Goal: Task Accomplishment & Management: Manage account settings

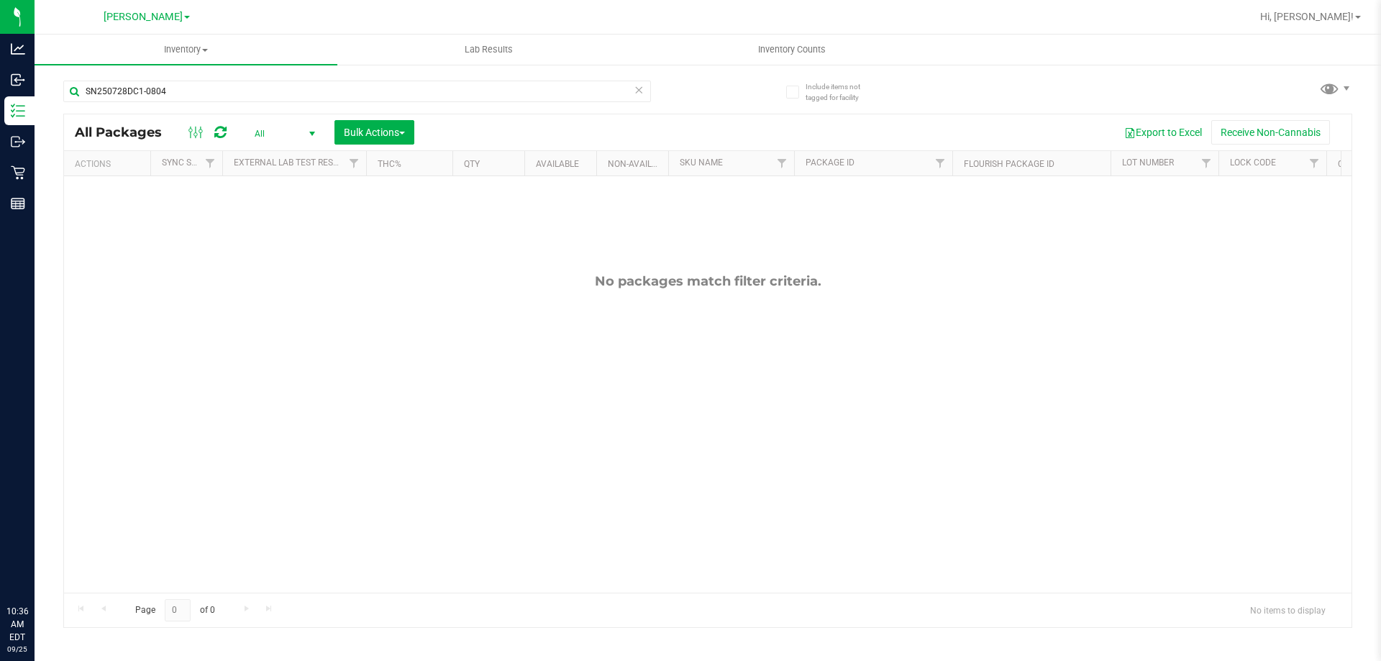
click at [224, 90] on input "SN250728DC1-0804" at bounding box center [357, 92] width 588 height 22
type input "8507572324941840"
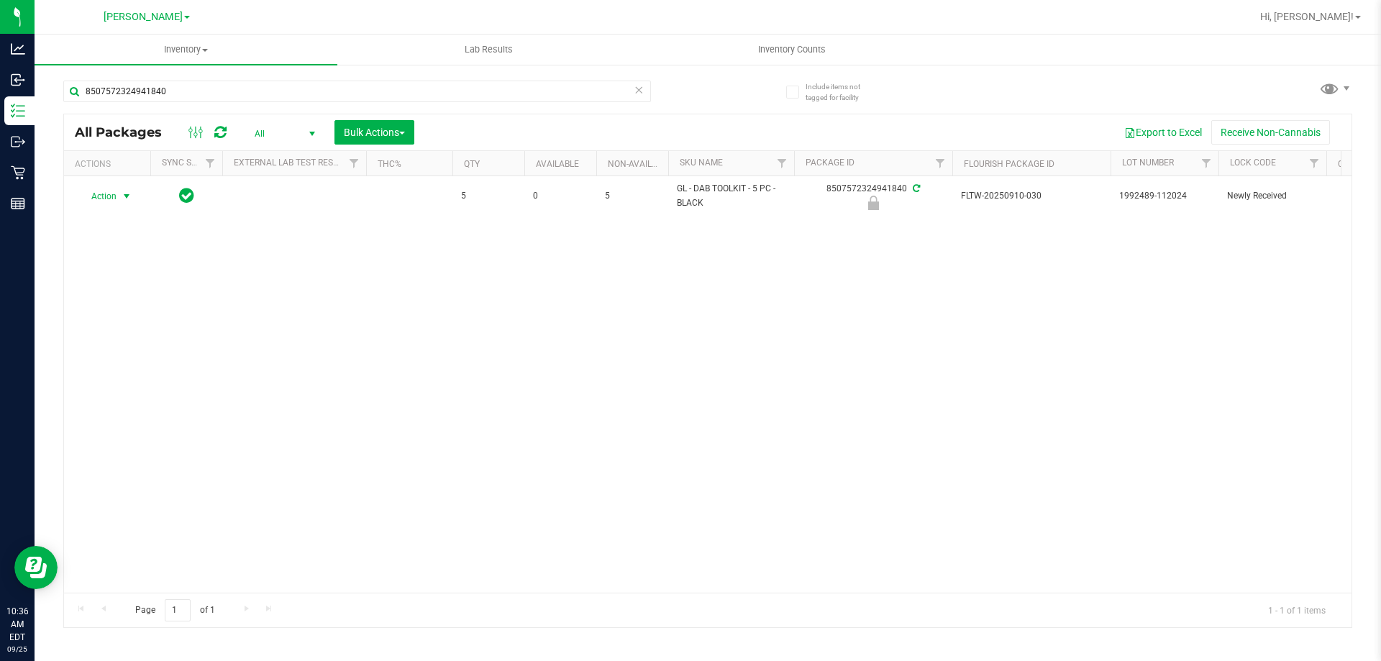
click at [105, 193] on span "Action" at bounding box center [97, 196] width 39 height 20
click at [147, 356] on li "Unlock package" at bounding box center [125, 367] width 92 height 22
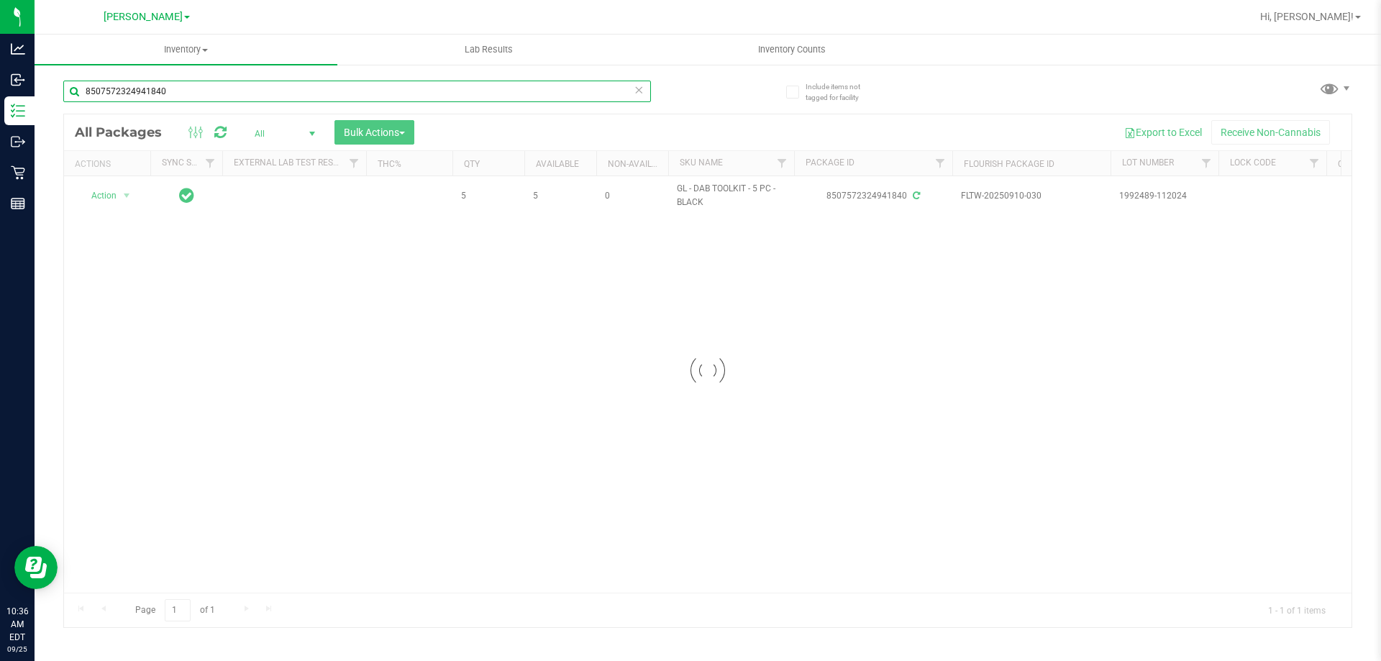
click at [264, 99] on input "8507572324941840" at bounding box center [357, 92] width 588 height 22
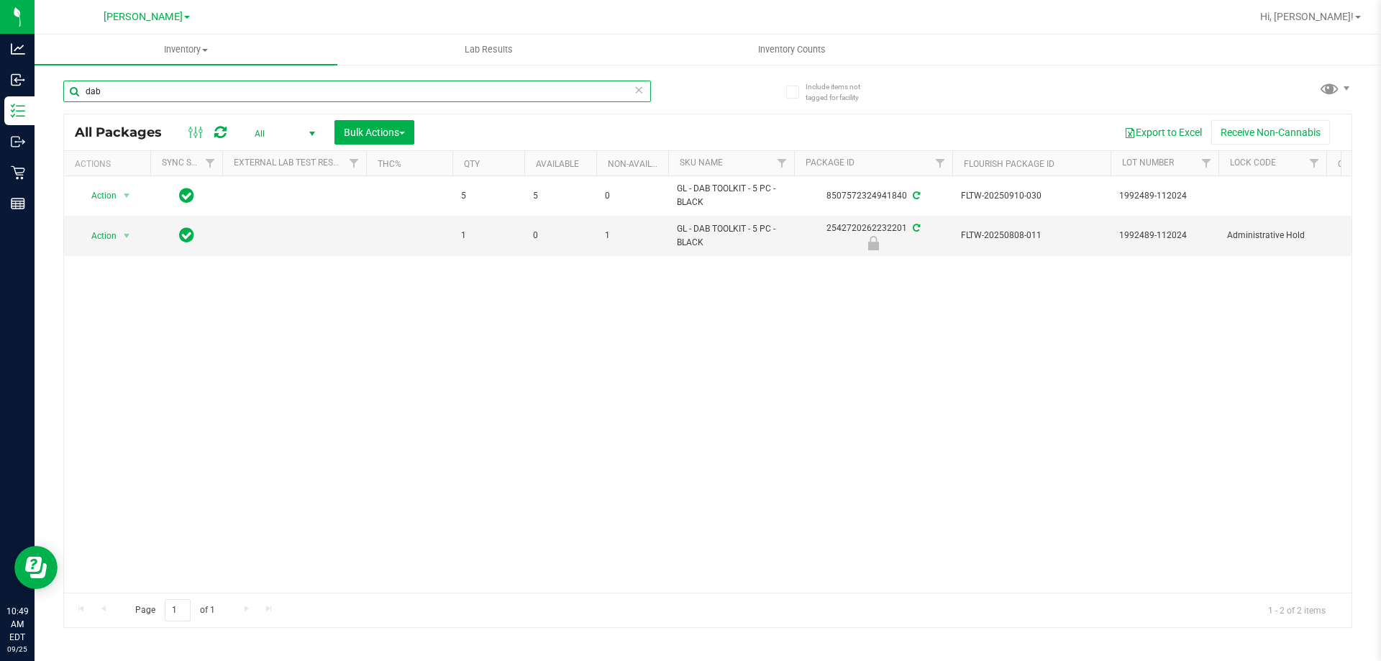
click at [264, 99] on input "dab" at bounding box center [357, 92] width 588 height 22
type input "3365065088278349"
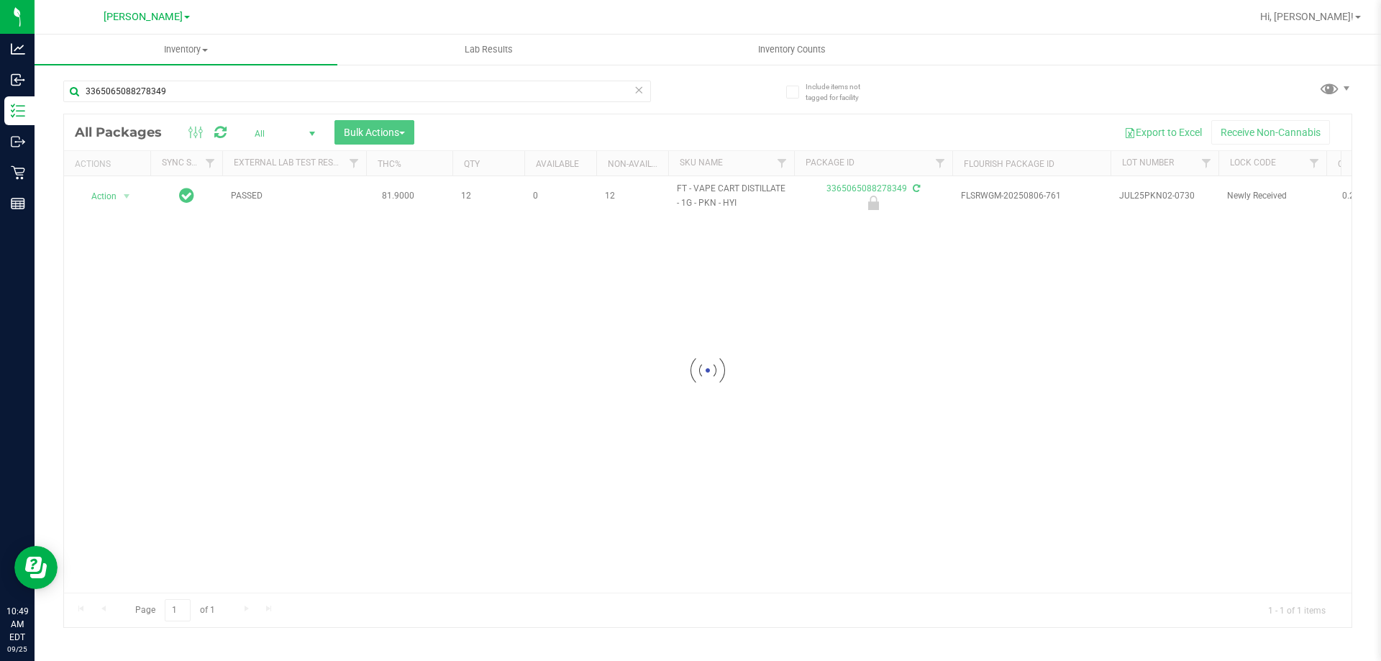
click at [98, 198] on div at bounding box center [708, 370] width 1288 height 513
click at [118, 196] on span "select" at bounding box center [127, 196] width 18 height 20
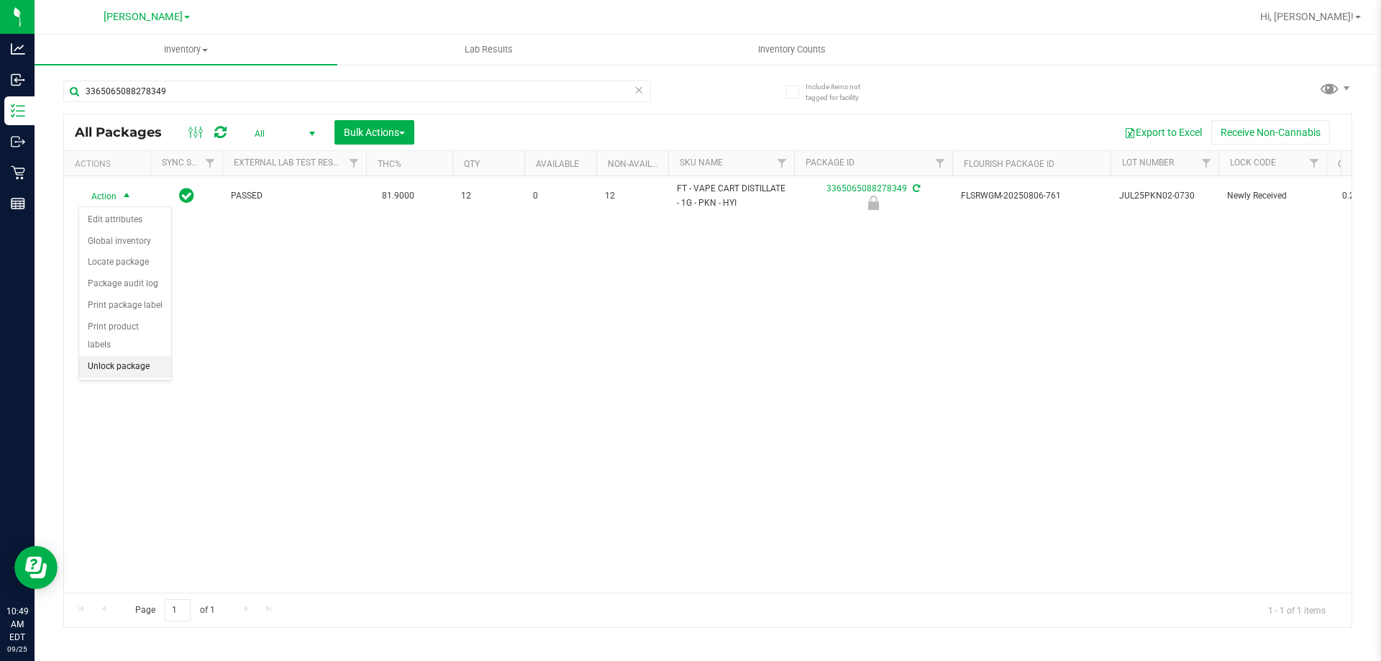
drag, startPoint x: 118, startPoint y: 334, endPoint x: 111, endPoint y: 347, distance: 14.5
click at [111, 347] on ul "Edit attributes Global inventory Locate package Package audit log Print package…" at bounding box center [125, 293] width 92 height 168
click at [111, 356] on li "Unlock package" at bounding box center [125, 367] width 92 height 22
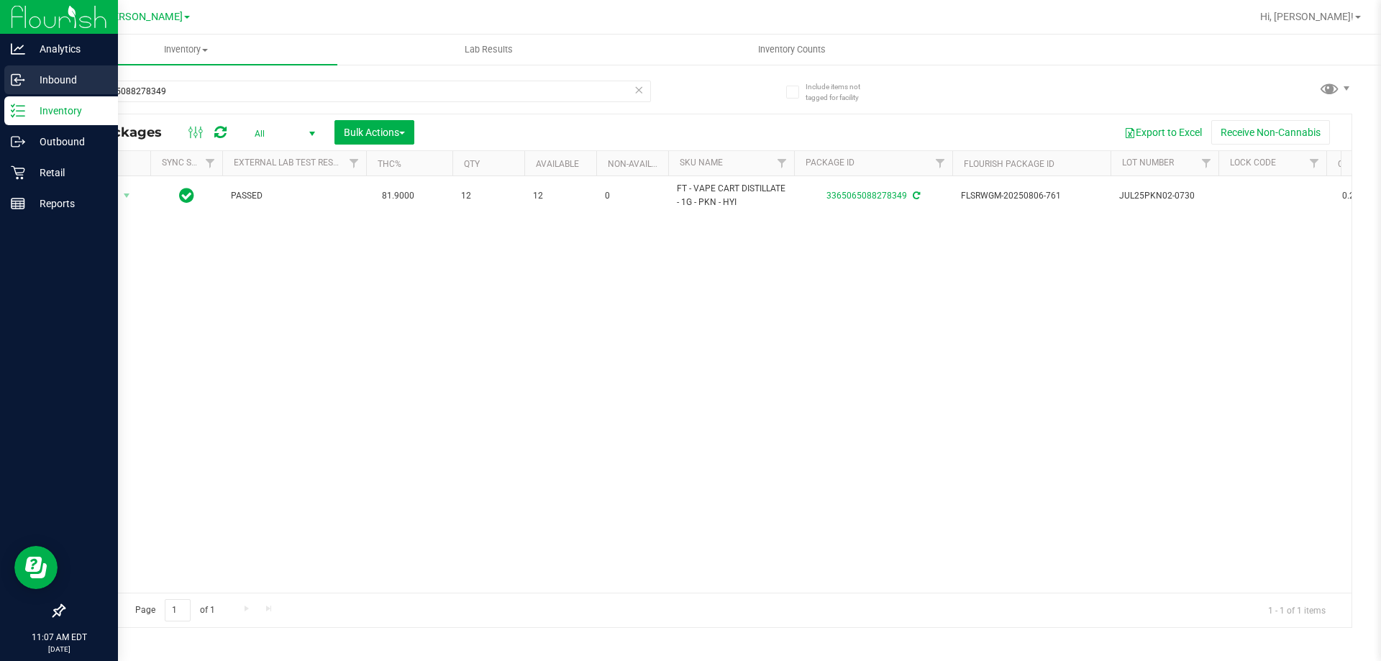
click at [12, 88] on div "Inbound" at bounding box center [61, 79] width 114 height 29
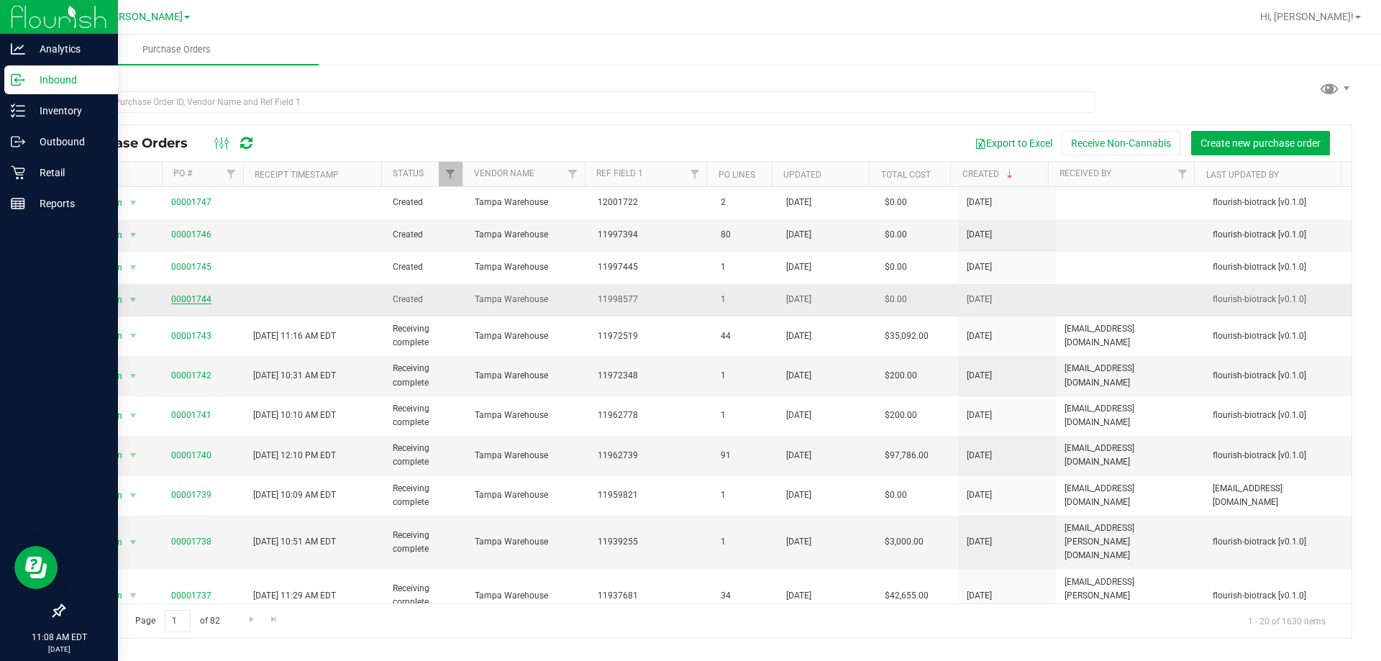
click at [191, 299] on link "00001744" at bounding box center [191, 299] width 40 height 10
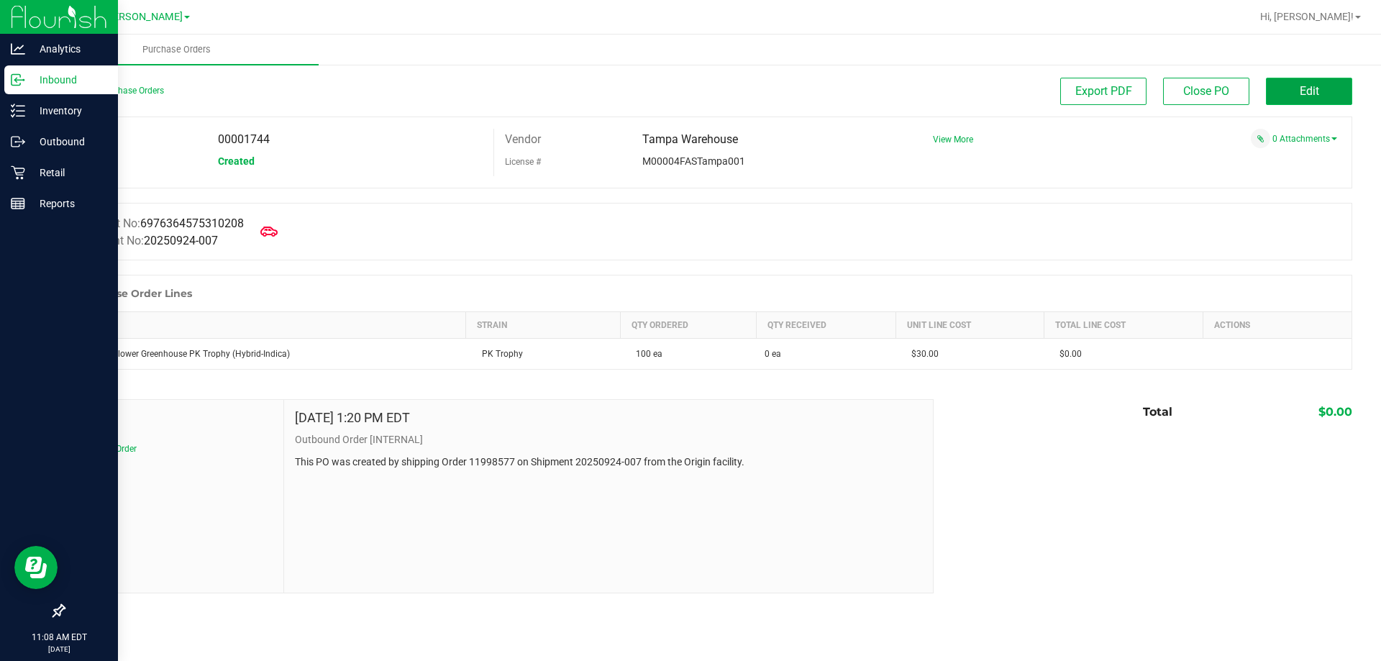
click at [1292, 99] on button "Edit" at bounding box center [1309, 91] width 86 height 27
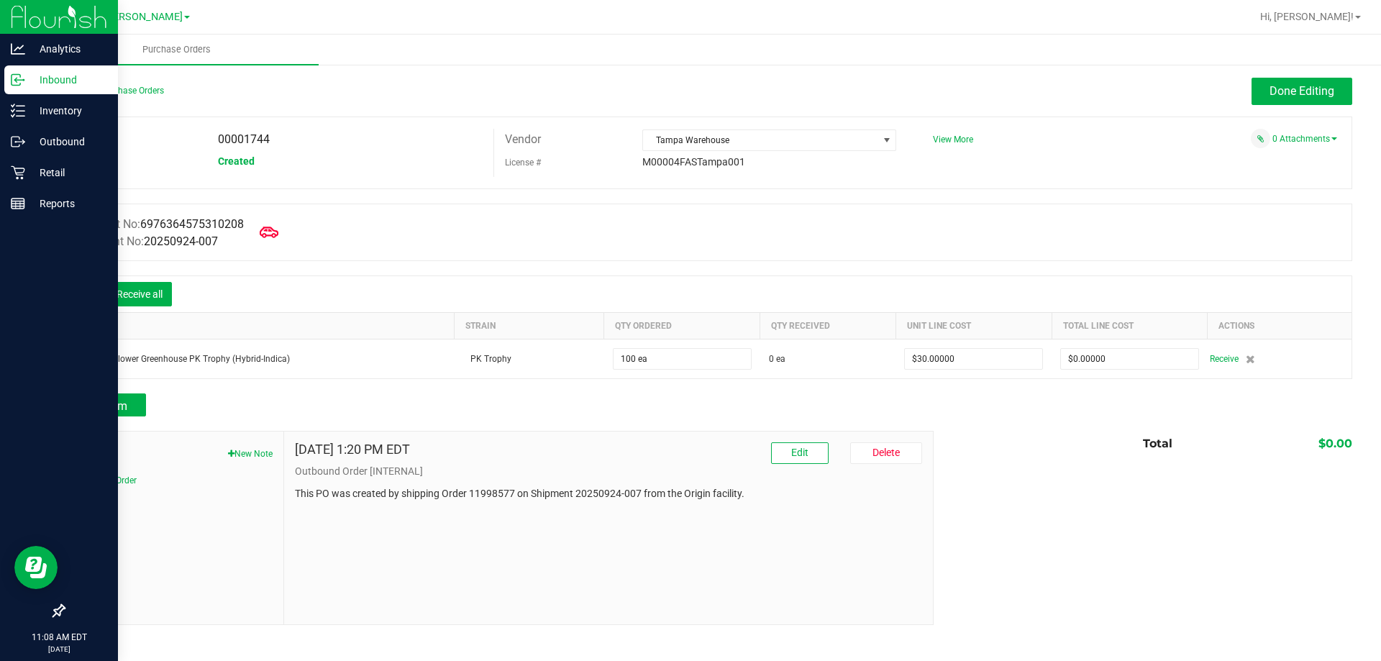
click at [278, 229] on icon at bounding box center [269, 232] width 19 height 19
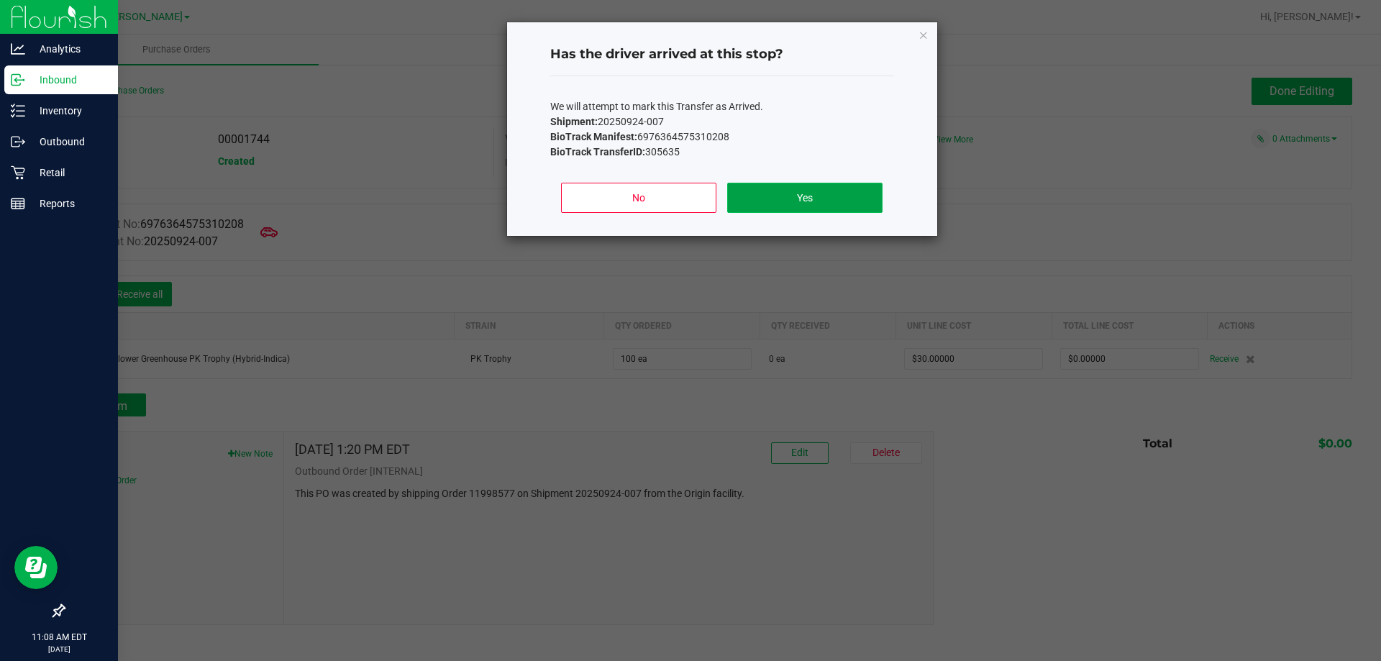
click at [801, 191] on button "Yes" at bounding box center [804, 198] width 155 height 30
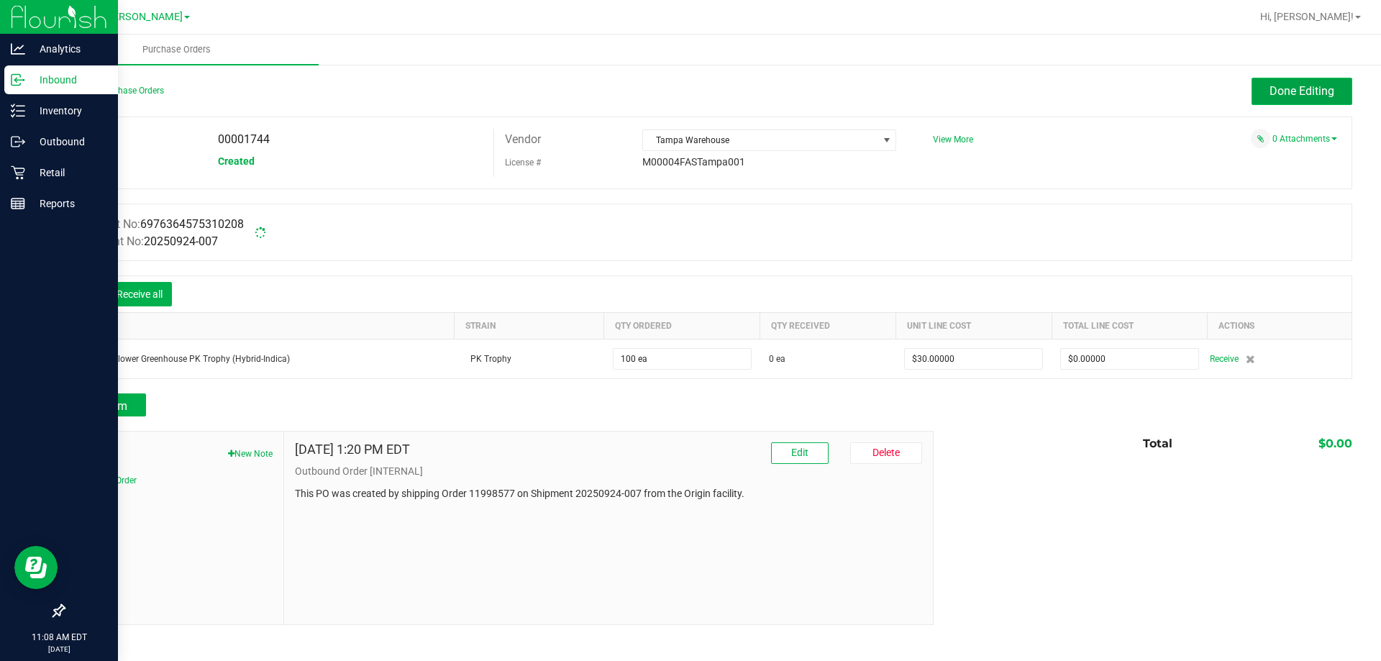
click at [1291, 94] on span "Done Editing" at bounding box center [1302, 91] width 65 height 14
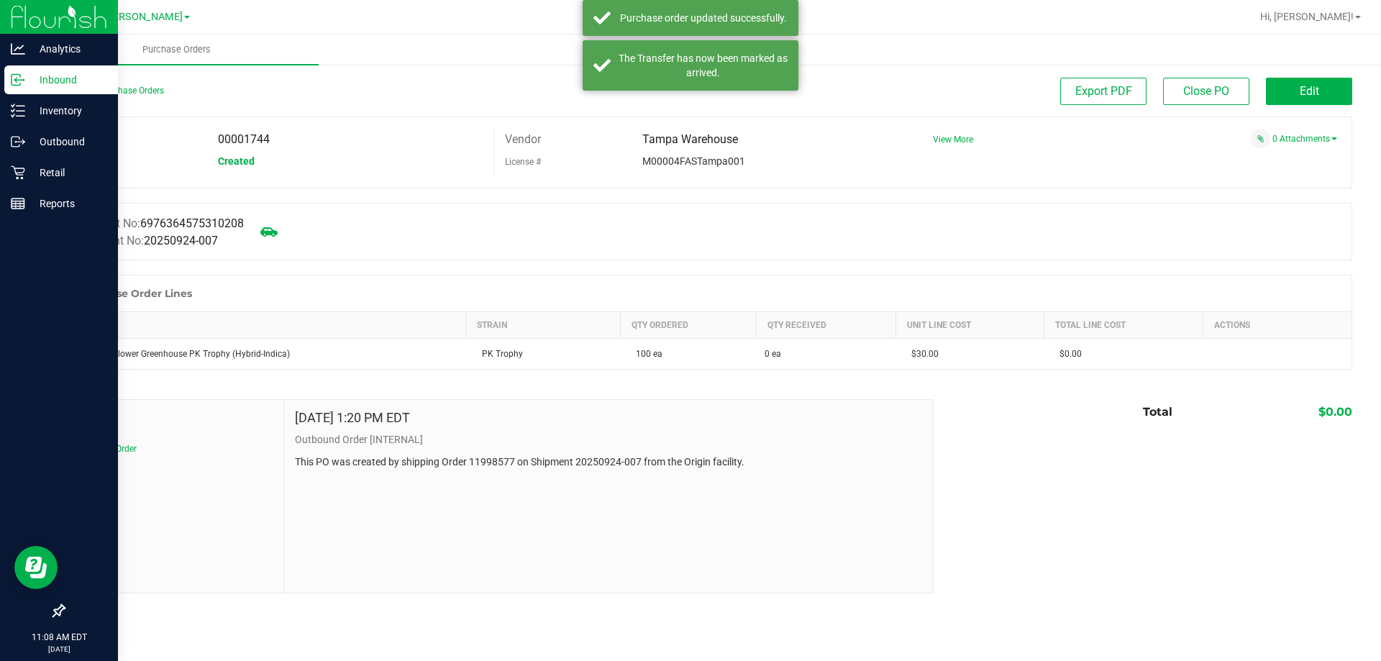
click at [64, 83] on p "Inbound" at bounding box center [68, 79] width 86 height 17
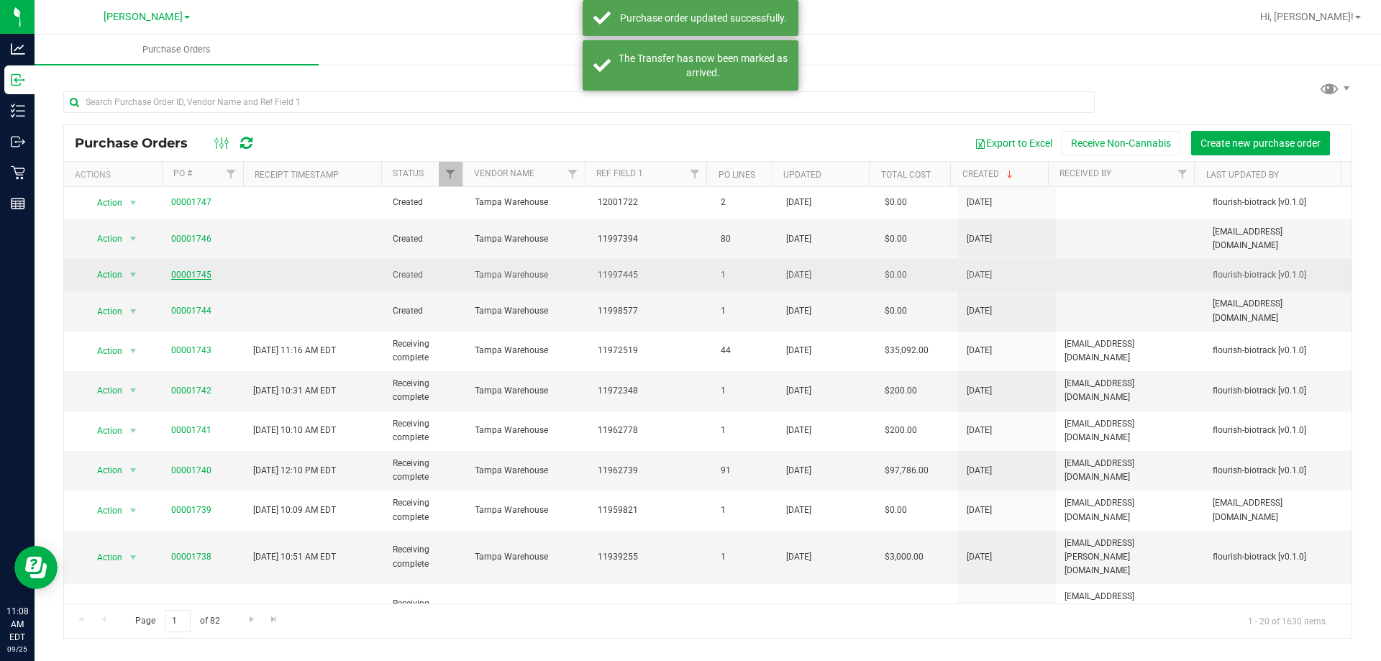
click at [188, 270] on link "00001745" at bounding box center [191, 275] width 40 height 10
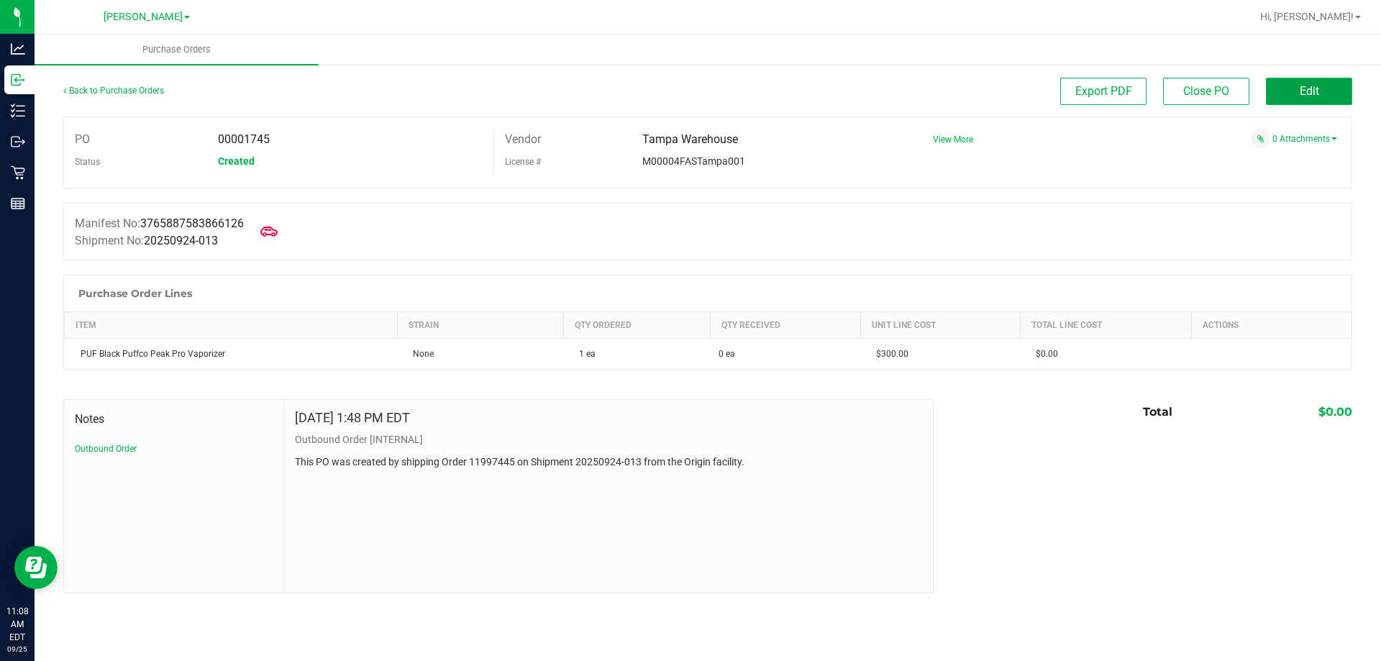
click at [1308, 86] on span "Edit" at bounding box center [1309, 91] width 19 height 14
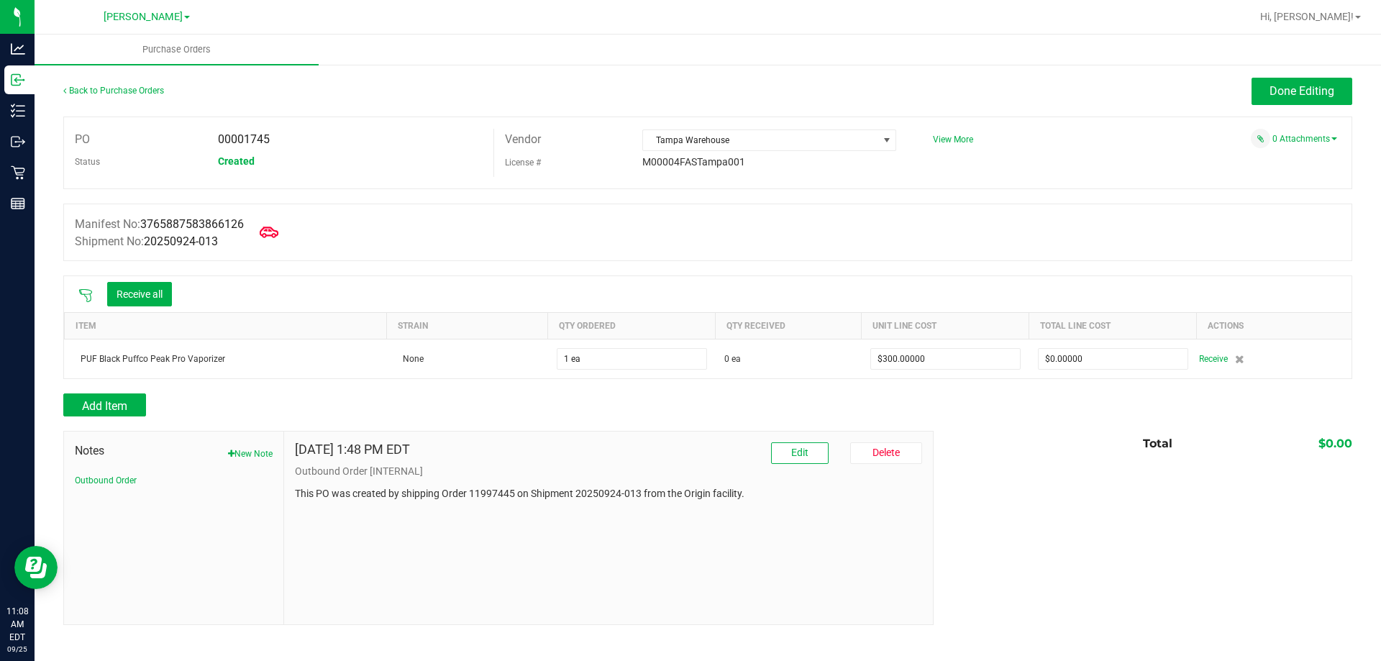
click at [266, 223] on icon at bounding box center [269, 232] width 19 height 19
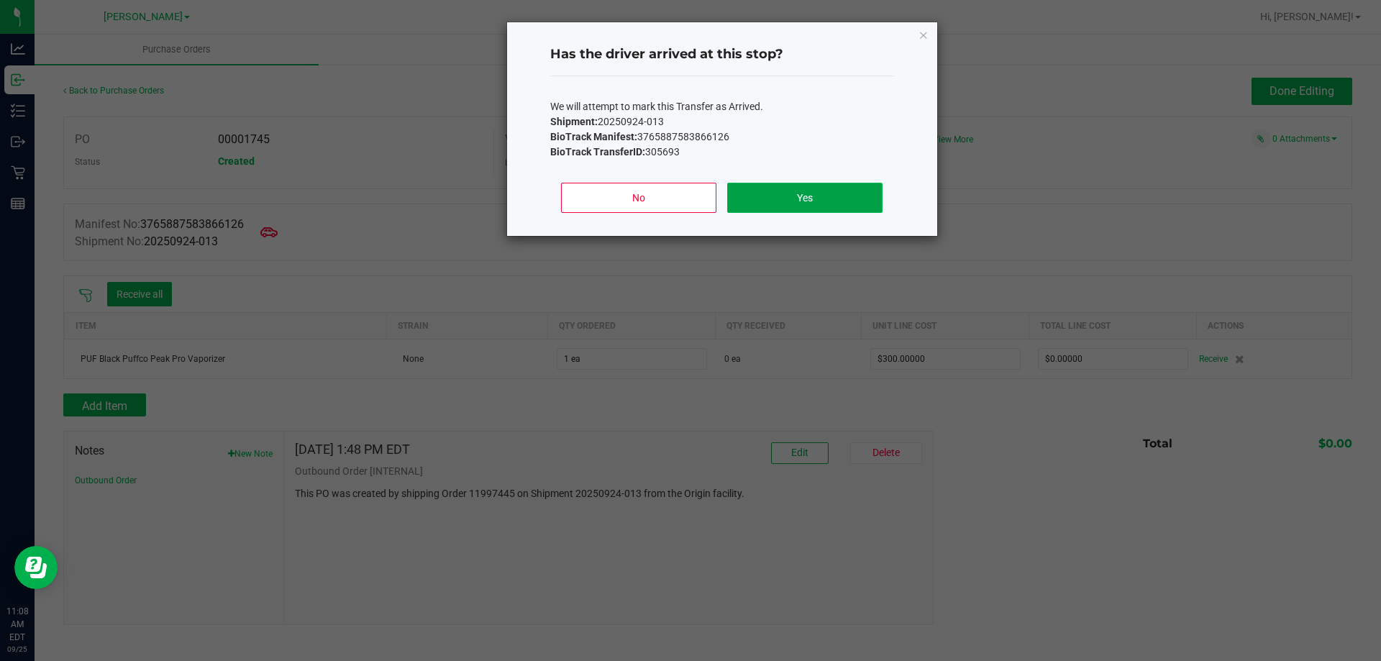
click at [811, 194] on button "Yes" at bounding box center [804, 198] width 155 height 30
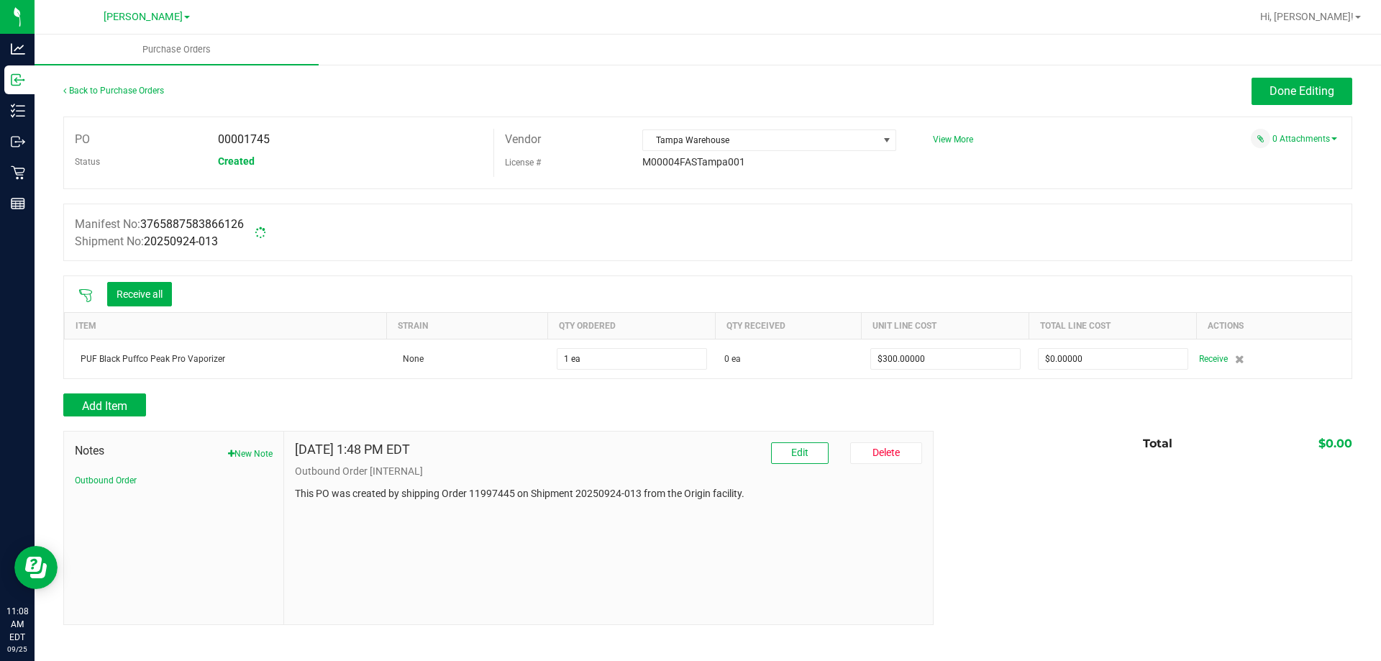
click at [86, 299] on icon at bounding box center [85, 295] width 14 height 14
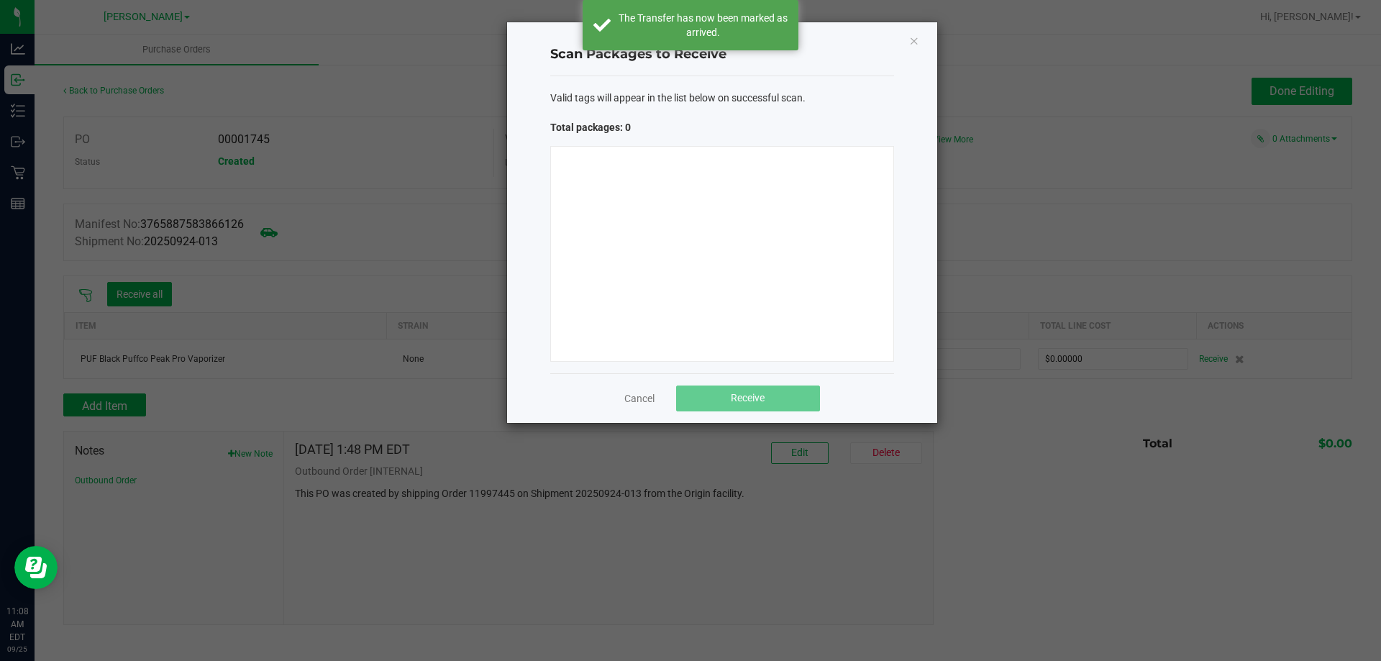
click at [155, 293] on ngb-modal-window "Scan Packages to Receive Valid tags will appear in the list below on successful…" at bounding box center [696, 330] width 1392 height 661
click at [637, 399] on link "Cancel" at bounding box center [639, 398] width 30 height 14
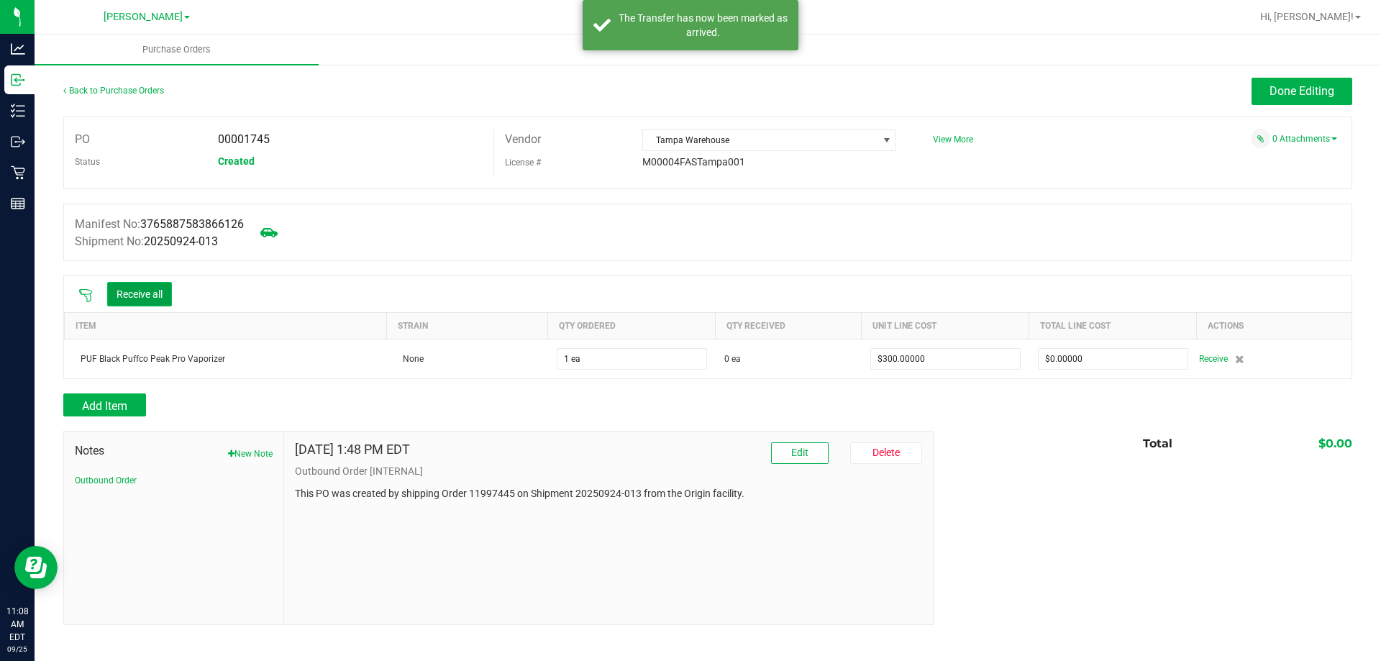
click at [129, 287] on button "Receive all" at bounding box center [139, 294] width 65 height 24
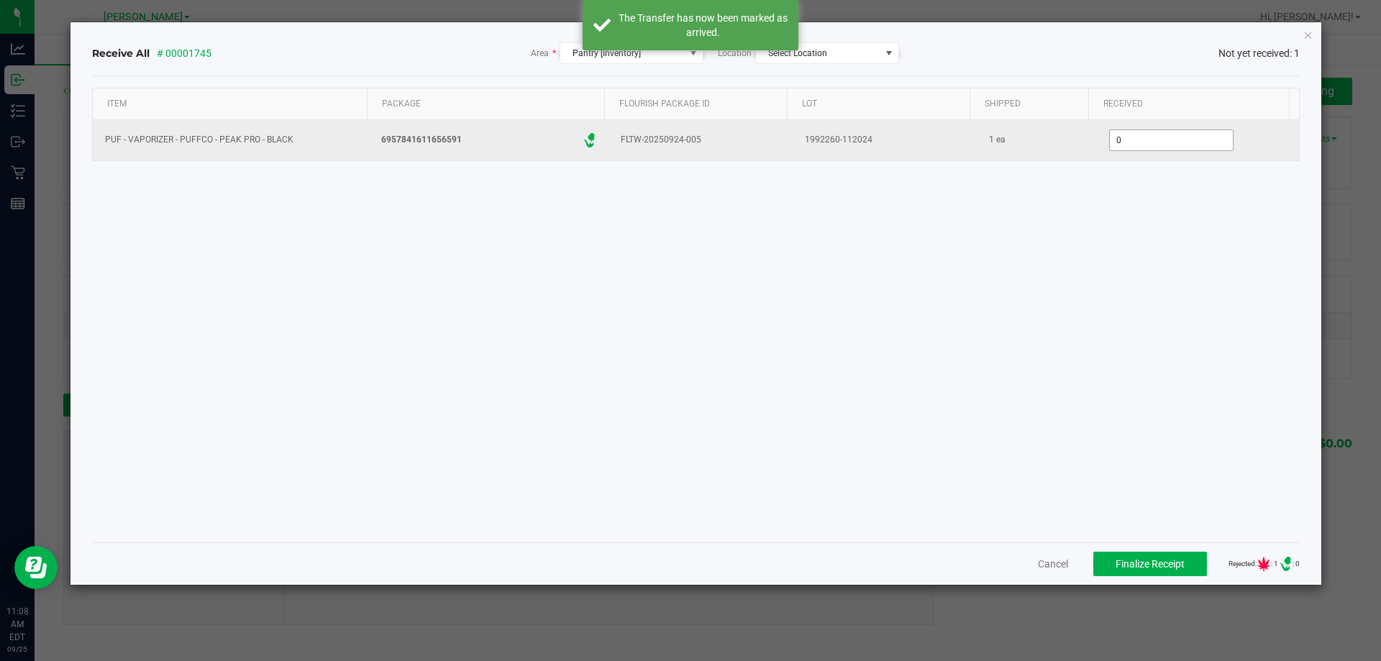
click at [1146, 142] on input "0" at bounding box center [1171, 140] width 123 height 20
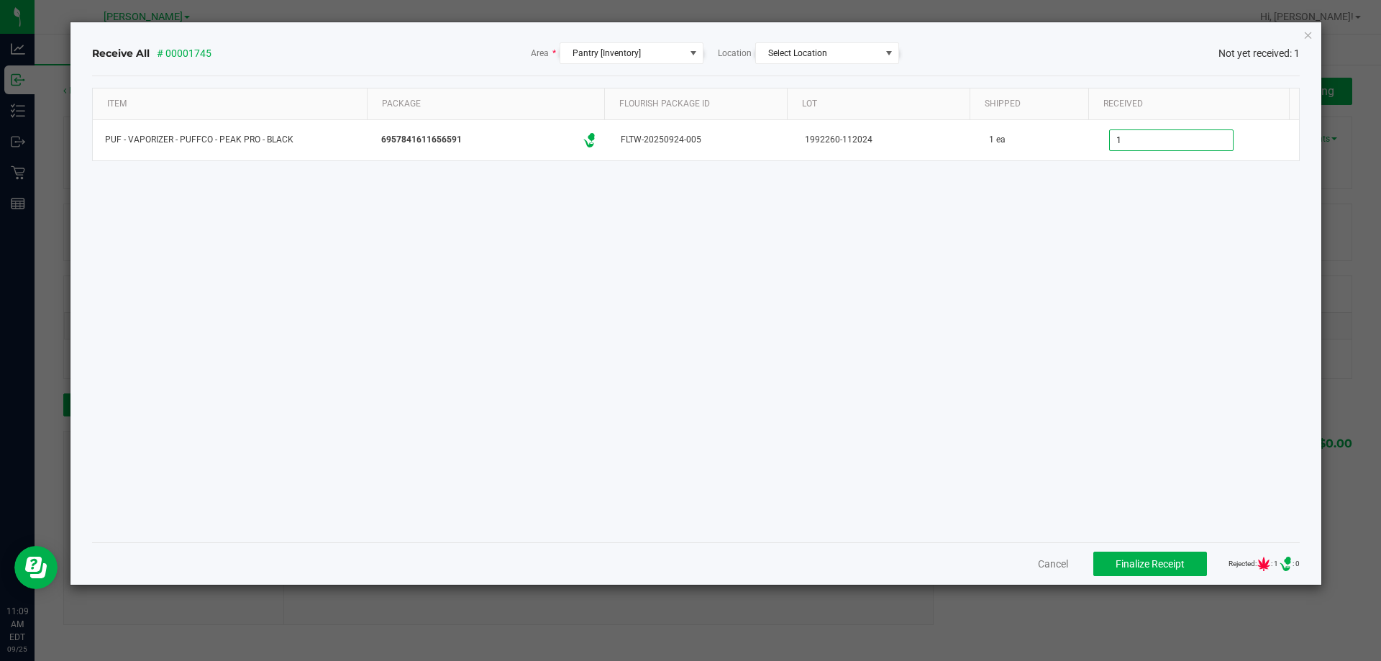
type input "1 ea"
click at [1101, 457] on div "Item Package Flourish Package ID Lot Shipped Received PUF - VAPORIZER - PUFFCO …" at bounding box center [696, 309] width 1208 height 443
click at [1126, 564] on span "Finalize Receipt" at bounding box center [1150, 564] width 69 height 12
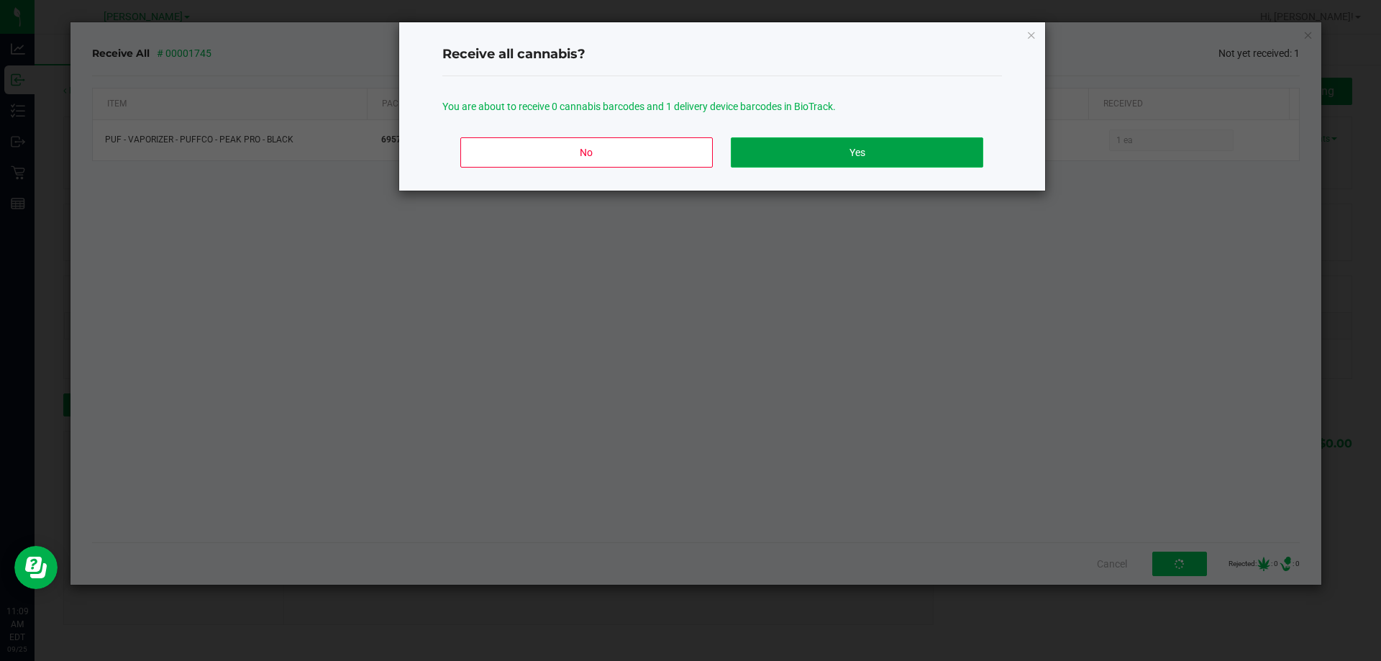
click at [851, 163] on button "Yes" at bounding box center [857, 152] width 252 height 30
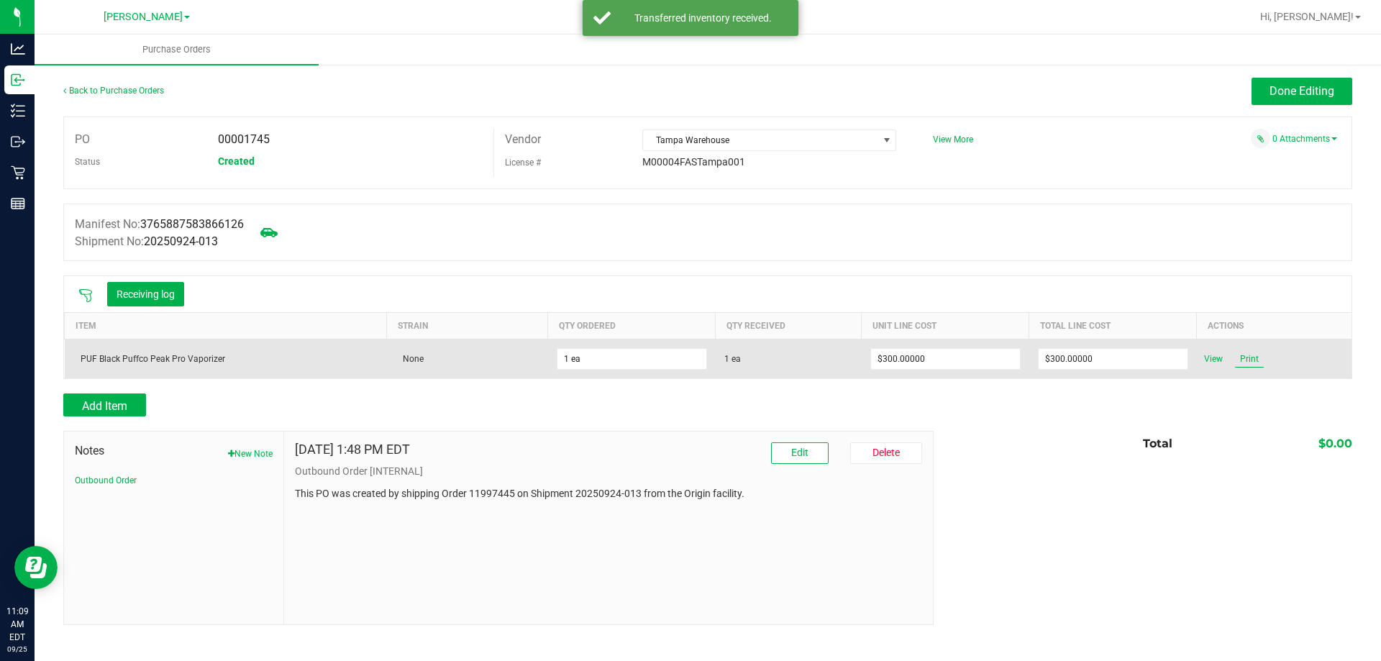
click at [1252, 363] on span "Print" at bounding box center [1249, 358] width 29 height 17
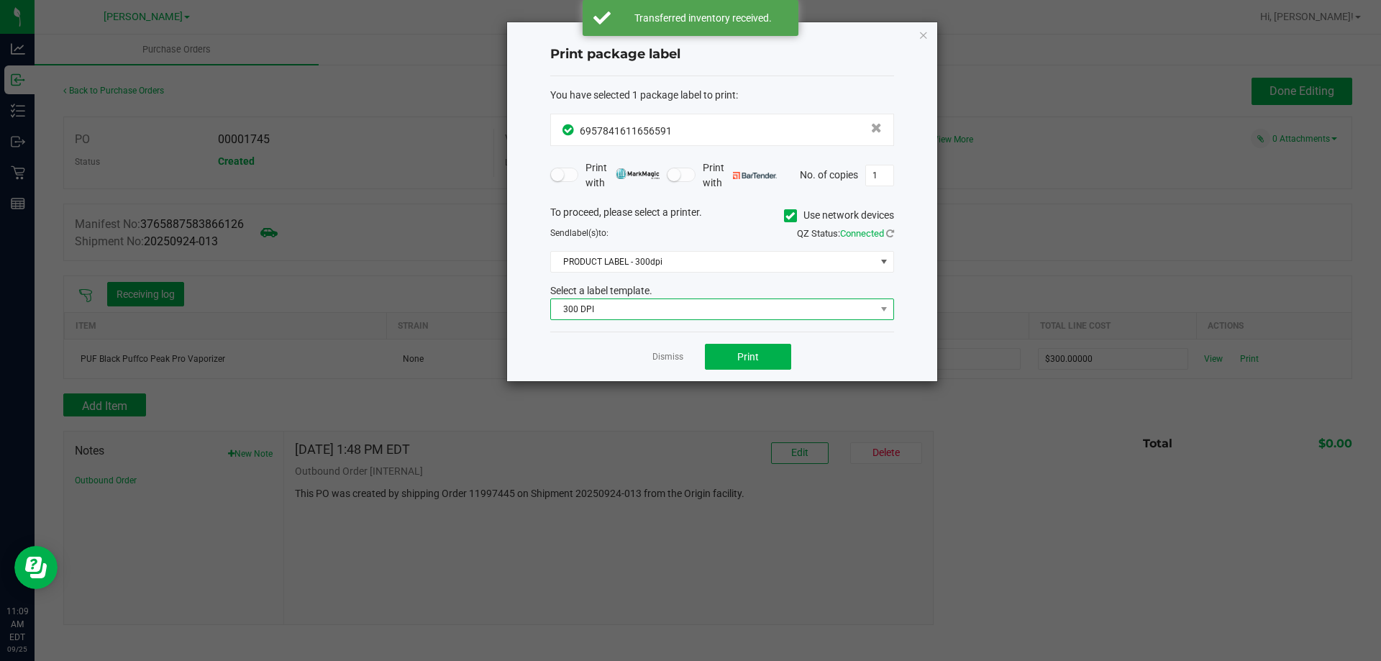
click at [650, 313] on span "300 DPI" at bounding box center [713, 309] width 324 height 20
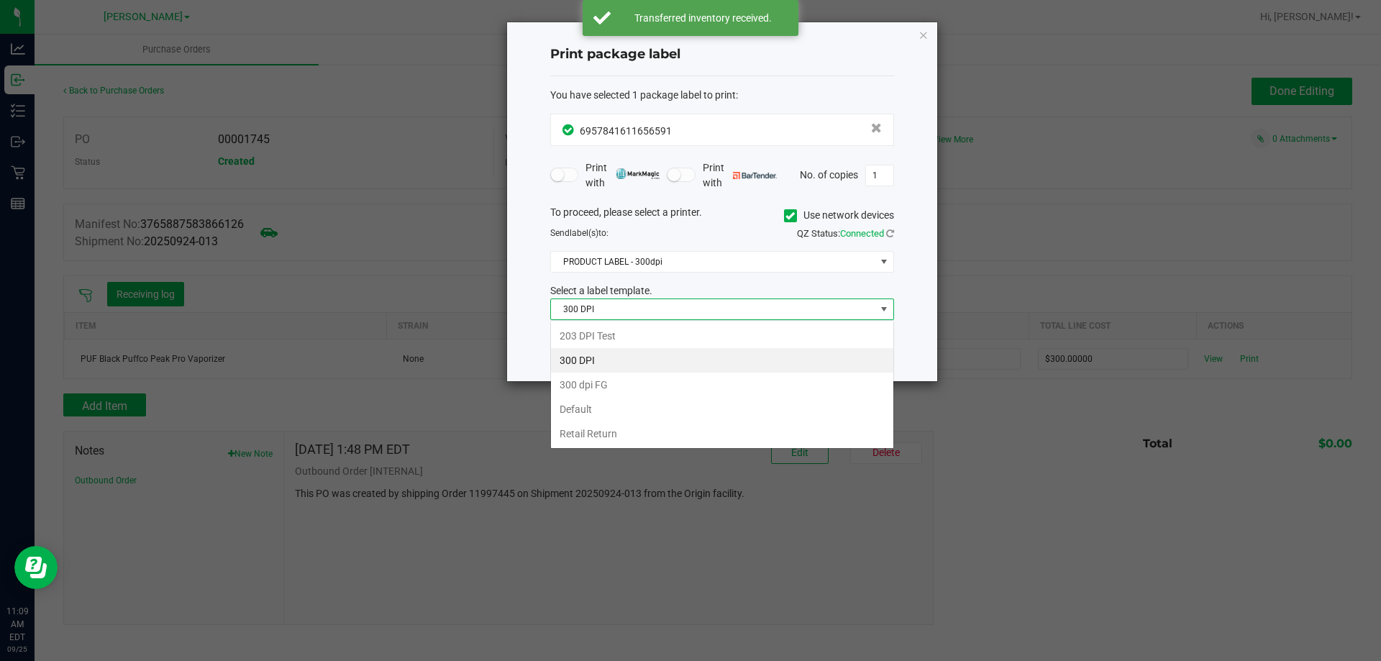
scroll to position [22, 344]
click at [635, 442] on li "Retail Return" at bounding box center [722, 434] width 342 height 24
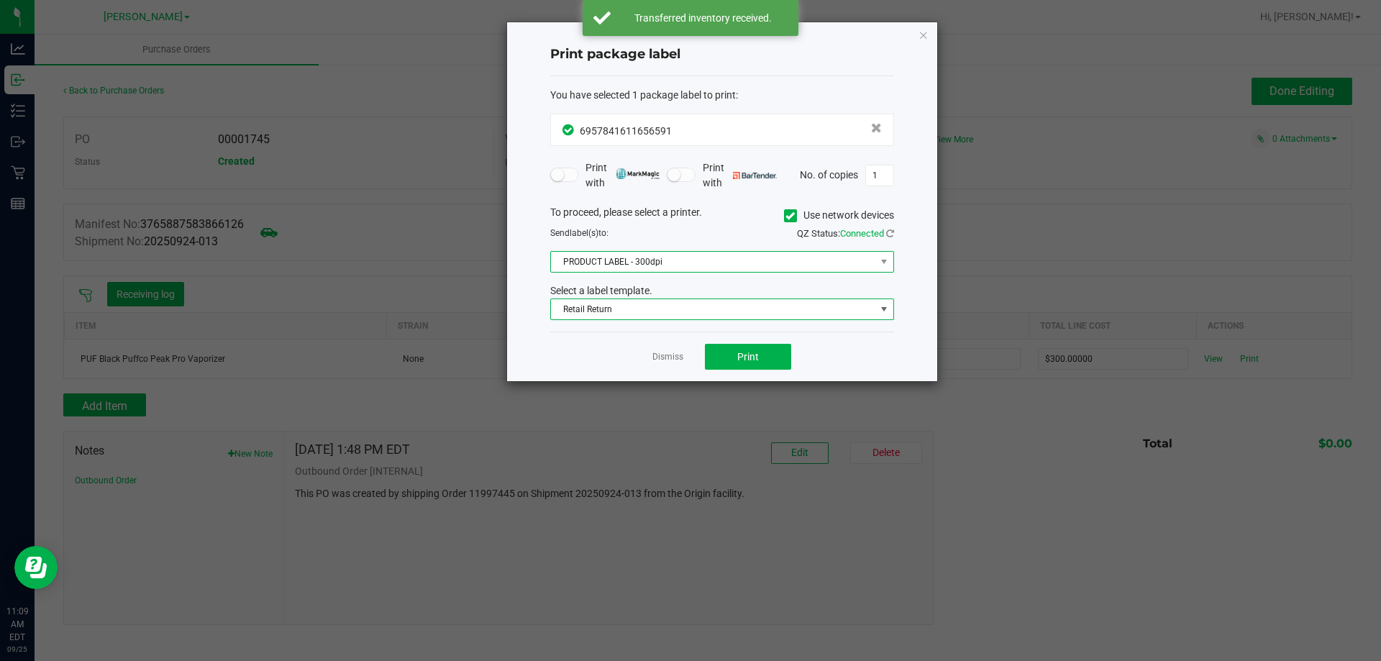
click at [619, 260] on span "PRODUCT LABEL - 300dpi" at bounding box center [713, 262] width 324 height 20
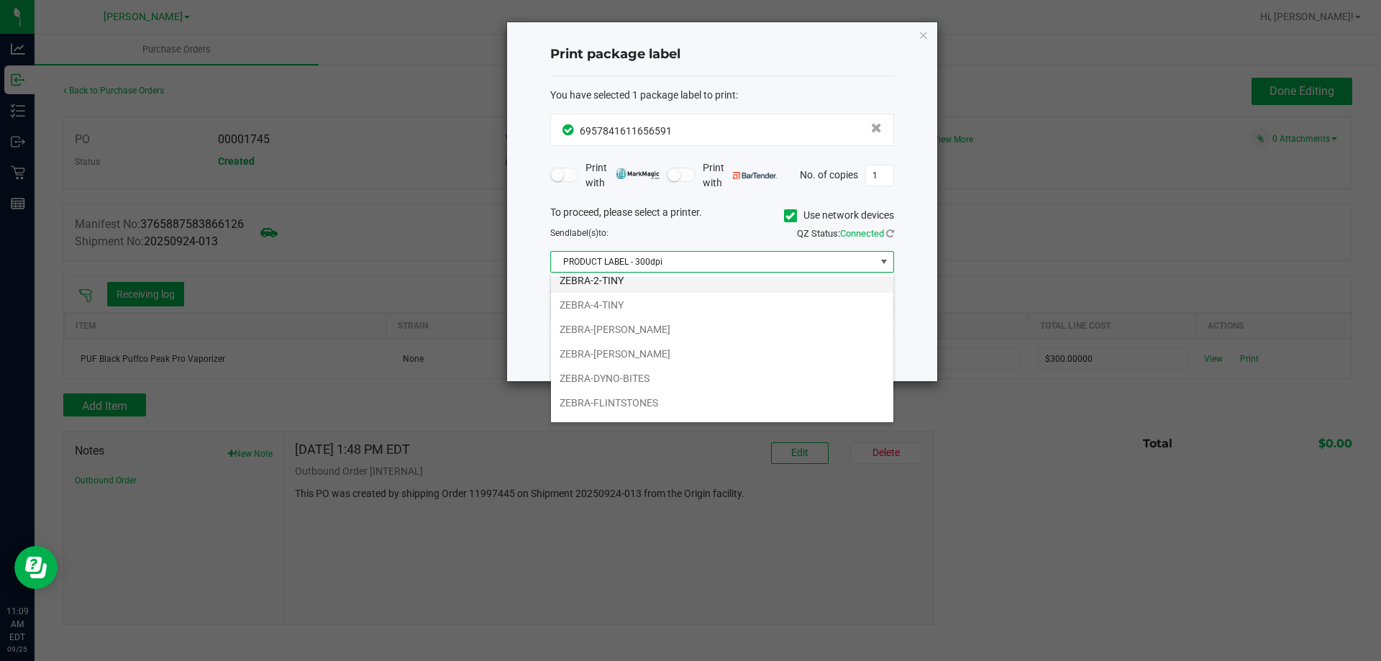
scroll to position [72, 0]
click at [674, 370] on li "ZEBRA-DYNO-BITES" at bounding box center [722, 363] width 342 height 24
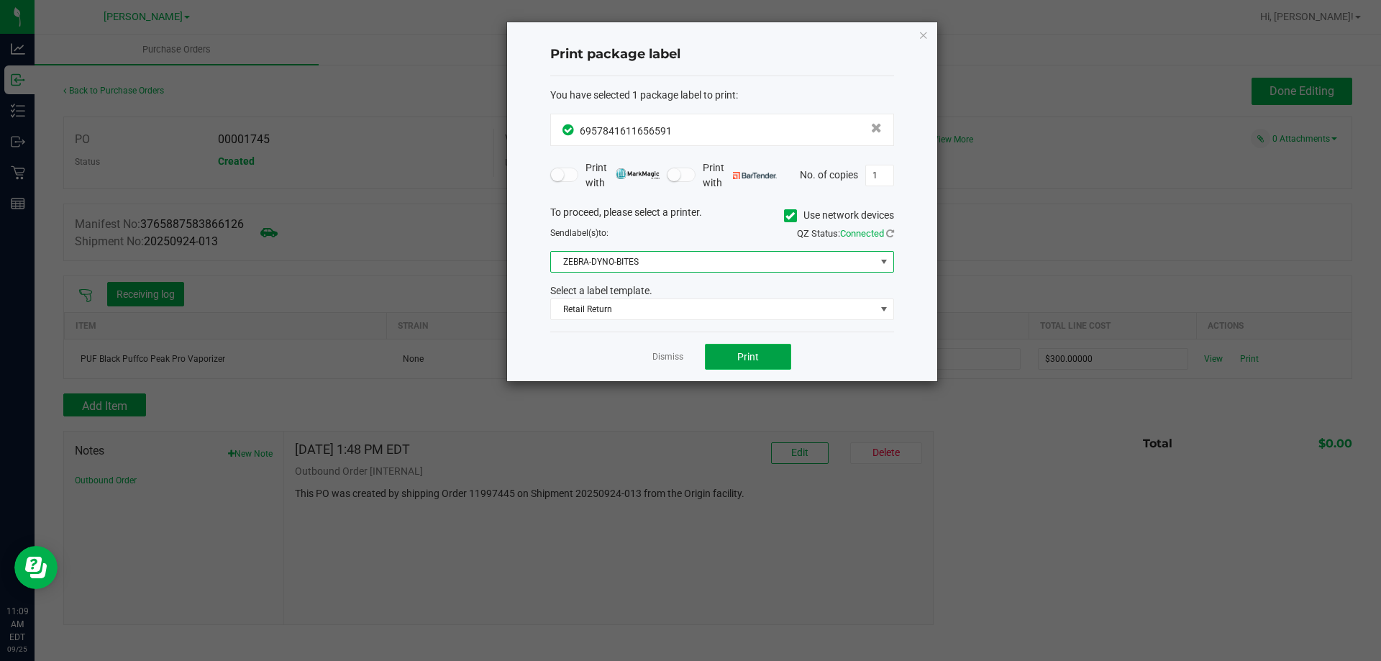
click at [768, 363] on button "Print" at bounding box center [748, 357] width 86 height 26
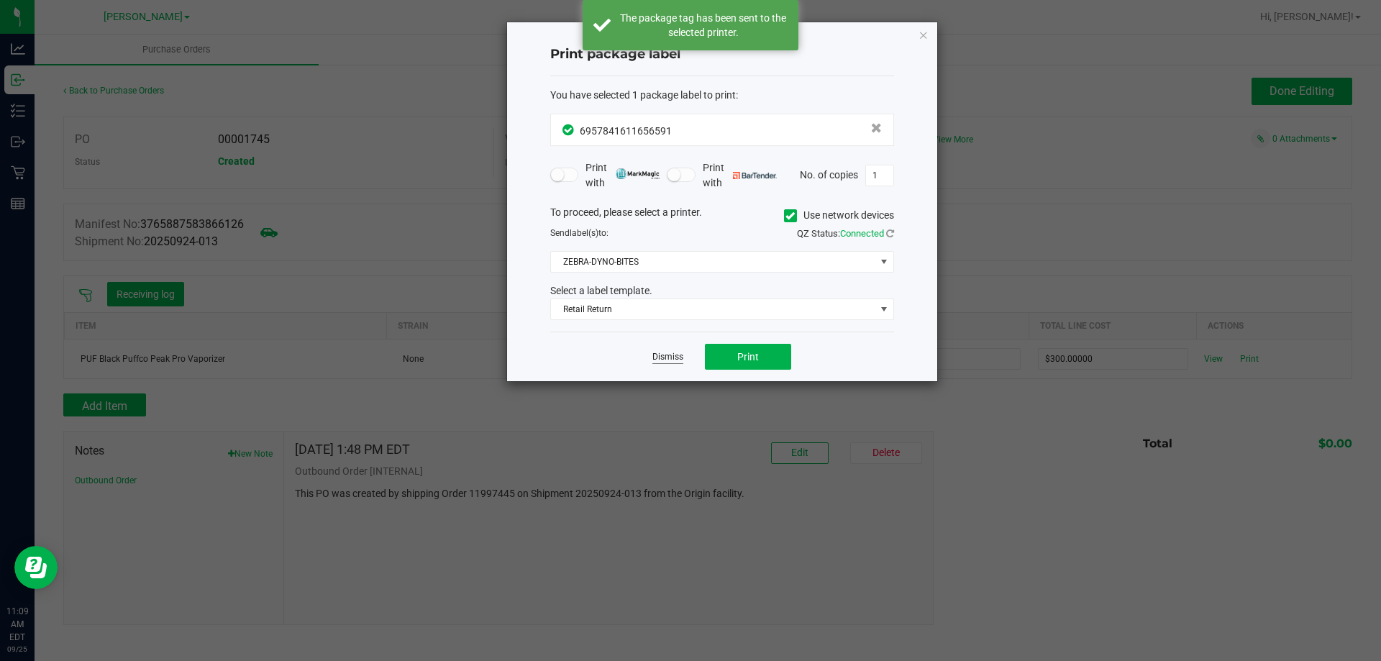
click at [655, 356] on link "Dismiss" at bounding box center [667, 357] width 31 height 12
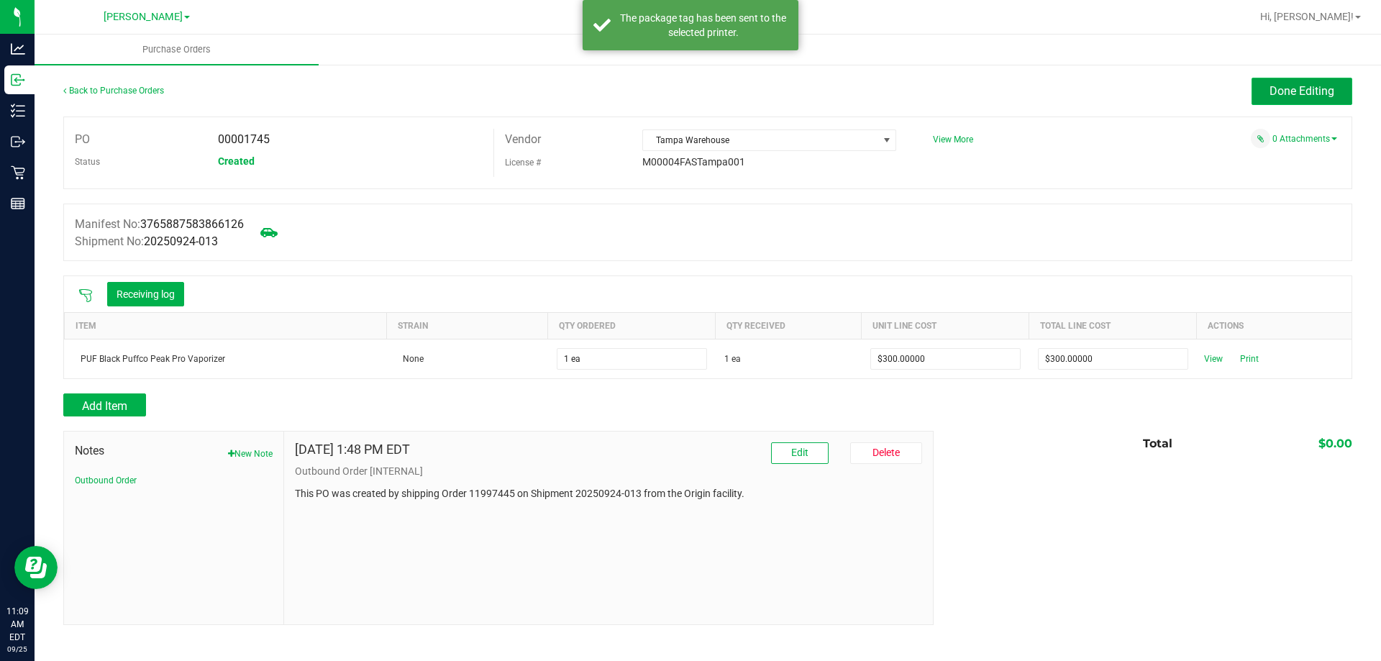
click at [1301, 96] on span "Done Editing" at bounding box center [1302, 91] width 65 height 14
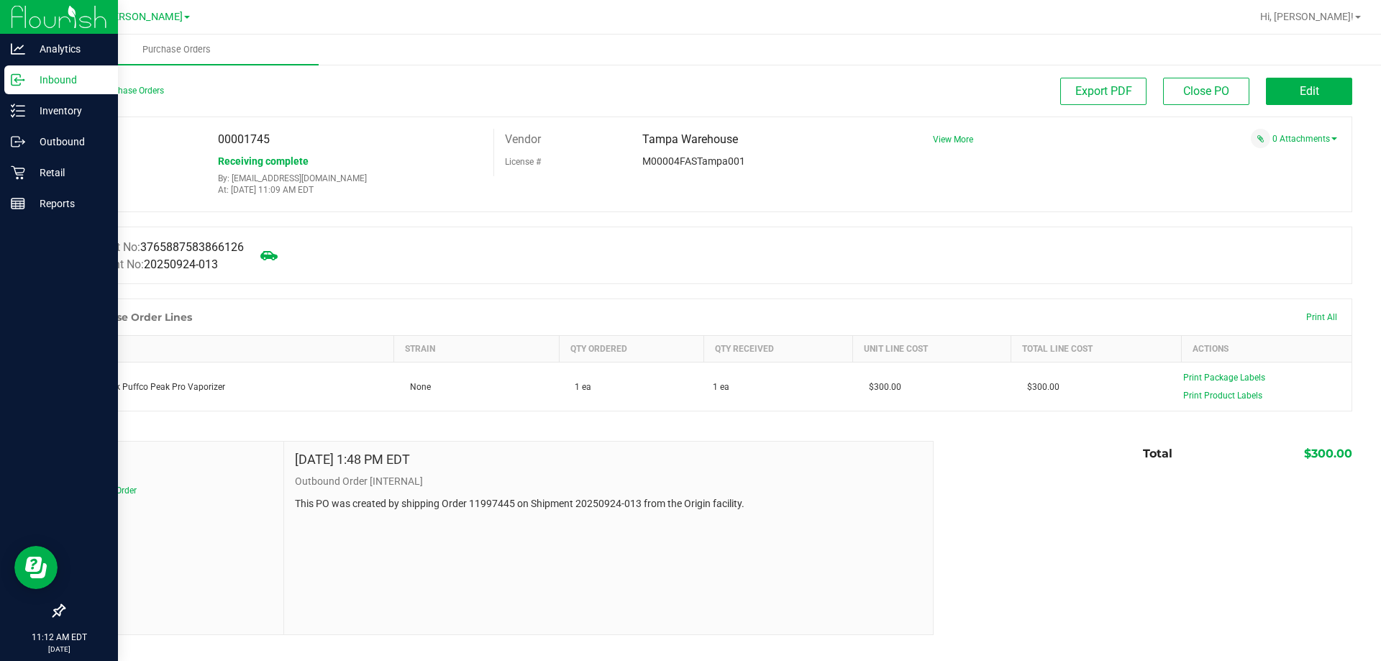
click at [19, 75] on icon at bounding box center [16, 80] width 9 height 11
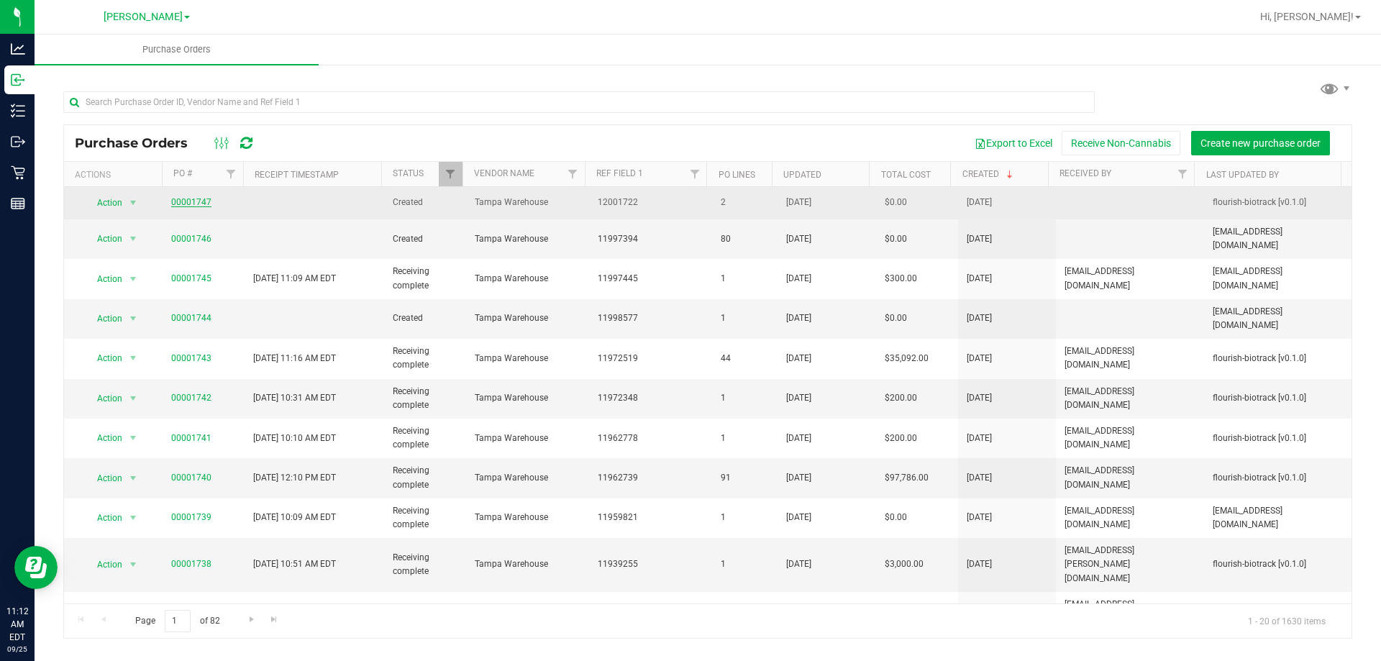
click at [186, 197] on link "00001747" at bounding box center [191, 202] width 40 height 10
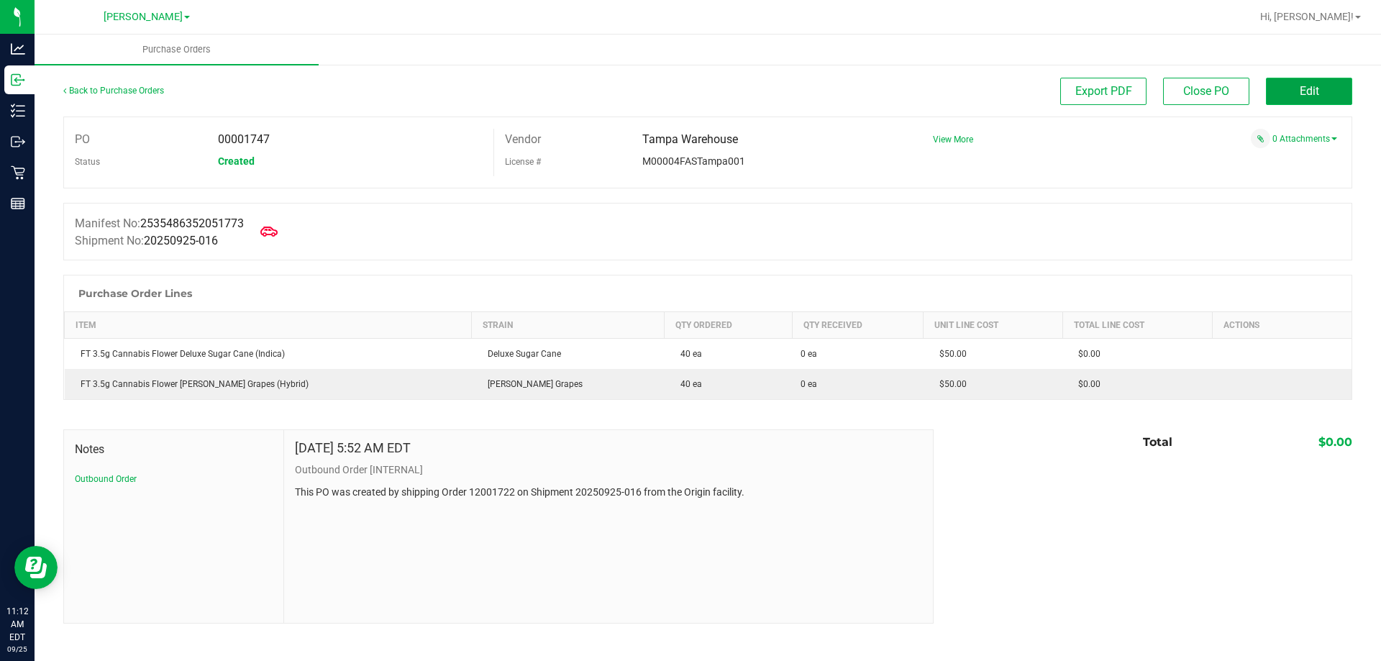
click at [1306, 91] on span "Edit" at bounding box center [1309, 91] width 19 height 14
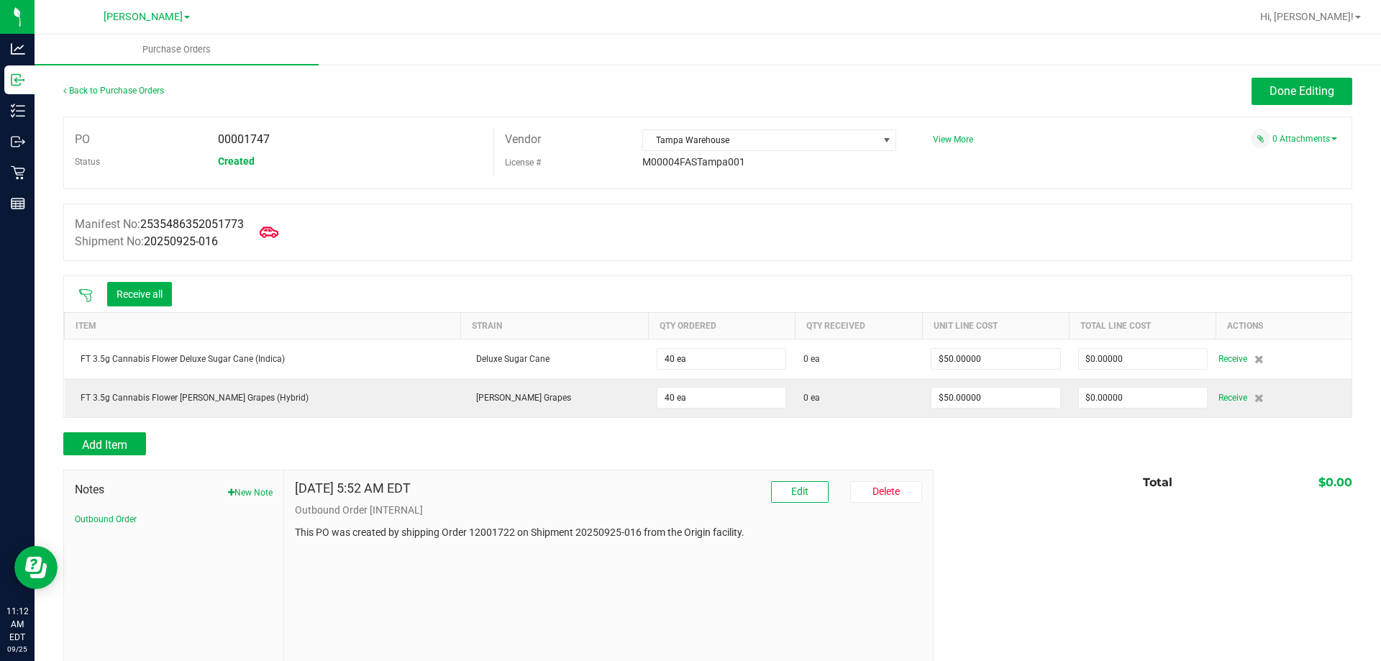
click at [268, 227] on icon at bounding box center [269, 232] width 19 height 19
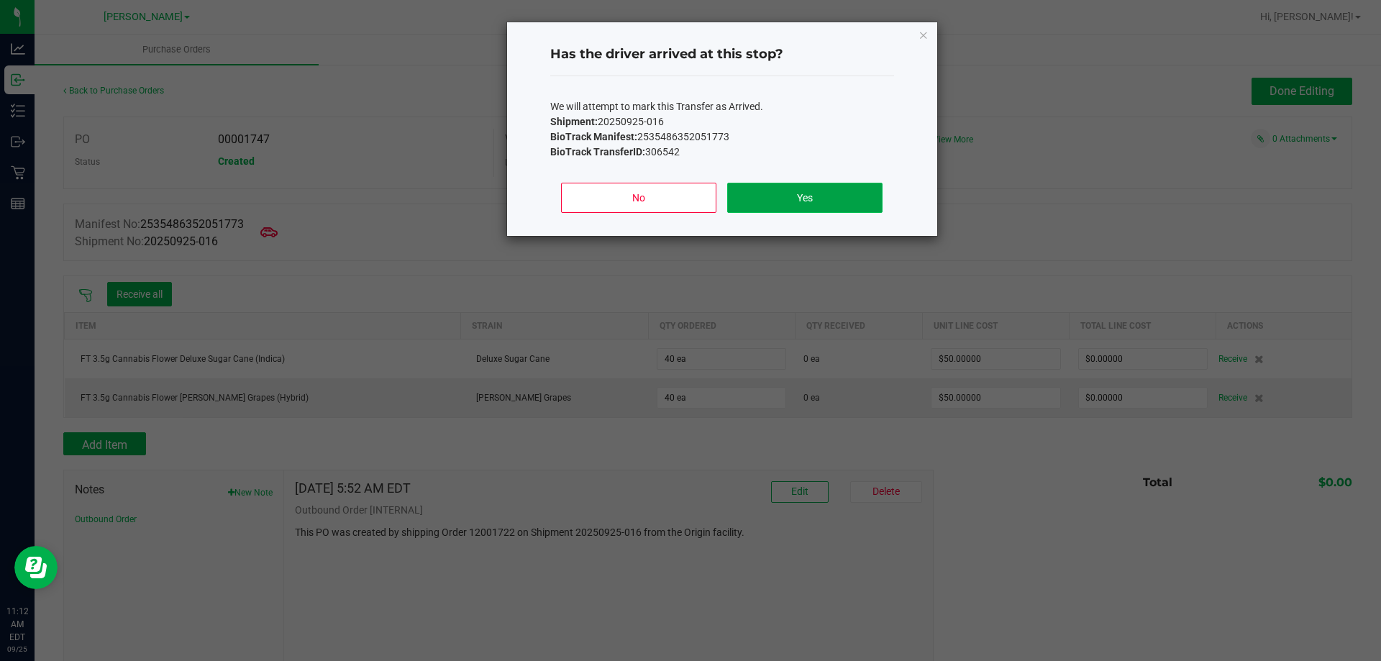
click at [796, 196] on button "Yes" at bounding box center [804, 198] width 155 height 30
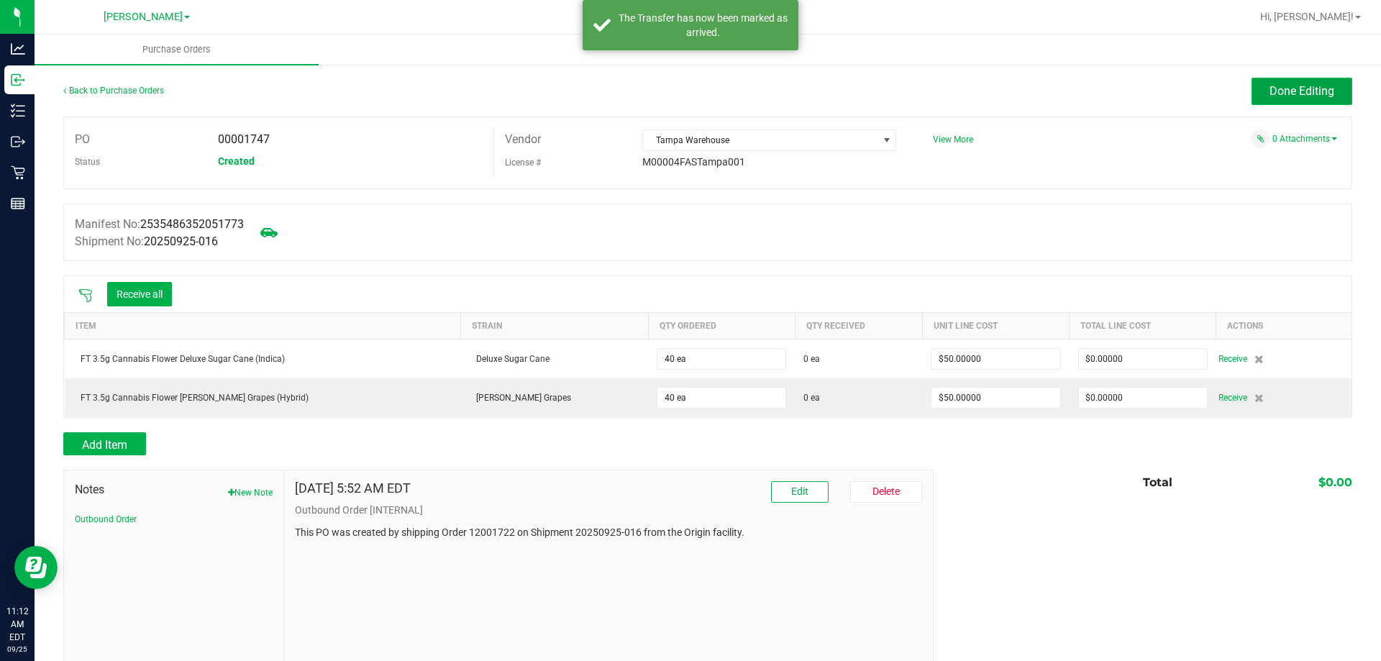
click at [1270, 91] on span "Done Editing" at bounding box center [1302, 91] width 65 height 14
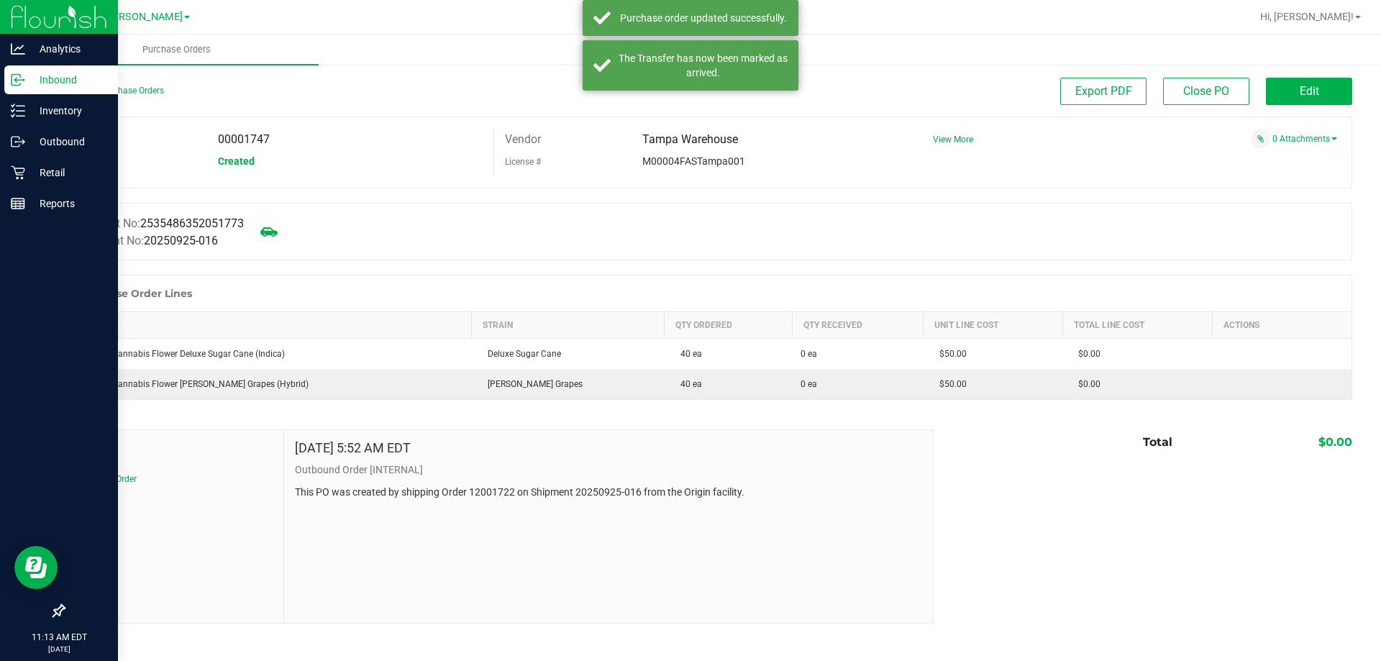
click at [36, 77] on p "Inbound" at bounding box center [68, 79] width 86 height 17
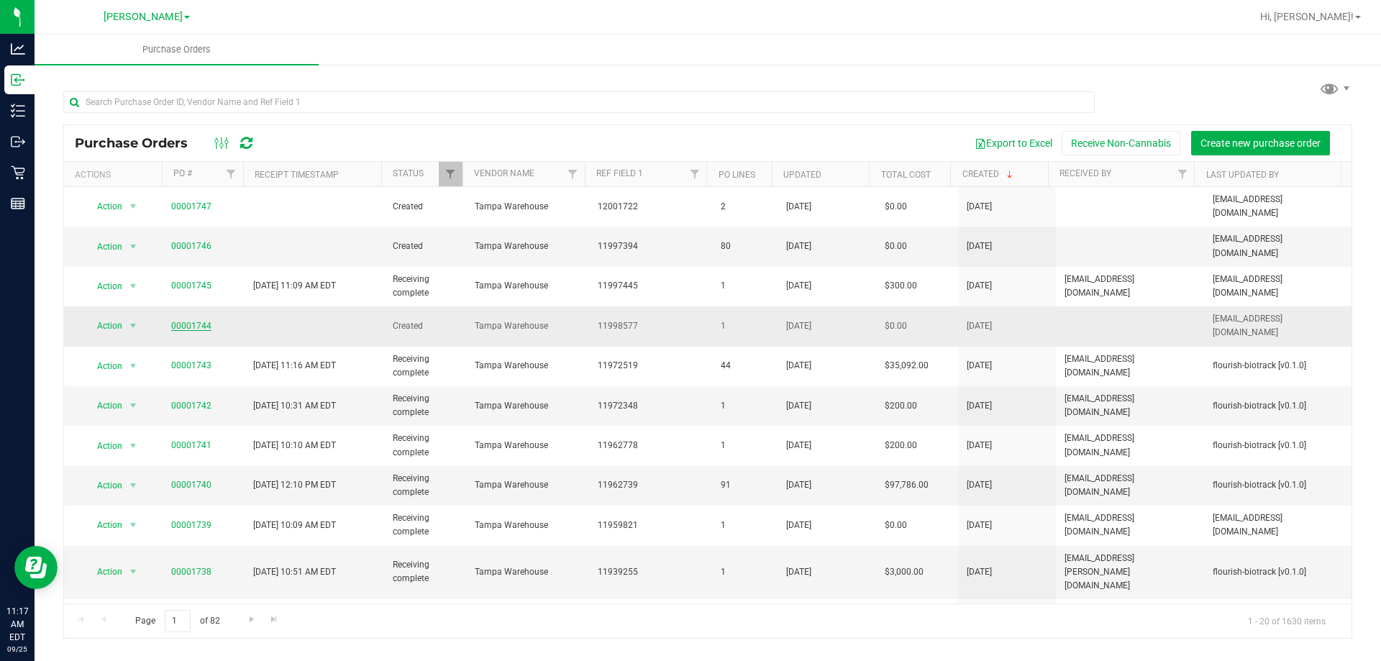
click at [195, 321] on link "00001744" at bounding box center [191, 326] width 40 height 10
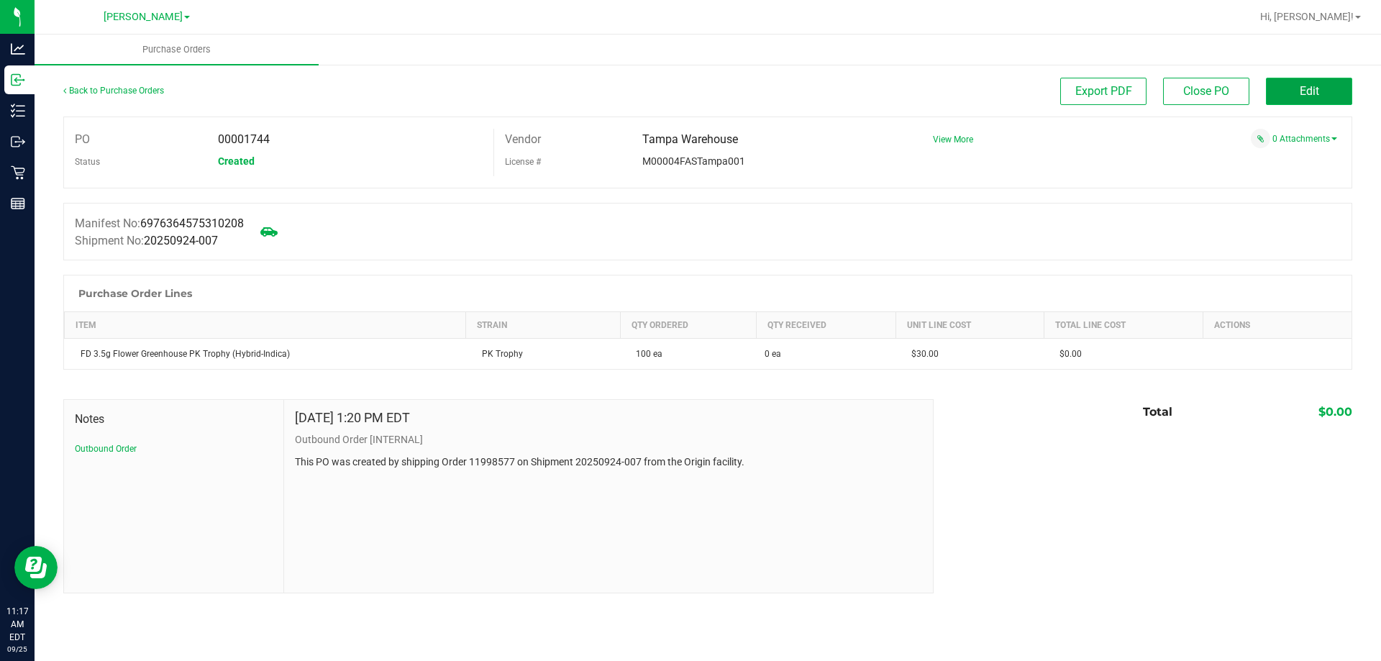
click at [1283, 86] on button "Edit" at bounding box center [1309, 91] width 86 height 27
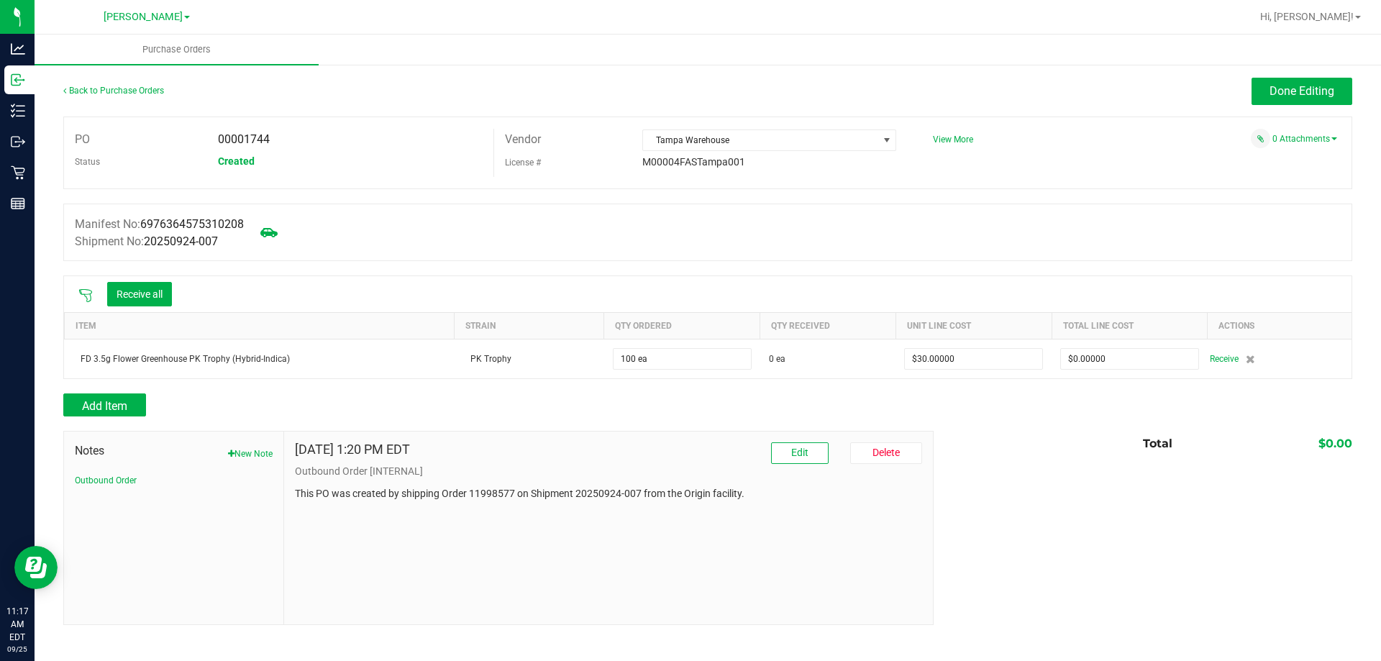
click at [81, 294] on icon at bounding box center [85, 295] width 14 height 14
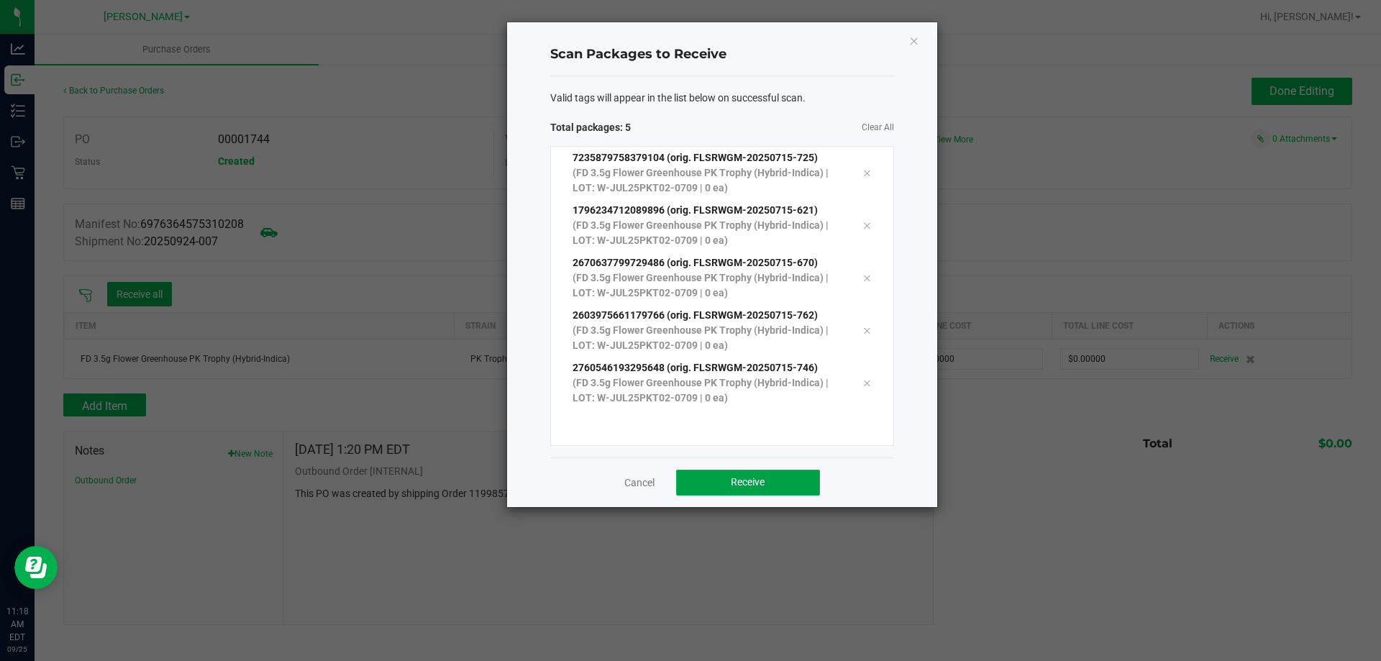
click at [755, 491] on button "Receive" at bounding box center [748, 483] width 144 height 26
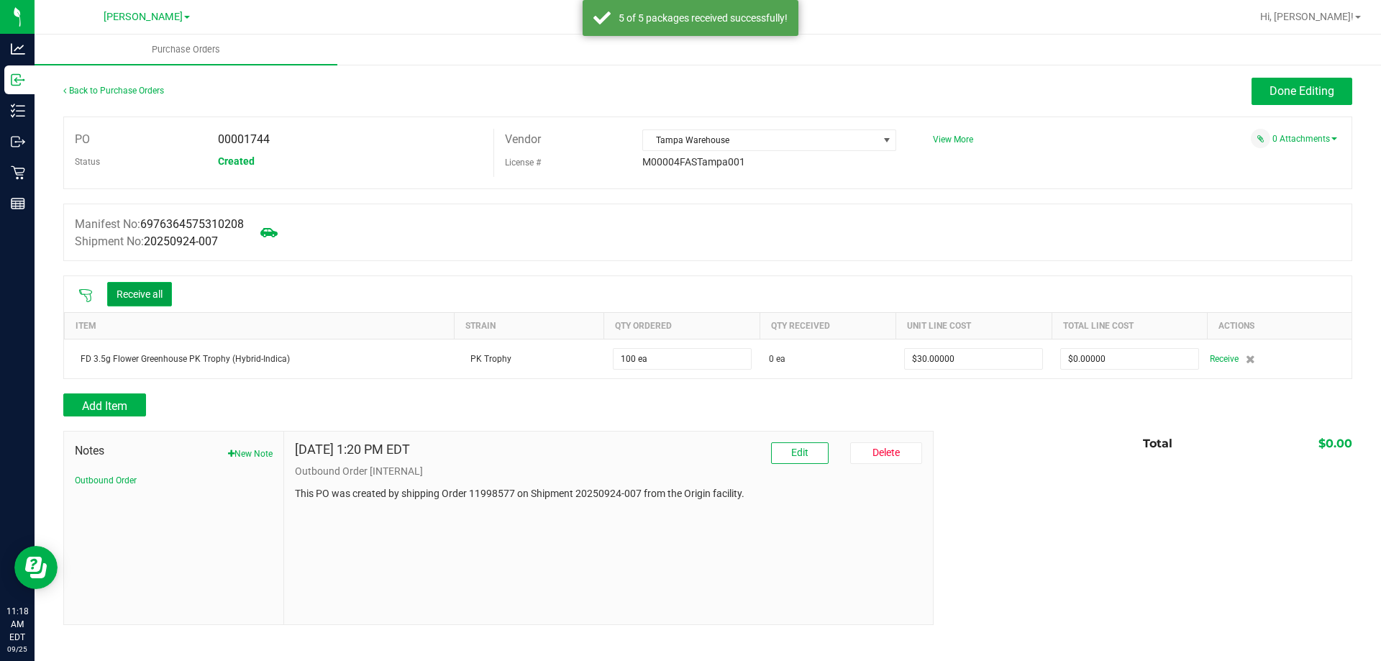
click at [153, 293] on button "Receive all" at bounding box center [139, 294] width 65 height 24
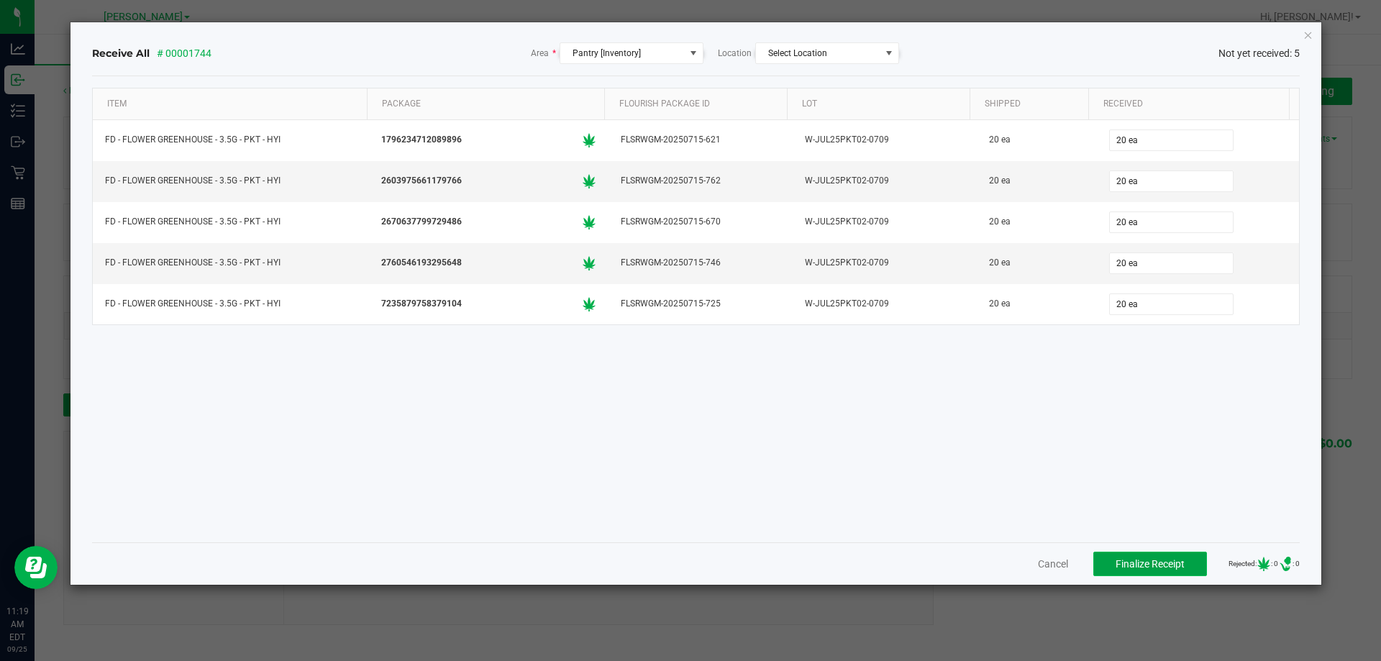
click at [1156, 563] on span "Finalize Receipt" at bounding box center [1150, 564] width 69 height 12
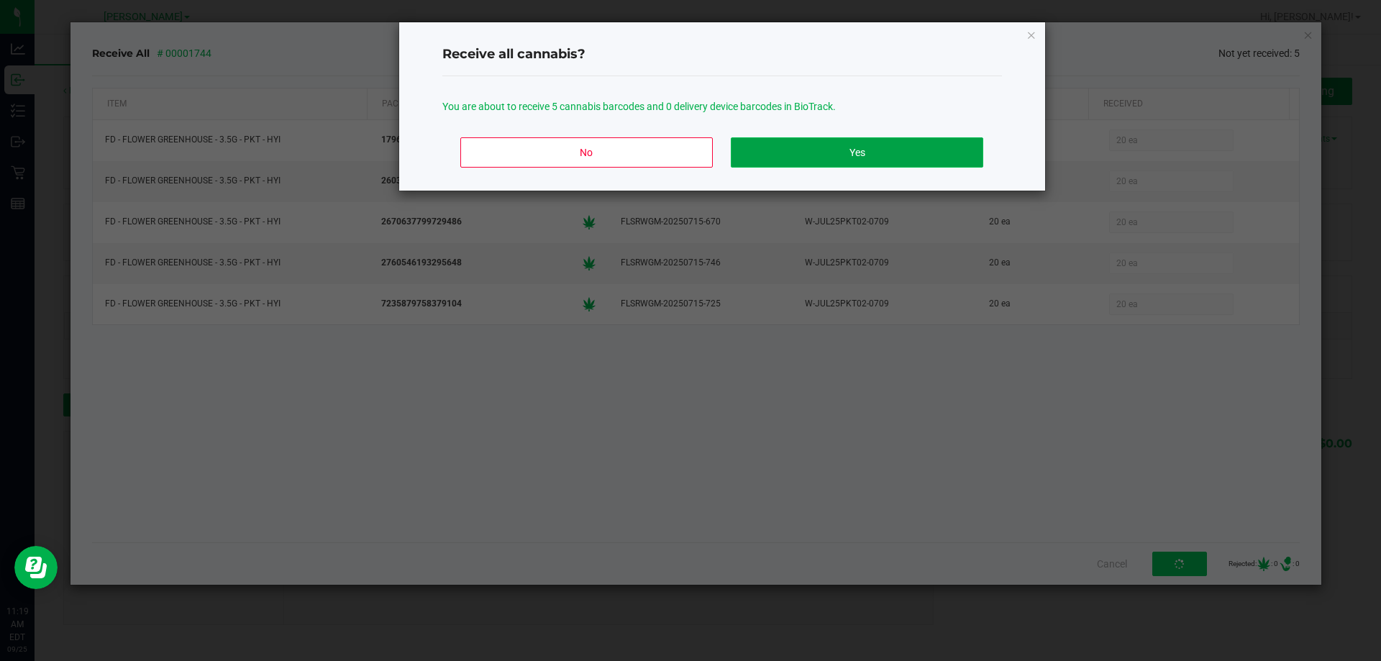
click at [769, 149] on button "Yes" at bounding box center [857, 152] width 252 height 30
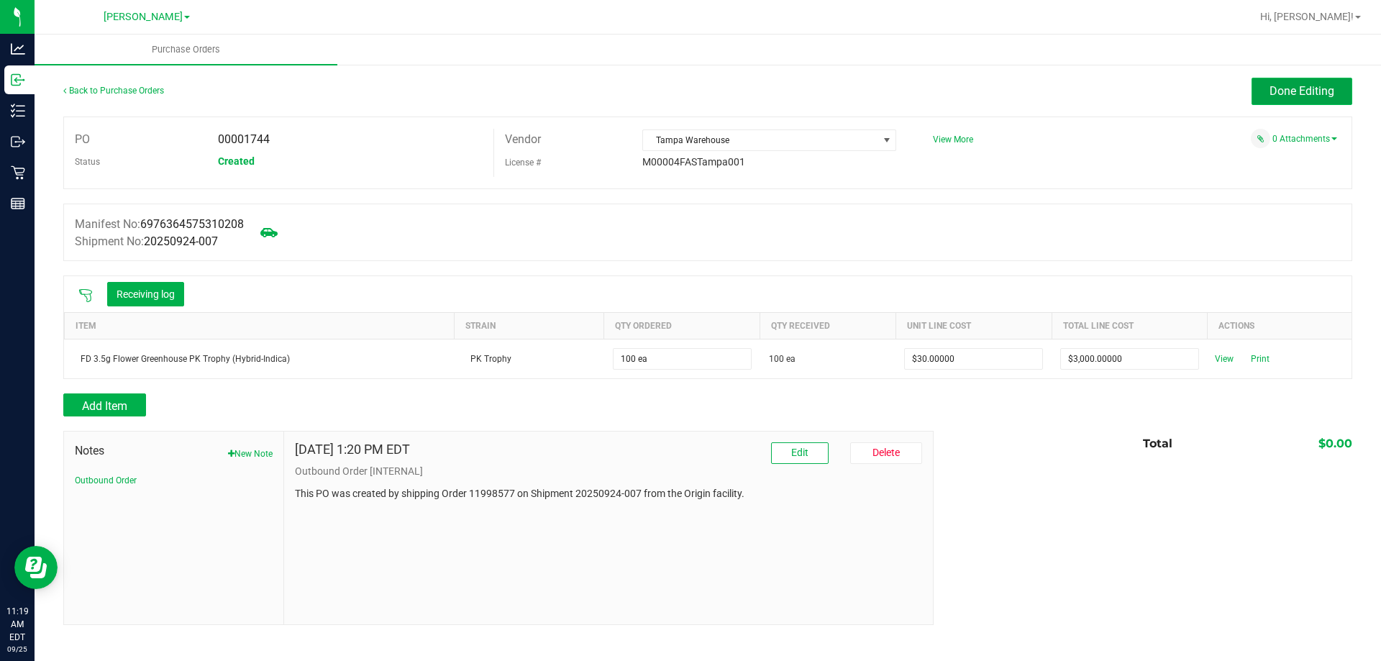
click at [1306, 94] on span "Done Editing" at bounding box center [1302, 91] width 65 height 14
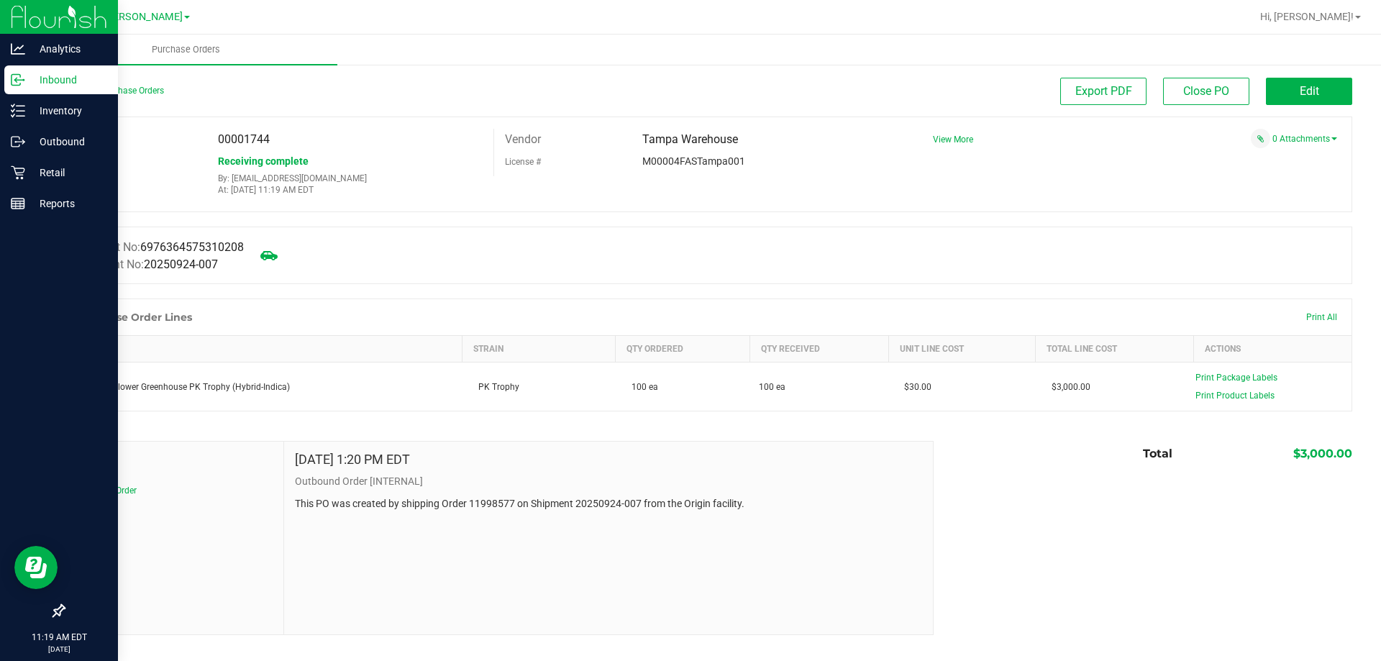
click at [42, 83] on p "Inbound" at bounding box center [68, 79] width 86 height 17
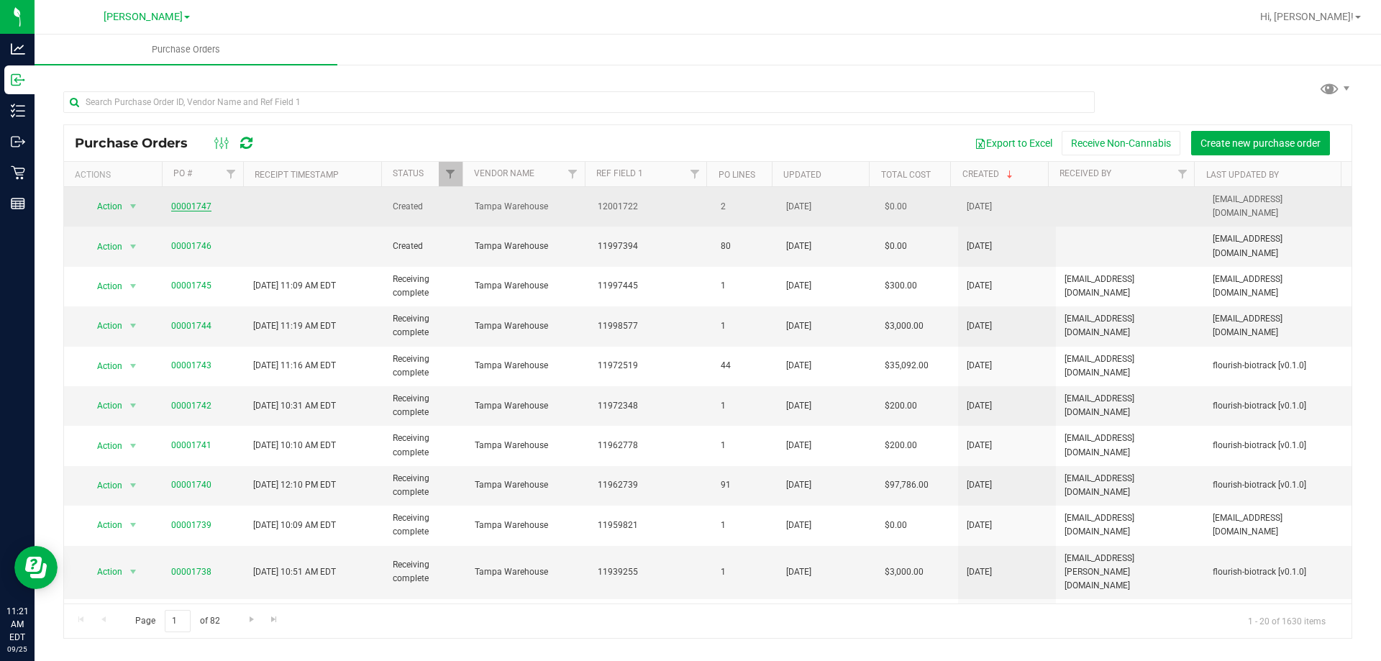
click at [196, 201] on link "00001747" at bounding box center [191, 206] width 40 height 10
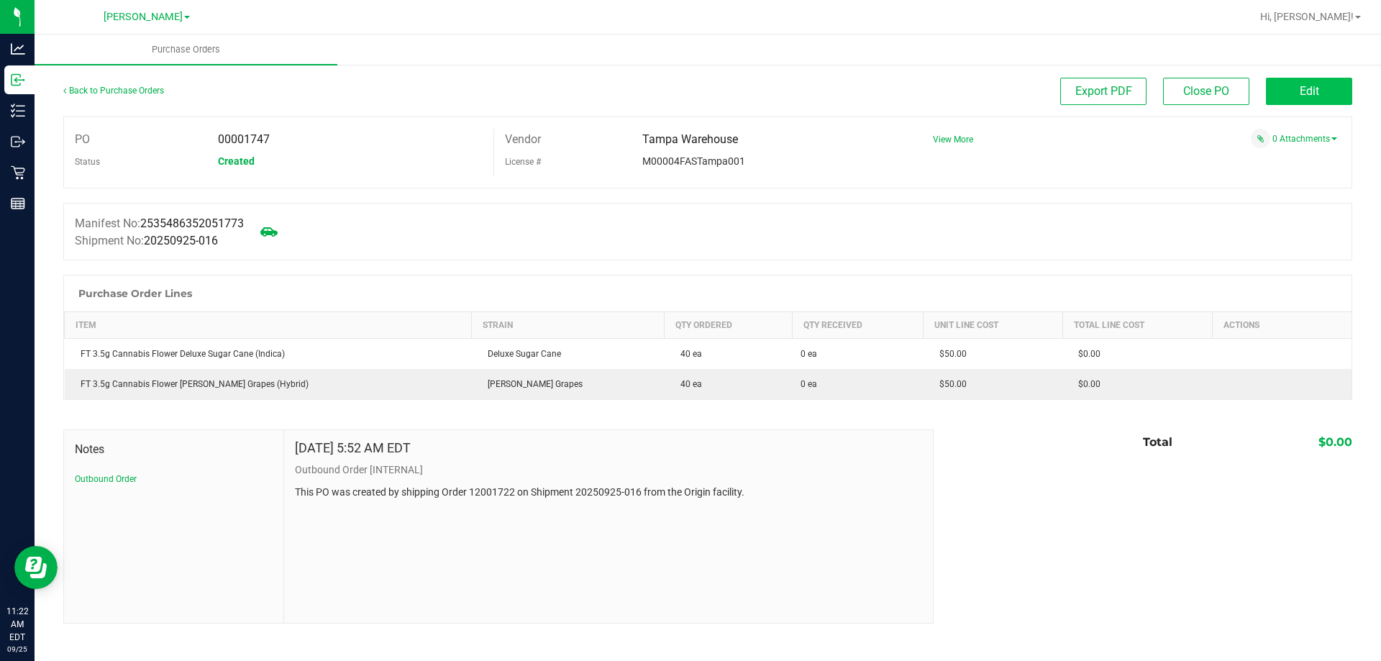
click at [1303, 85] on span "Edit" at bounding box center [1309, 91] width 19 height 14
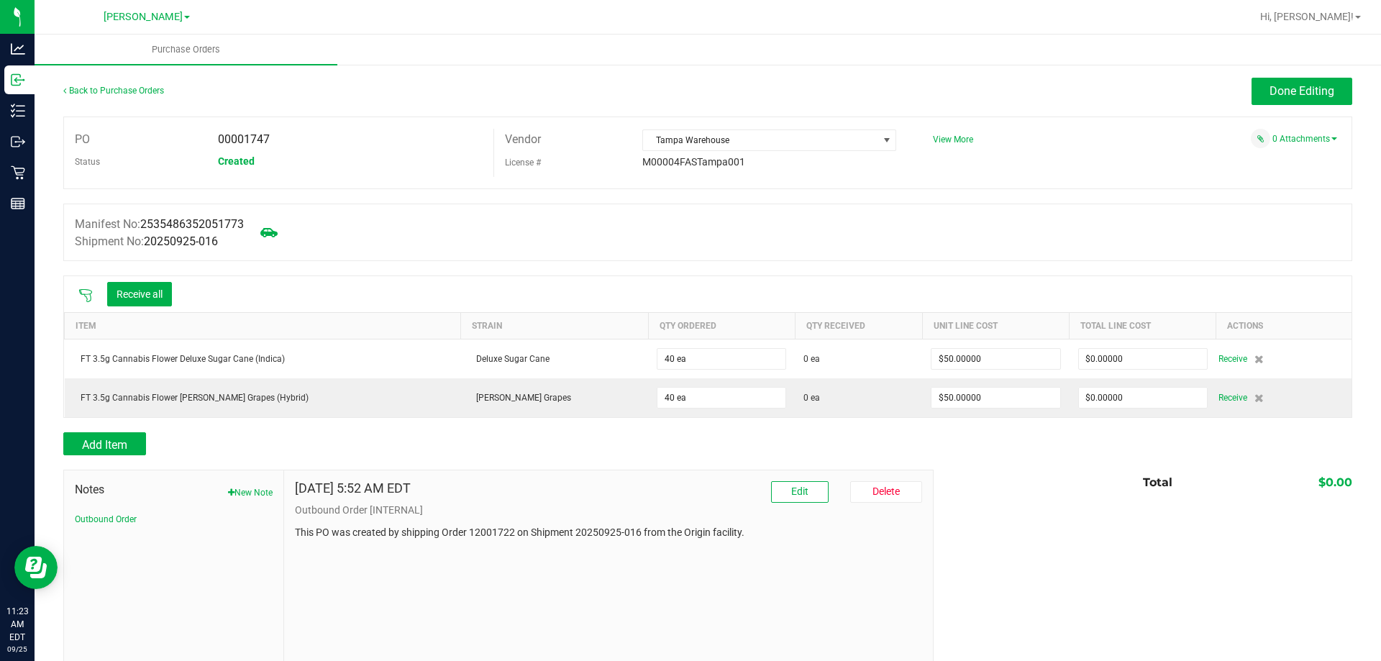
click at [79, 290] on icon at bounding box center [85, 295] width 13 height 13
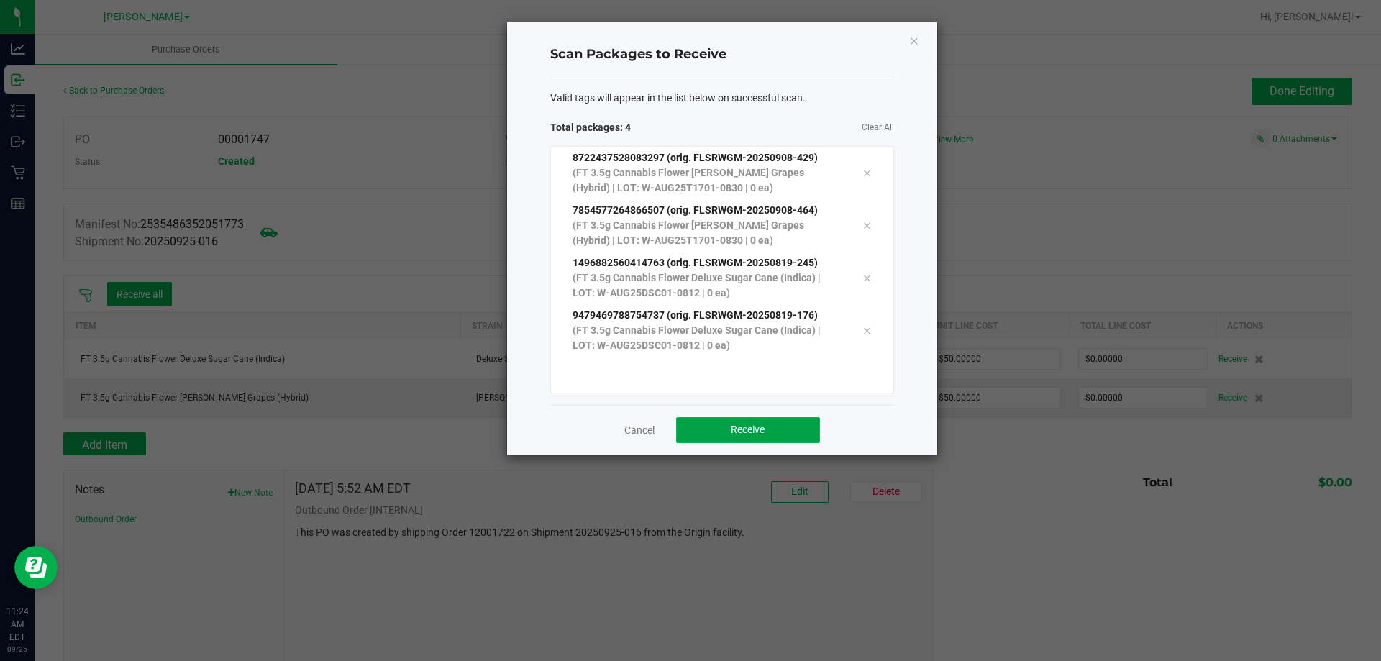
click at [742, 431] on span "Receive" at bounding box center [748, 430] width 34 height 12
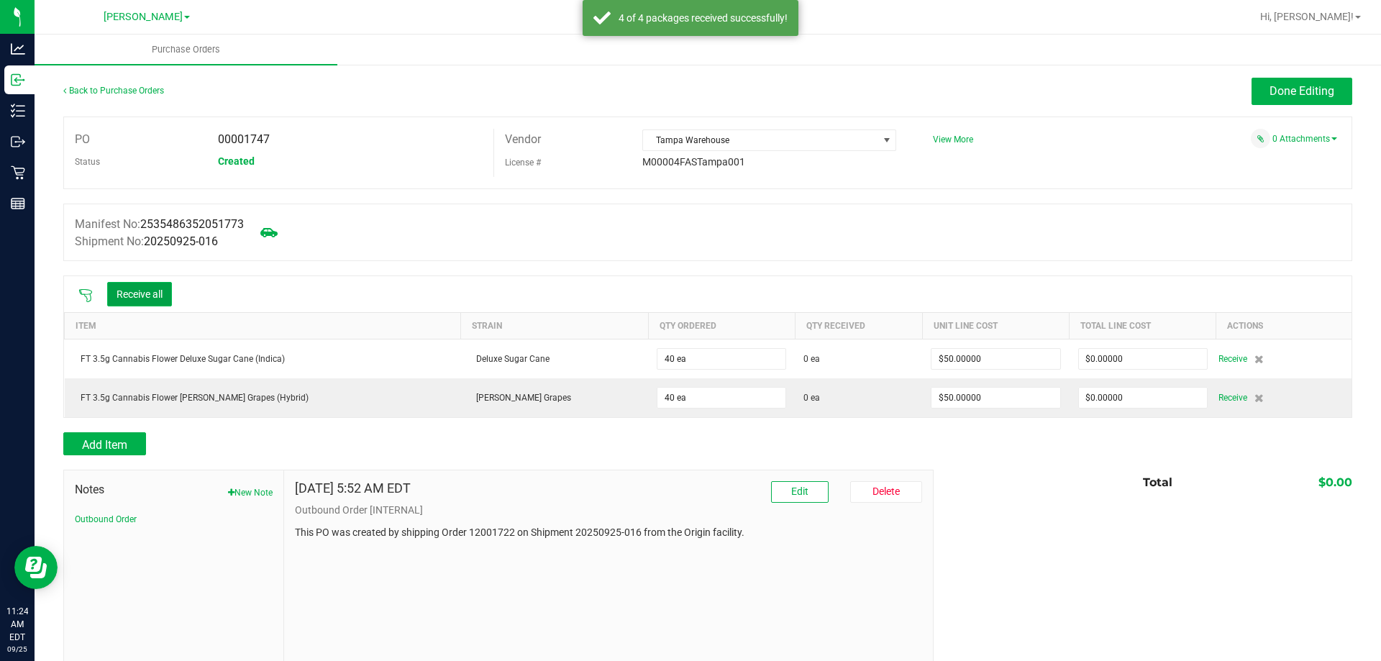
click at [151, 285] on button "Receive all" at bounding box center [139, 294] width 65 height 24
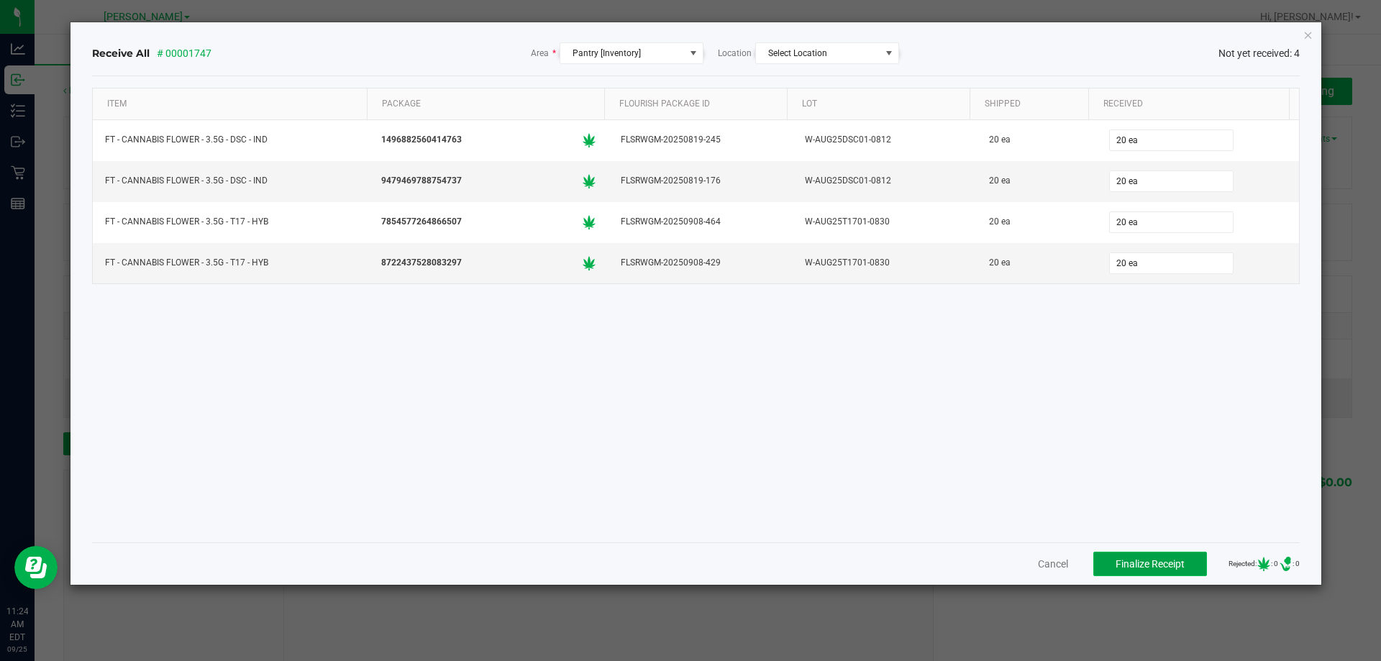
click at [1132, 560] on span "Finalize Receipt" at bounding box center [1150, 564] width 69 height 12
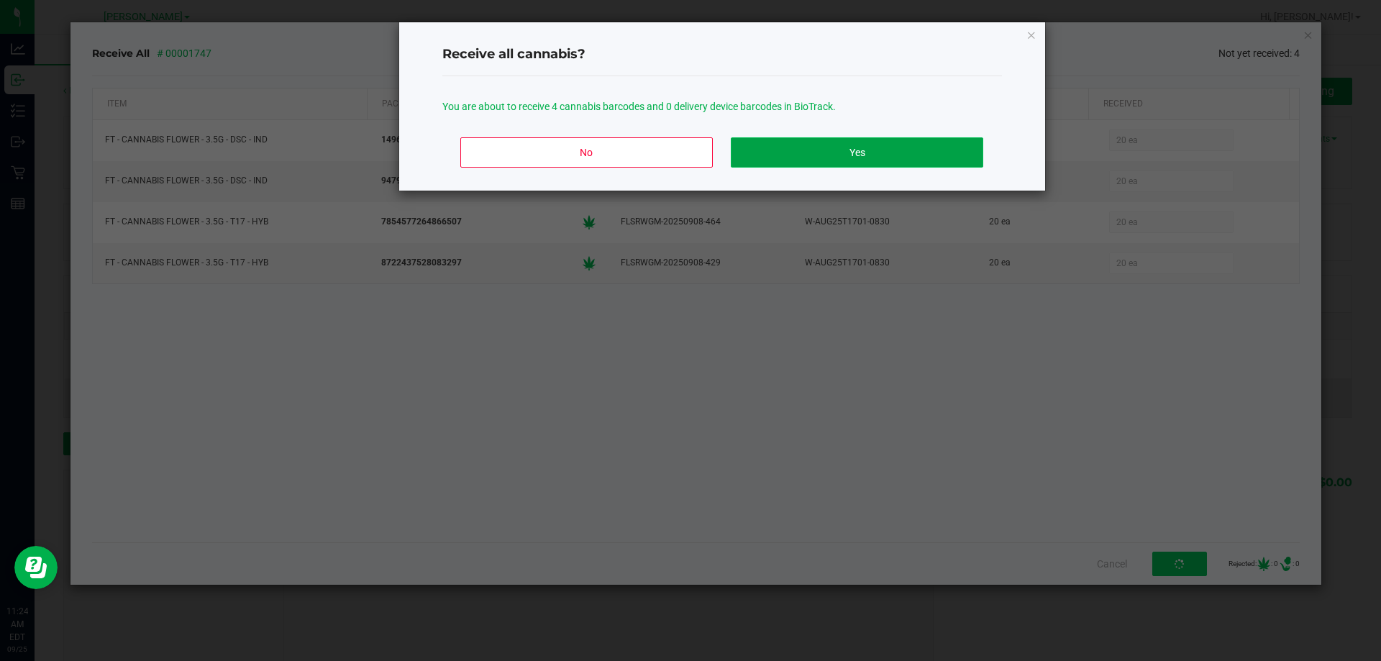
click at [813, 160] on button "Yes" at bounding box center [857, 152] width 252 height 30
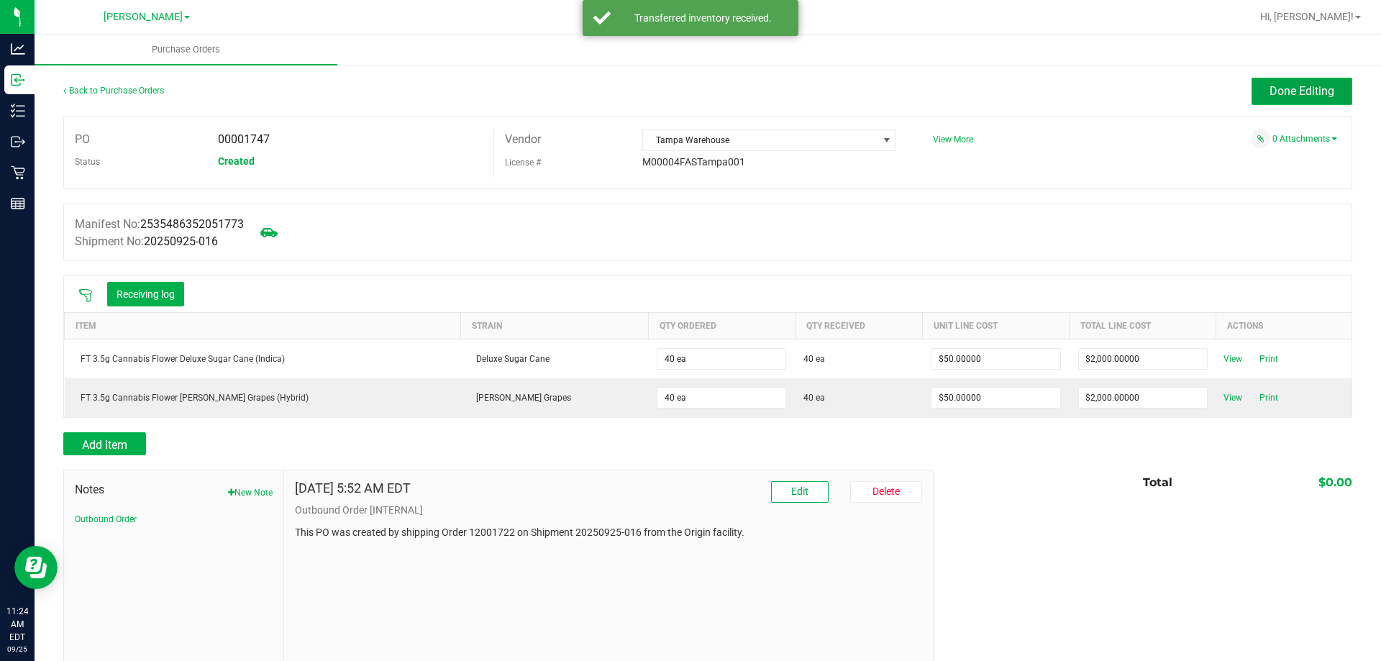
click at [1318, 99] on button "Done Editing" at bounding box center [1302, 91] width 101 height 27
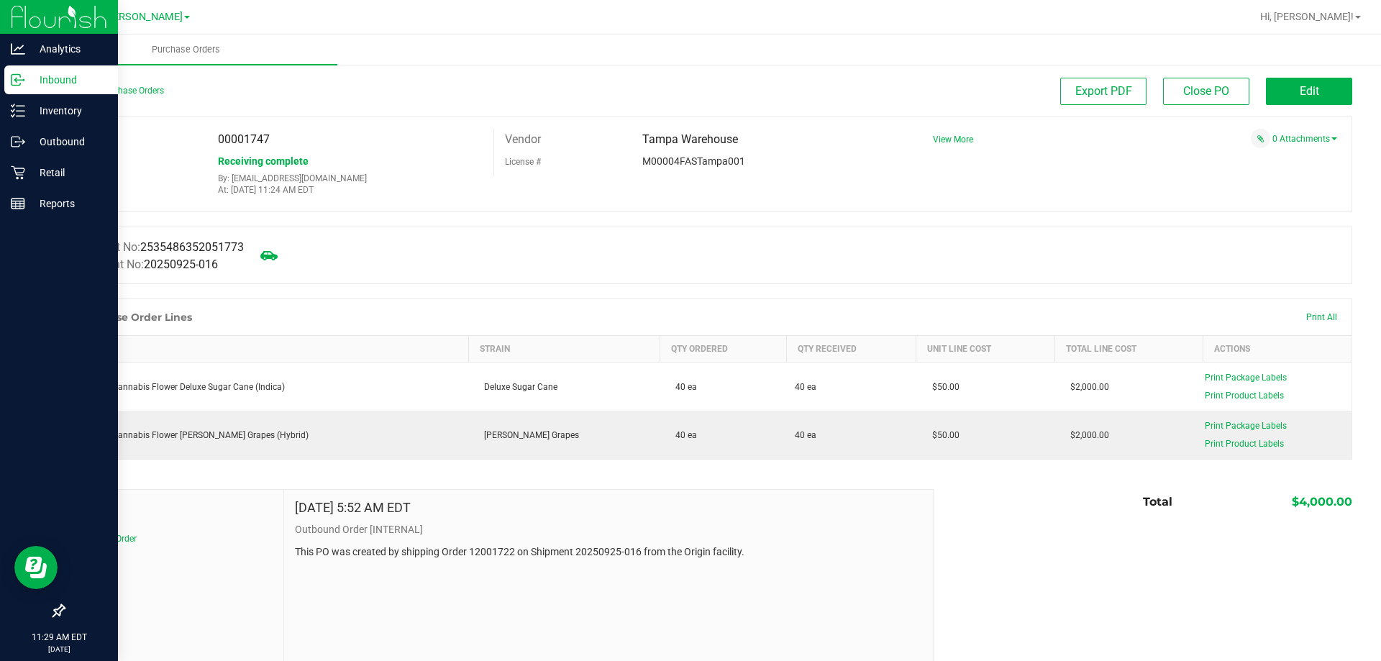
click at [77, 78] on p "Inbound" at bounding box center [68, 79] width 86 height 17
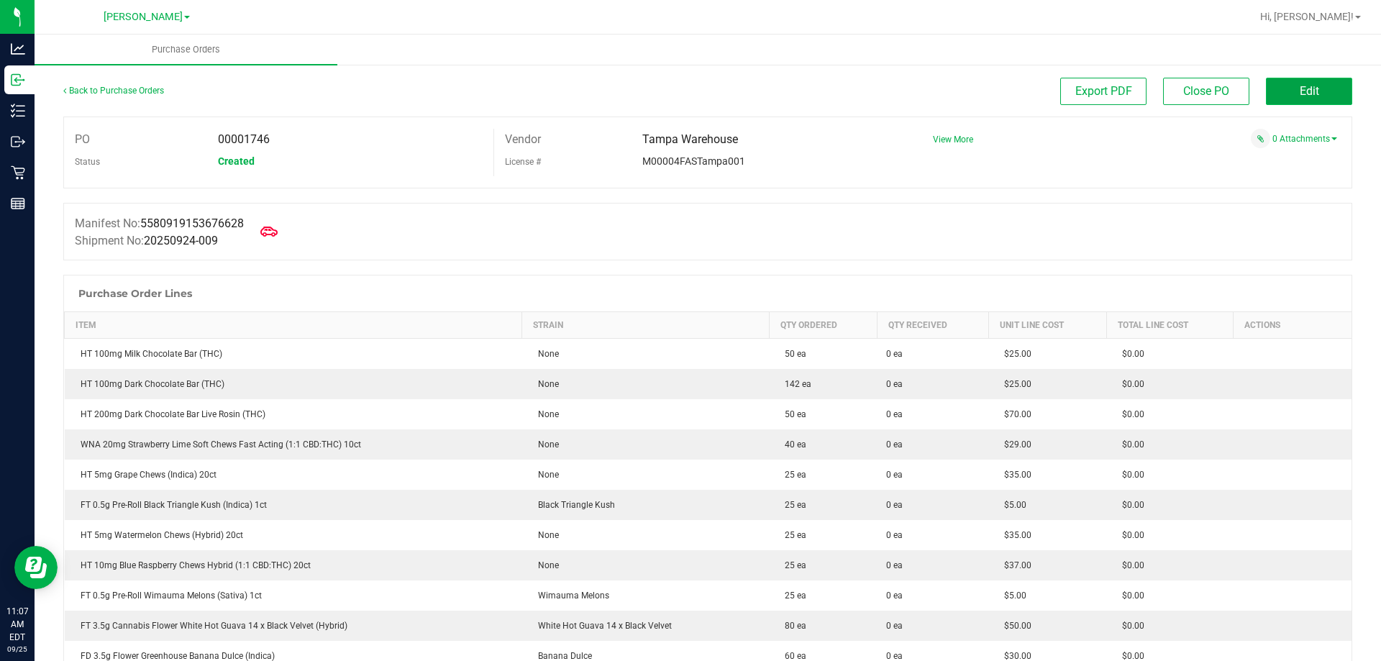
click at [1285, 79] on button "Edit" at bounding box center [1309, 91] width 86 height 27
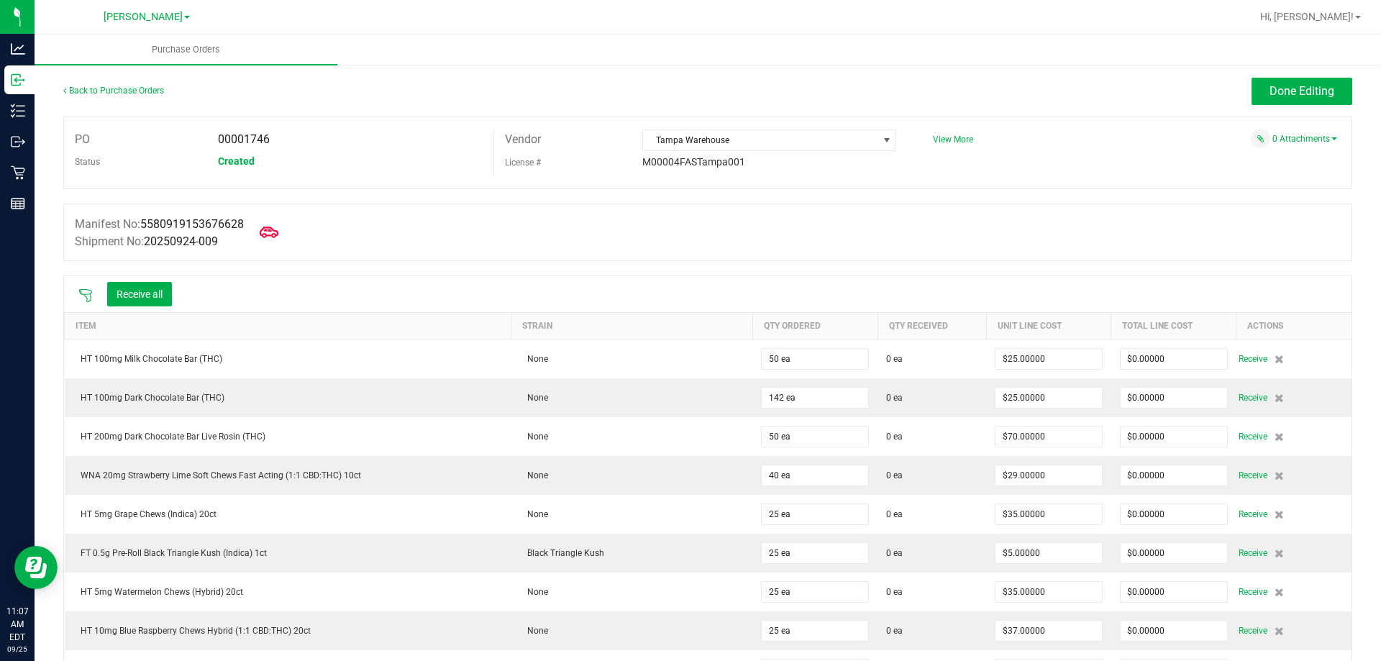
click at [278, 230] on icon at bounding box center [269, 232] width 19 height 11
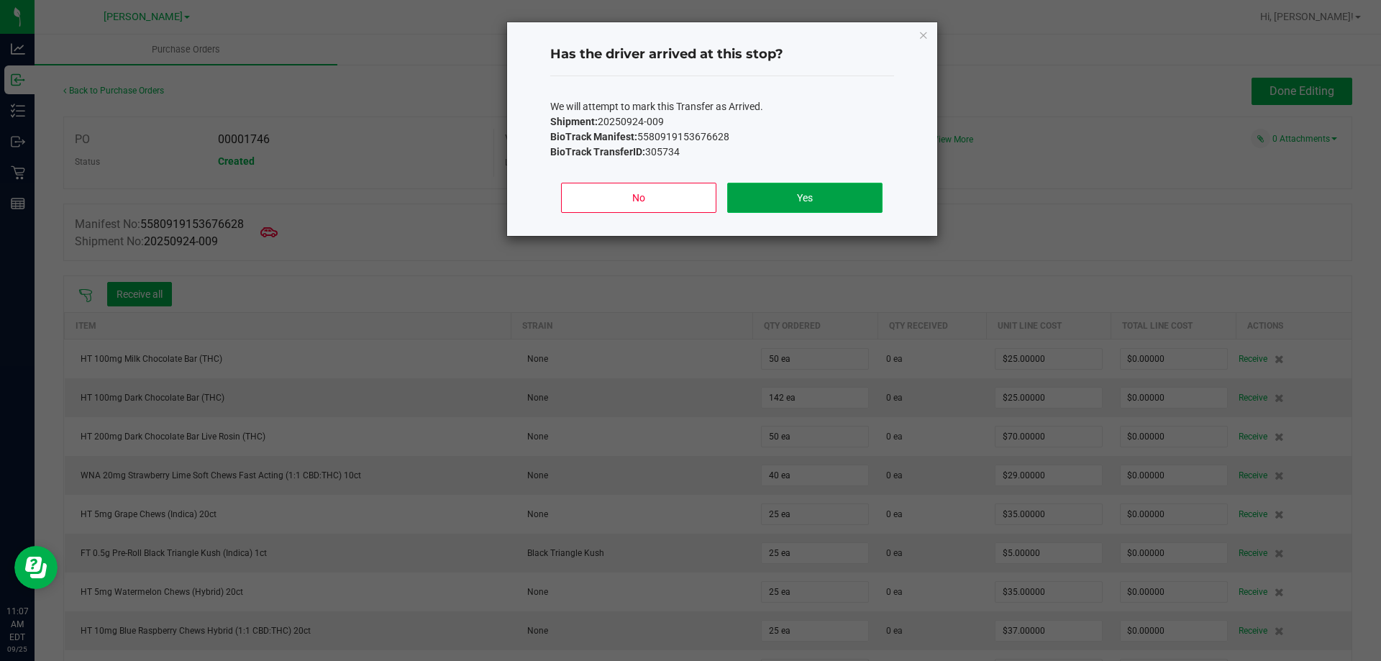
click at [853, 201] on button "Yes" at bounding box center [804, 198] width 155 height 30
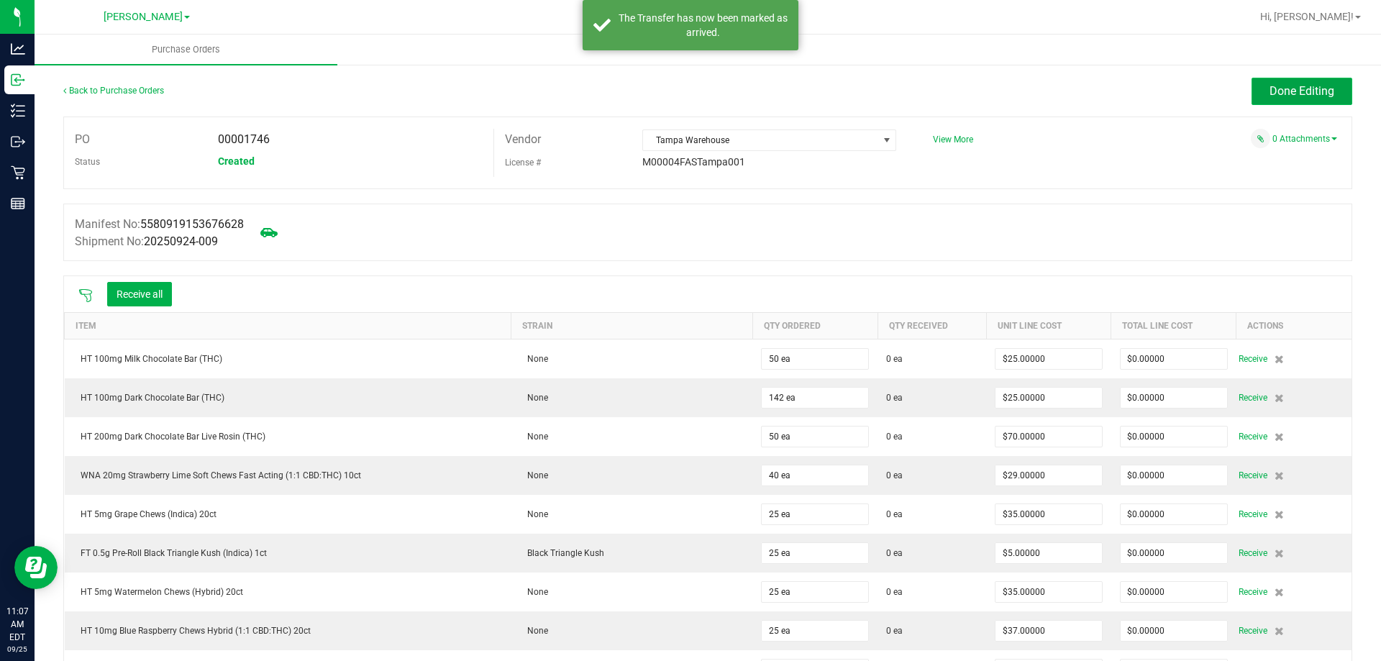
click at [1283, 93] on span "Done Editing" at bounding box center [1302, 91] width 65 height 14
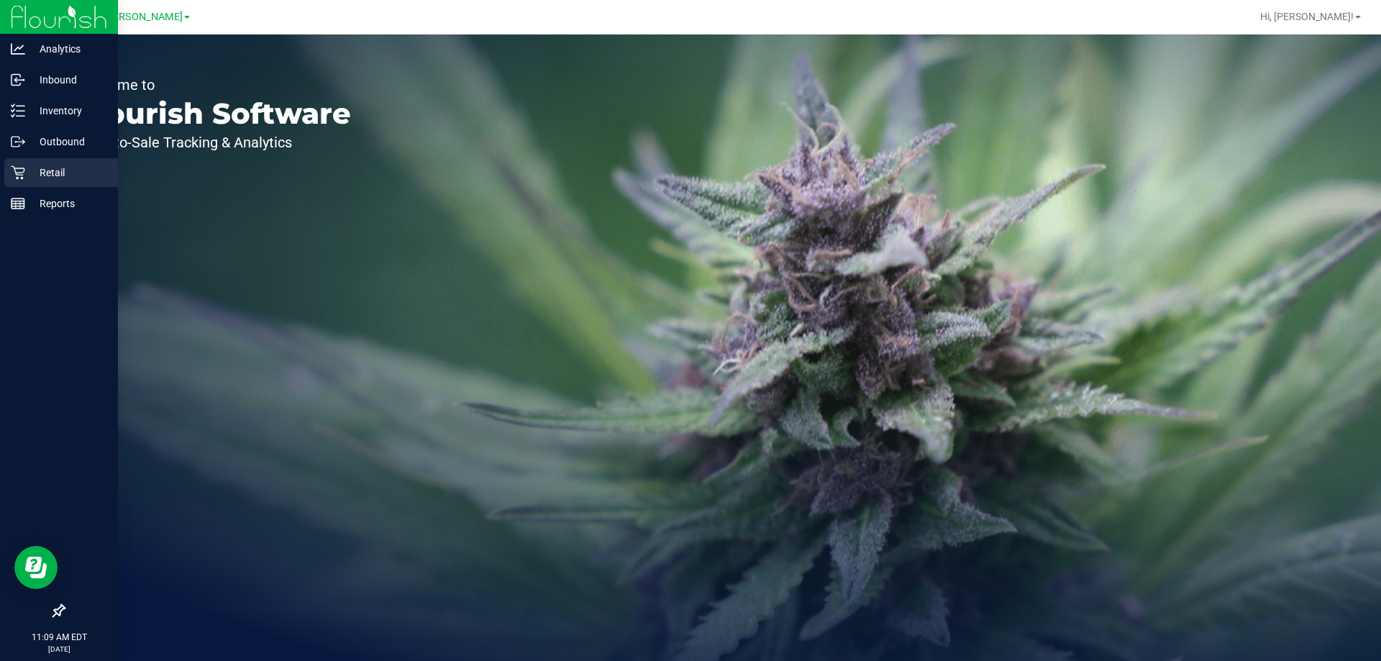
click at [15, 188] on link "Retail" at bounding box center [59, 173] width 118 height 31
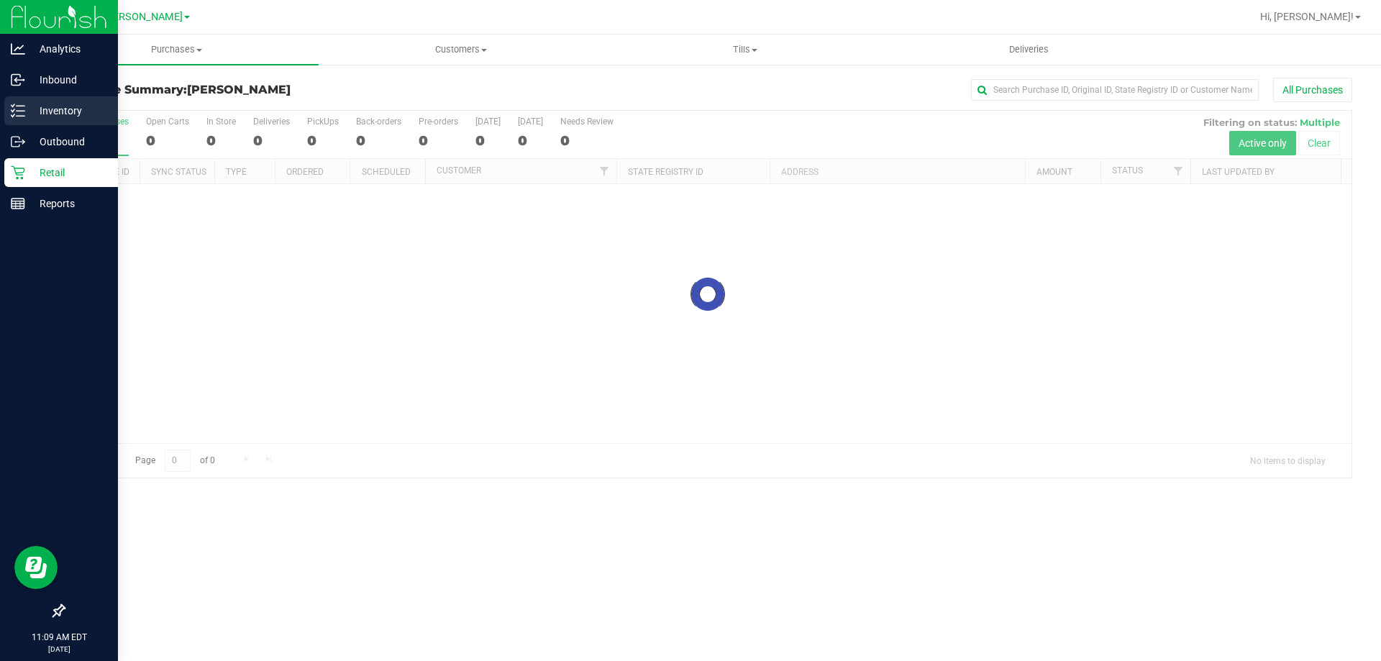
click at [82, 119] on p "Inventory" at bounding box center [68, 110] width 86 height 17
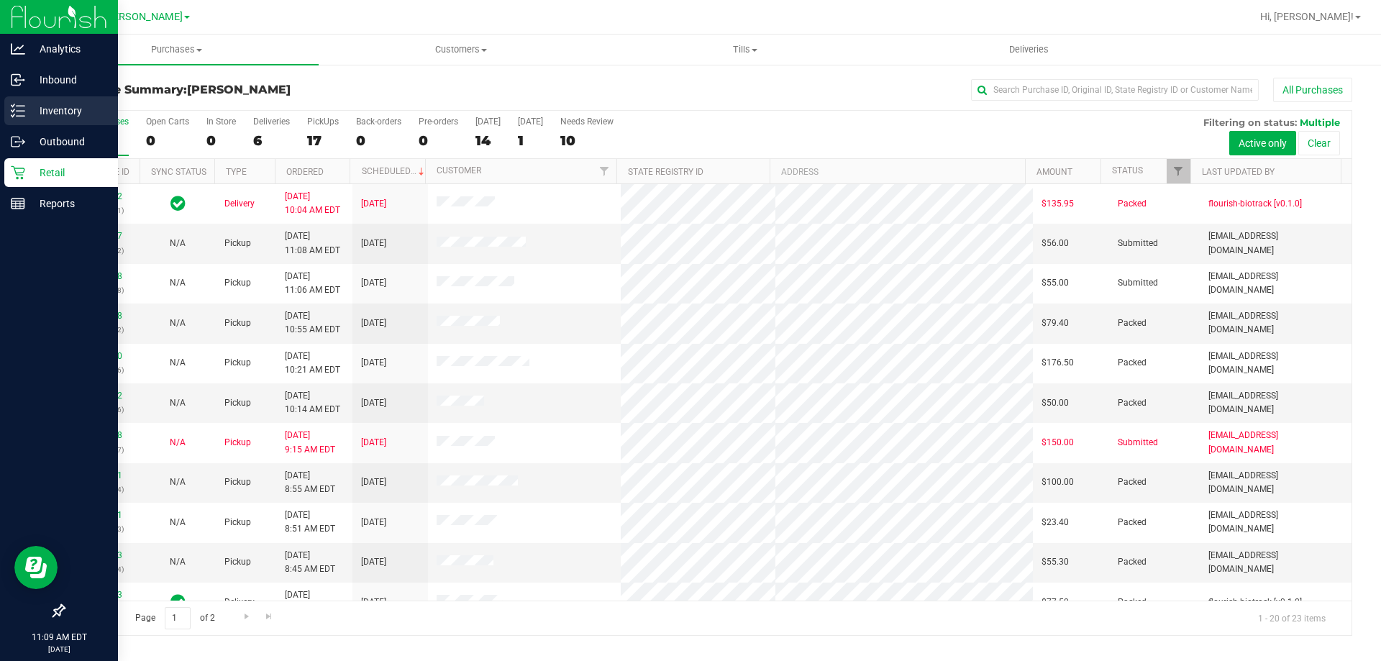
click at [86, 120] on div "Inventory" at bounding box center [61, 110] width 114 height 29
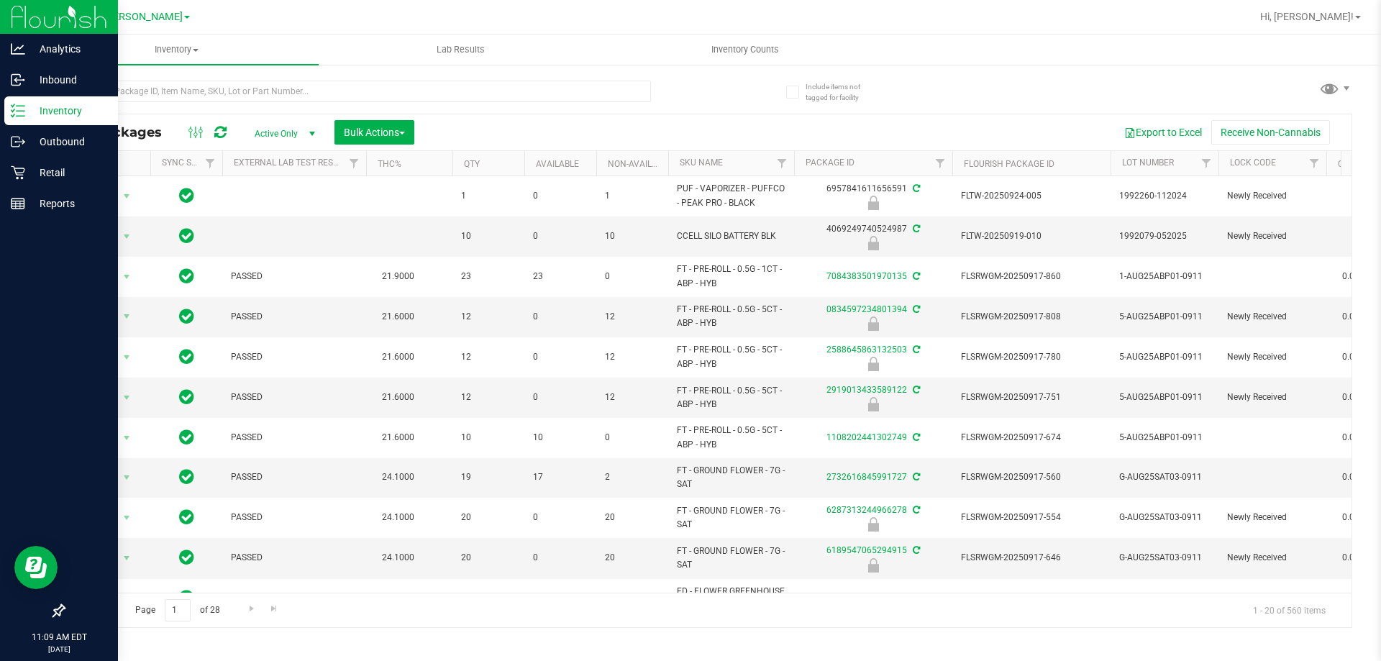
type input "2026-03-16"
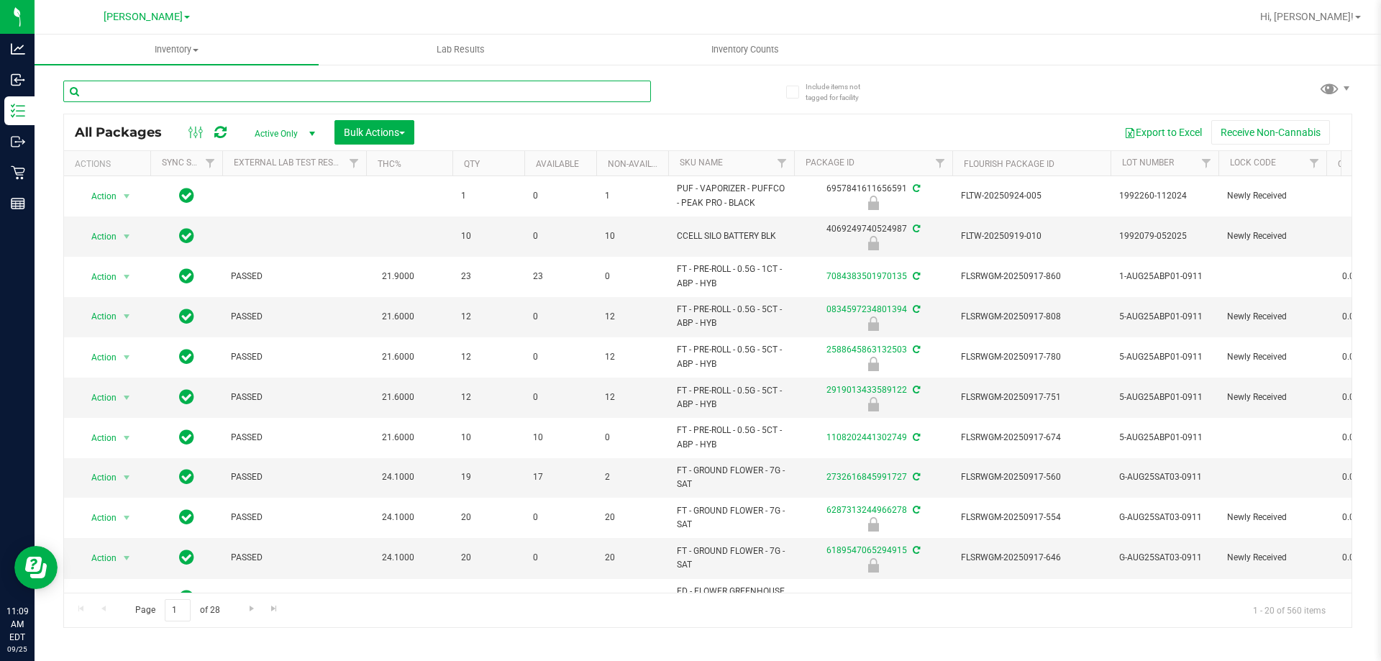
click at [526, 94] on input "text" at bounding box center [357, 92] width 588 height 22
type input "6957841611656591"
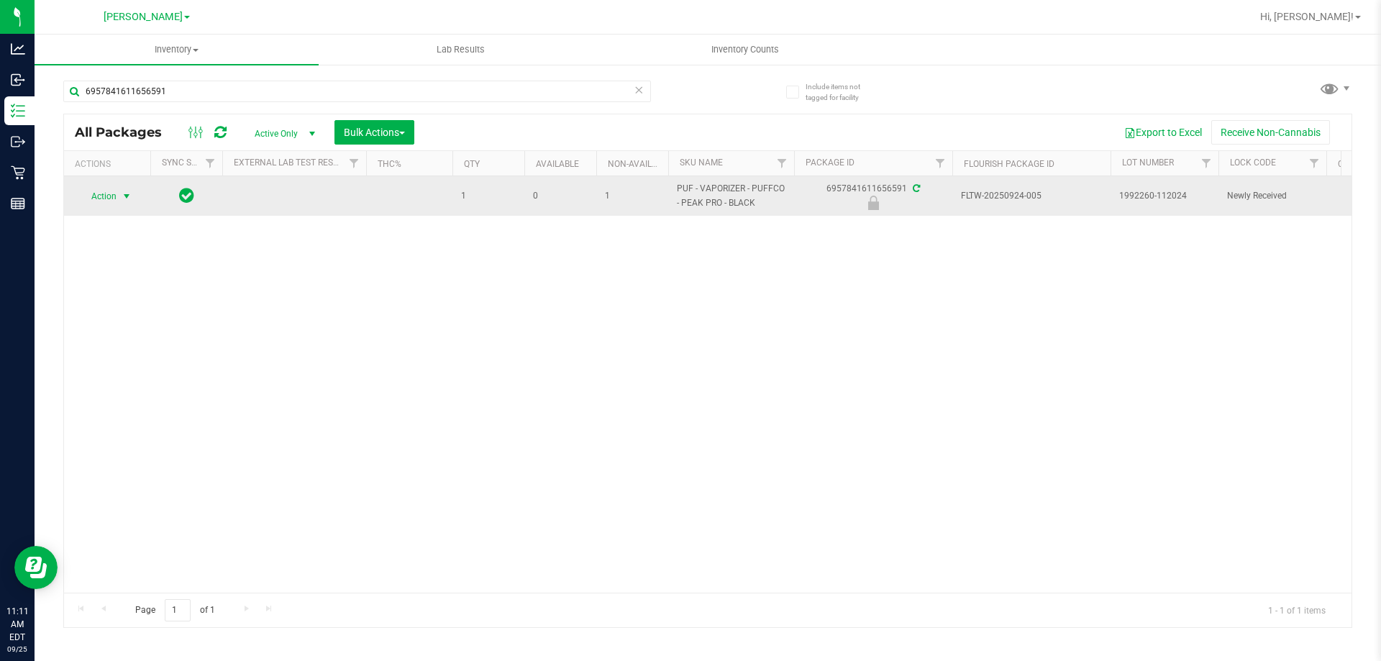
click at [119, 189] on span "select" at bounding box center [127, 196] width 18 height 20
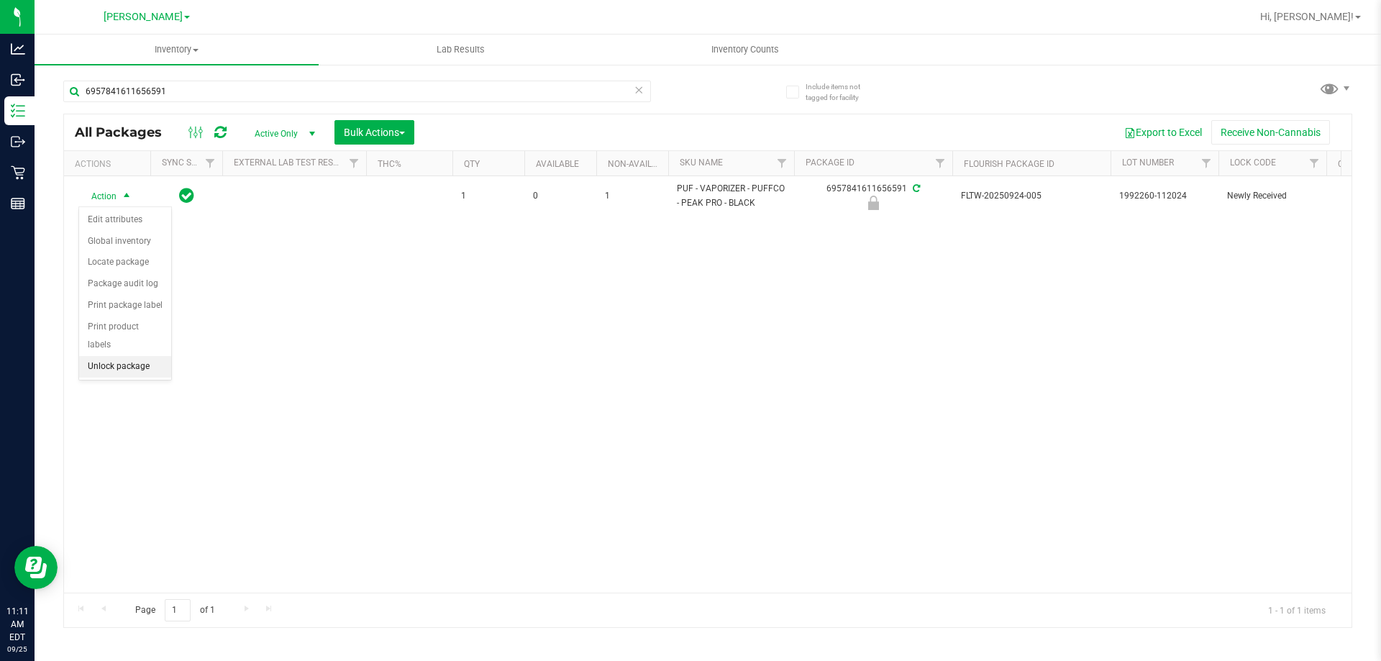
click at [116, 356] on li "Unlock package" at bounding box center [125, 367] width 92 height 22
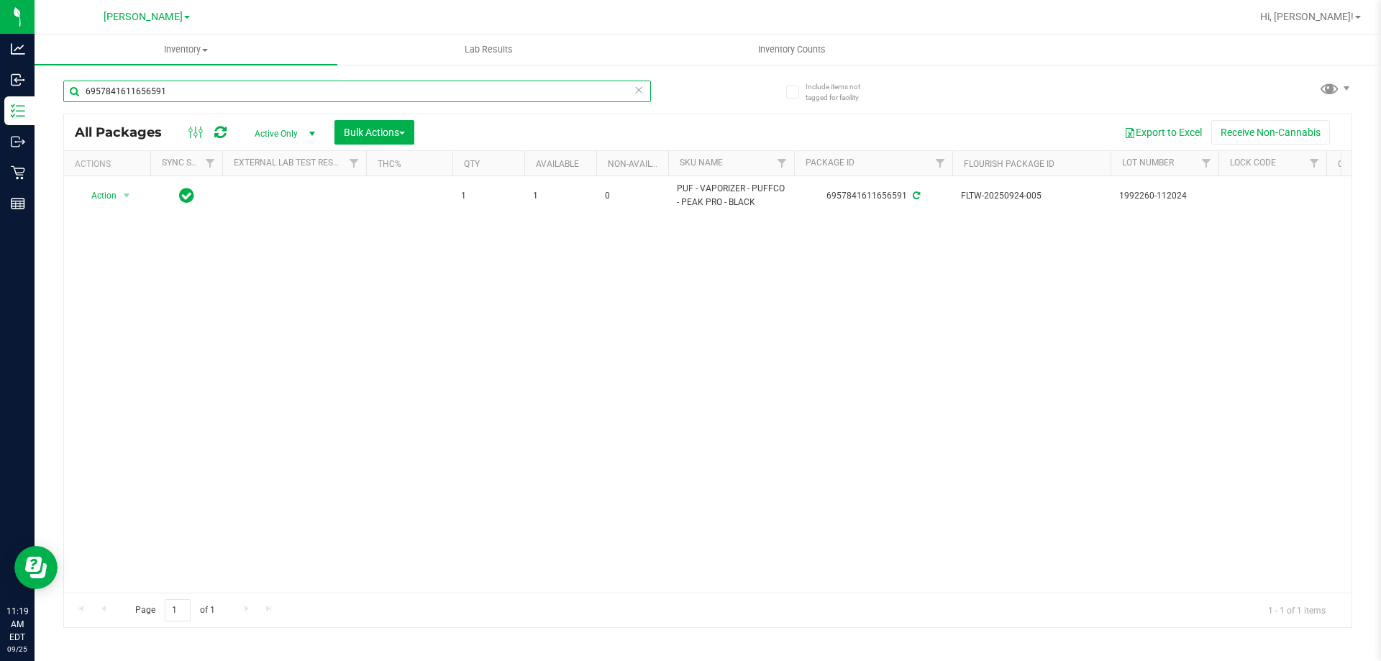
click at [473, 87] on input "6957841611656591" at bounding box center [357, 92] width 588 height 22
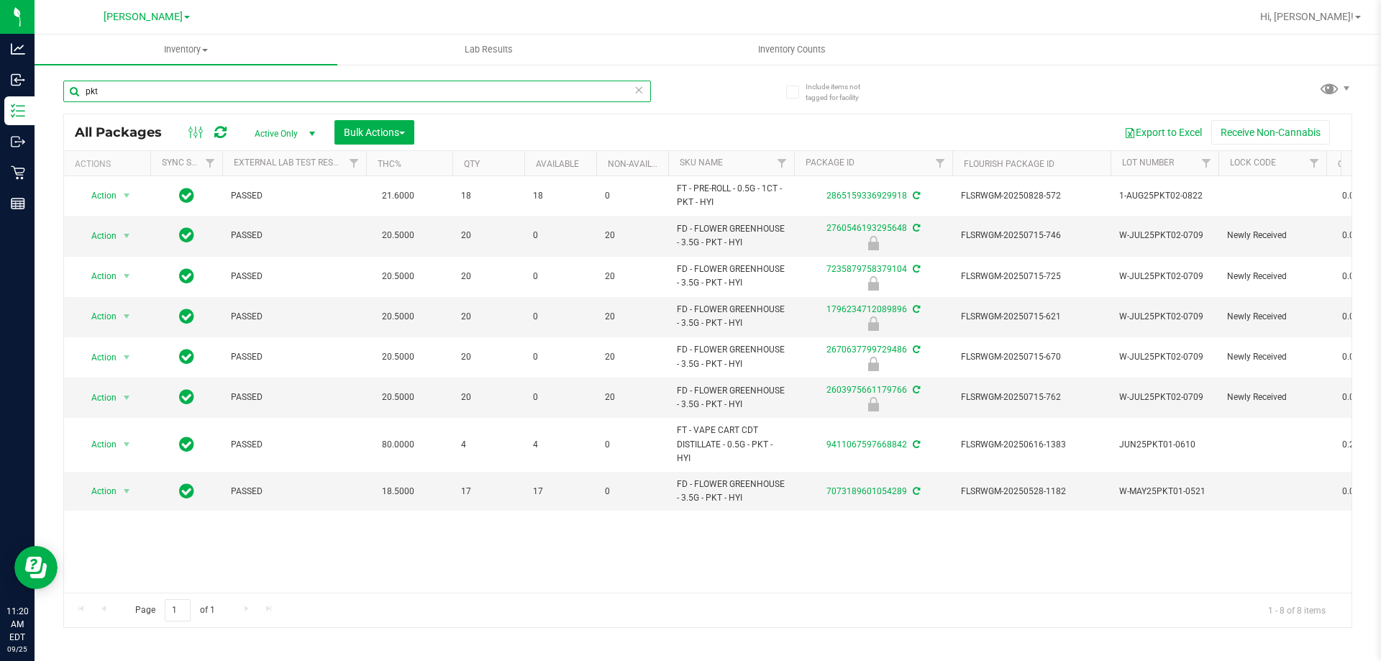
click at [491, 91] on input "pkt" at bounding box center [357, 92] width 588 height 22
type input "3251069508777381"
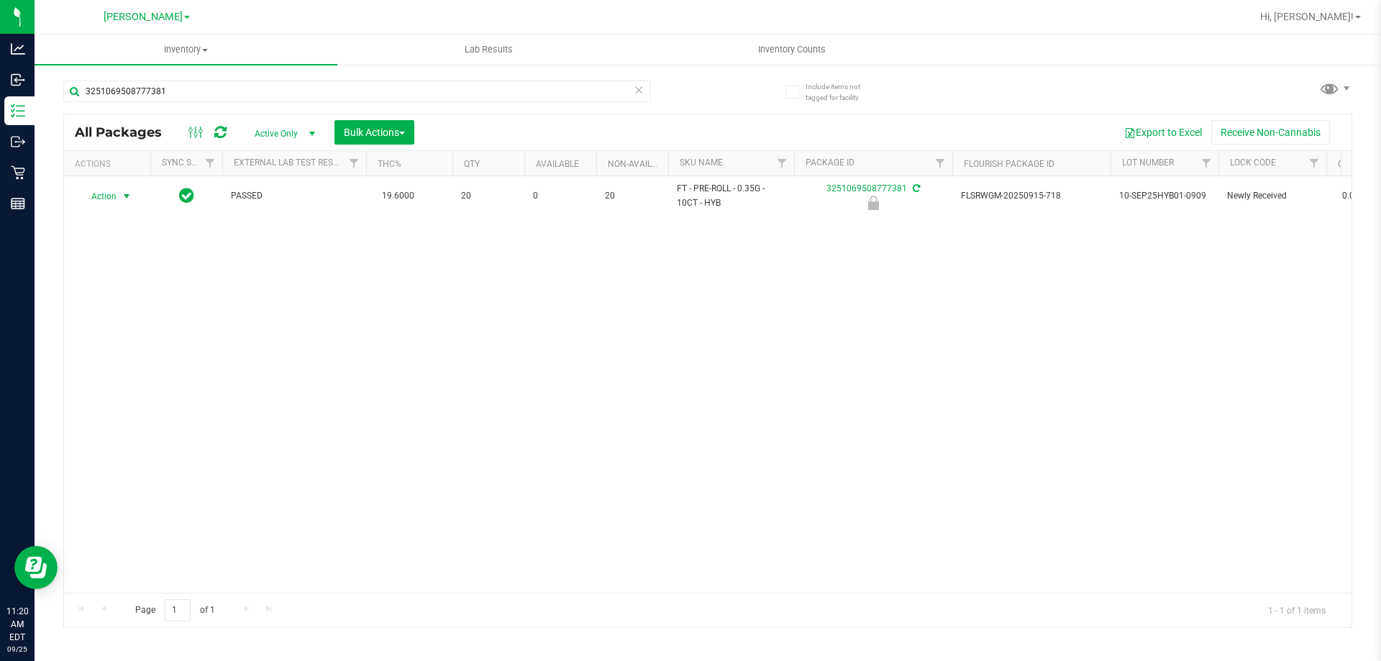
click at [109, 196] on span "Action" at bounding box center [97, 196] width 39 height 20
click at [121, 356] on li "Unlock package" at bounding box center [125, 367] width 92 height 22
click at [301, 91] on input "3251069508777381" at bounding box center [357, 92] width 588 height 22
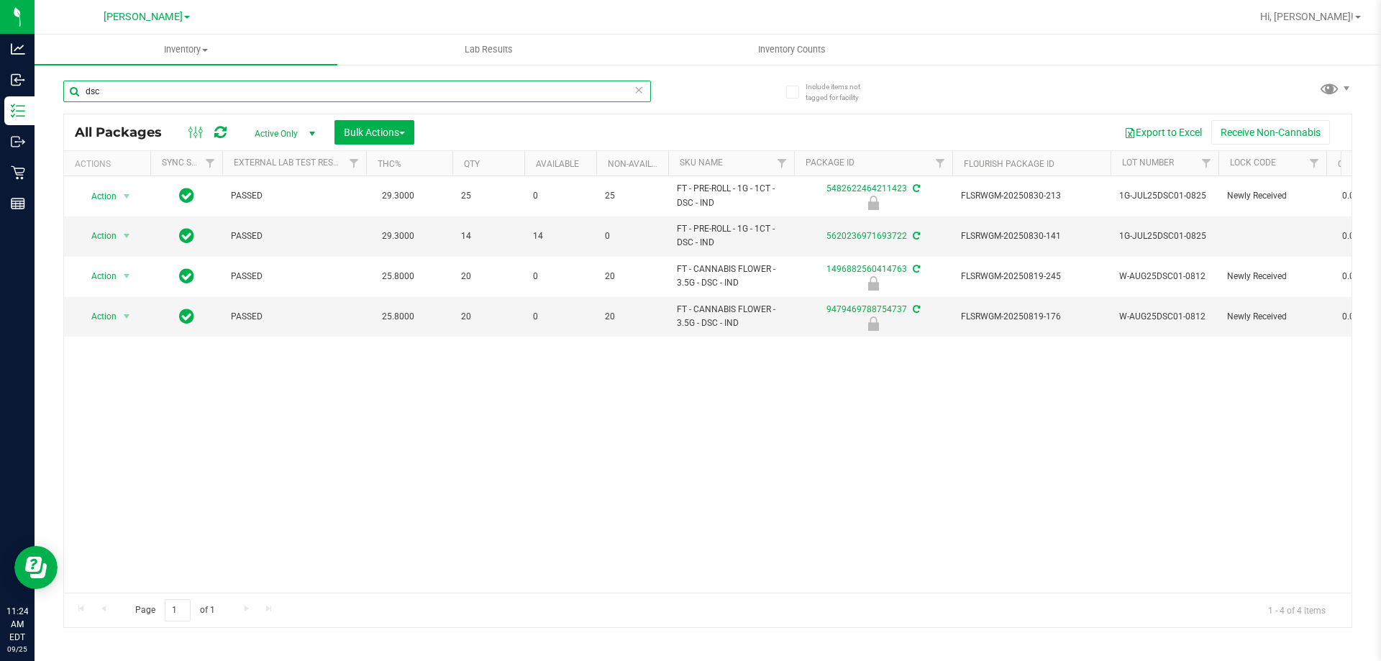
click at [301, 91] on input "dsc" at bounding box center [357, 92] width 588 height 22
type input "9479469788754737"
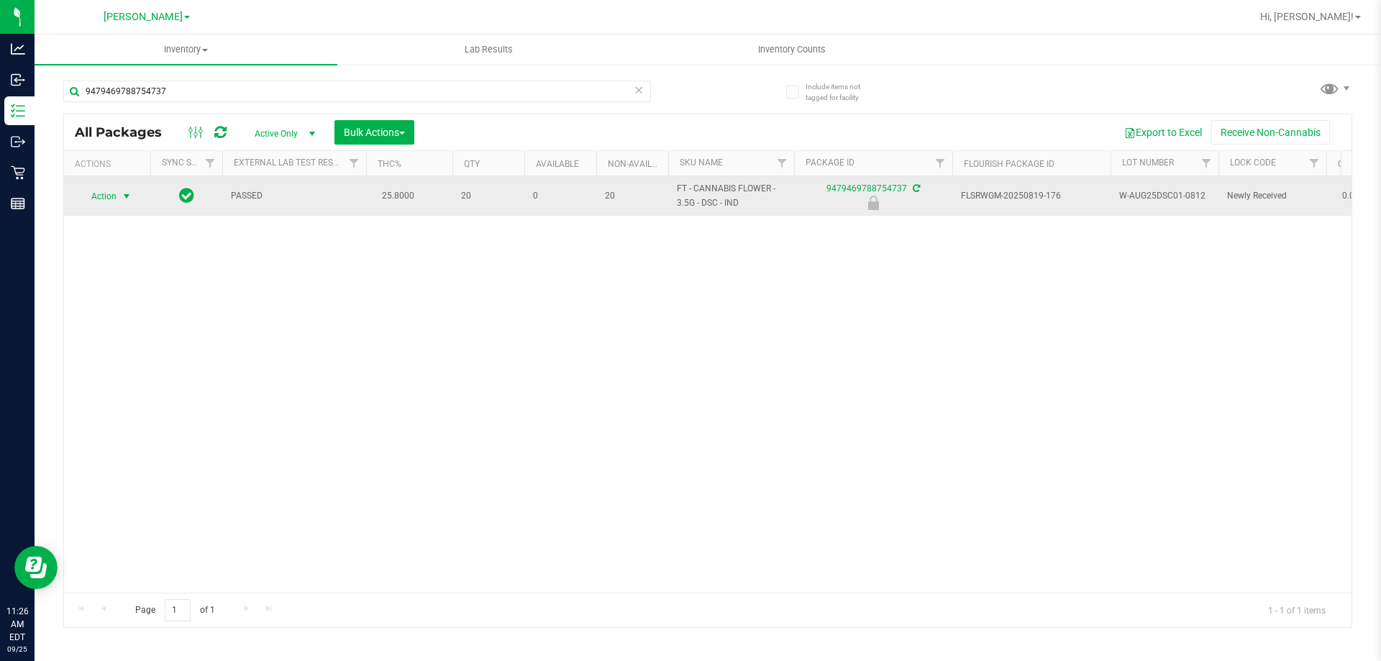
click at [124, 196] on span "select" at bounding box center [127, 197] width 12 height 12
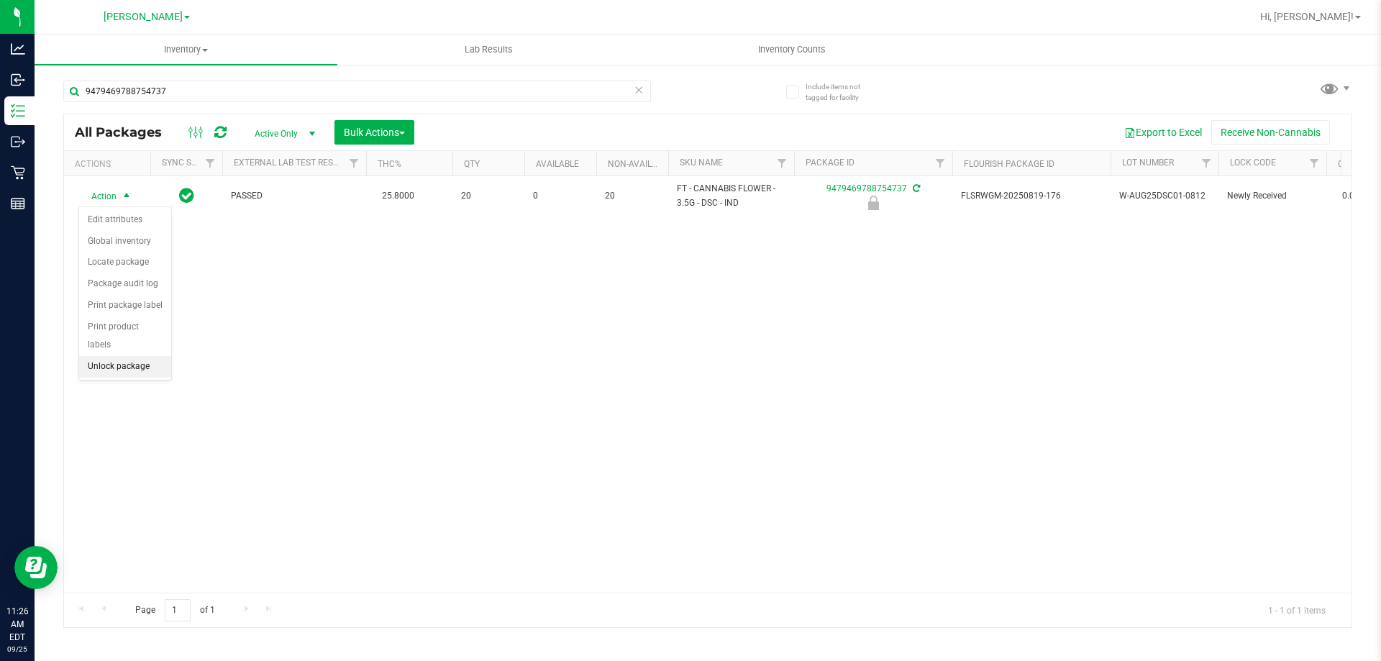
click at [141, 356] on li "Unlock package" at bounding box center [125, 367] width 92 height 22
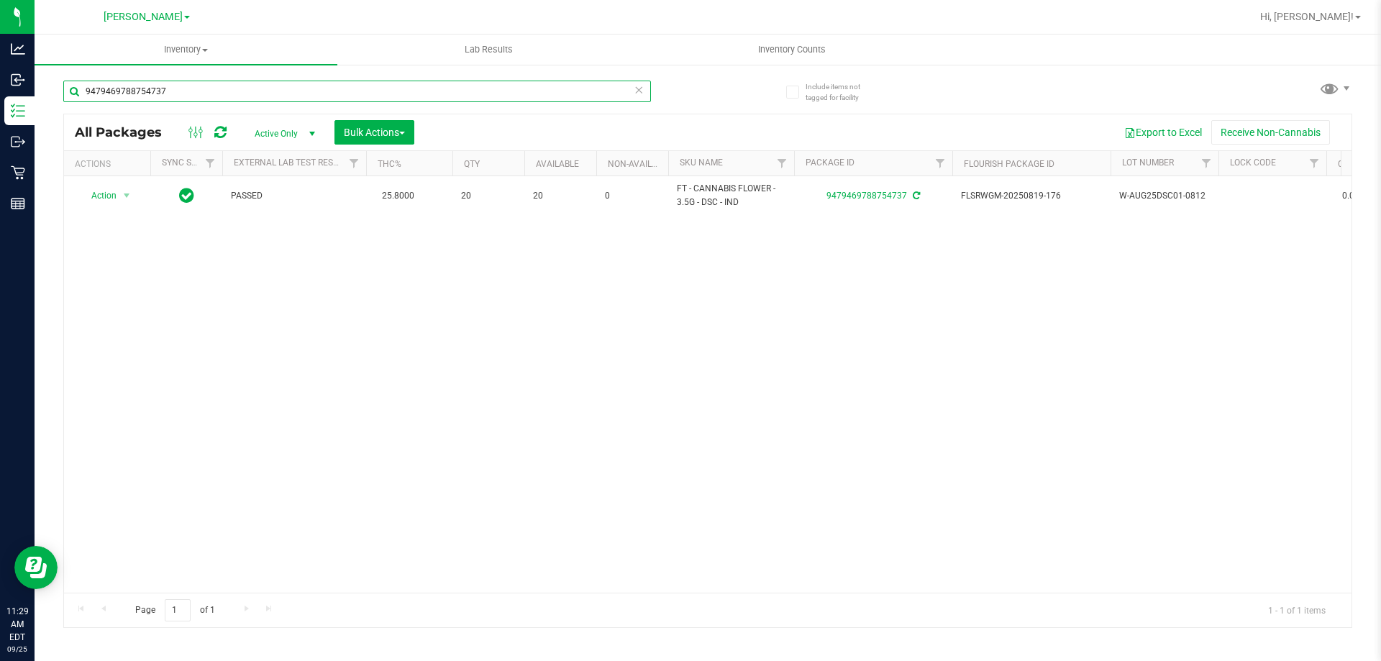
click at [211, 97] on input "9479469788754737" at bounding box center [357, 92] width 588 height 22
type input "1538472406084731"
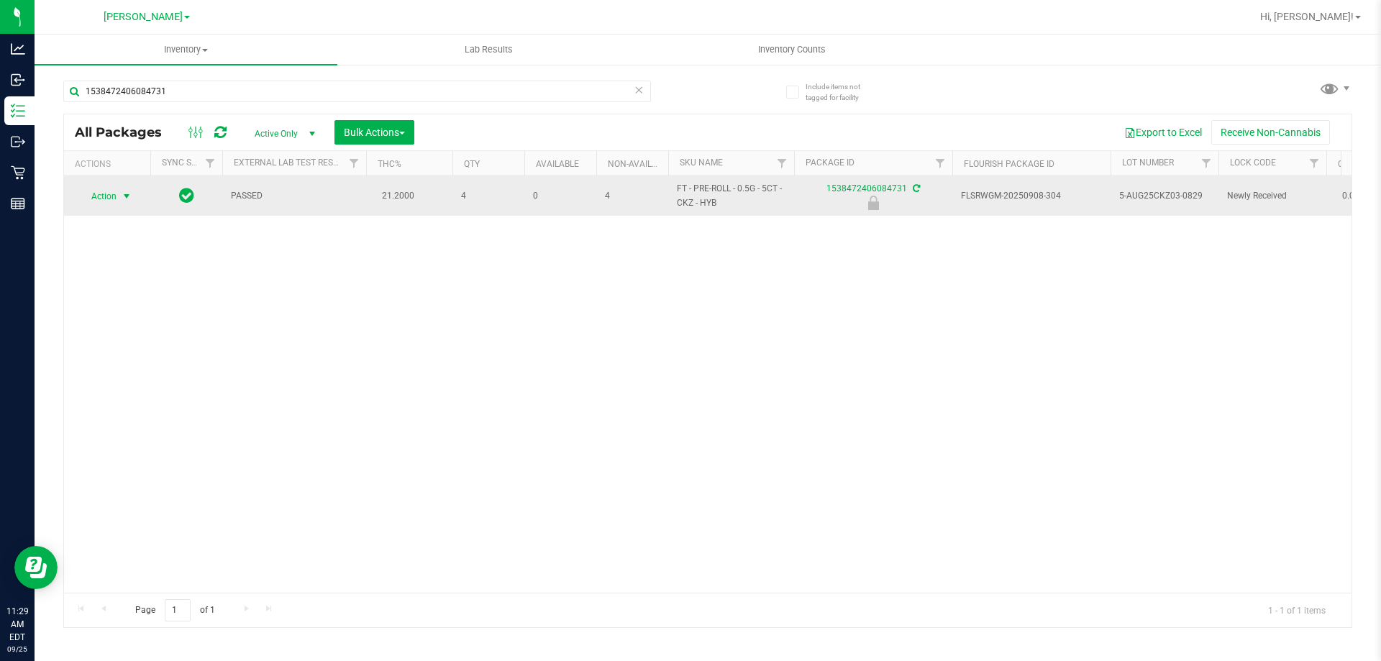
click at [114, 199] on span "Action" at bounding box center [97, 196] width 39 height 20
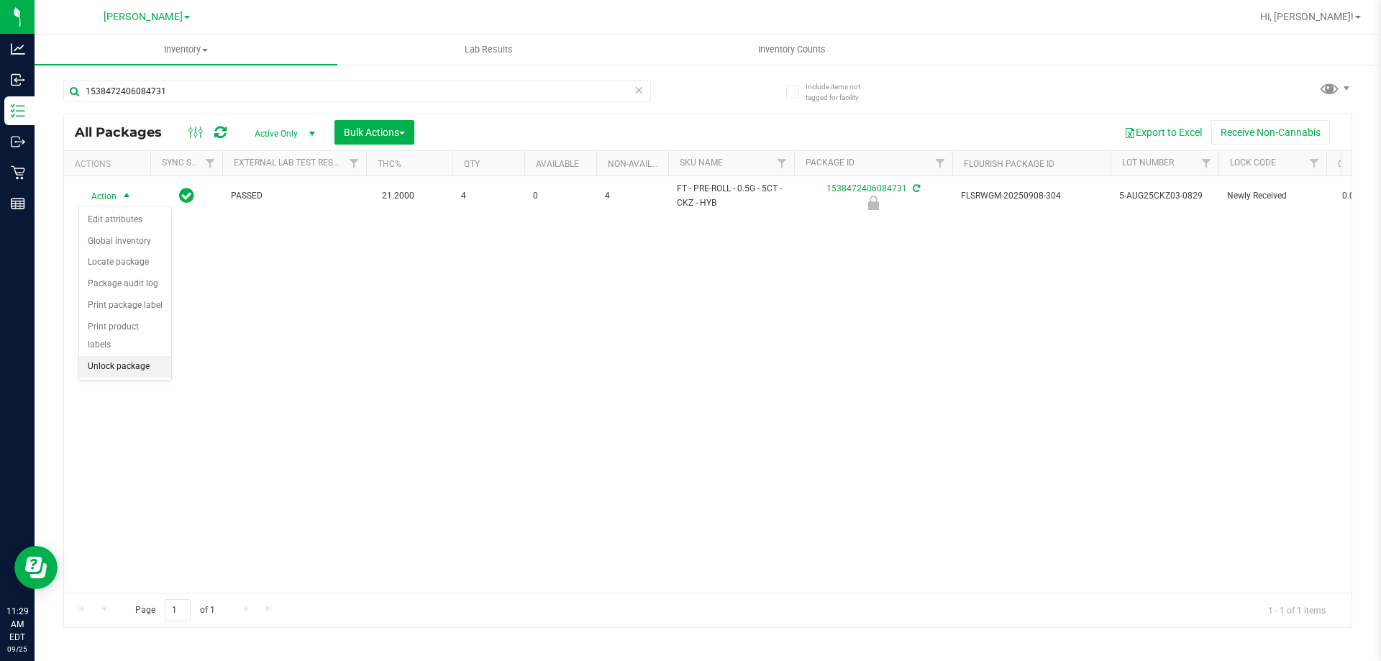
click at [114, 356] on li "Unlock package" at bounding box center [125, 367] width 92 height 22
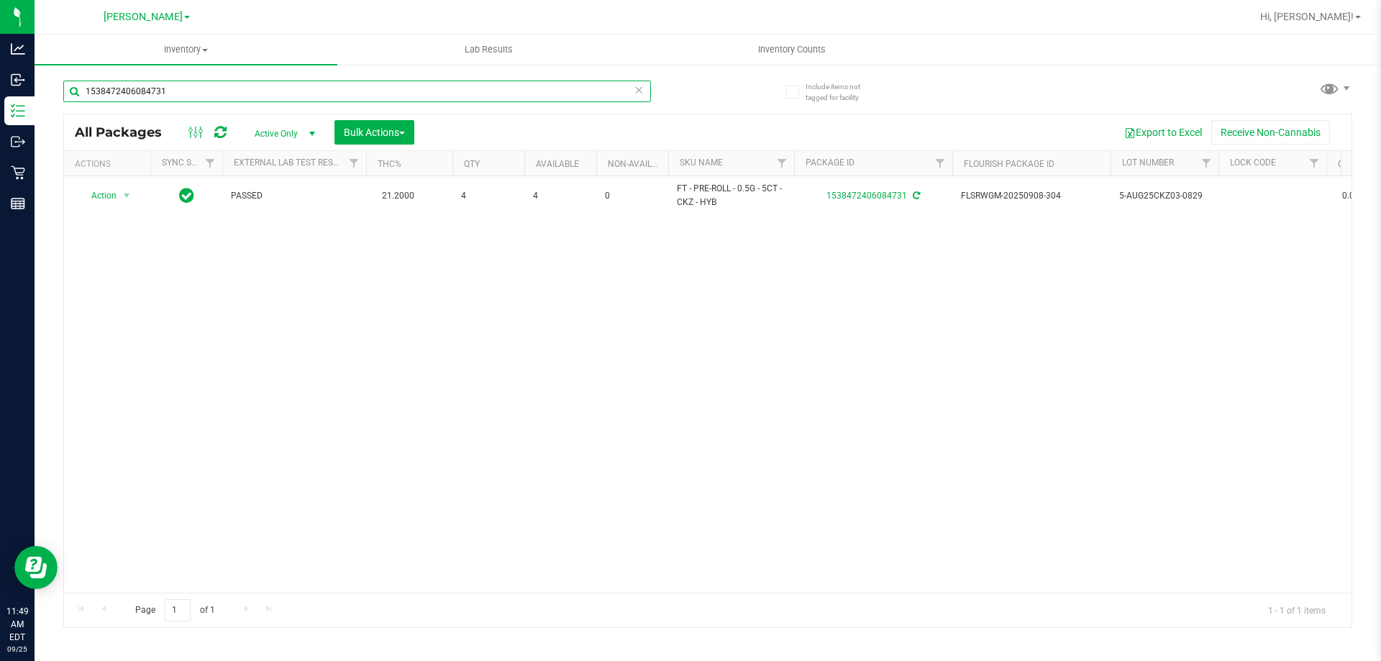
click at [408, 97] on input "1538472406084731" at bounding box center [357, 92] width 588 height 22
type input "0468893400584685"
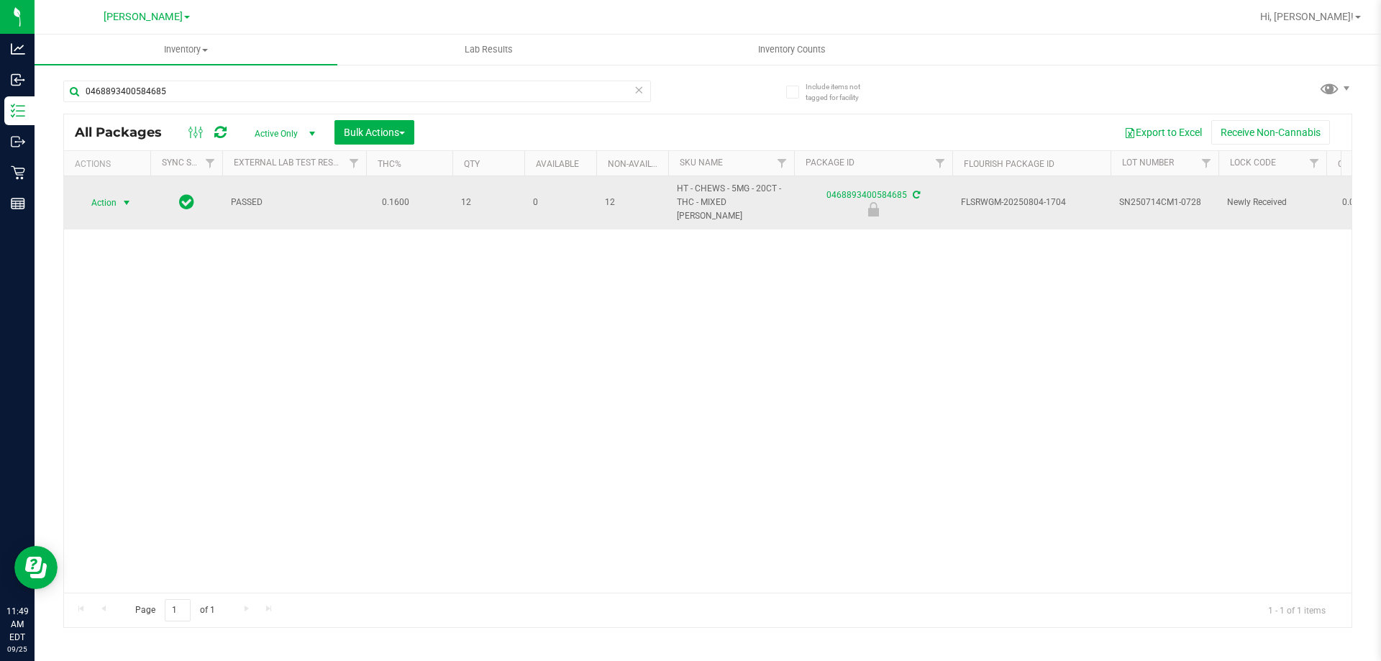
click at [108, 195] on span "Action" at bounding box center [97, 203] width 39 height 20
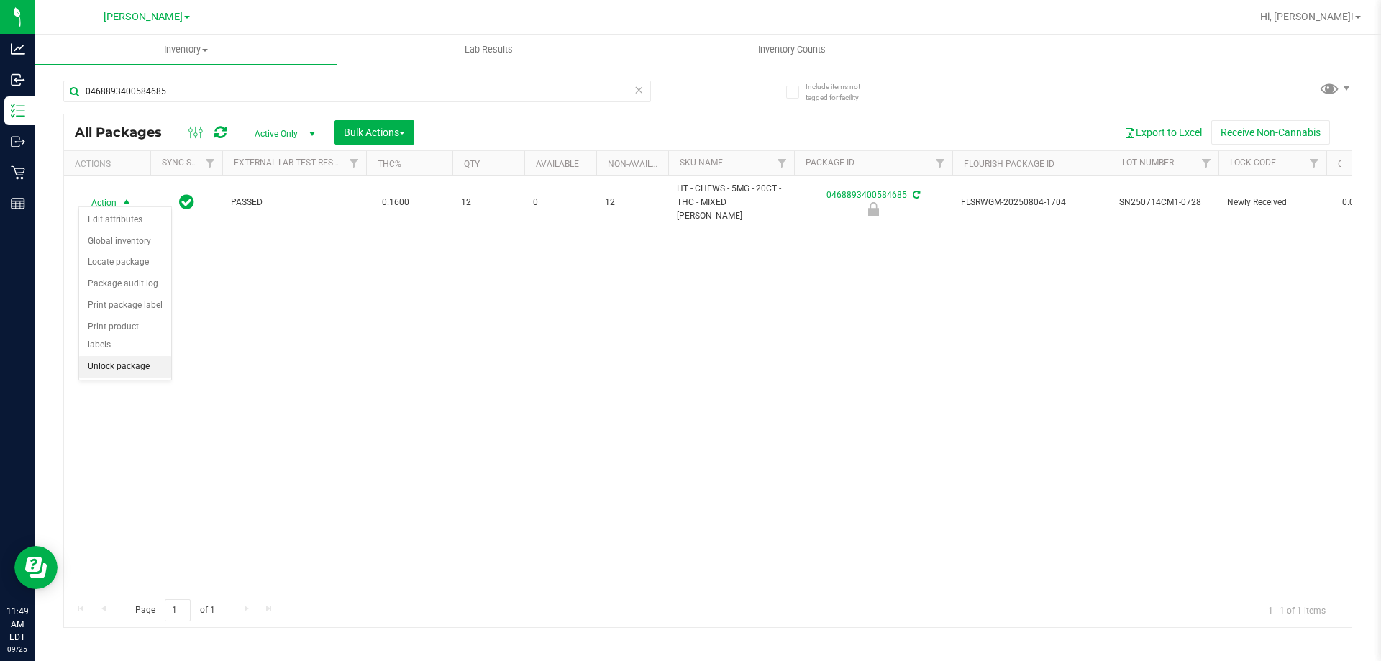
click at [147, 356] on li "Unlock package" at bounding box center [125, 367] width 92 height 22
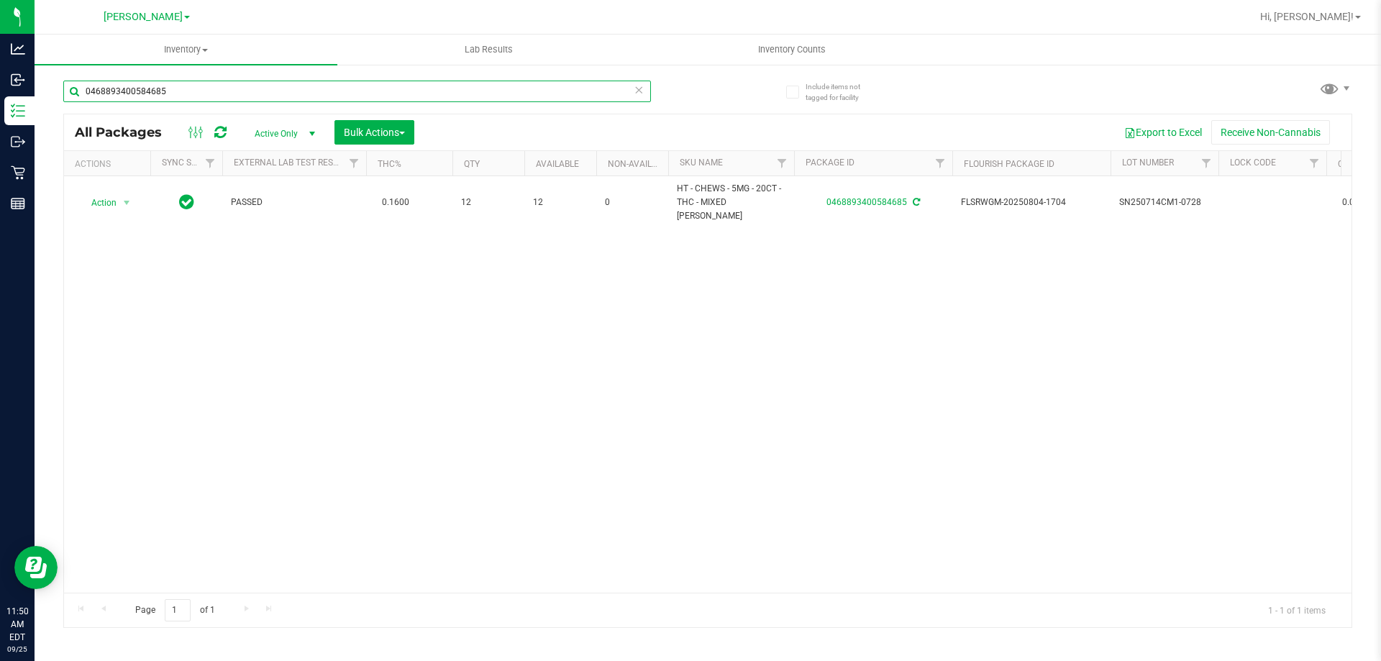
click at [351, 96] on input "0468893400584685" at bounding box center [357, 92] width 588 height 22
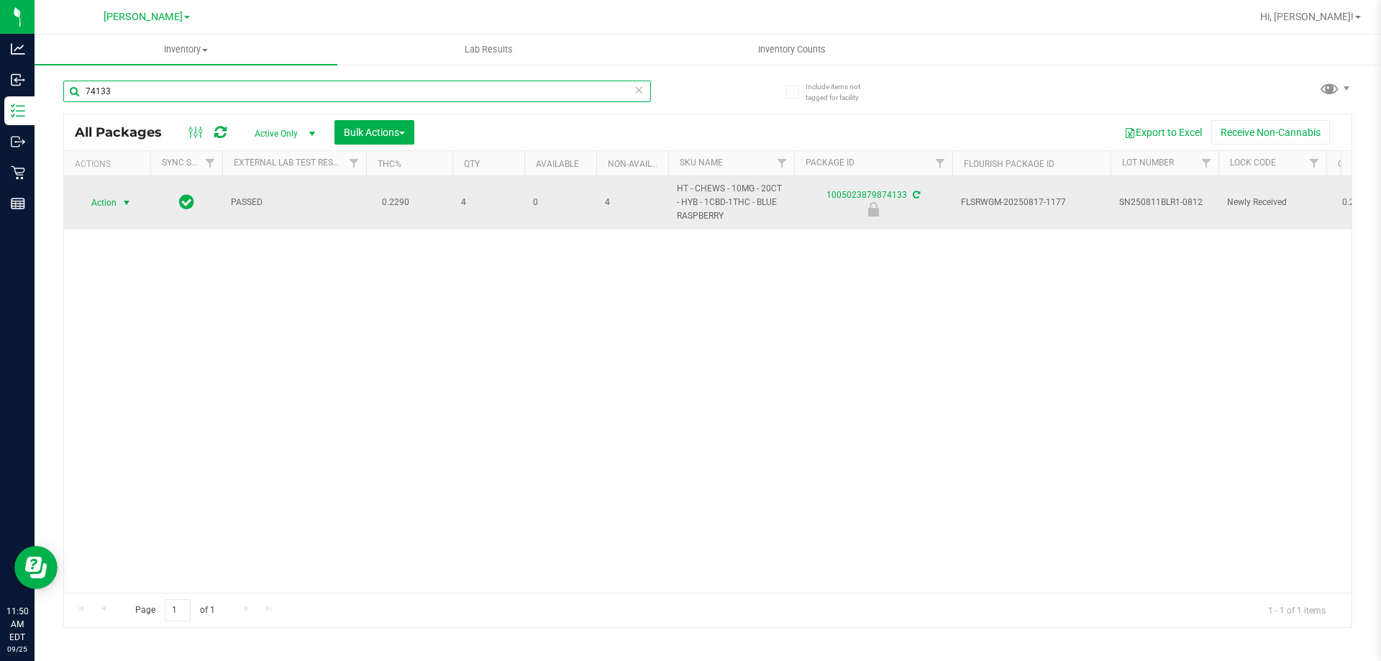
type input "74133"
click at [114, 201] on span "Action" at bounding box center [97, 203] width 39 height 20
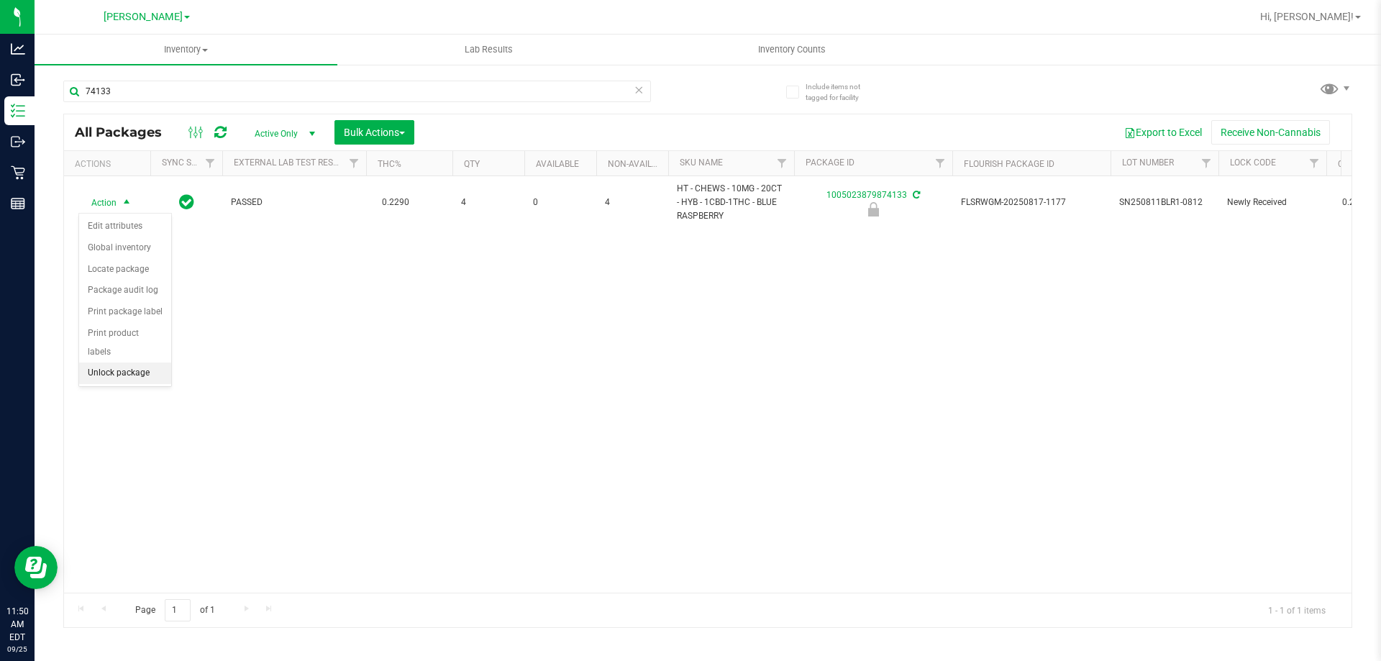
click at [140, 363] on li "Unlock package" at bounding box center [125, 374] width 92 height 22
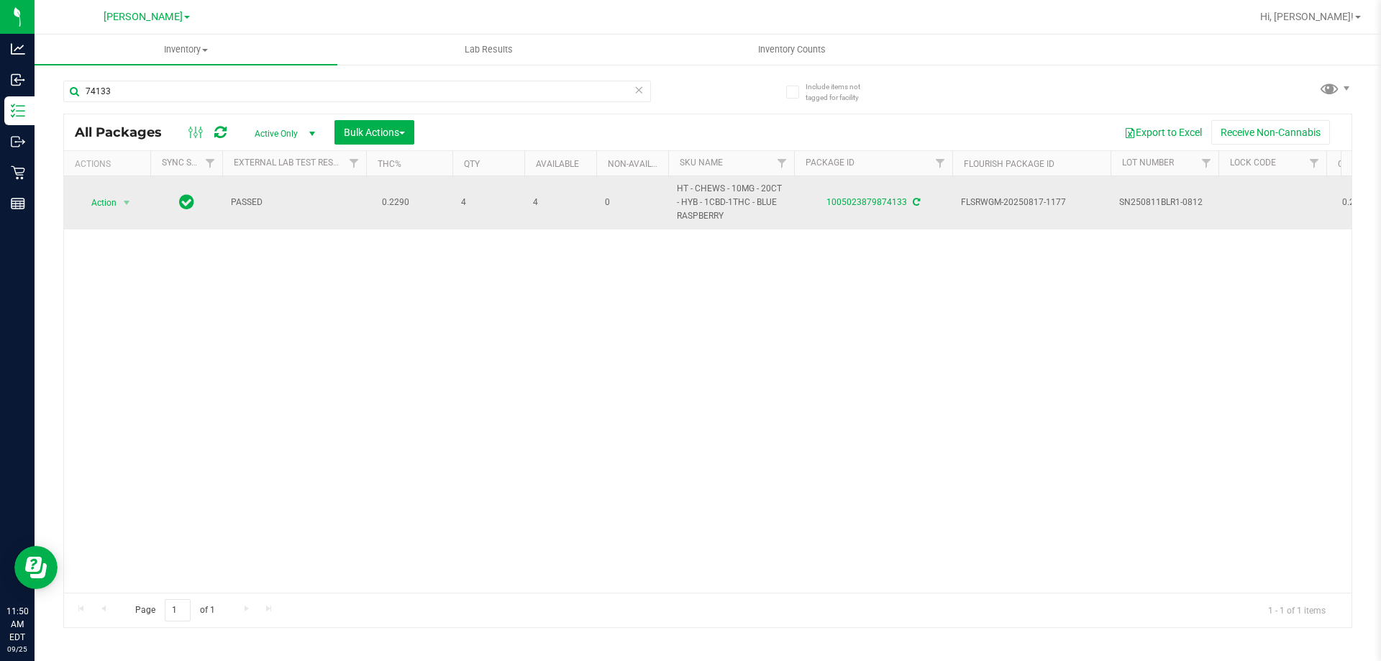
click at [99, 201] on span "Action" at bounding box center [97, 203] width 39 height 20
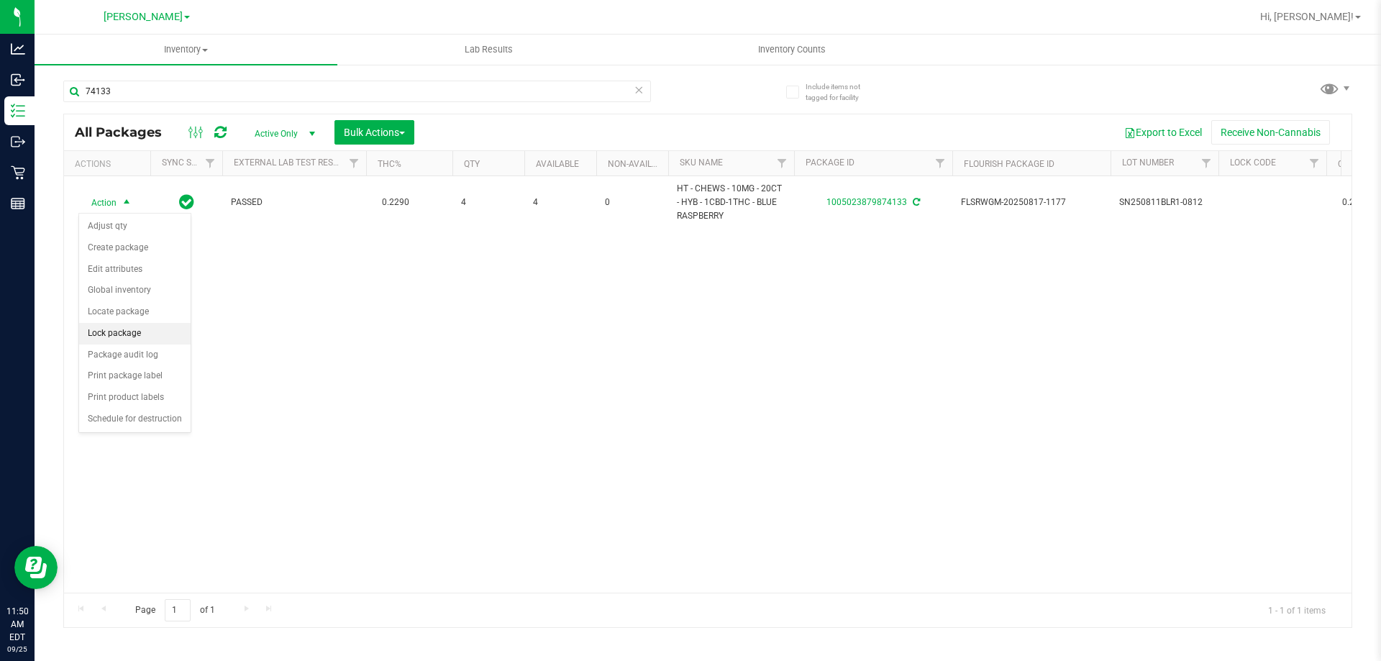
click at [164, 330] on li "Lock package" at bounding box center [134, 334] width 111 height 22
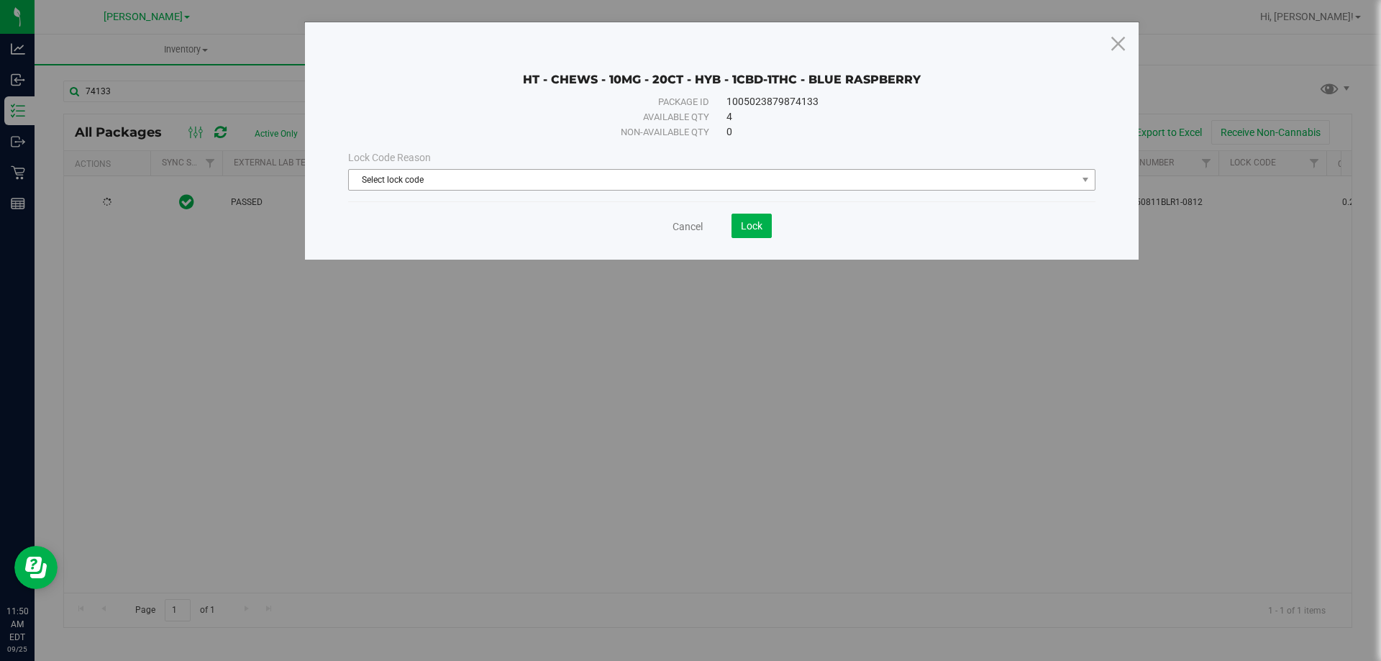
click at [515, 181] on span "Select lock code" at bounding box center [713, 180] width 728 height 20
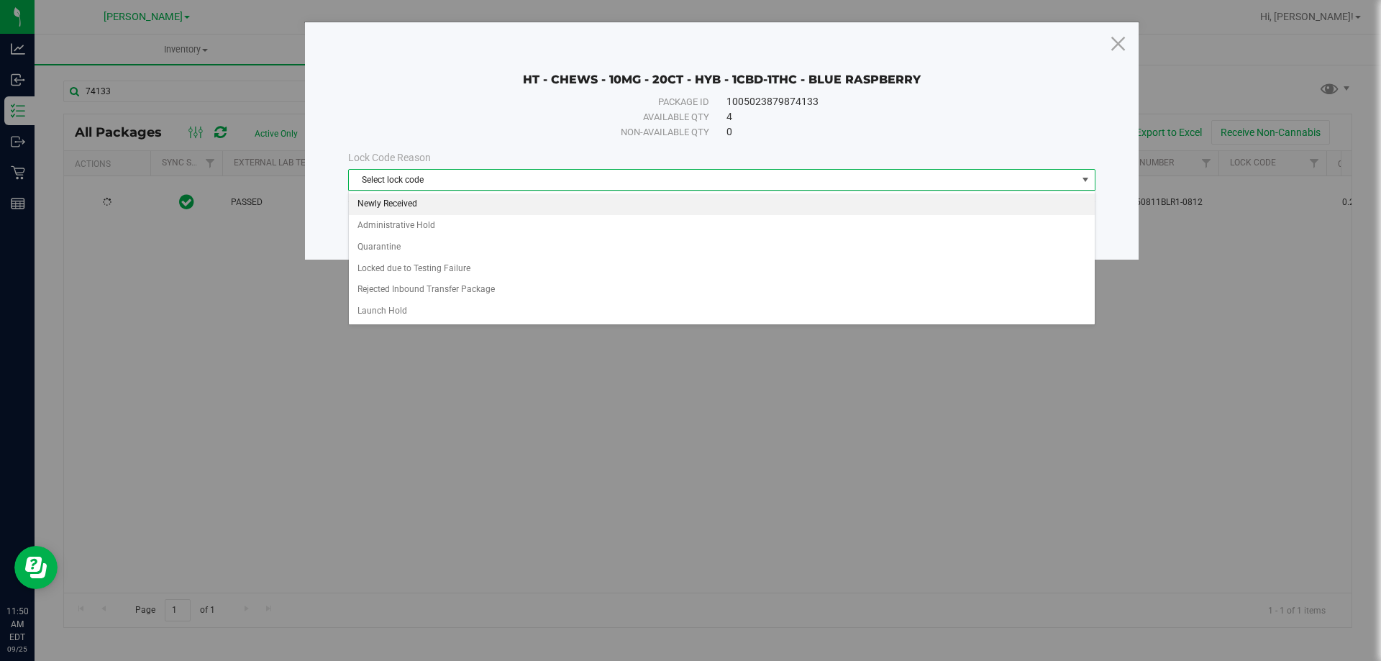
click at [505, 205] on li "Newly Received" at bounding box center [722, 205] width 746 height 22
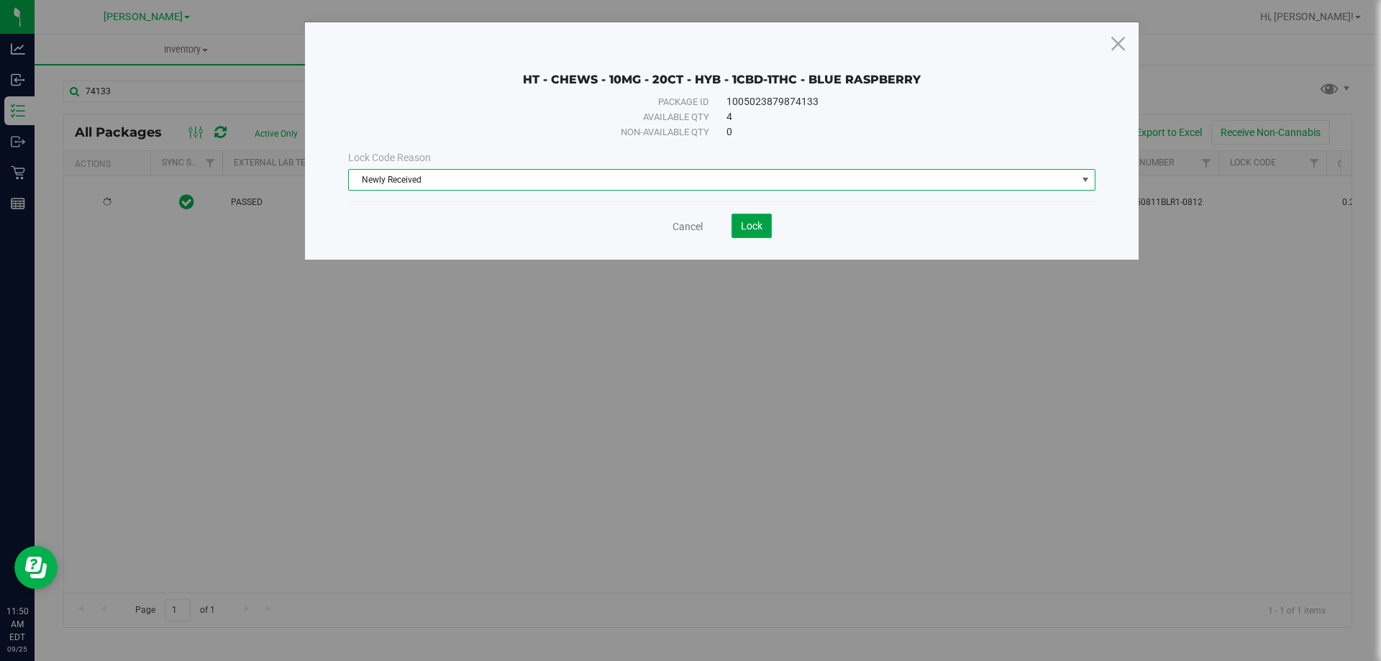
click at [761, 235] on button "Lock" at bounding box center [752, 226] width 40 height 24
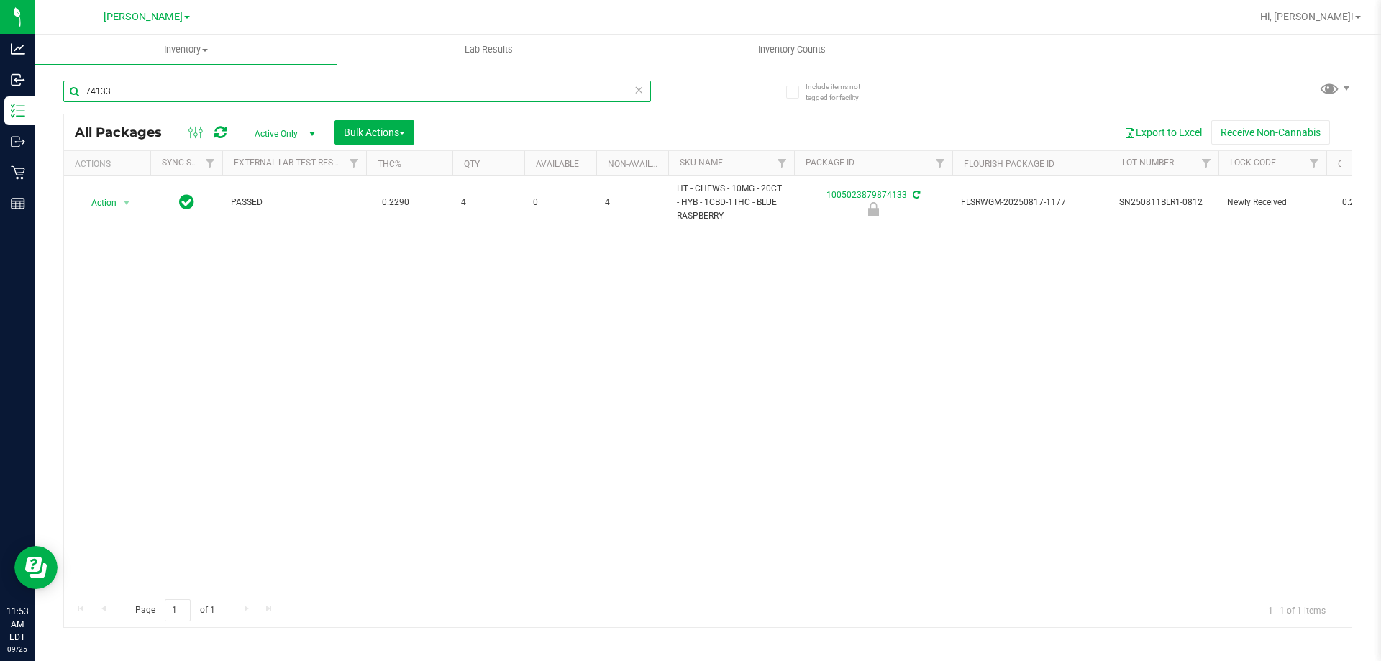
click at [455, 101] on input "74133" at bounding box center [357, 92] width 588 height 22
type input "5423672581970717"
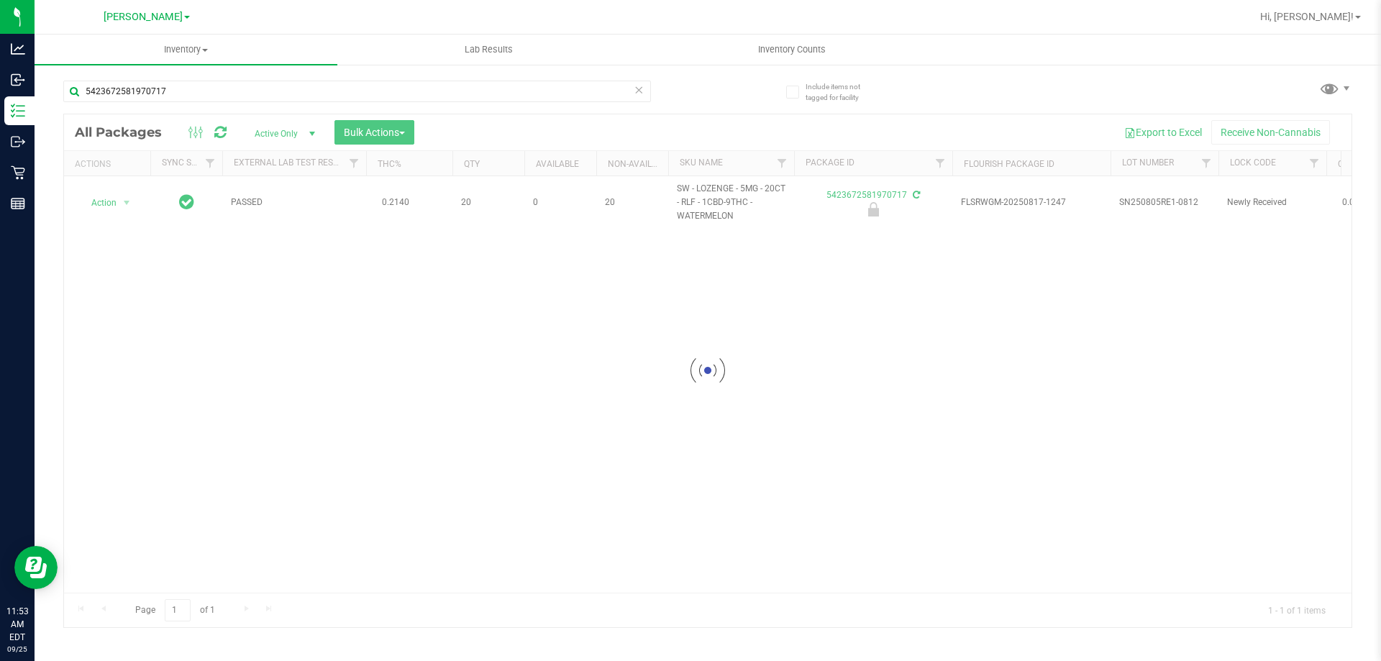
click at [115, 200] on div at bounding box center [708, 370] width 1288 height 513
click at [114, 204] on span "Action" at bounding box center [97, 203] width 39 height 20
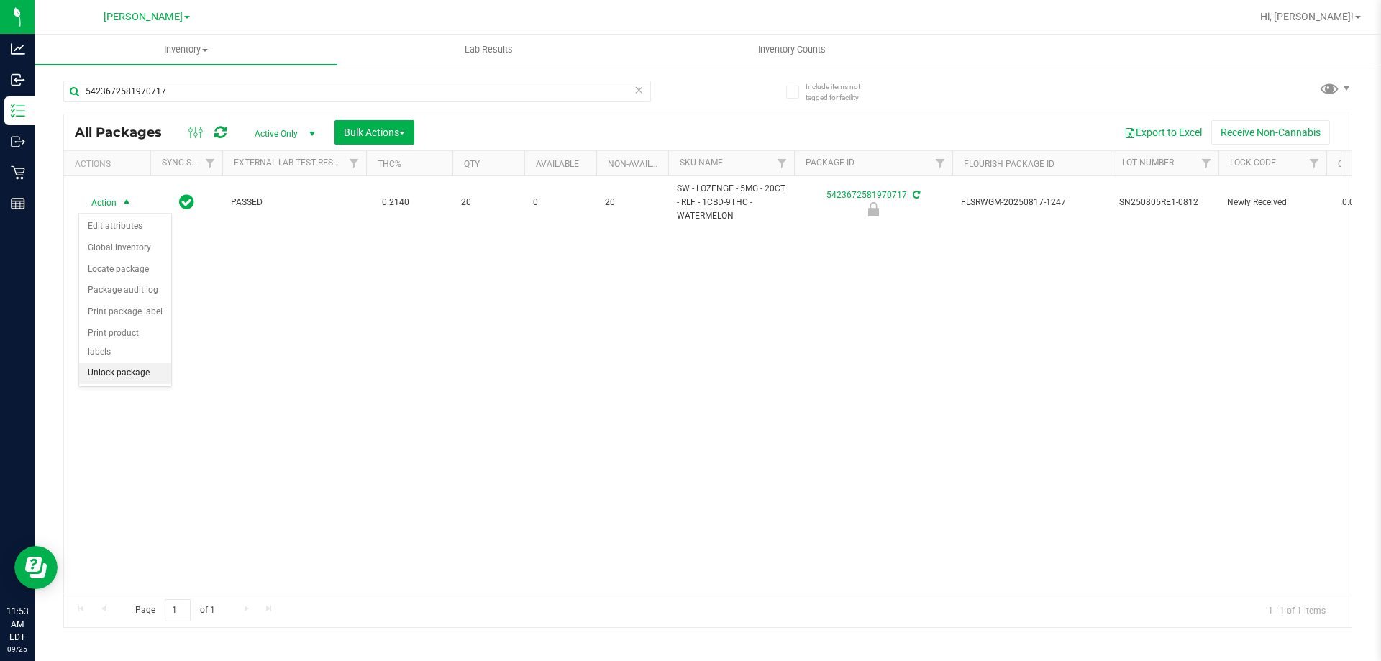
click at [127, 363] on li "Unlock package" at bounding box center [125, 374] width 92 height 22
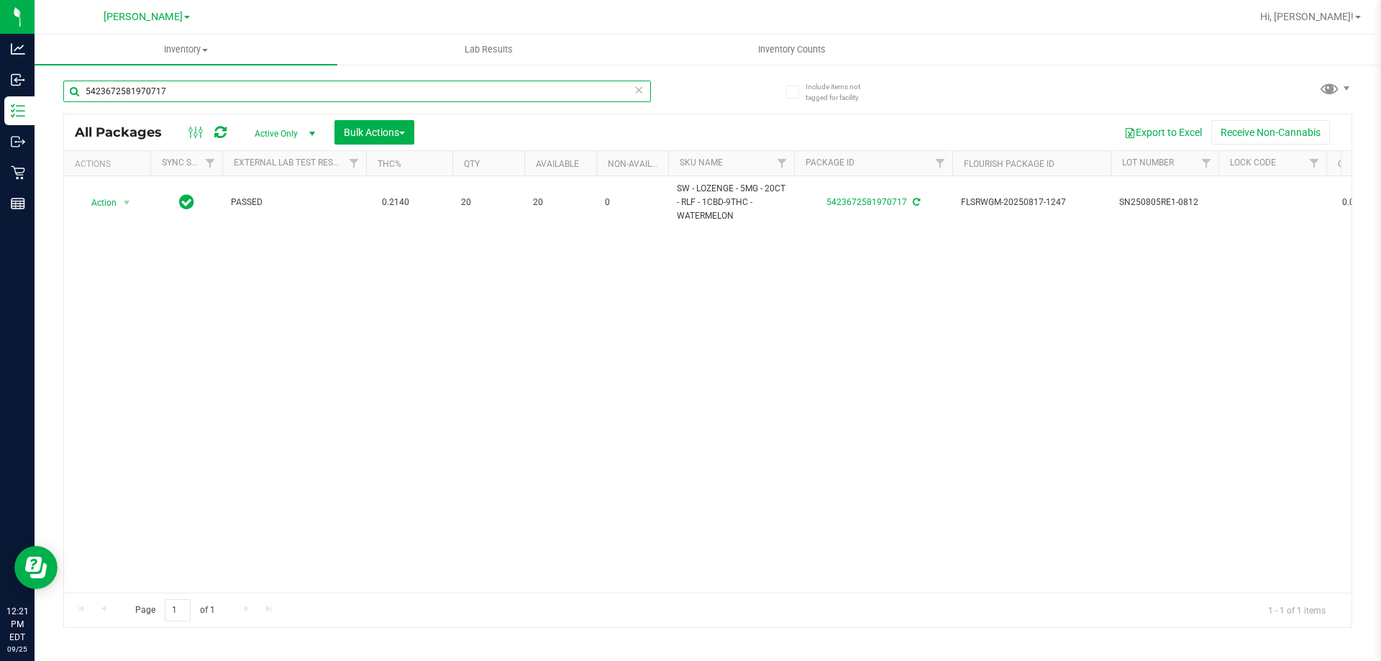
click at [219, 95] on input "5423672581970717" at bounding box center [357, 92] width 588 height 22
type input "6627448744798680"
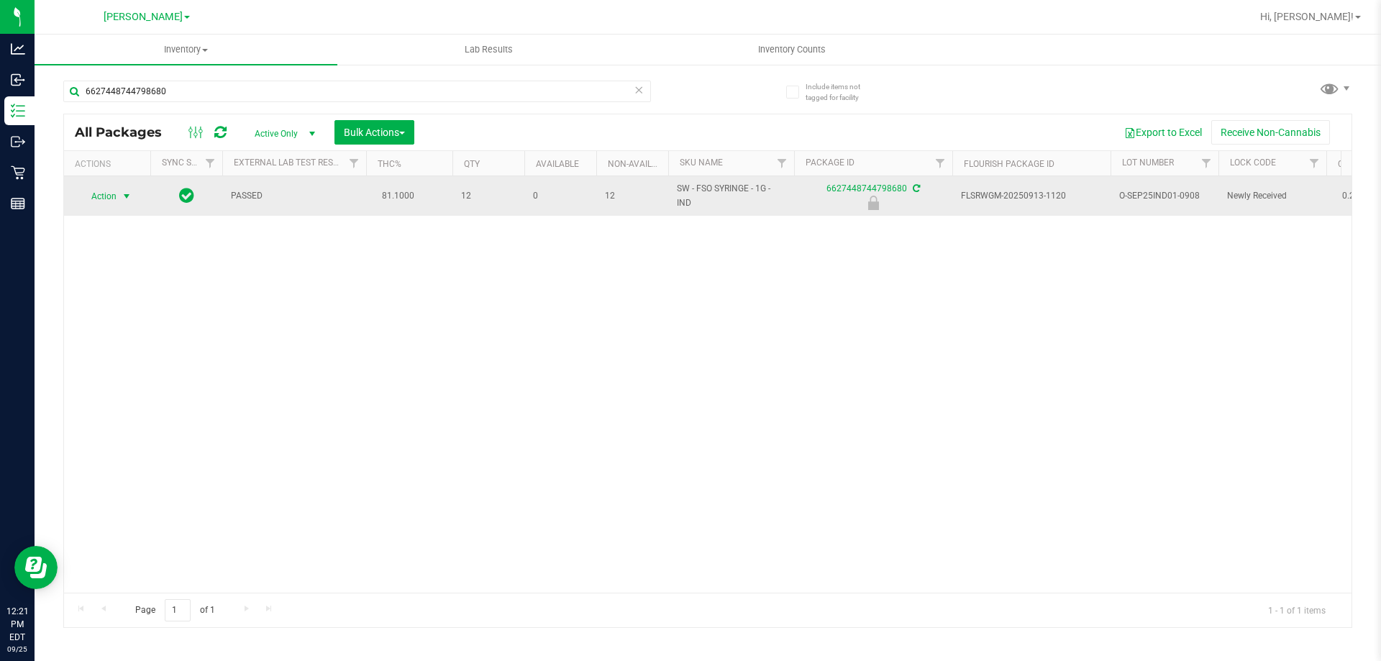
click at [111, 197] on span "Action" at bounding box center [97, 196] width 39 height 20
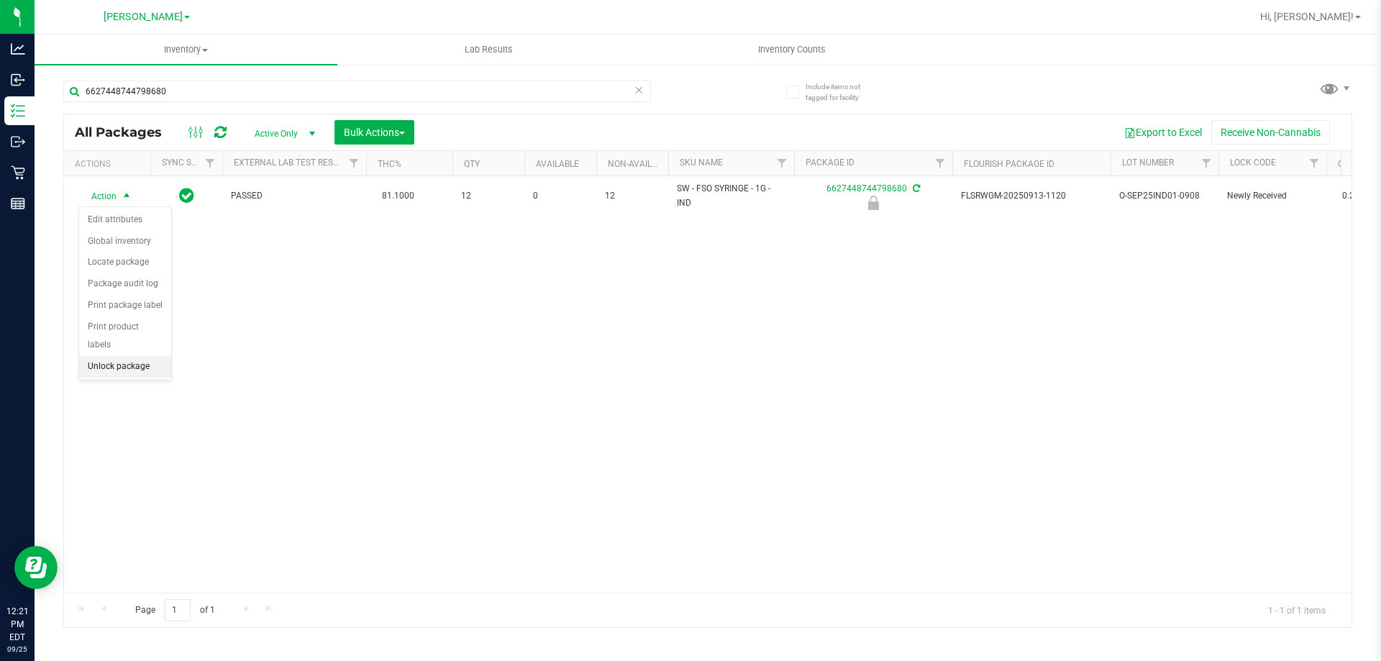
click at [142, 356] on li "Unlock package" at bounding box center [125, 367] width 92 height 22
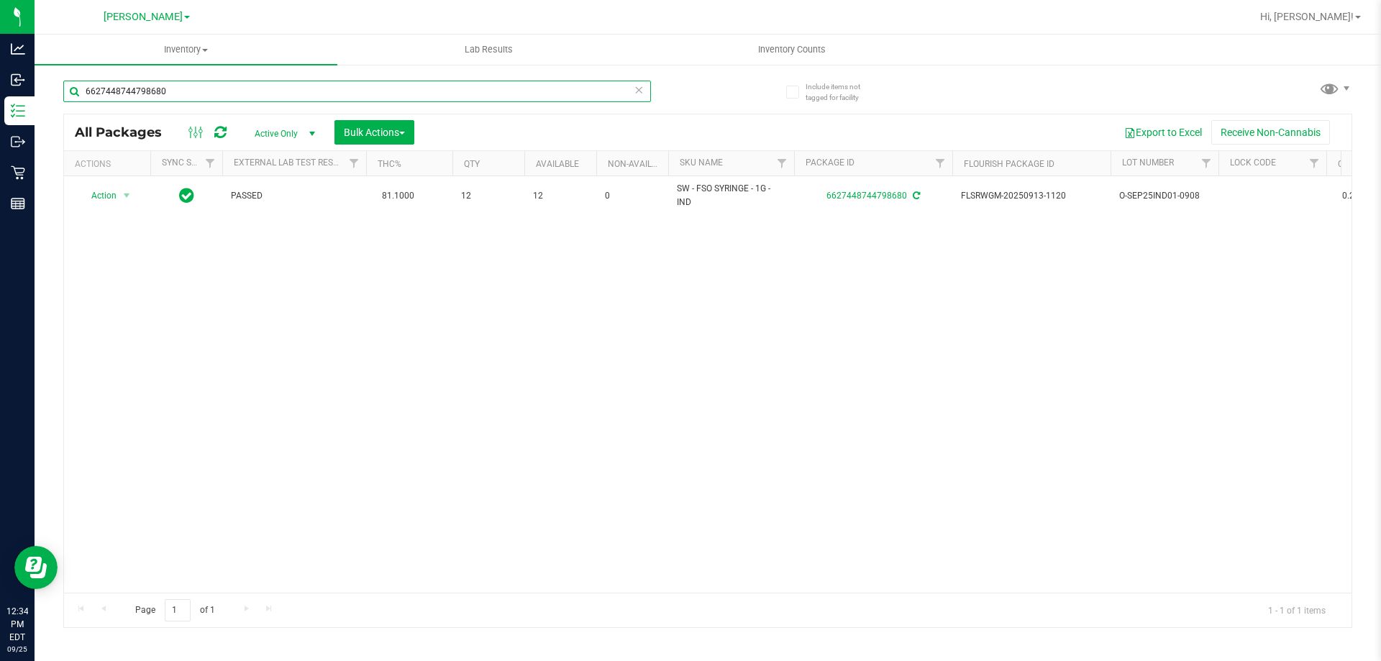
click at [294, 86] on input "6627448744798680" at bounding box center [357, 92] width 588 height 22
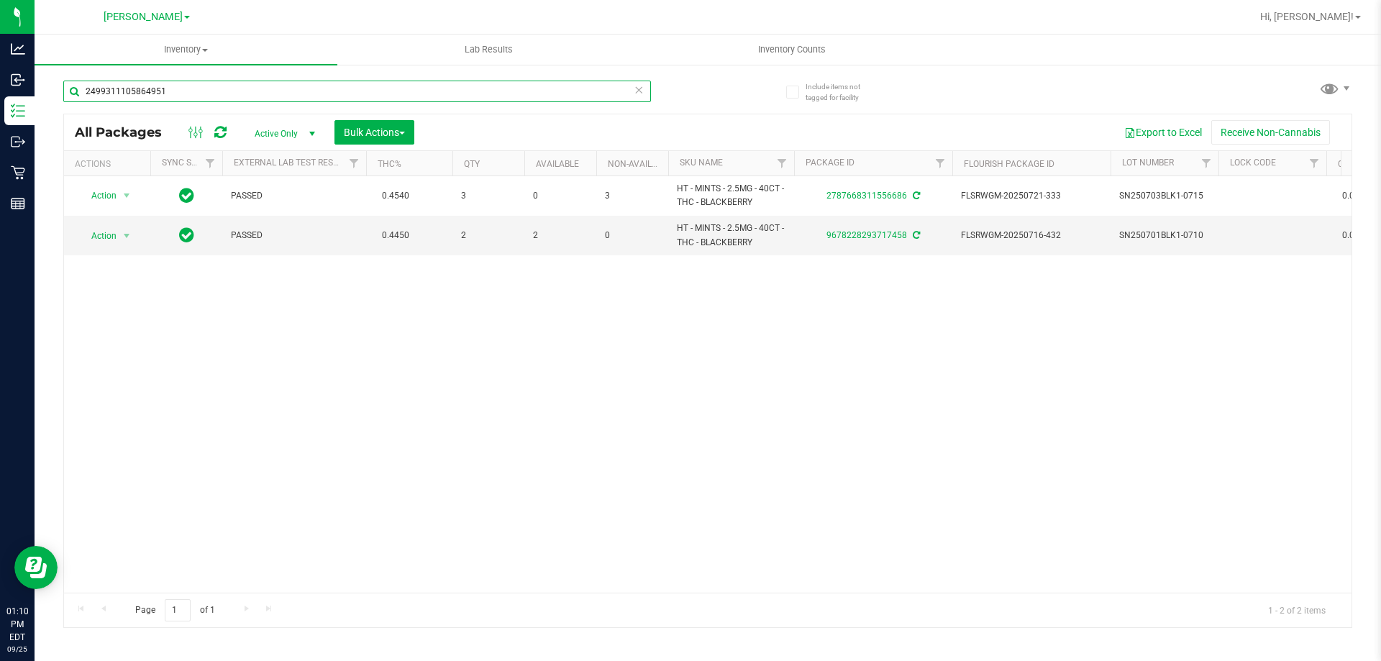
type input "2499311105864951"
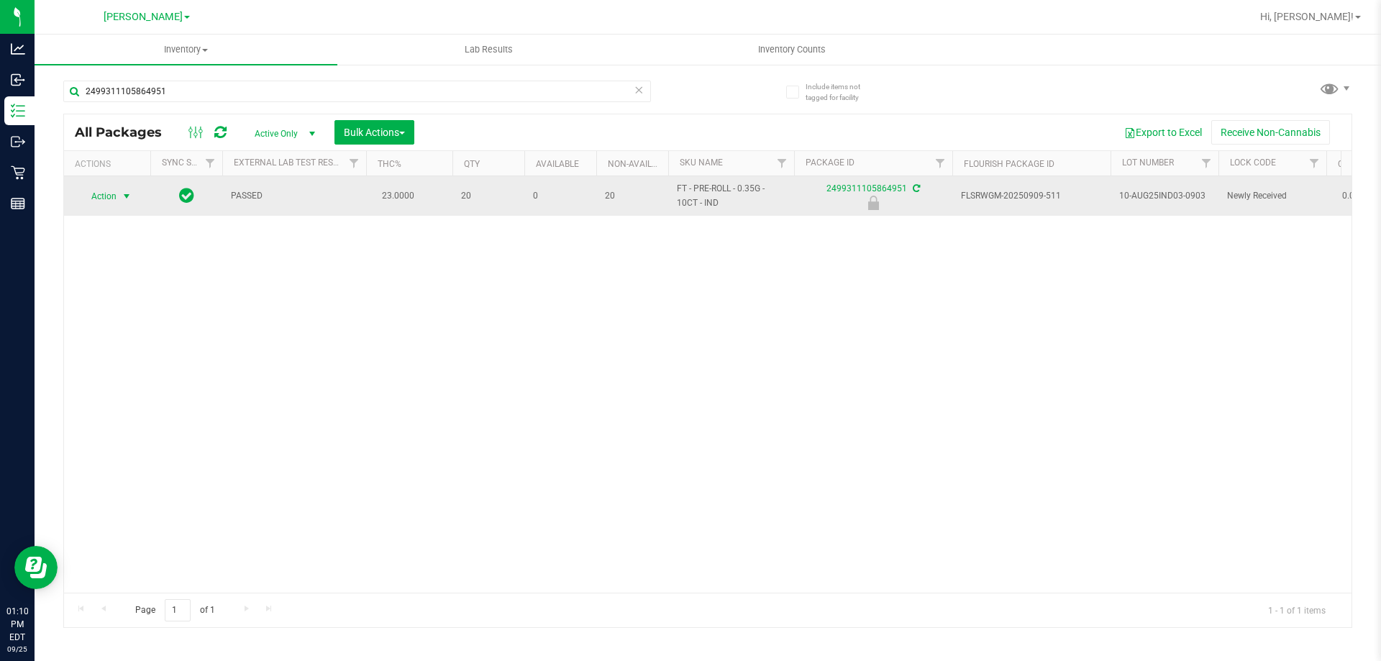
click at [121, 196] on span "select" at bounding box center [127, 197] width 12 height 12
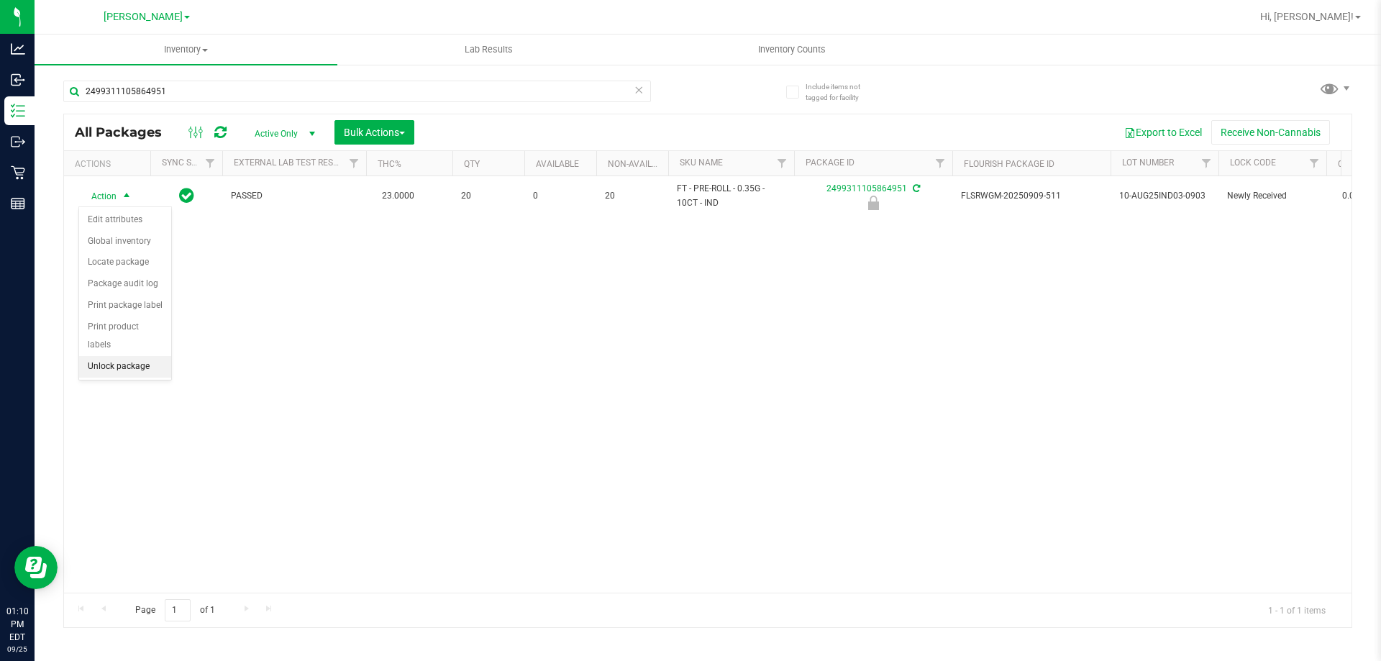
click at [143, 356] on li "Unlock package" at bounding box center [125, 367] width 92 height 22
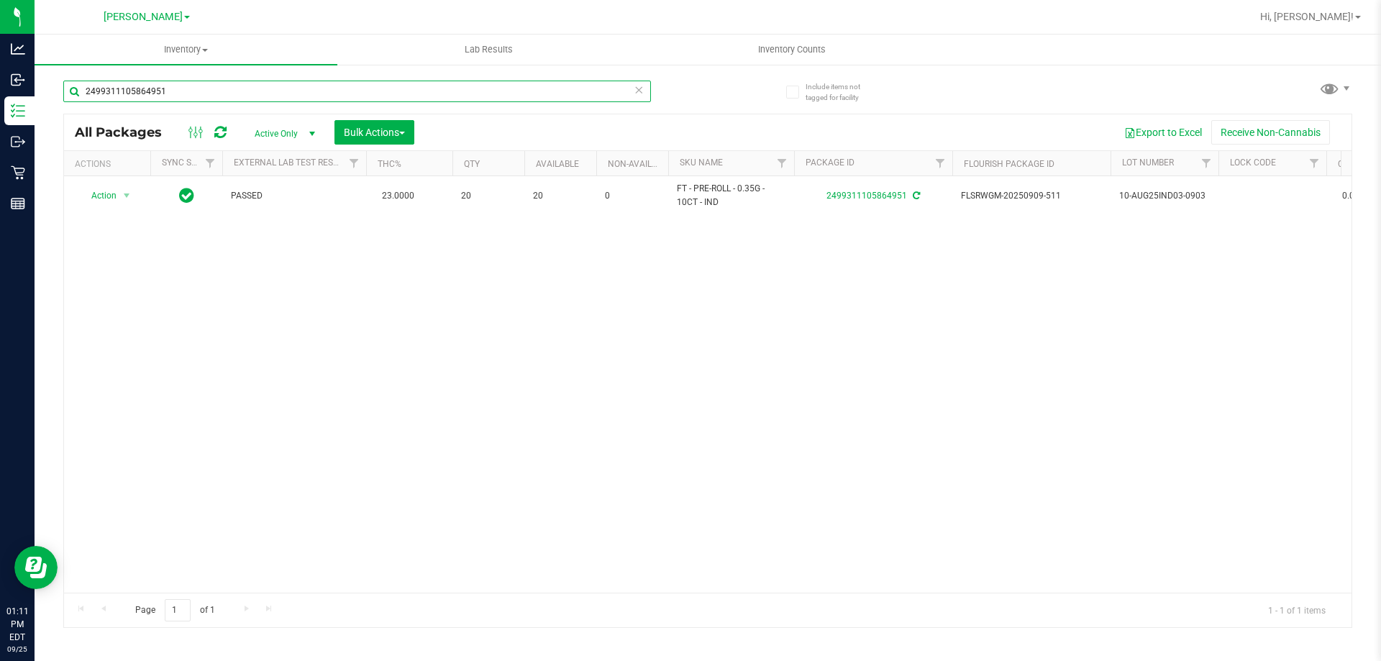
click at [233, 93] on input "2499311105864951" at bounding box center [357, 92] width 588 height 22
type input "5925134557101248"
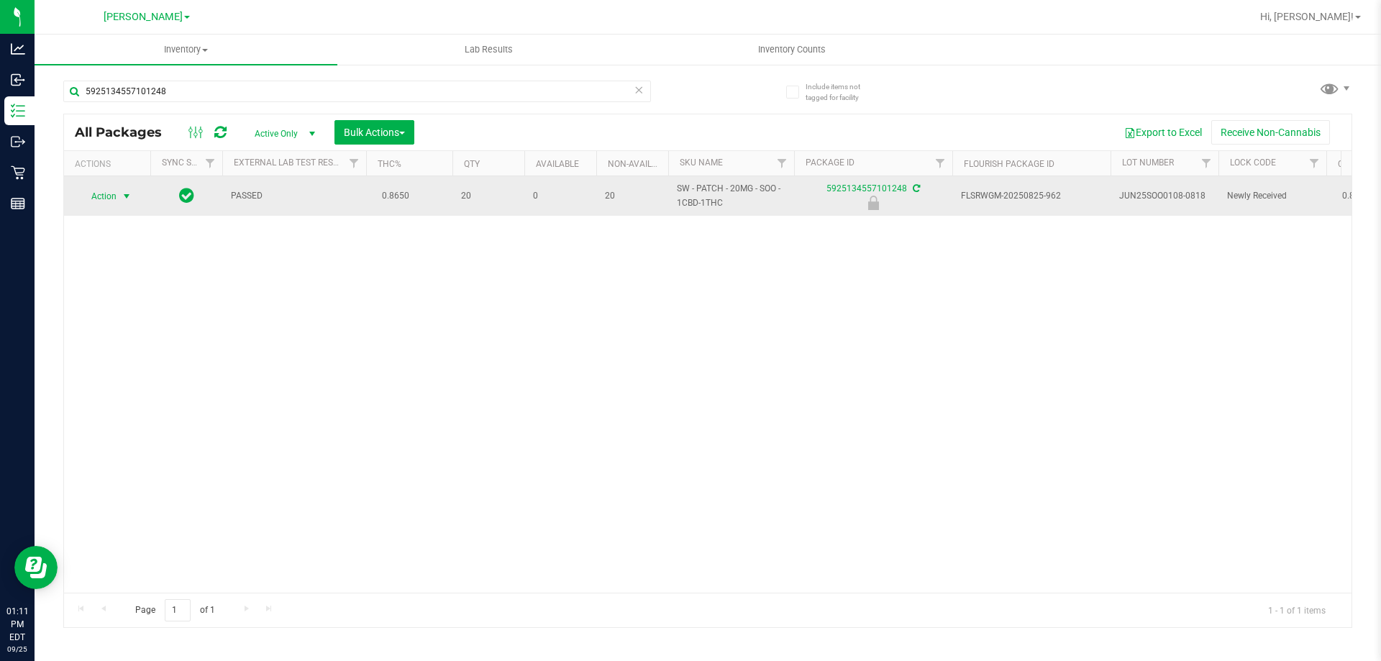
click at [124, 196] on span "select" at bounding box center [127, 197] width 12 height 12
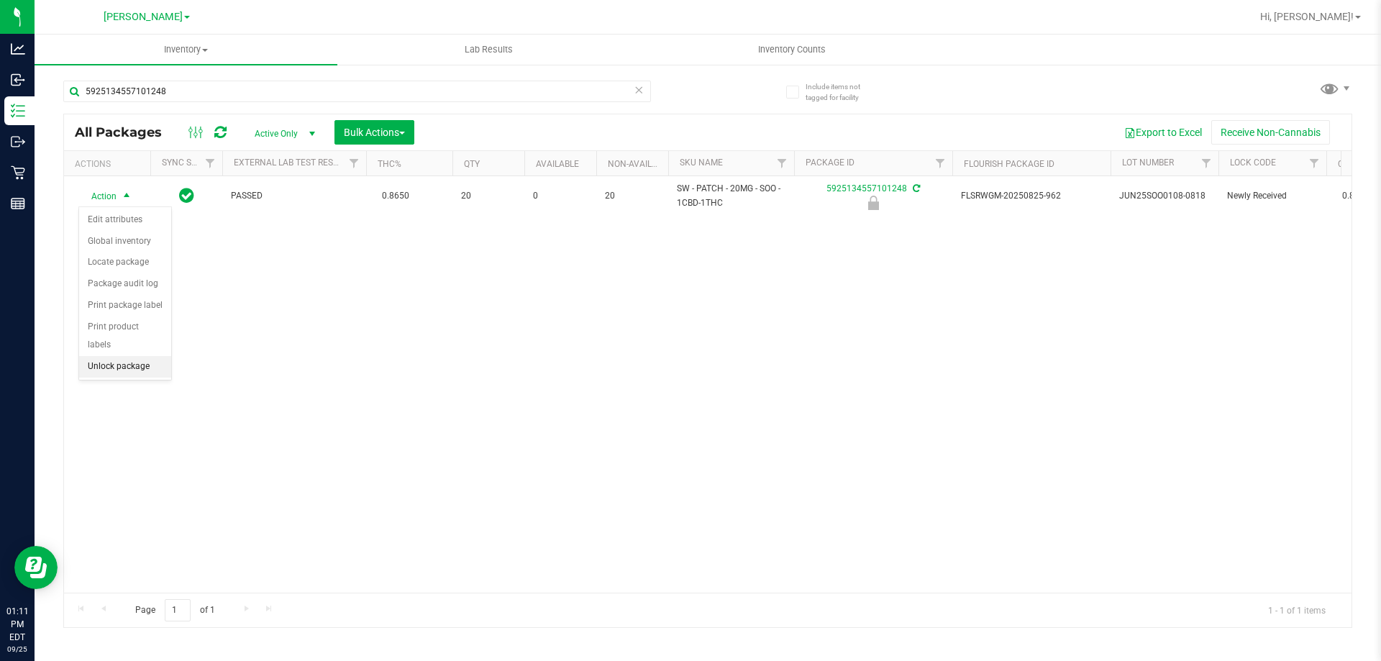
click at [119, 356] on li "Unlock package" at bounding box center [125, 367] width 92 height 22
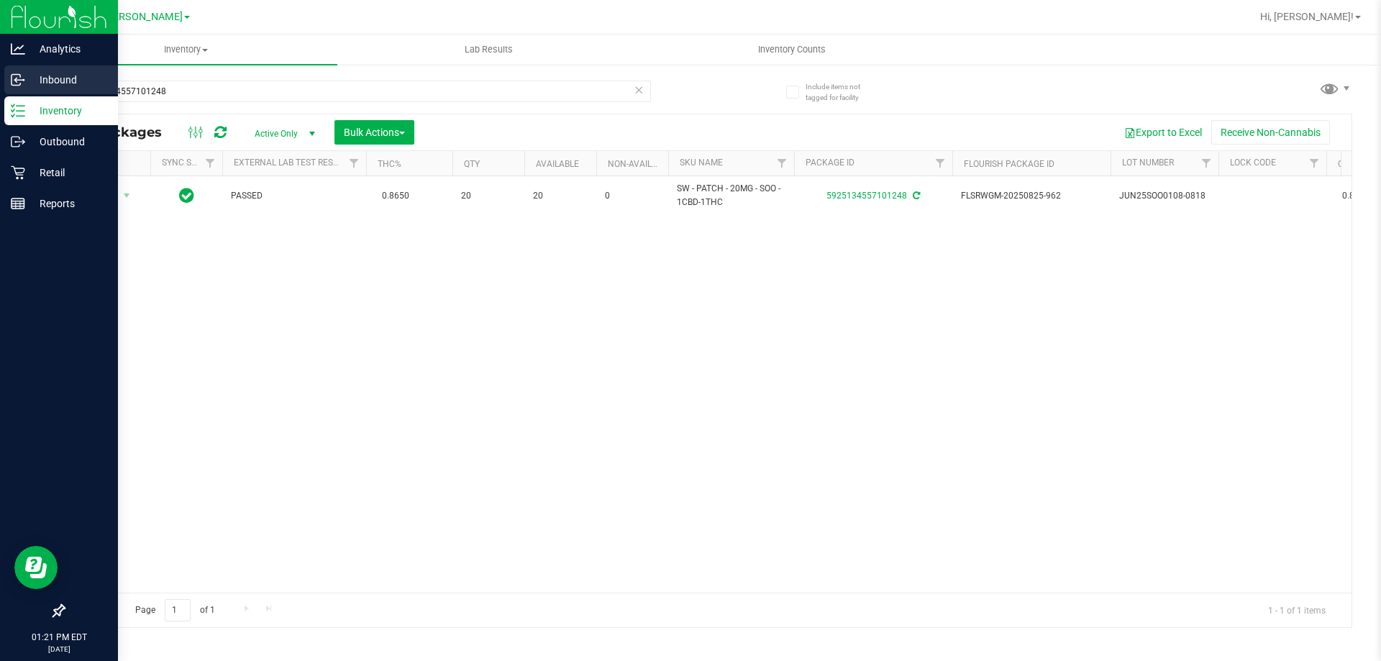
click at [47, 86] on p "Inbound" at bounding box center [68, 79] width 86 height 17
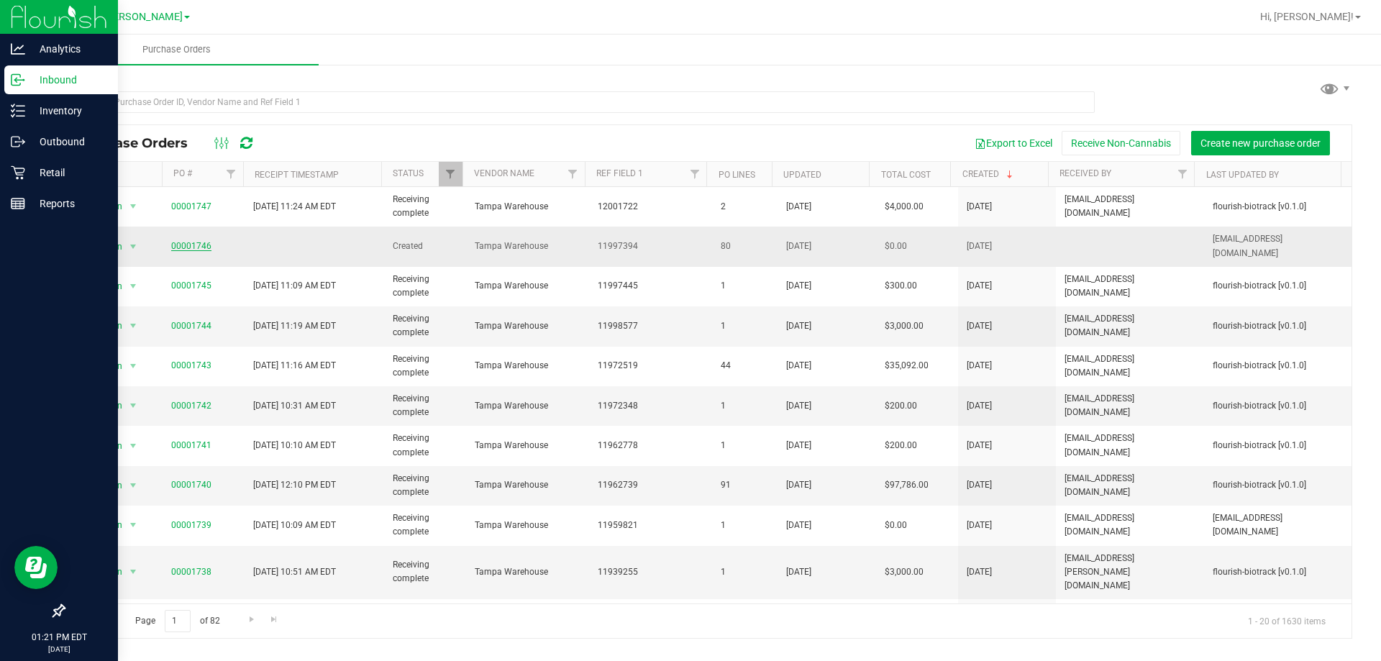
click at [199, 244] on link "00001746" at bounding box center [191, 246] width 40 height 10
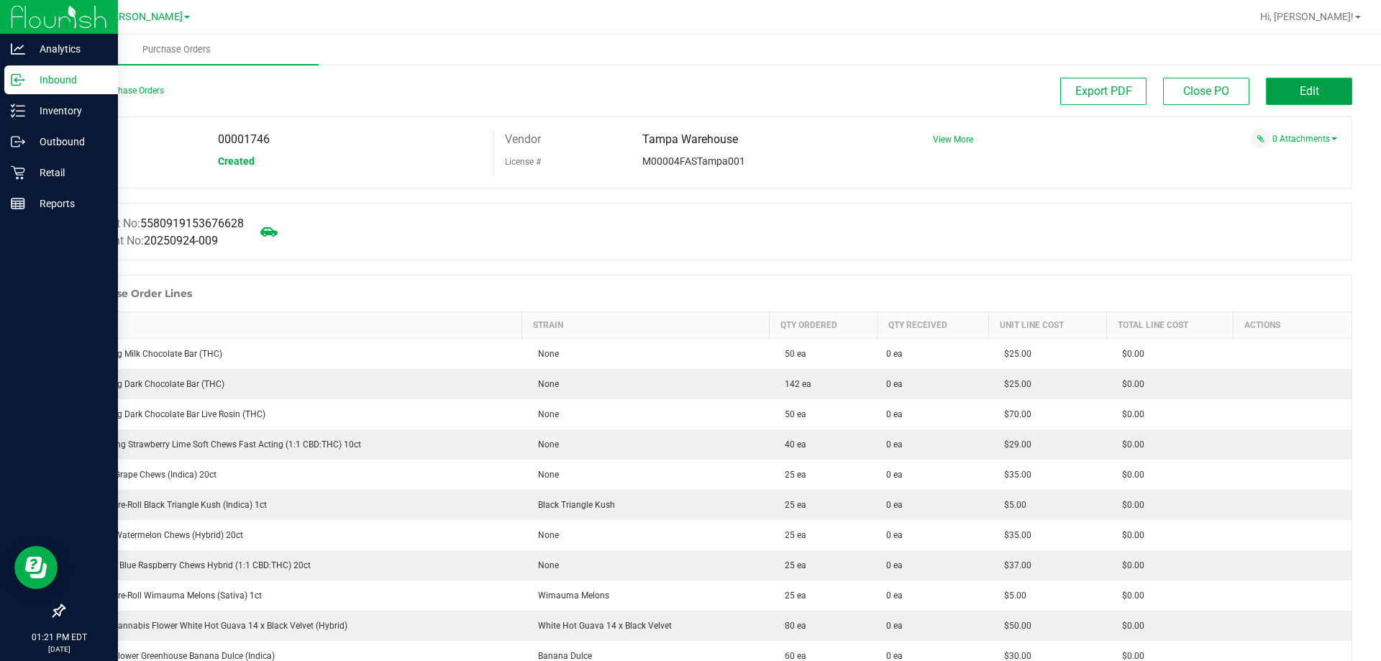
click at [1300, 87] on span "Edit" at bounding box center [1309, 91] width 19 height 14
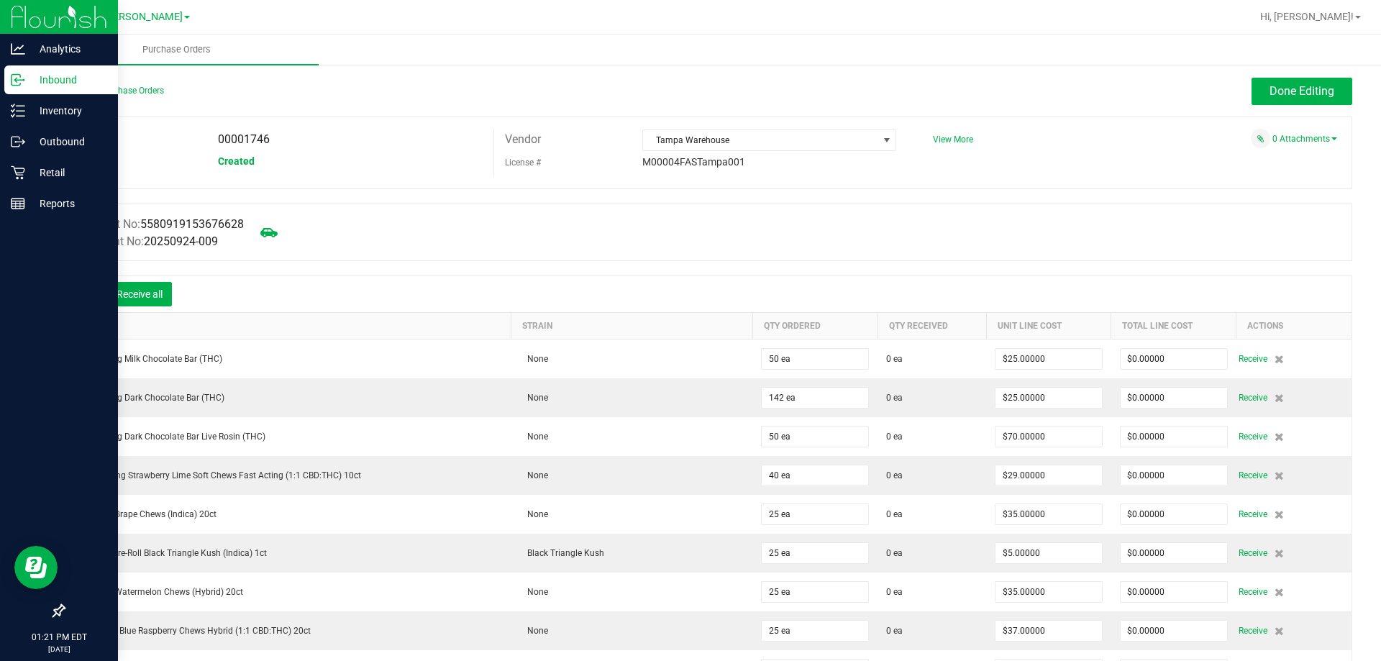
click at [88, 295] on icon at bounding box center [85, 295] width 14 height 14
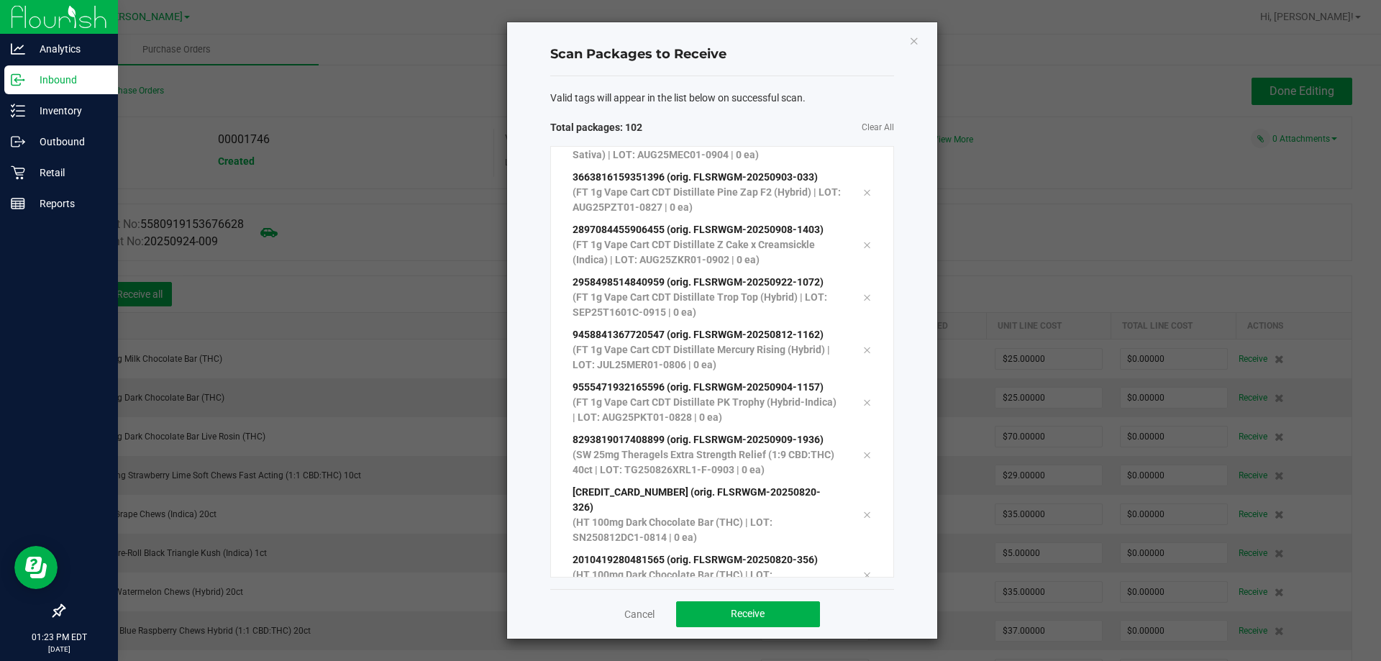
scroll to position [4977, 0]
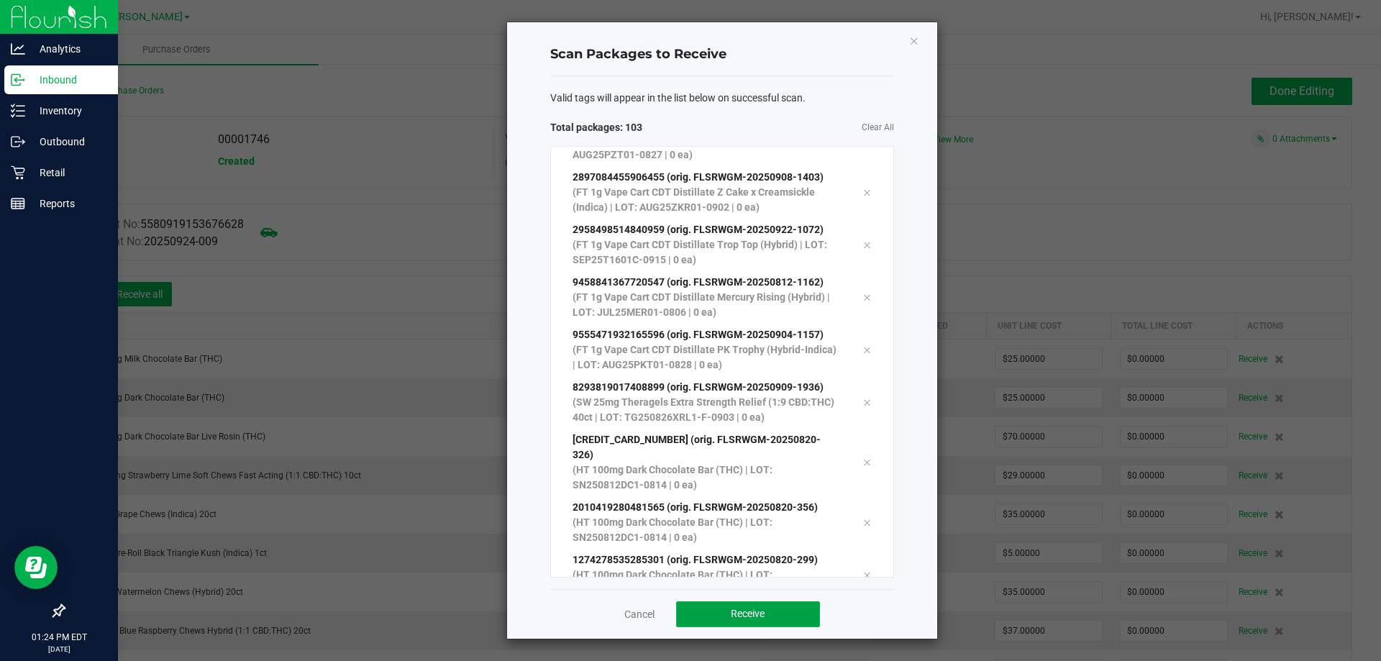
click at [742, 613] on span "Receive" at bounding box center [748, 614] width 34 height 12
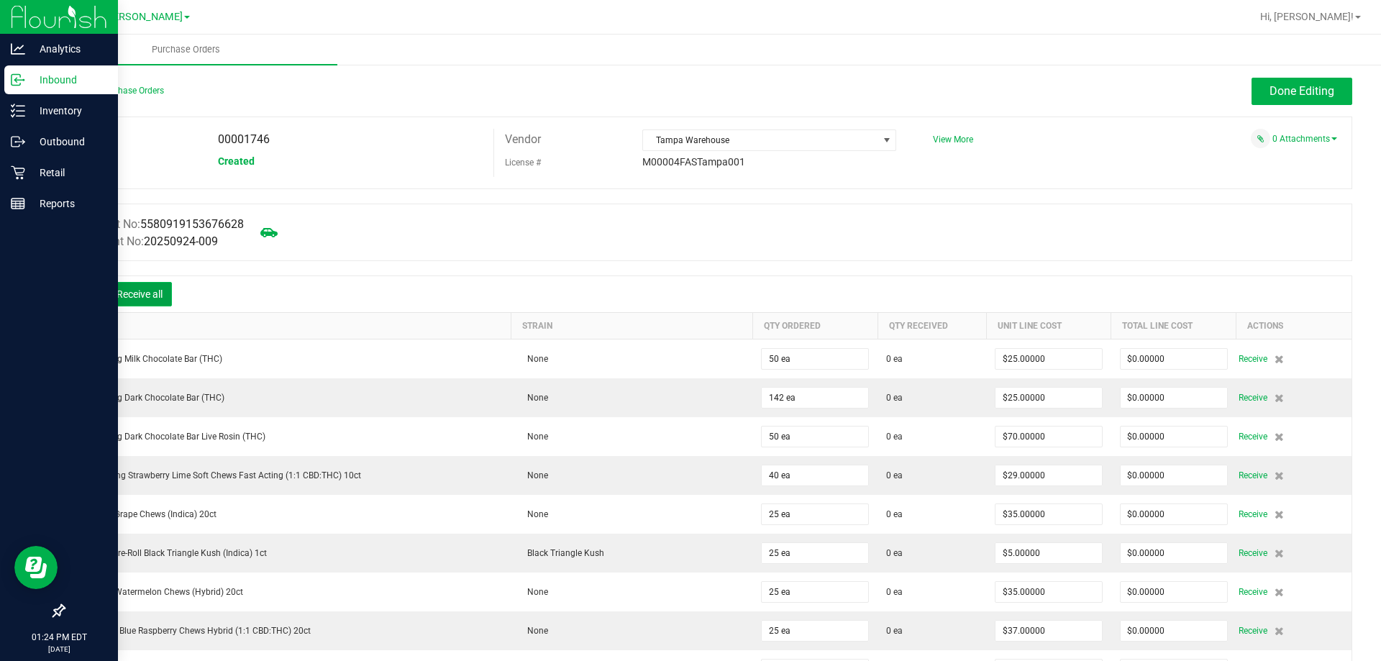
click at [152, 283] on button "Receive all" at bounding box center [139, 294] width 65 height 24
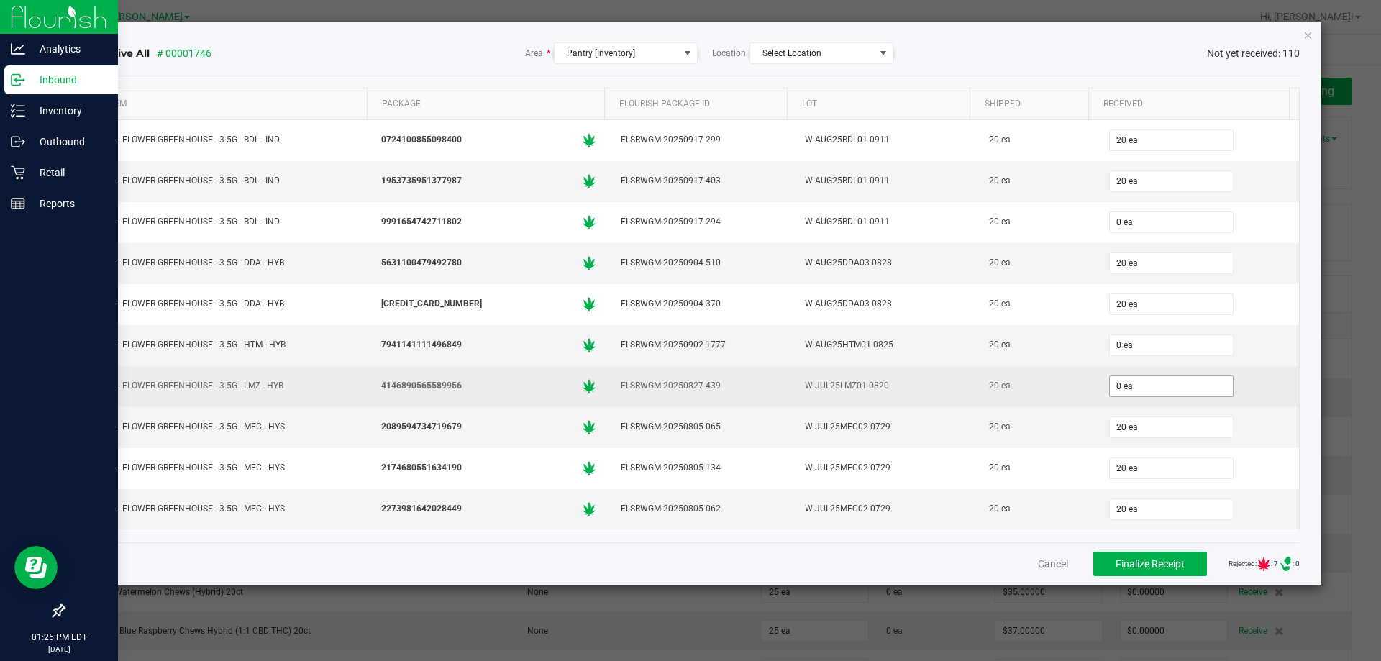
click at [1158, 384] on input "0 ea" at bounding box center [1171, 386] width 123 height 20
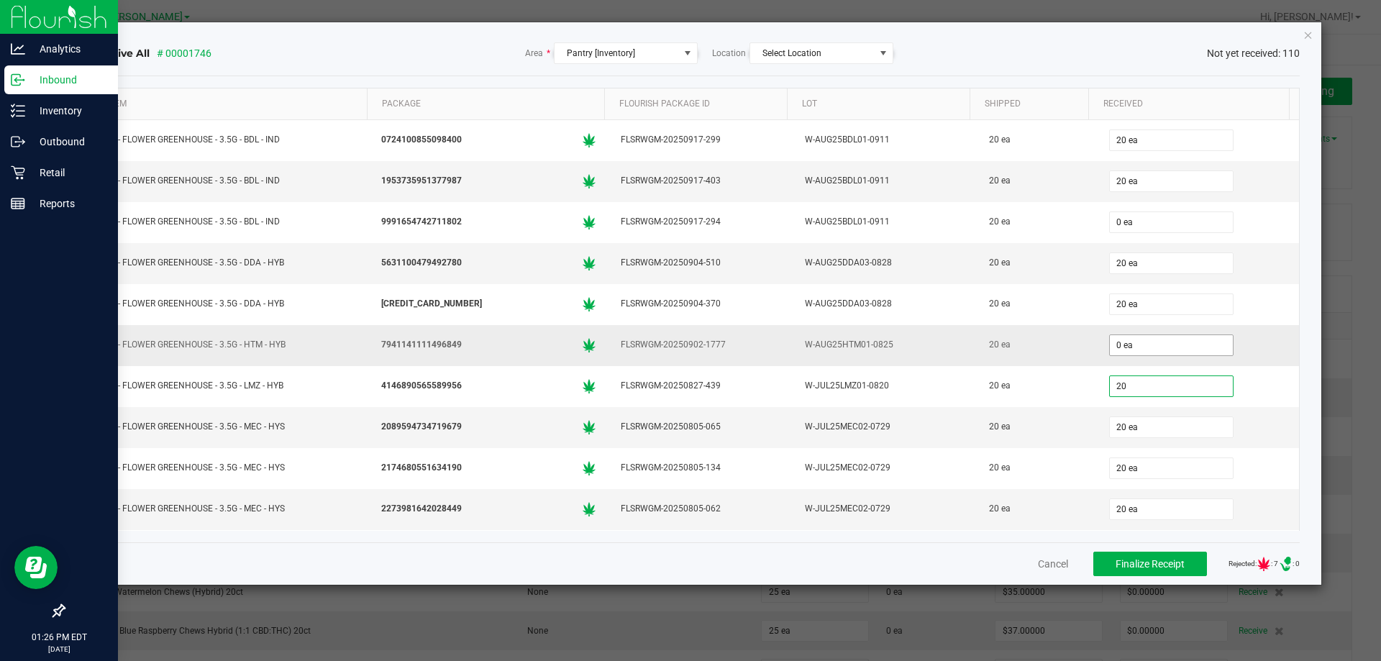
type input "20"
click at [1141, 345] on input "0 ea" at bounding box center [1171, 345] width 123 height 20
type input "0"
type input "20 ea"
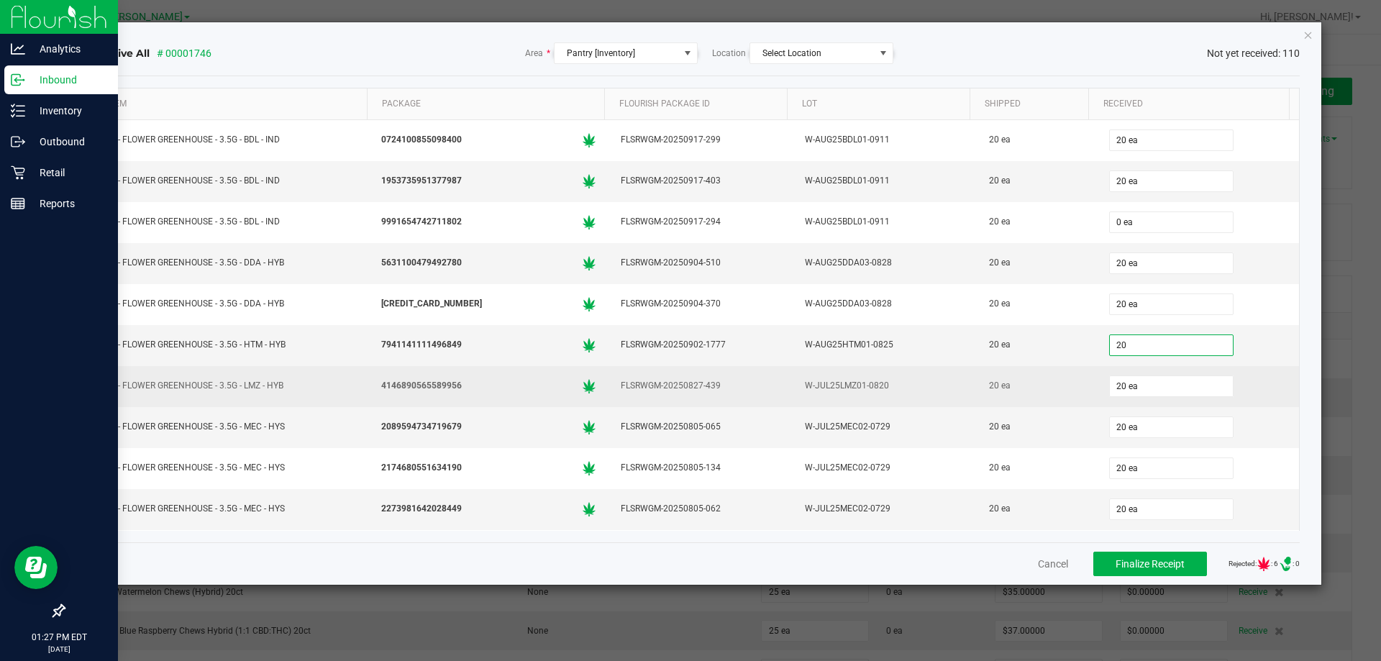
click at [1005, 404] on td "20 ea" at bounding box center [1036, 386] width 119 height 41
type input "20 ea"
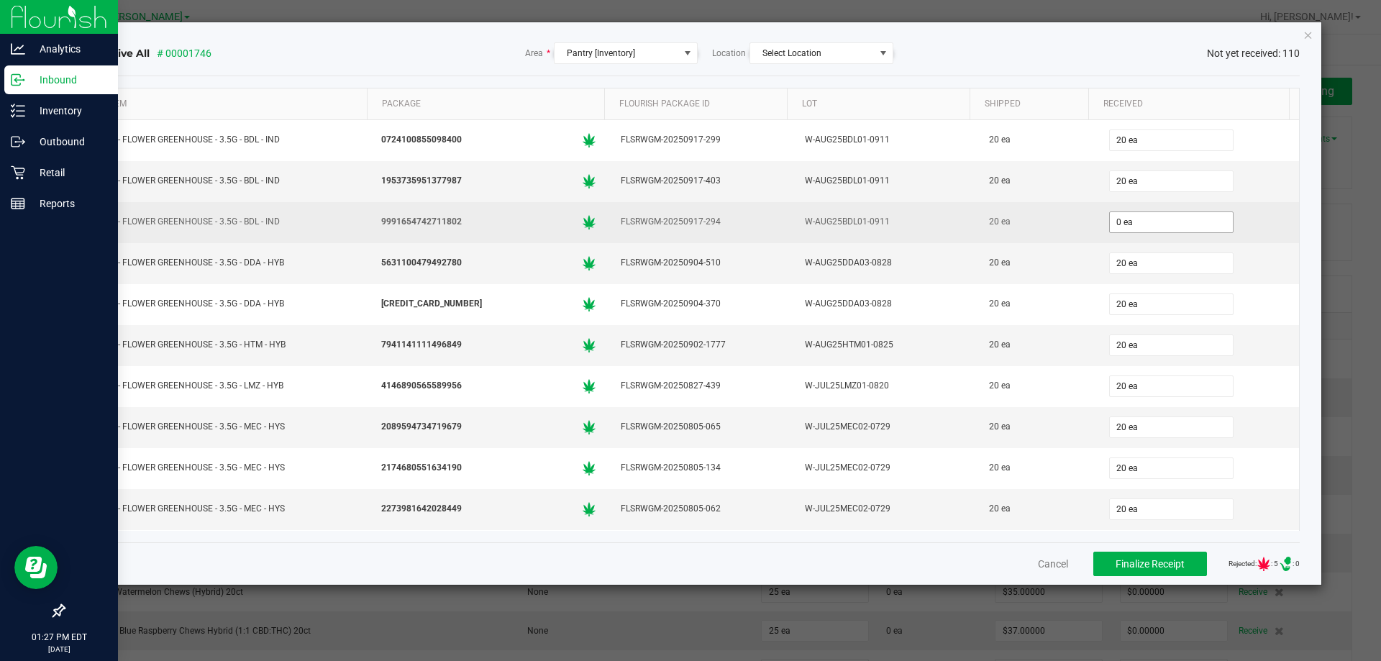
click at [1141, 222] on input "0 ea" at bounding box center [1171, 222] width 123 height 20
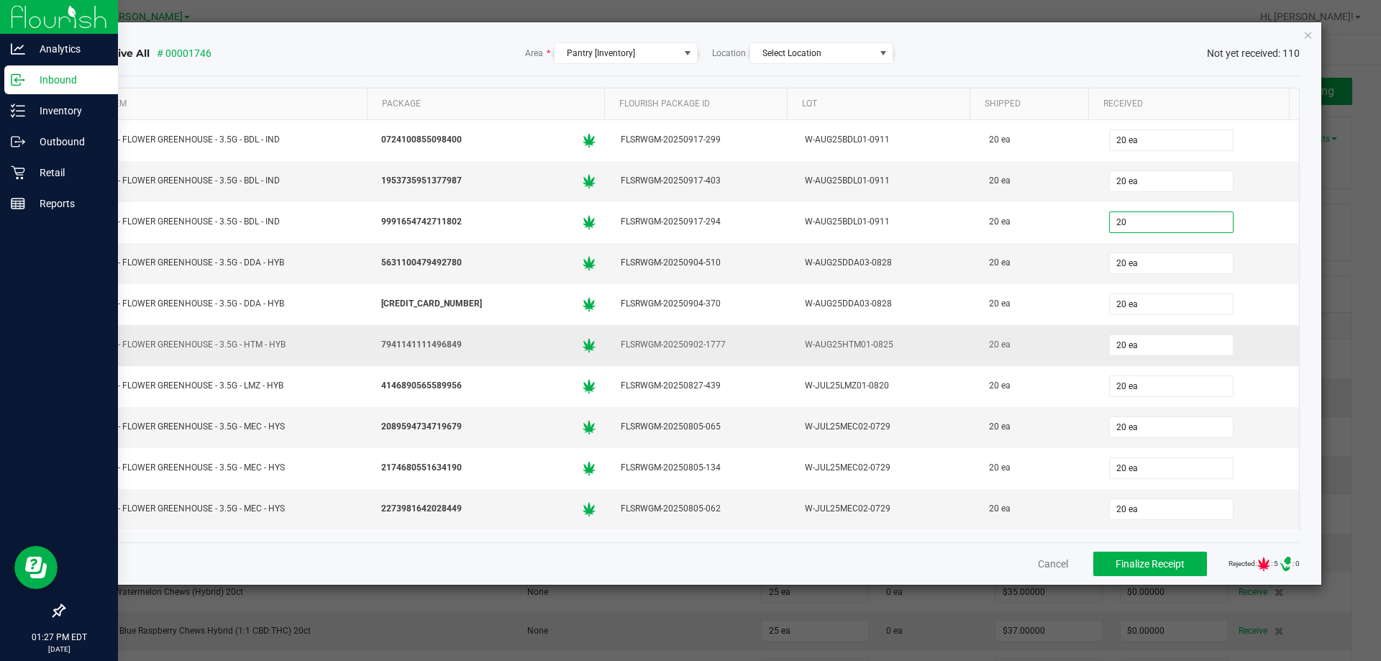
click at [1007, 351] on div "20 ea" at bounding box center [1036, 344] width 102 height 21
type input "20 ea"
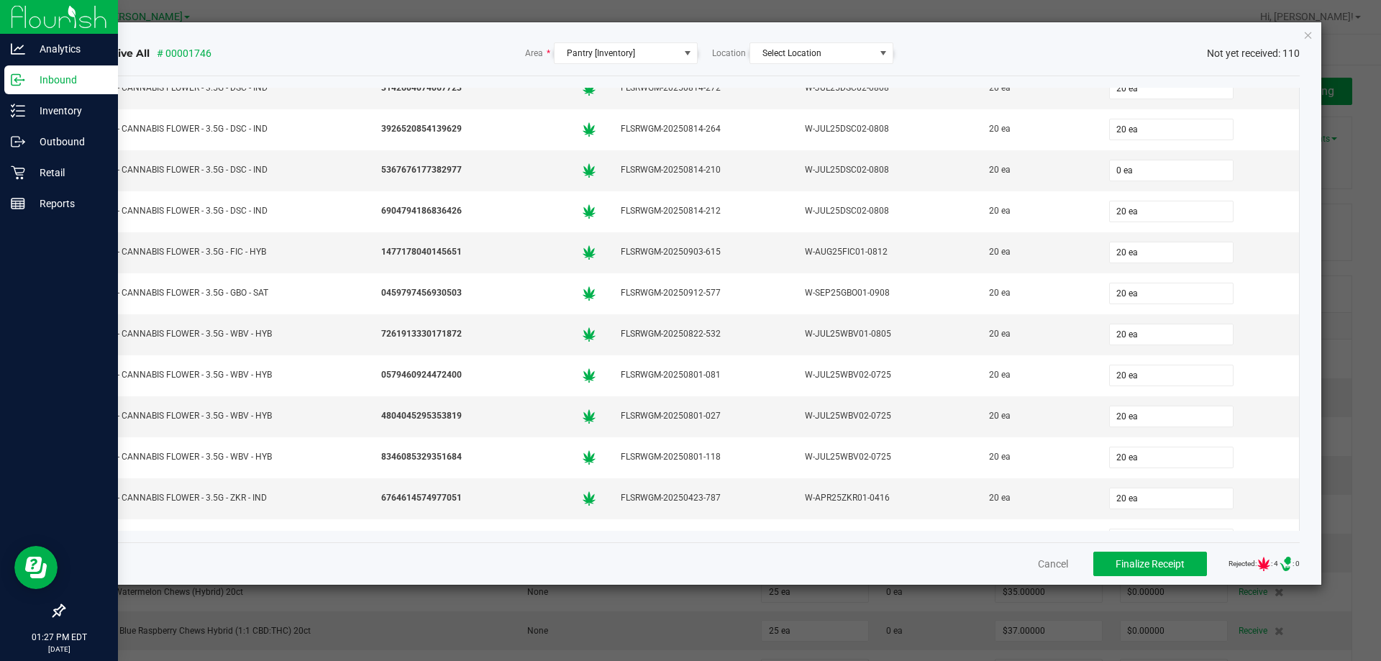
scroll to position [834, 0]
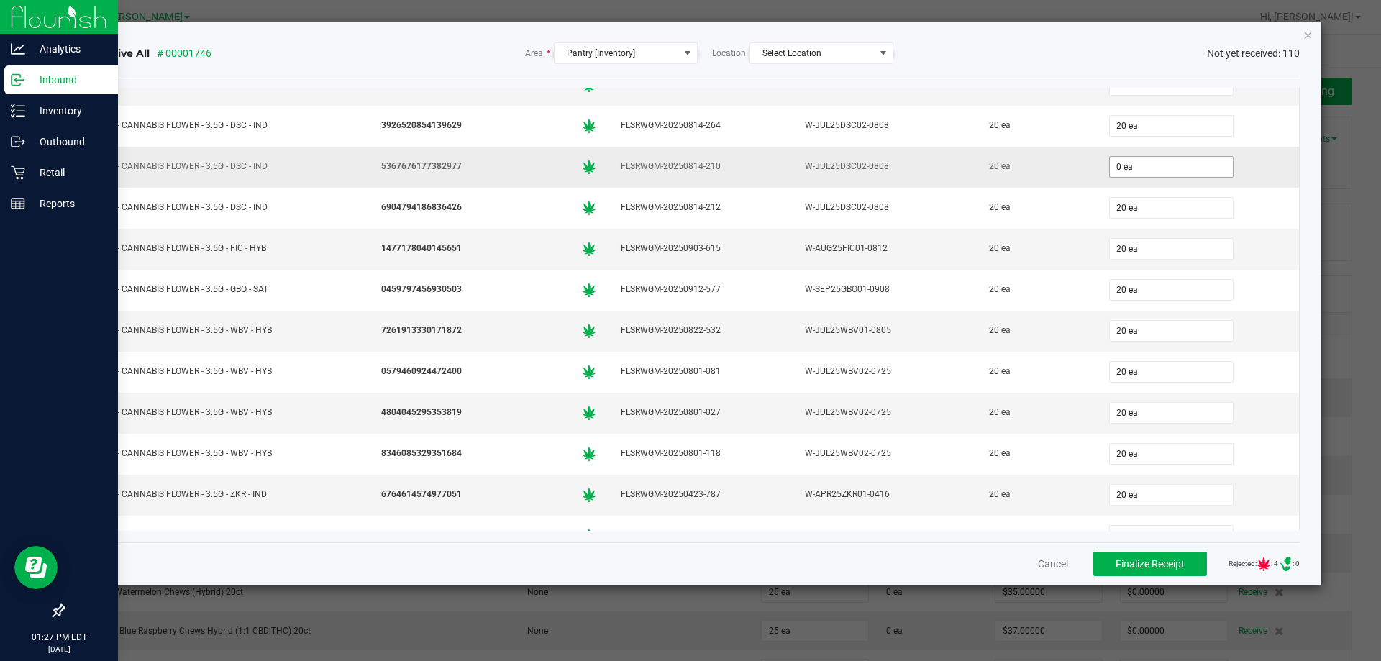
click at [1138, 166] on input "0 ea" at bounding box center [1171, 167] width 123 height 20
click at [1003, 396] on td "20 ea" at bounding box center [1036, 413] width 119 height 41
type input "20 ea"
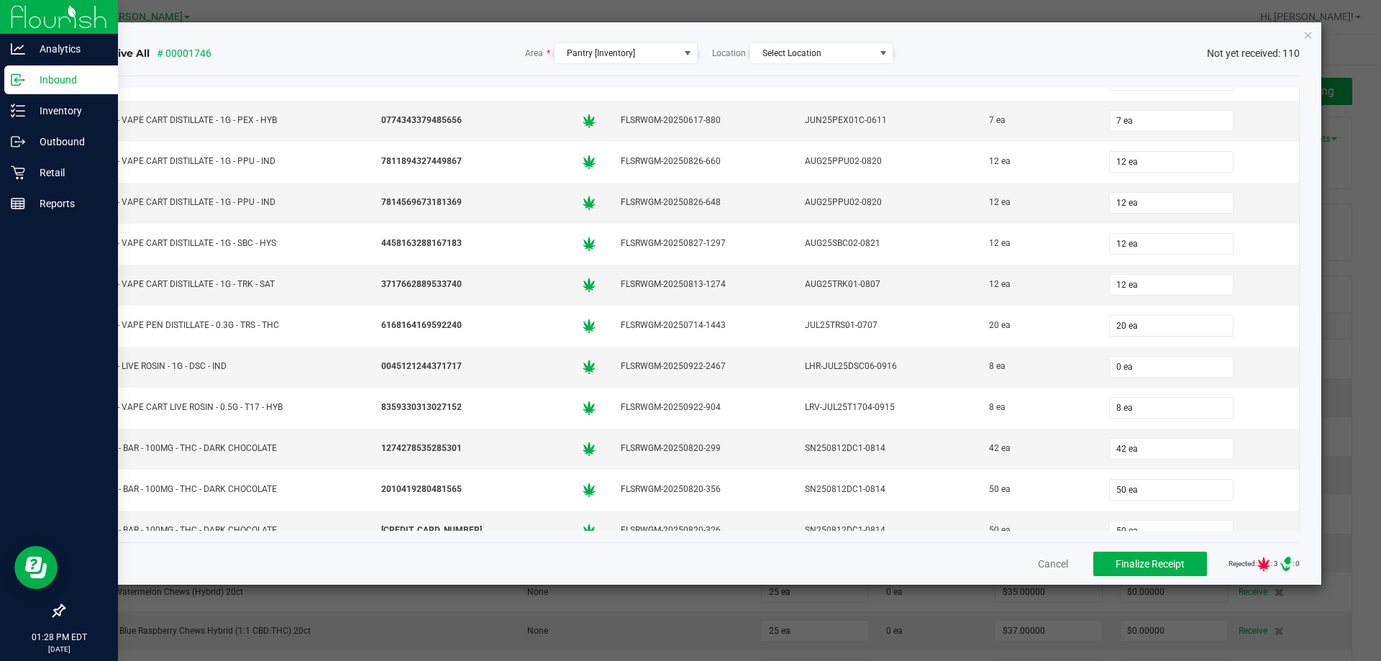
scroll to position [3120, 0]
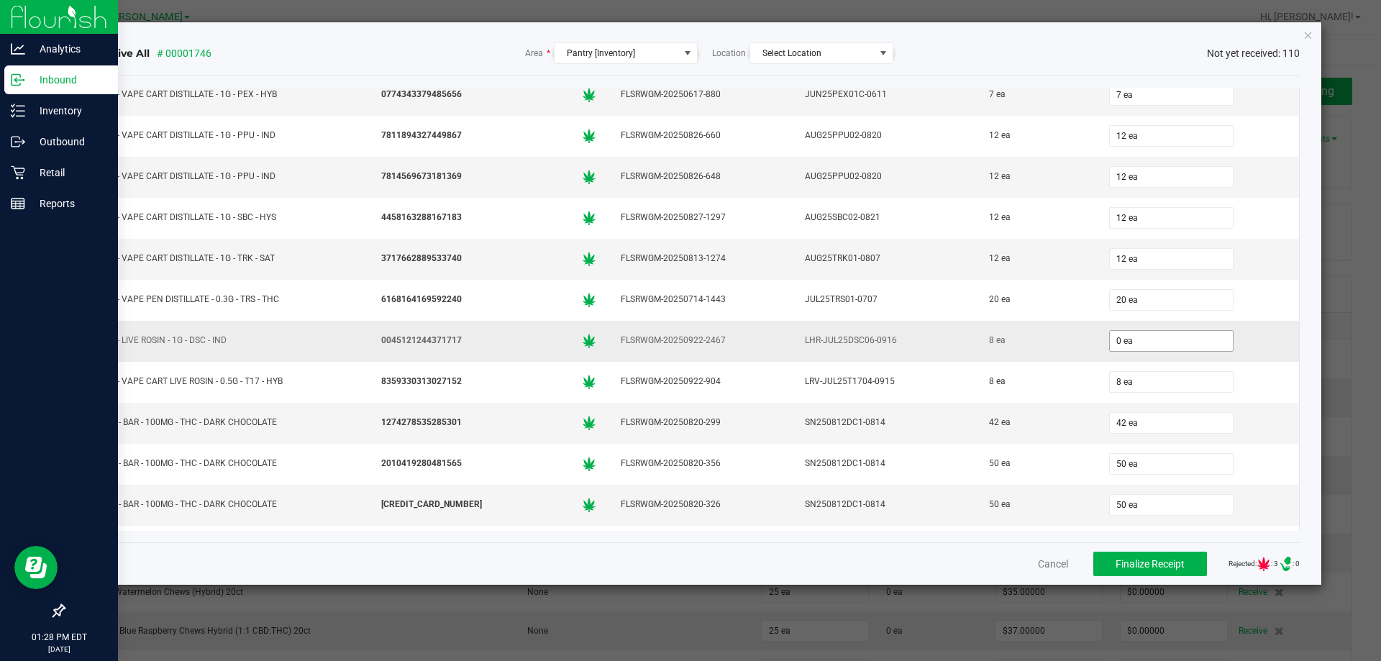
click at [1153, 341] on input "0 ea" at bounding box center [1171, 341] width 123 height 20
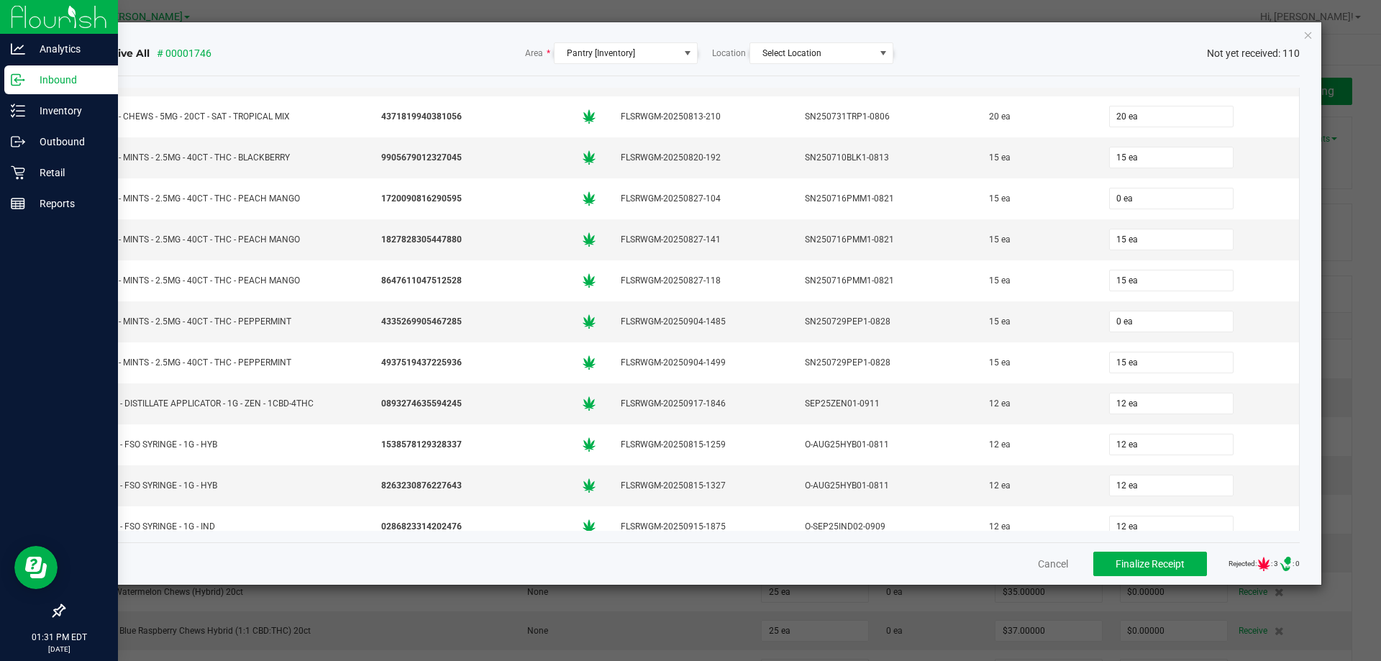
scroll to position [3805, 0]
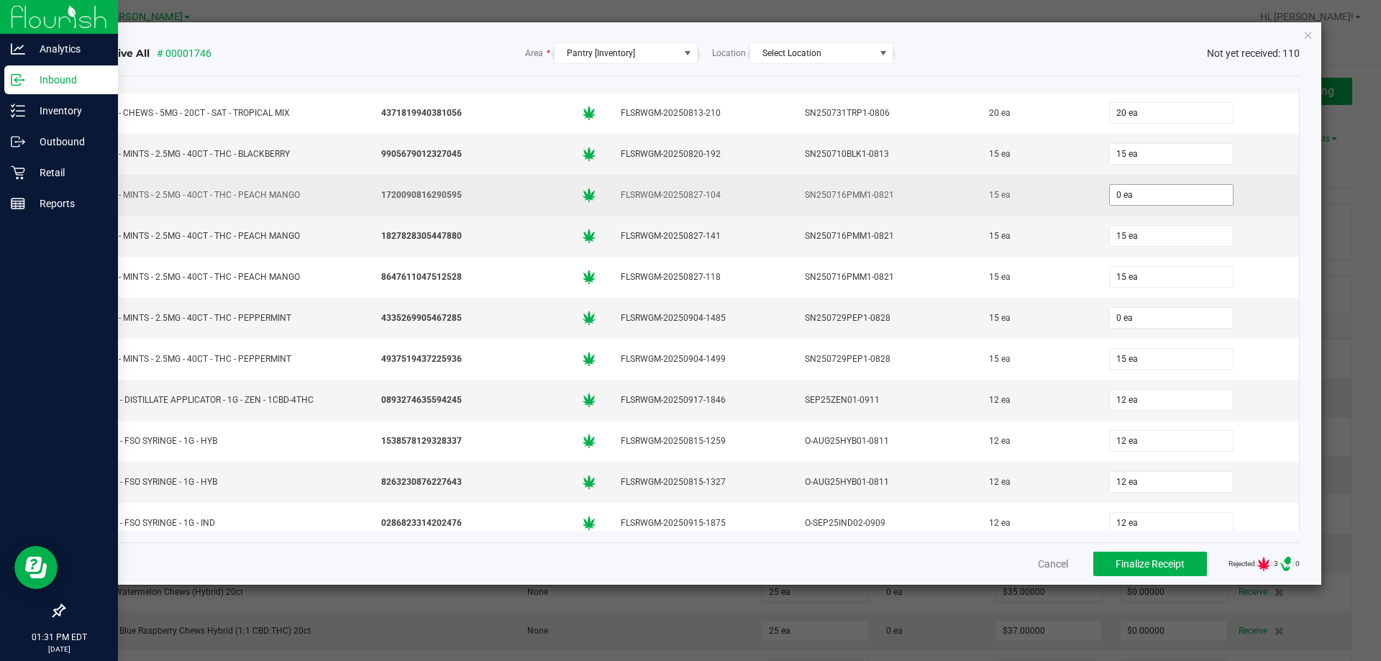
click at [1141, 196] on input "0 ea" at bounding box center [1171, 195] width 123 height 20
type input "0 ea"
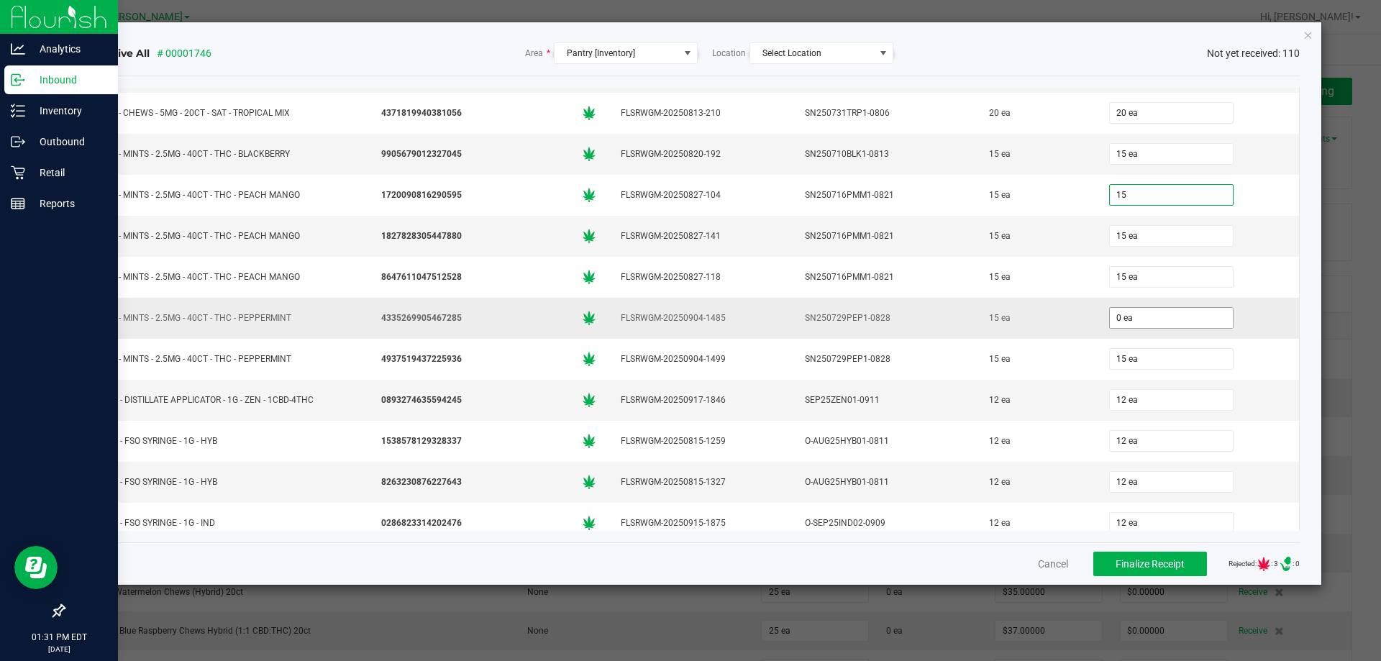
click at [1131, 313] on input "0 ea" at bounding box center [1171, 318] width 123 height 20
type input "15 ea"
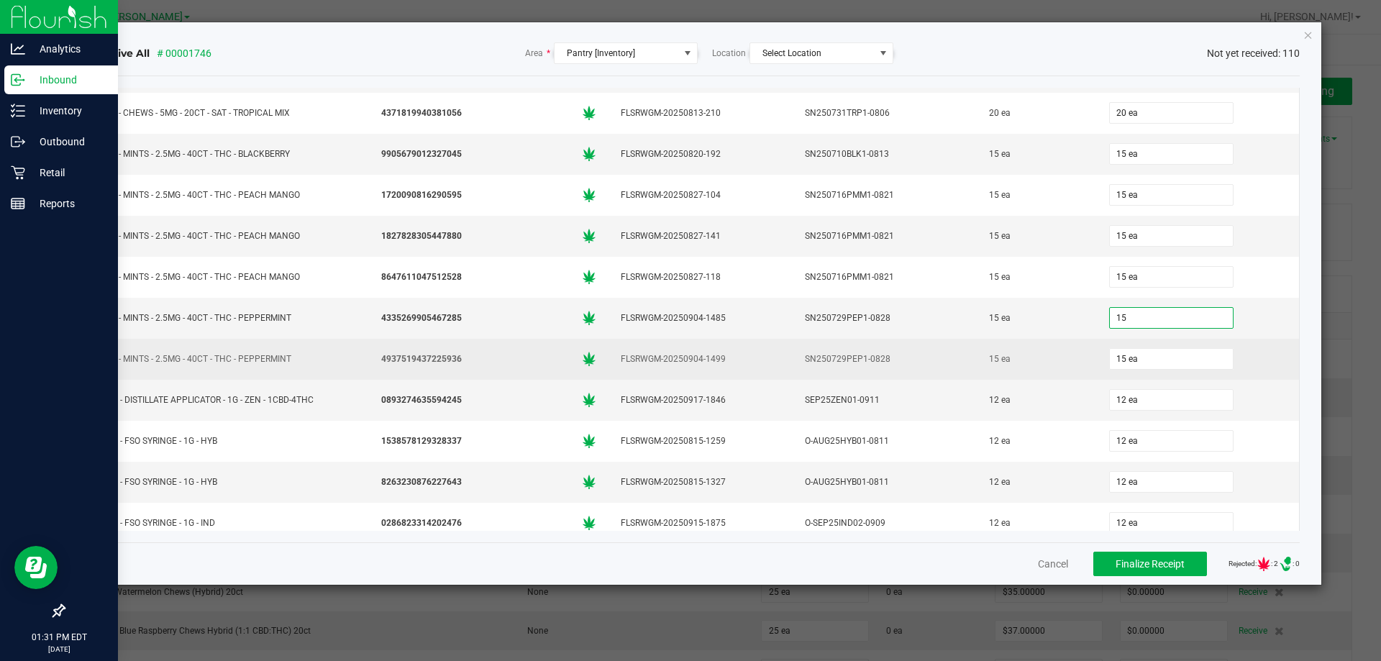
click at [1019, 346] on td "15 ea" at bounding box center [1036, 359] width 119 height 41
type input "15 ea"
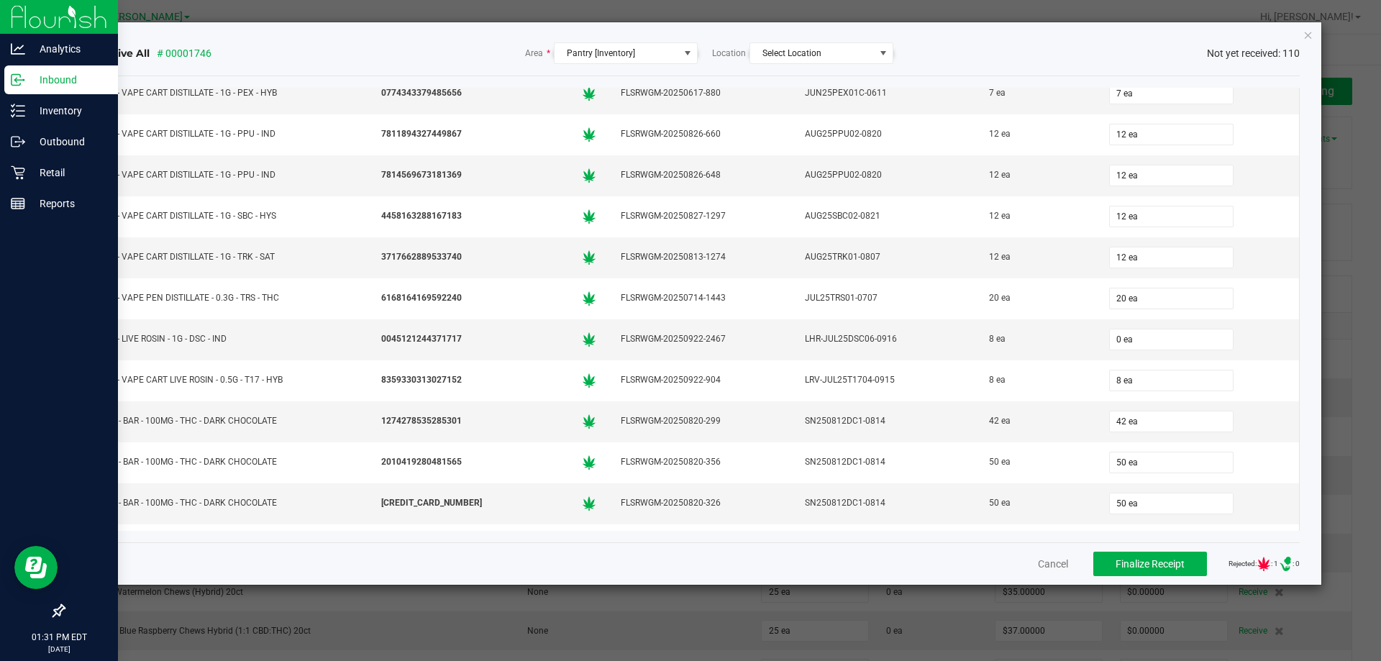
scroll to position [3089, 0]
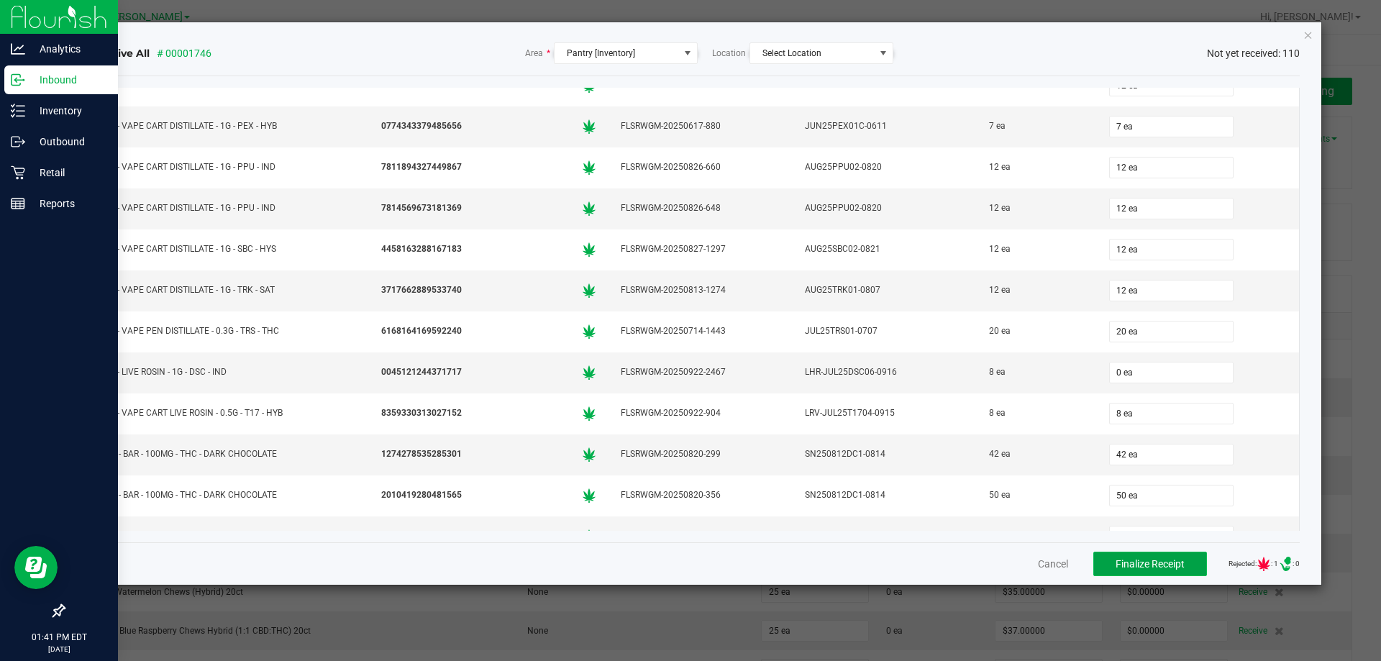
click at [1147, 558] on span "Finalize Receipt" at bounding box center [1150, 564] width 69 height 12
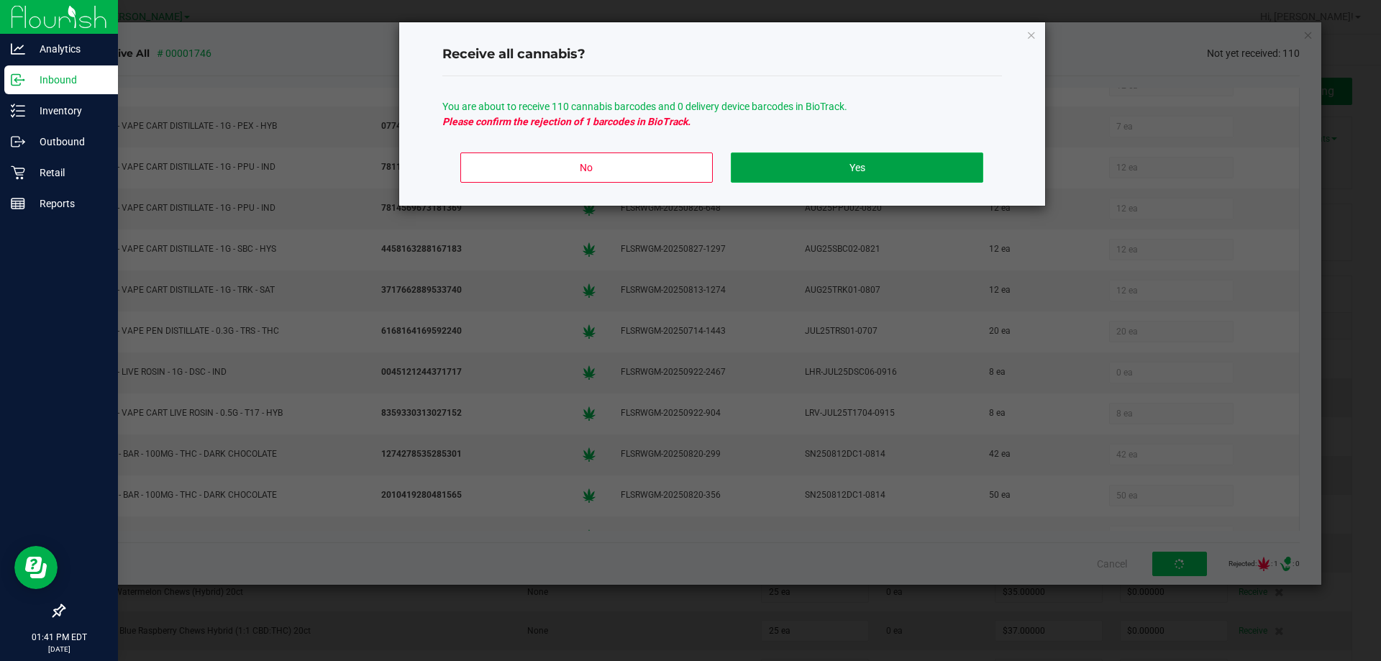
click at [833, 169] on button "Yes" at bounding box center [857, 167] width 252 height 30
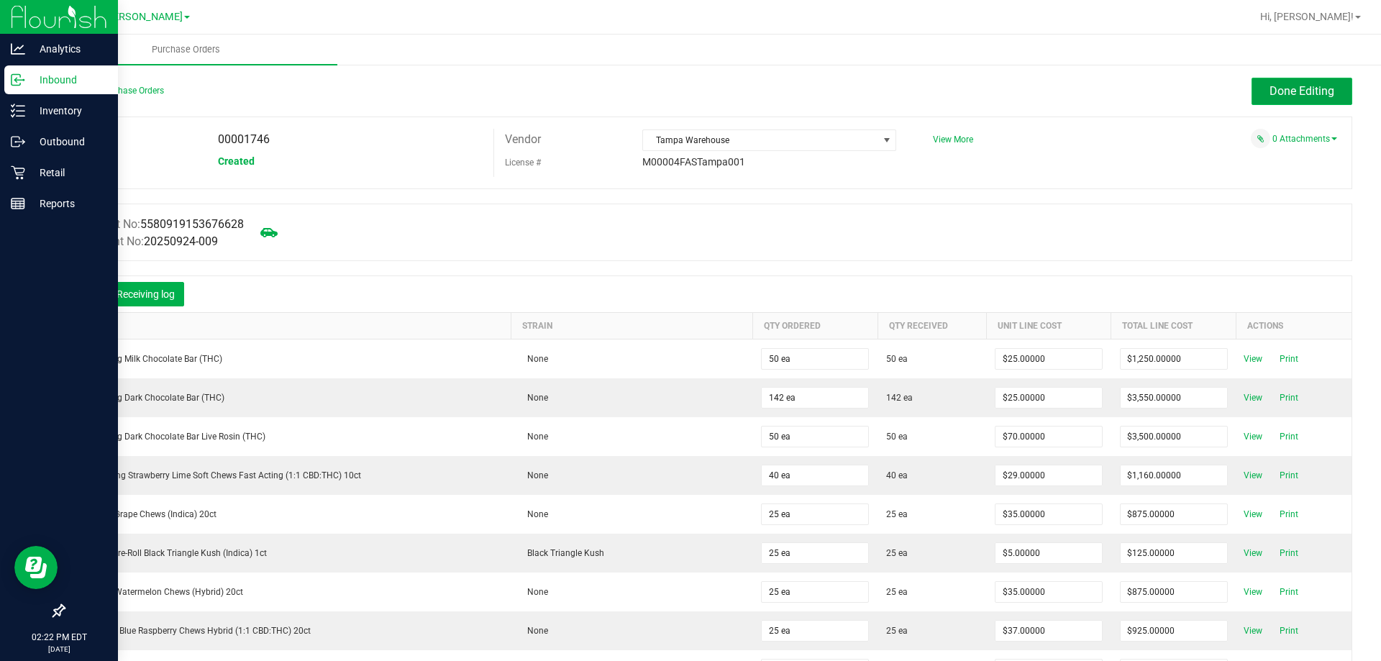
click at [1270, 97] on span "Done Editing" at bounding box center [1302, 91] width 65 height 14
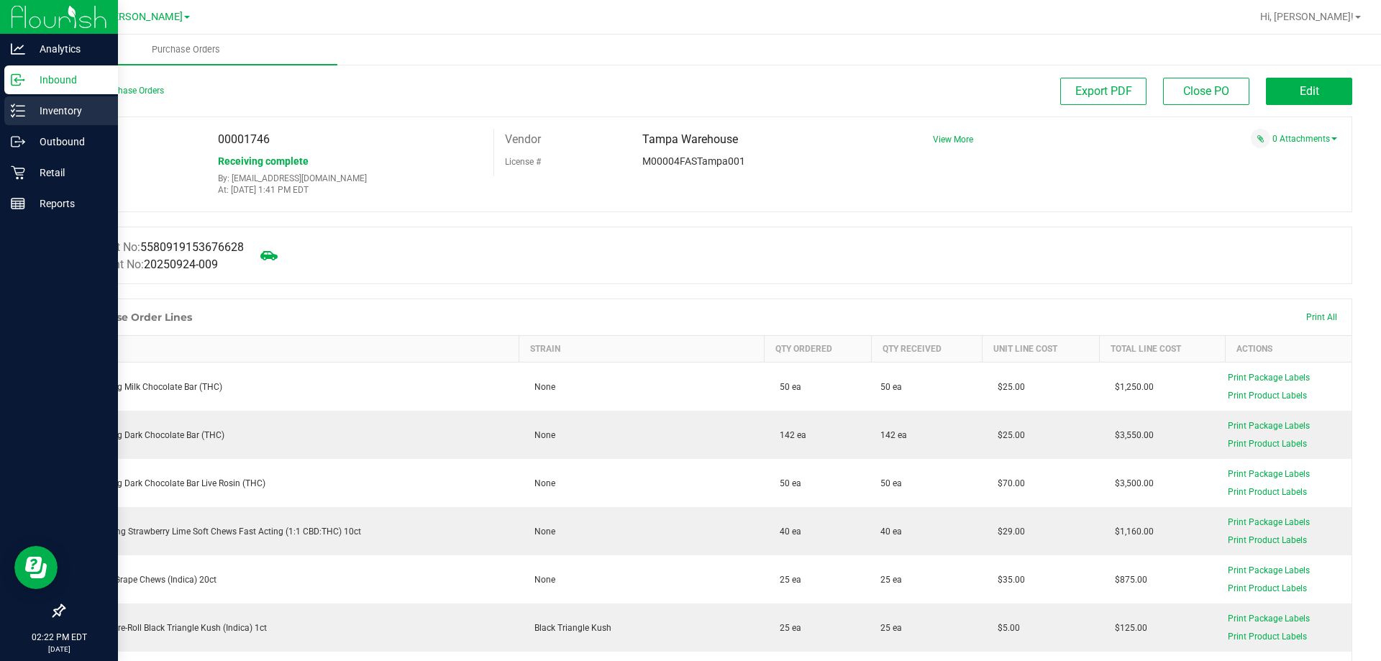
click at [24, 110] on icon at bounding box center [18, 111] width 14 height 14
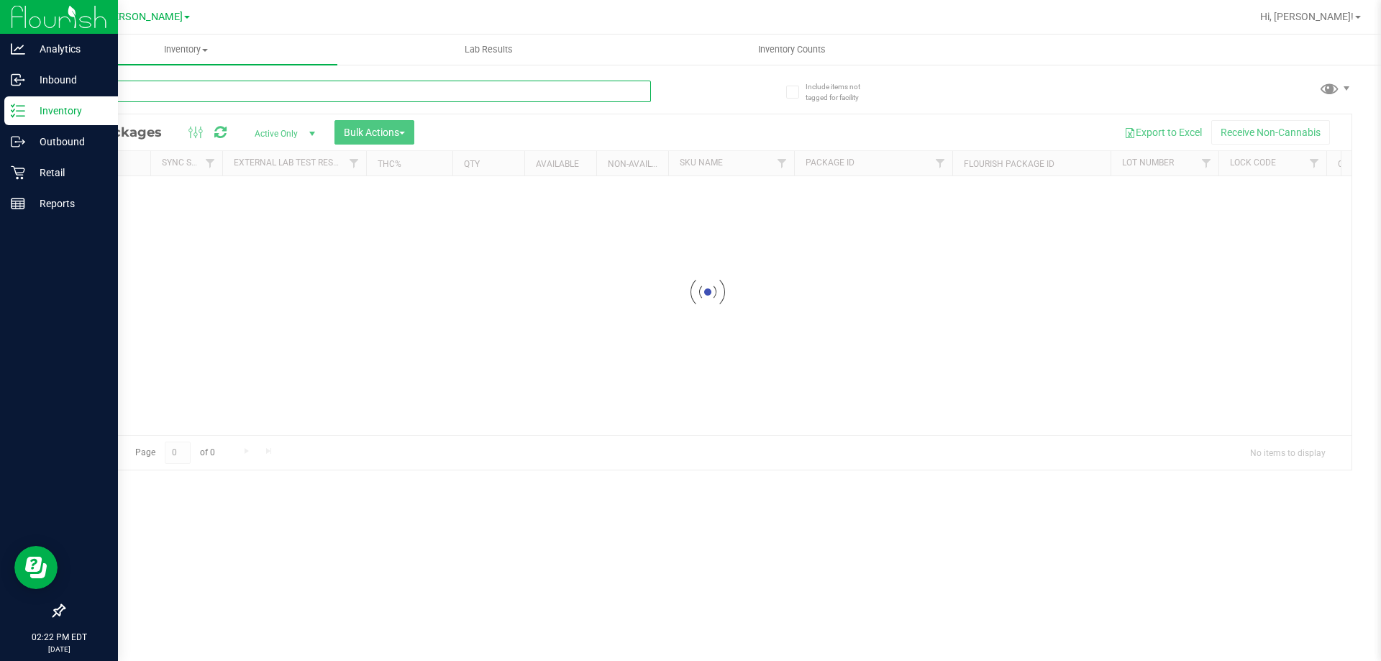
click at [230, 96] on input "text" at bounding box center [357, 92] width 588 height 22
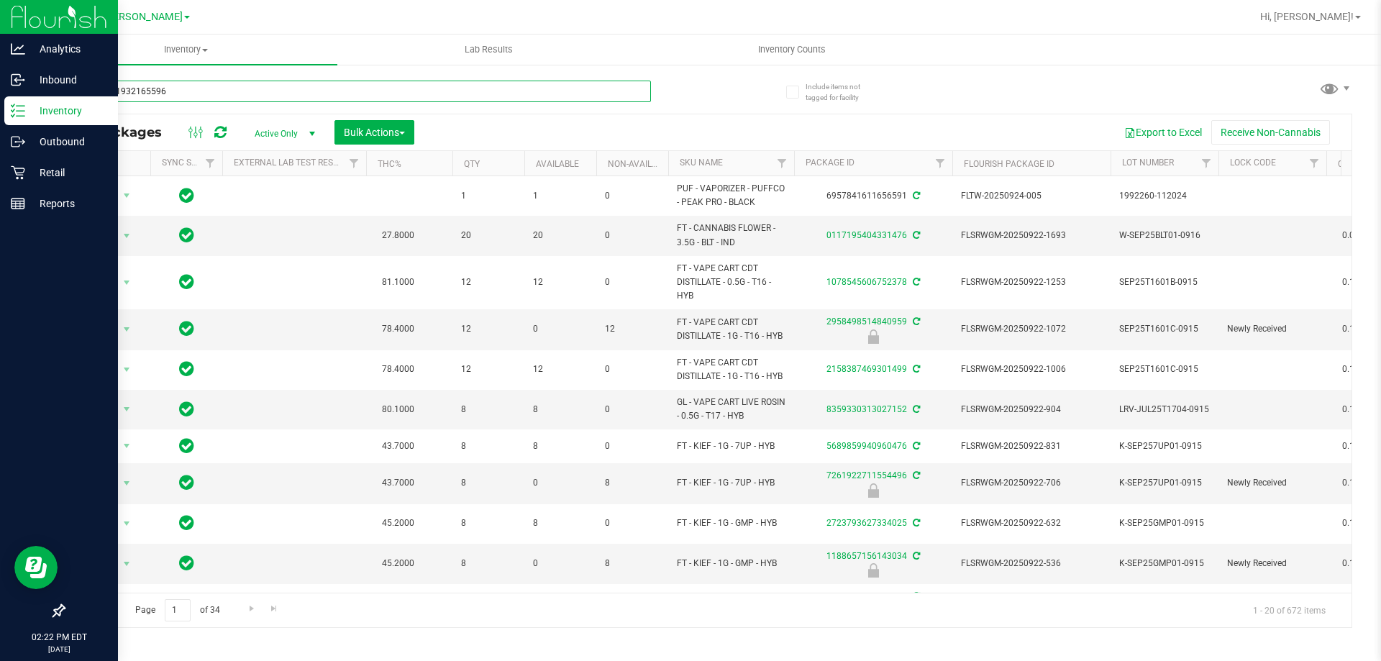
type input "9555471932165596"
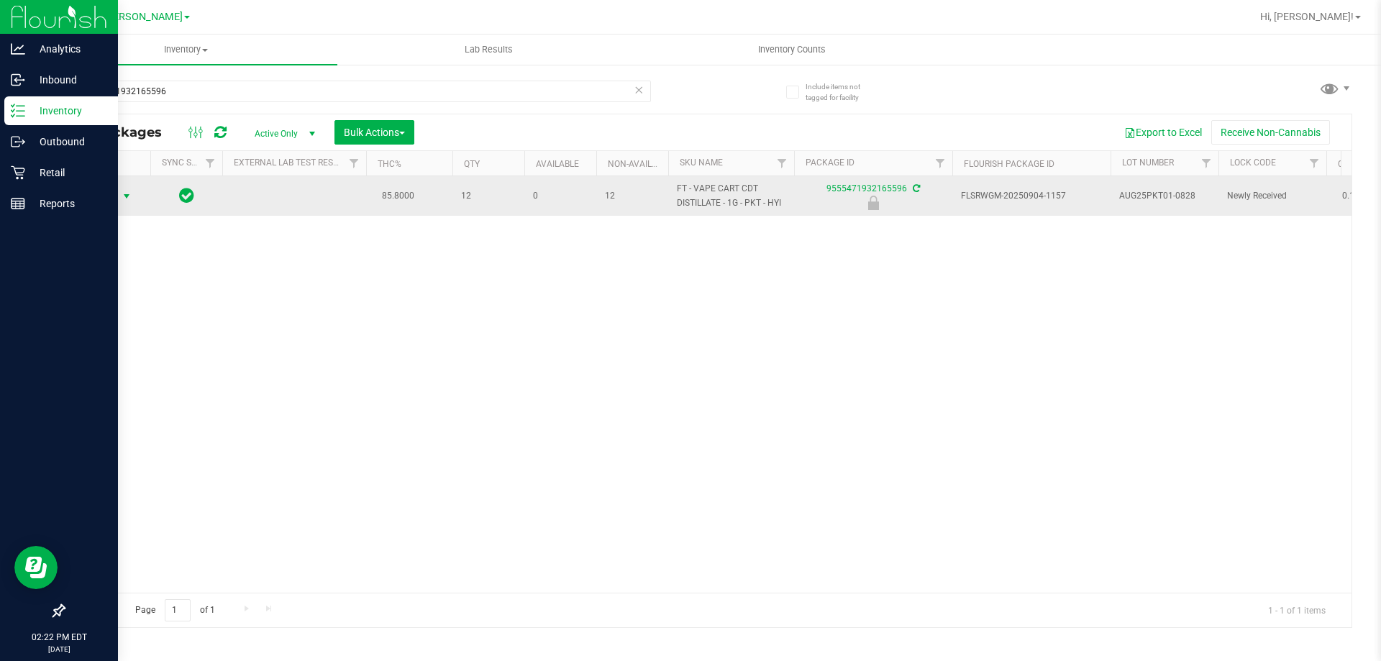
click at [118, 194] on span "select" at bounding box center [127, 196] width 18 height 20
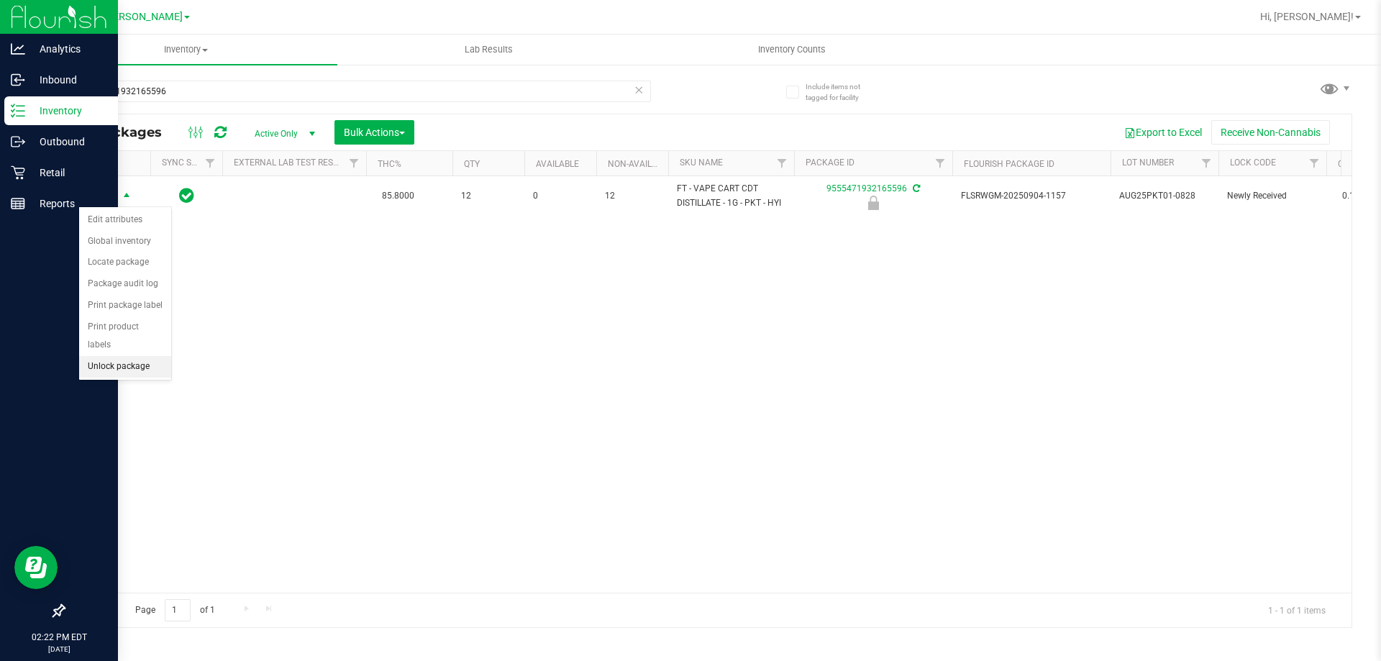
click at [141, 356] on li "Unlock package" at bounding box center [125, 367] width 92 height 22
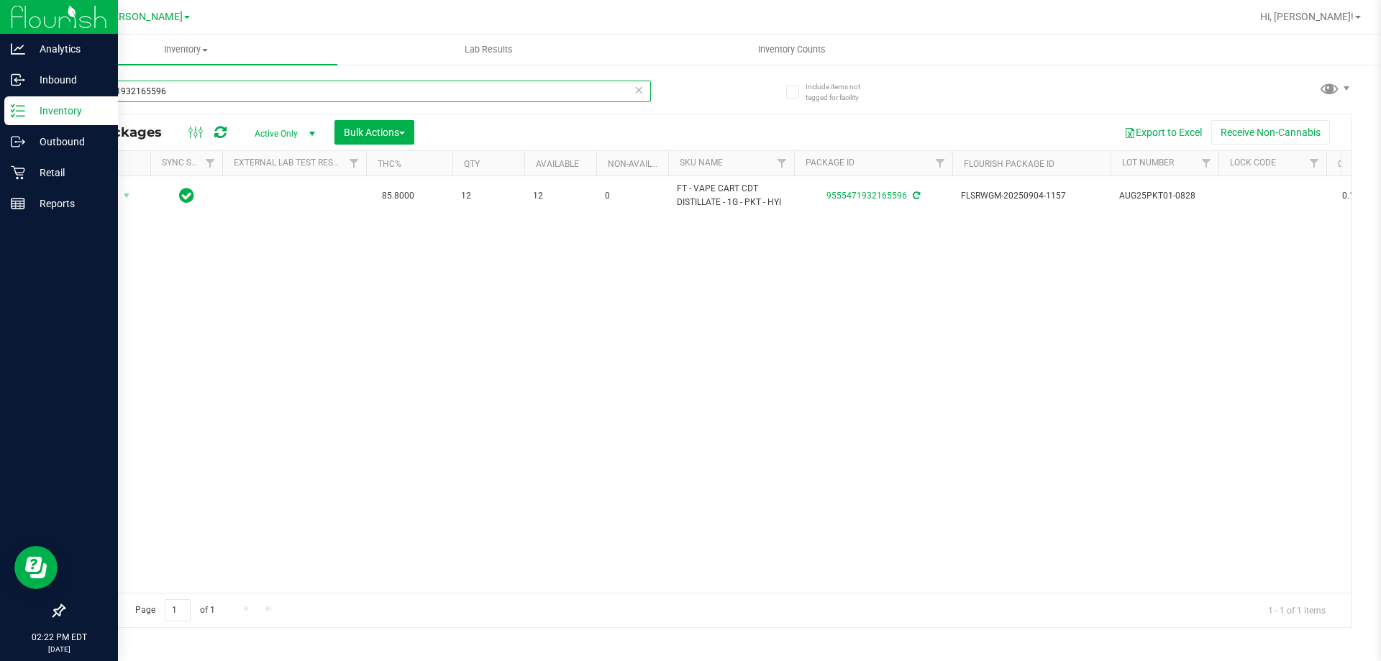
click at [190, 91] on input "9555471932165596" at bounding box center [357, 92] width 588 height 22
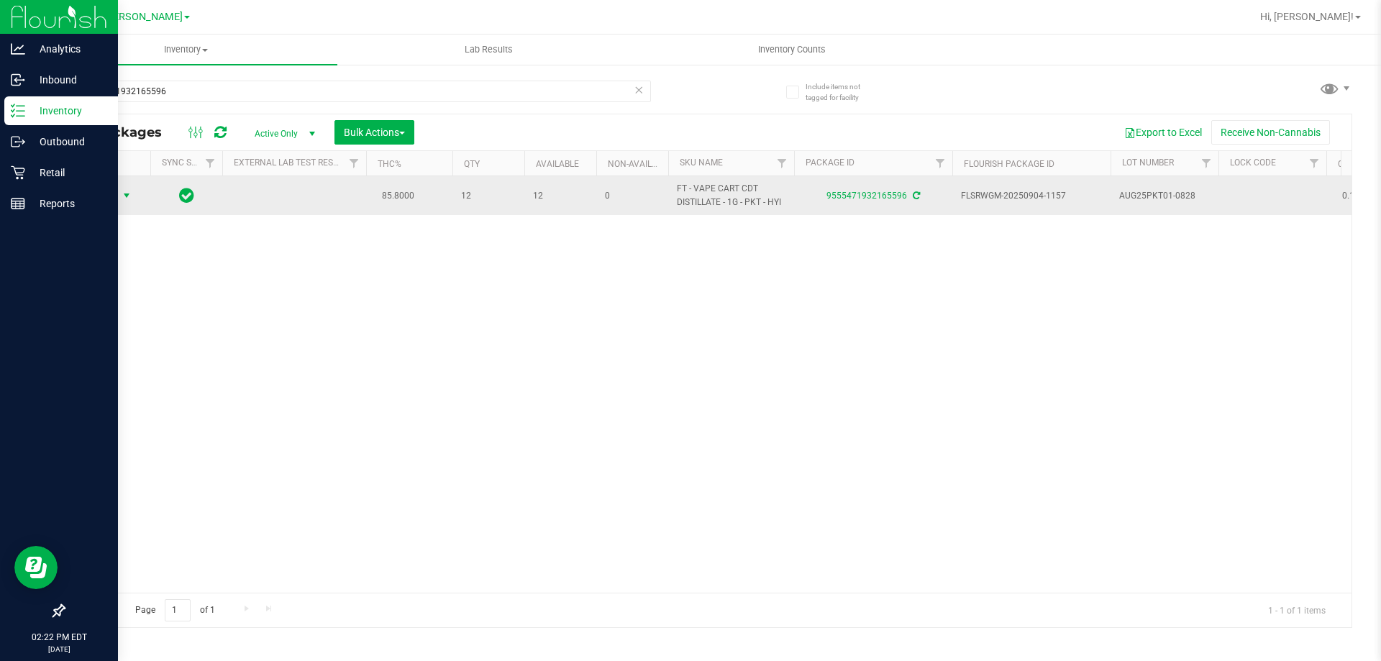
click at [111, 193] on span "Action" at bounding box center [97, 196] width 39 height 20
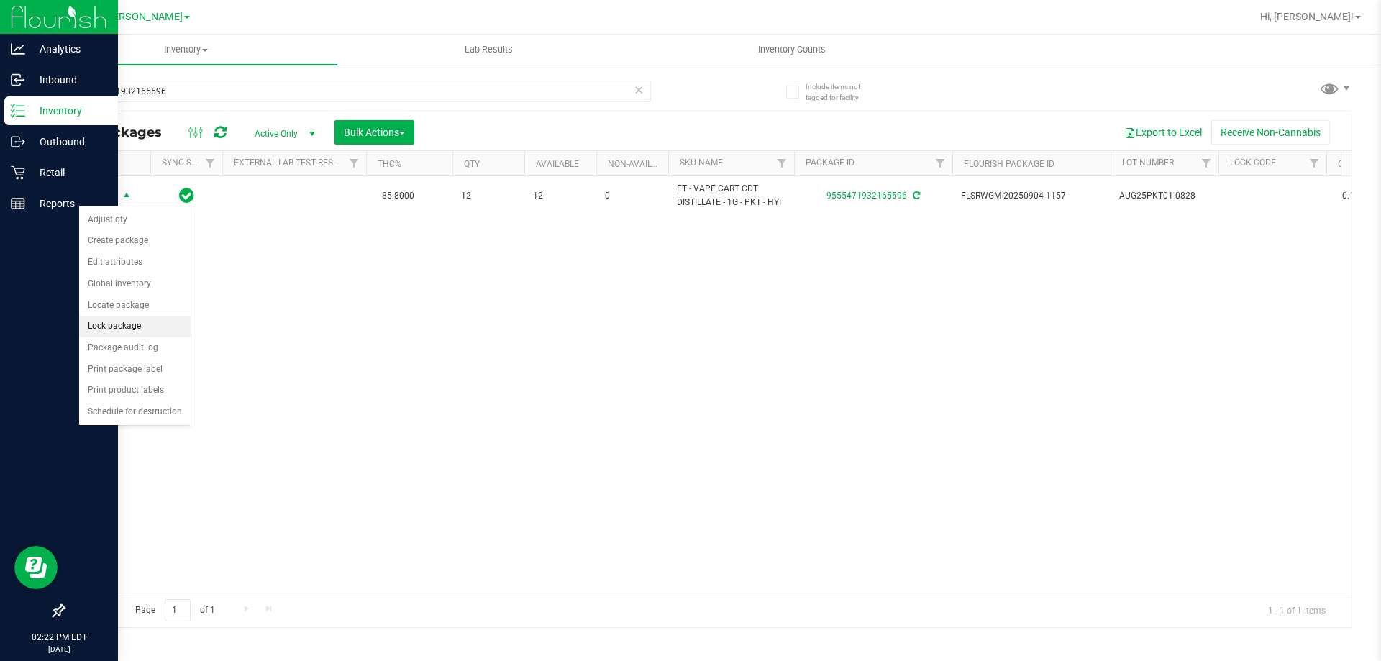
click at [142, 323] on li "Lock package" at bounding box center [134, 327] width 111 height 22
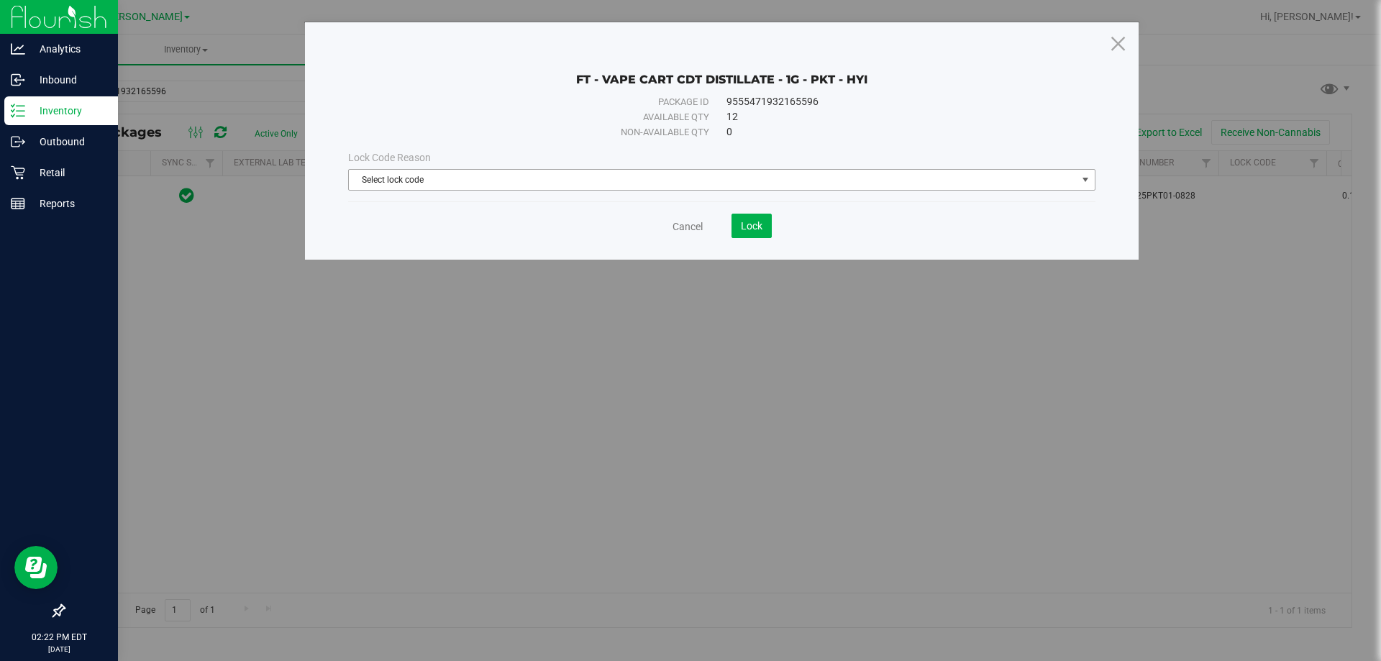
click at [406, 183] on span "Select lock code" at bounding box center [713, 180] width 728 height 20
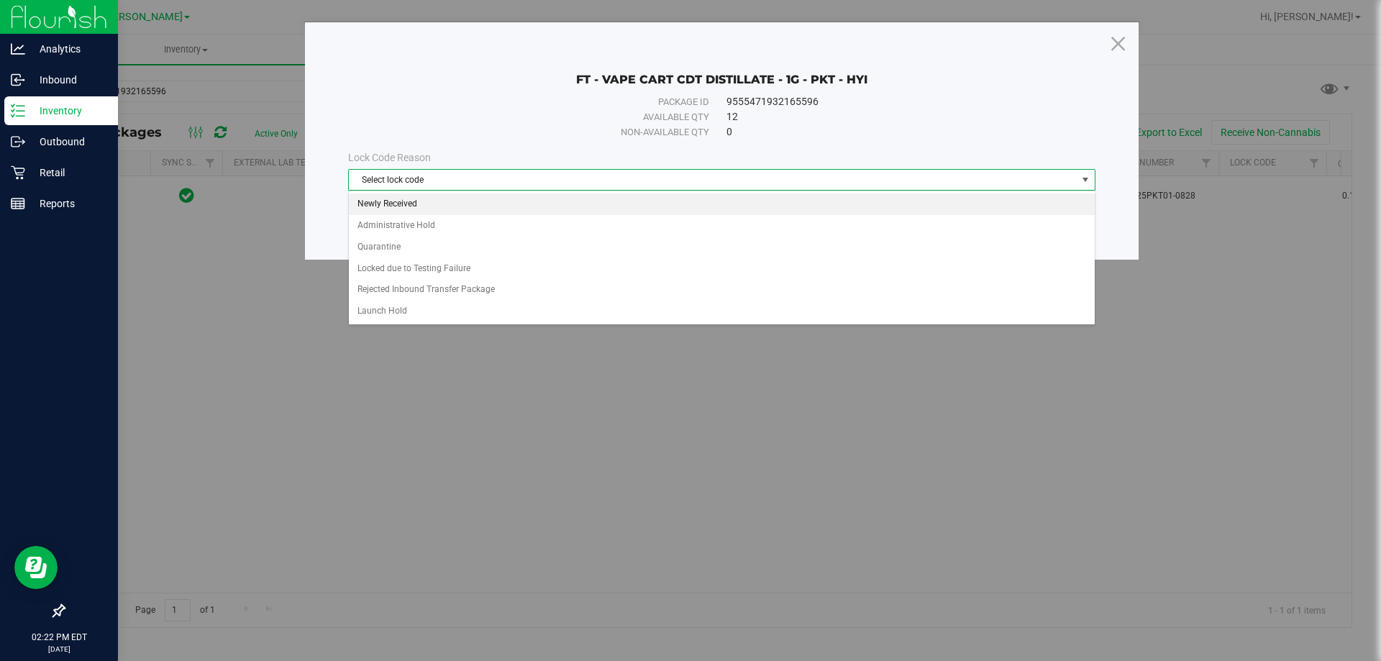
click at [438, 199] on li "Newly Received" at bounding box center [722, 205] width 746 height 22
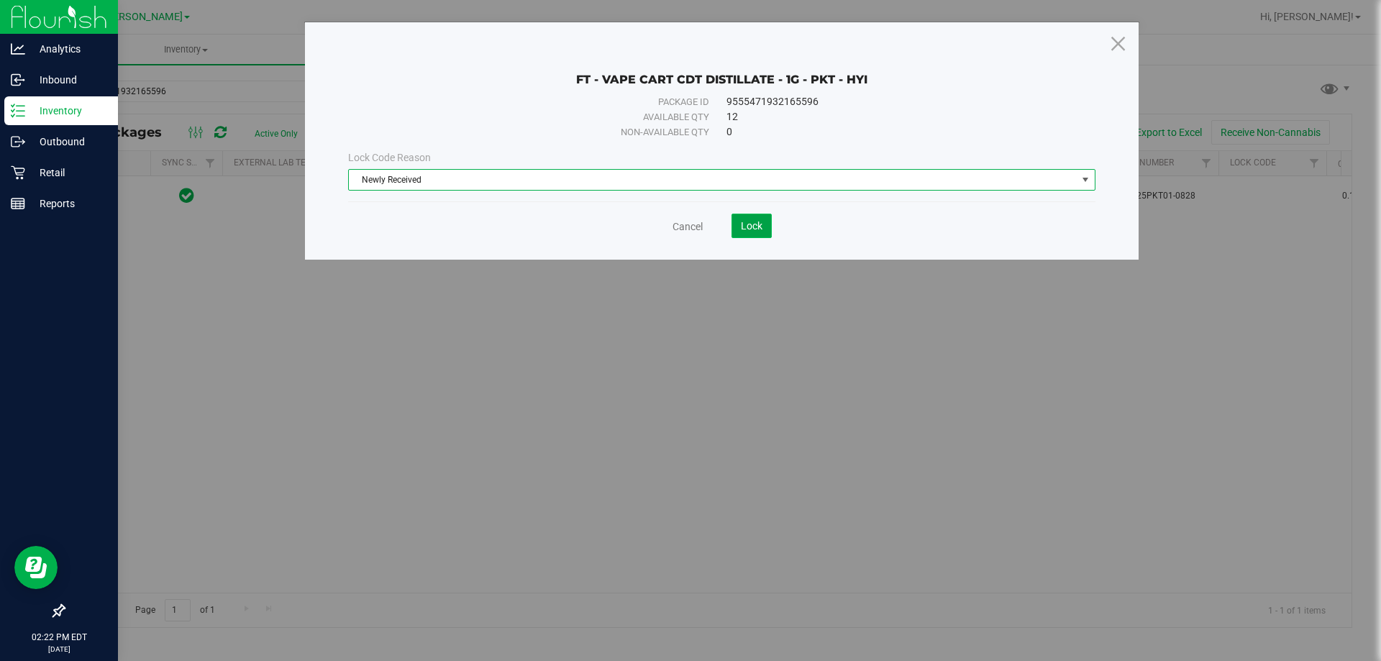
click at [762, 231] on button "Lock" at bounding box center [752, 226] width 40 height 24
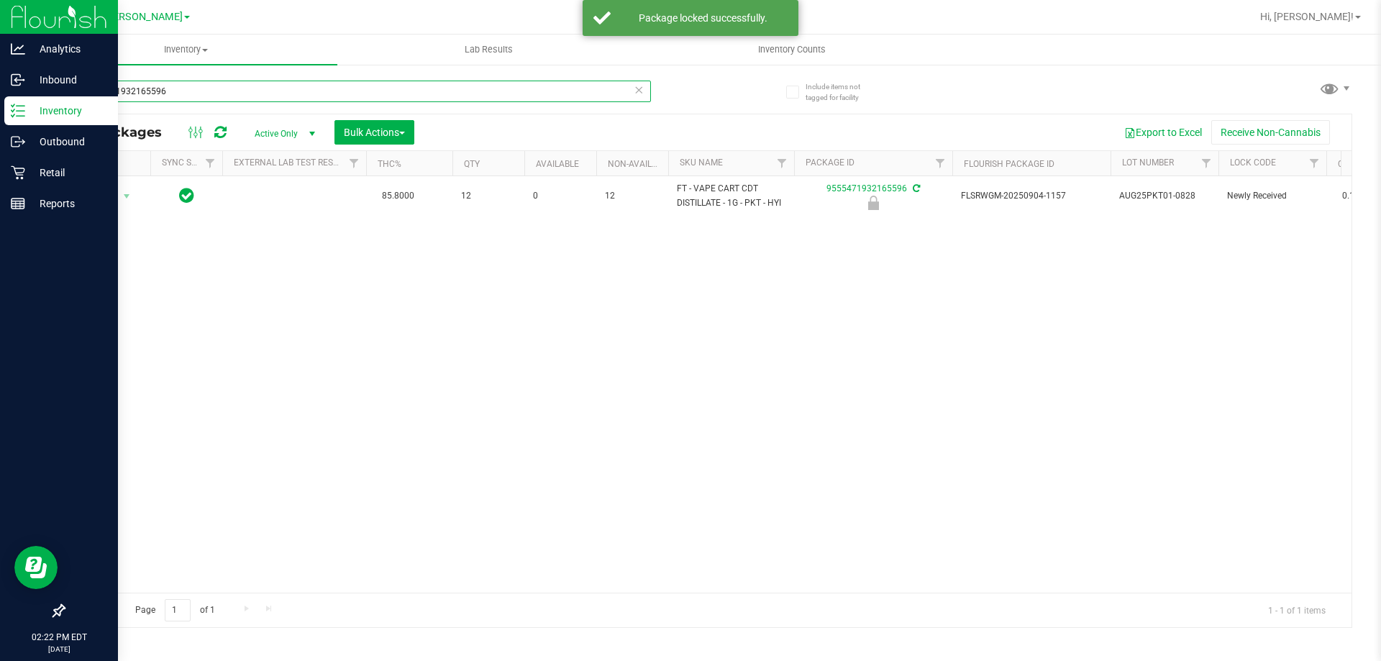
click at [207, 94] on input "9555471932165596" at bounding box center [357, 92] width 588 height 22
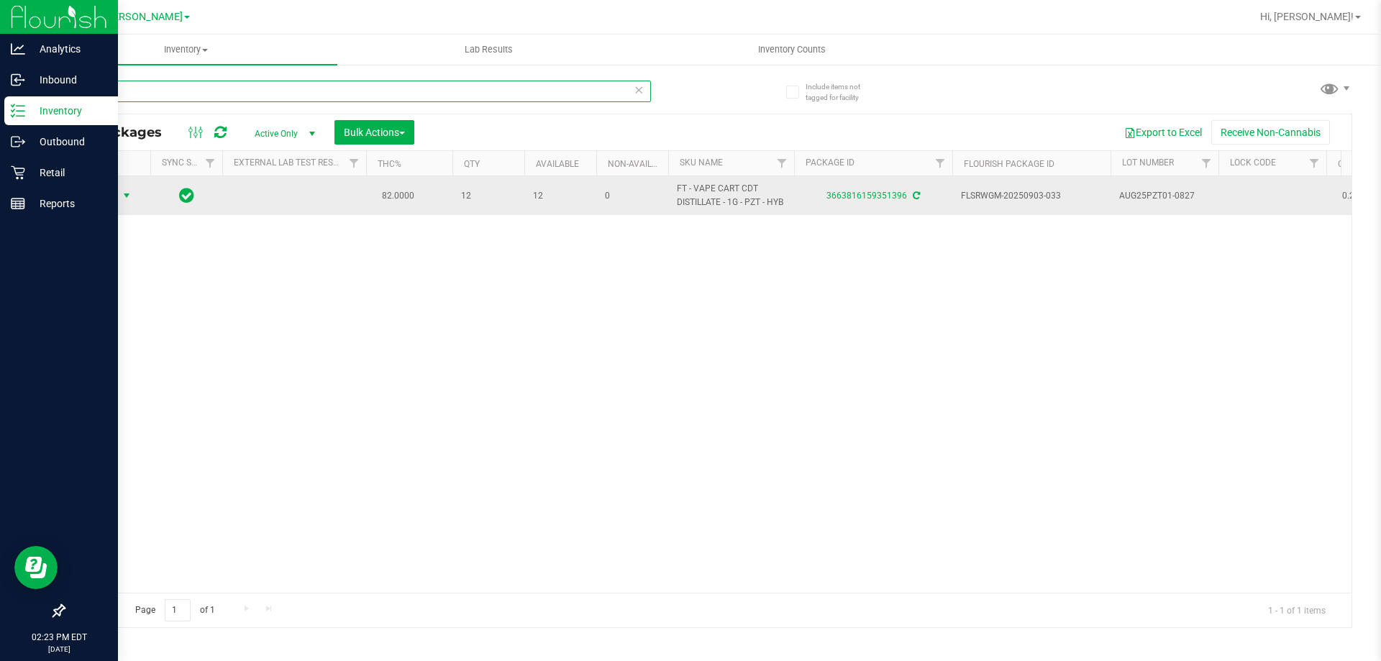
type input "51396"
click at [96, 211] on td "Action Action Adjust qty Create package Edit attributes Global inventory Locate…" at bounding box center [107, 195] width 86 height 39
click at [124, 199] on span "select" at bounding box center [127, 196] width 12 height 12
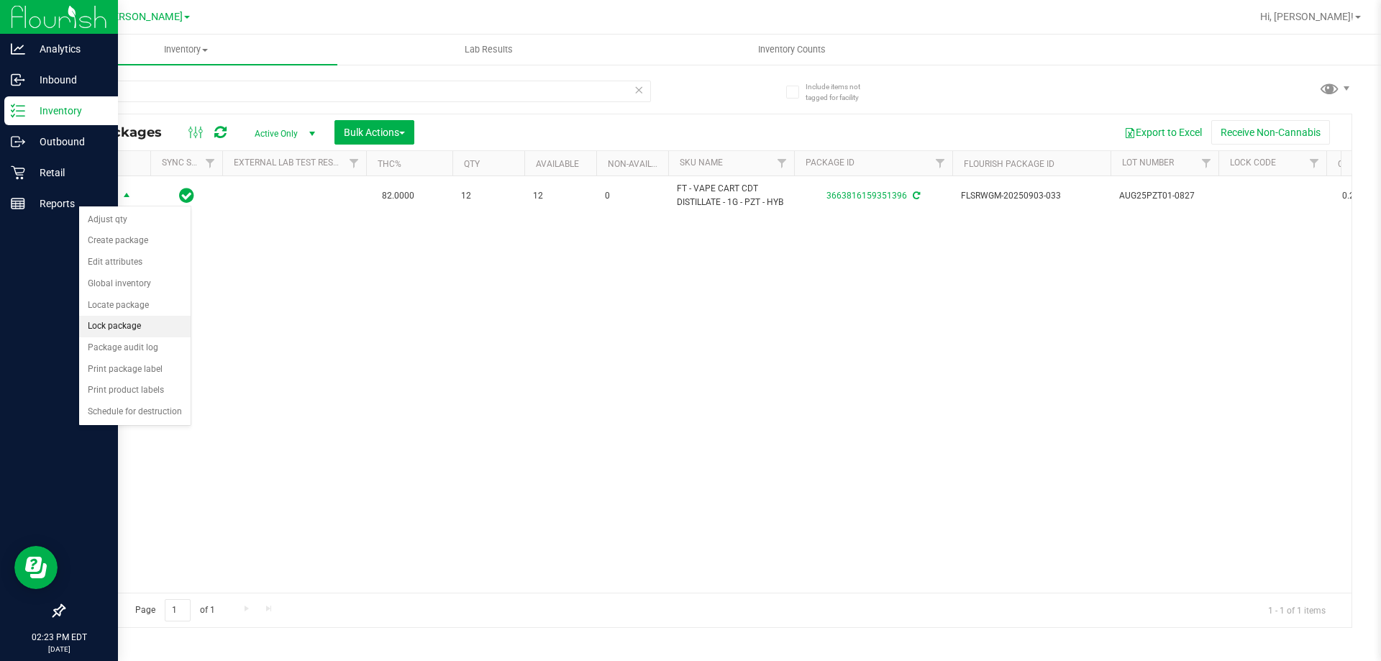
click at [140, 327] on li "Lock package" at bounding box center [134, 327] width 111 height 22
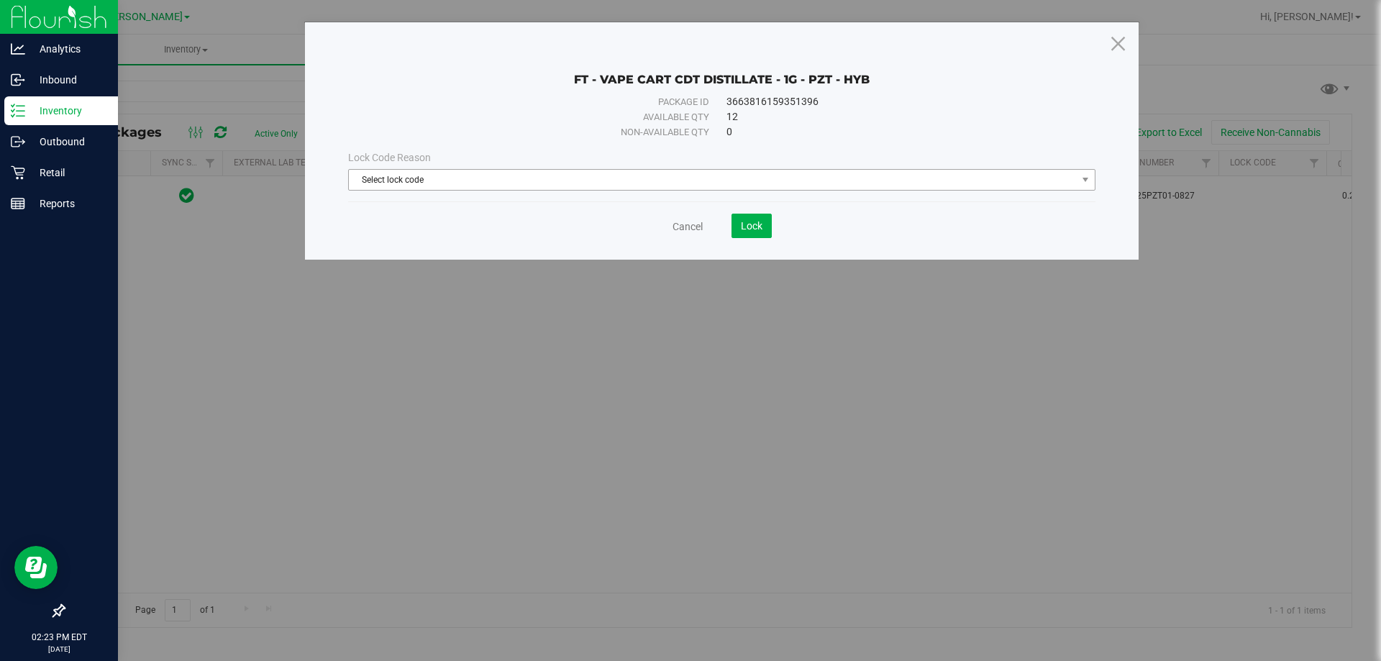
click at [469, 184] on span "Select lock code" at bounding box center [713, 180] width 728 height 20
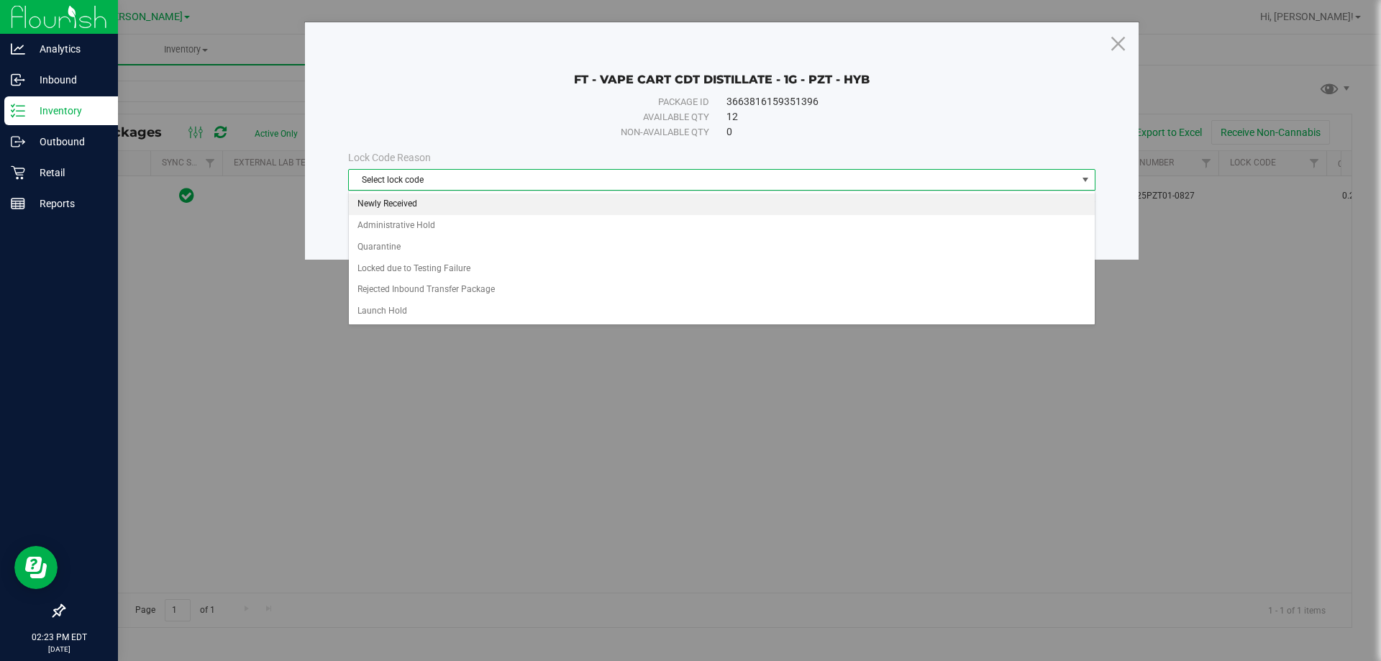
click at [422, 206] on li "Newly Received" at bounding box center [722, 205] width 746 height 22
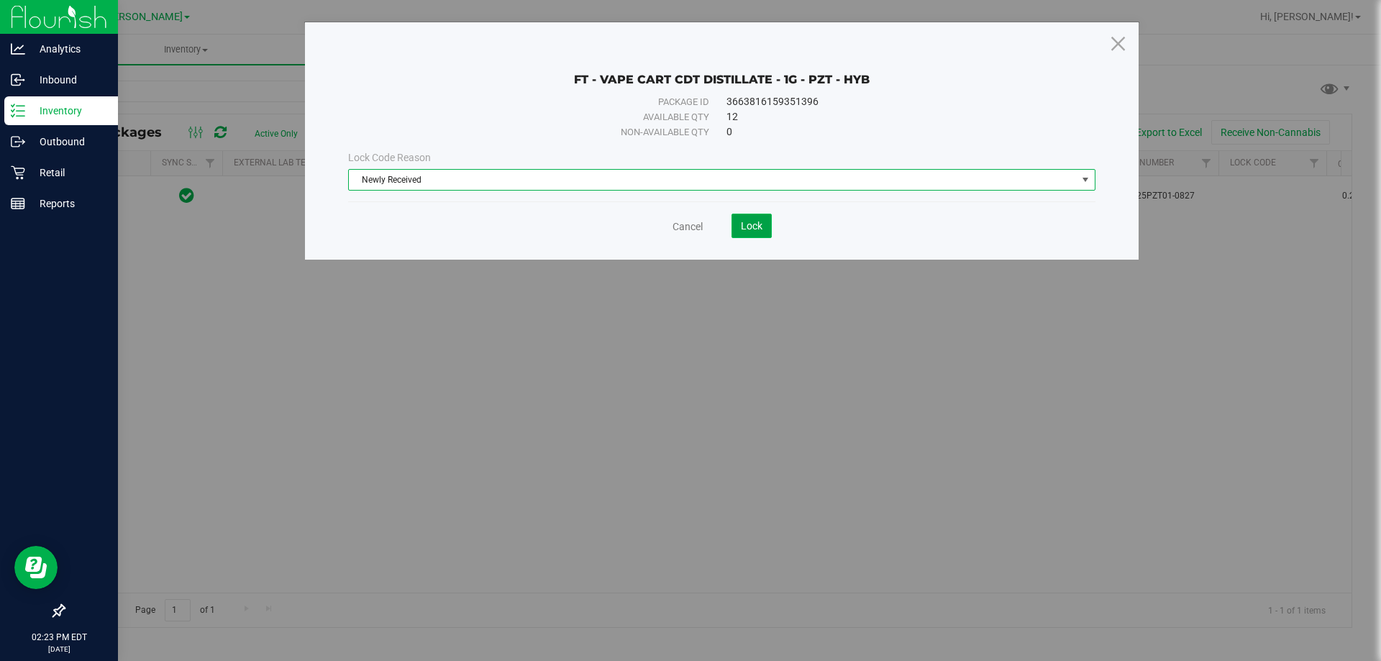
click at [736, 221] on button "Lock" at bounding box center [752, 226] width 40 height 24
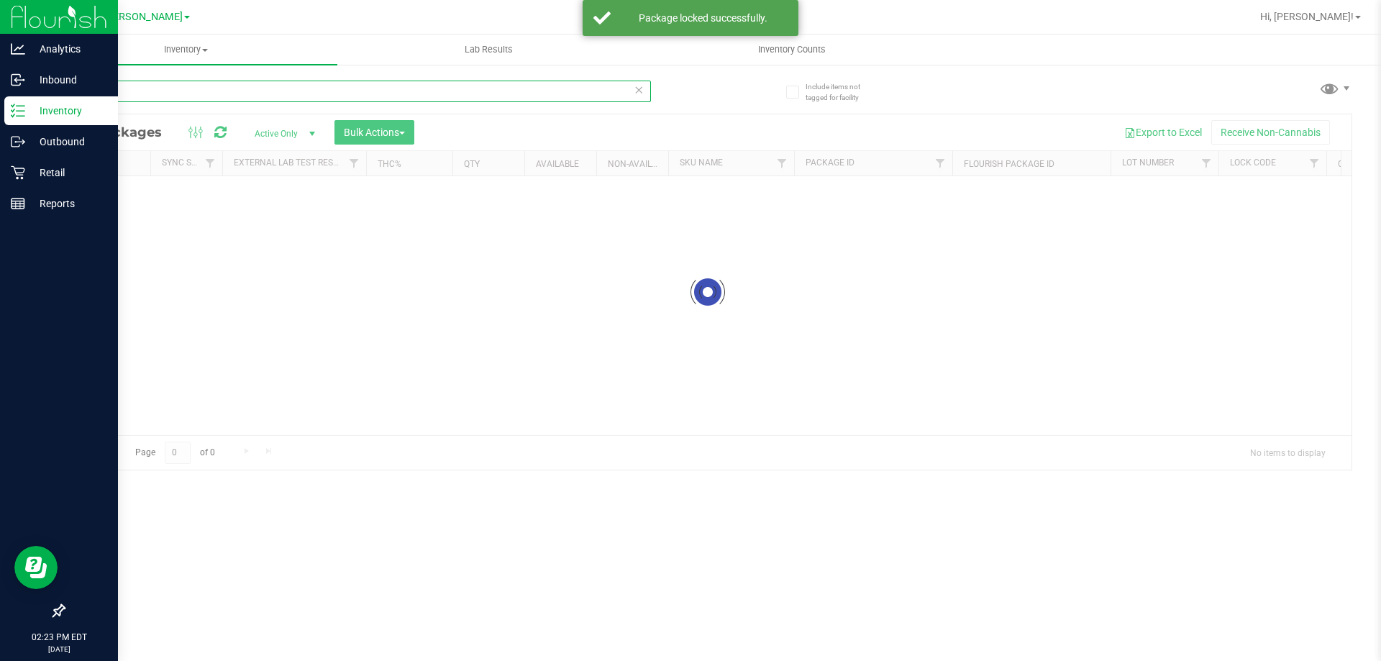
click at [168, 94] on input "51396" at bounding box center [357, 92] width 588 height 22
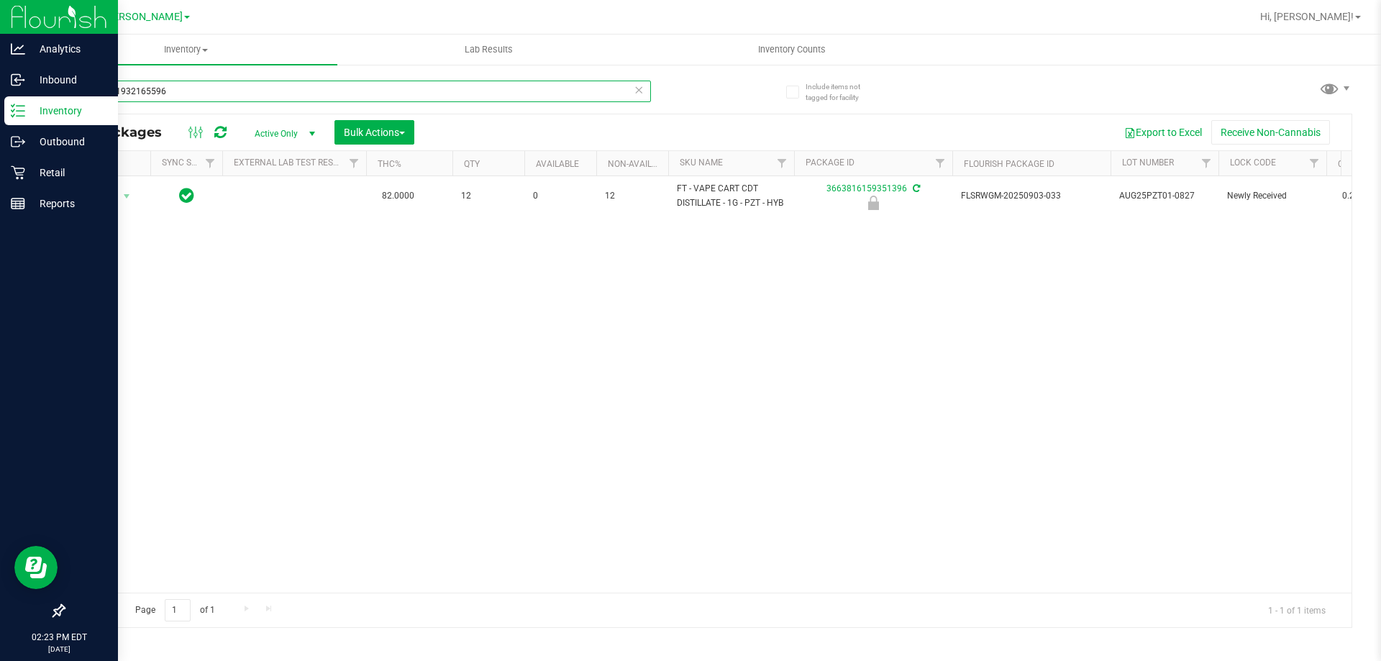
type input "9555471932165596"
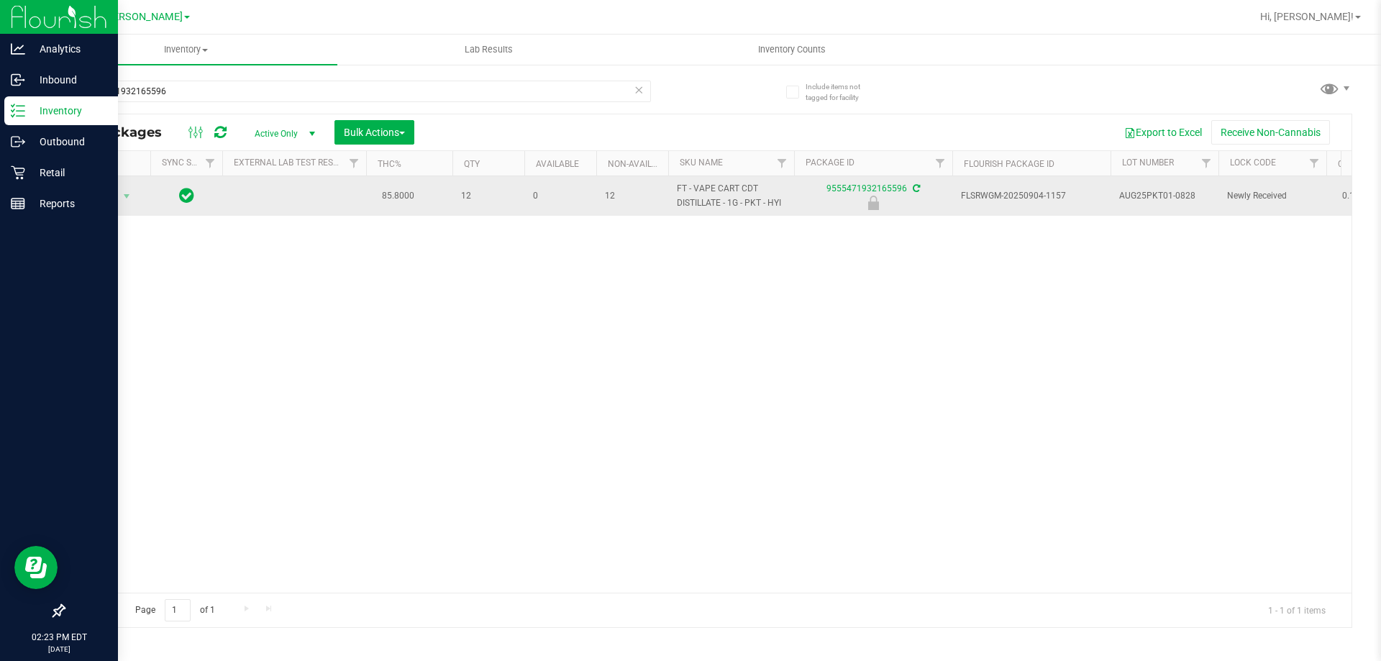
click at [107, 196] on span "Action" at bounding box center [97, 196] width 39 height 20
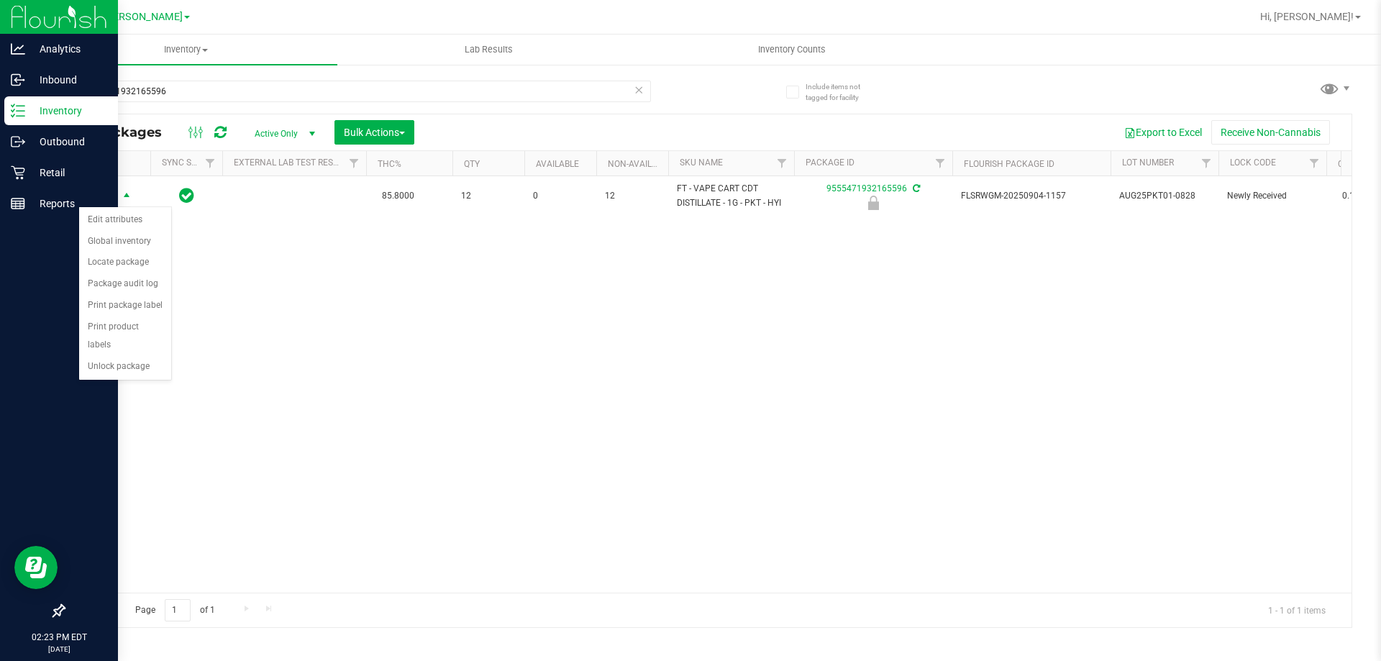
click at [134, 361] on div "Action Edit attributes Global inventory Locate package Package audit log Print …" at bounding box center [125, 293] width 94 height 175
click at [119, 375] on div "Action Action Edit attributes Global inventory Locate package Package audit log…" at bounding box center [708, 384] width 1288 height 416
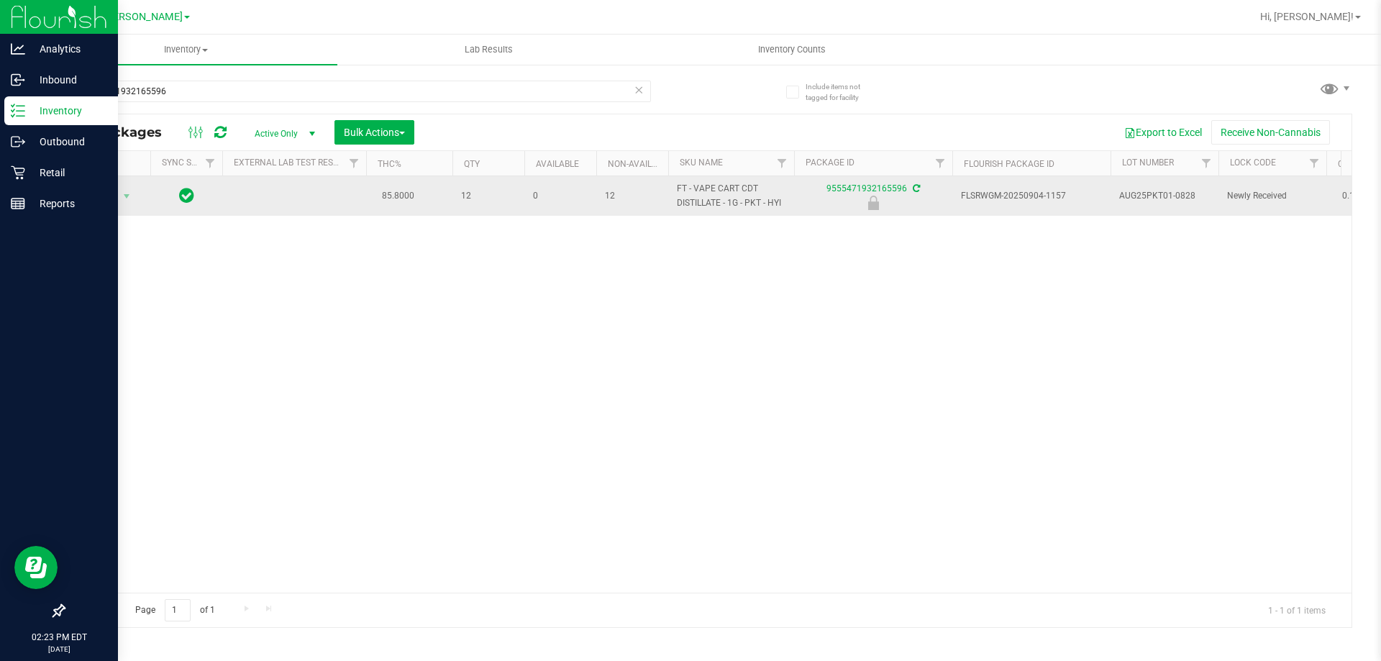
click at [109, 202] on span "Action" at bounding box center [97, 196] width 39 height 20
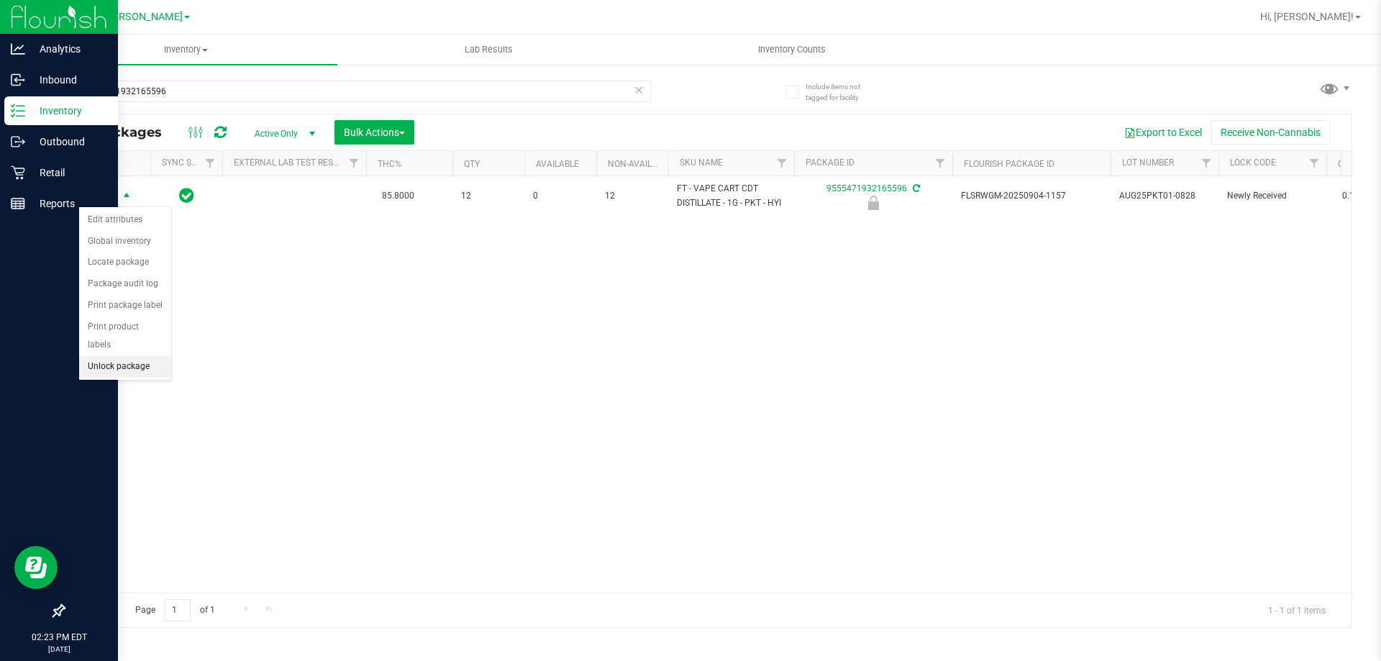
click at [139, 356] on li "Unlock package" at bounding box center [125, 367] width 92 height 22
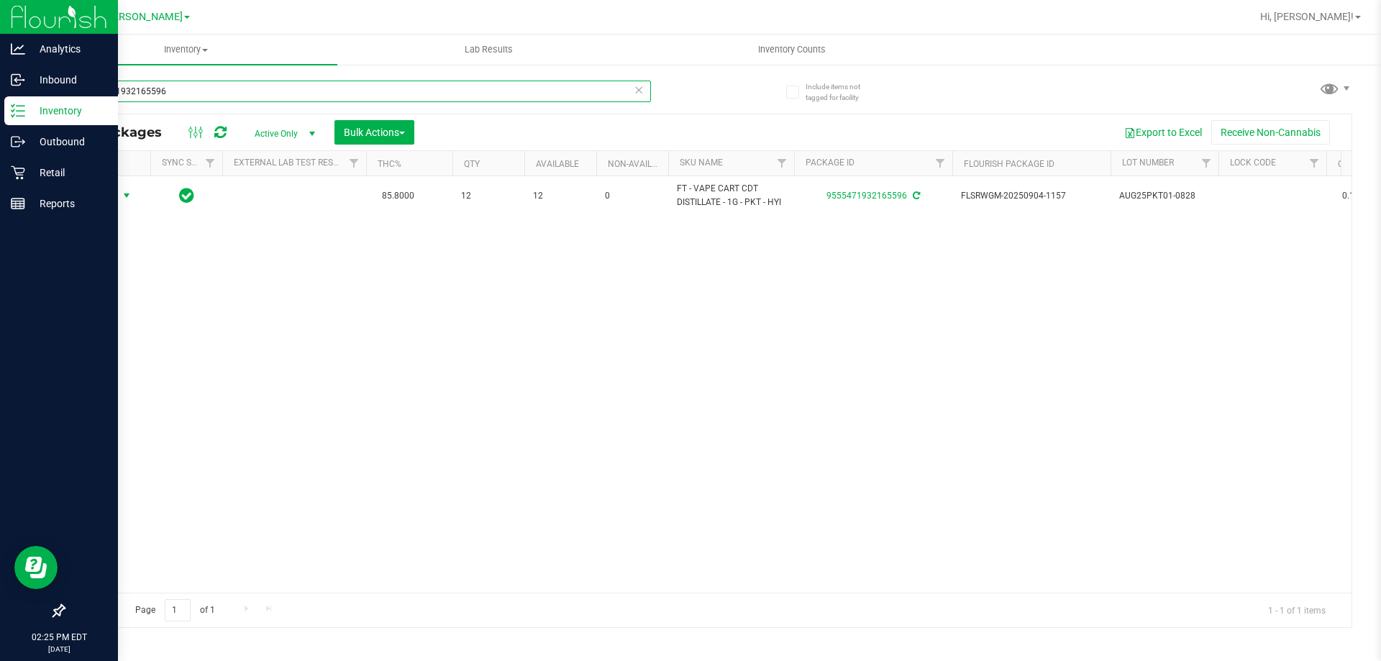
click at [201, 94] on input "9555471932165596" at bounding box center [357, 92] width 588 height 22
type input "9905679012327045"
click at [109, 191] on span "Action" at bounding box center [97, 196] width 39 height 20
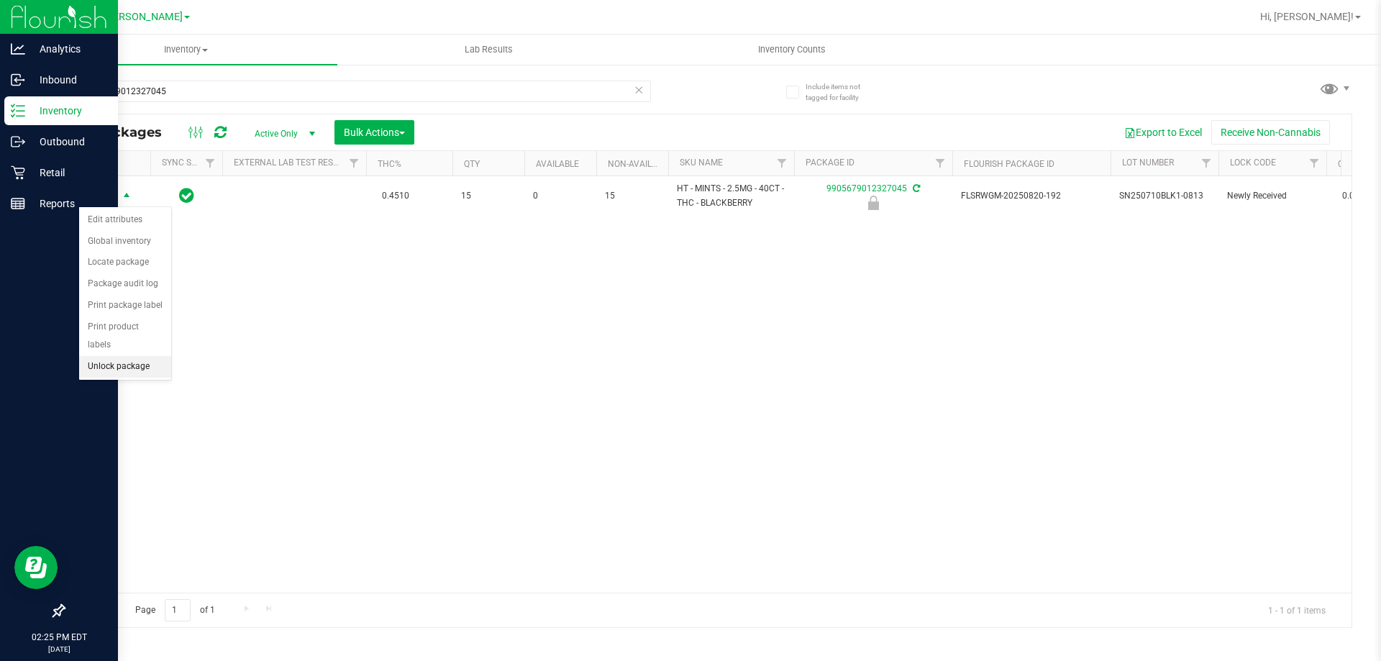
click at [114, 356] on li "Unlock package" at bounding box center [125, 367] width 92 height 22
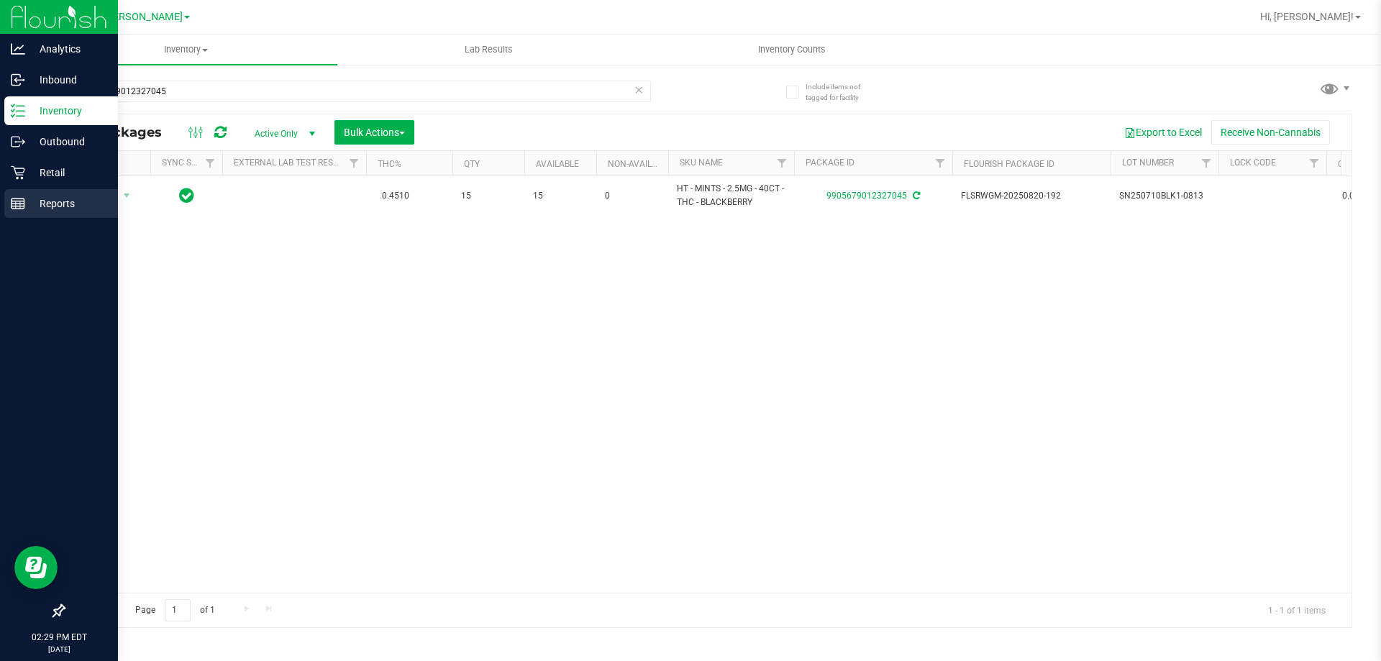
click at [13, 214] on div "Reports" at bounding box center [61, 203] width 114 height 29
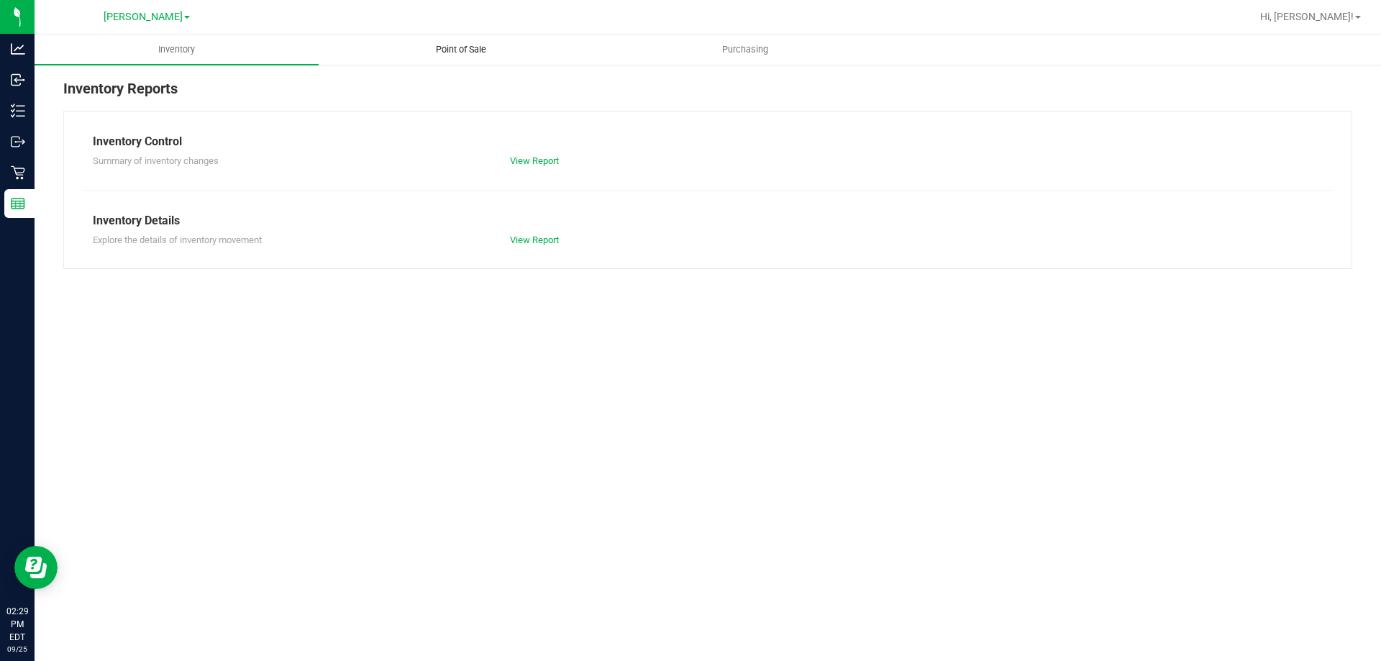
click at [478, 48] on span "Point of Sale" at bounding box center [460, 49] width 89 height 13
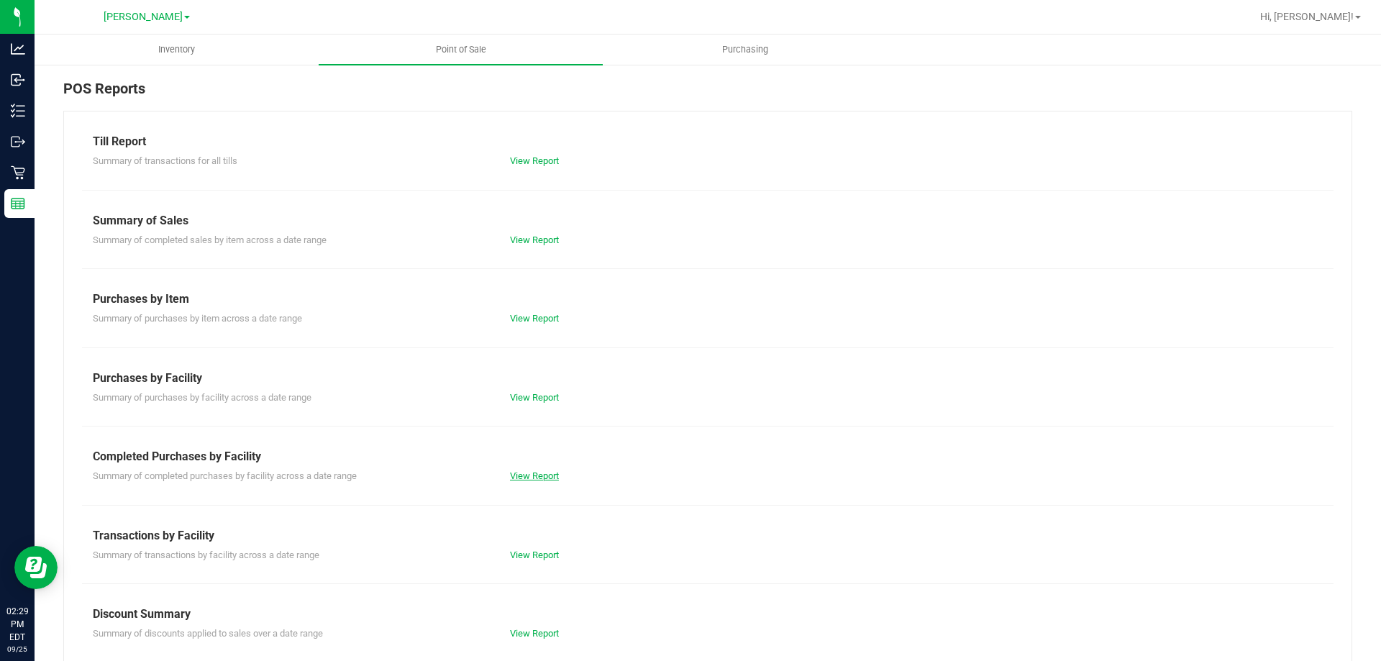
click at [519, 474] on link "View Report" at bounding box center [534, 475] width 49 height 11
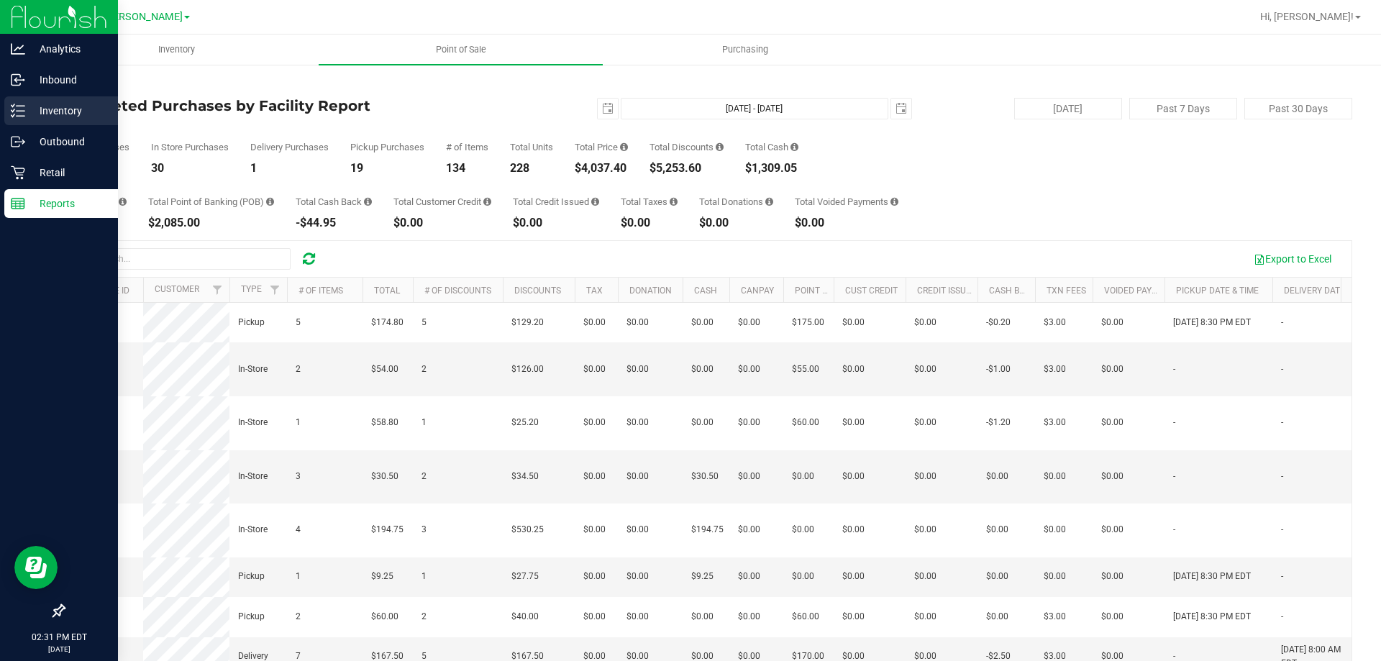
click at [32, 109] on p "Inventory" at bounding box center [68, 110] width 86 height 17
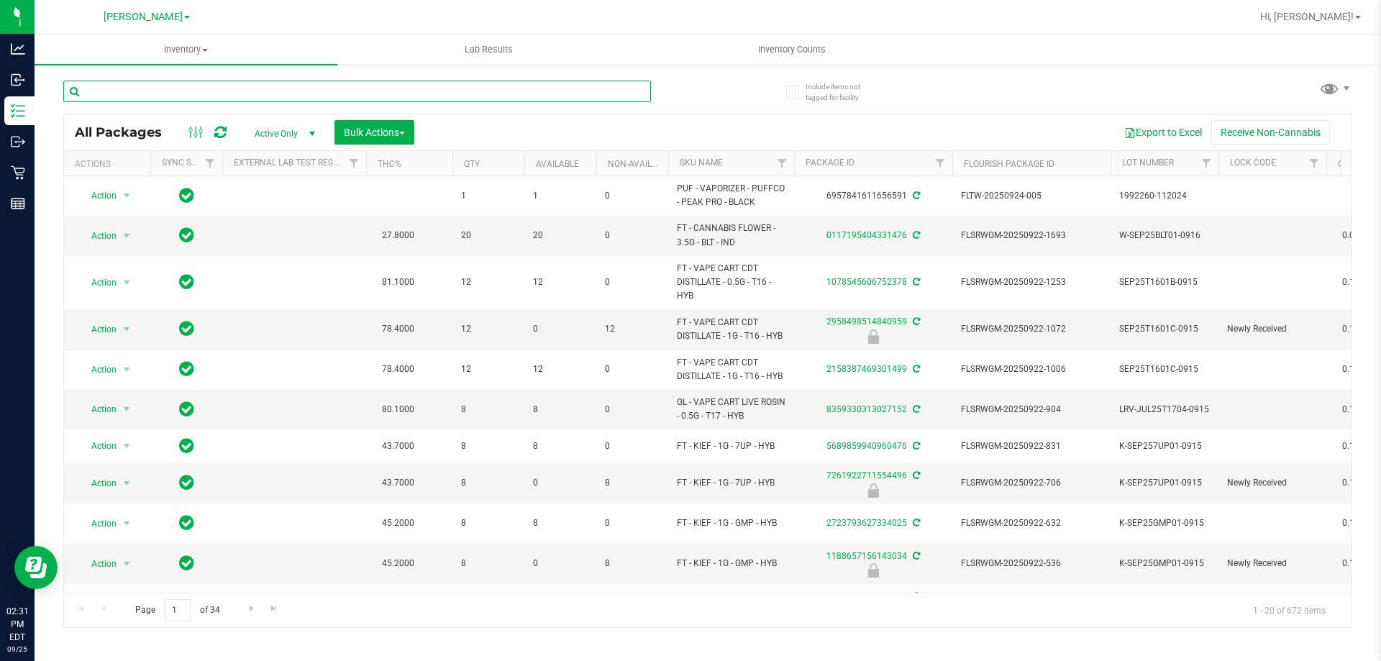
click at [214, 89] on input "text" at bounding box center [357, 92] width 588 height 22
type input "2554047215062431"
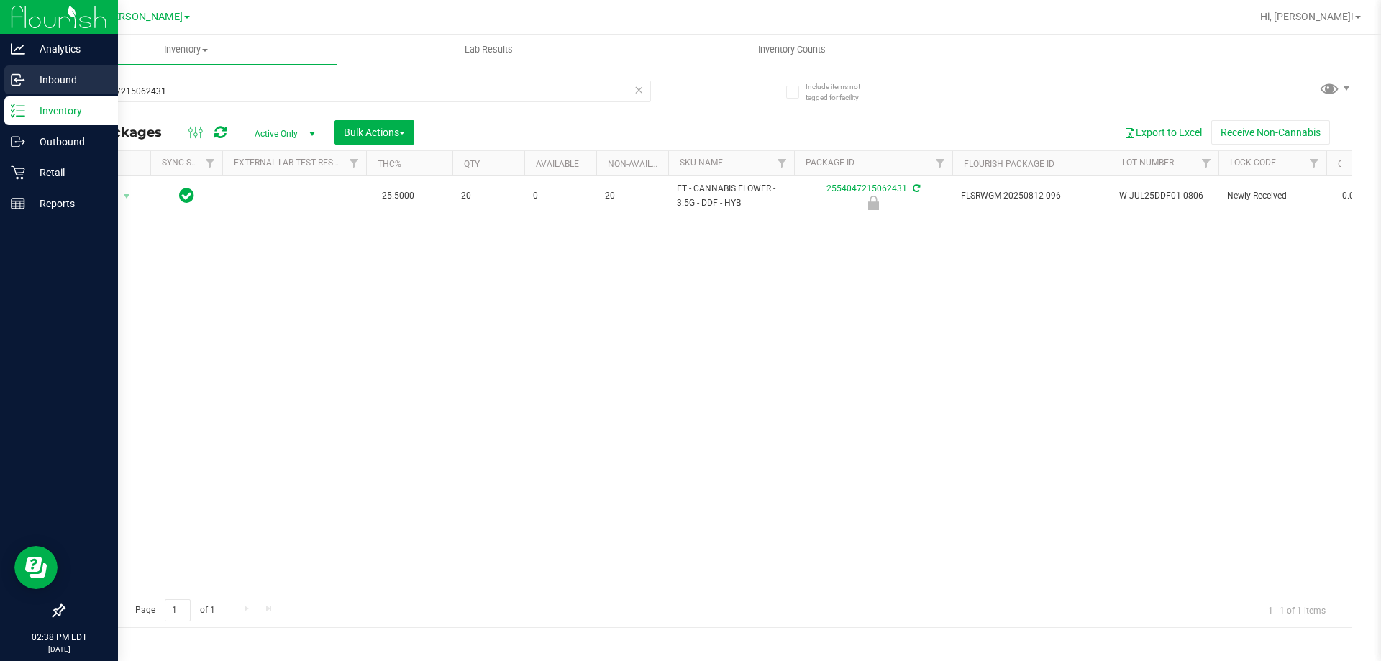
click at [27, 75] on p "Inbound" at bounding box center [68, 79] width 86 height 17
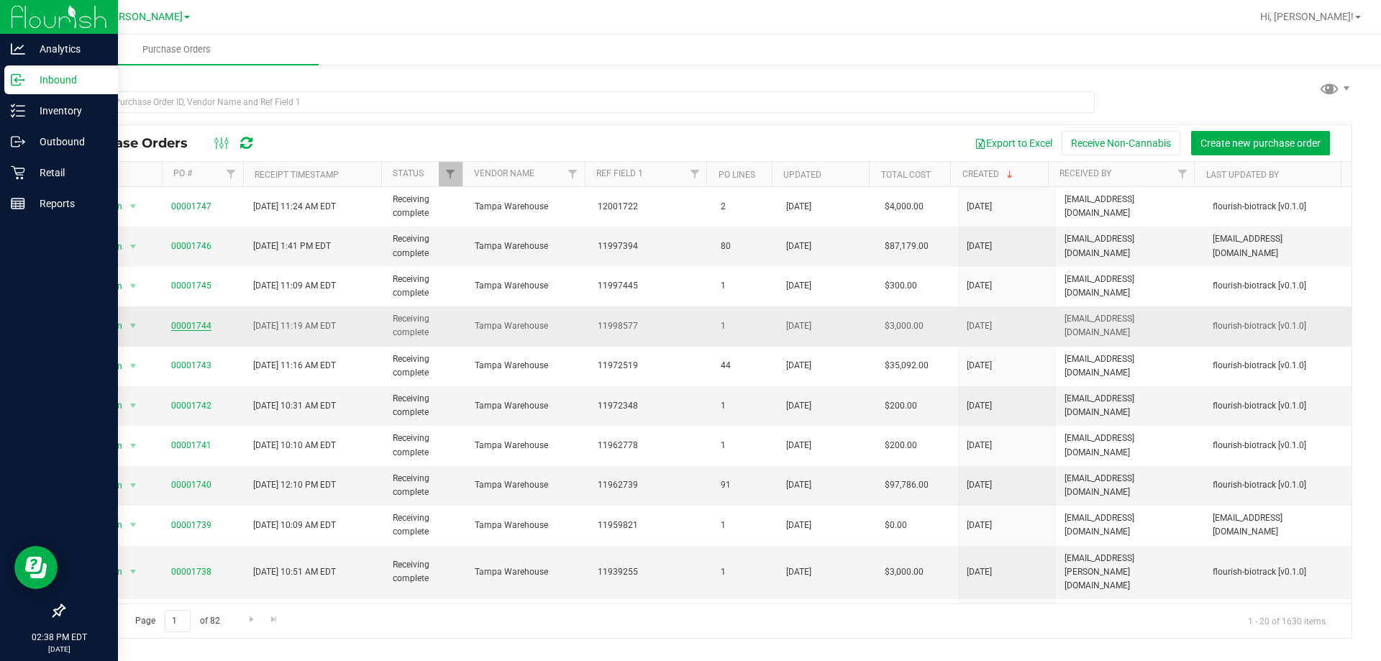
click at [188, 330] on link "00001744" at bounding box center [191, 326] width 40 height 10
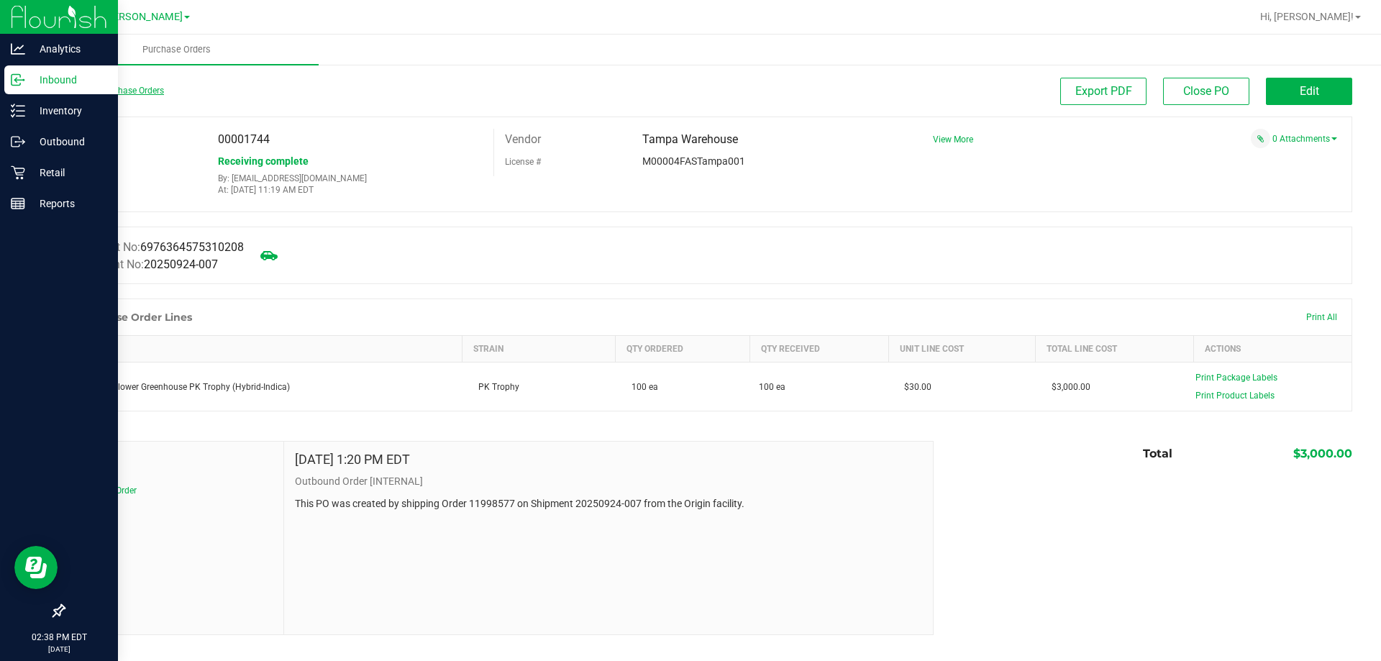
click at [97, 93] on link "Back to Purchase Orders" at bounding box center [113, 91] width 101 height 10
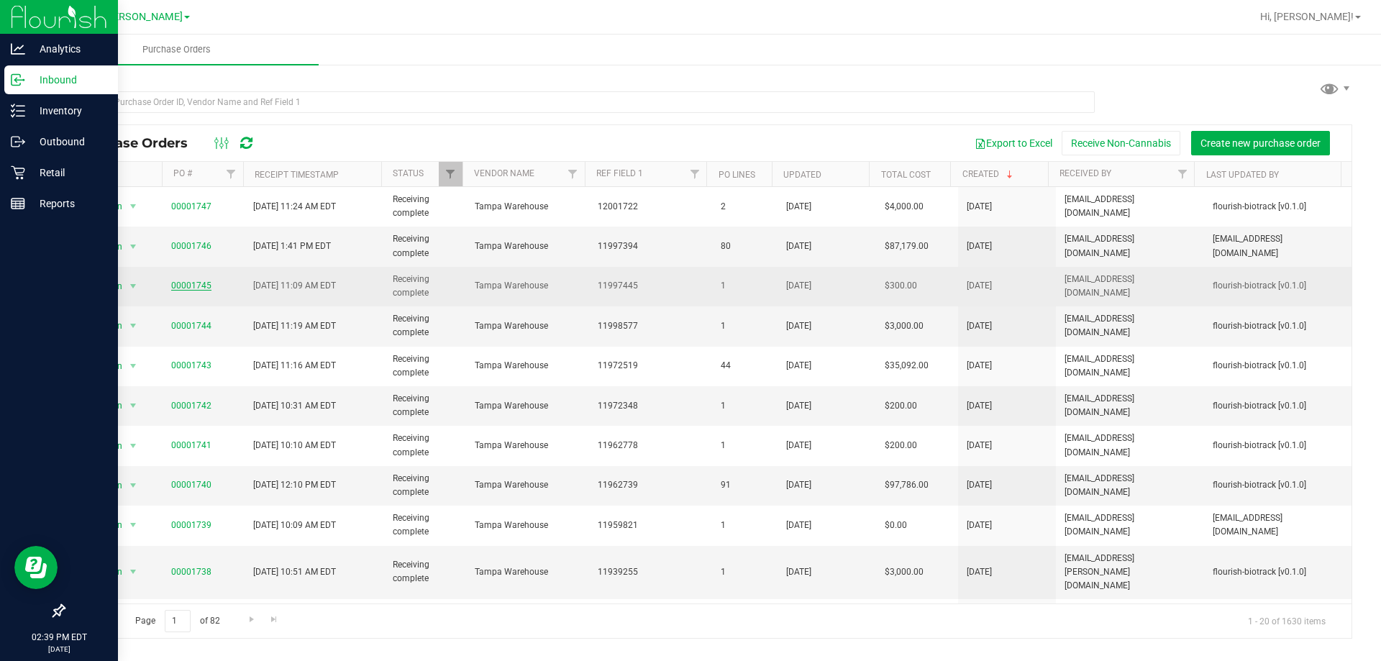
click at [200, 281] on link "00001745" at bounding box center [191, 286] width 40 height 10
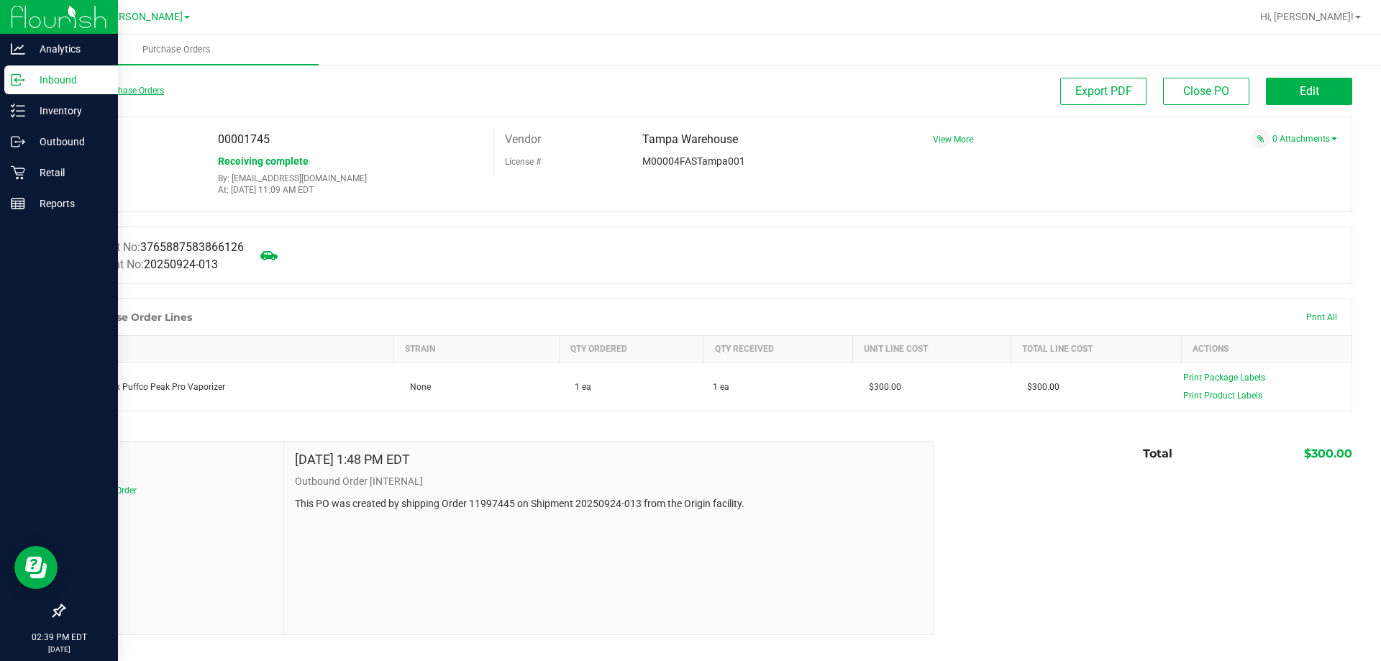
click at [140, 94] on link "Back to Purchase Orders" at bounding box center [113, 91] width 101 height 10
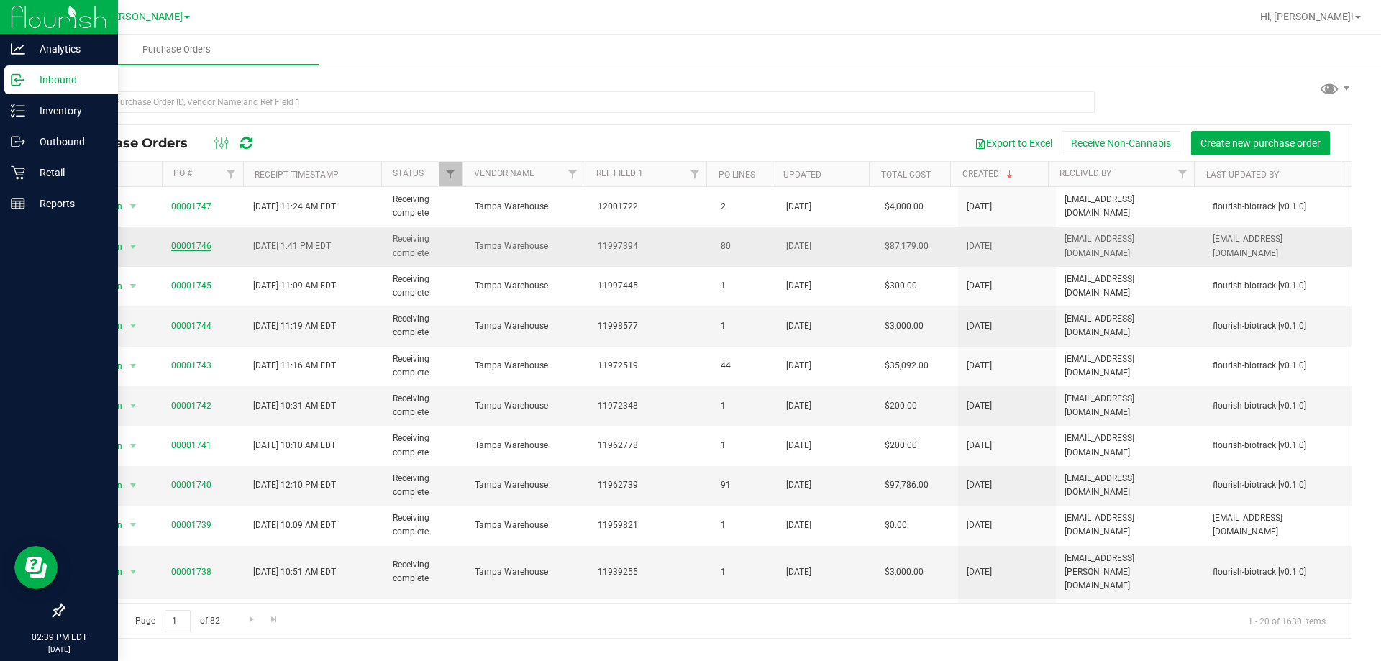
click at [203, 248] on link "00001746" at bounding box center [191, 246] width 40 height 10
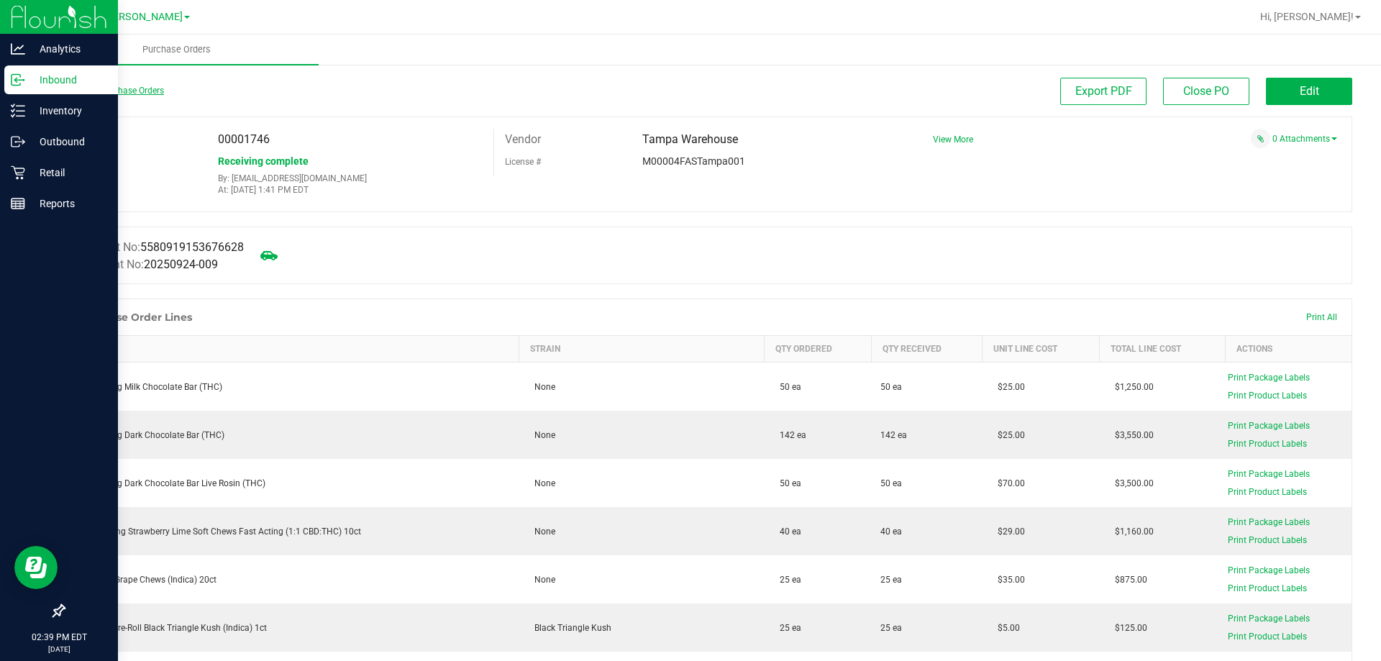
click at [129, 91] on link "Back to Purchase Orders" at bounding box center [113, 91] width 101 height 10
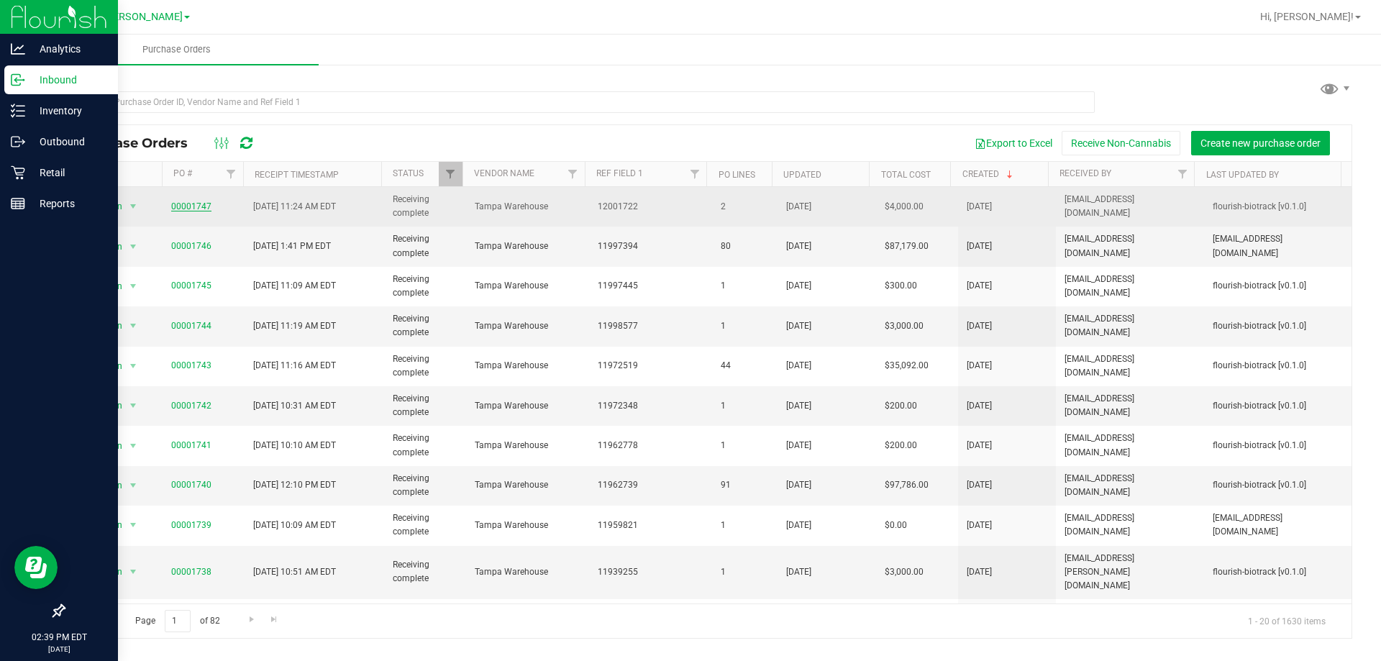
click at [188, 208] on link "00001747" at bounding box center [191, 206] width 40 height 10
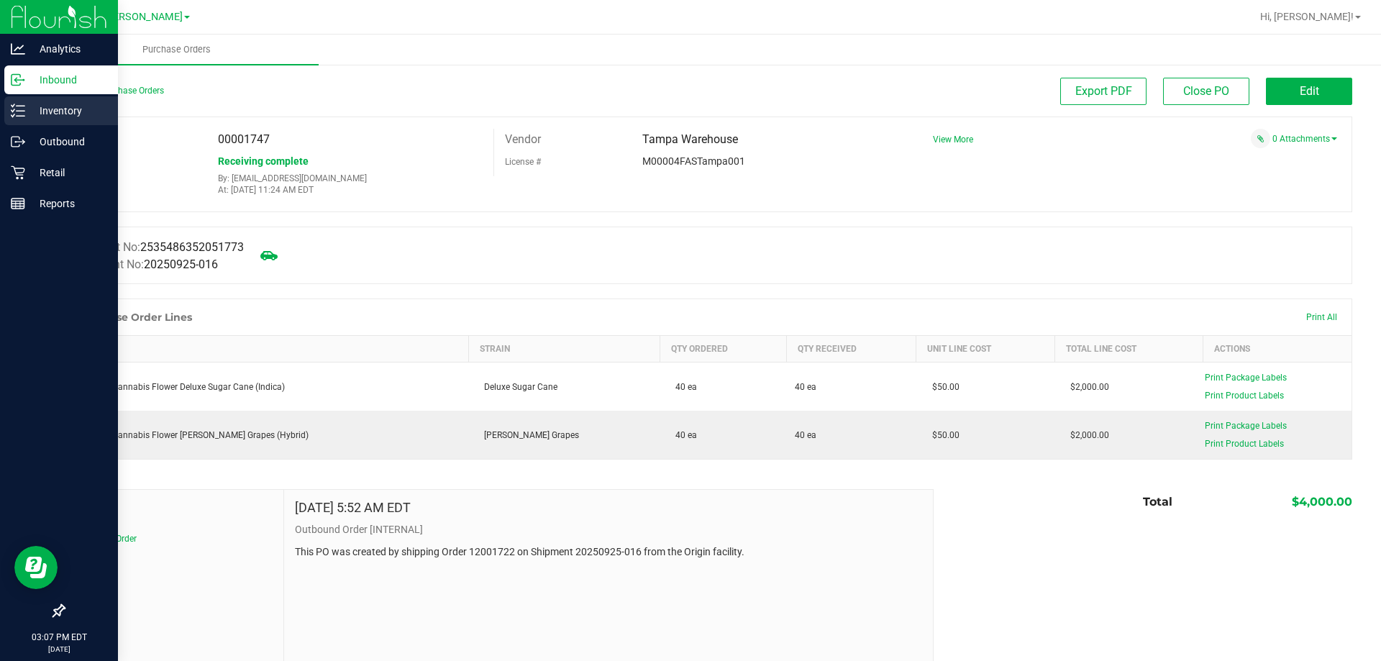
click at [75, 114] on p "Inventory" at bounding box center [68, 110] width 86 height 17
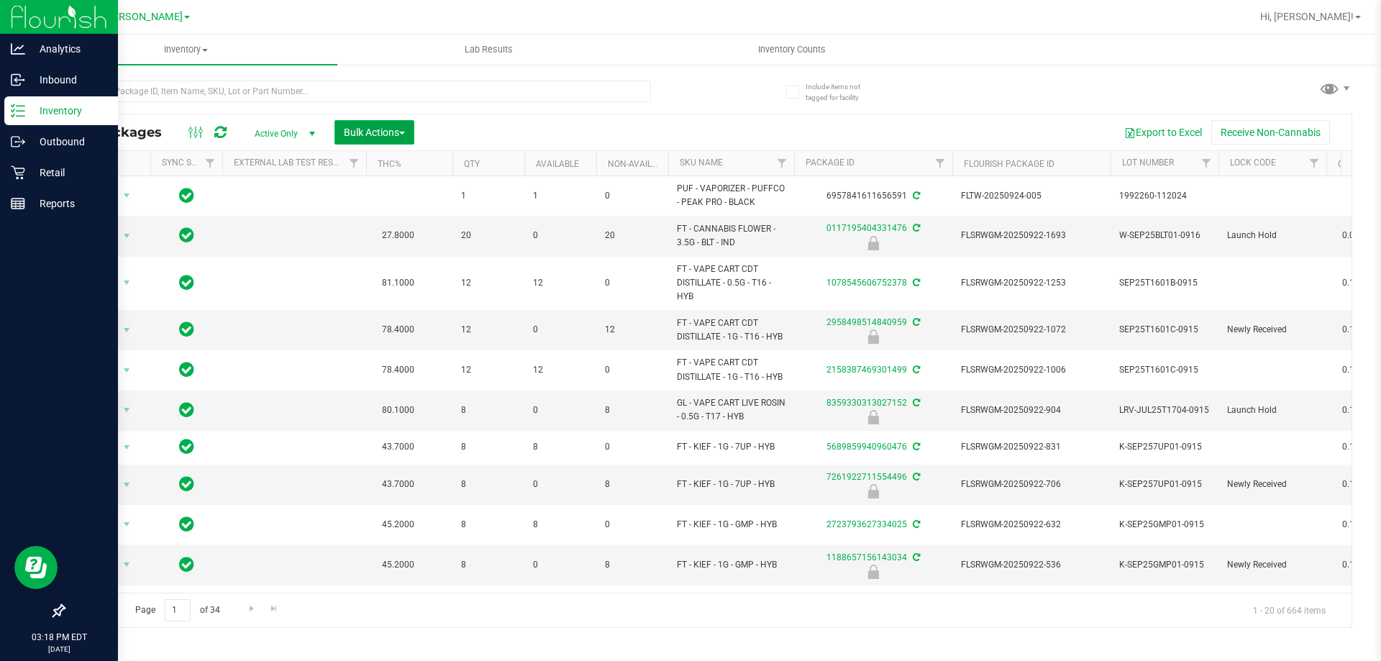
click at [361, 135] on span "Bulk Actions" at bounding box center [374, 133] width 61 height 12
click at [397, 273] on span "Lock/Unlock packages" at bounding box center [392, 271] width 99 height 12
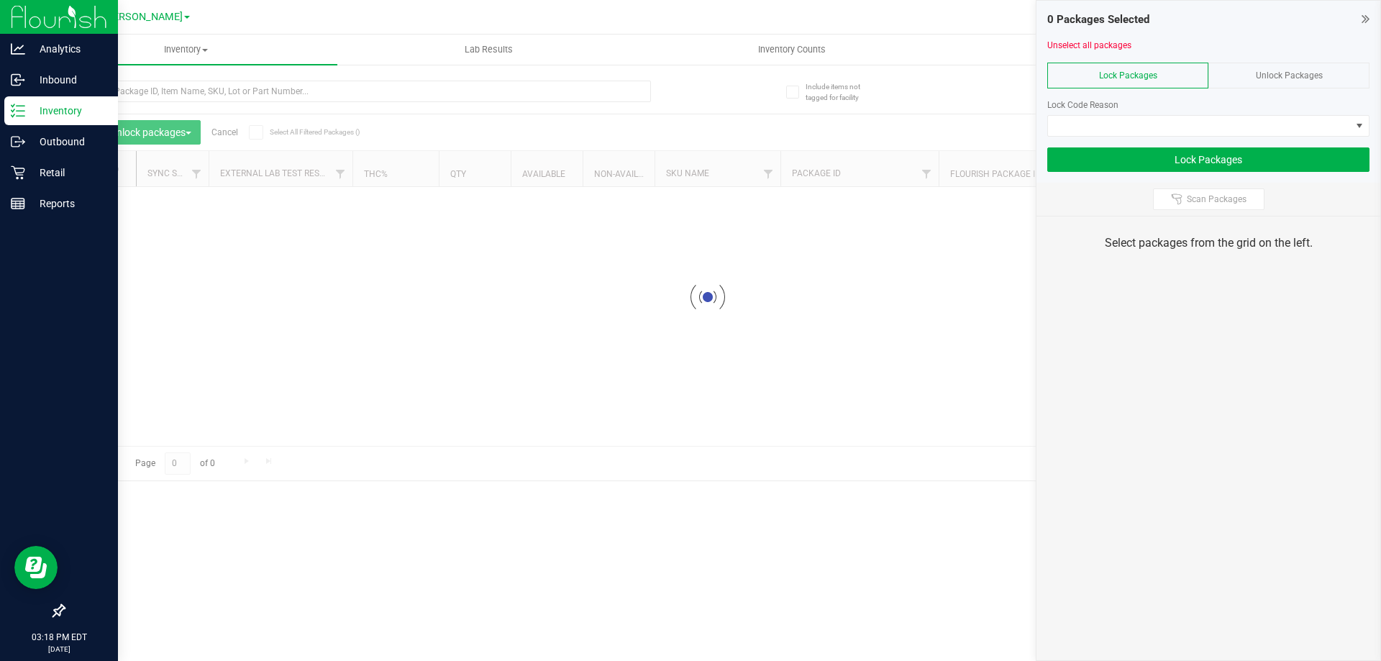
click at [1288, 72] on span "Unlock Packages" at bounding box center [1289, 75] width 67 height 10
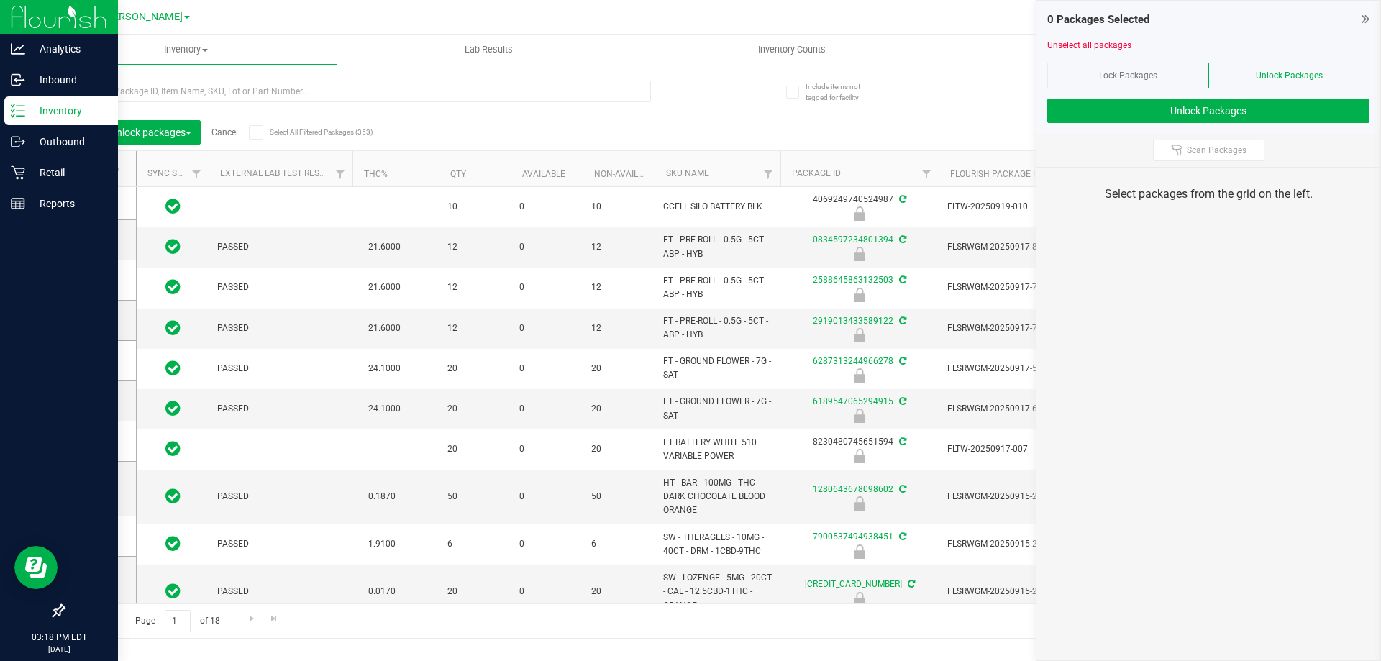
click at [97, 169] on icon at bounding box center [93, 169] width 9 height 0
click at [0, 0] on input "checkbox" at bounding box center [0, 0] width 0 height 0
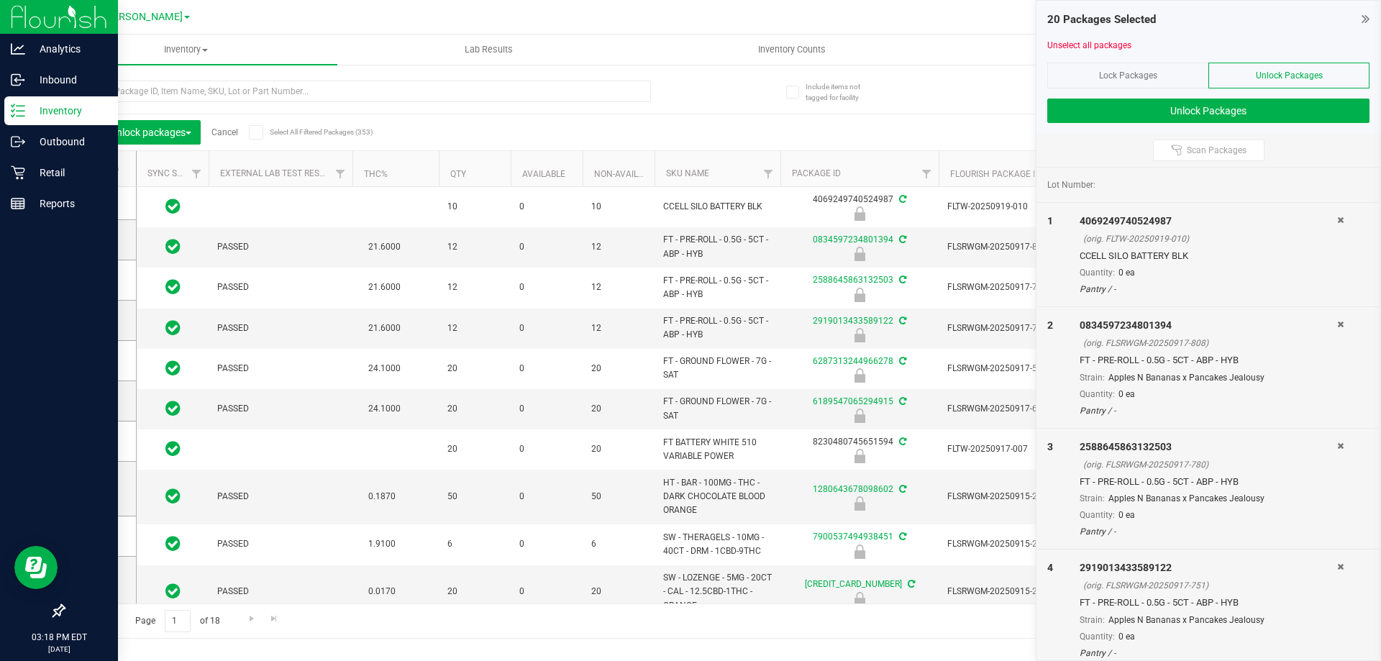
click at [570, 137] on div "Export to Excel Receive Non-Cannabis" at bounding box center [841, 132] width 999 height 24
click at [1360, 21] on div "20 Packages Selected" at bounding box center [1208, 20] width 322 height 17
click at [1365, 20] on icon at bounding box center [1366, 19] width 8 height 14
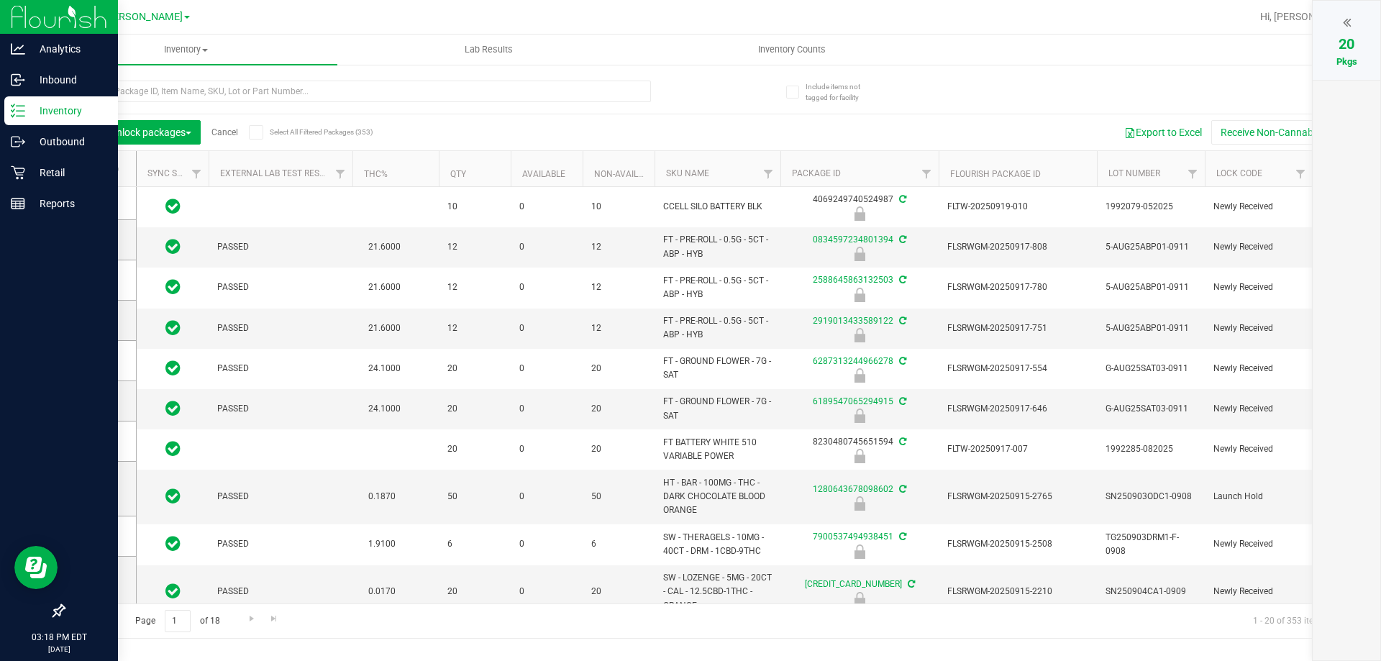
click at [29, 111] on p "Inventory" at bounding box center [68, 110] width 86 height 17
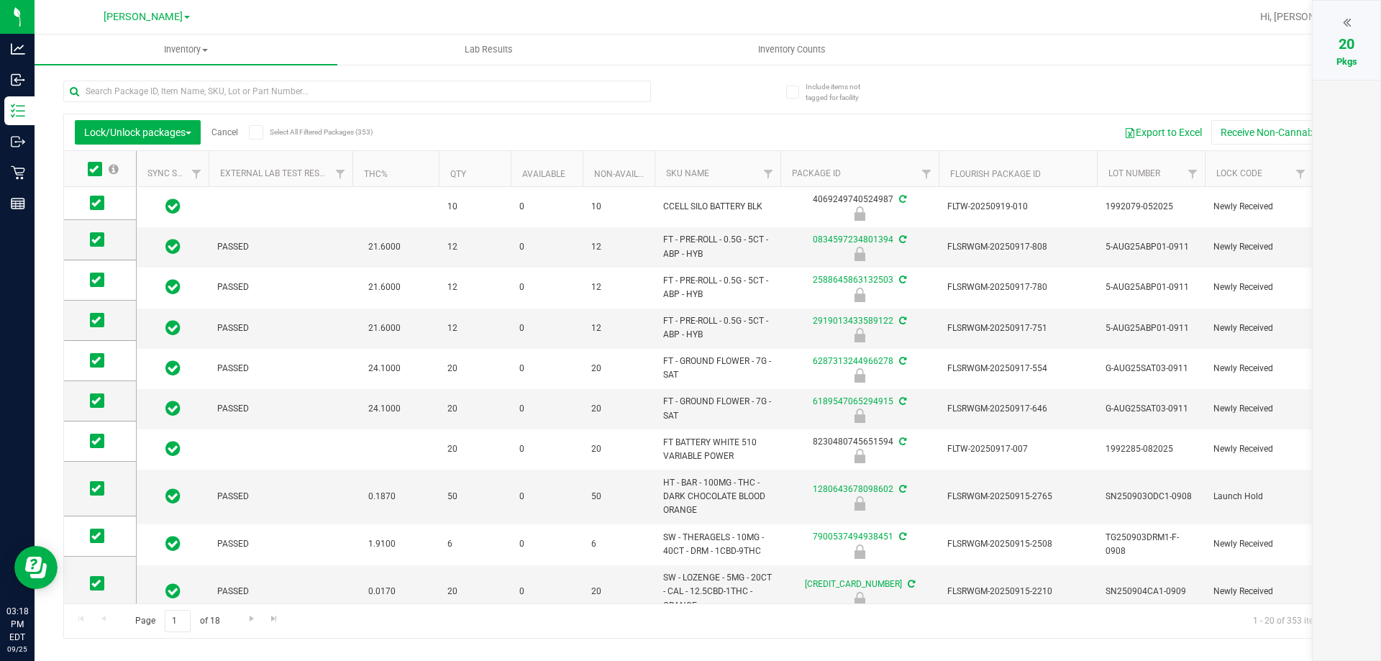
click at [95, 169] on icon at bounding box center [93, 169] width 9 height 0
click at [0, 0] on input "checkbox" at bounding box center [0, 0] width 0 height 0
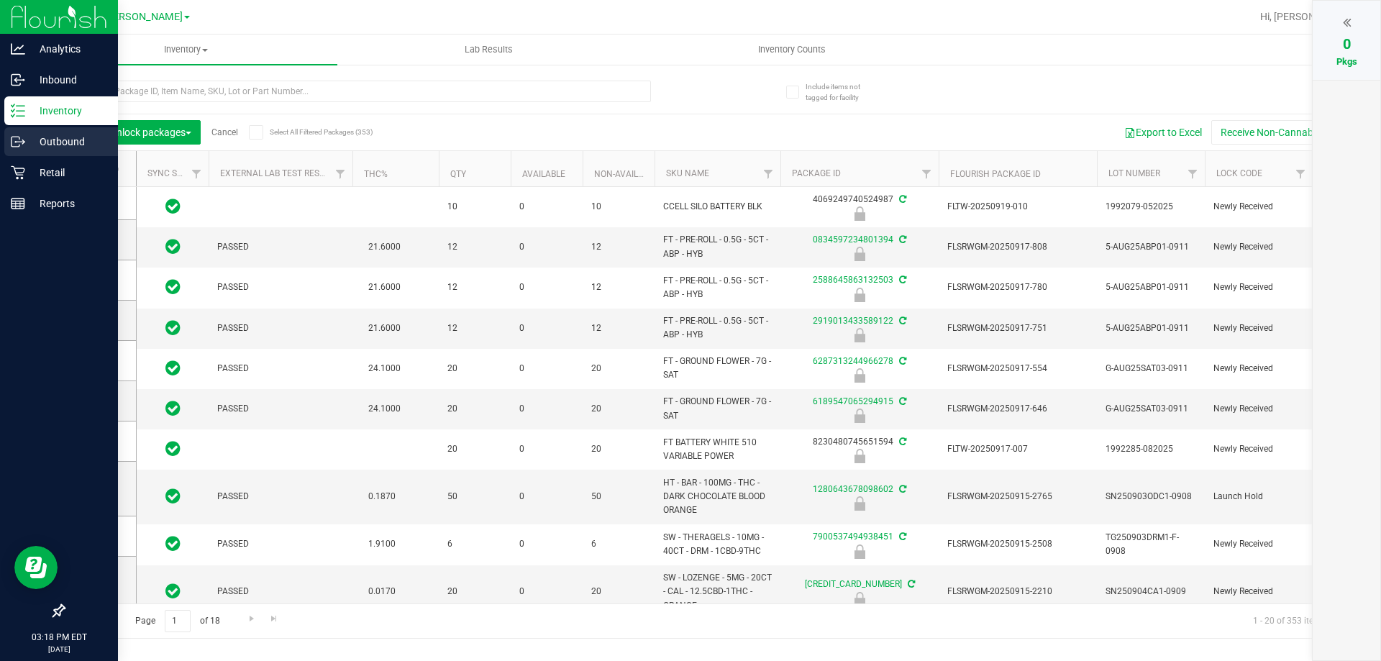
click at [51, 151] on div "Outbound" at bounding box center [61, 141] width 114 height 29
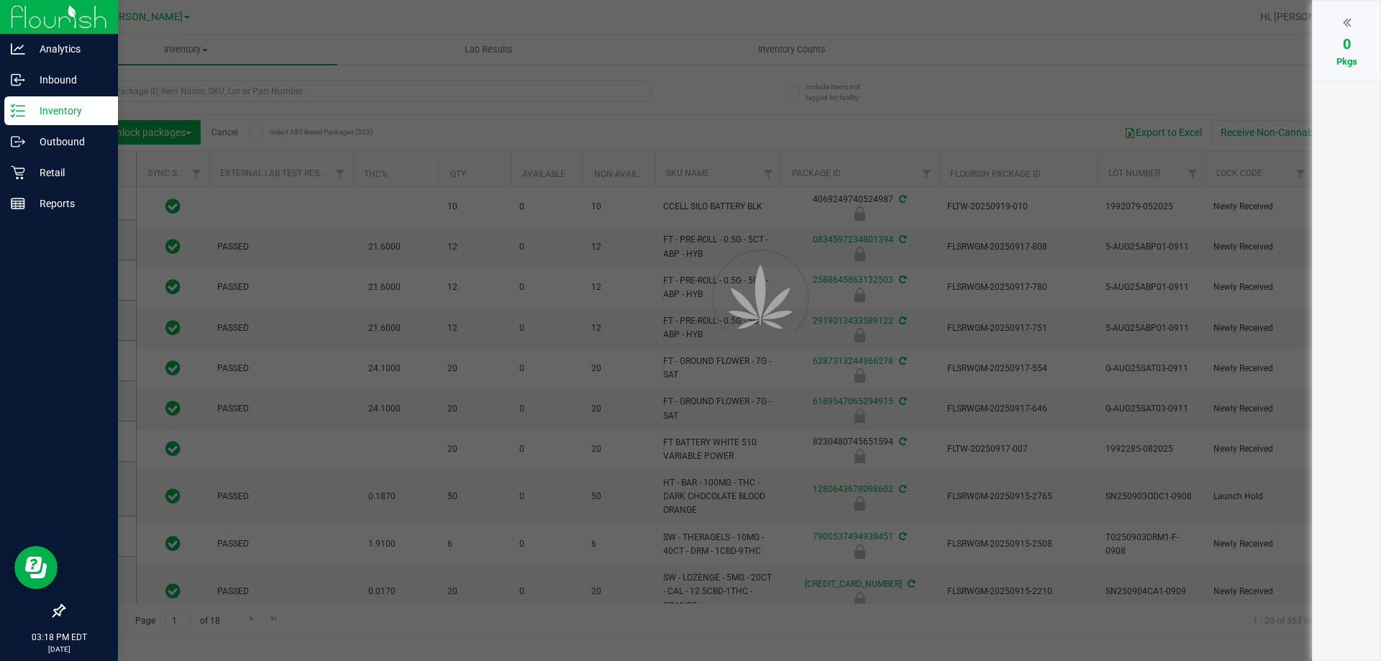
click at [57, 106] on p "Inventory" at bounding box center [68, 110] width 86 height 17
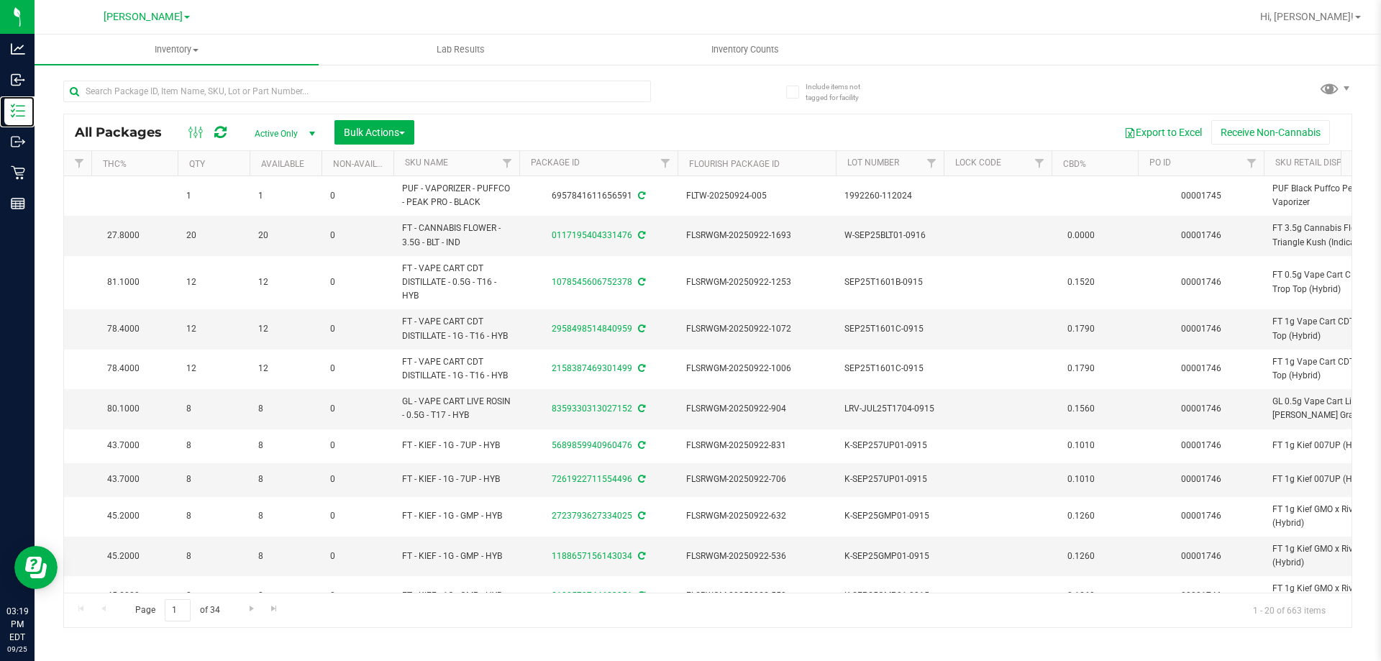
scroll to position [0, 483]
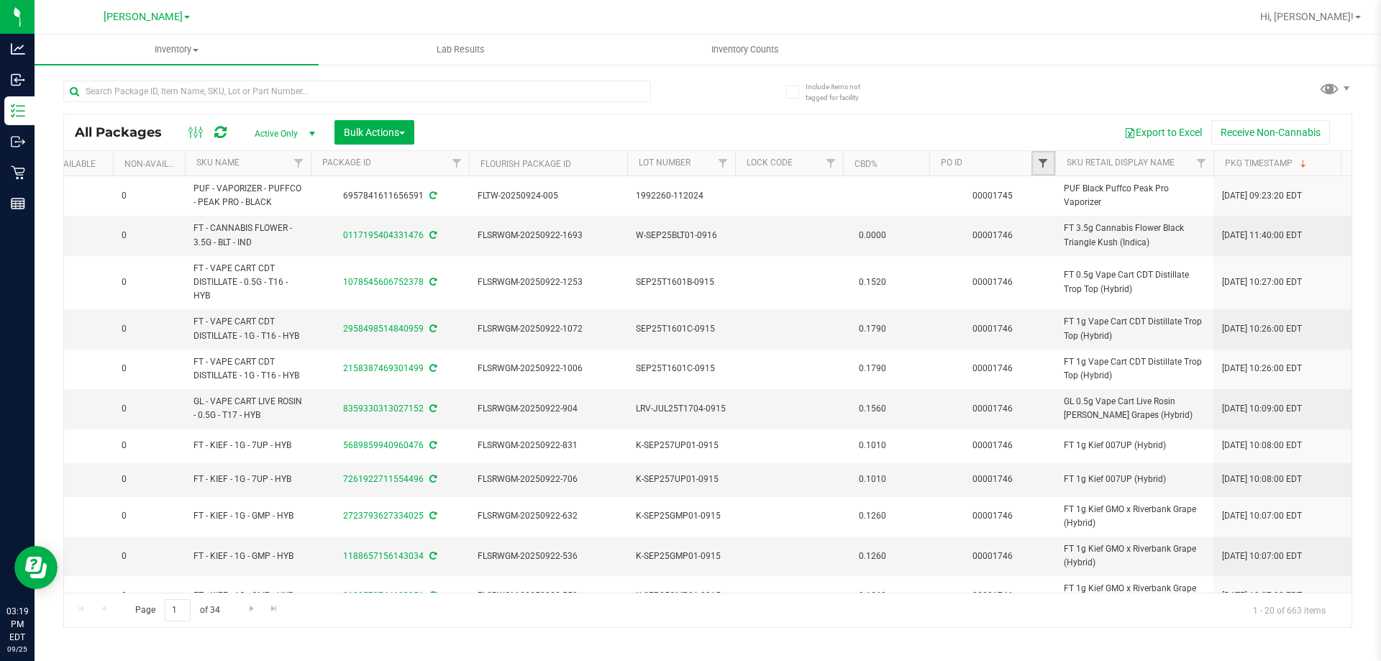
click at [1044, 163] on span "Filter" at bounding box center [1043, 164] width 12 height 12
type input "1746"
click at [1040, 217] on button "Filter" at bounding box center [1074, 233] width 69 height 32
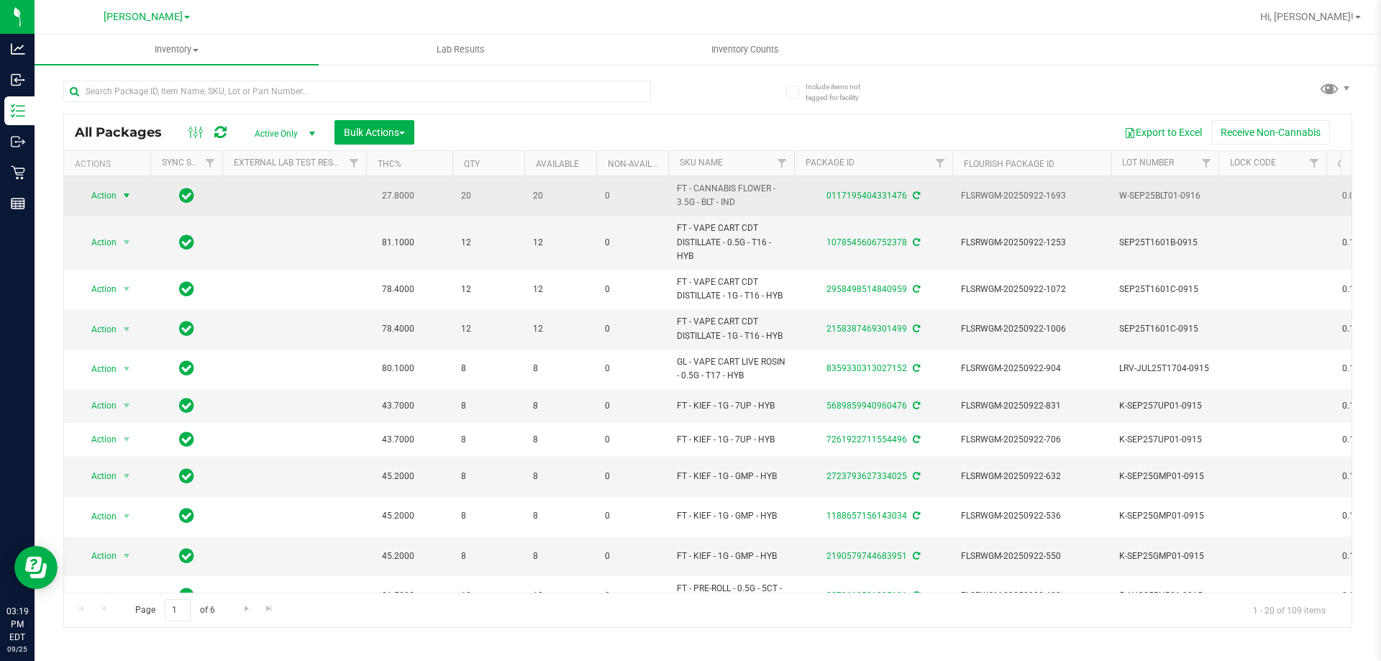
click at [108, 199] on span "Action" at bounding box center [97, 196] width 39 height 20
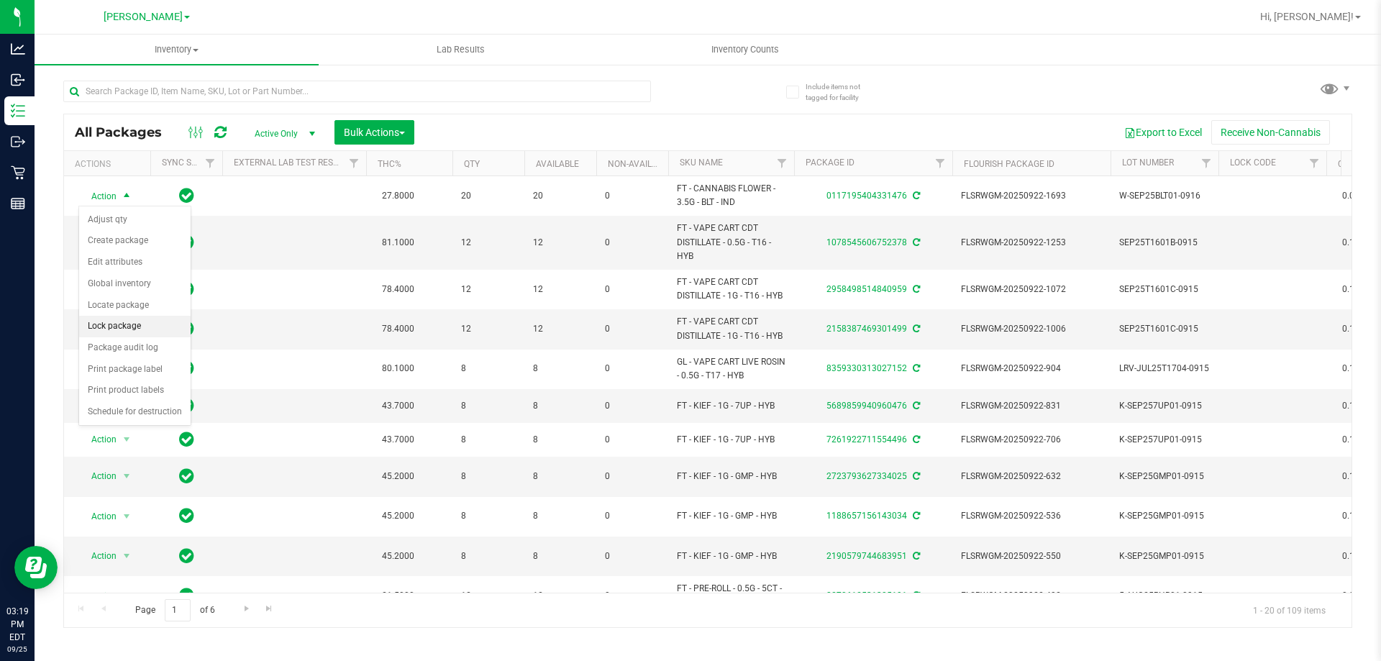
click at [122, 326] on li "Lock package" at bounding box center [134, 327] width 111 height 22
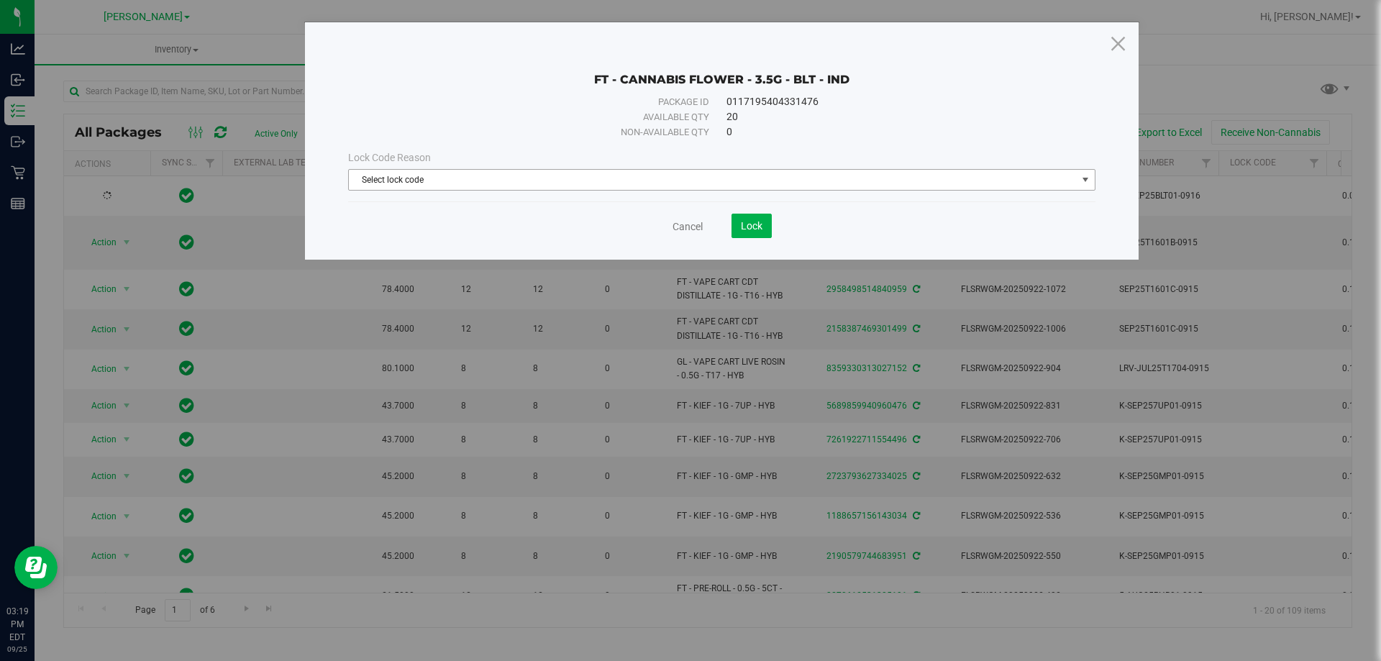
click at [666, 185] on span "Select lock code" at bounding box center [713, 180] width 728 height 20
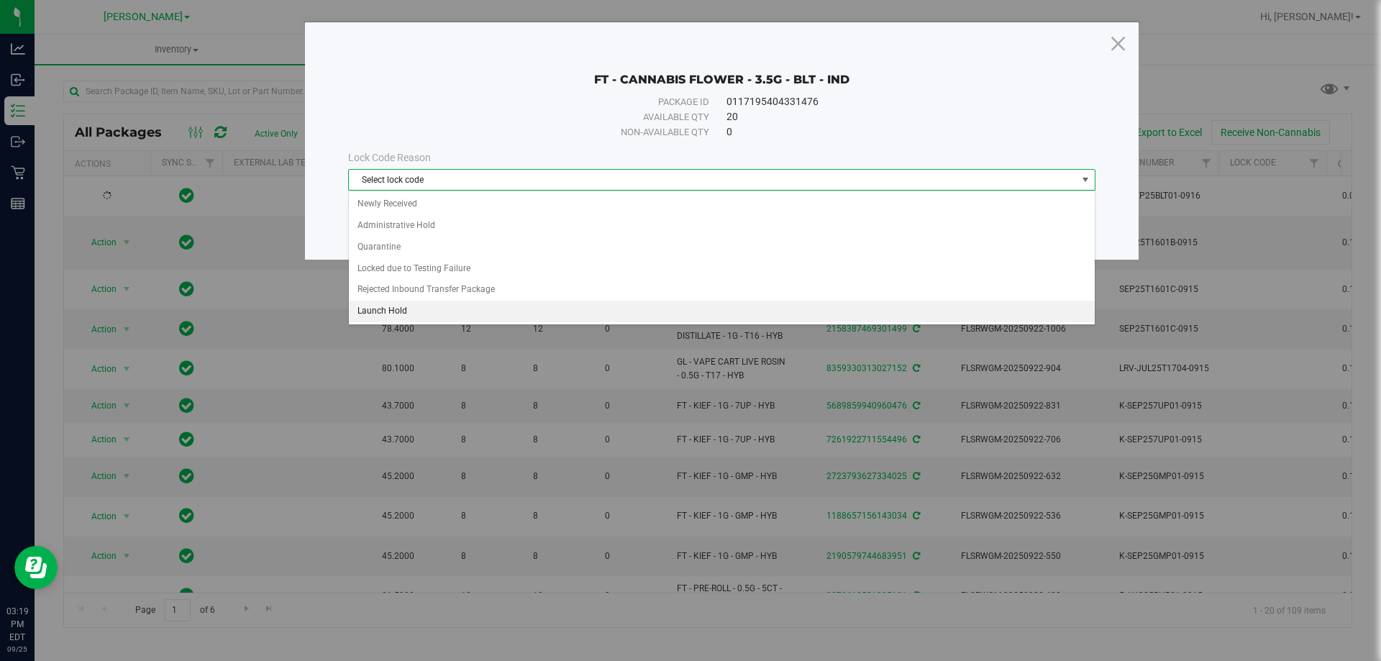
click at [564, 313] on li "Launch Hold" at bounding box center [722, 312] width 746 height 22
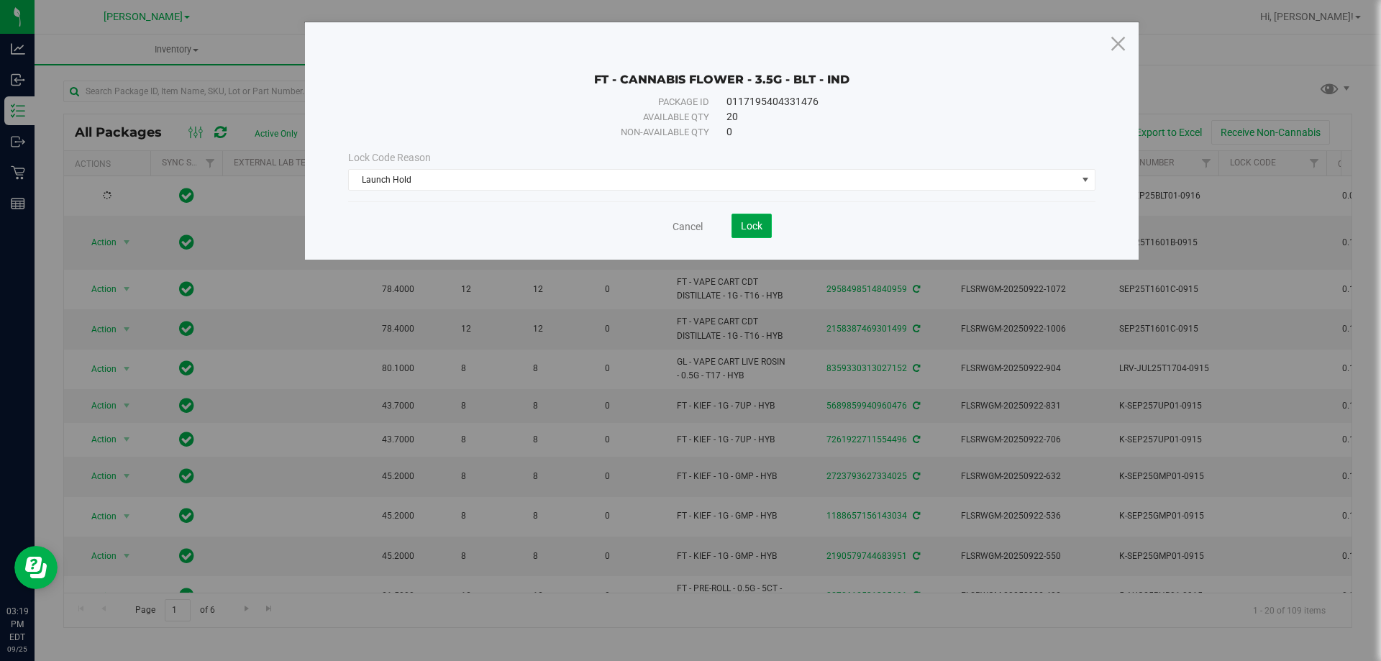
click at [768, 223] on button "Lock" at bounding box center [752, 226] width 40 height 24
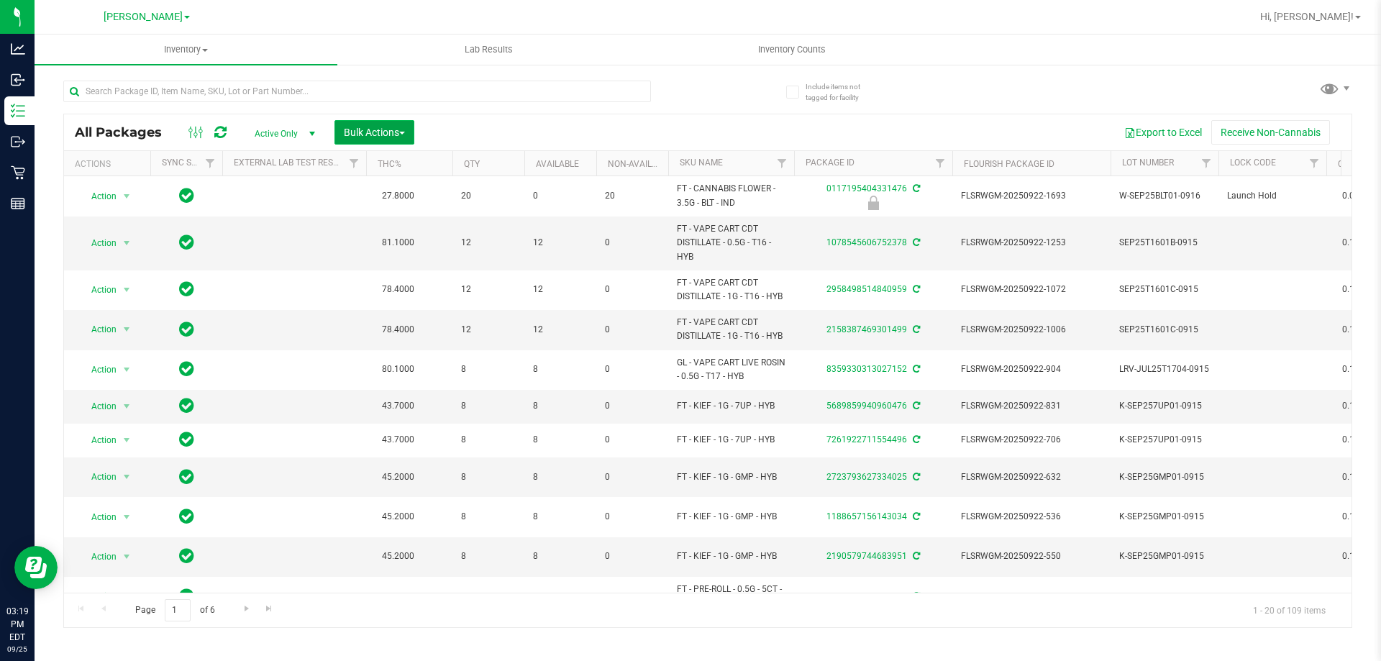
click at [396, 136] on span "Bulk Actions" at bounding box center [374, 133] width 61 height 12
click at [425, 272] on span "Lock/Unlock packages" at bounding box center [392, 271] width 99 height 12
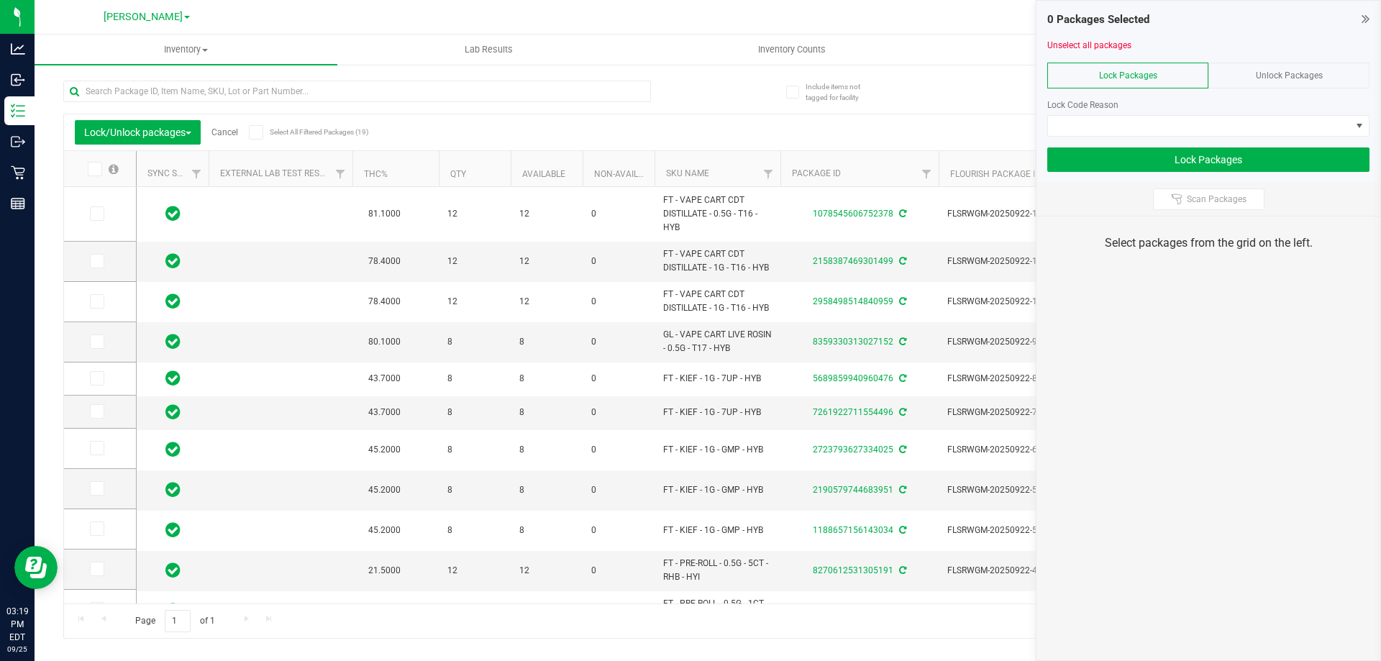
click at [92, 169] on icon at bounding box center [93, 169] width 9 height 0
click at [0, 0] on input "checkbox" at bounding box center [0, 0] width 0 height 0
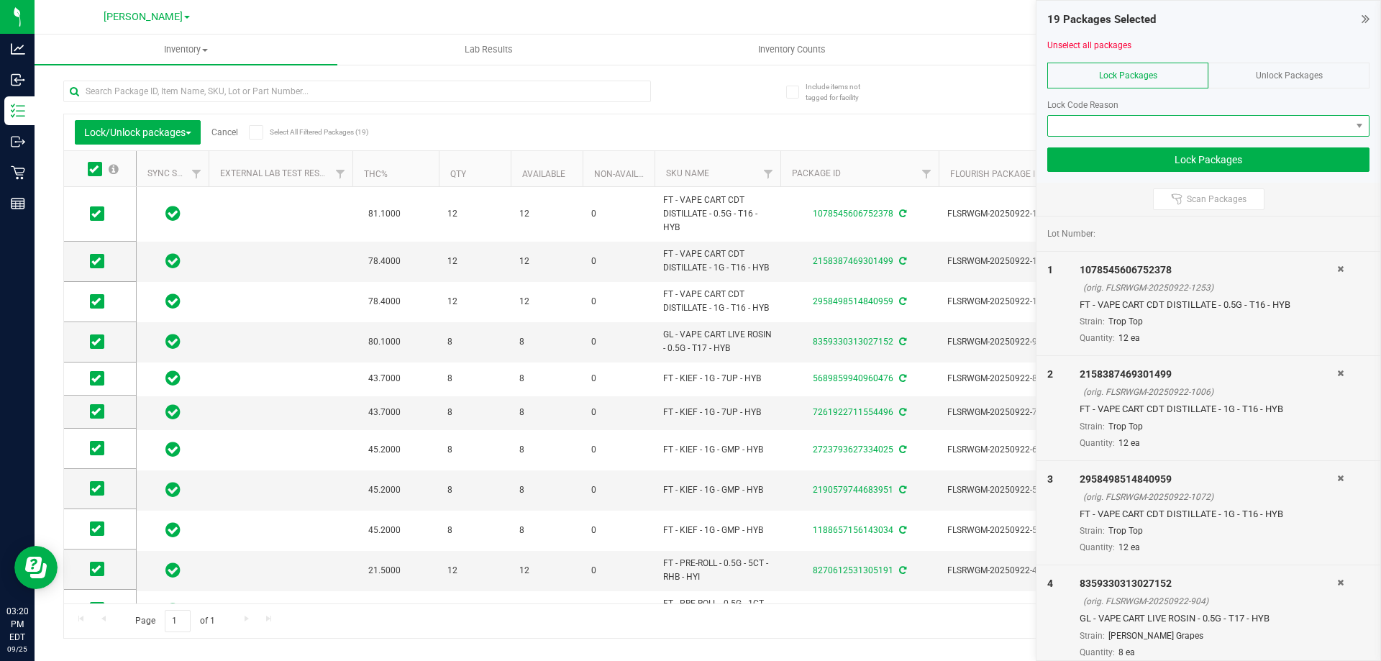
click at [1252, 119] on span at bounding box center [1199, 126] width 303 height 20
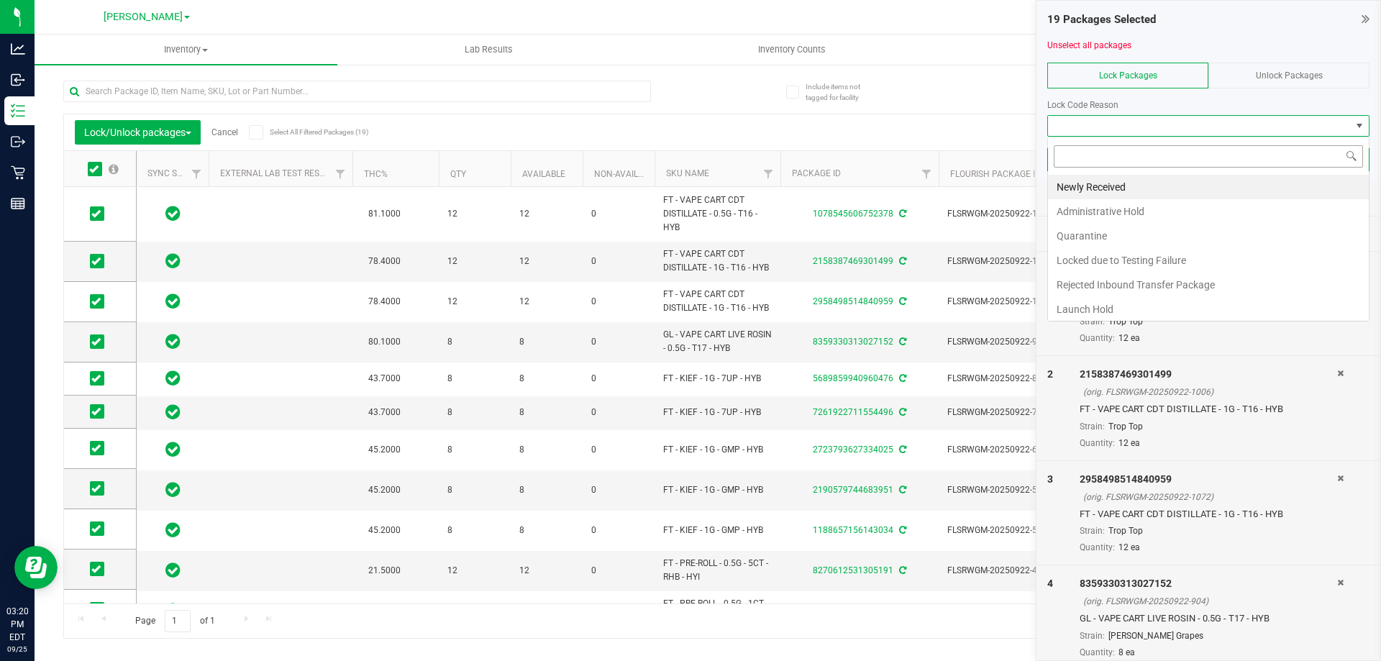
scroll to position [22, 322]
click at [1126, 306] on li "Launch Hold" at bounding box center [1208, 309] width 321 height 24
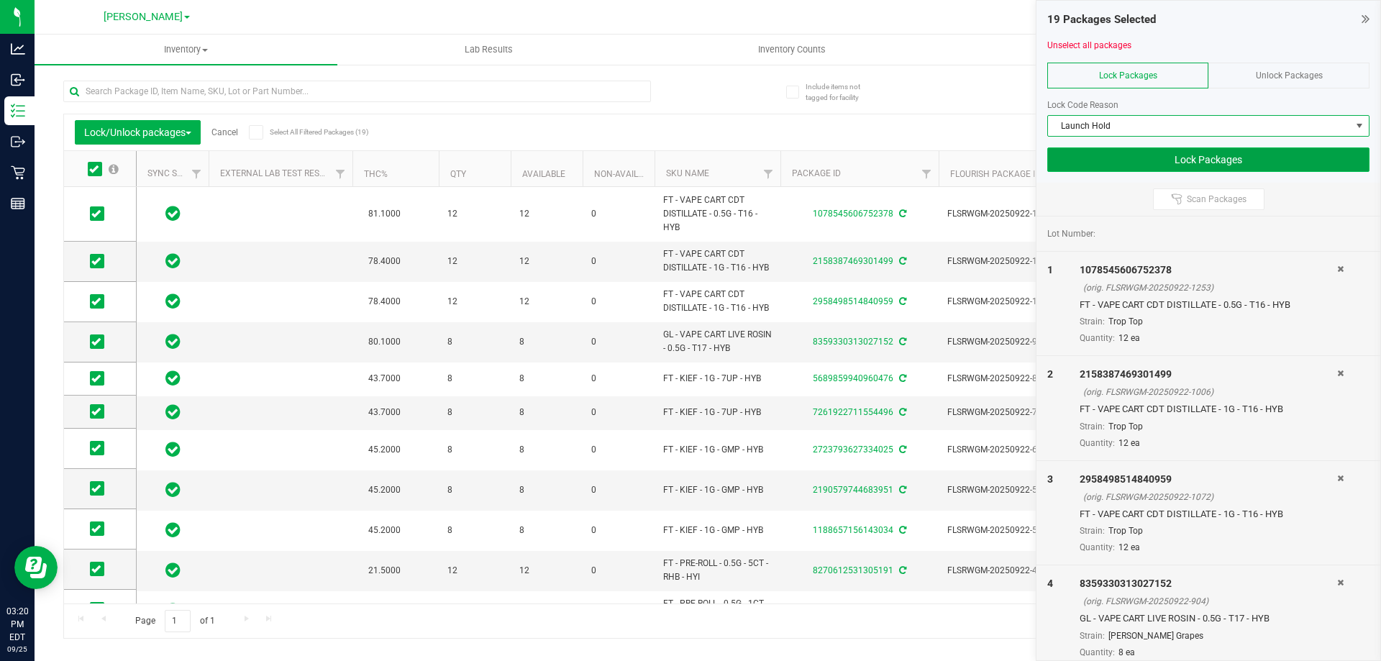
click at [1181, 168] on button "Lock Packages" at bounding box center [1208, 159] width 322 height 24
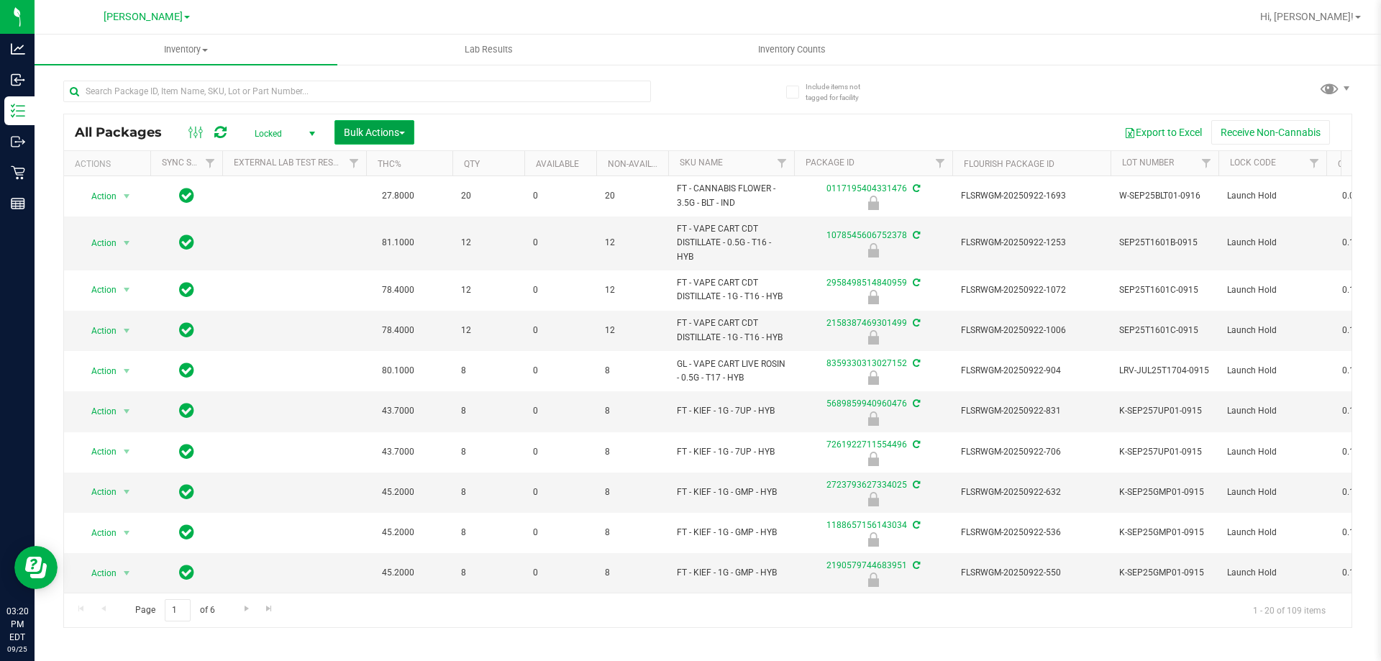
click at [379, 140] on button "Bulk Actions" at bounding box center [374, 132] width 80 height 24
click at [386, 270] on span "Lock/Unlock packages" at bounding box center [392, 271] width 99 height 12
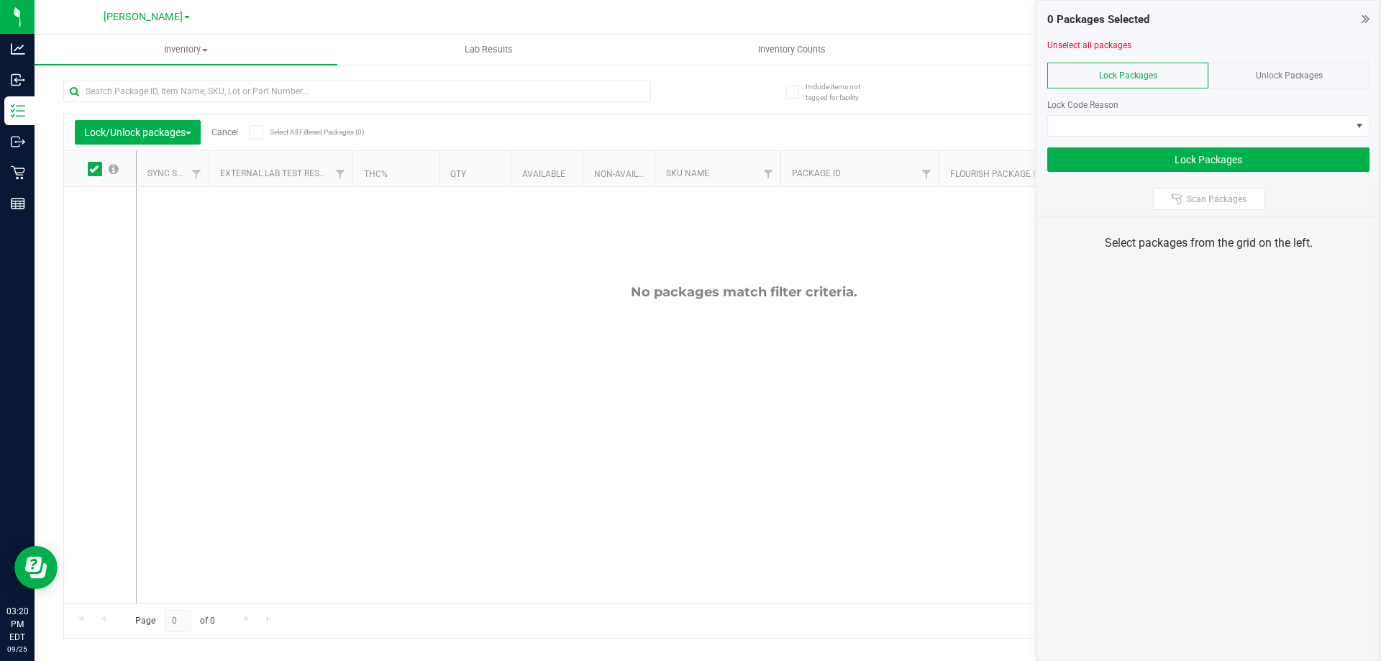
click at [1288, 73] on span "Unlock Packages" at bounding box center [1289, 75] width 67 height 10
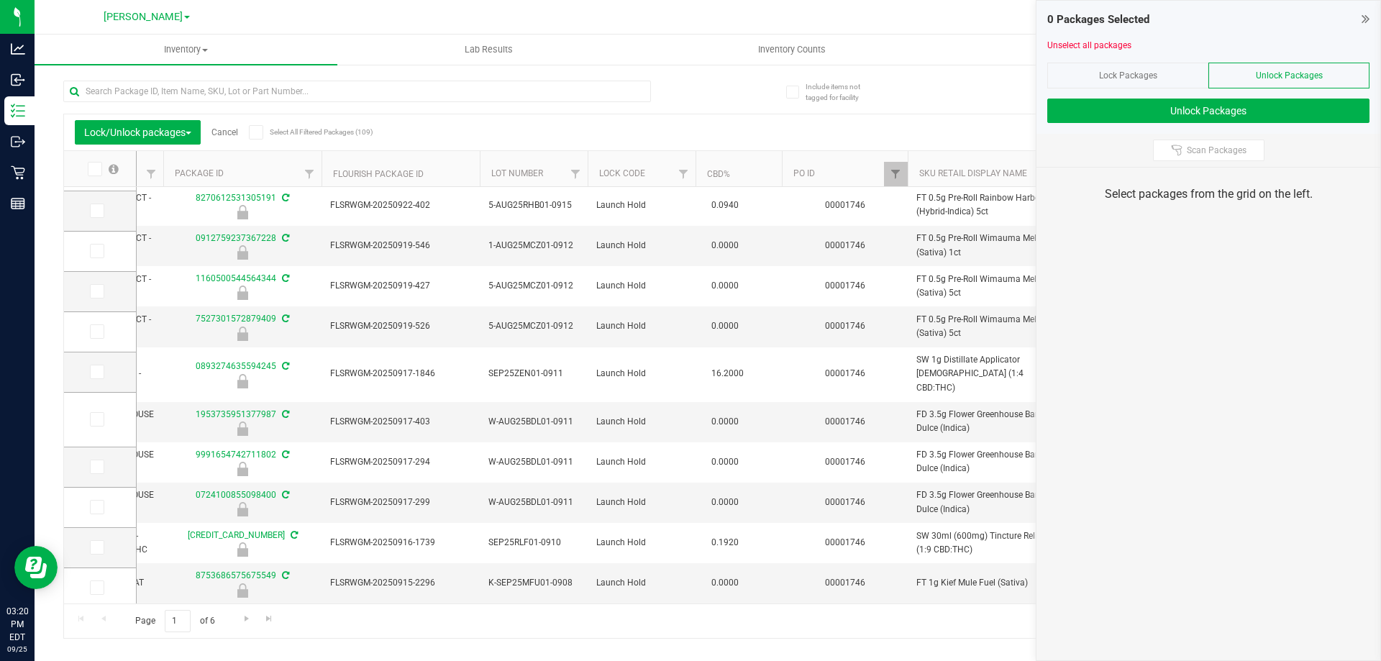
scroll to position [396, 0]
click at [242, 619] on span "Go to the next page" at bounding box center [247, 619] width 12 height 12
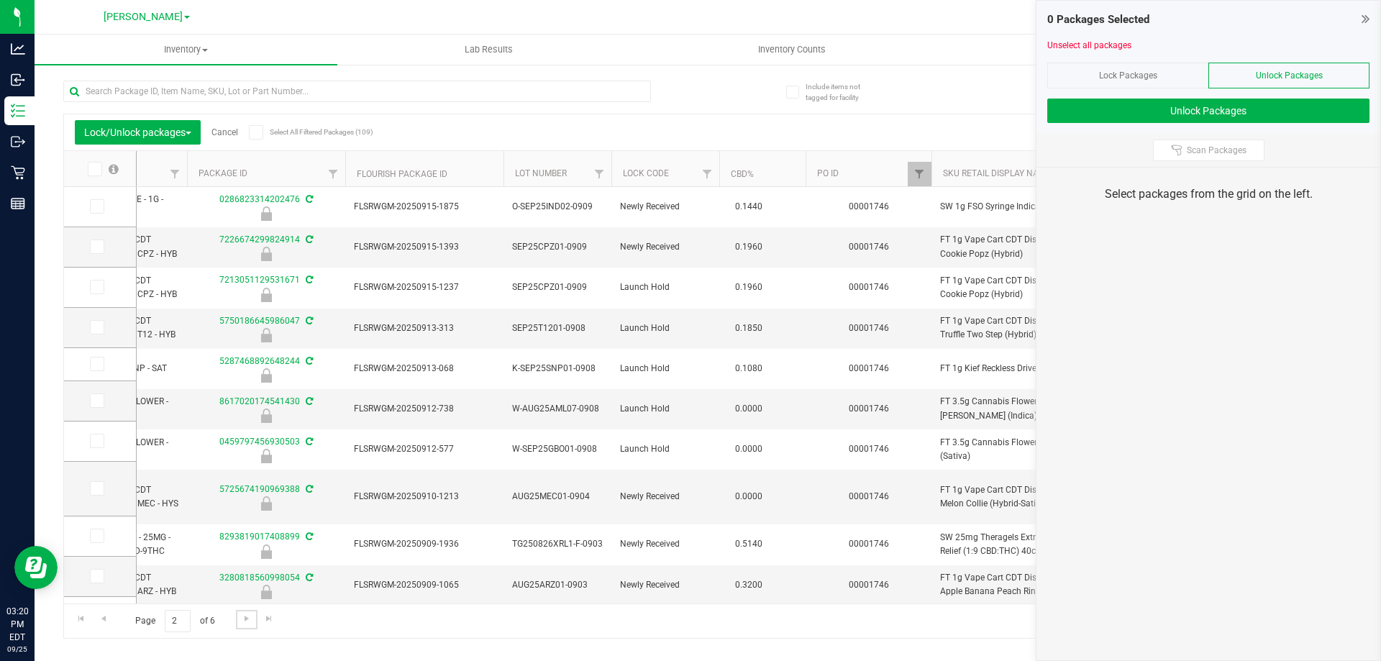
scroll to position [0, 319]
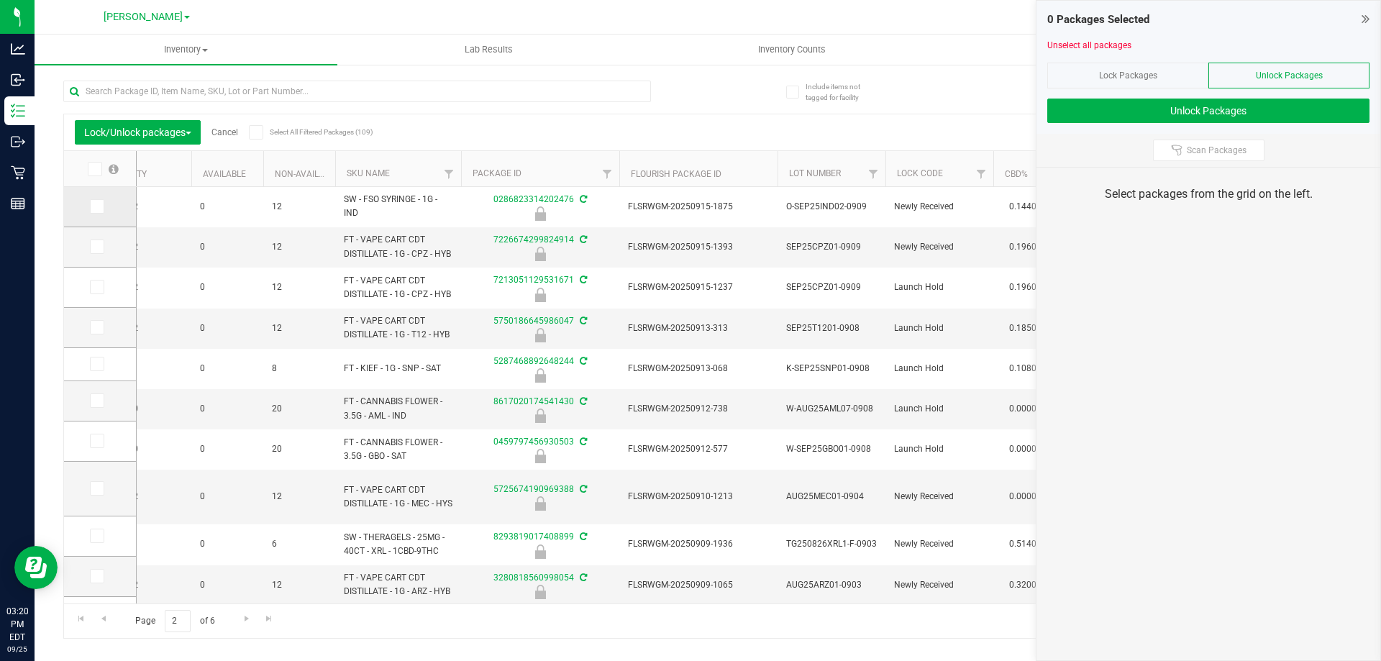
click at [99, 206] on icon at bounding box center [95, 206] width 9 height 0
click at [0, 0] on input "checkbox" at bounding box center [0, 0] width 0 height 0
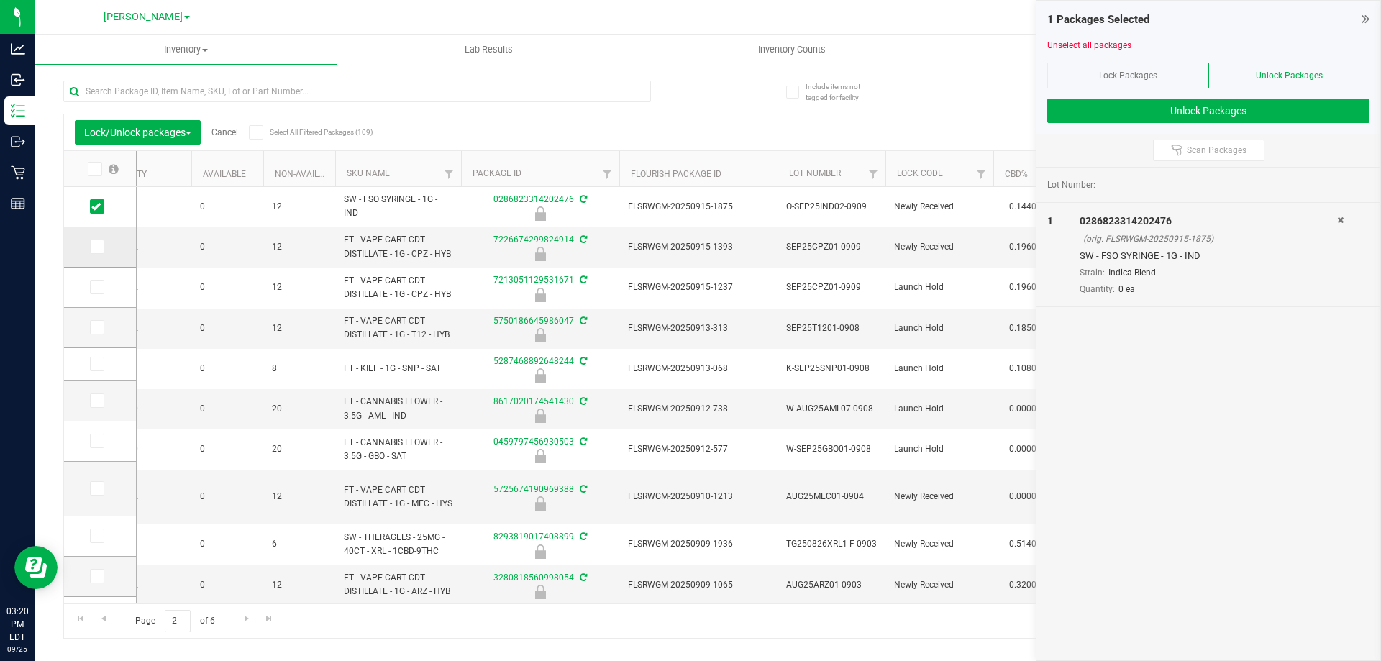
click at [98, 247] on icon at bounding box center [95, 247] width 9 height 0
click at [0, 0] on input "checkbox" at bounding box center [0, 0] width 0 height 0
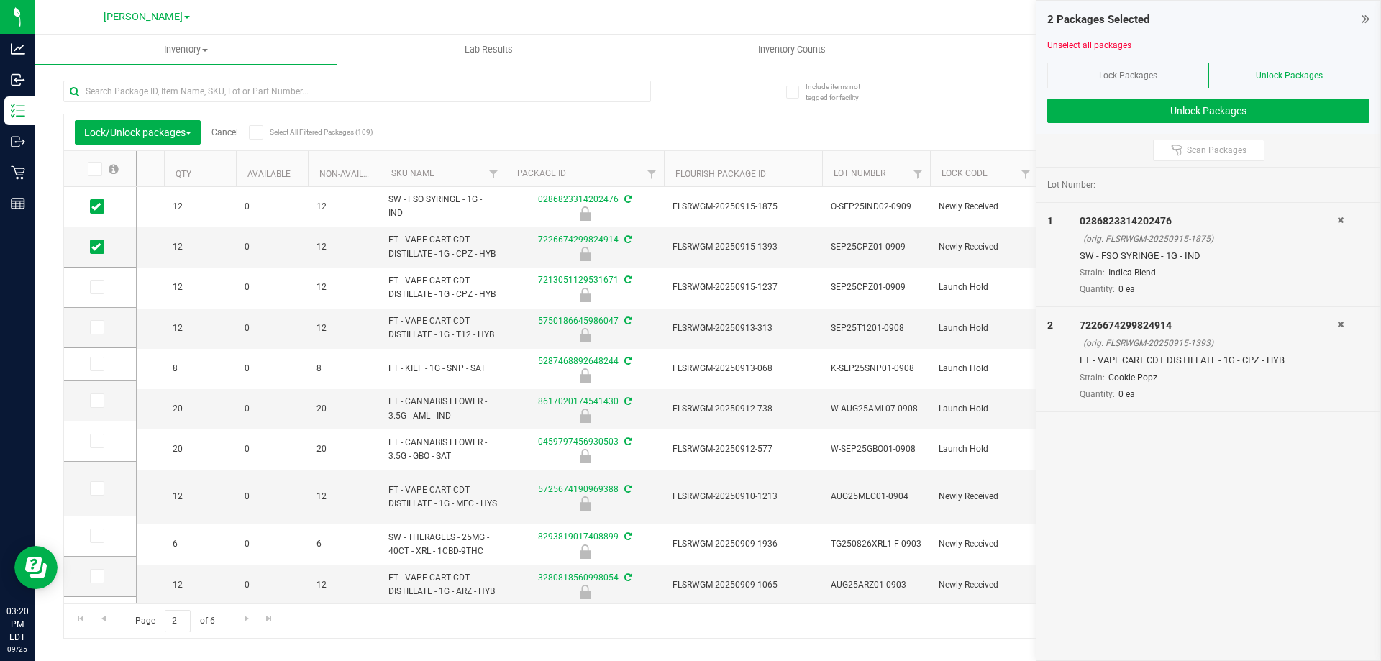
scroll to position [0, 338]
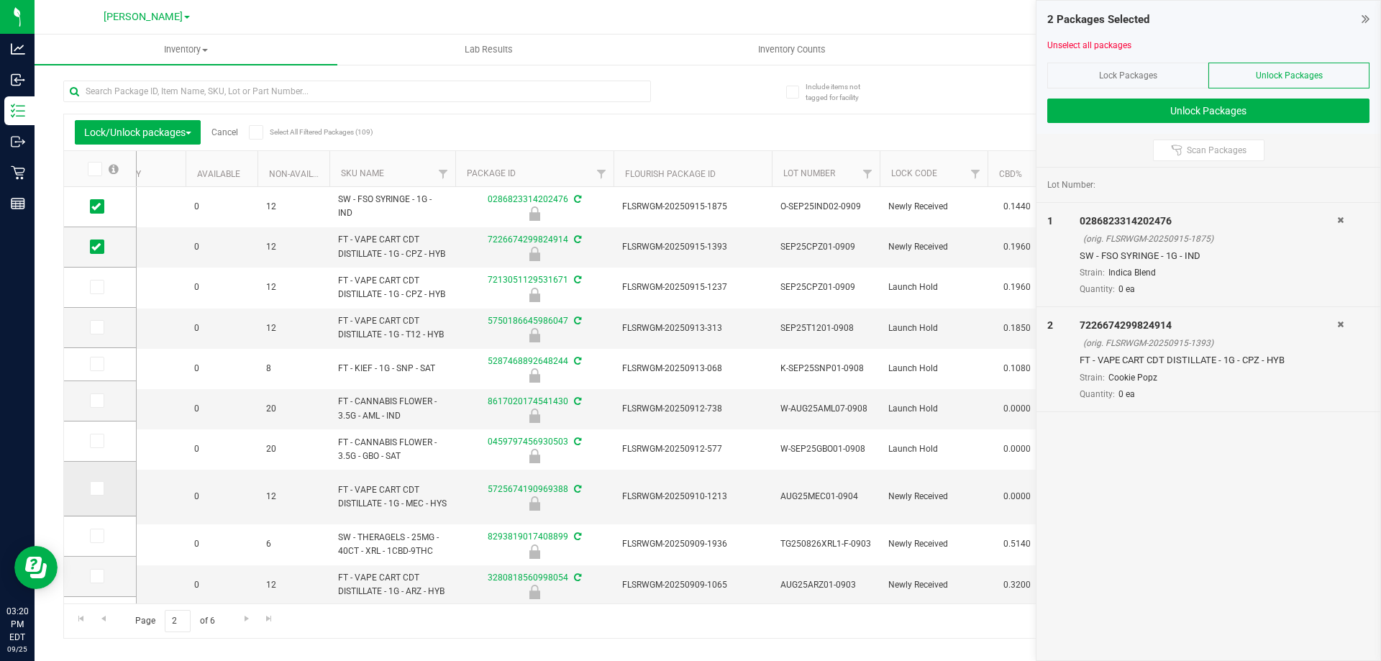
click at [94, 488] on icon at bounding box center [95, 488] width 9 height 0
click at [0, 0] on input "checkbox" at bounding box center [0, 0] width 0 height 0
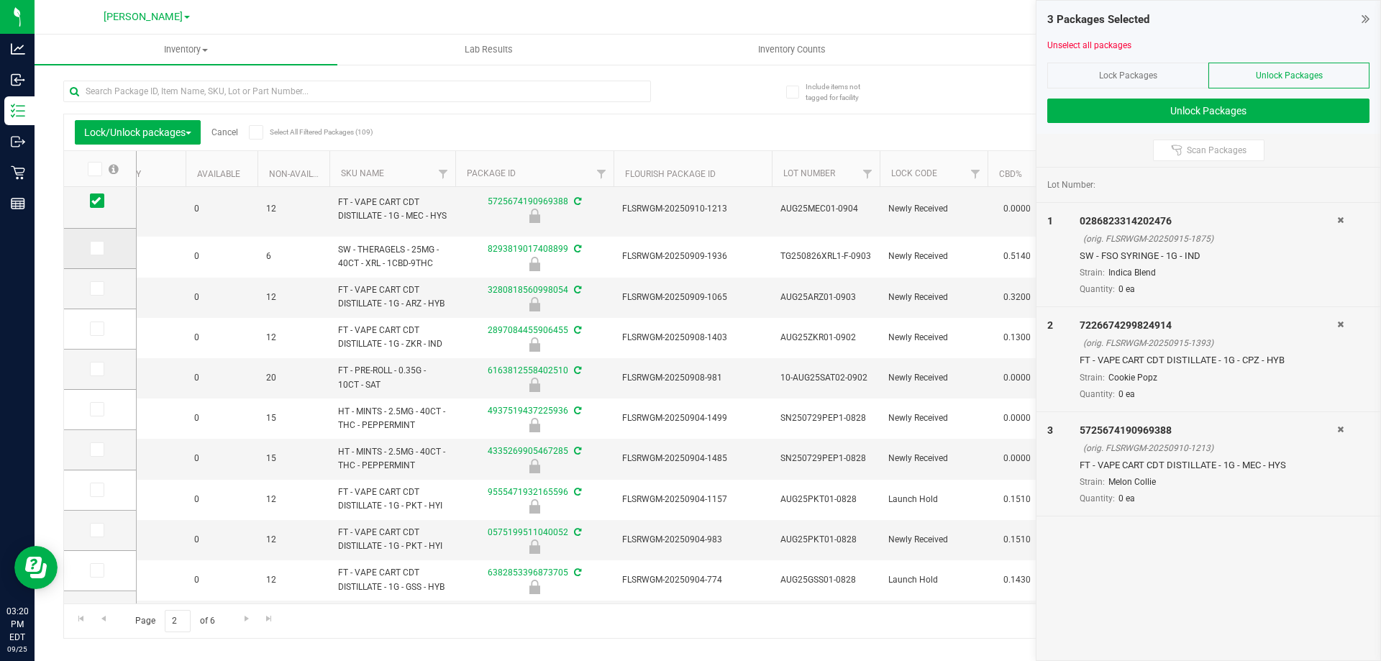
click at [88, 252] on td at bounding box center [100, 249] width 72 height 40
click at [96, 256] on td at bounding box center [100, 249] width 72 height 40
click at [97, 248] on icon at bounding box center [95, 248] width 9 height 0
click at [0, 0] on input "checkbox" at bounding box center [0, 0] width 0 height 0
click at [99, 295] on span at bounding box center [97, 288] width 14 height 14
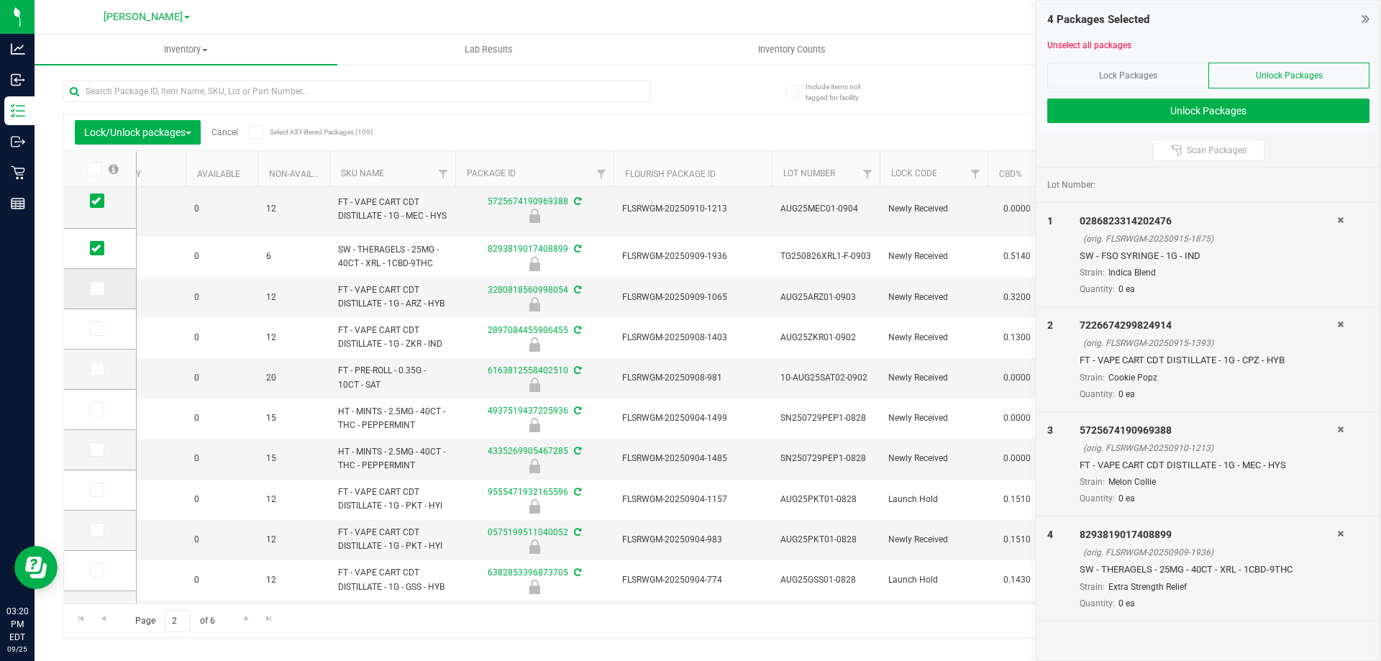
click at [0, 0] on input "checkbox" at bounding box center [0, 0] width 0 height 0
click at [99, 334] on span at bounding box center [97, 329] width 14 height 14
click at [0, 0] on input "checkbox" at bounding box center [0, 0] width 0 height 0
click at [99, 369] on icon at bounding box center [95, 369] width 9 height 0
click at [0, 0] on input "checkbox" at bounding box center [0, 0] width 0 height 0
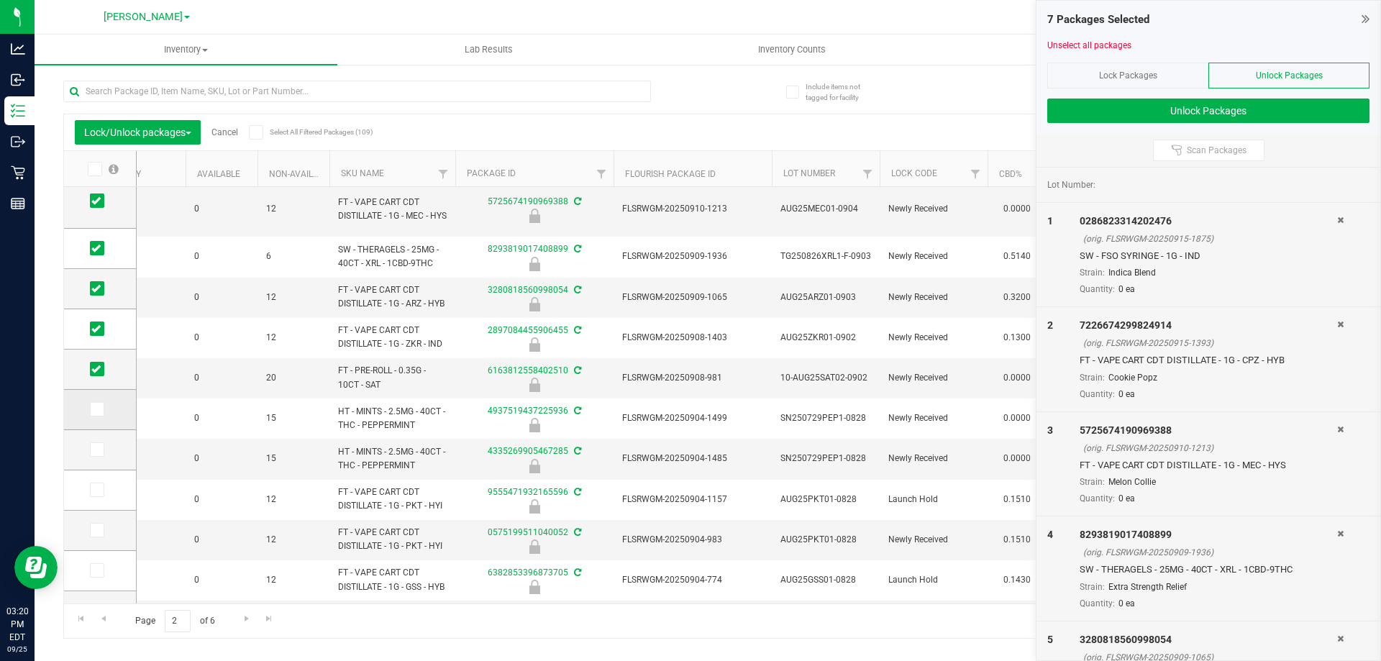
click at [101, 411] on span at bounding box center [97, 409] width 14 height 14
click at [0, 0] on input "checkbox" at bounding box center [0, 0] width 0 height 0
click at [93, 450] on icon at bounding box center [95, 450] width 9 height 0
click at [0, 0] on input "checkbox" at bounding box center [0, 0] width 0 height 0
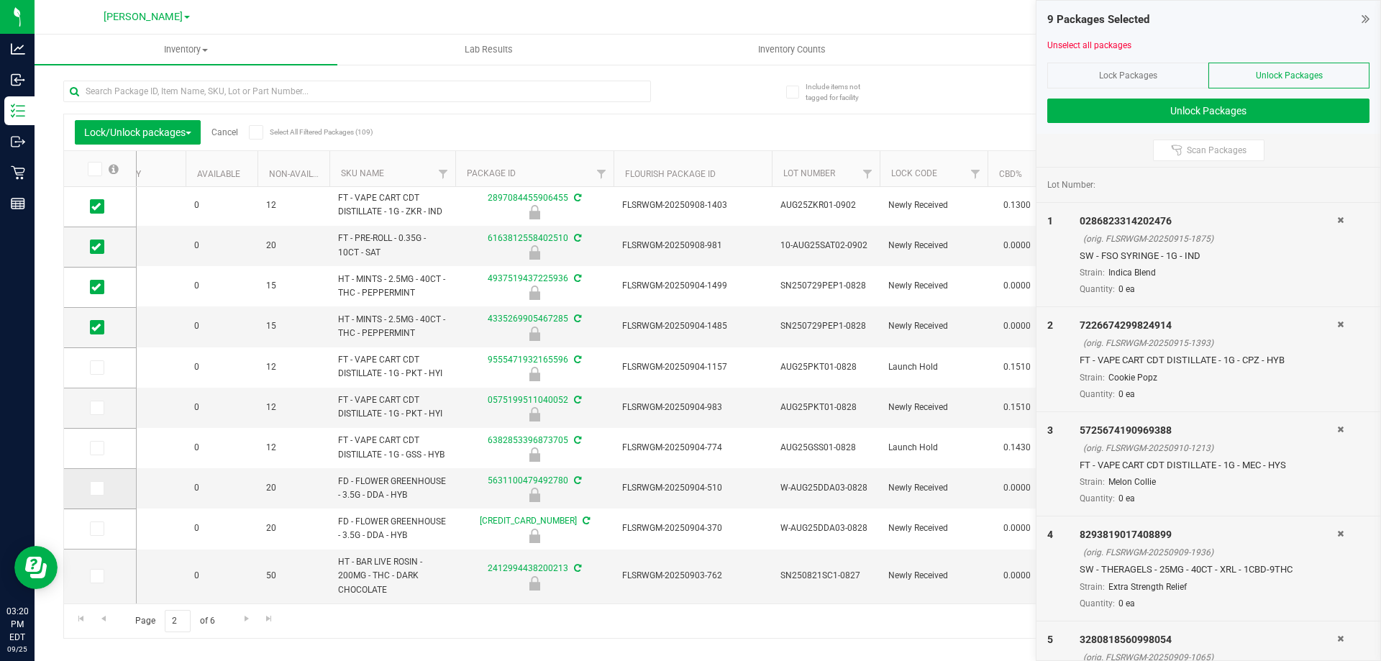
click at [101, 491] on span at bounding box center [97, 488] width 14 height 14
click at [0, 0] on input "checkbox" at bounding box center [0, 0] width 0 height 0
click at [95, 529] on icon at bounding box center [95, 529] width 9 height 0
click at [0, 0] on input "checkbox" at bounding box center [0, 0] width 0 height 0
click at [94, 576] on icon at bounding box center [95, 576] width 9 height 0
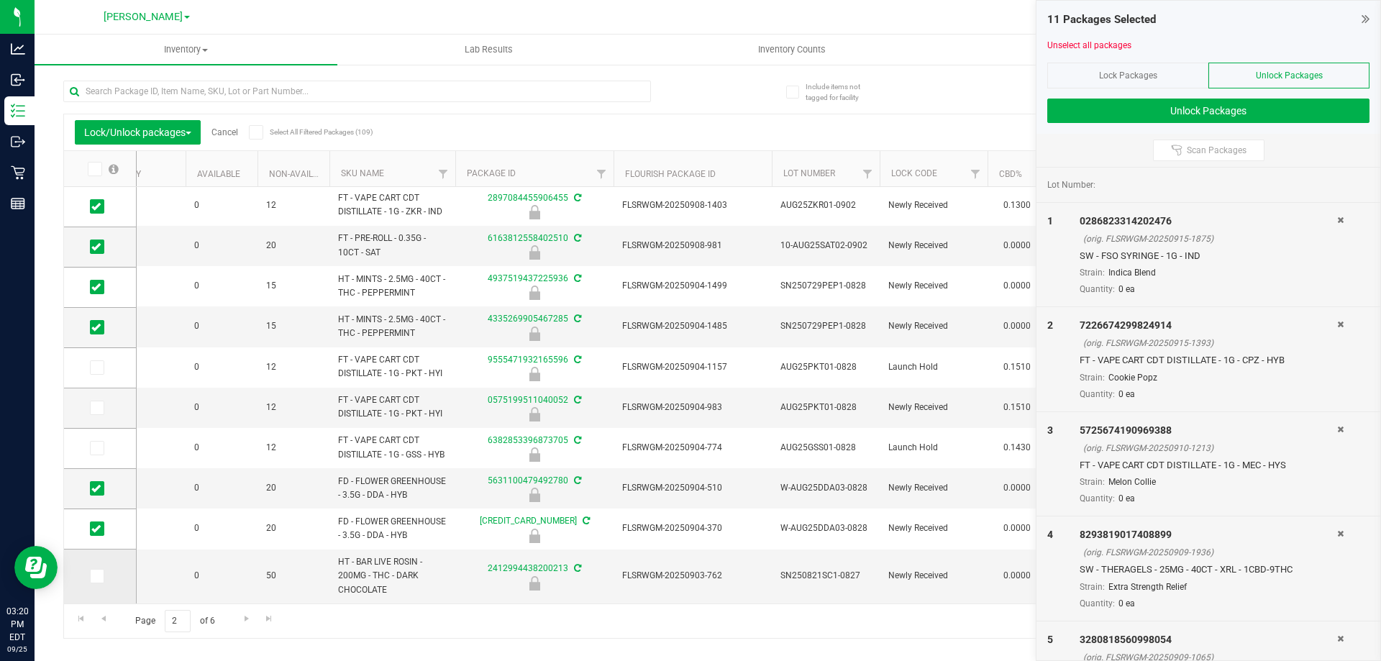
click at [0, 0] on input "checkbox" at bounding box center [0, 0] width 0 height 0
click at [1230, 109] on button "Unlock Packages" at bounding box center [1208, 111] width 322 height 24
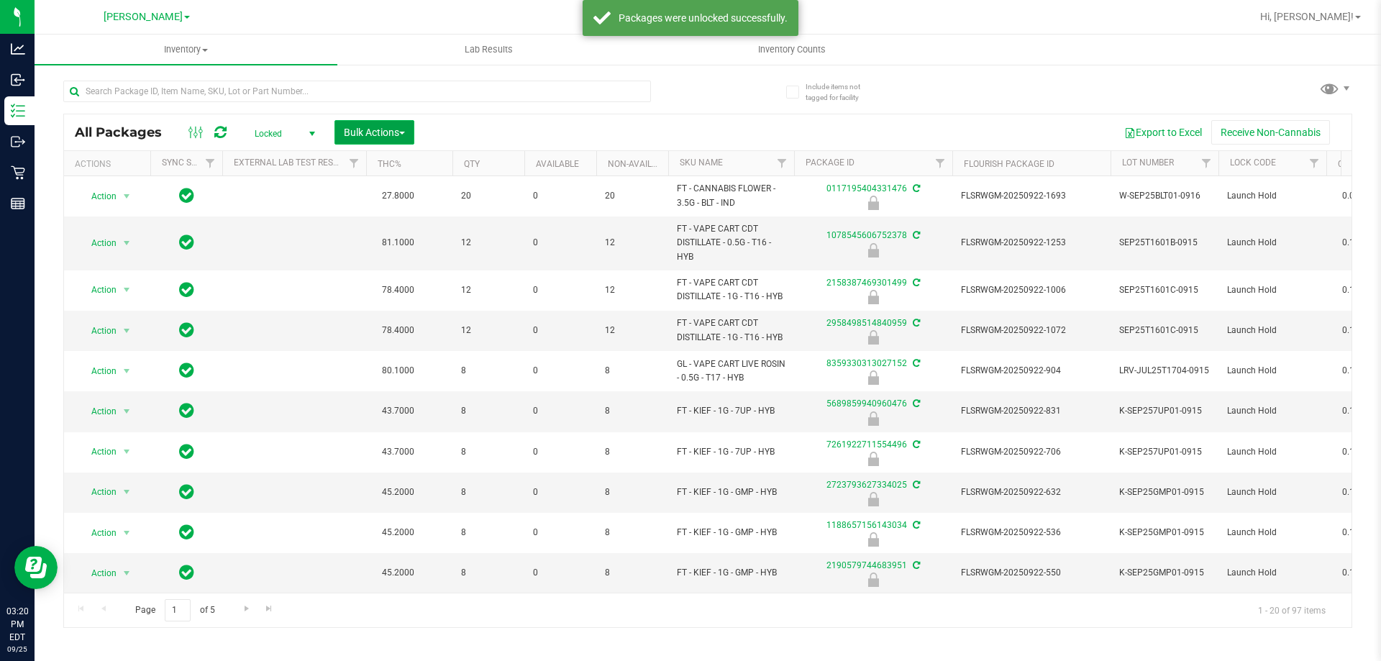
click at [368, 132] on span "Bulk Actions" at bounding box center [374, 133] width 61 height 12
click at [401, 281] on div "Lock/Unlock packages" at bounding box center [402, 272] width 118 height 23
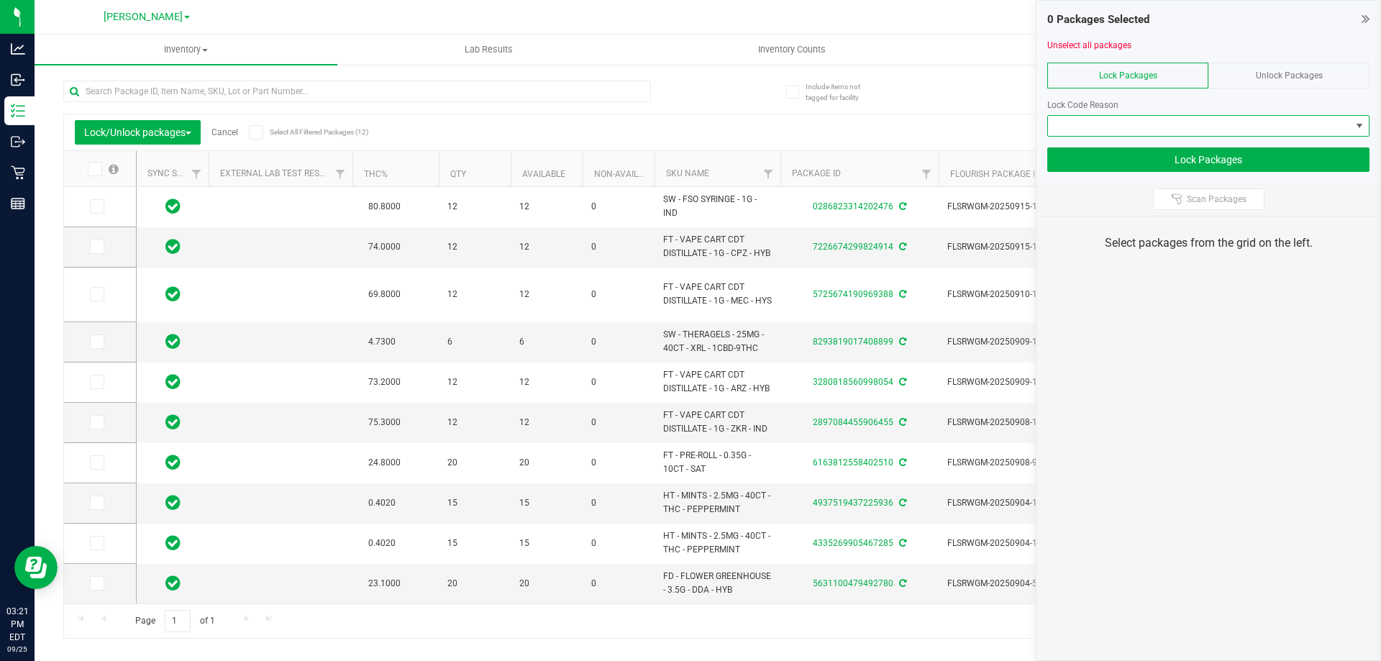
click at [1142, 134] on span at bounding box center [1199, 126] width 303 height 20
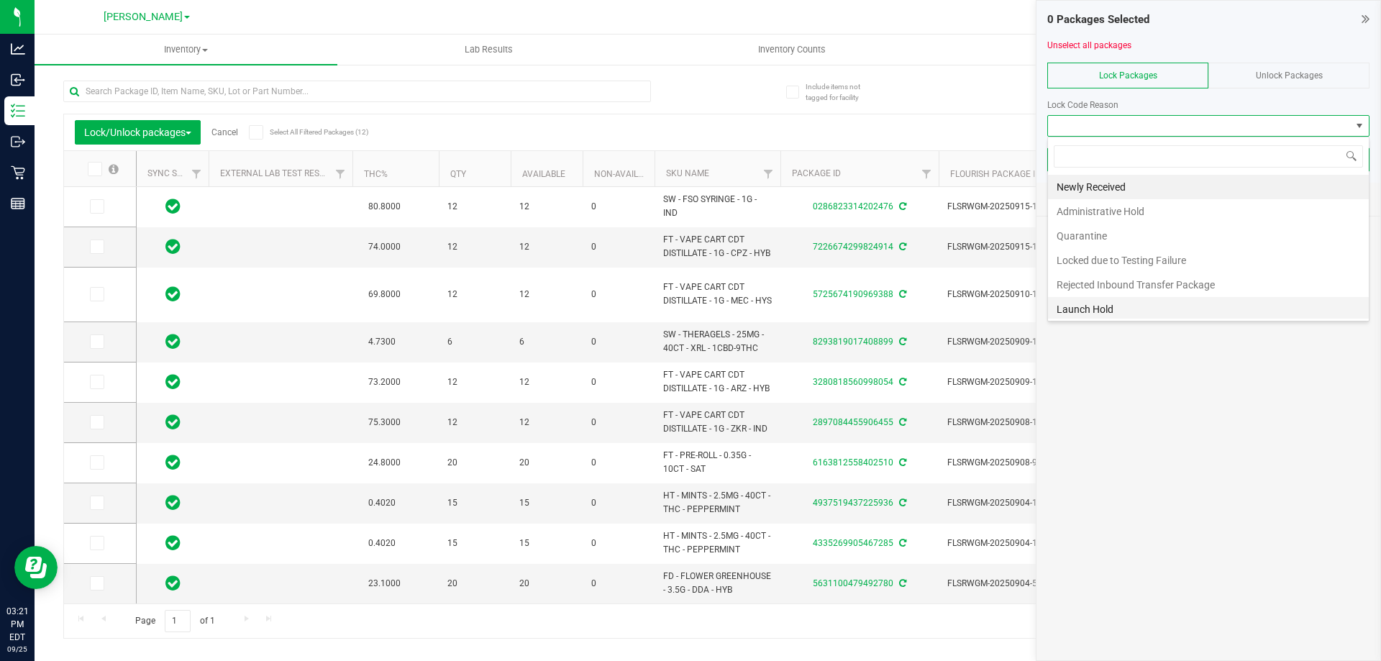
click at [1106, 309] on li "Launch Hold" at bounding box center [1208, 309] width 321 height 24
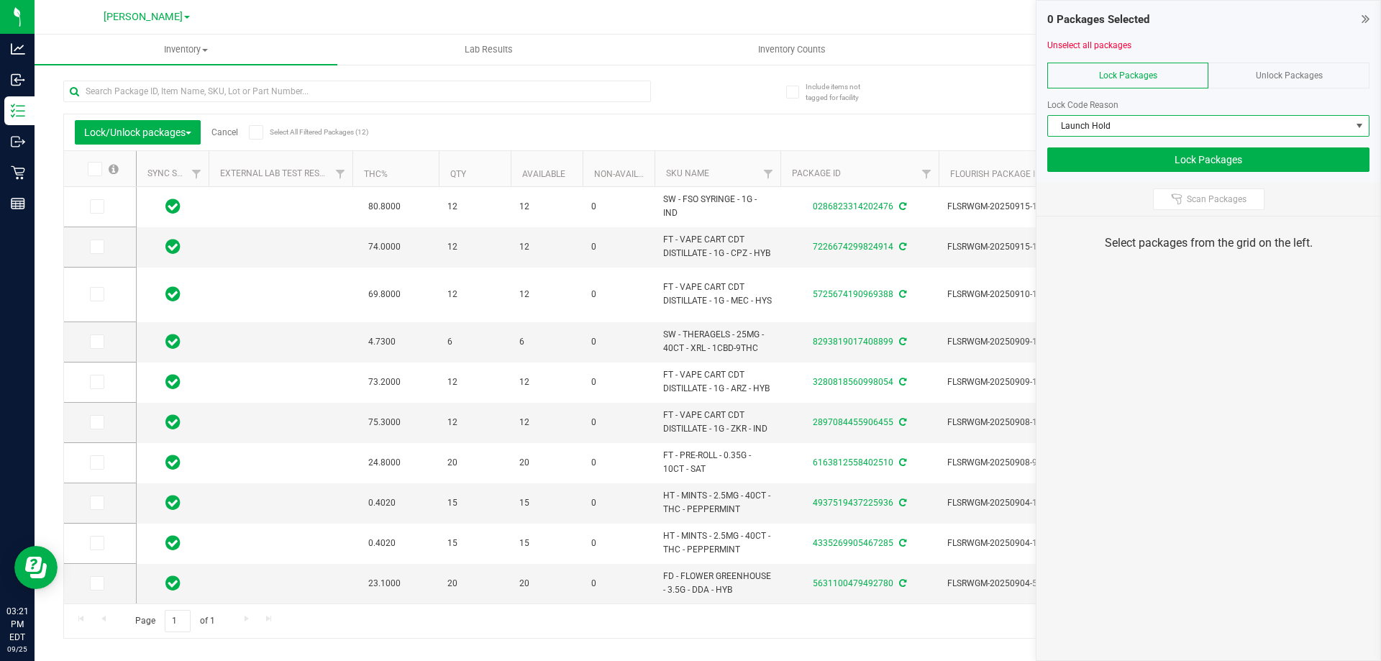
click at [99, 165] on span at bounding box center [95, 169] width 14 height 14
click at [0, 0] on input "checkbox" at bounding box center [0, 0] width 0 height 0
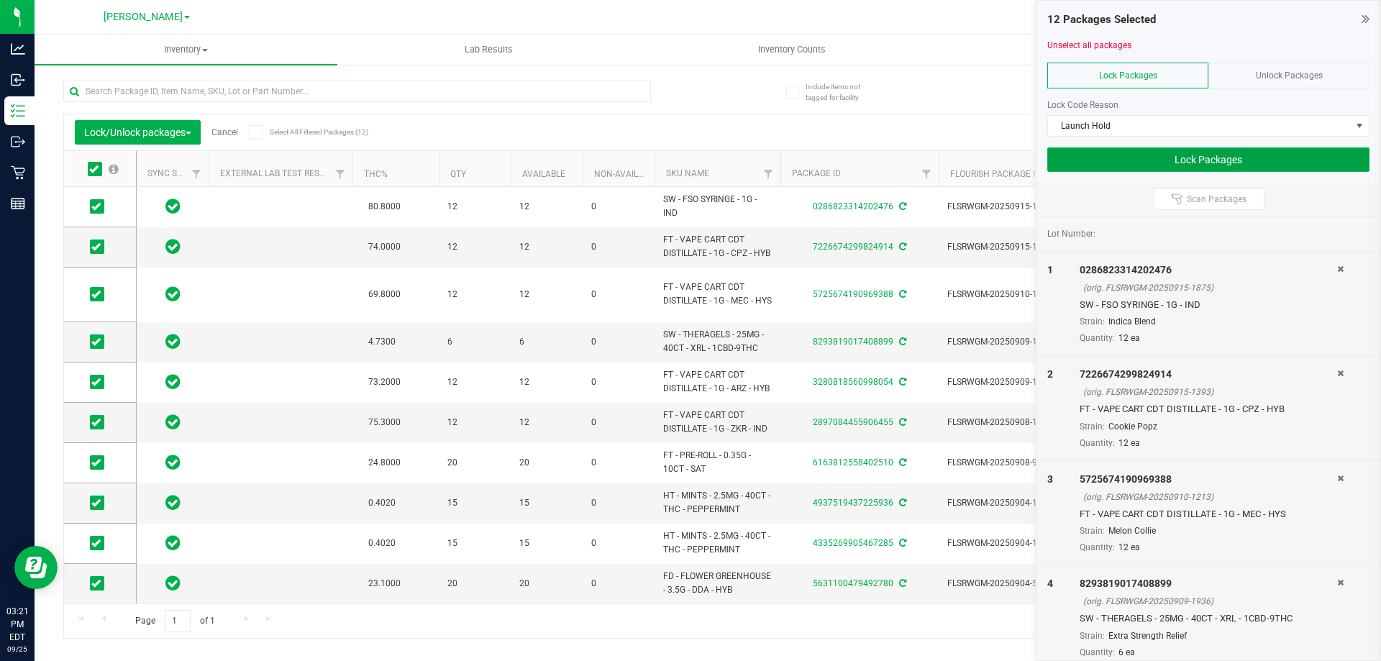
click at [1193, 152] on button "Lock Packages" at bounding box center [1208, 159] width 322 height 24
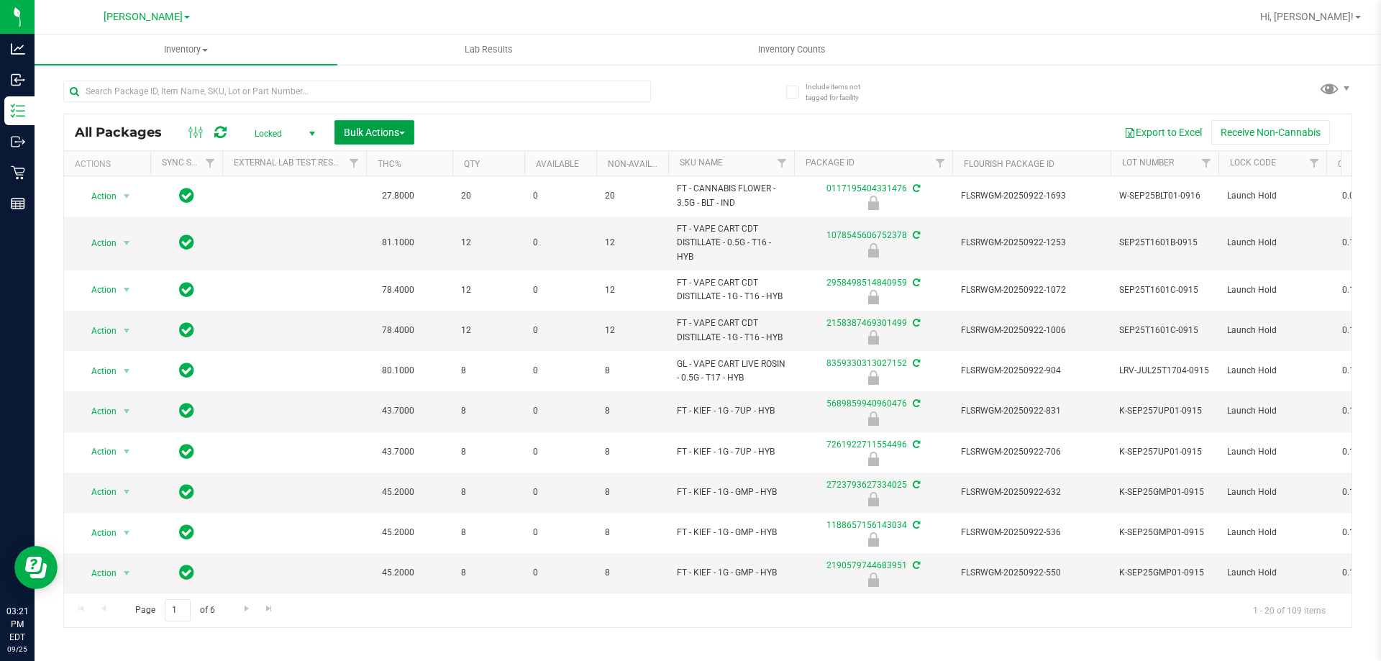
click at [360, 127] on span "Bulk Actions" at bounding box center [374, 133] width 61 height 12
click at [399, 273] on span "Lock/Unlock packages" at bounding box center [392, 271] width 99 height 12
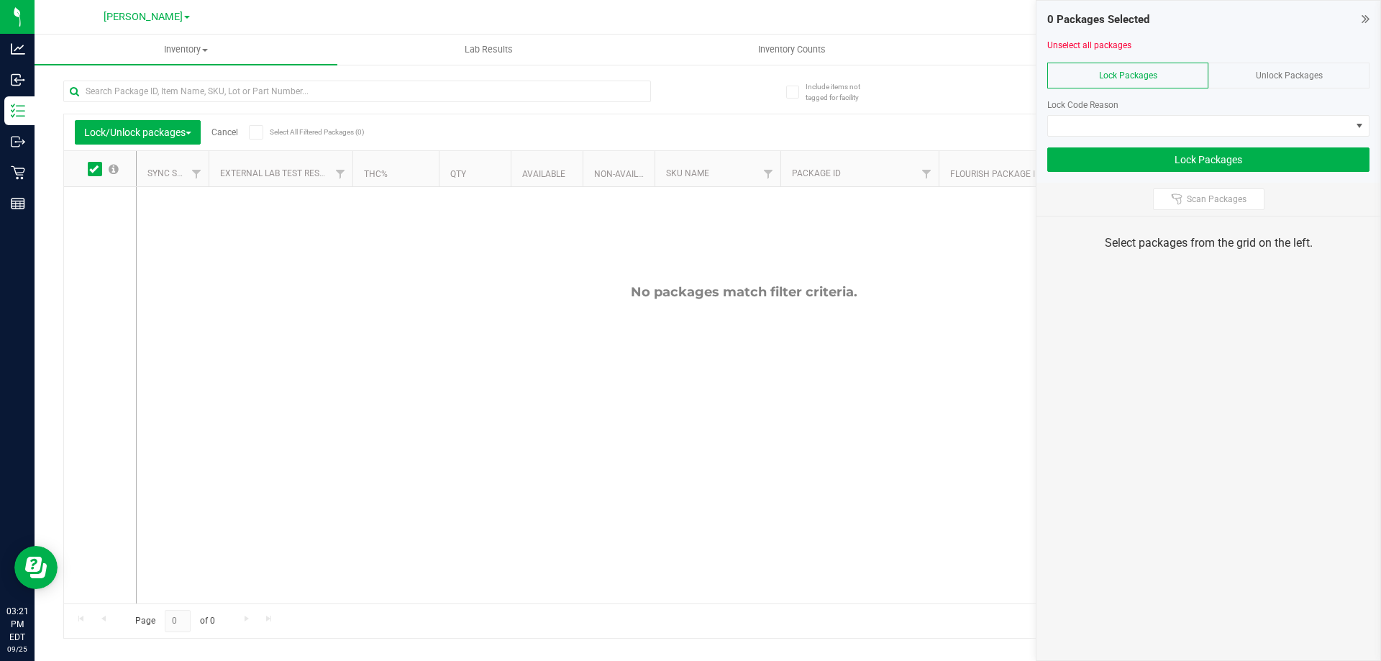
click at [1293, 63] on div "Unlock Packages" at bounding box center [1288, 76] width 161 height 26
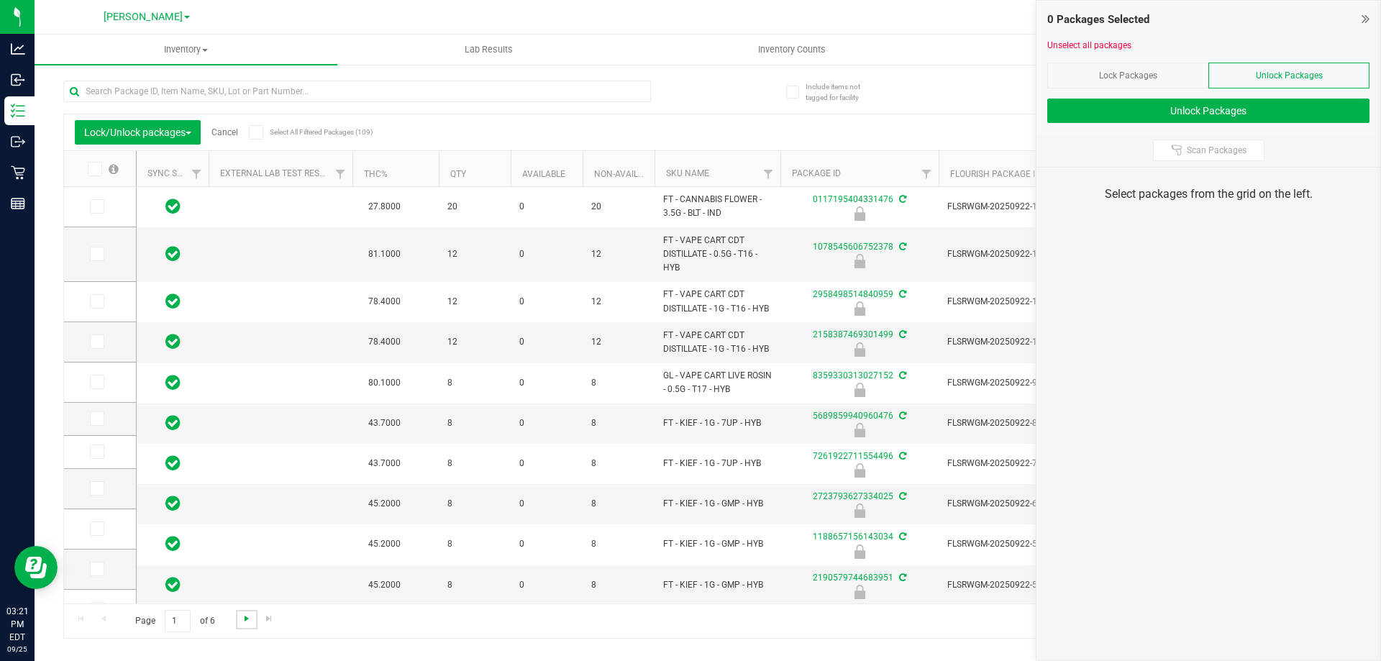
click at [246, 621] on span "Go to the next page" at bounding box center [247, 619] width 12 height 12
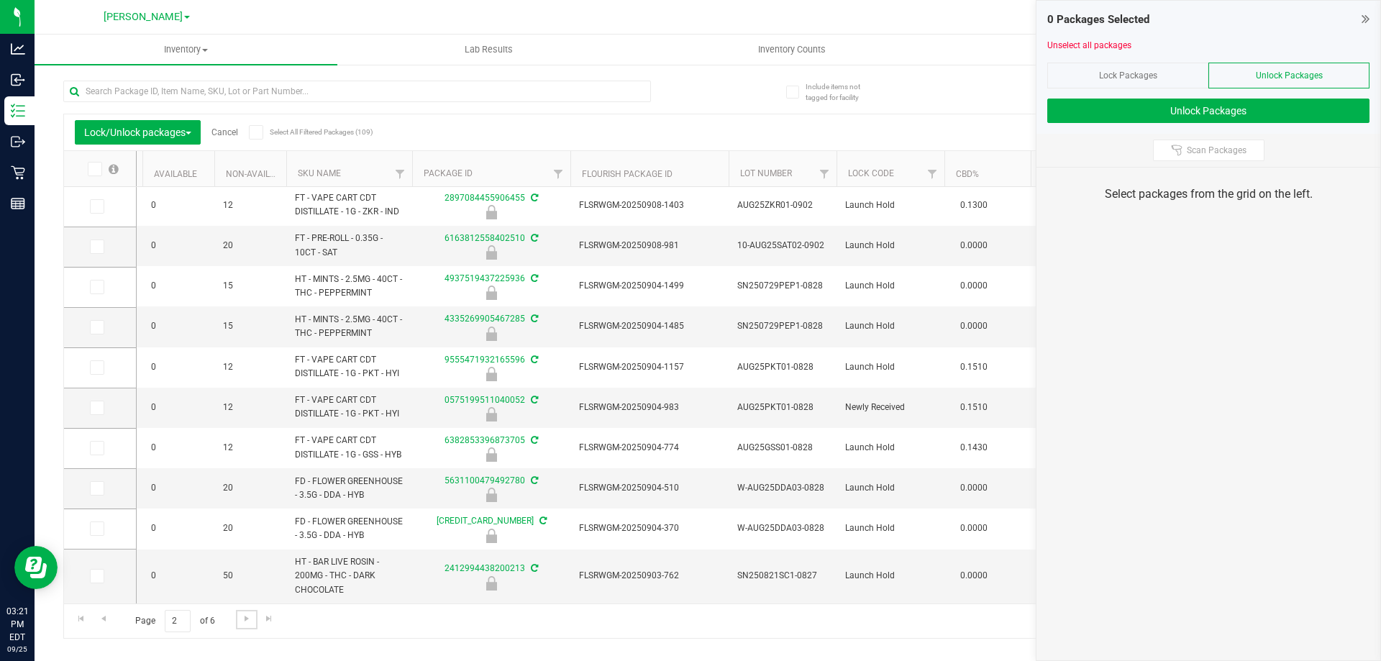
scroll to position [431, 368]
click at [95, 408] on icon at bounding box center [95, 408] width 9 height 0
click at [0, 0] on input "checkbox" at bounding box center [0, 0] width 0 height 0
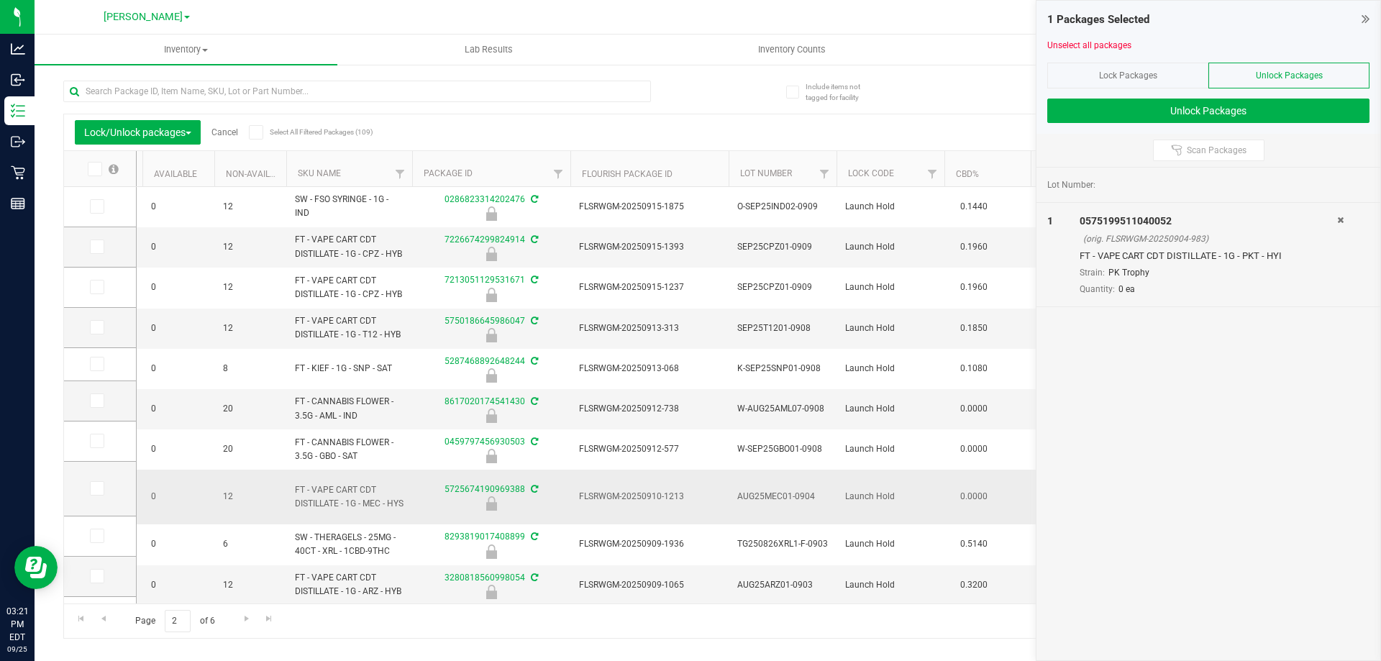
scroll to position [417, 368]
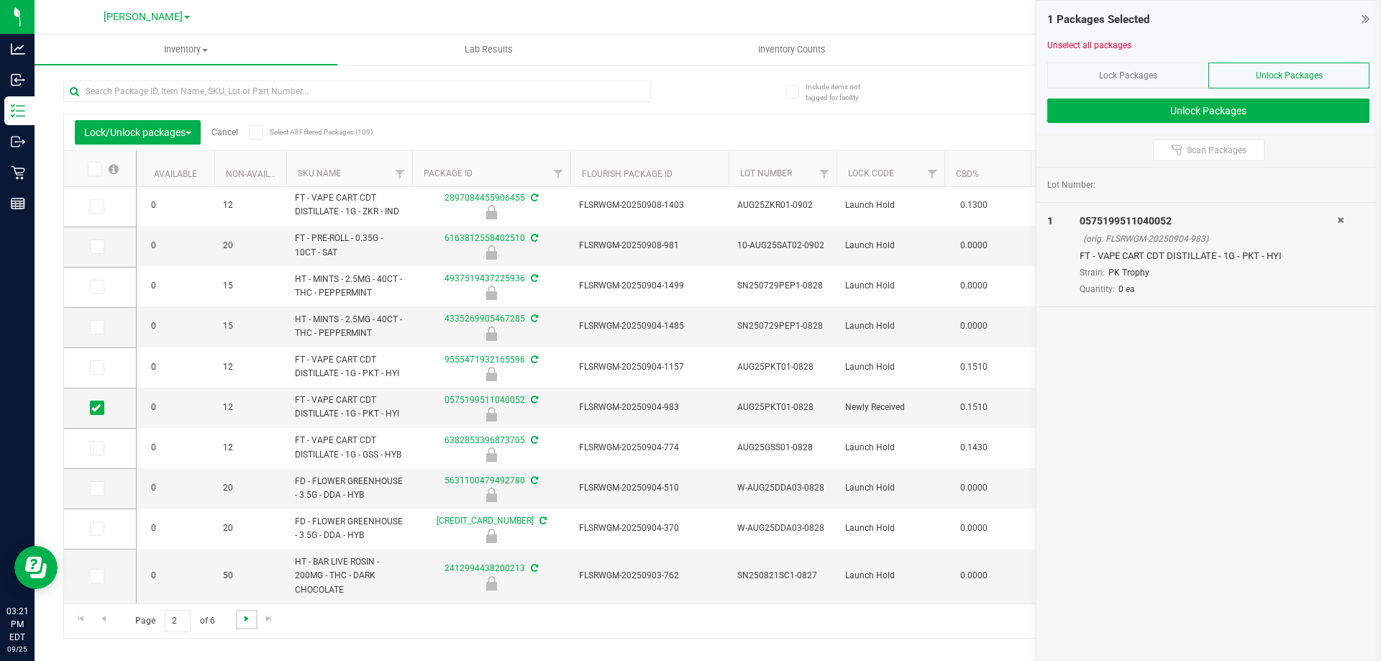
click at [246, 616] on span "Go to the next page" at bounding box center [247, 619] width 12 height 12
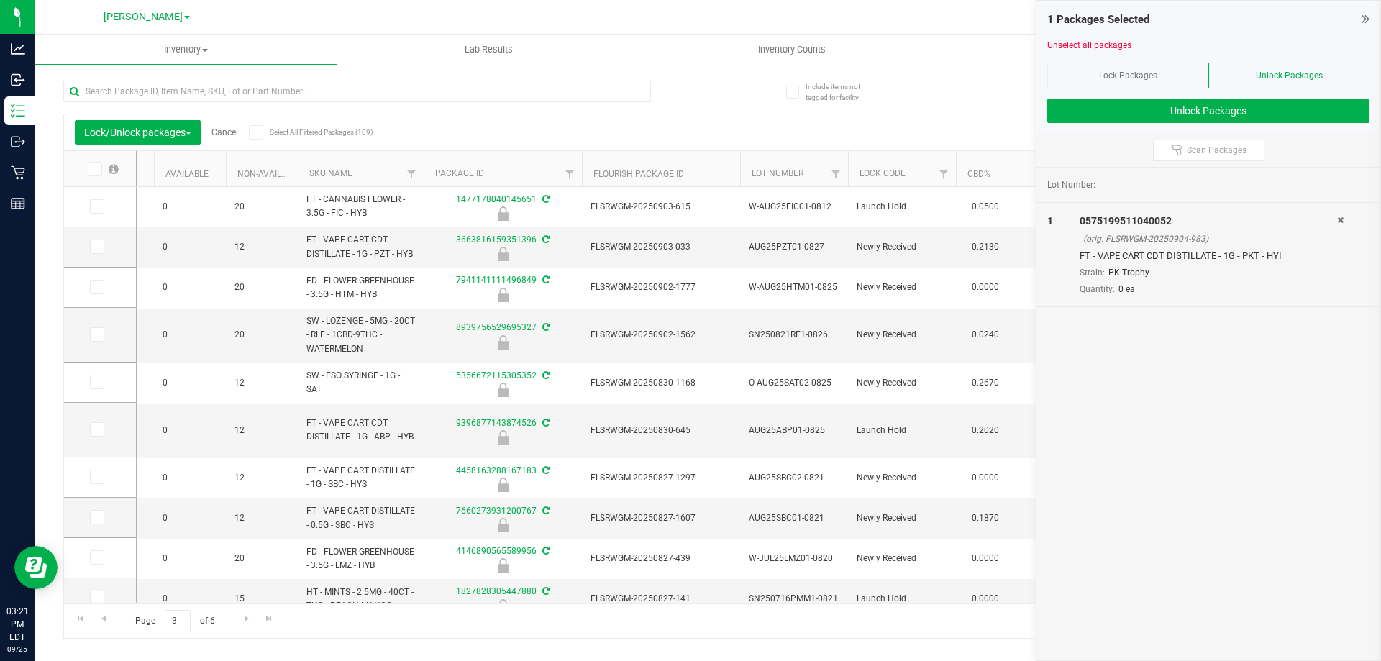
click at [97, 169] on icon at bounding box center [93, 169] width 9 height 0
click at [0, 0] on input "checkbox" at bounding box center [0, 0] width 0 height 0
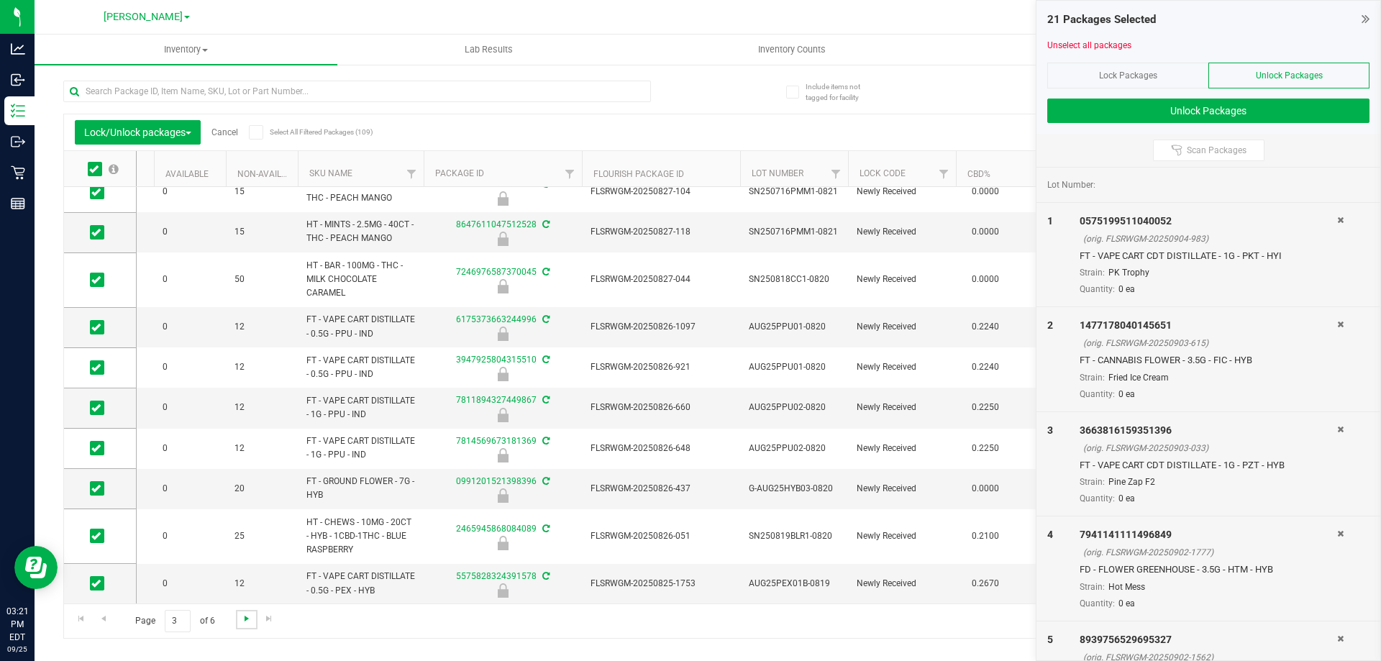
click at [245, 622] on span "Go to the next page" at bounding box center [247, 619] width 12 height 12
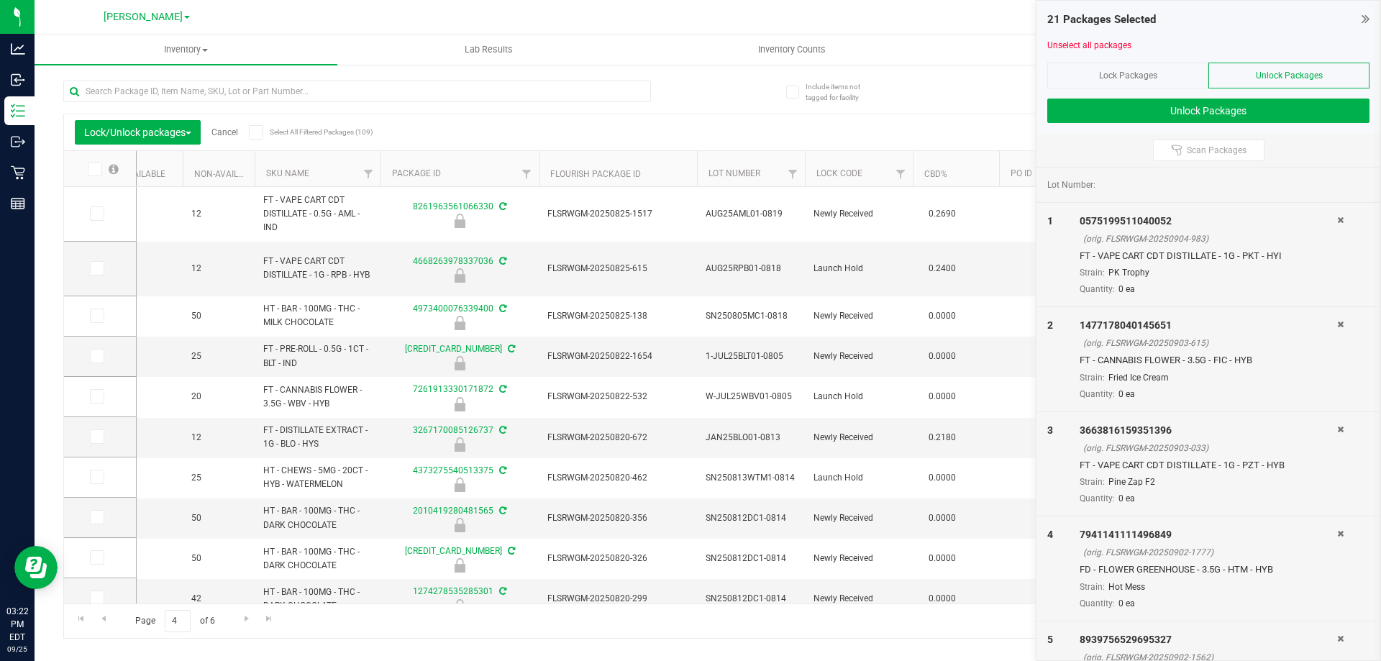
click at [90, 169] on icon at bounding box center [93, 169] width 9 height 0
click at [0, 0] on input "checkbox" at bounding box center [0, 0] width 0 height 0
click at [102, 617] on span "Go to the previous page" at bounding box center [104, 619] width 12 height 12
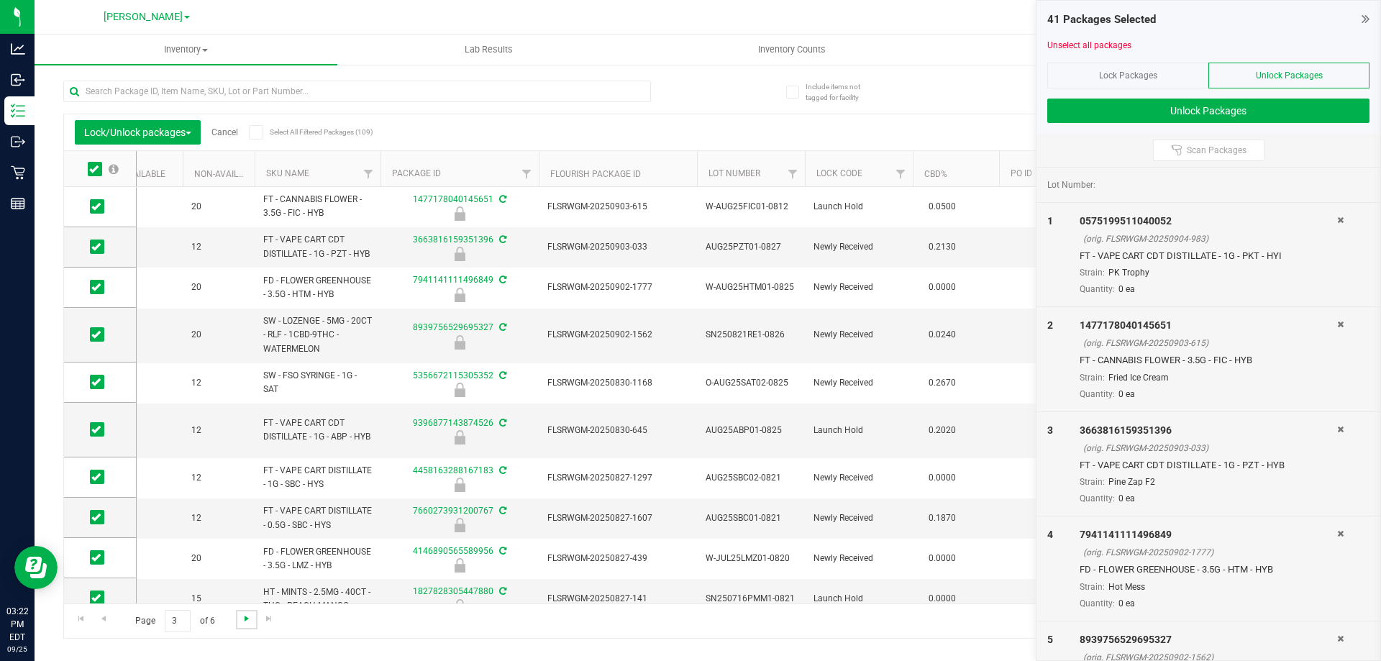
click at [244, 616] on span "Go to the next page" at bounding box center [247, 619] width 12 height 12
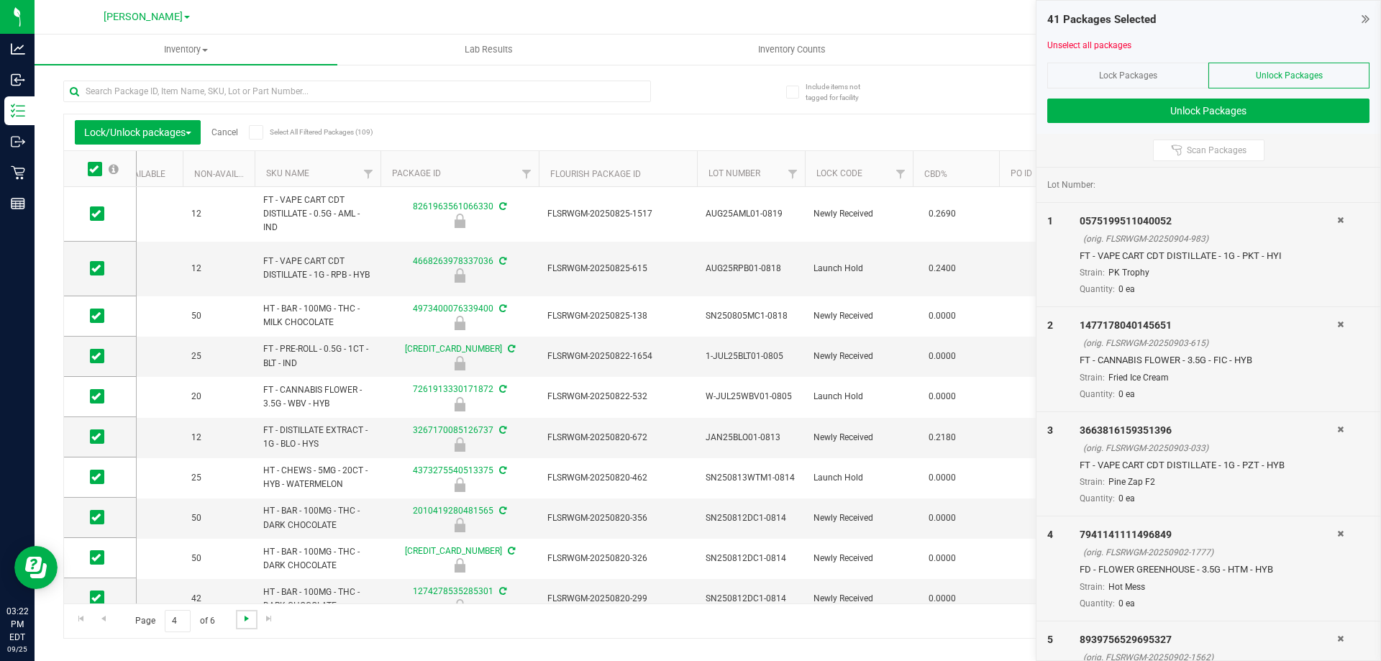
click at [245, 621] on span "Go to the next page" at bounding box center [247, 619] width 12 height 12
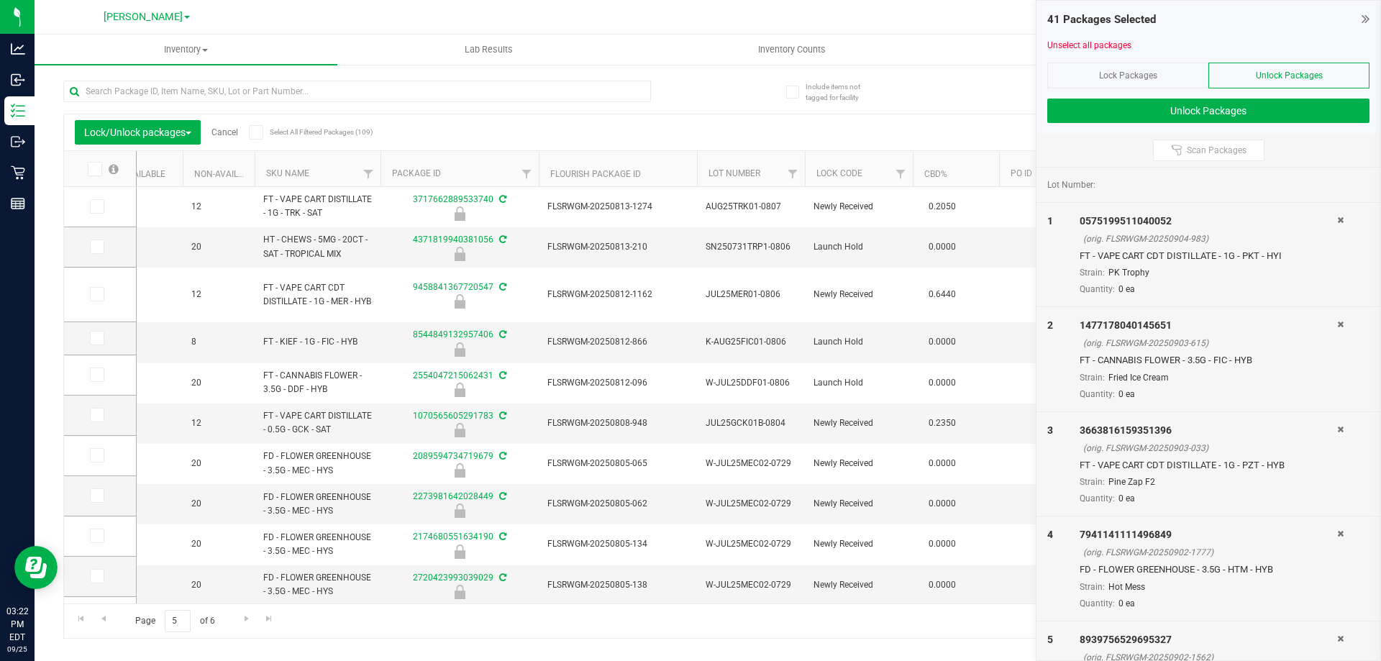
click at [96, 169] on icon at bounding box center [93, 169] width 9 height 0
click at [0, 0] on input "checkbox" at bounding box center [0, 0] width 0 height 0
click at [239, 620] on link "Go to the next page" at bounding box center [246, 619] width 21 height 19
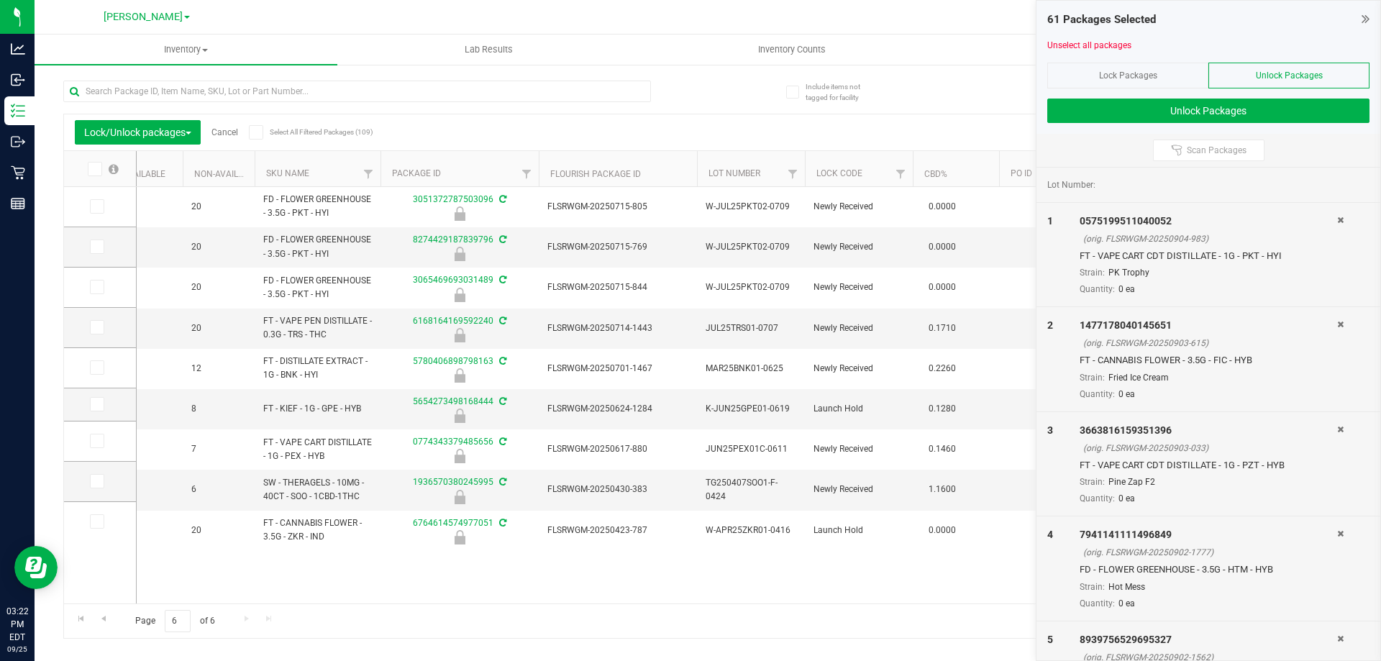
click at [91, 169] on icon at bounding box center [93, 169] width 9 height 0
click at [0, 0] on input "checkbox" at bounding box center [0, 0] width 0 height 0
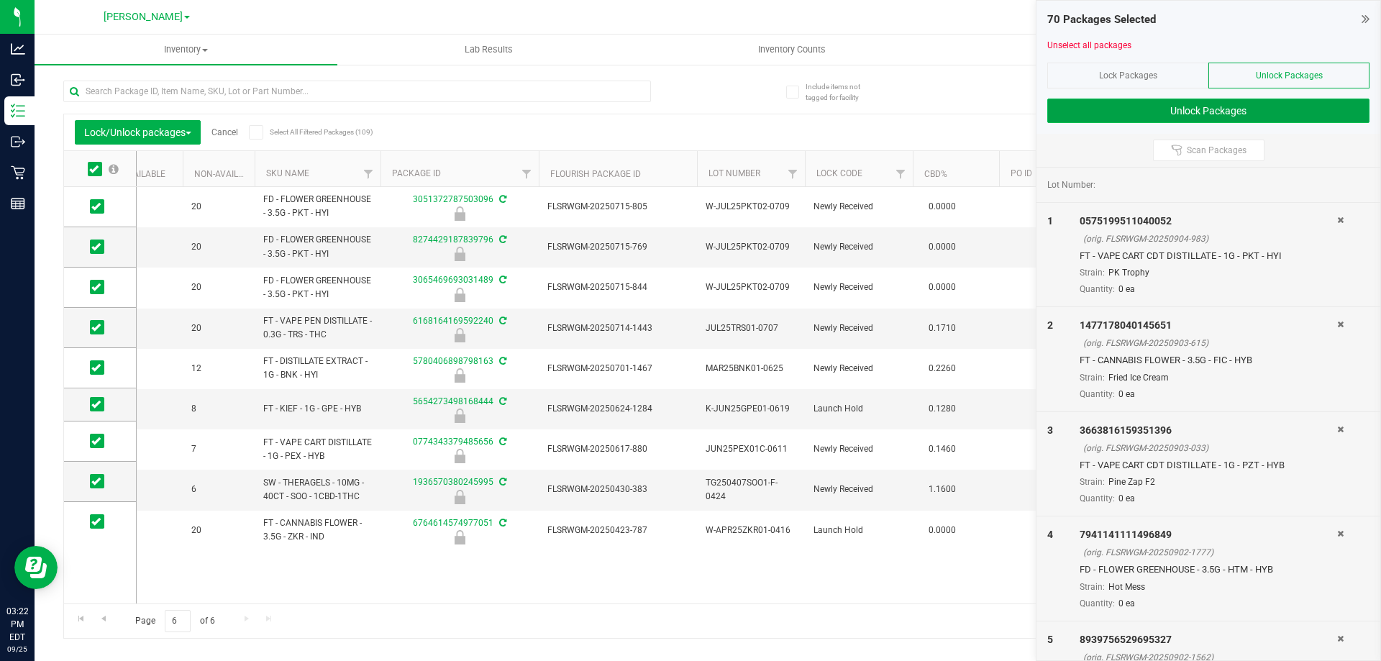
click at [1198, 108] on button "Unlock Packages" at bounding box center [1208, 111] width 322 height 24
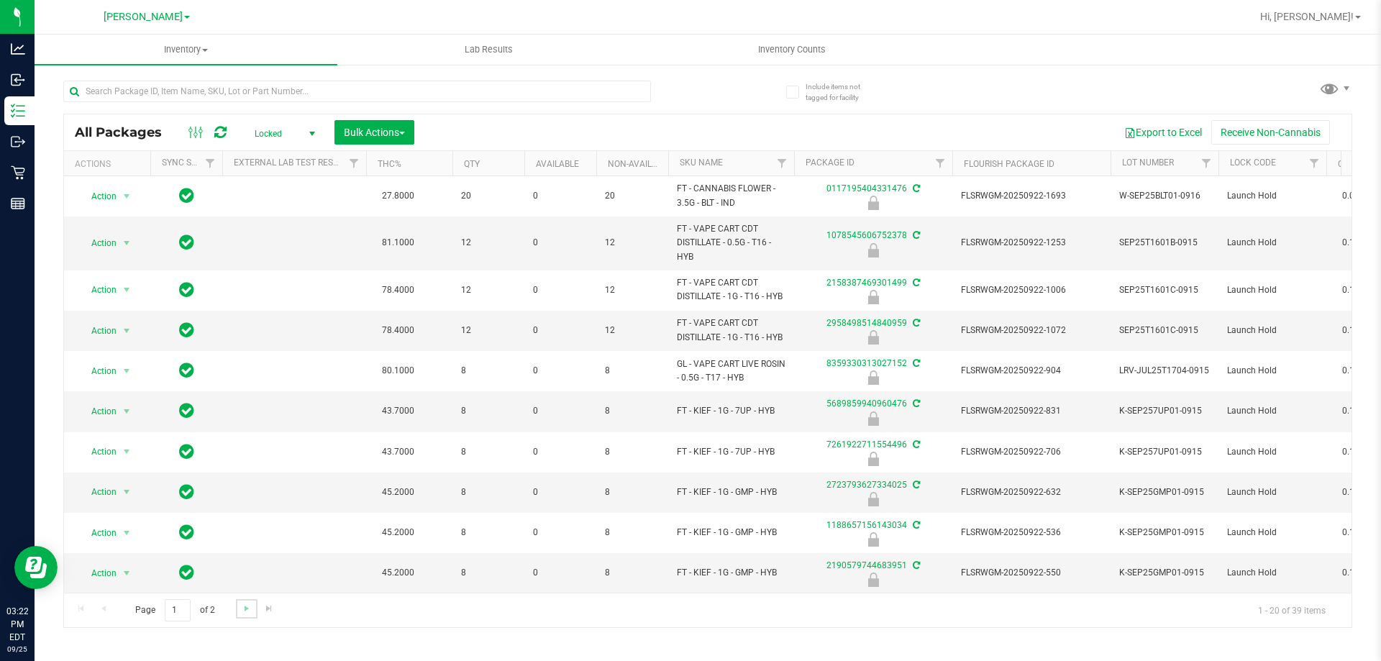
click at [238, 611] on link "Go to the next page" at bounding box center [246, 608] width 21 height 19
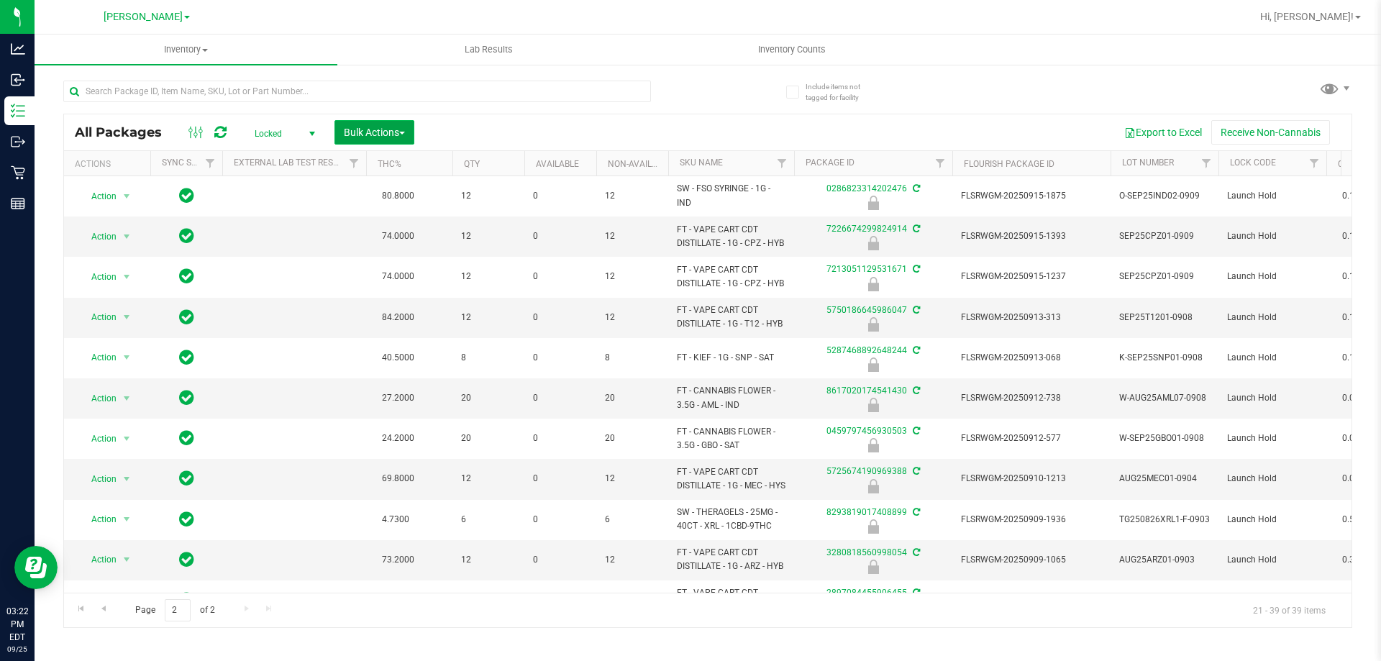
click at [374, 135] on span "Bulk Actions" at bounding box center [374, 133] width 61 height 12
click at [386, 271] on span "Lock/Unlock packages" at bounding box center [392, 271] width 99 height 12
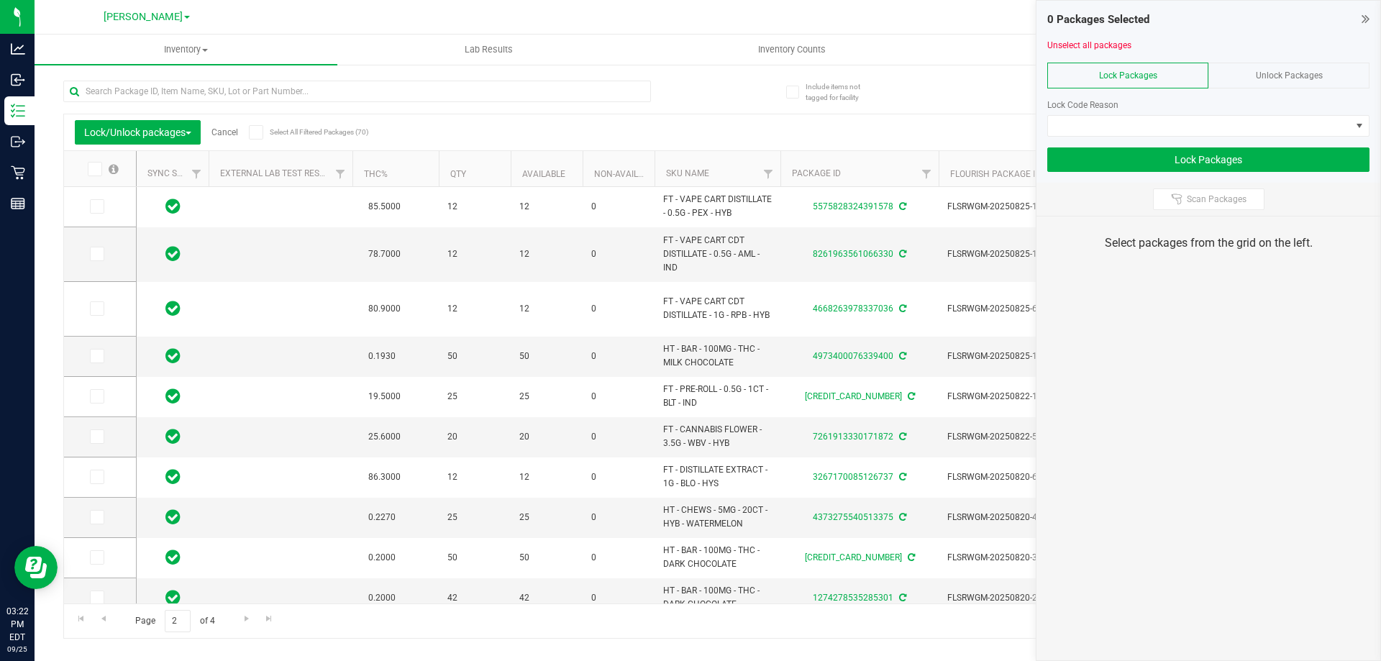
click at [96, 176] on th at bounding box center [100, 169] width 72 height 36
click at [96, 169] on icon at bounding box center [93, 169] width 9 height 0
click at [0, 0] on input "checkbox" at bounding box center [0, 0] width 0 height 0
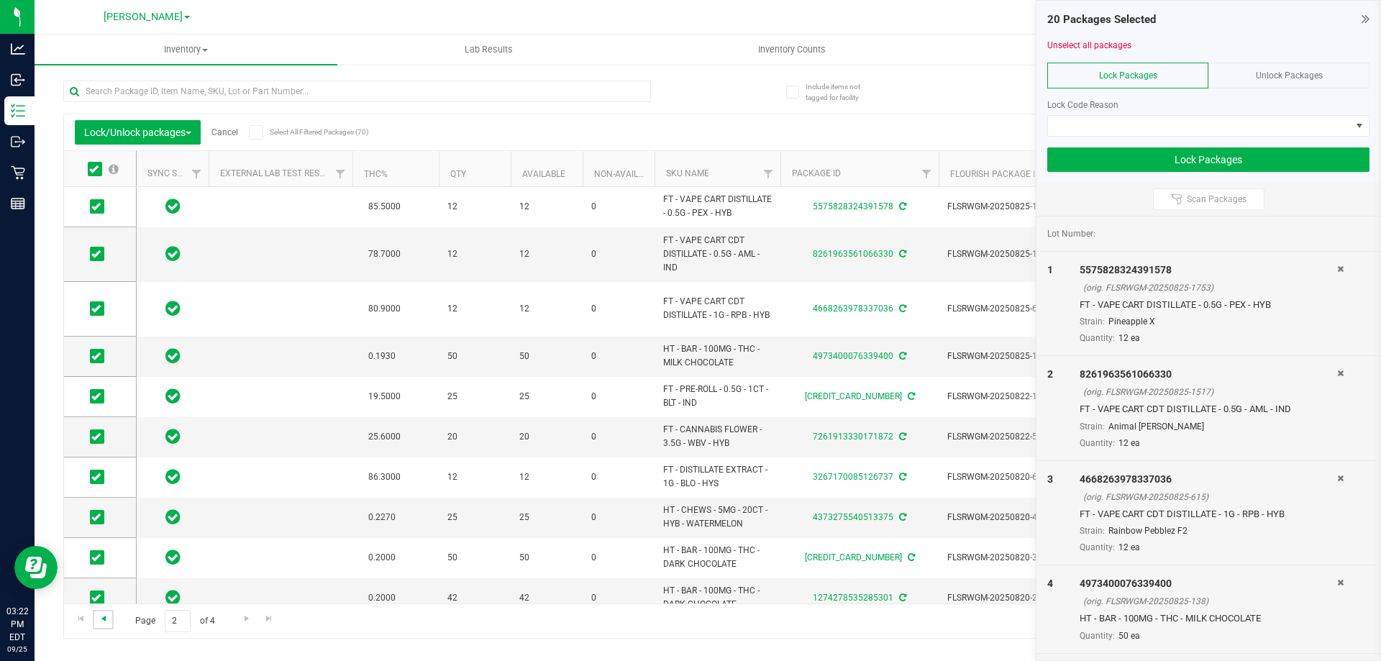
click at [107, 617] on span "Go to the previous page" at bounding box center [104, 619] width 12 height 12
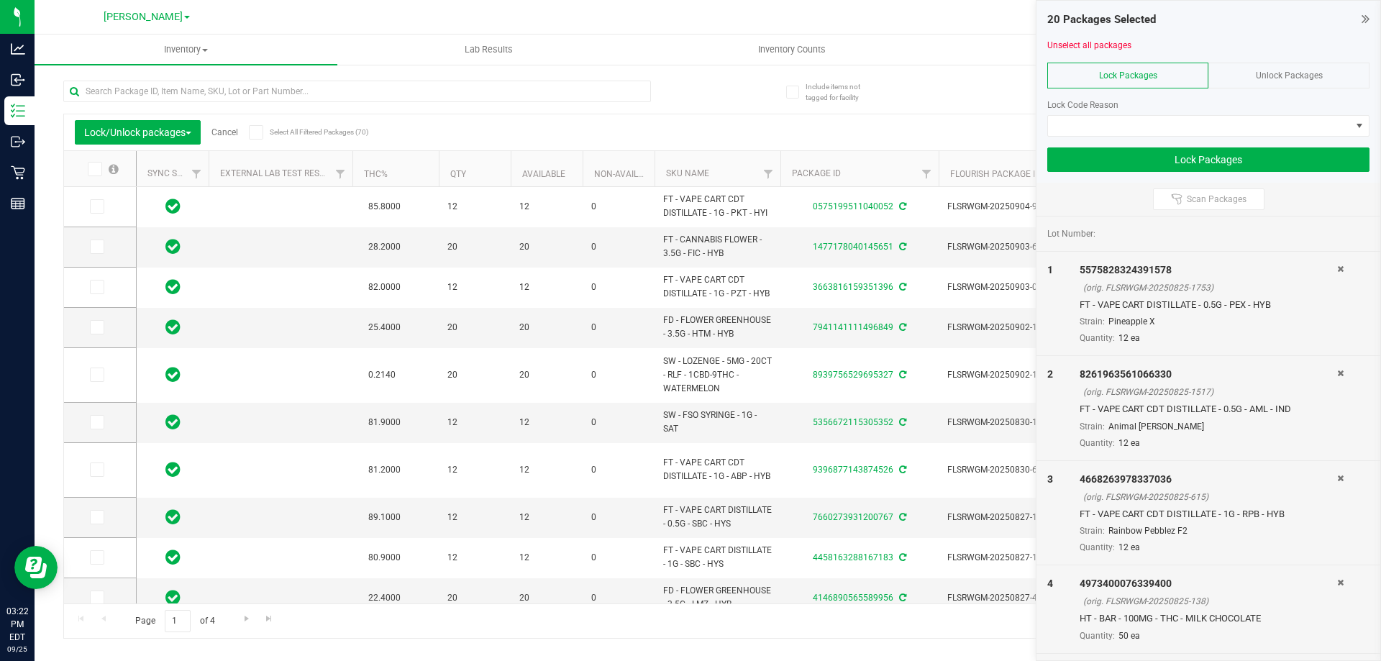
click at [102, 168] on label at bounding box center [102, 169] width 55 height 14
click at [0, 0] on input "checkbox" at bounding box center [0, 0] width 0 height 0
click at [254, 622] on link "Go to the next page" at bounding box center [246, 619] width 21 height 19
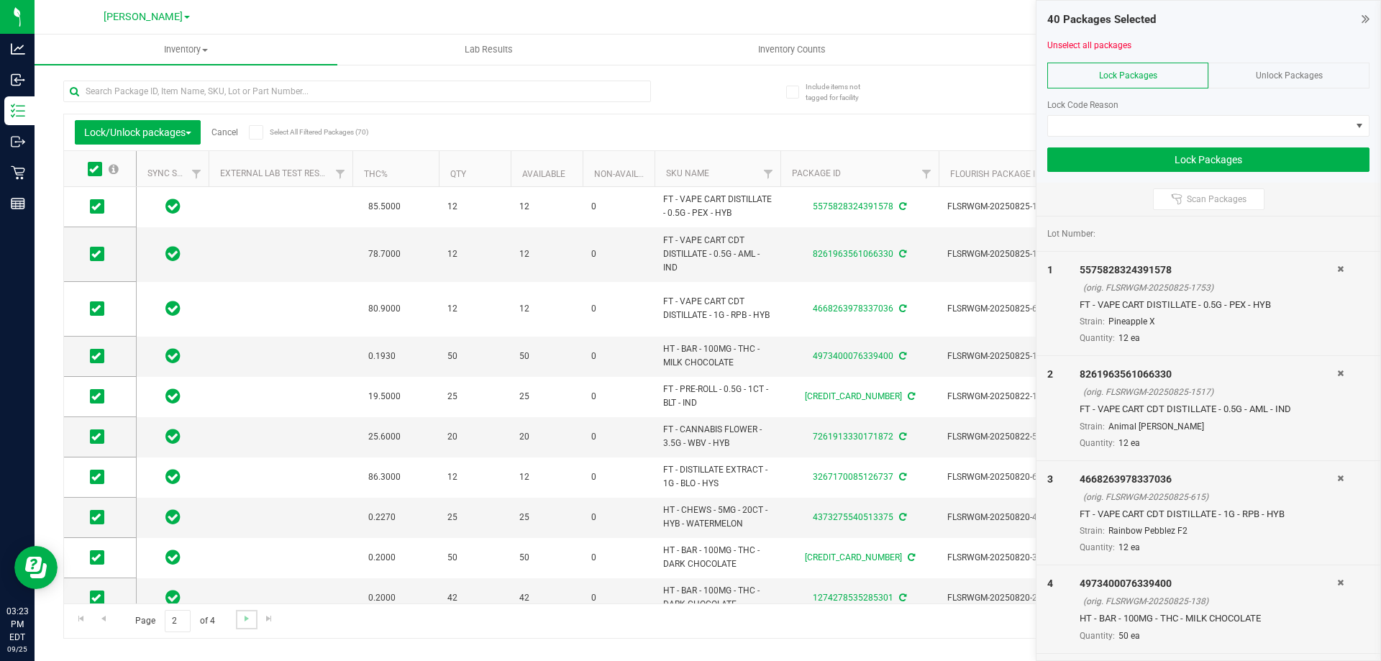
click at [251, 627] on link "Go to the next page" at bounding box center [246, 619] width 21 height 19
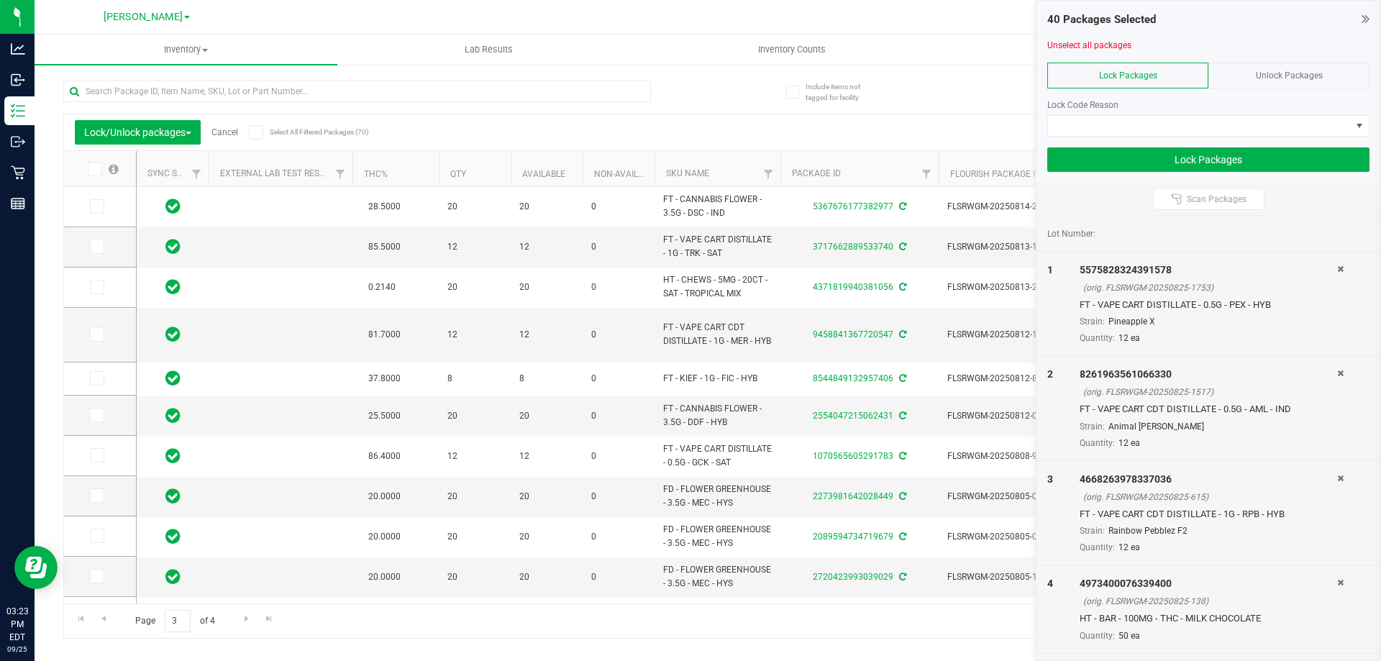
click at [92, 163] on span at bounding box center [95, 169] width 14 height 14
click at [0, 0] on input "checkbox" at bounding box center [0, 0] width 0 height 0
click at [245, 619] on span "Go to the next page" at bounding box center [247, 619] width 12 height 12
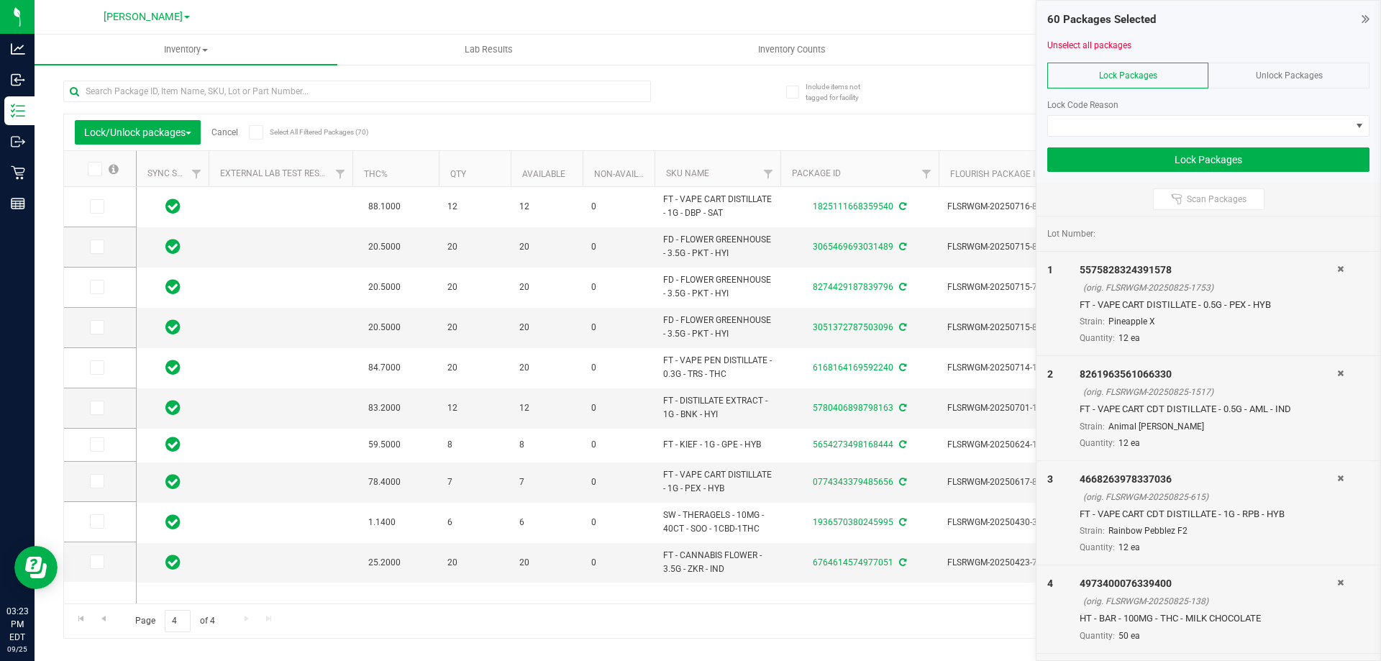
click at [95, 175] on span at bounding box center [95, 169] width 14 height 14
click at [0, 0] on input "checkbox" at bounding box center [0, 0] width 0 height 0
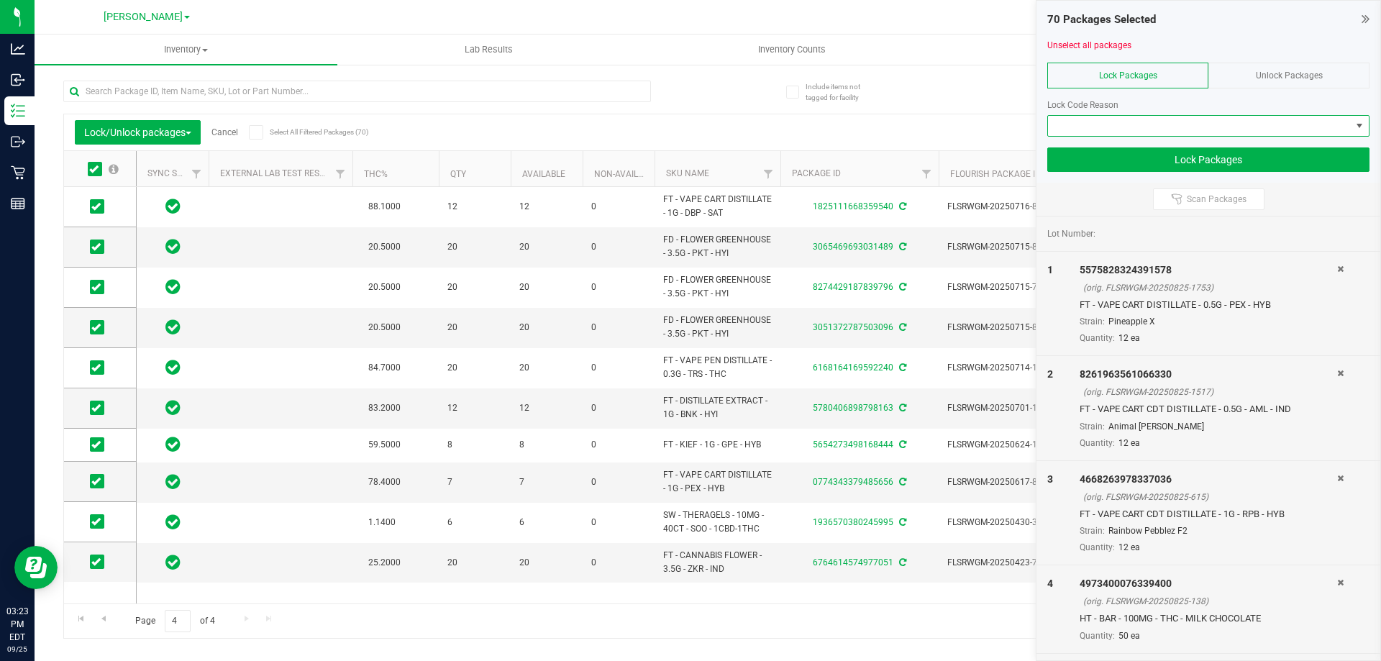
click at [1091, 116] on span at bounding box center [1199, 126] width 303 height 20
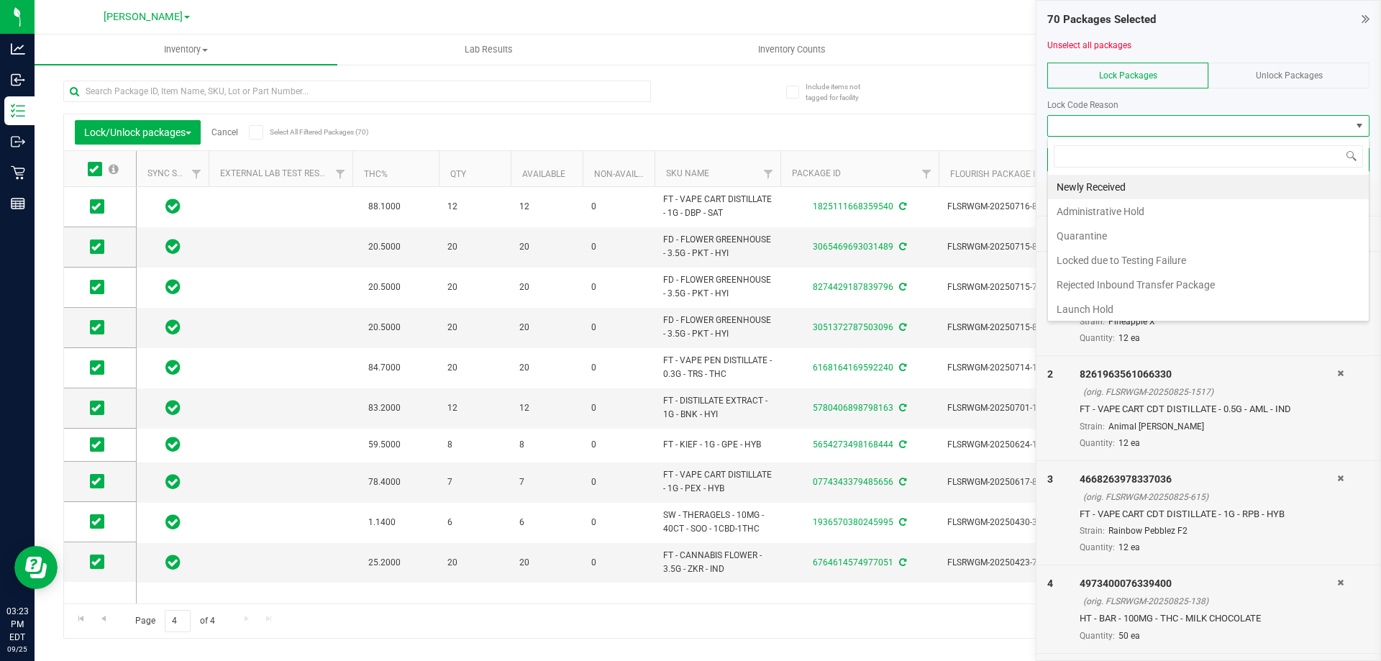
scroll to position [22, 322]
click at [1121, 312] on li "Launch Hold" at bounding box center [1208, 309] width 321 height 24
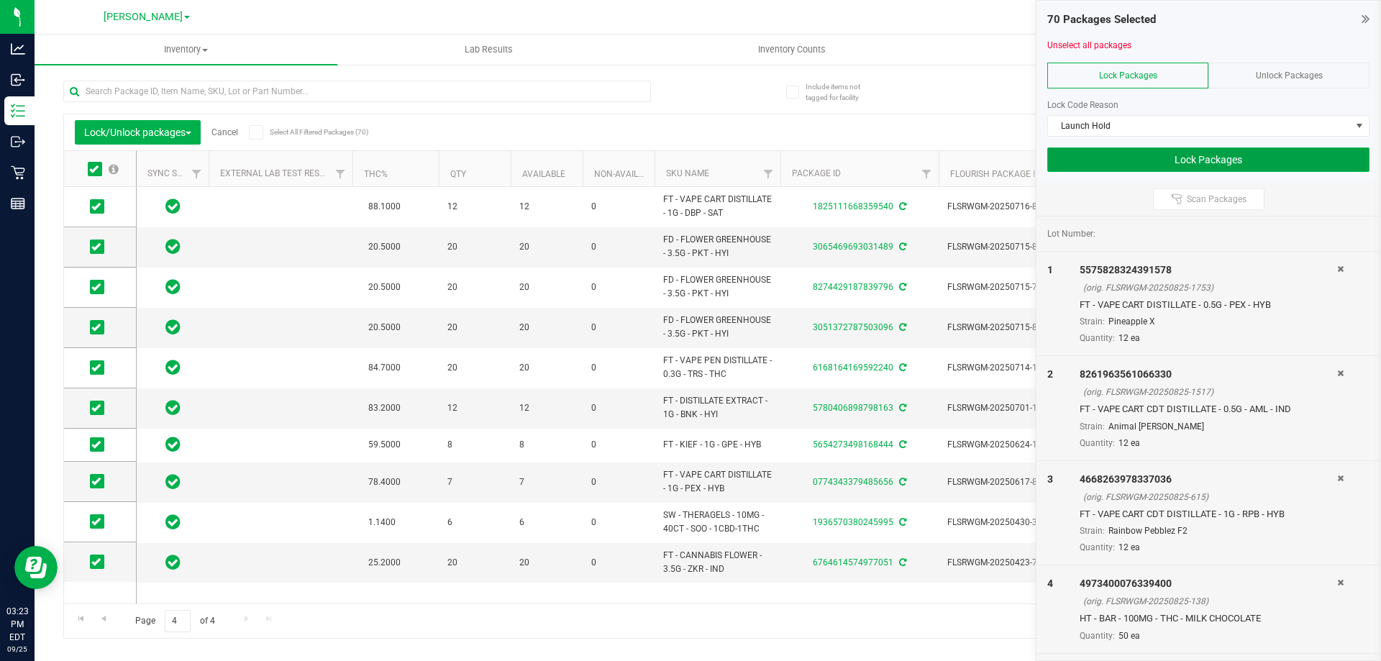
click at [1162, 149] on button "Lock Packages" at bounding box center [1208, 159] width 322 height 24
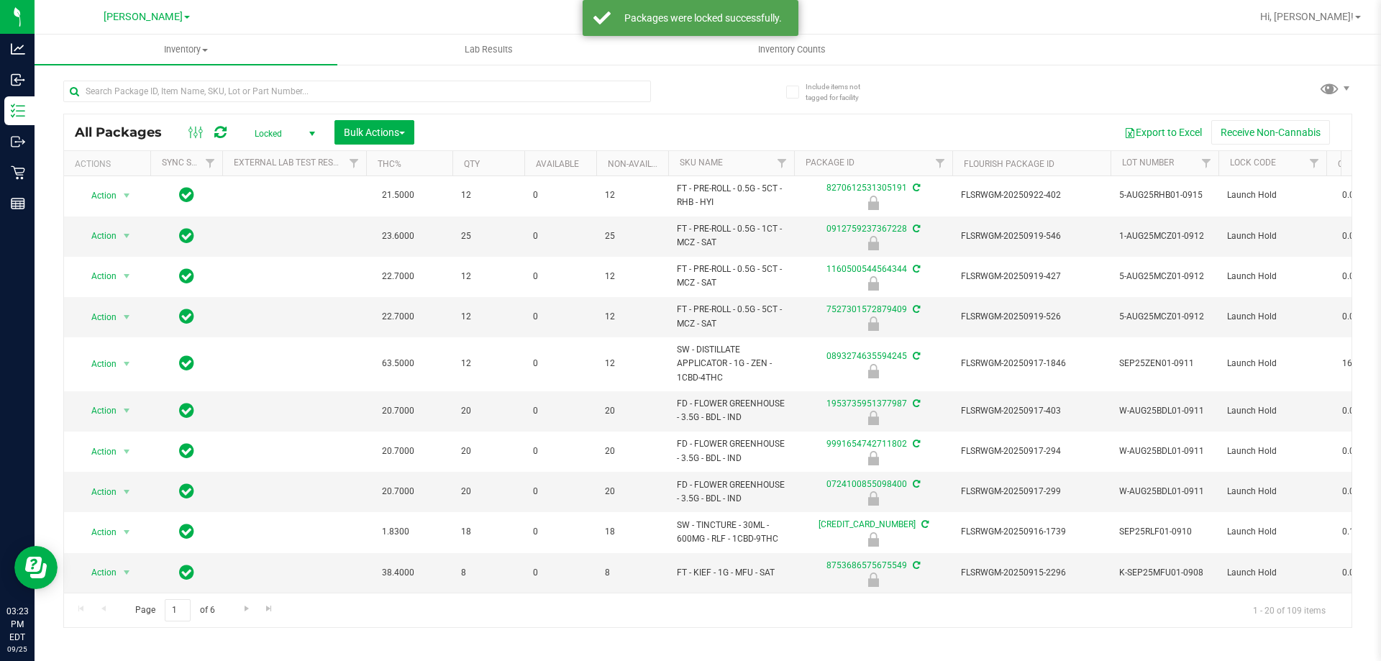
scroll to position [429, 0]
click at [236, 605] on link "Go to the next page" at bounding box center [246, 608] width 21 height 19
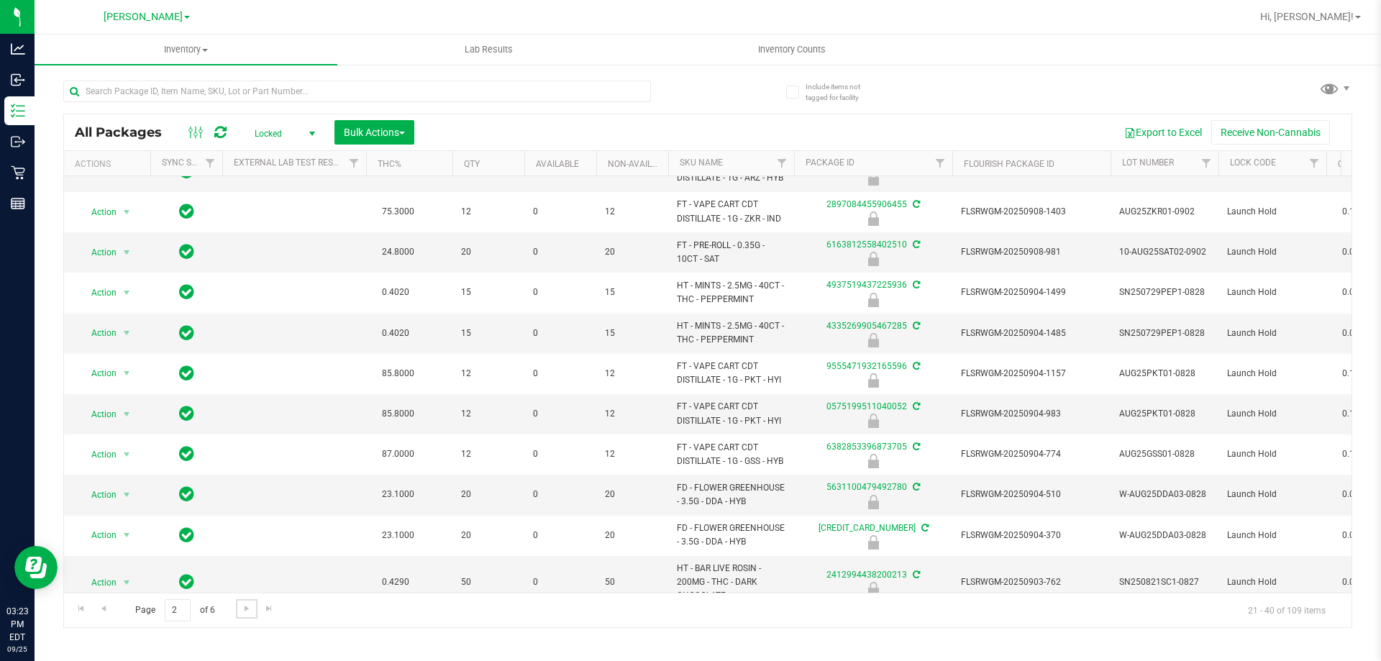
scroll to position [429, 0]
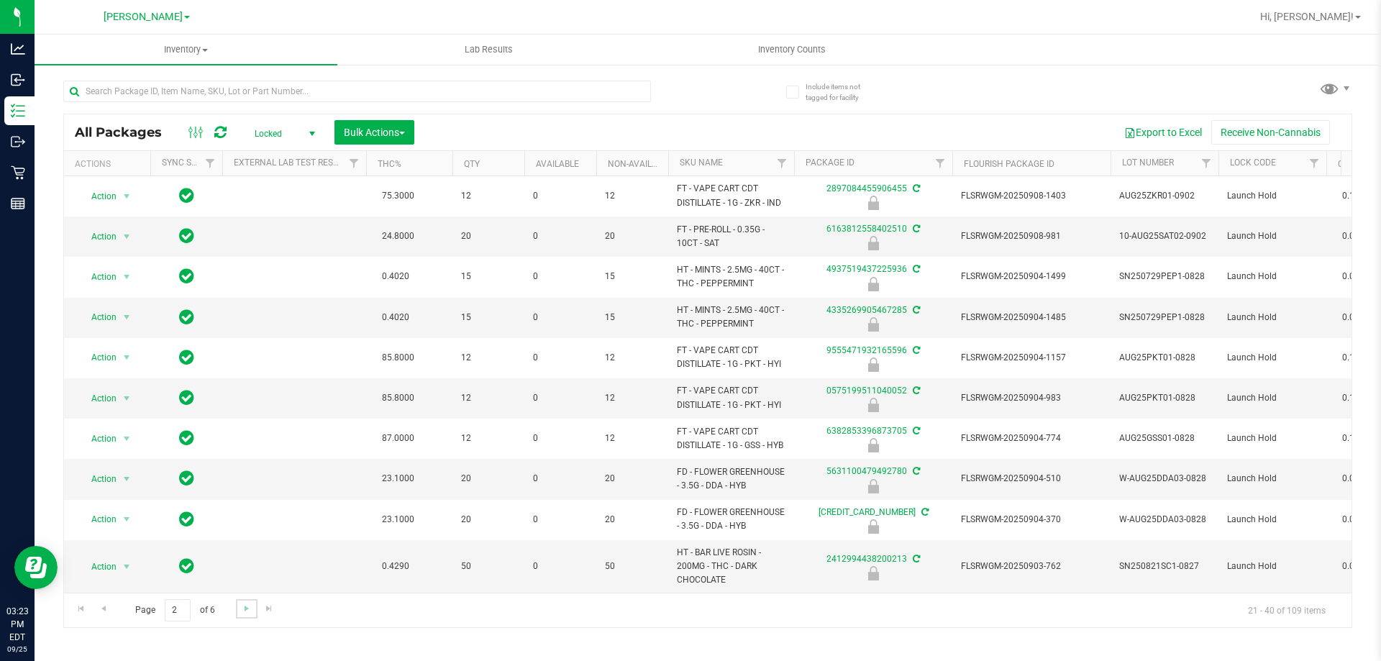
click at [237, 610] on link "Go to the next page" at bounding box center [246, 608] width 21 height 19
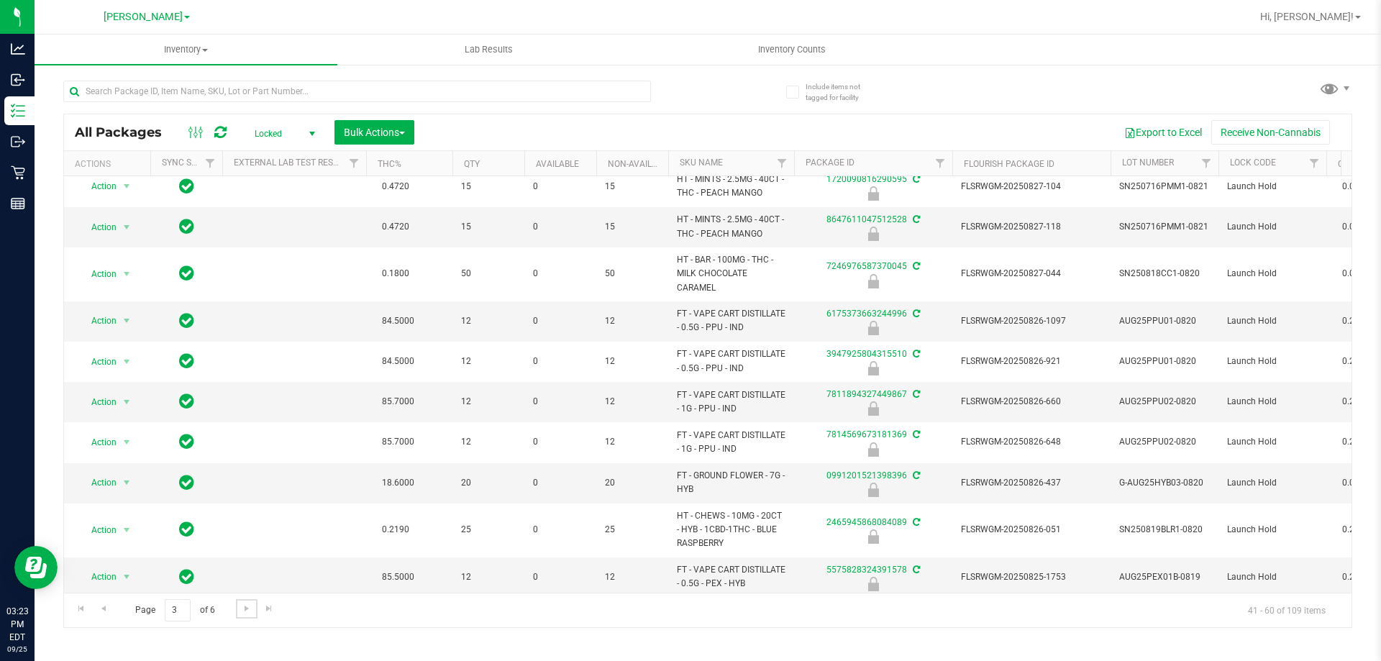
scroll to position [455, 0]
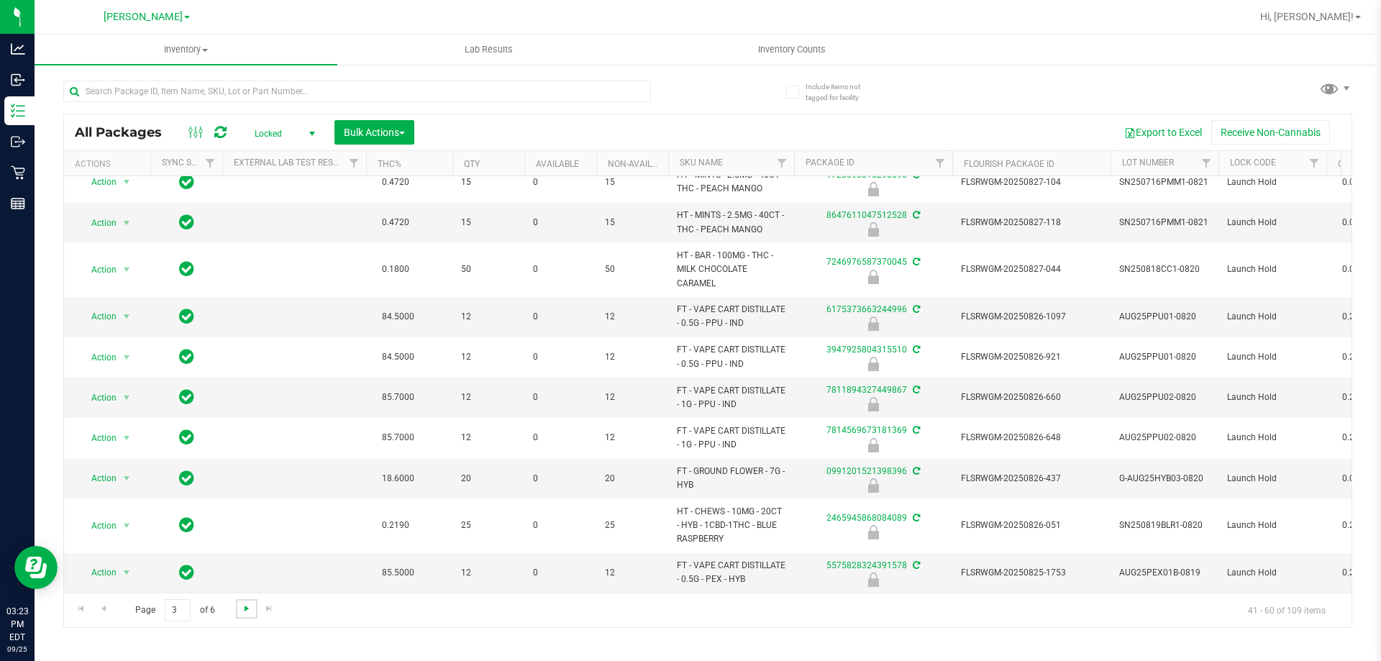
click at [241, 610] on span "Go to the next page" at bounding box center [247, 609] width 12 height 12
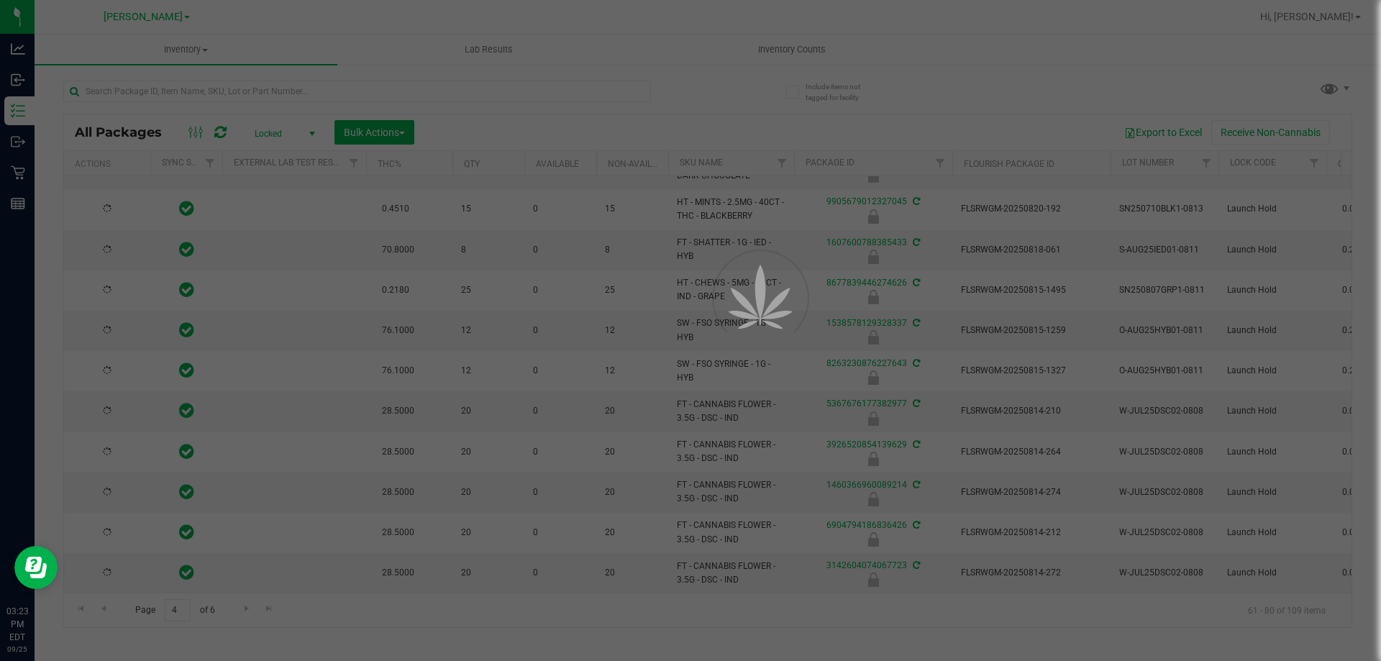
type input "2026-02-15"
type input "2026-02-23"
type input "2026-02-22"
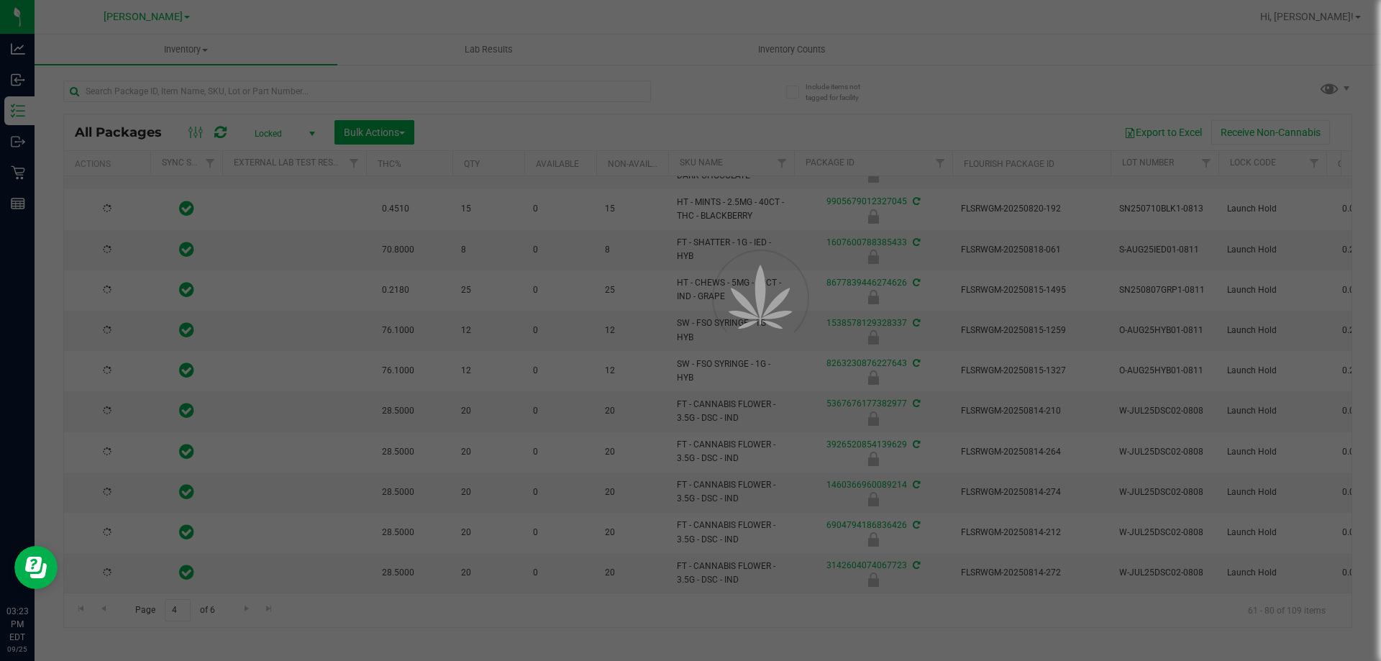
type input "2026-01-19"
type input "2026-02-17"
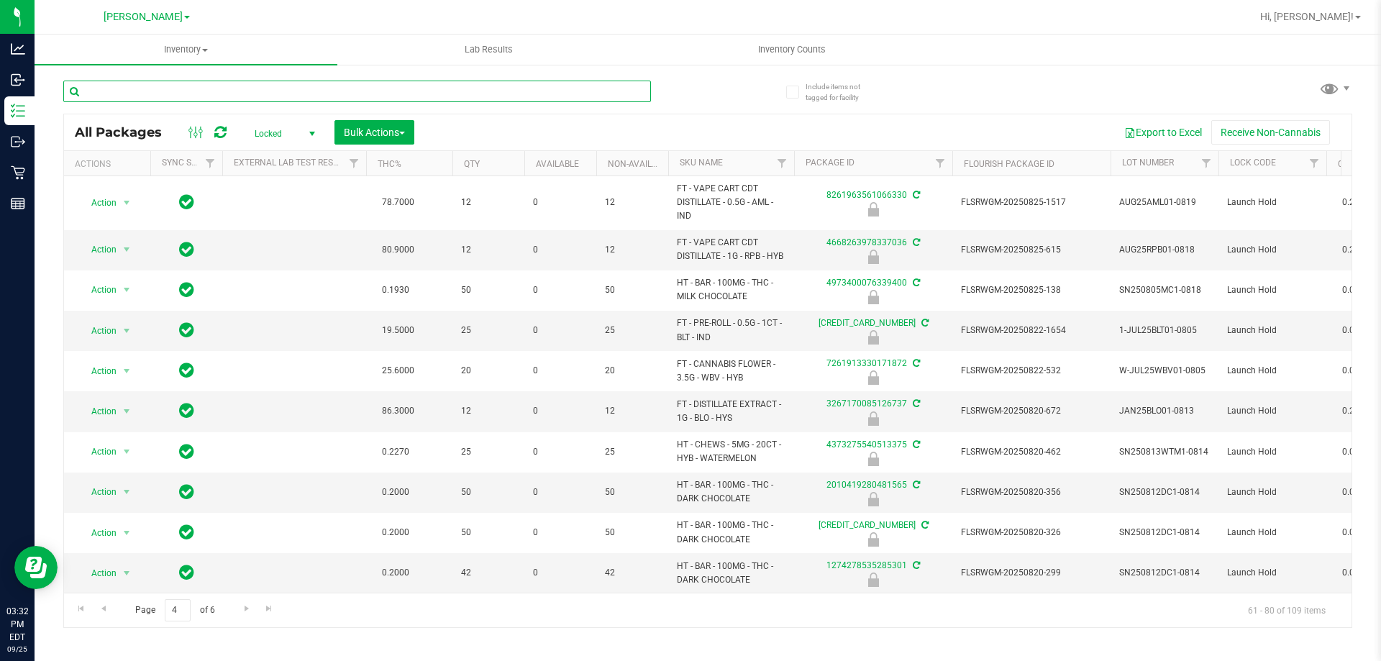
click at [310, 98] on input "text" at bounding box center [357, 92] width 588 height 22
type input "1733306134193868"
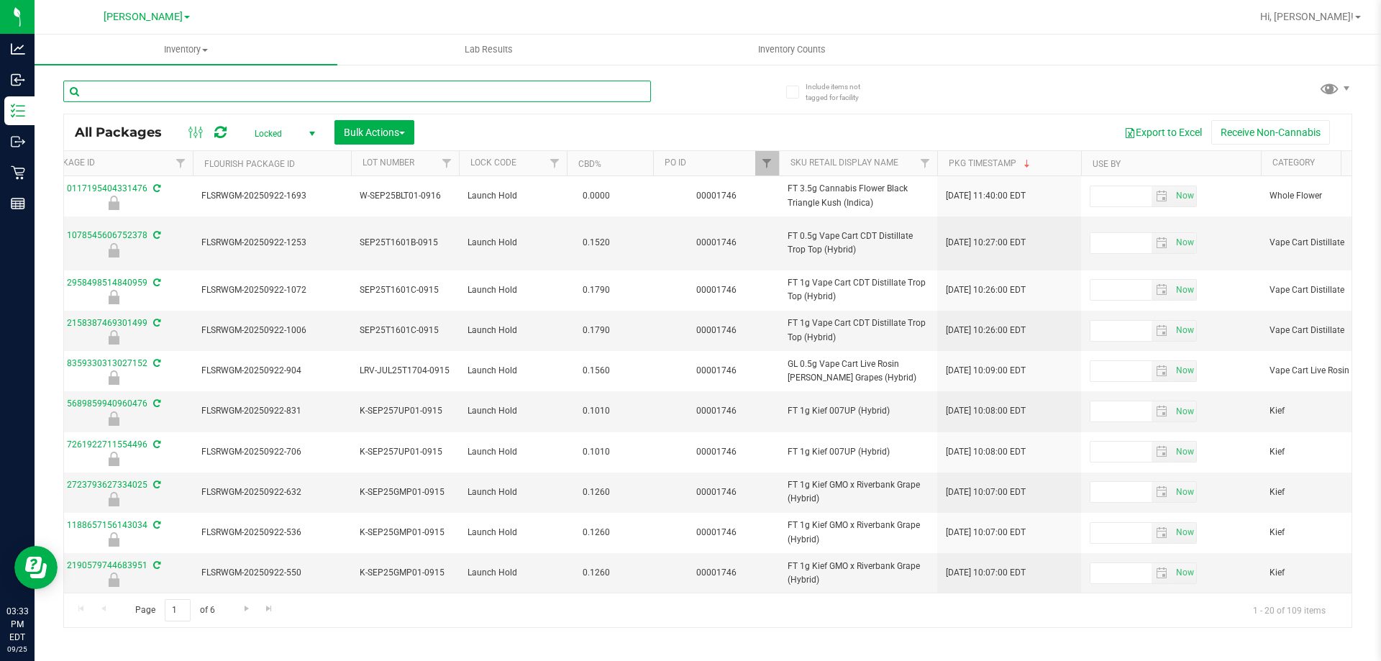
scroll to position [0, 769]
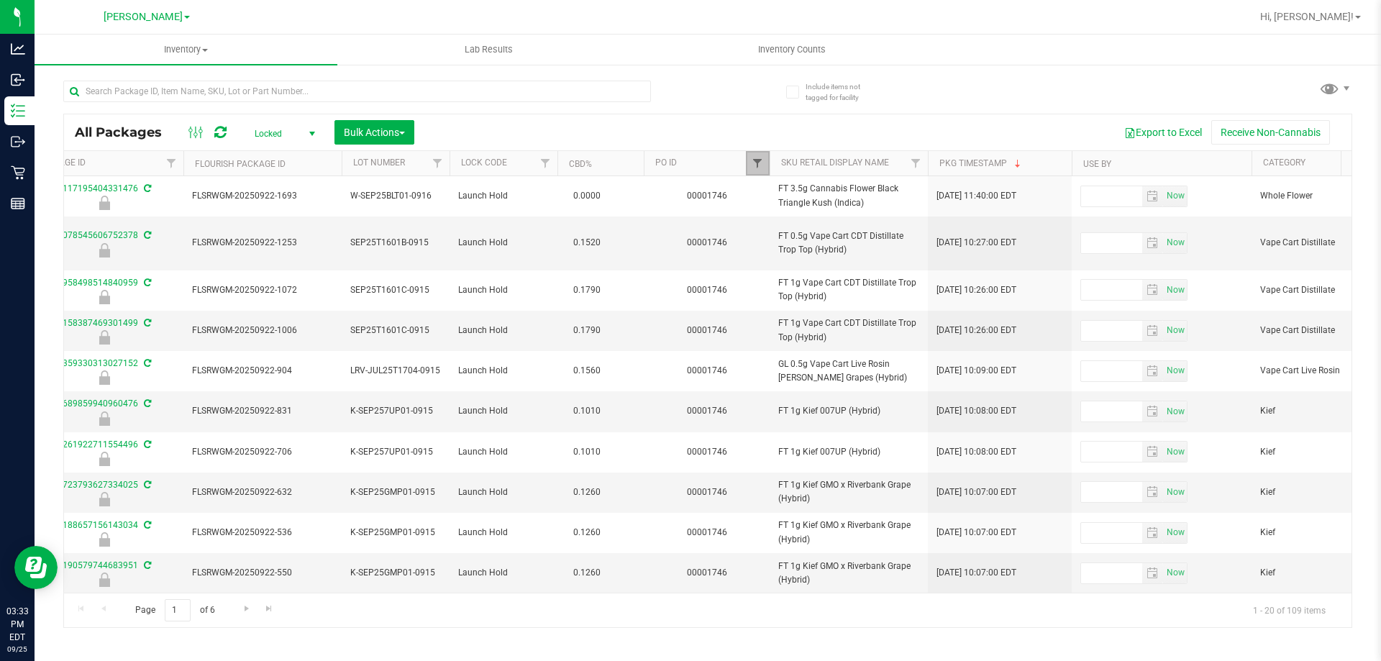
click at [760, 163] on span "Filter" at bounding box center [758, 164] width 12 height 12
click at [865, 228] on button "Clear" at bounding box center [868, 233] width 69 height 32
click at [261, 95] on input "text" at bounding box center [357, 92] width 588 height 22
type input "1733306134193868"
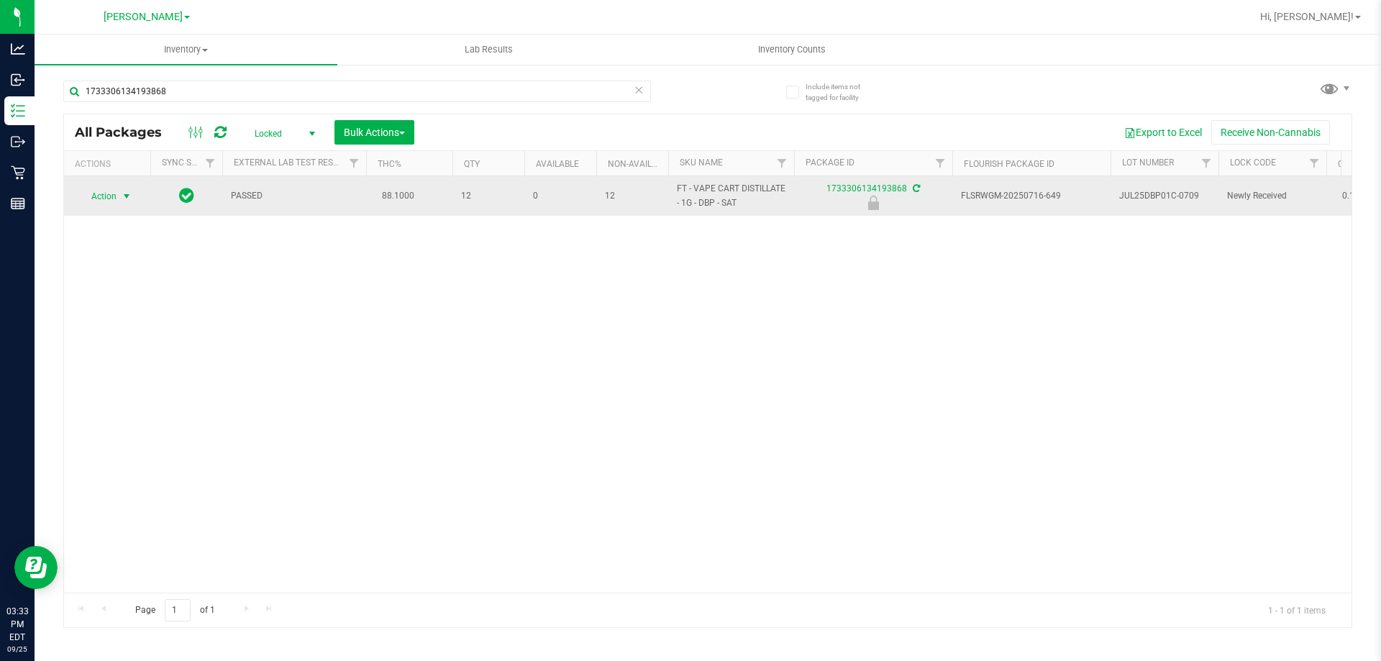
click at [107, 191] on span "Action" at bounding box center [97, 196] width 39 height 20
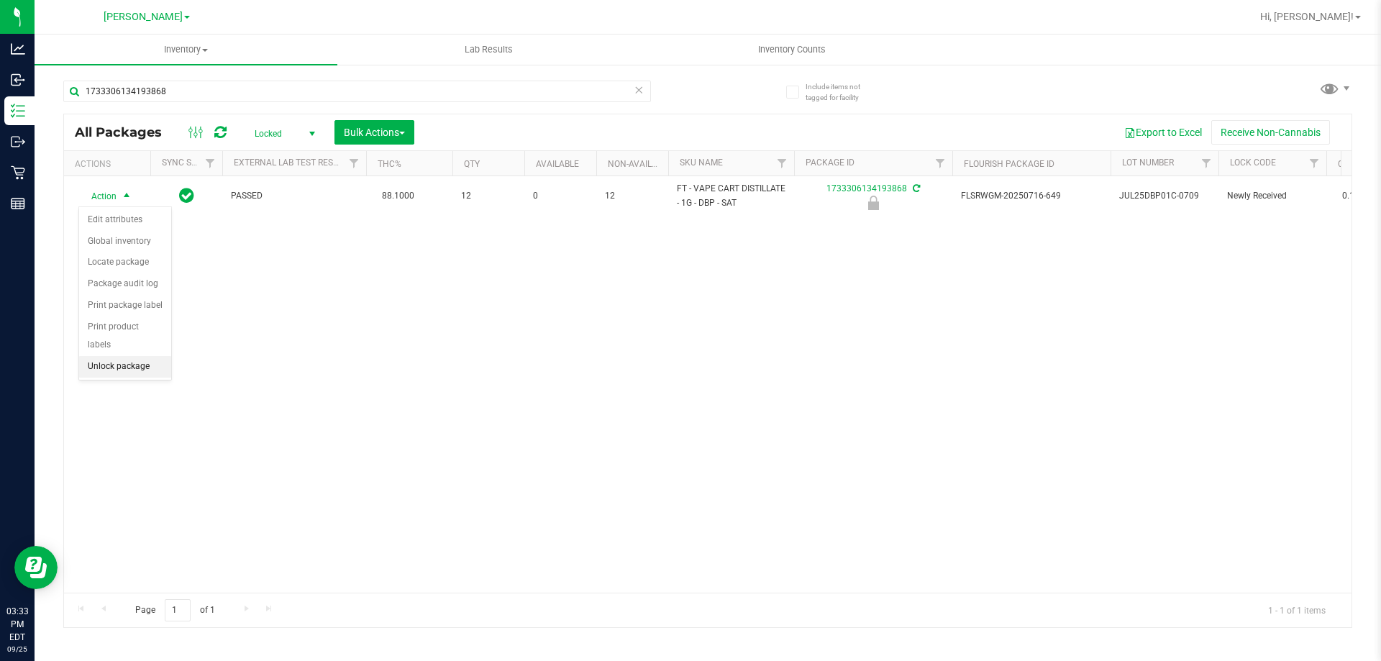
click at [129, 356] on li "Unlock package" at bounding box center [125, 367] width 92 height 22
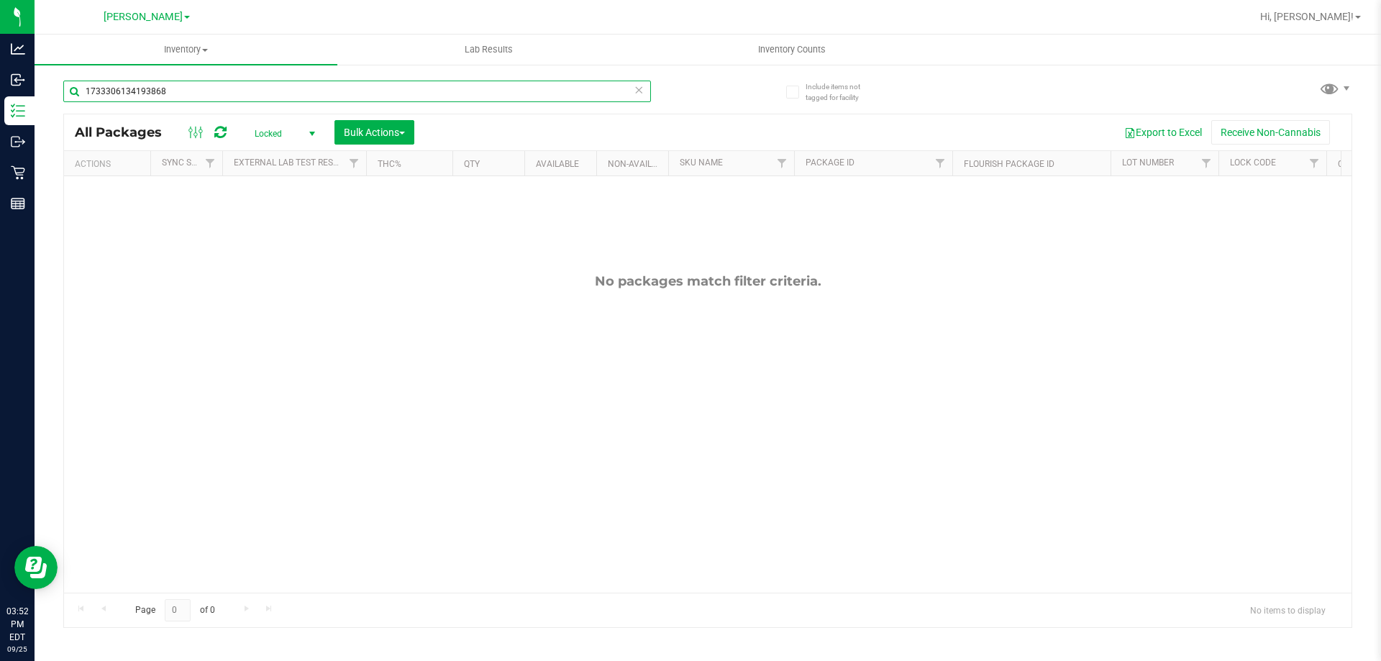
click at [232, 94] on input "1733306134193868" at bounding box center [357, 92] width 588 height 22
type input "9059272595038275"
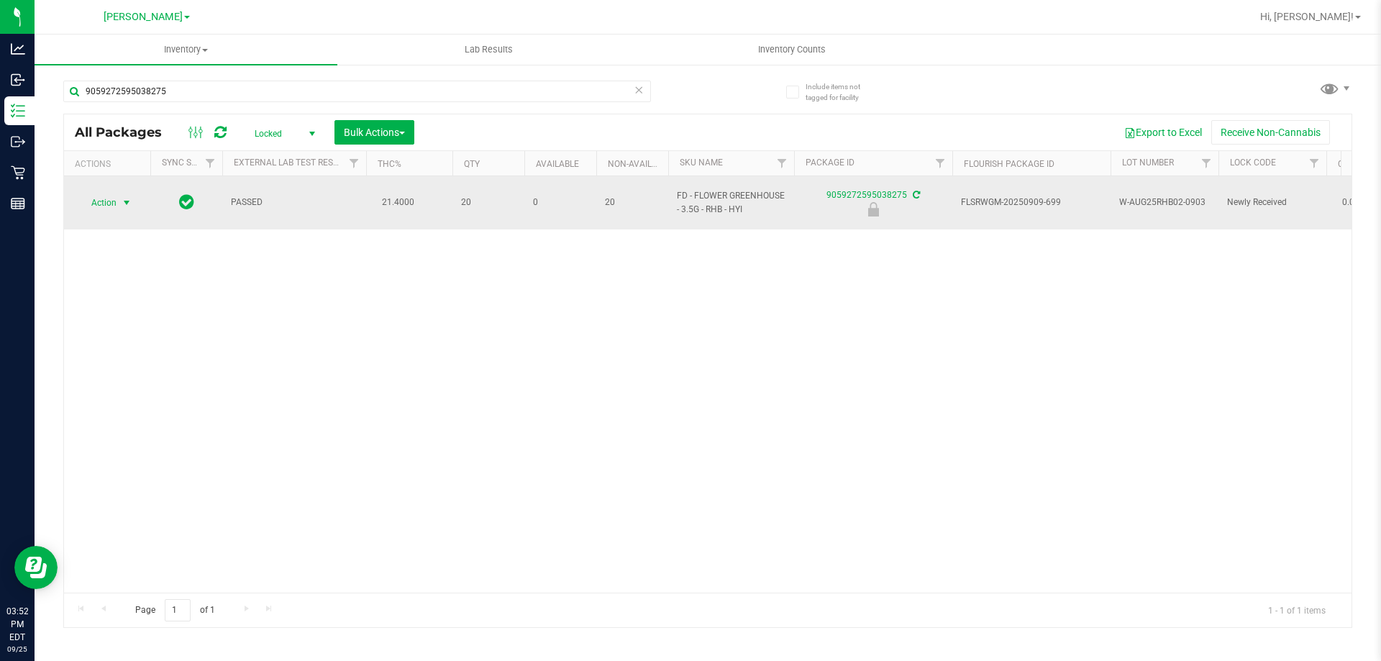
click at [109, 193] on span "Action" at bounding box center [97, 203] width 39 height 20
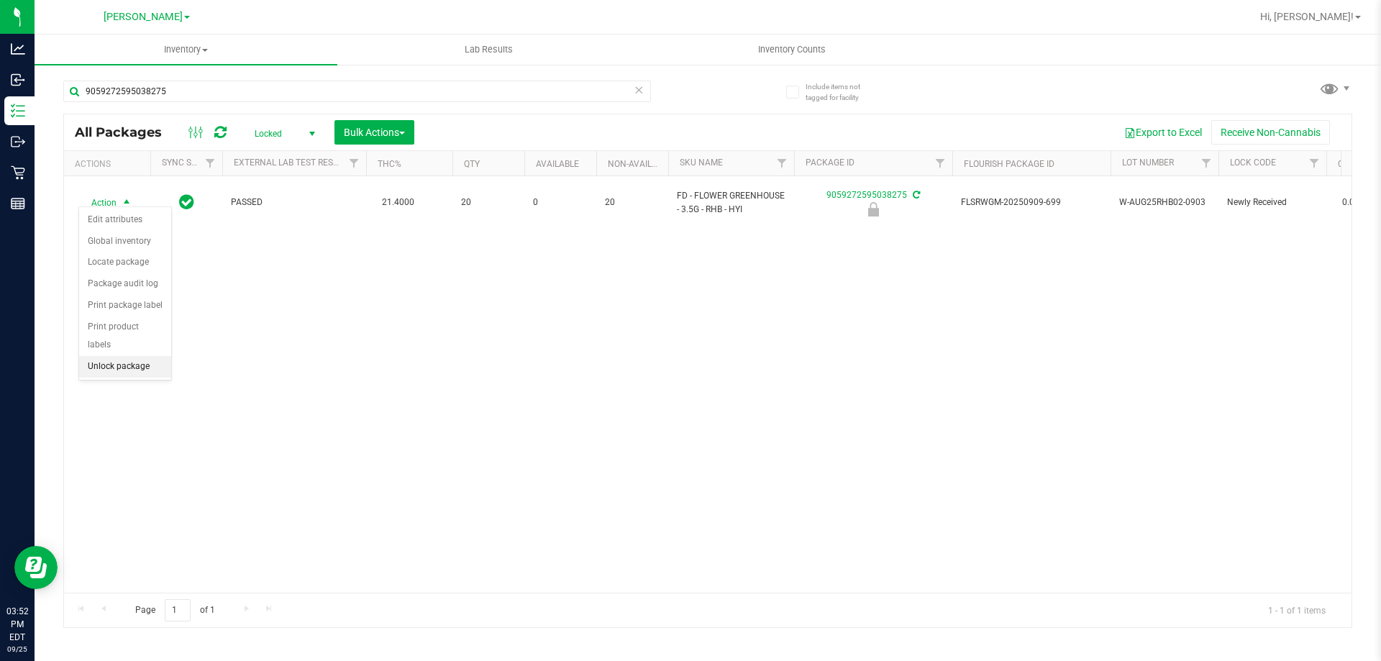
click at [152, 356] on li "Unlock package" at bounding box center [125, 367] width 92 height 22
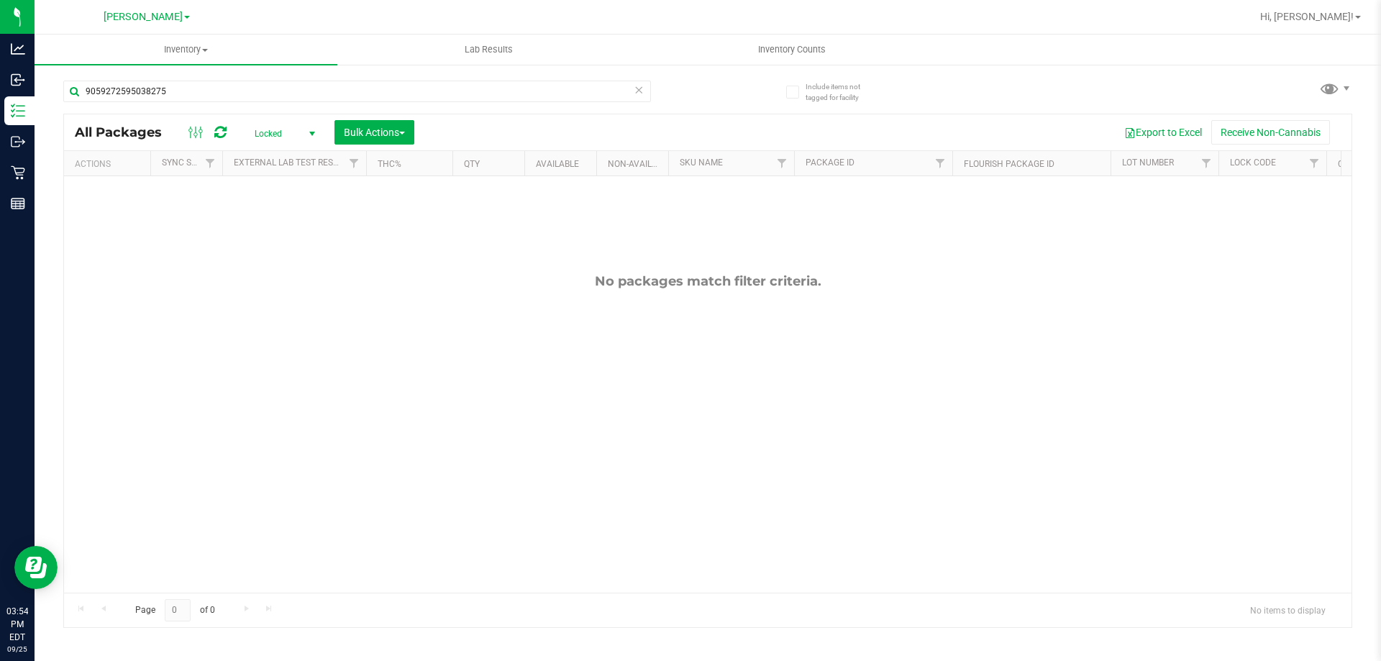
click at [291, 137] on span "Locked" at bounding box center [281, 134] width 79 height 20
click at [287, 162] on li "Active Only" at bounding box center [281, 157] width 78 height 22
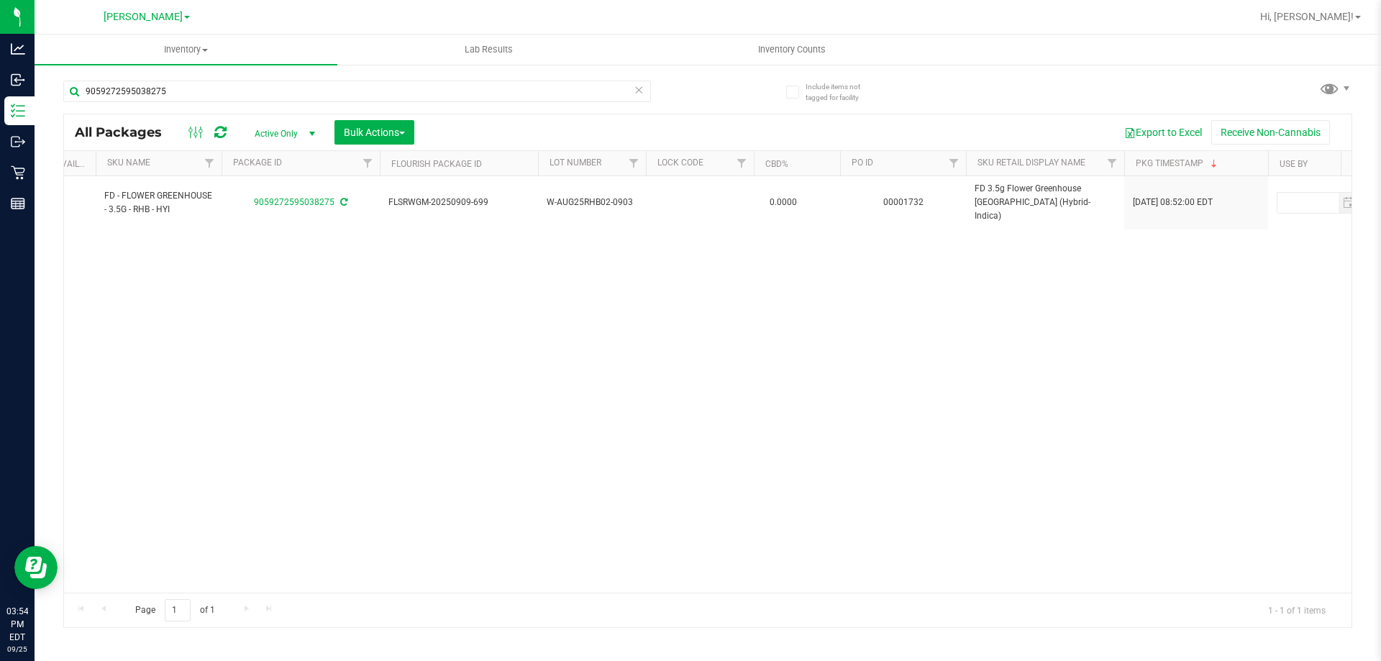
scroll to position [0, 557]
drag, startPoint x: 540, startPoint y: 598, endPoint x: 509, endPoint y: 598, distance: 30.9
click at [509, 598] on div "Page 1 of 1 1 - 1 of 1 items" at bounding box center [708, 610] width 1288 height 35
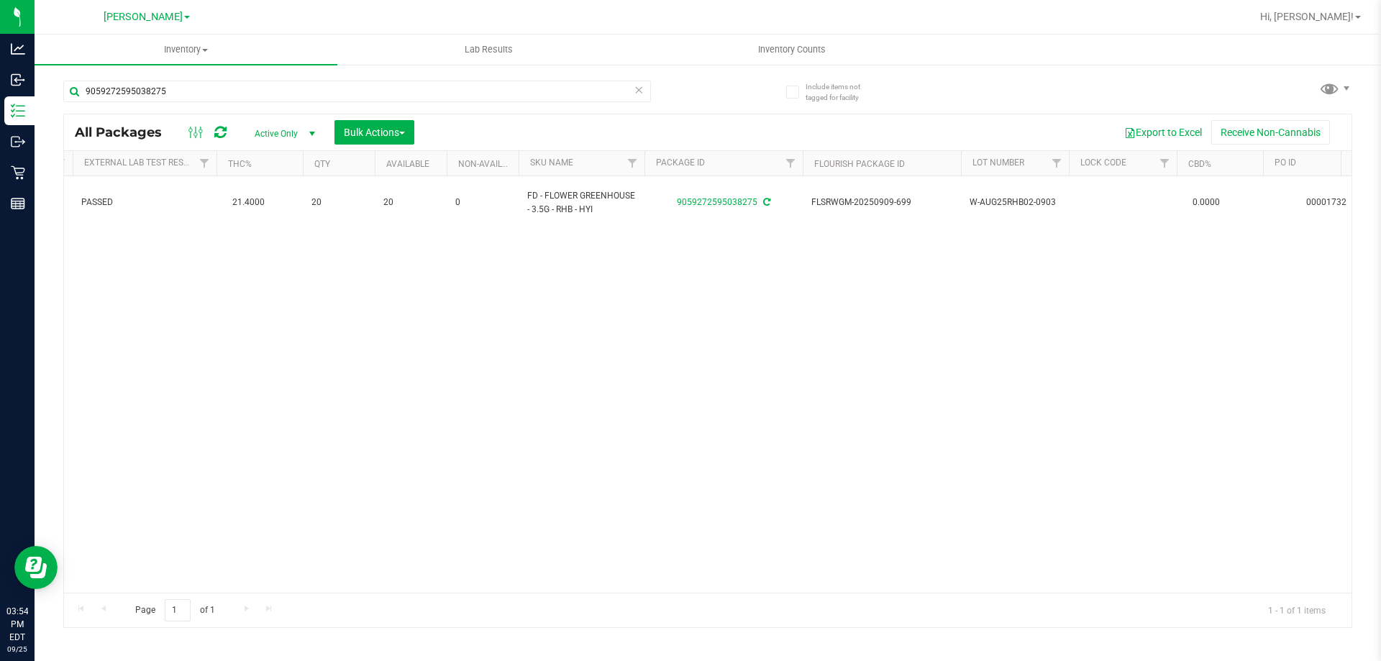
scroll to position [0, 0]
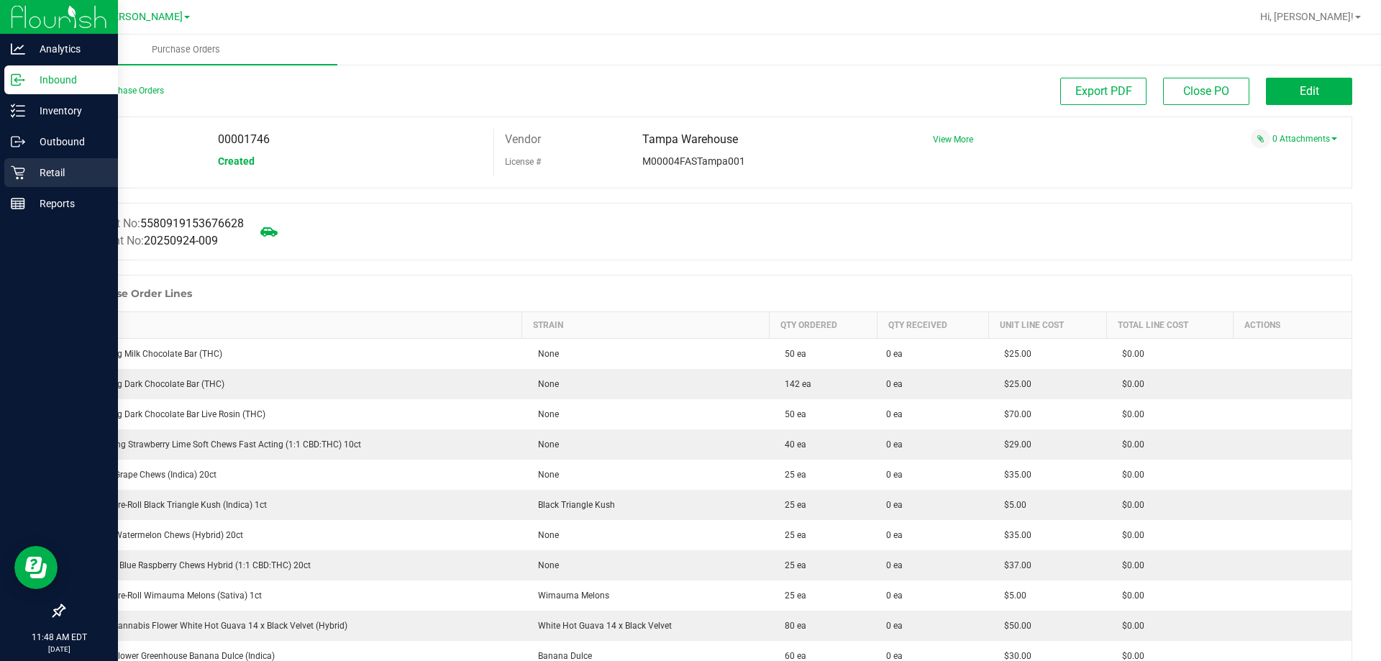
click at [27, 171] on p "Retail" at bounding box center [68, 172] width 86 height 17
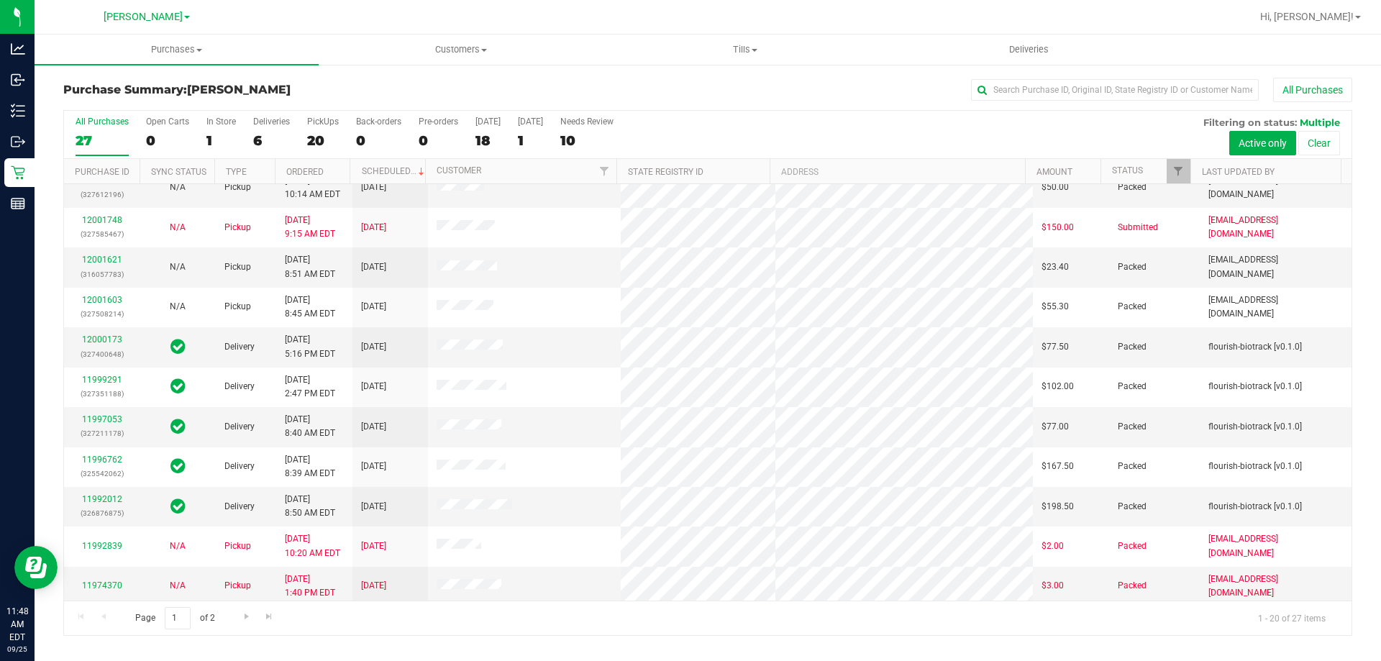
scroll to position [380, 0]
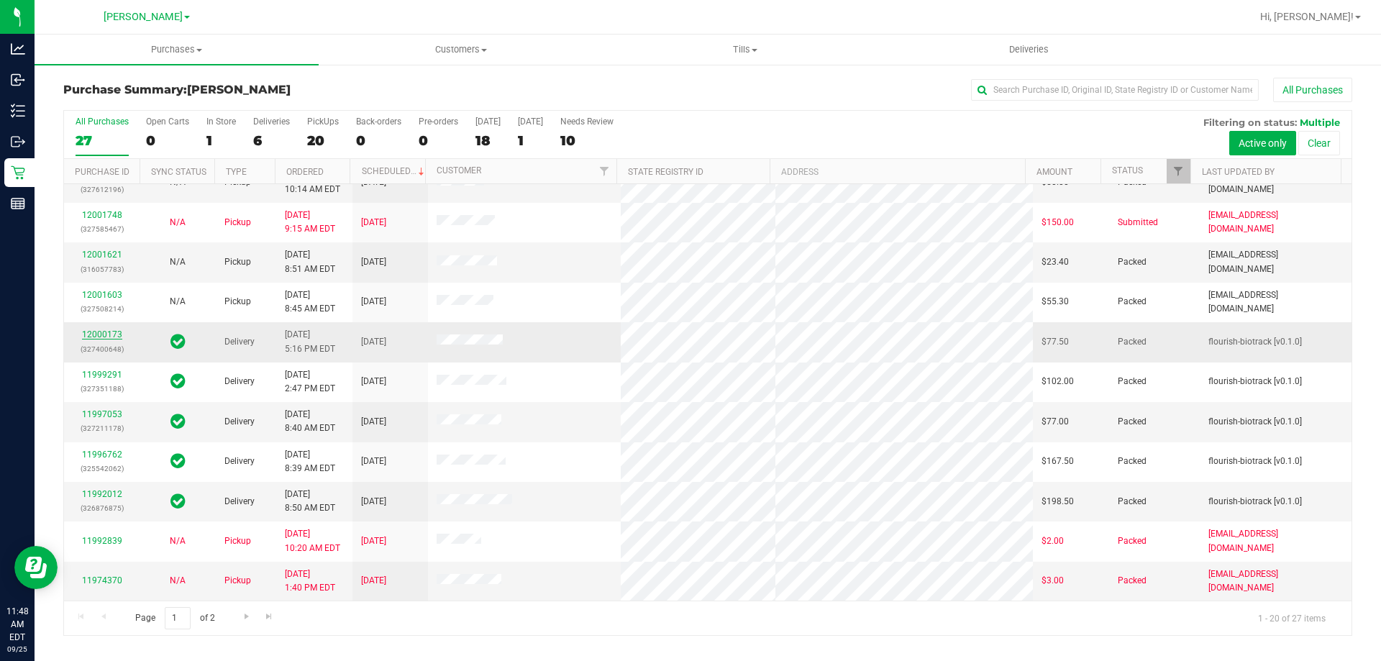
click at [108, 331] on link "12000173" at bounding box center [102, 334] width 40 height 10
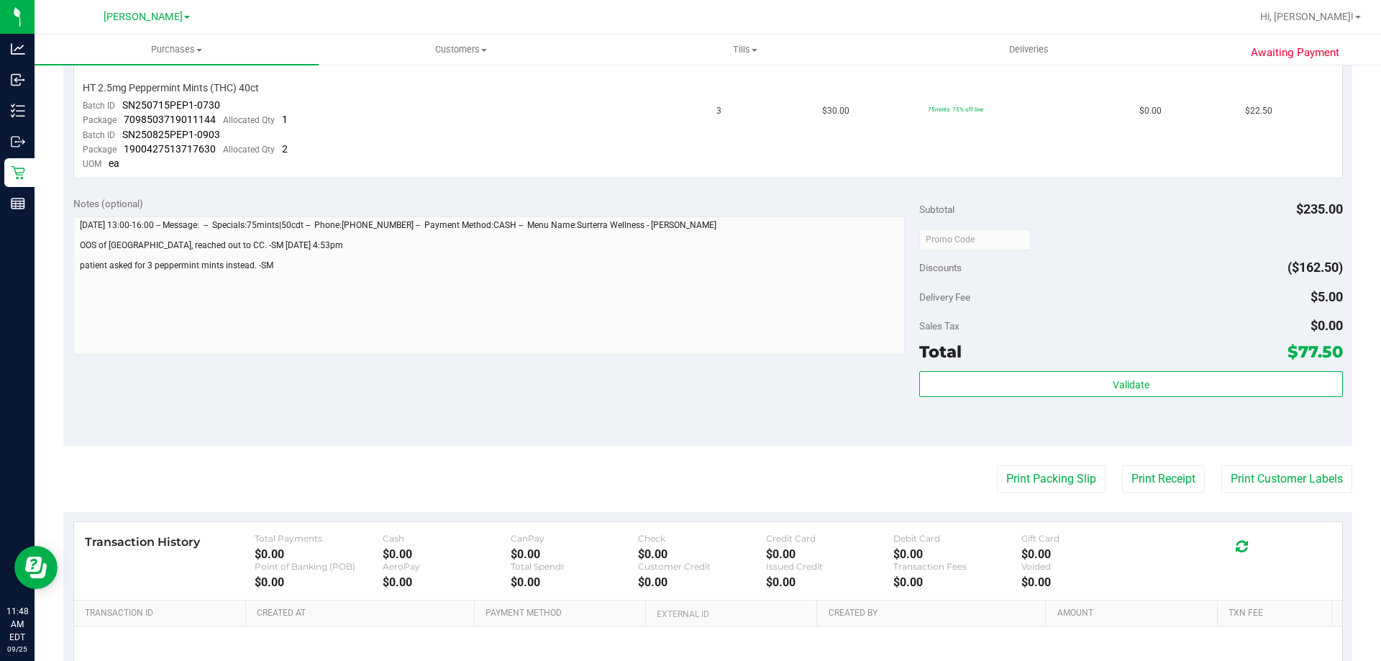
scroll to position [647, 0]
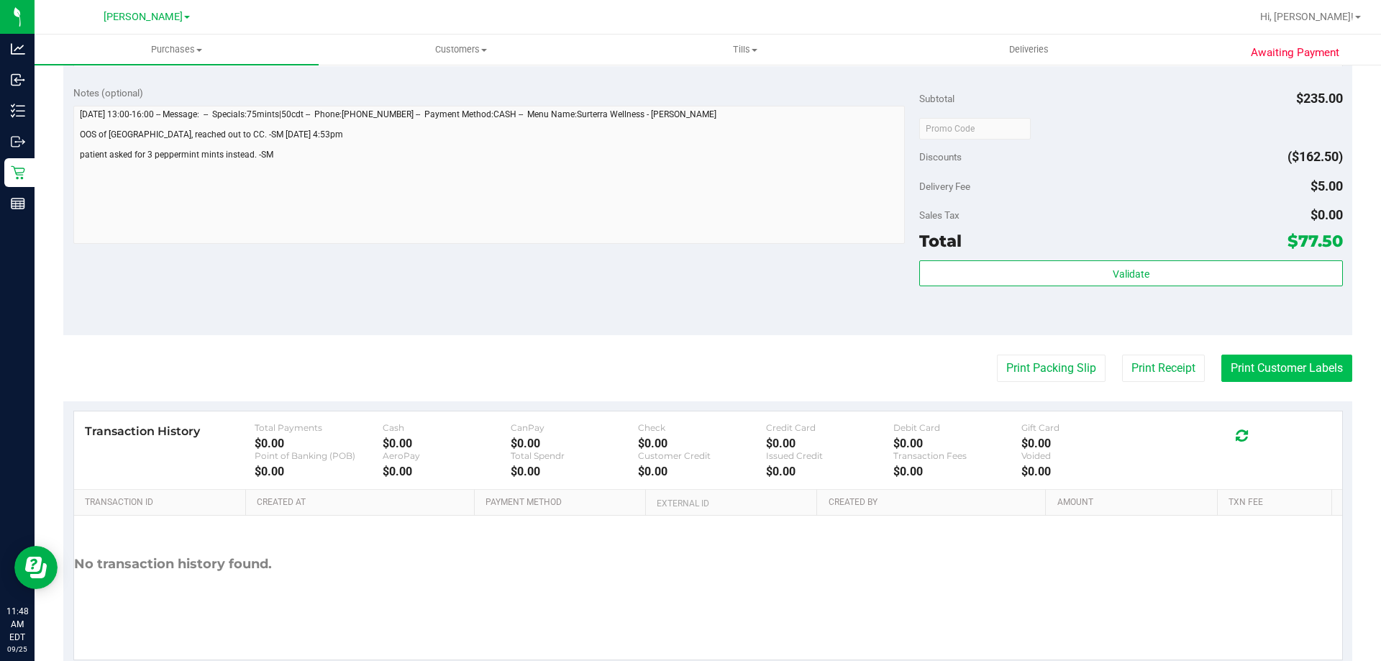
click at [1272, 371] on button "Print Customer Labels" at bounding box center [1286, 368] width 131 height 27
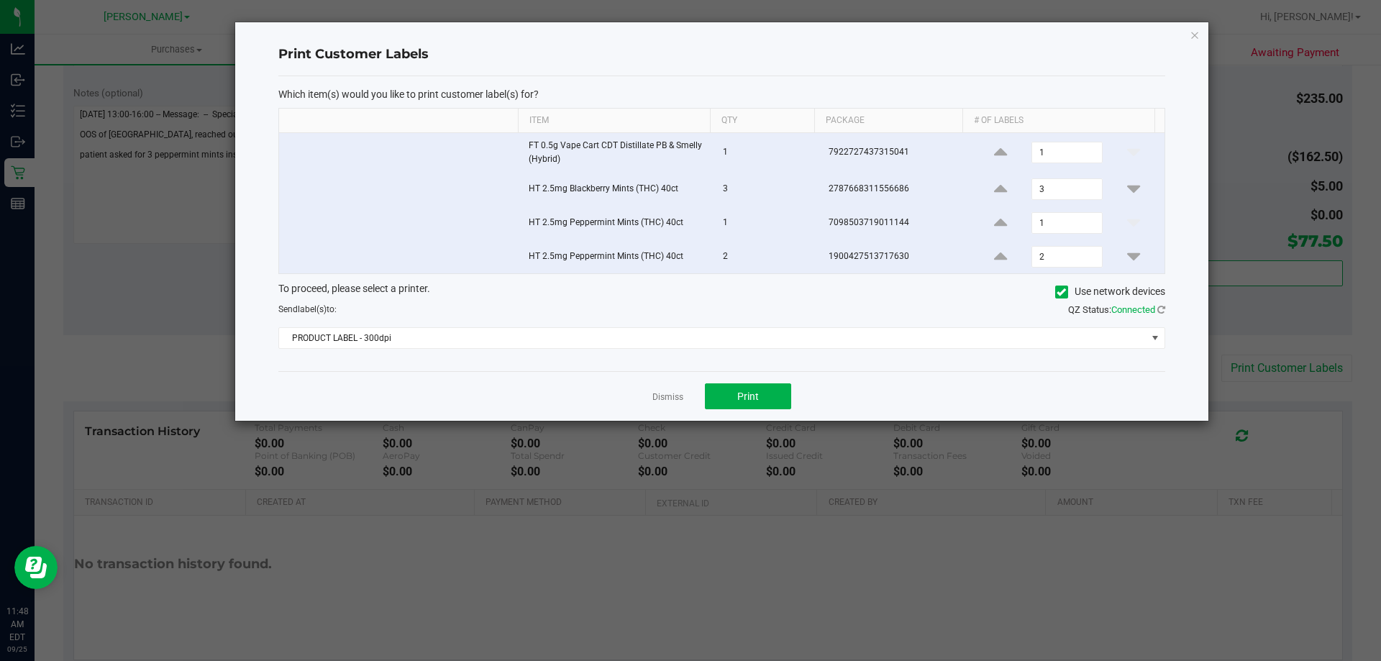
click at [642, 358] on div "Which item(s) would you like to print customer label(s) for? Item Qty Package #…" at bounding box center [721, 224] width 887 height 296
click at [642, 342] on span "PRODUCT LABEL - 300dpi" at bounding box center [713, 338] width 868 height 20
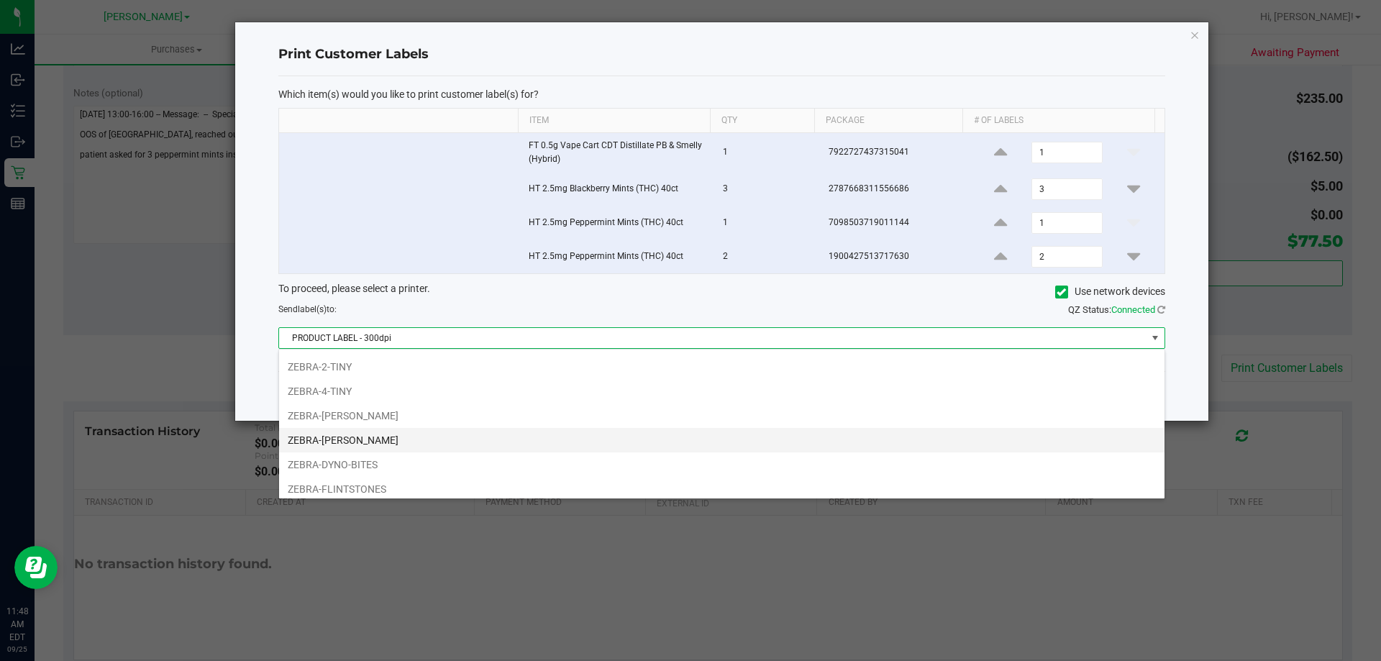
scroll to position [72, 0]
click at [432, 432] on li "ZEBRA-DYNO-BITES" at bounding box center [722, 439] width 886 height 24
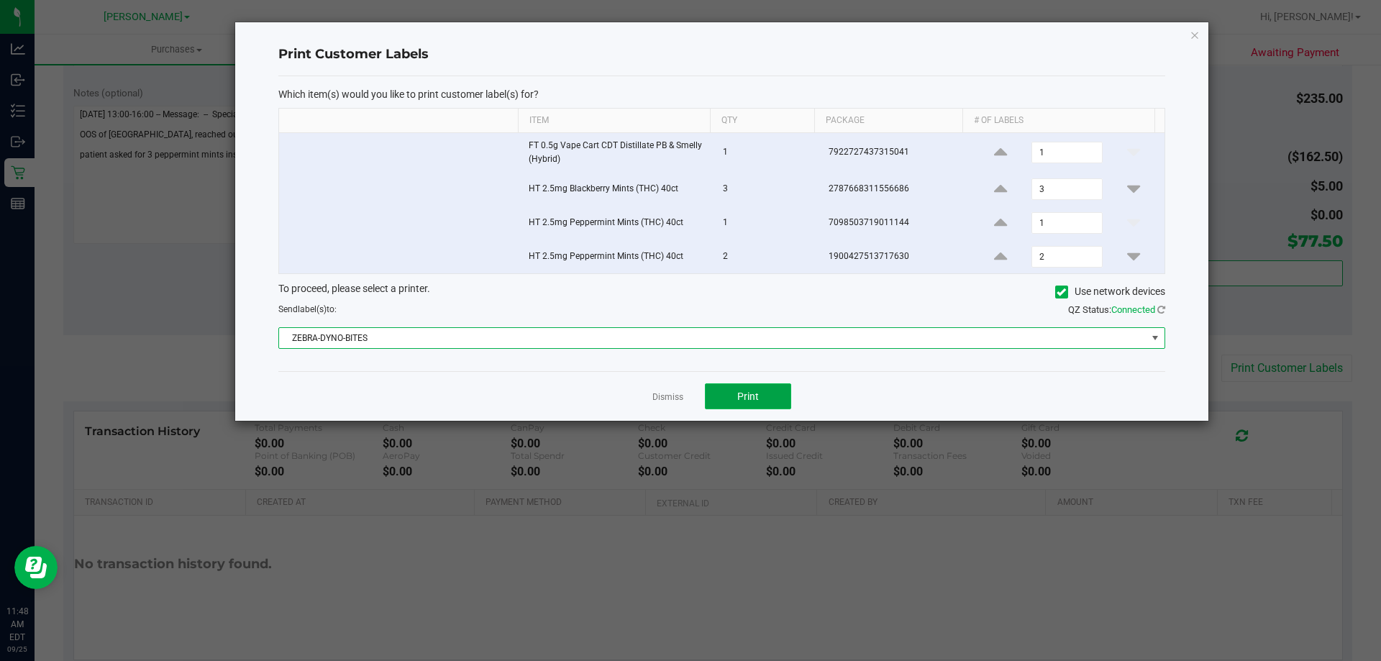
click at [748, 385] on button "Print" at bounding box center [748, 396] width 86 height 26
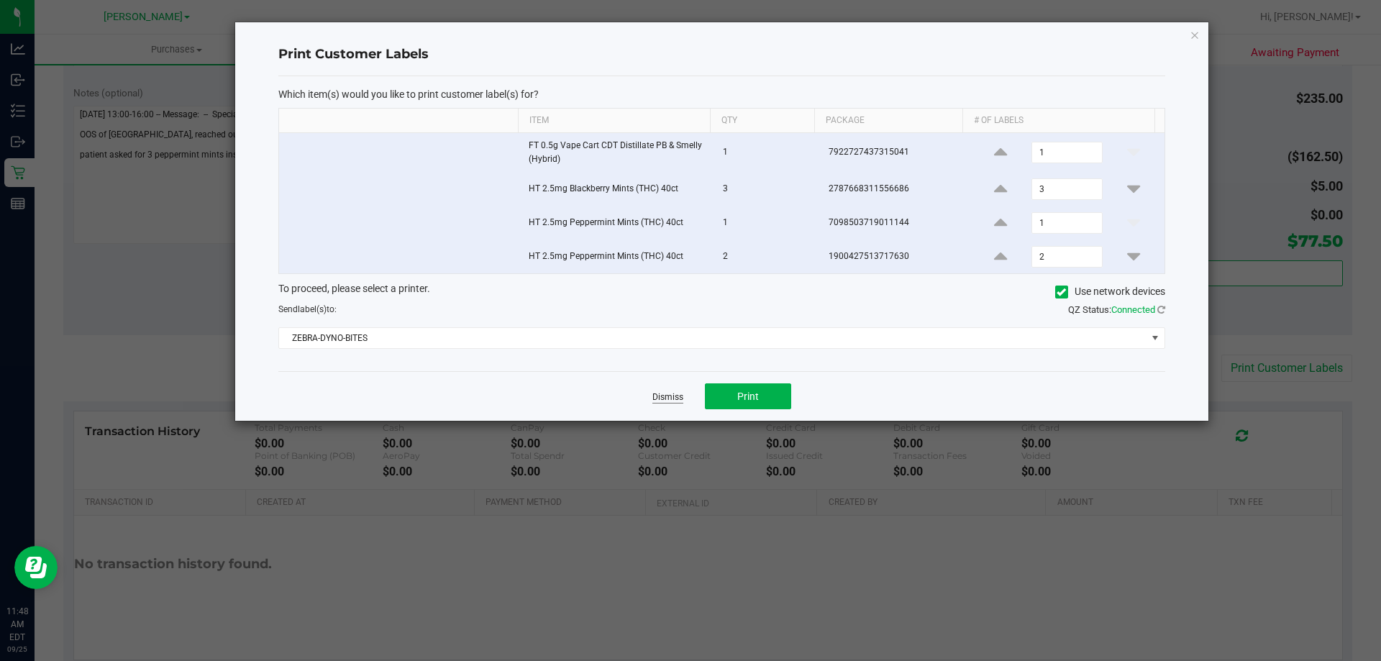
click at [663, 395] on link "Dismiss" at bounding box center [667, 397] width 31 height 12
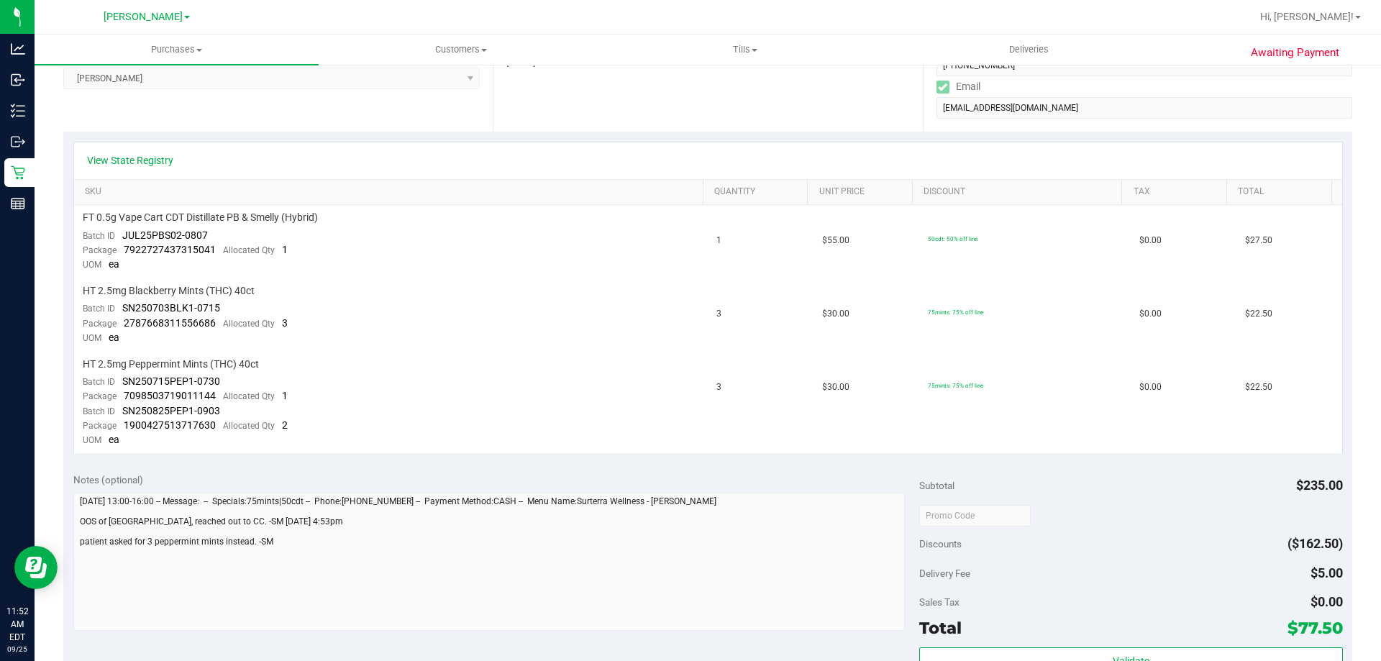
scroll to position [245, 0]
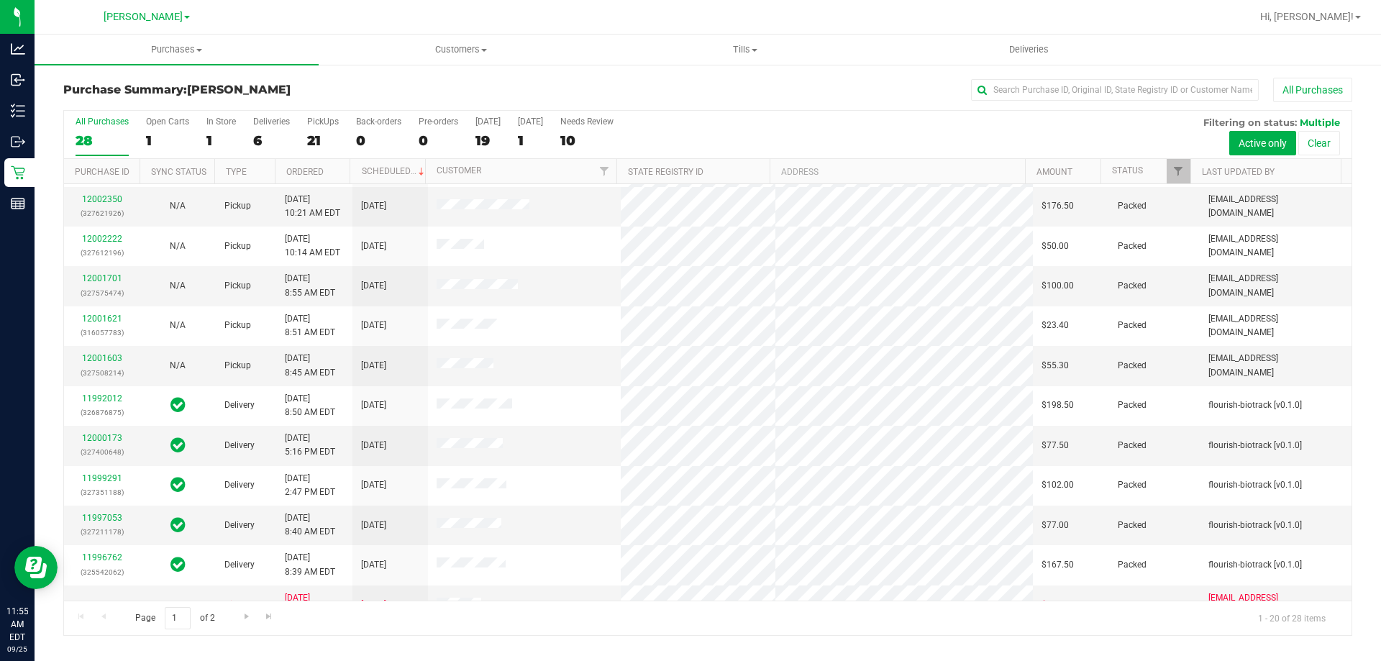
scroll to position [380, 0]
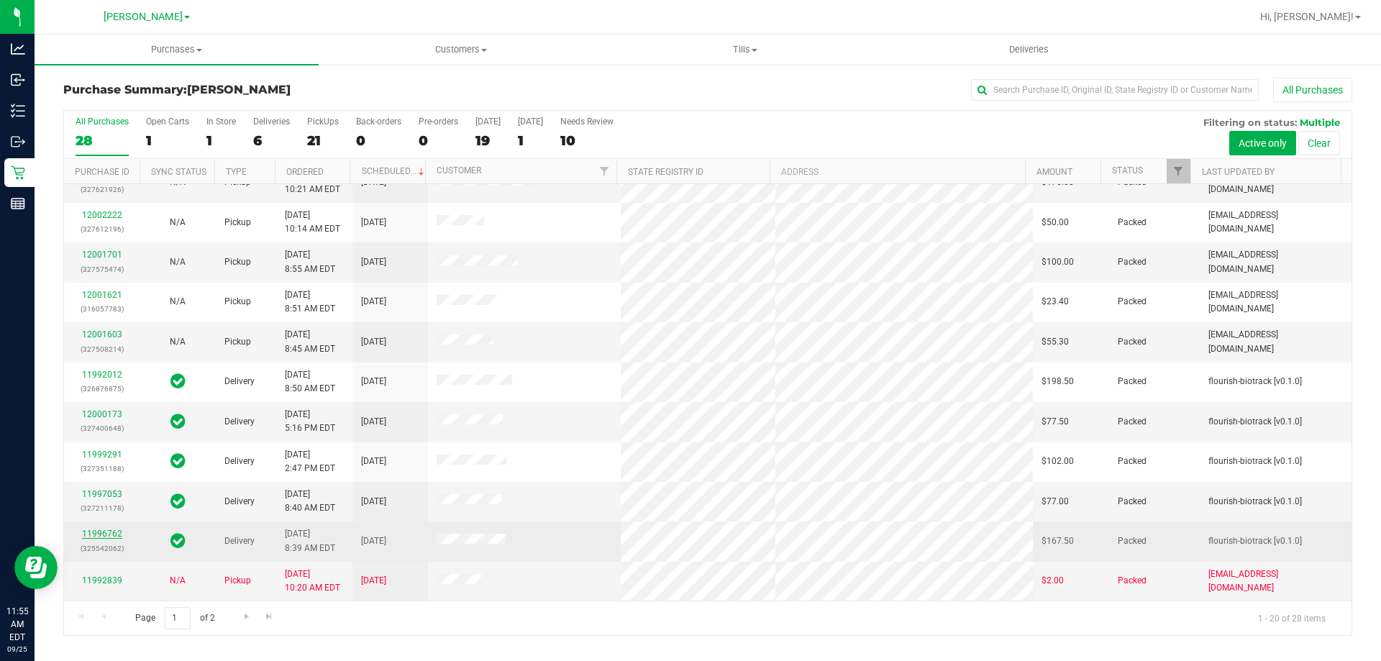
click at [112, 534] on link "11996762" at bounding box center [102, 534] width 40 height 10
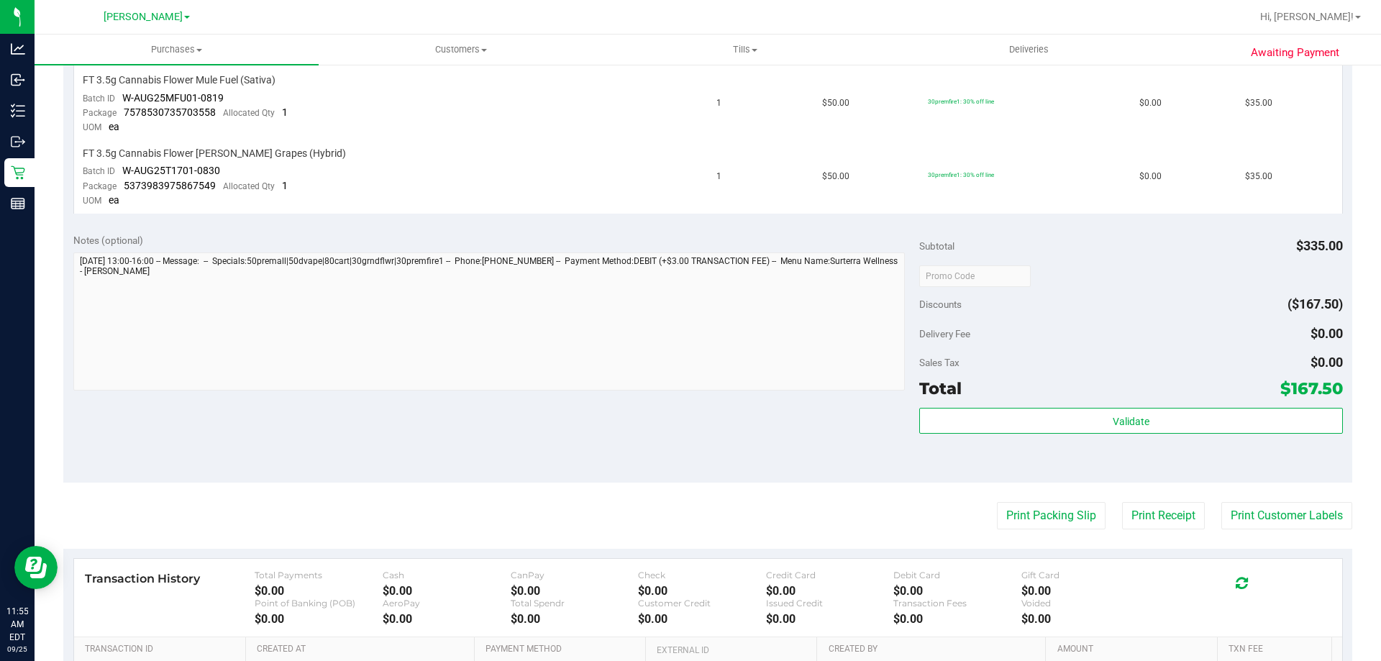
scroll to position [765, 0]
click at [1262, 522] on button "Print Customer Labels" at bounding box center [1286, 514] width 131 height 27
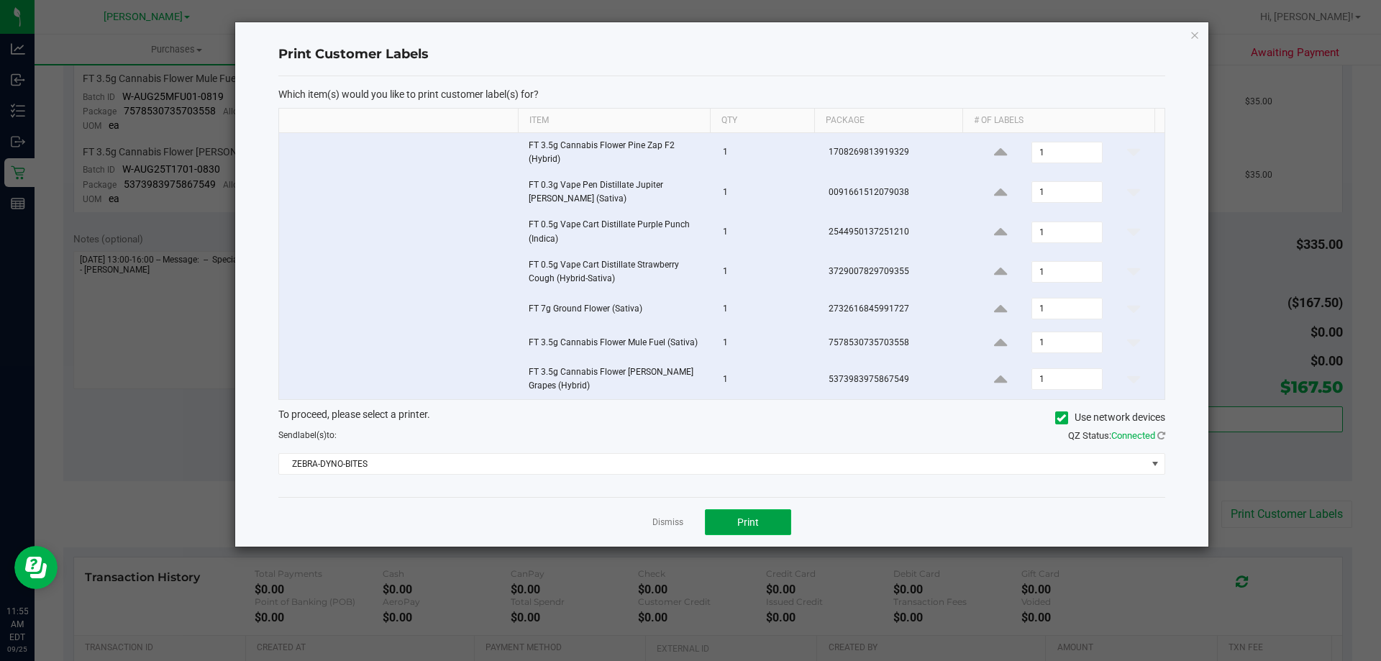
click at [762, 519] on button "Print" at bounding box center [748, 522] width 86 height 26
click at [665, 520] on link "Dismiss" at bounding box center [667, 522] width 31 height 12
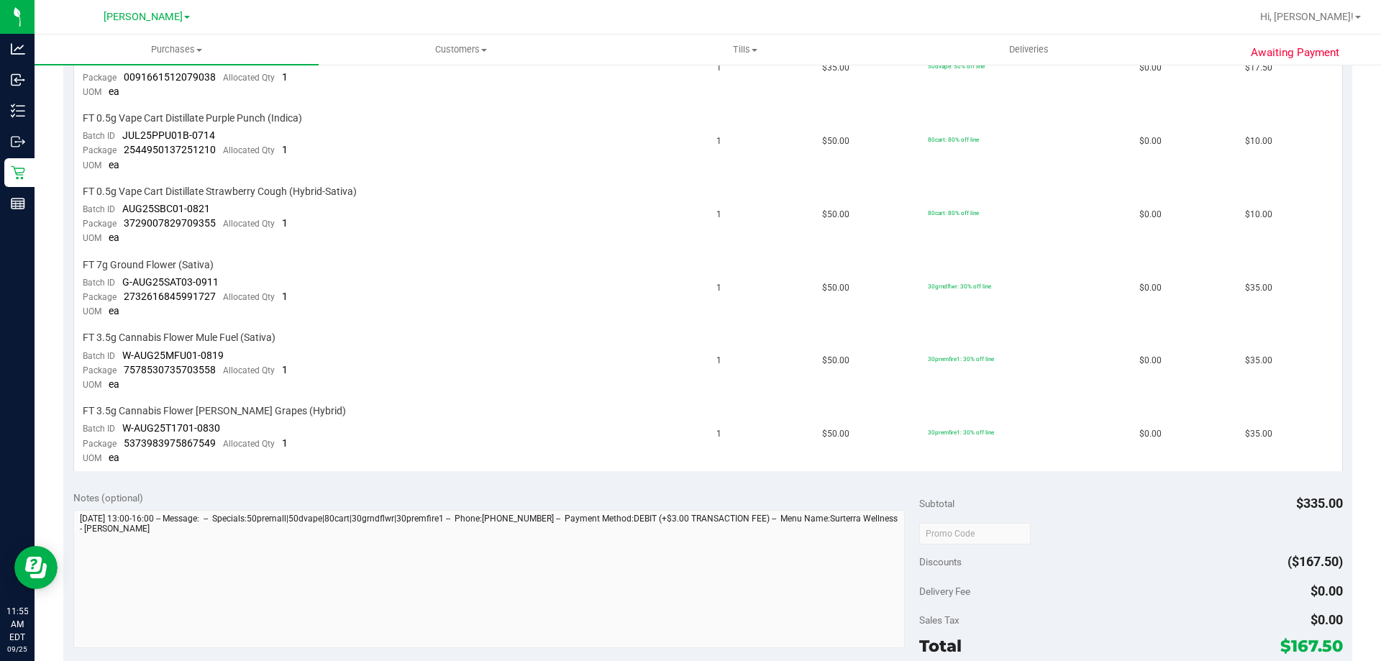
scroll to position [524, 0]
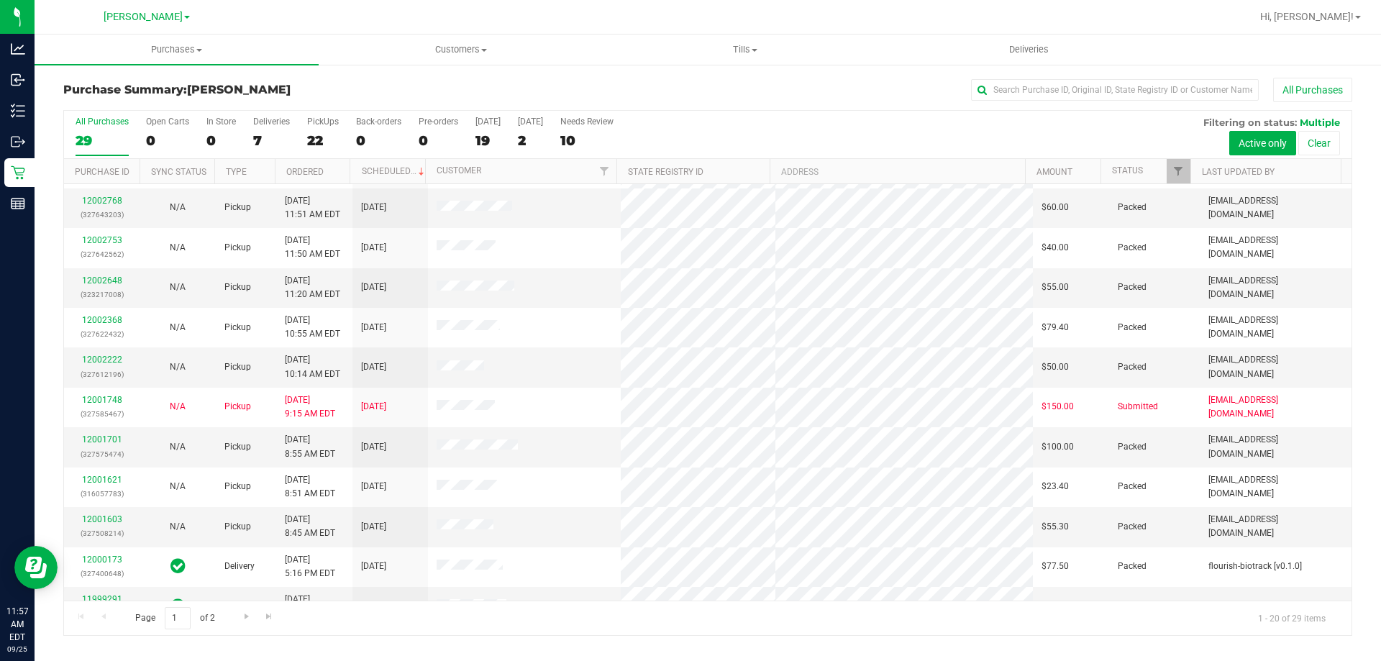
scroll to position [380, 0]
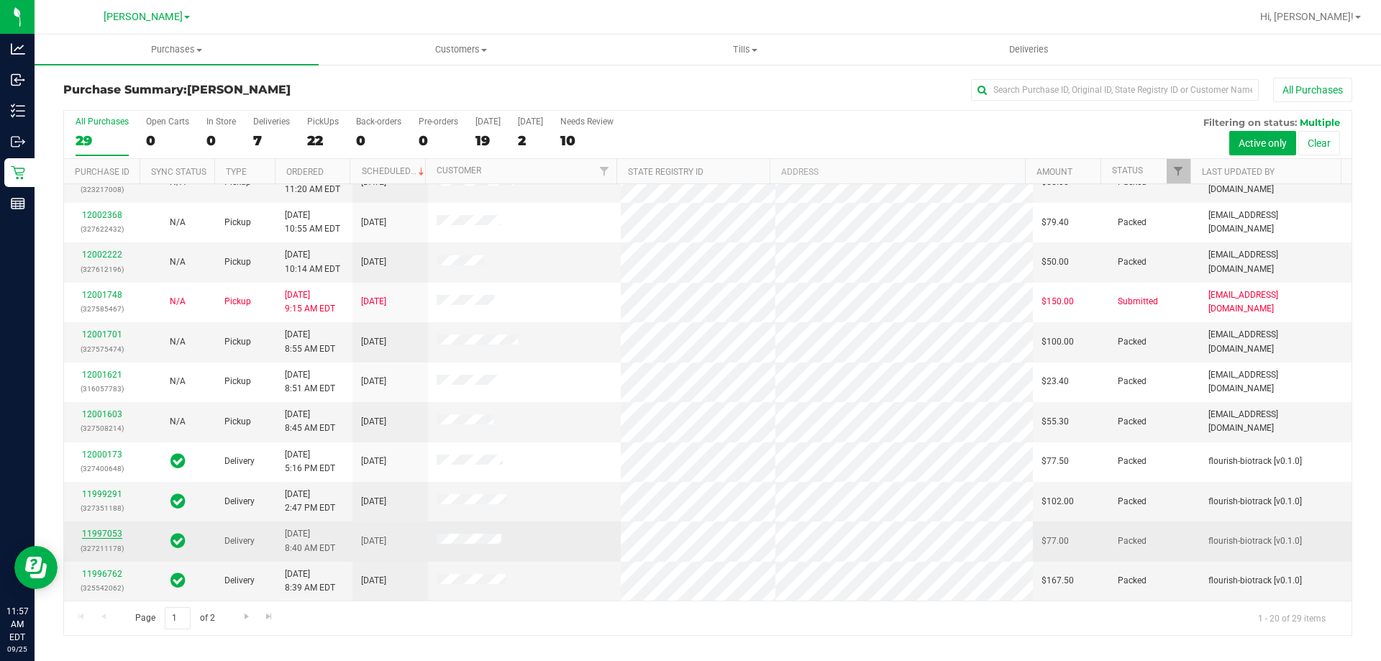
click at [114, 534] on link "11997053" at bounding box center [102, 534] width 40 height 10
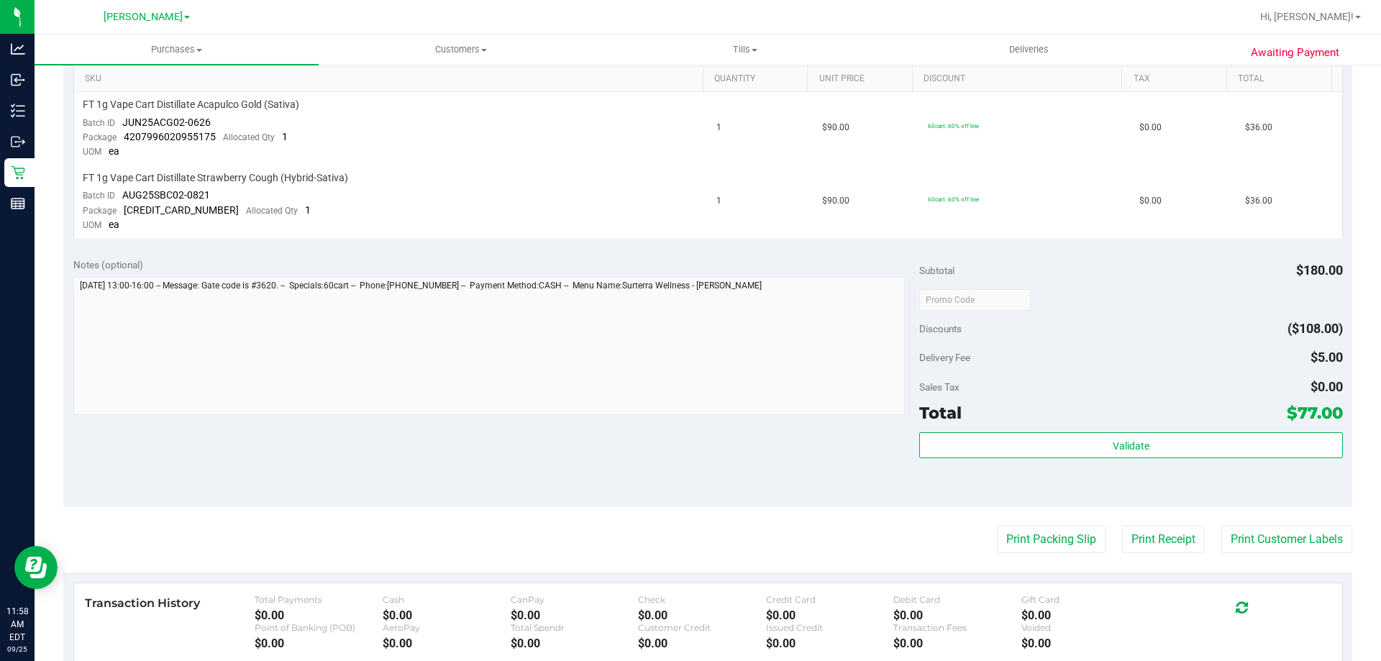
scroll to position [375, 0]
click at [1232, 526] on button "Print Customer Labels" at bounding box center [1286, 537] width 131 height 27
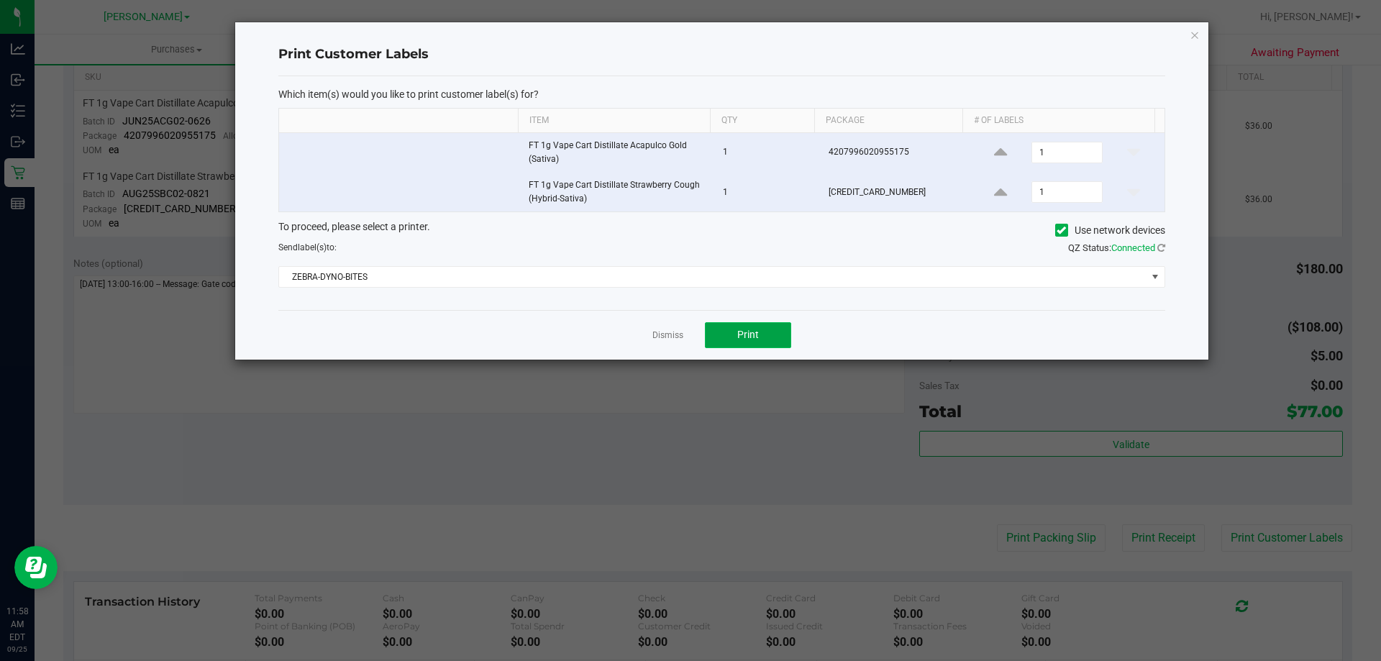
click at [745, 332] on span "Print" at bounding box center [748, 335] width 22 height 12
click at [652, 340] on link "Dismiss" at bounding box center [667, 335] width 31 height 12
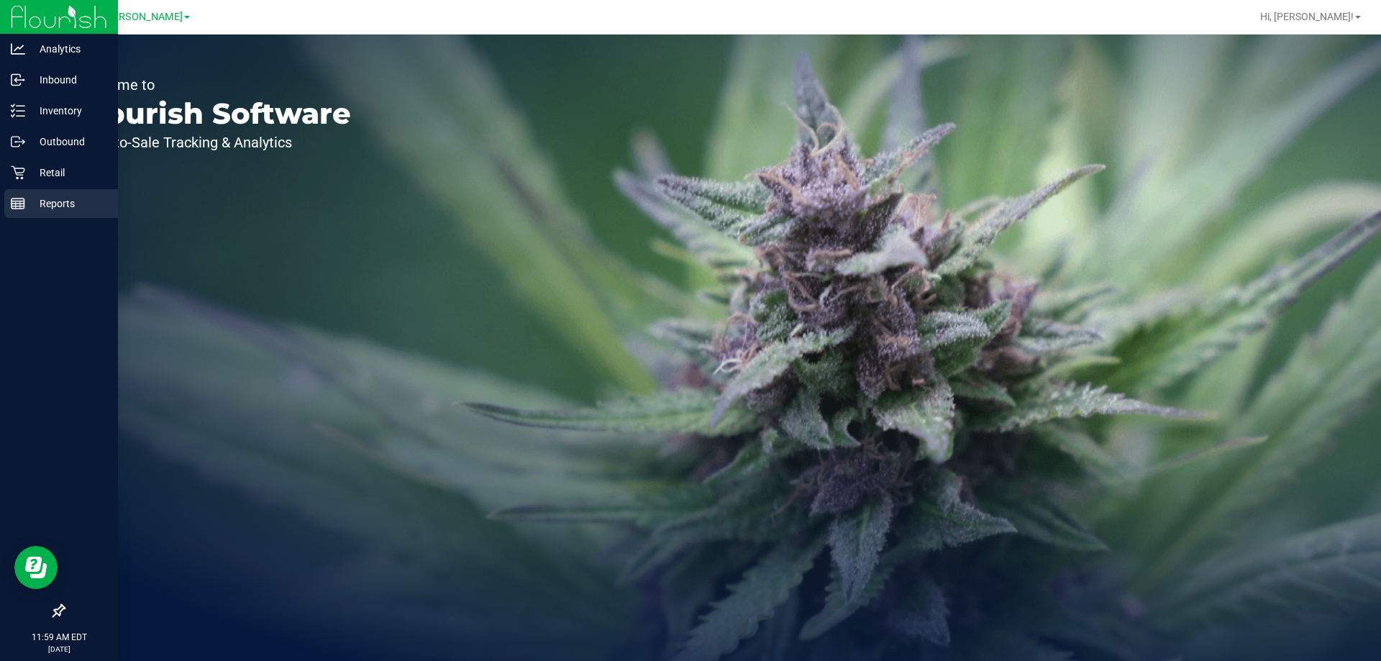
click at [35, 208] on p "Reports" at bounding box center [68, 203] width 86 height 17
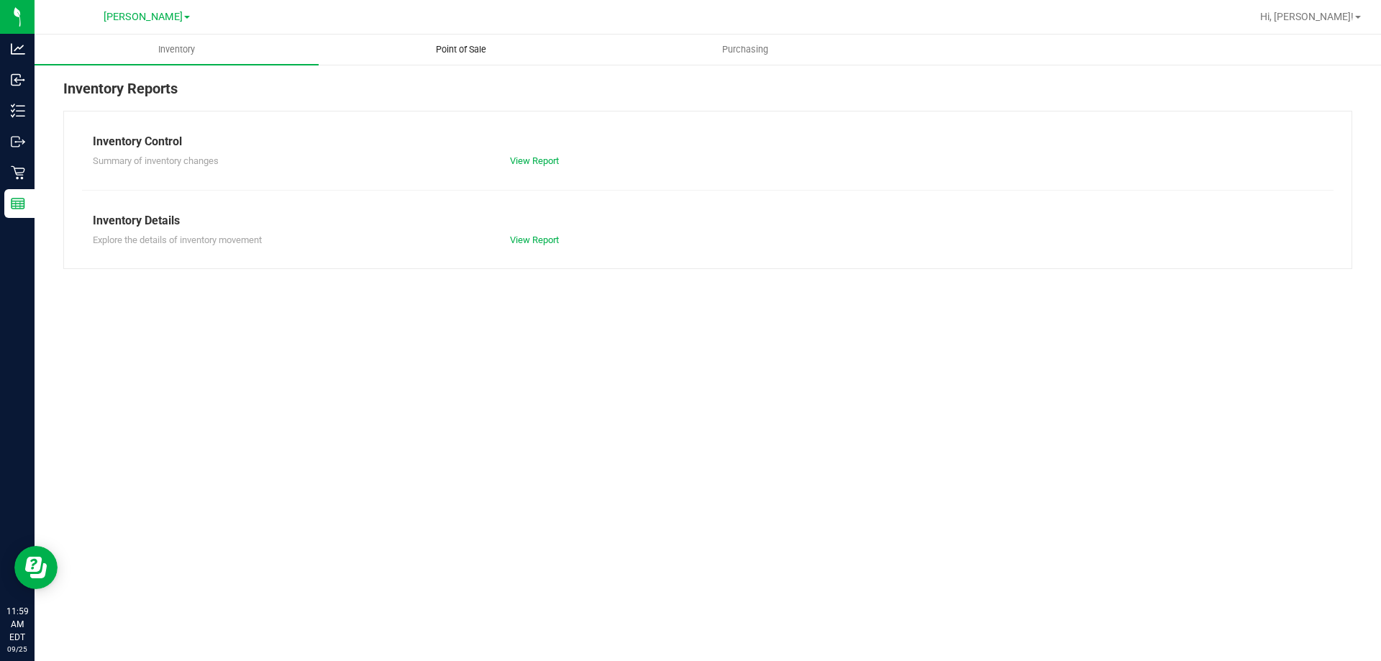
click at [450, 35] on uib-tab-heading "Point of Sale" at bounding box center [460, 49] width 283 height 29
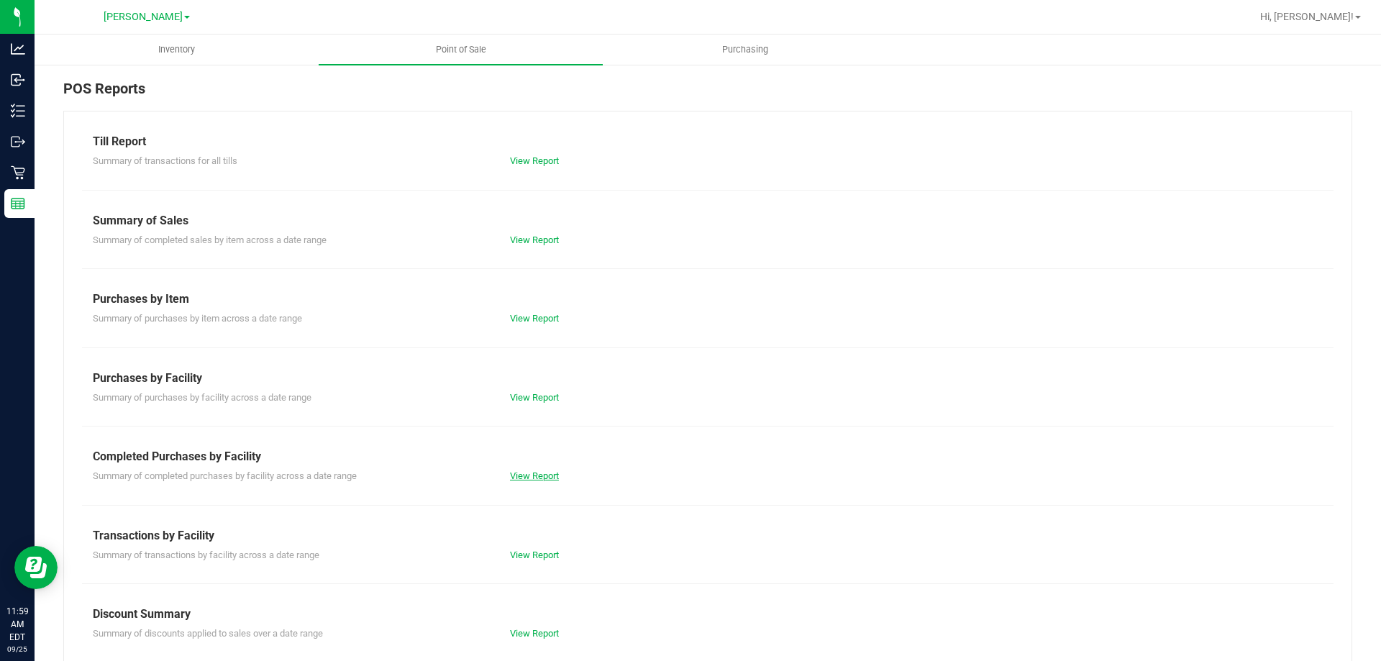
click at [534, 479] on link "View Report" at bounding box center [534, 475] width 49 height 11
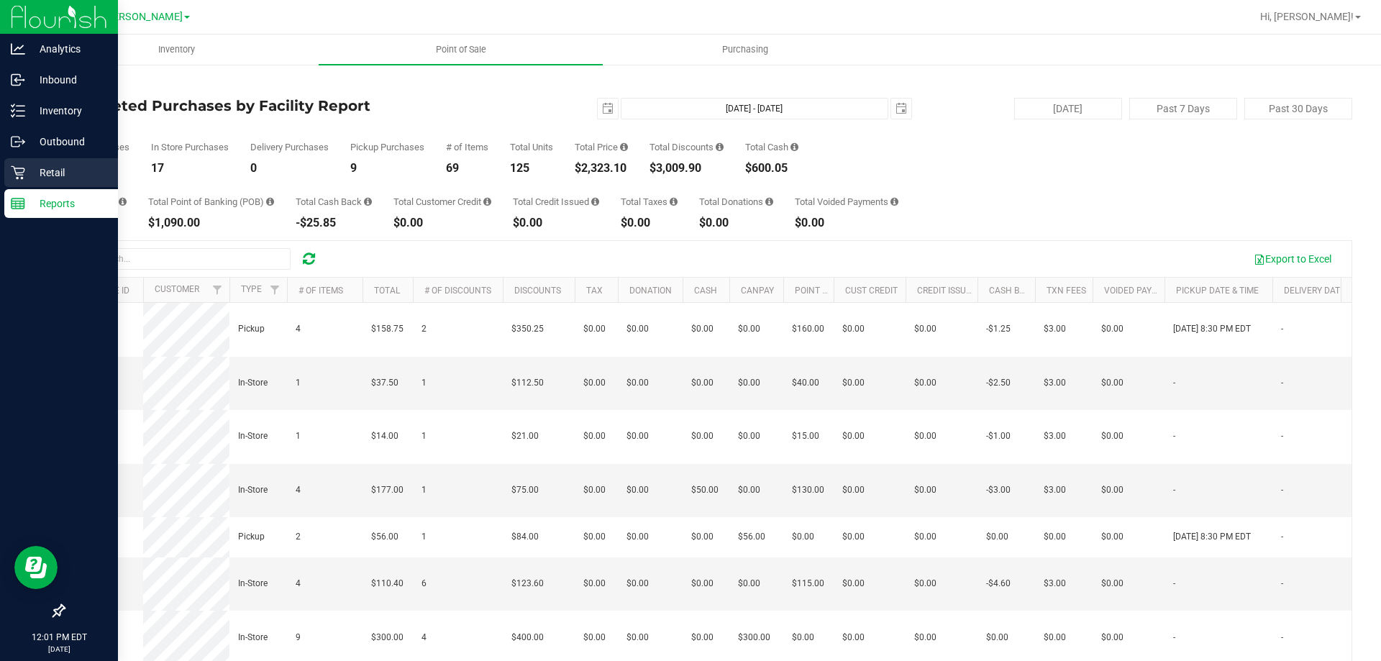
click at [26, 170] on p "Retail" at bounding box center [68, 172] width 86 height 17
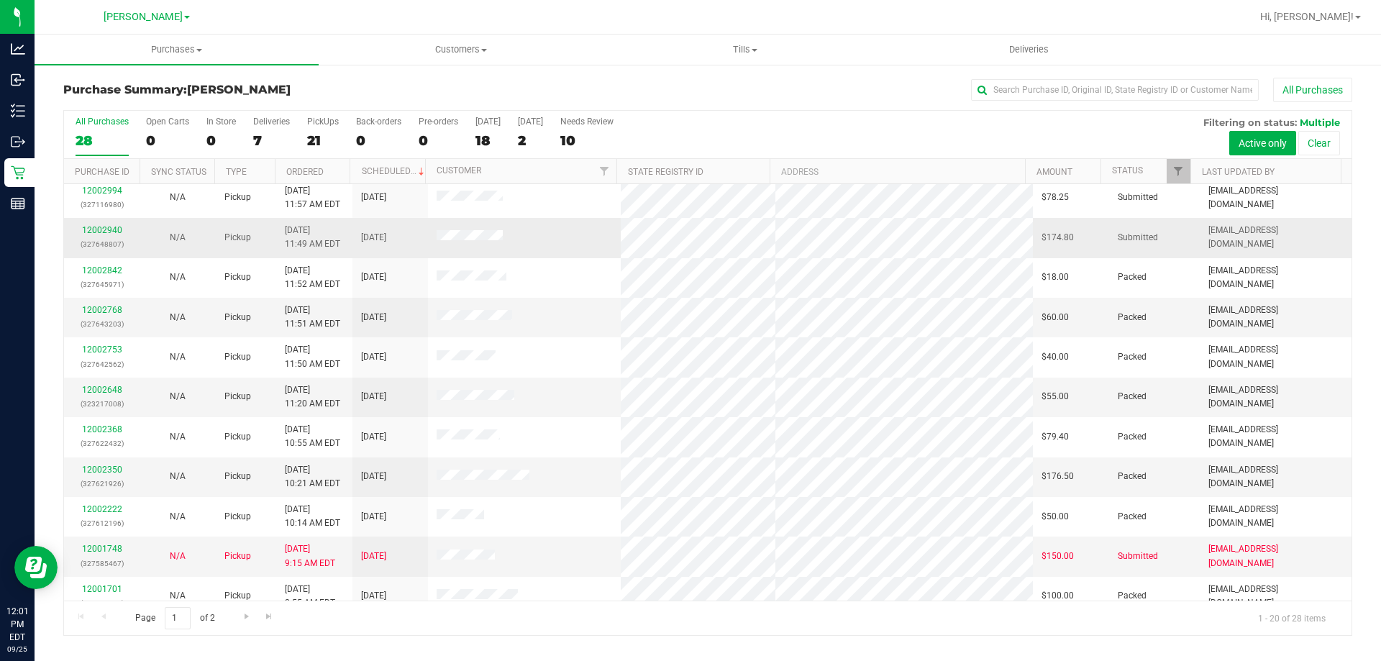
scroll to position [380, 0]
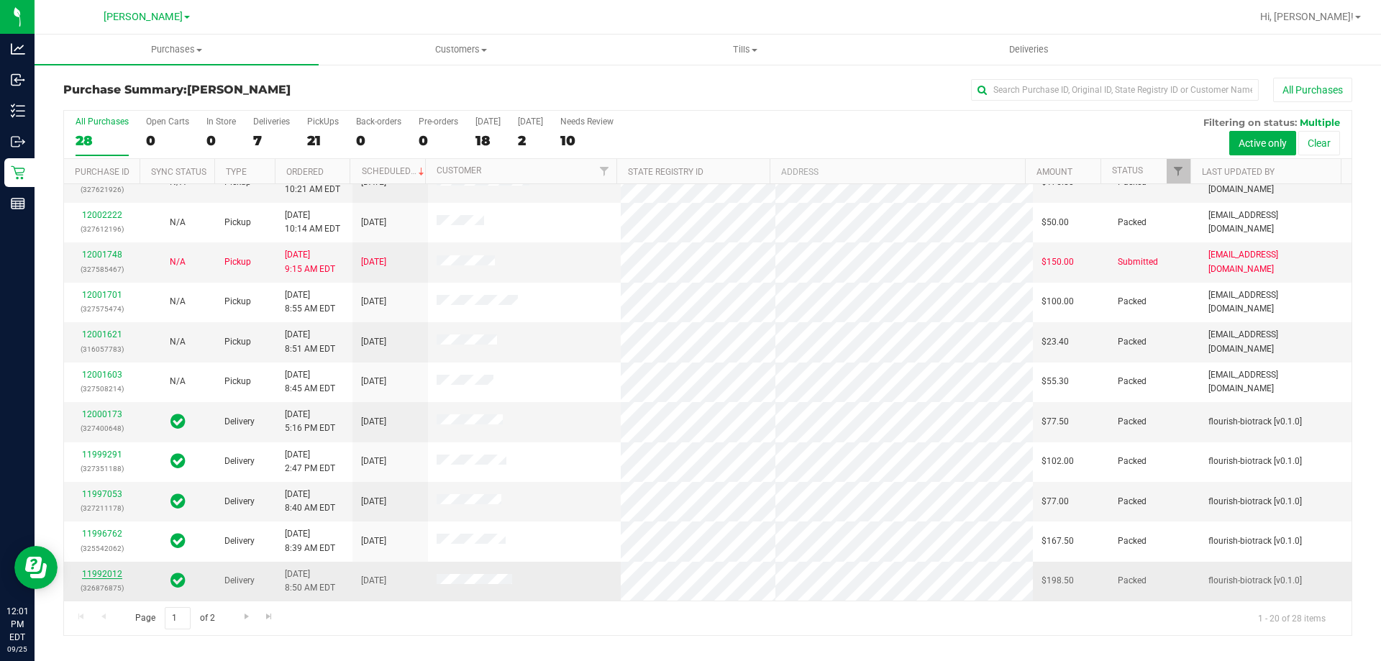
click at [107, 574] on link "11992012" at bounding box center [102, 574] width 40 height 10
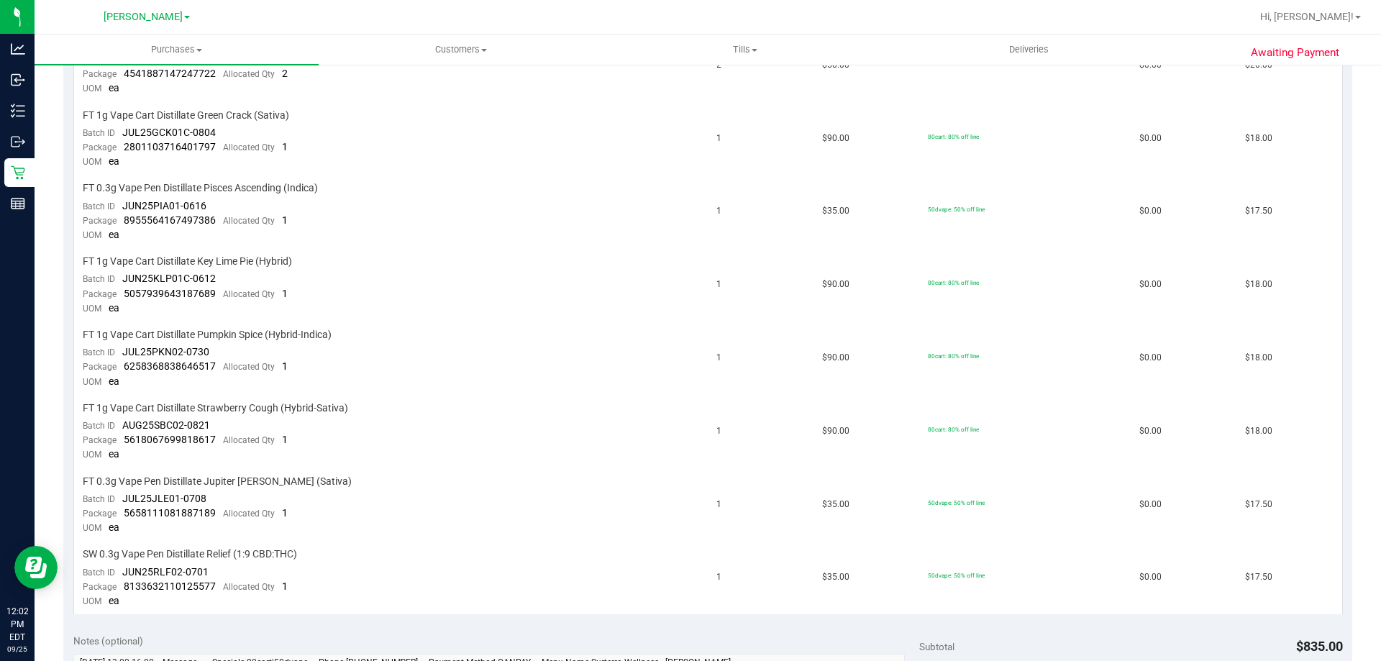
scroll to position [1242, 0]
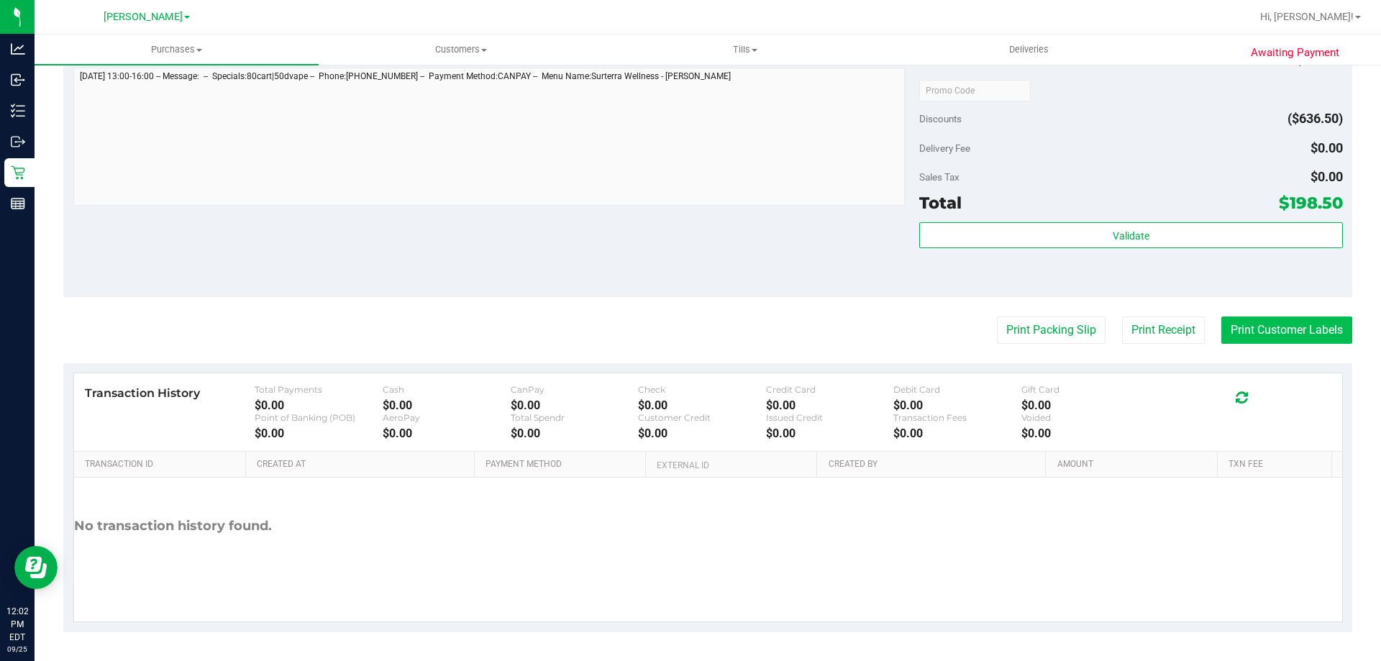
click at [1259, 331] on button "Print Customer Labels" at bounding box center [1286, 330] width 131 height 27
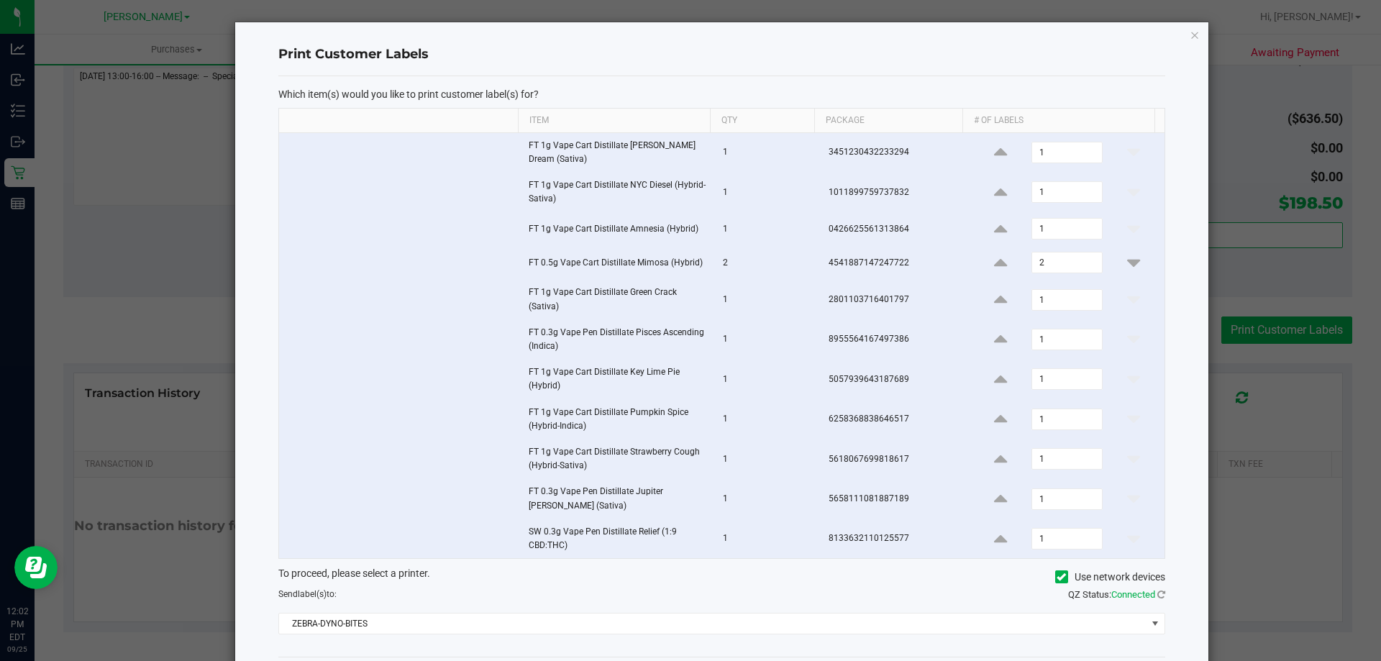
scroll to position [68, 0]
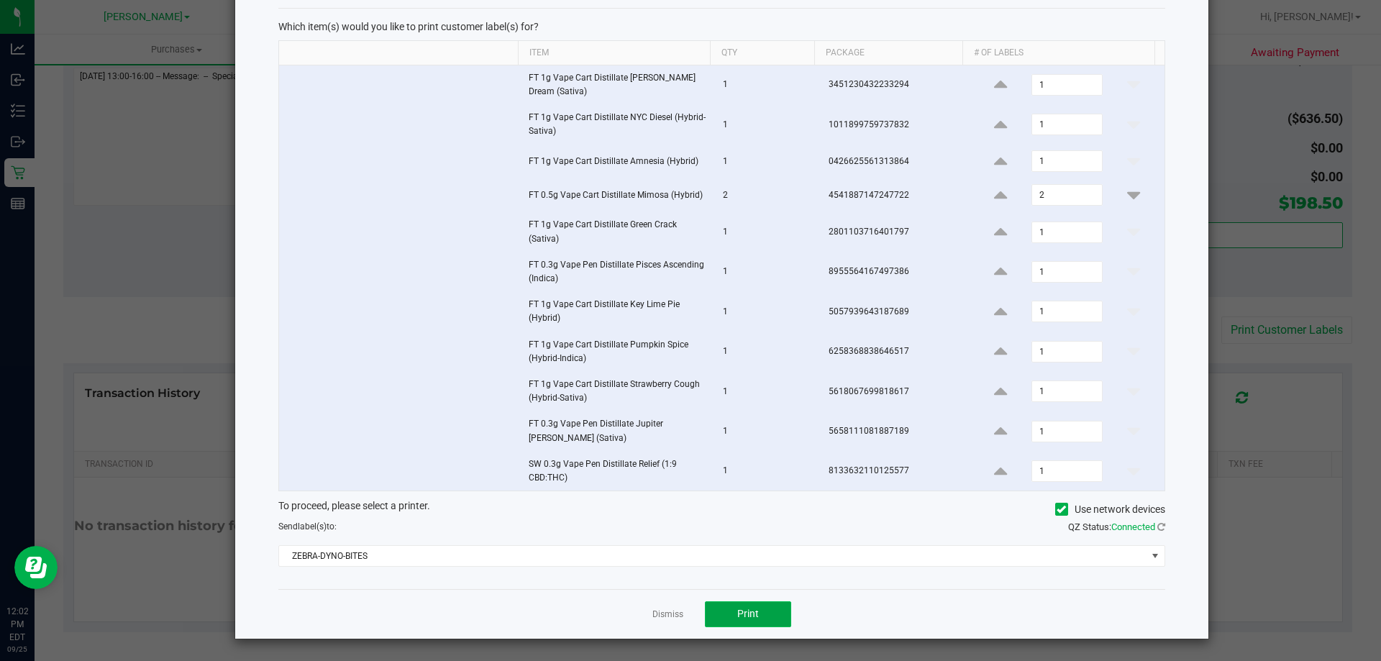
click at [759, 610] on button "Print" at bounding box center [748, 614] width 86 height 26
click at [658, 610] on link "Dismiss" at bounding box center [667, 615] width 31 height 12
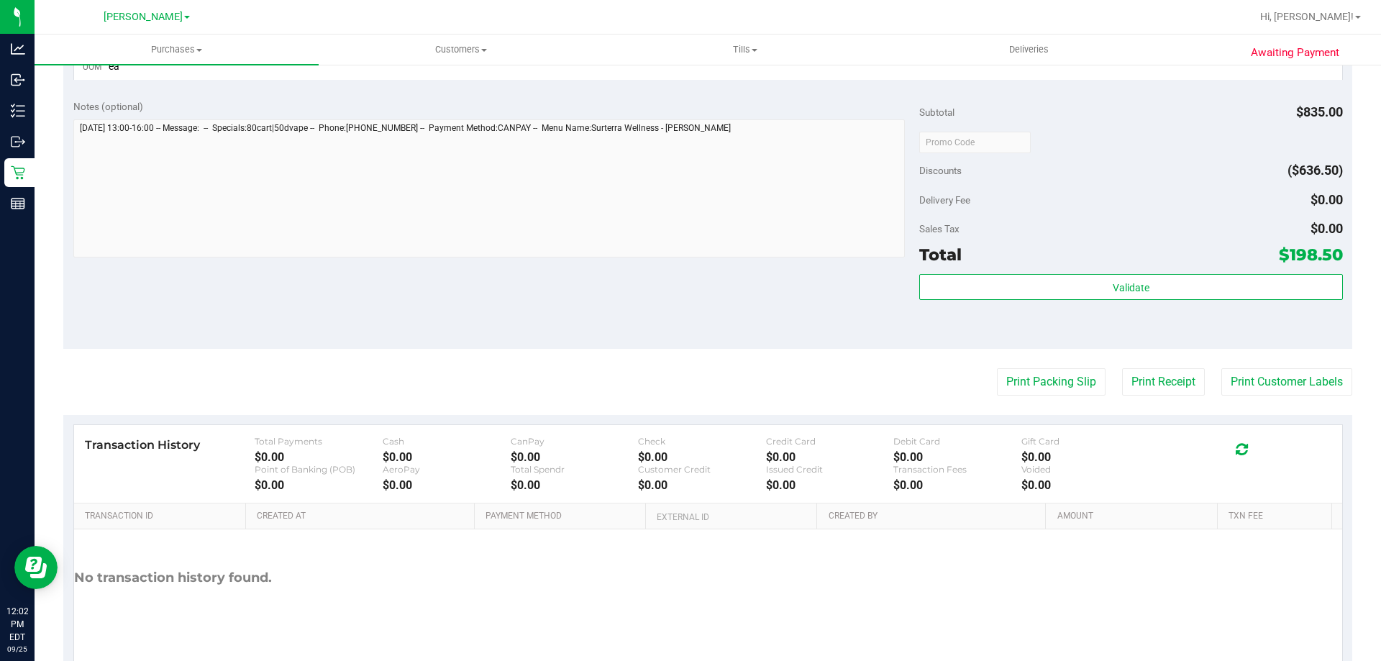
scroll to position [1202, 0]
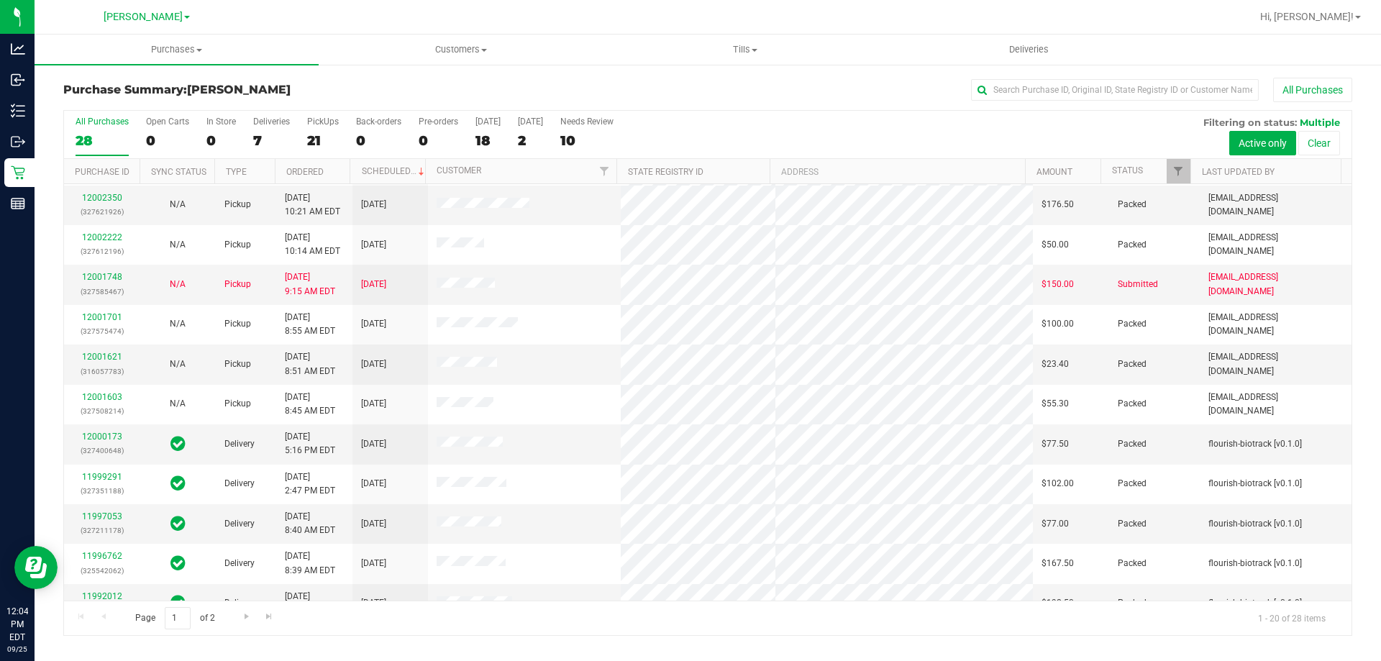
scroll to position [380, 0]
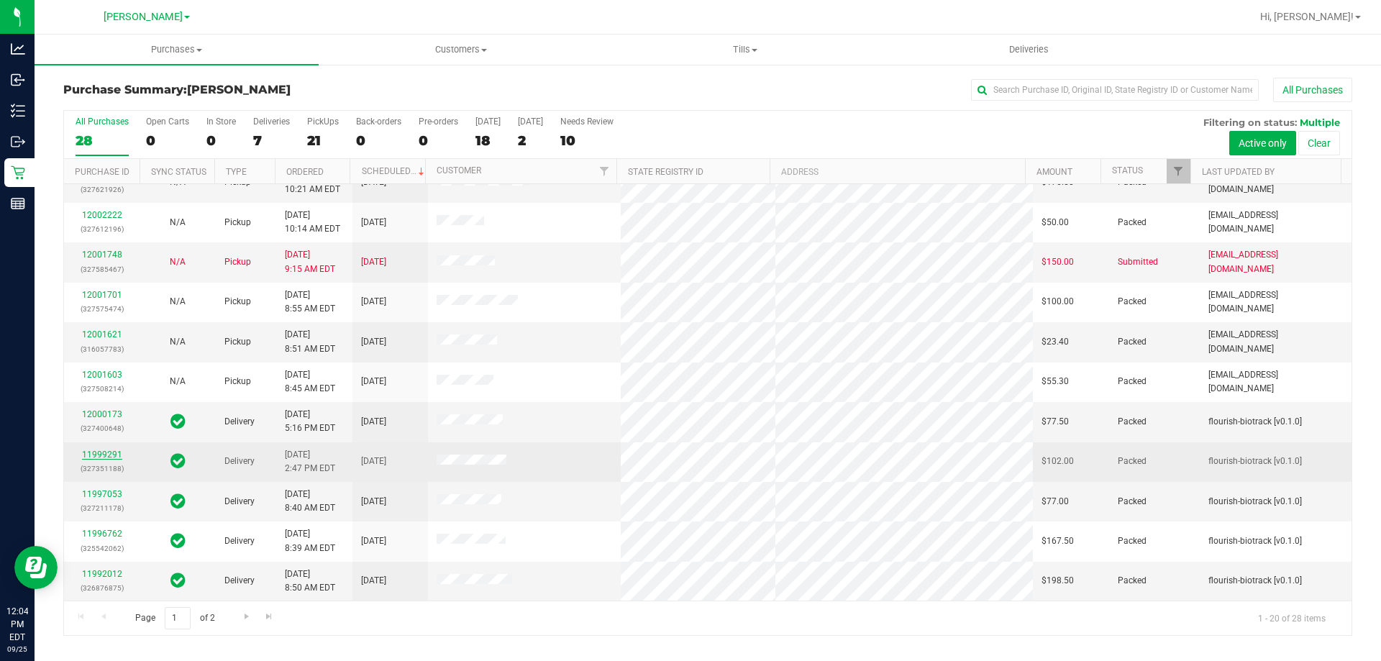
click at [111, 457] on link "11999291" at bounding box center [102, 455] width 40 height 10
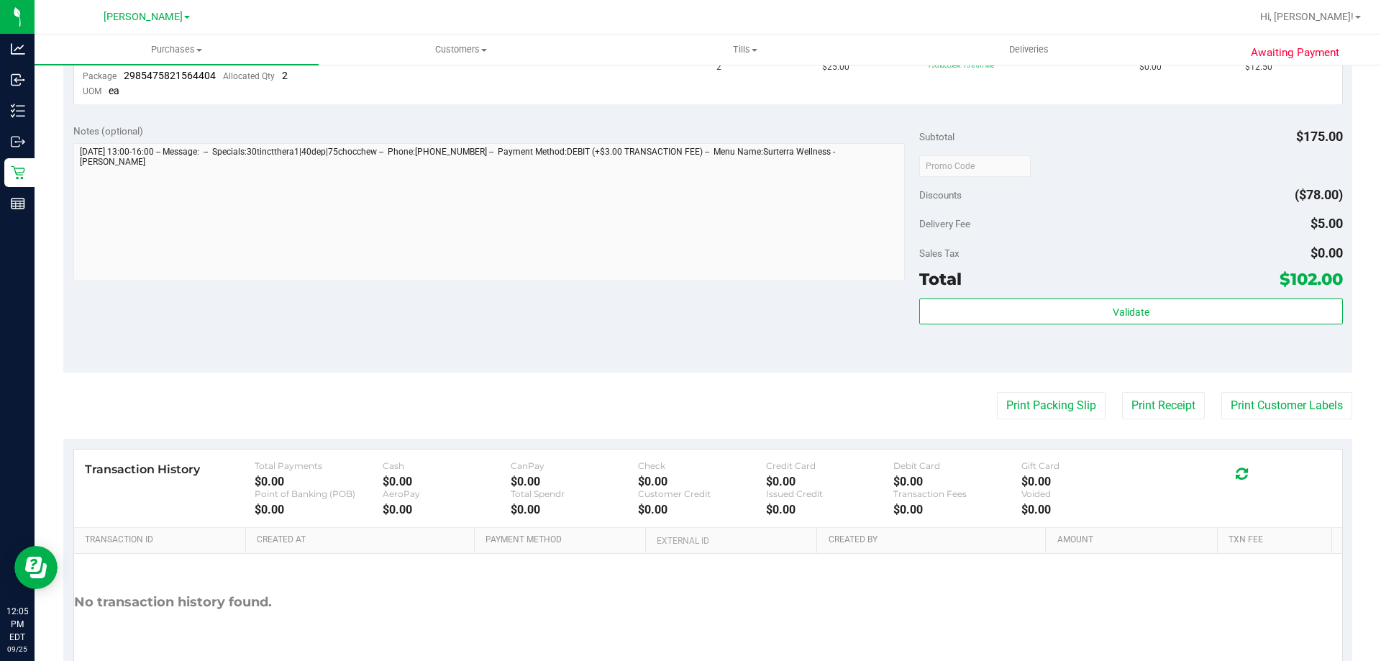
scroll to position [656, 0]
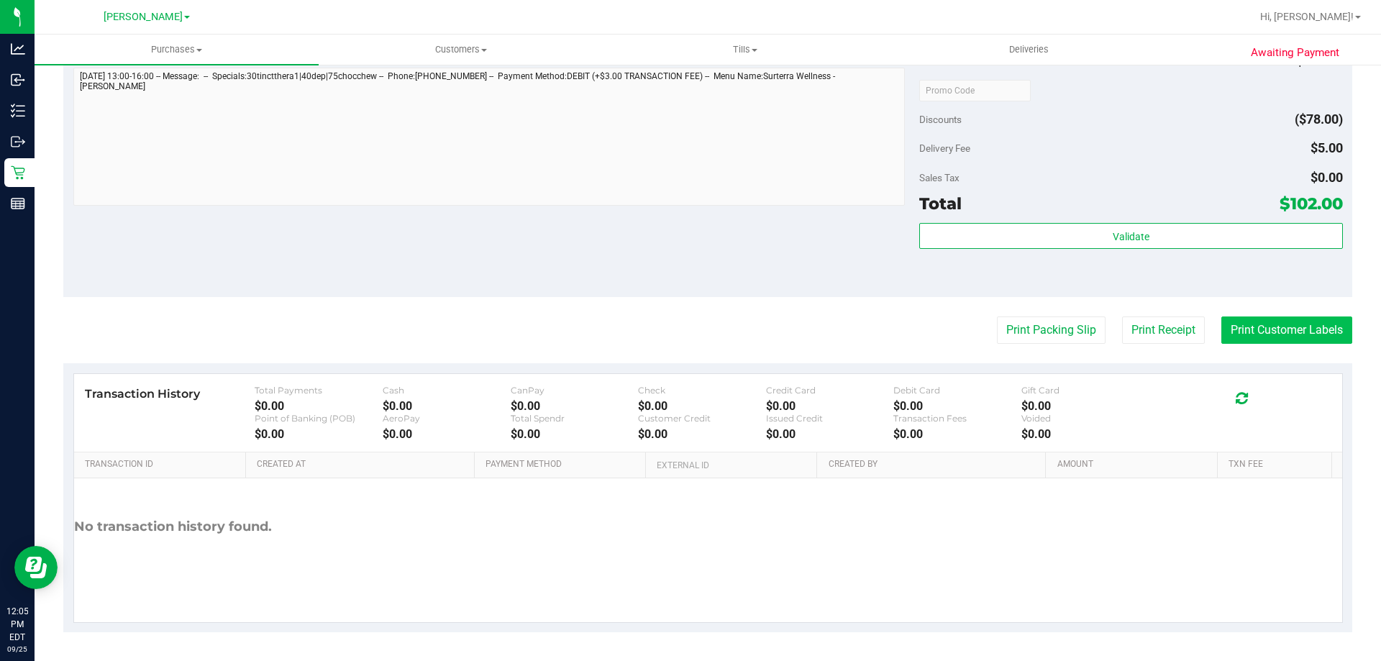
click at [1263, 325] on button "Print Customer Labels" at bounding box center [1286, 330] width 131 height 27
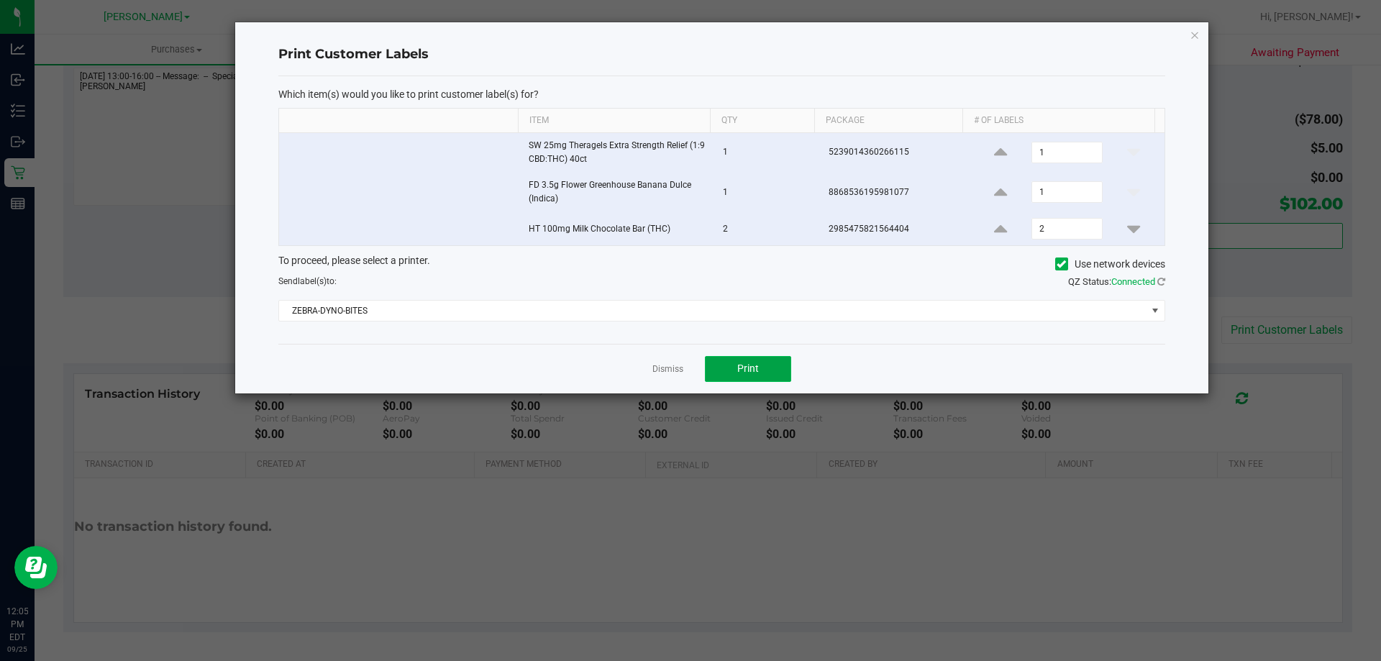
click at [769, 372] on button "Print" at bounding box center [748, 369] width 86 height 26
click at [654, 373] on link "Dismiss" at bounding box center [667, 369] width 31 height 12
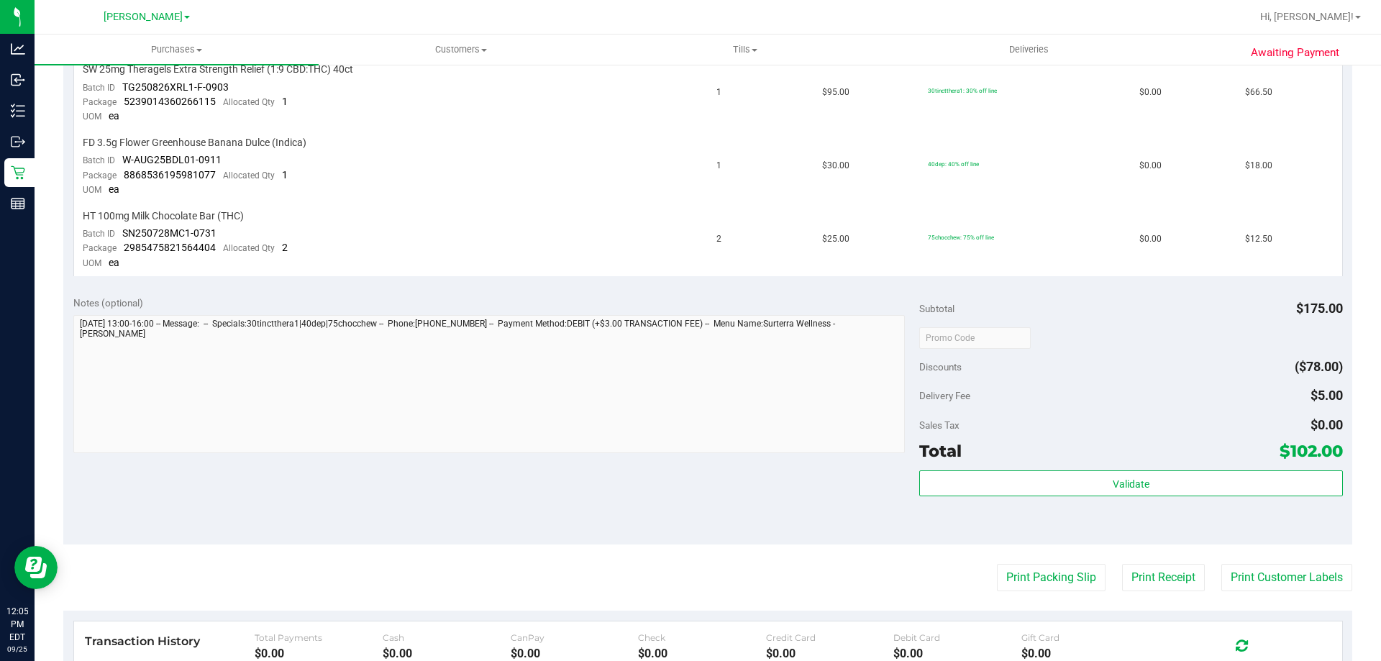
scroll to position [384, 0]
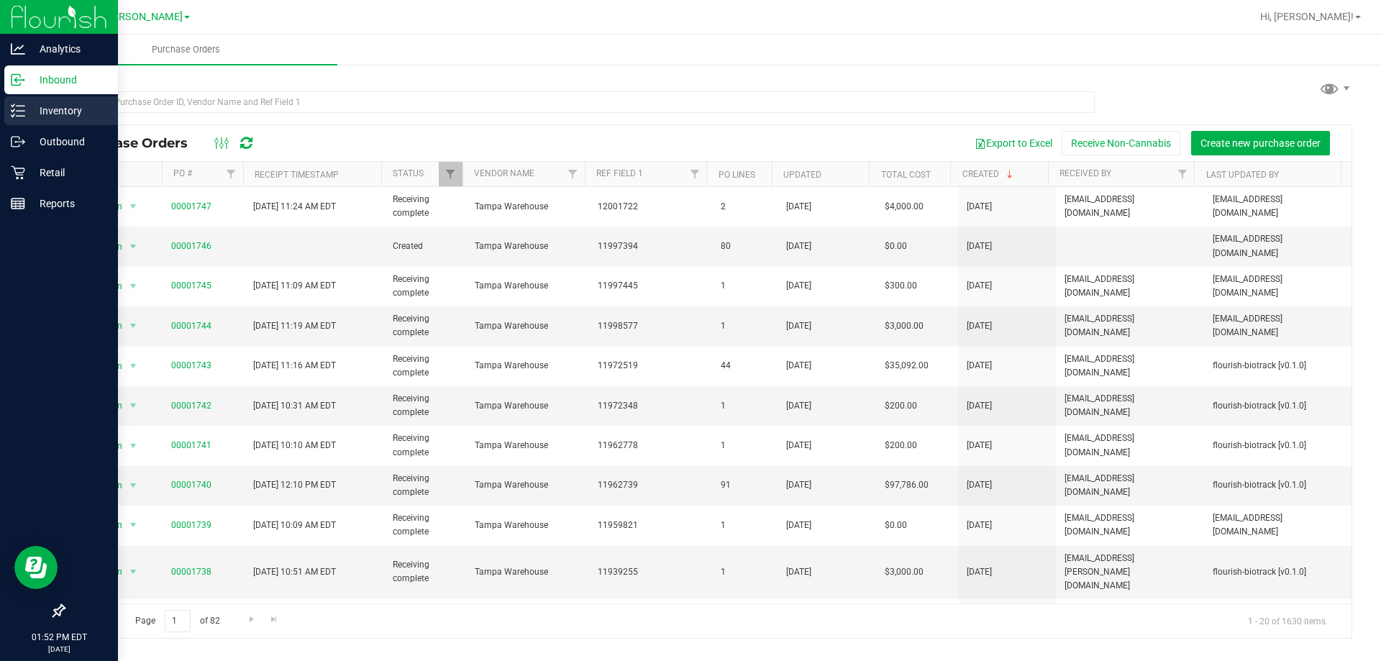
click at [27, 111] on p "Inventory" at bounding box center [68, 110] width 86 height 17
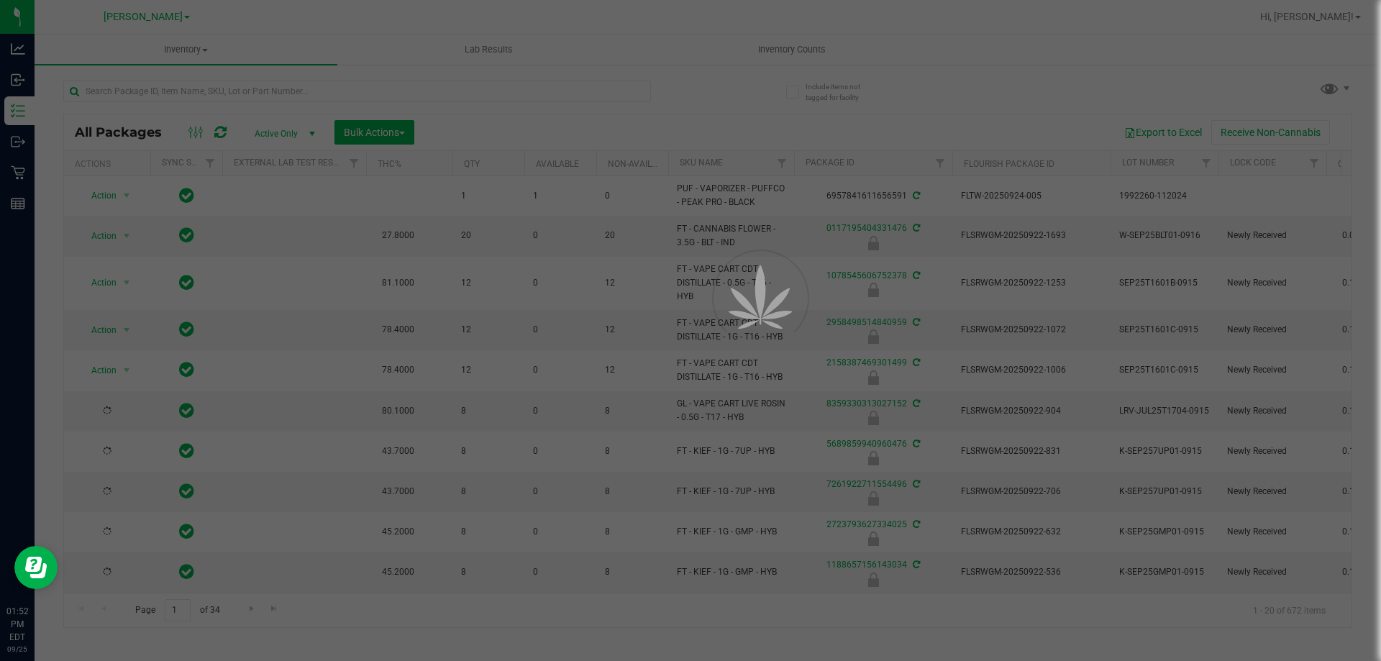
drag, startPoint x: 488, startPoint y: 70, endPoint x: 478, endPoint y: 91, distance: 23.8
click at [473, 99] on div at bounding box center [690, 330] width 1381 height 661
click at [478, 91] on div at bounding box center [690, 330] width 1381 height 661
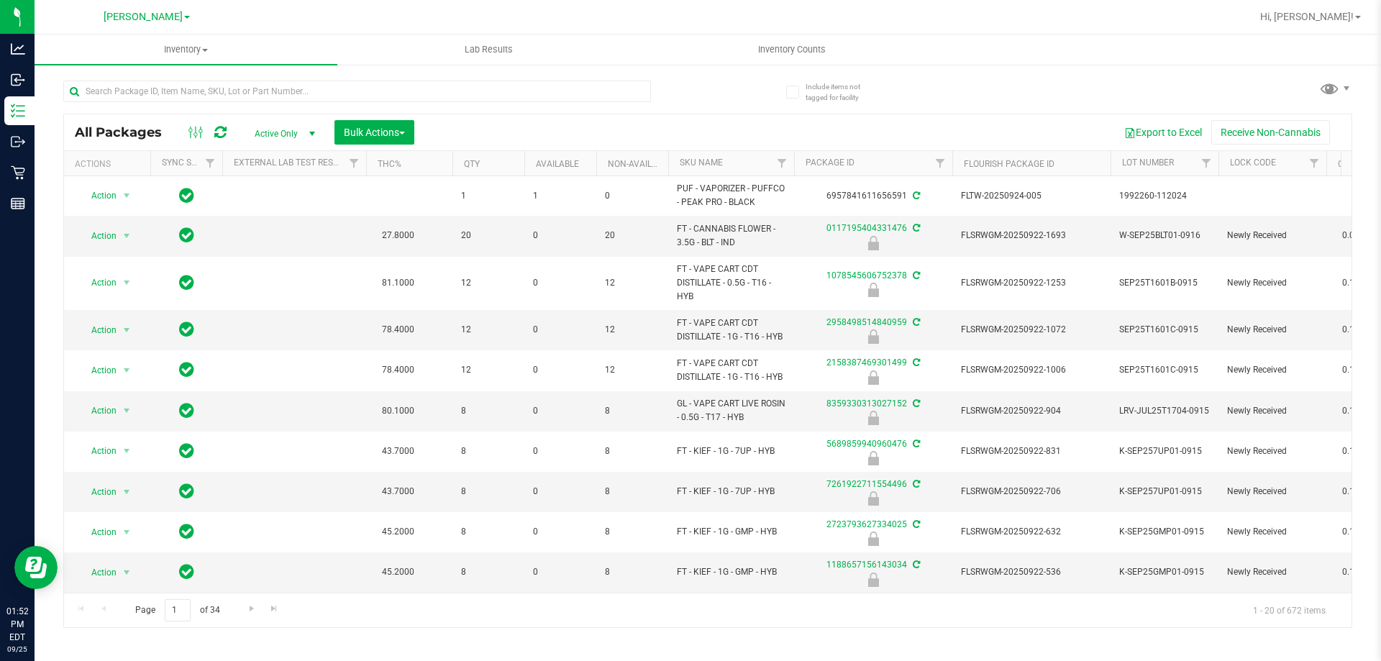
click at [475, 105] on div at bounding box center [357, 97] width 588 height 33
click at [480, 96] on input "text" at bounding box center [357, 92] width 588 height 22
type input "6382935751060394"
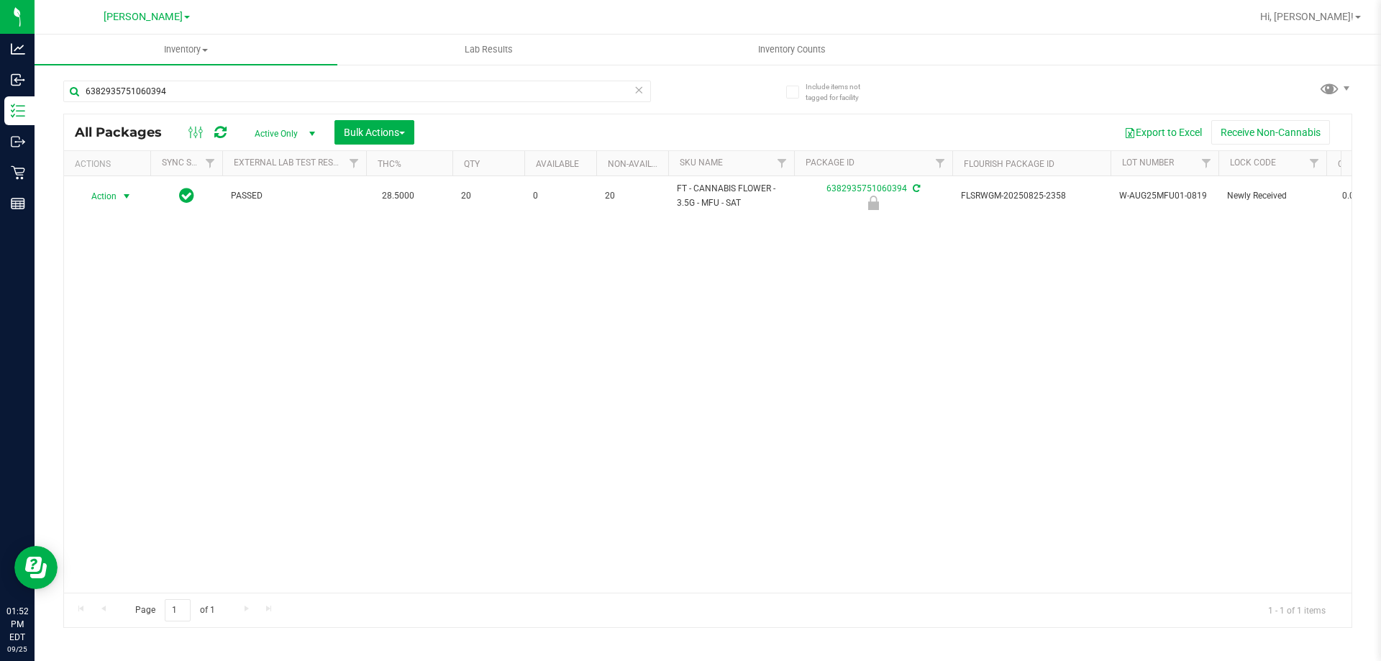
click at [111, 196] on span "Action" at bounding box center [97, 196] width 39 height 20
click at [123, 356] on li "Unlock package" at bounding box center [125, 367] width 92 height 22
click at [642, 91] on icon at bounding box center [639, 89] width 10 height 17
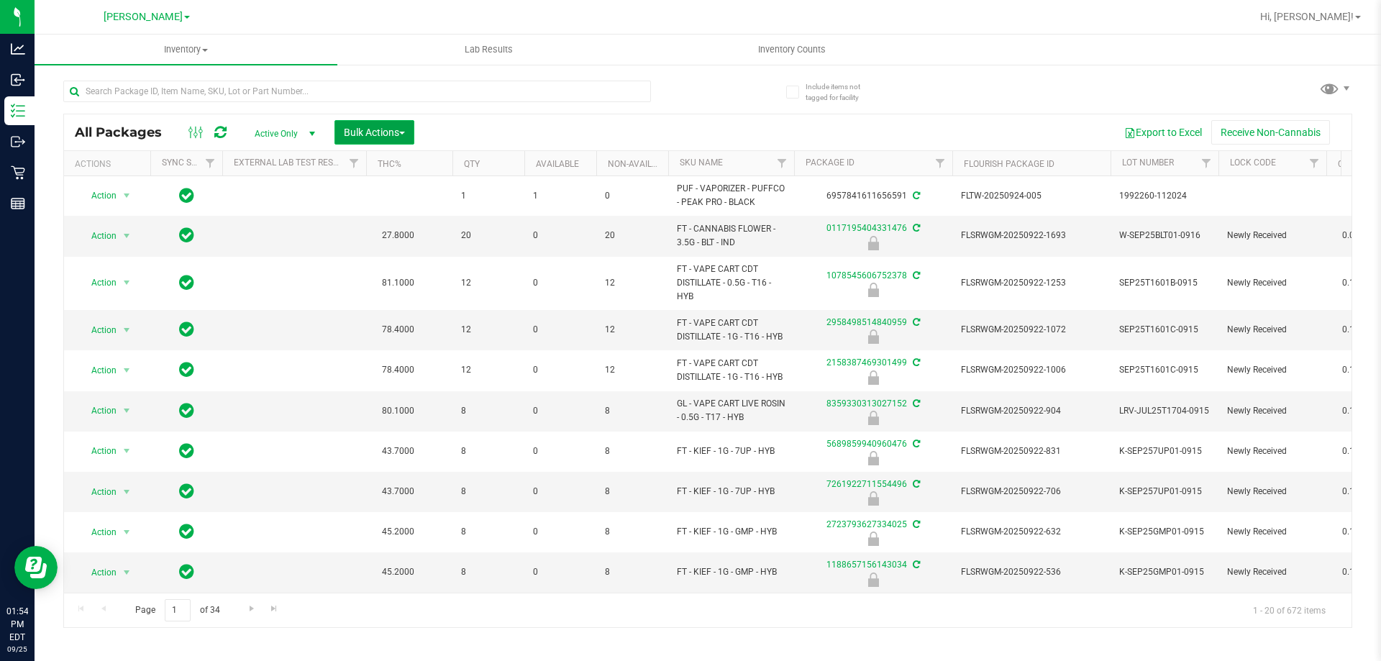
click at [385, 130] on span "Bulk Actions" at bounding box center [374, 133] width 61 height 12
click at [424, 276] on span "Lock/Unlock packages" at bounding box center [392, 271] width 99 height 12
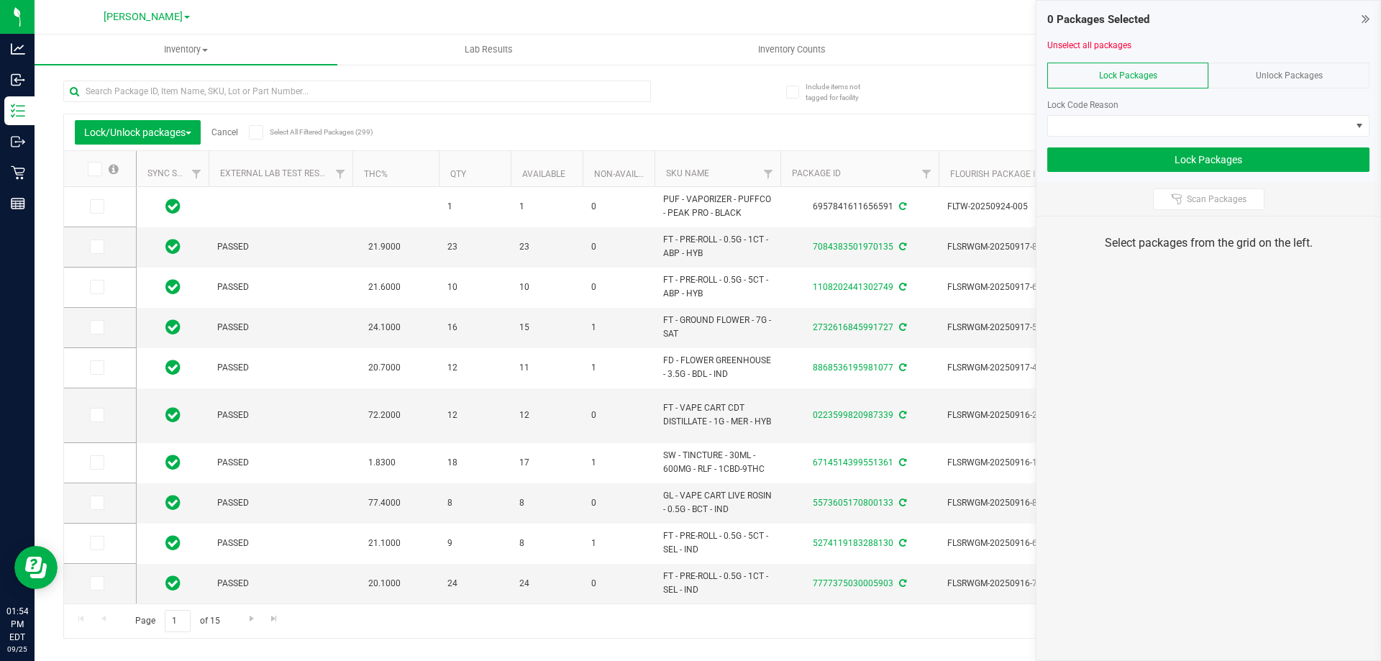
click at [1293, 70] on span "Unlock Packages" at bounding box center [1289, 75] width 67 height 10
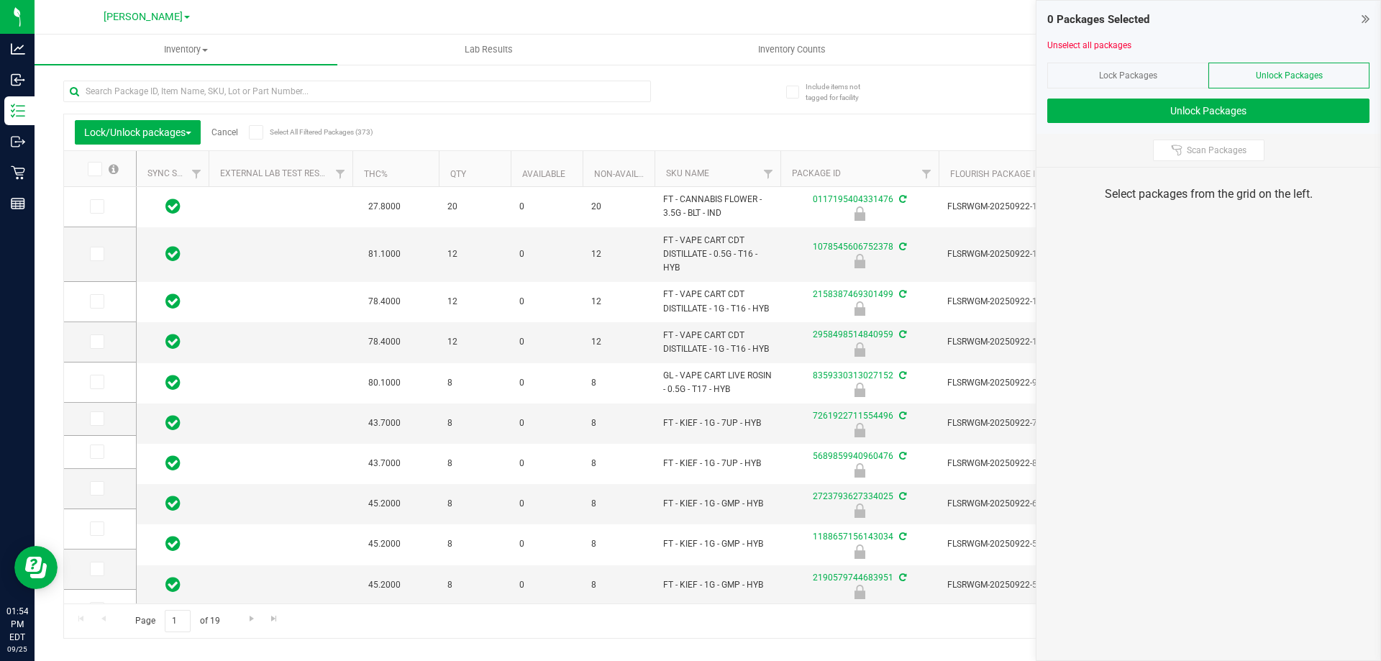
click at [1199, 137] on div "Scan Packages" at bounding box center [1209, 150] width 344 height 33
click at [1197, 145] on span "Scan Packages" at bounding box center [1217, 151] width 60 height 12
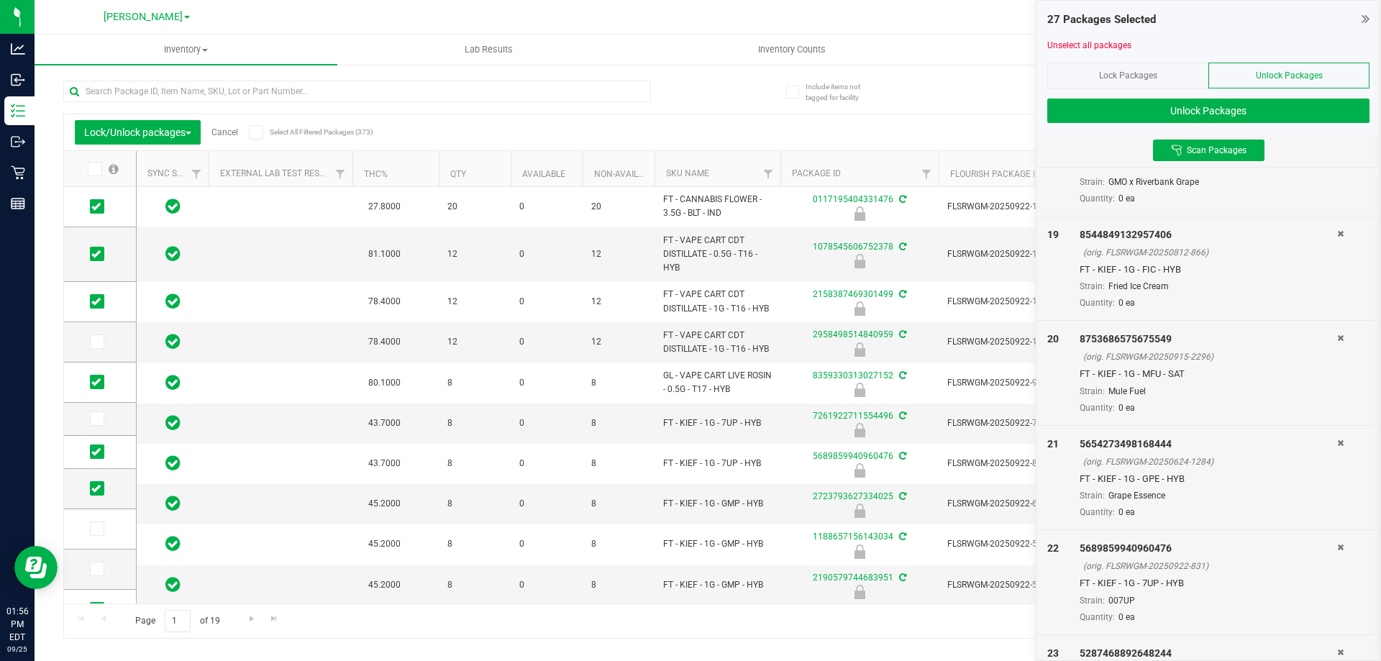
scroll to position [2318, 0]
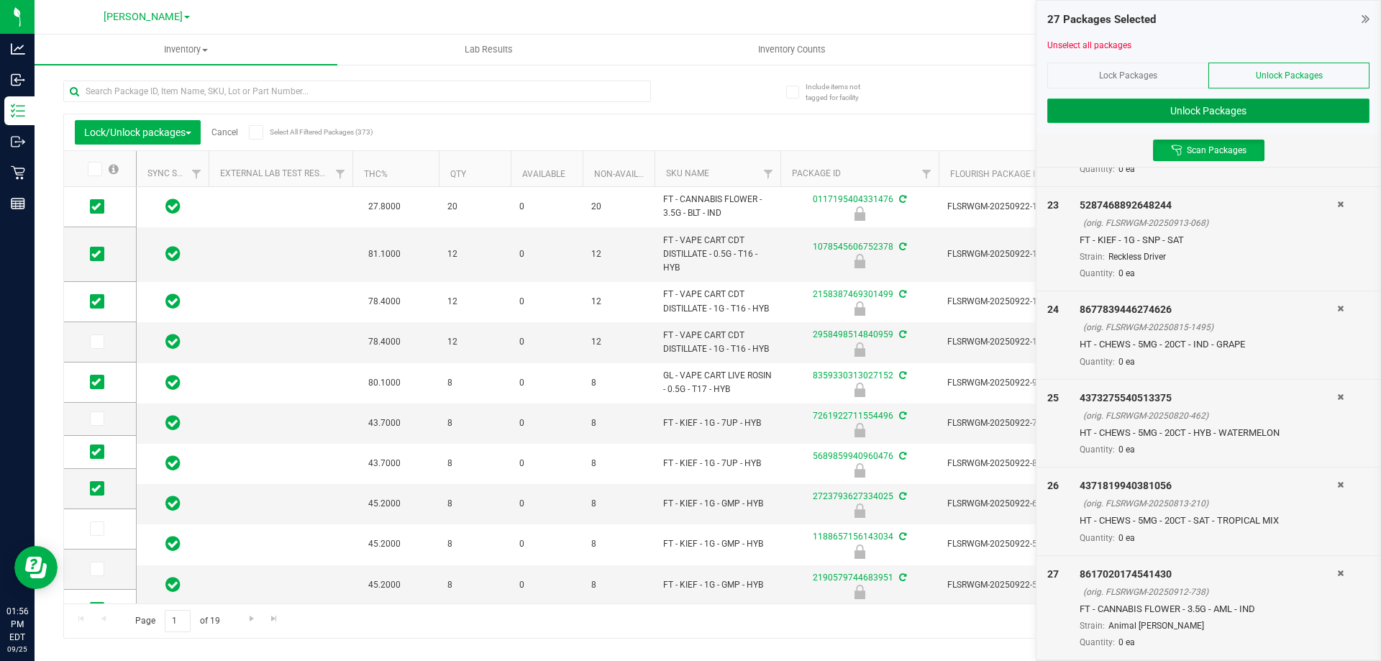
click at [1155, 105] on button "Unlock Packages" at bounding box center [1208, 111] width 322 height 24
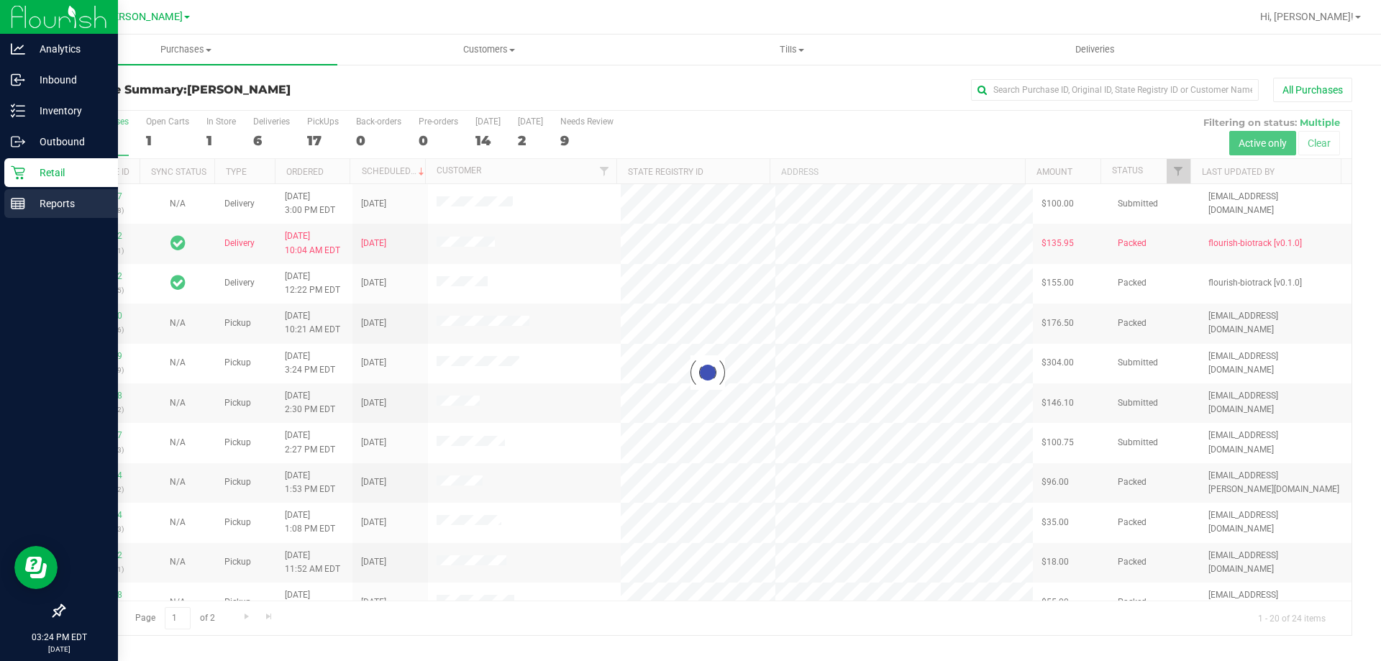
click at [45, 205] on p "Reports" at bounding box center [68, 203] width 86 height 17
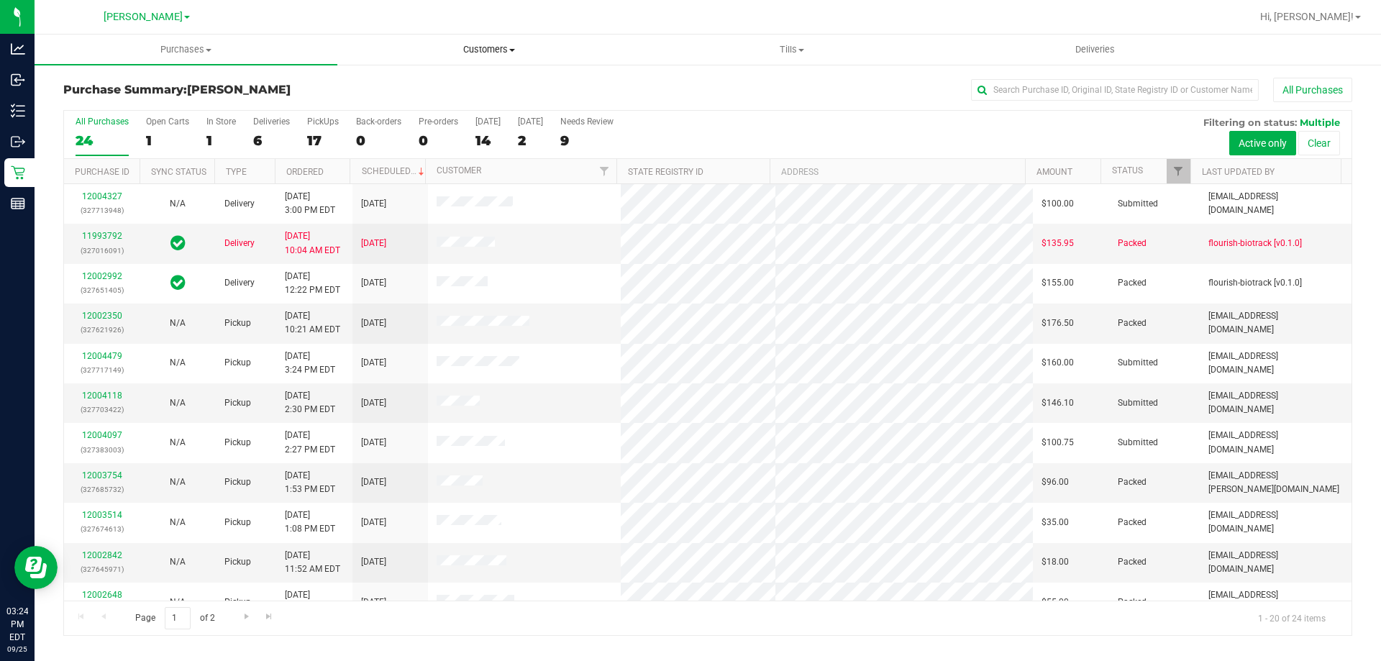
click at [481, 45] on span "Customers" at bounding box center [488, 49] width 301 height 13
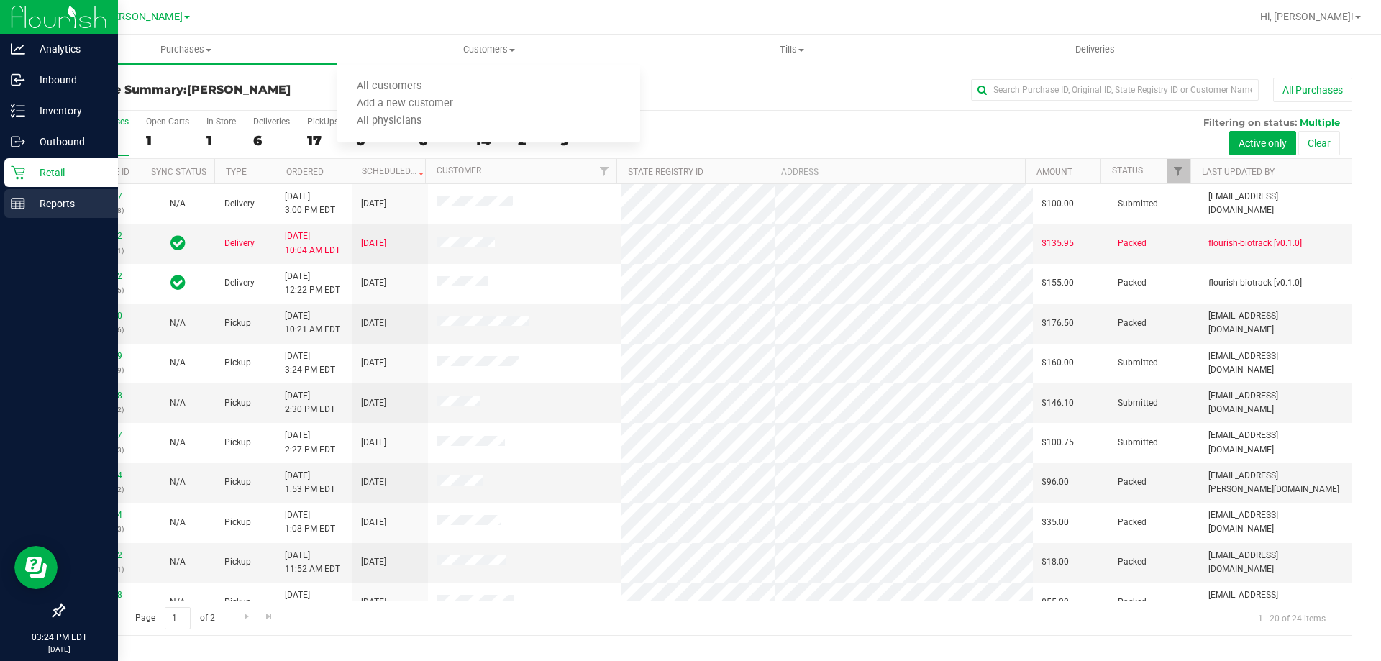
click at [33, 198] on p "Reports" at bounding box center [68, 203] width 86 height 17
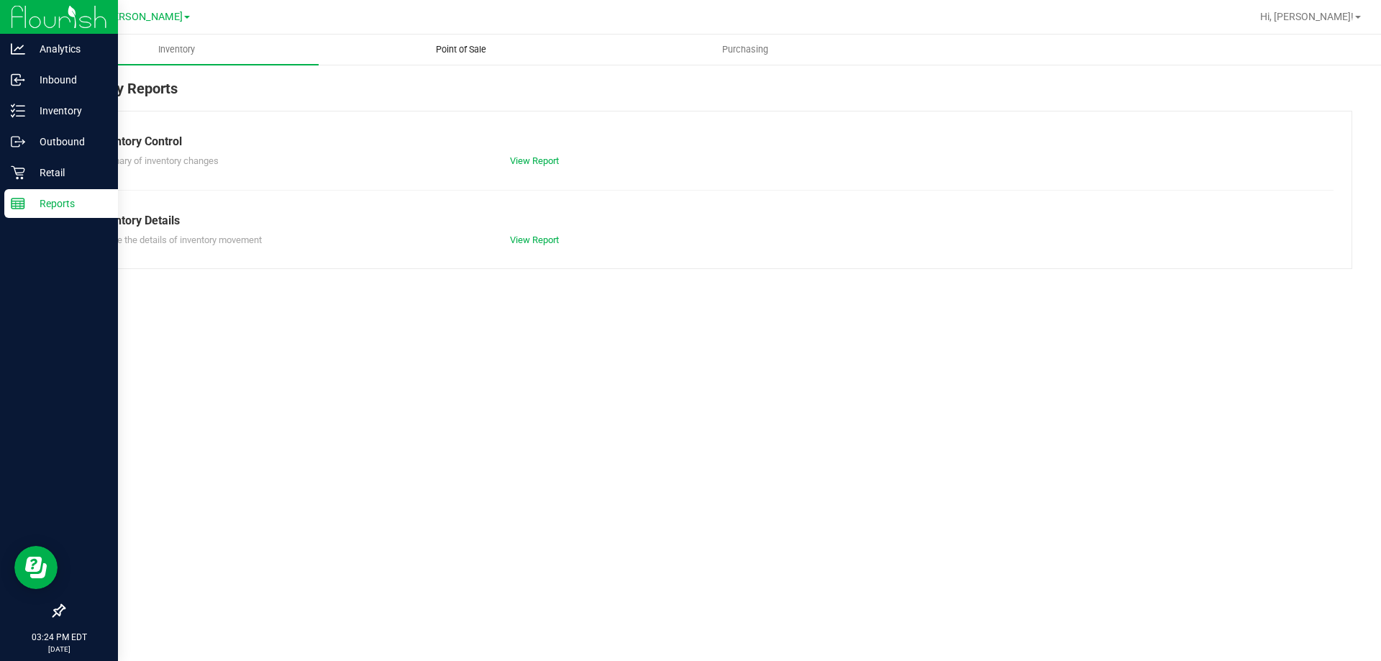
click at [481, 48] on span "Point of Sale" at bounding box center [460, 49] width 89 height 13
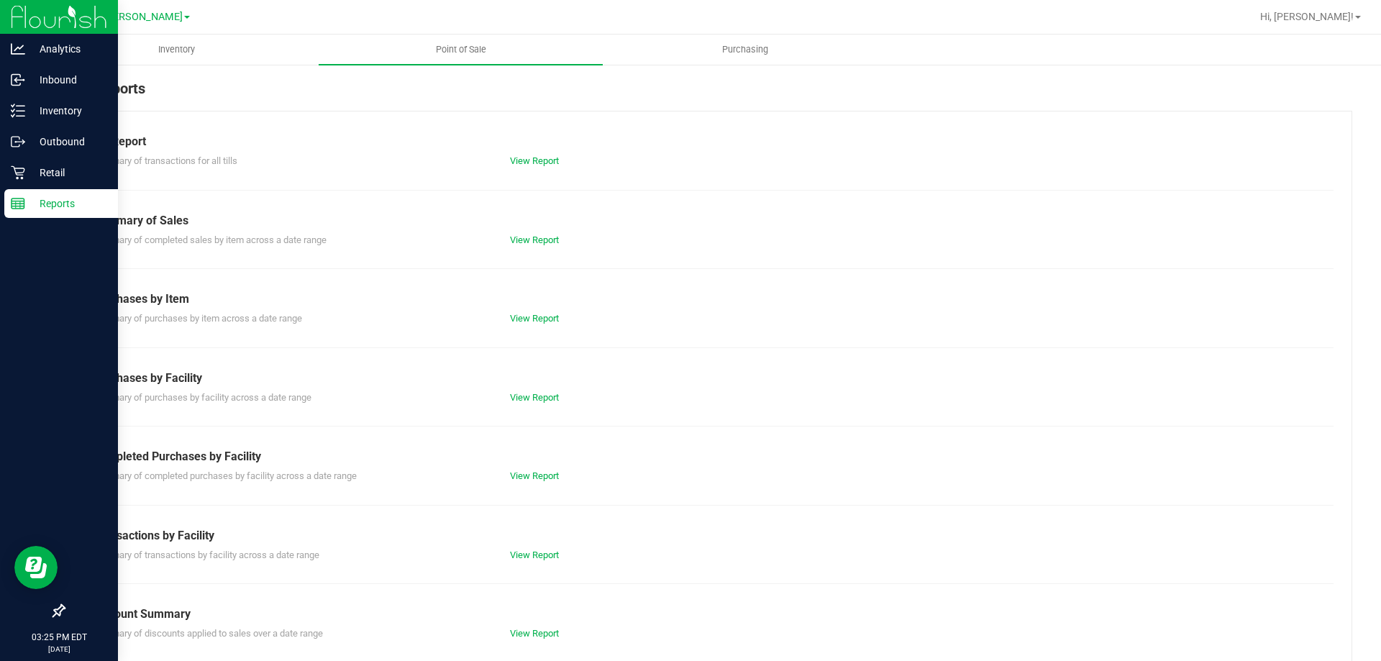
click at [524, 483] on div "View Report" at bounding box center [603, 476] width 209 height 14
click at [528, 478] on link "View Report" at bounding box center [534, 475] width 49 height 11
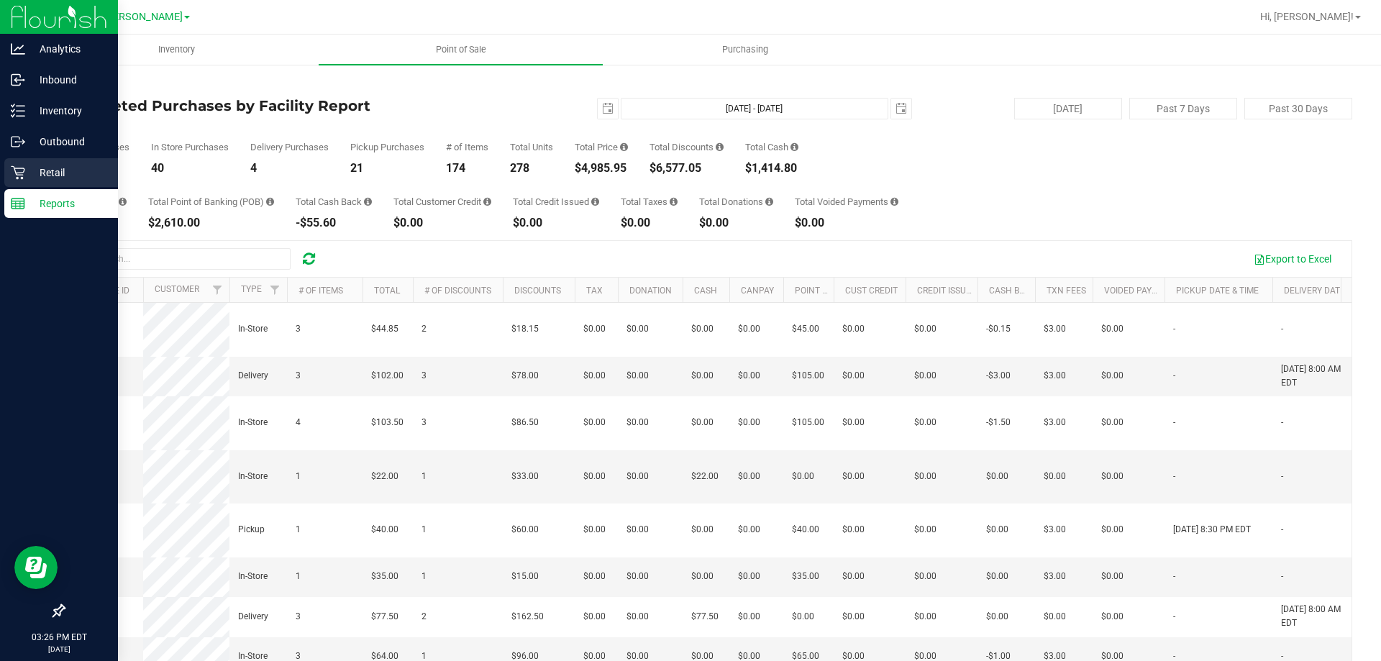
click at [52, 173] on p "Retail" at bounding box center [68, 172] width 86 height 17
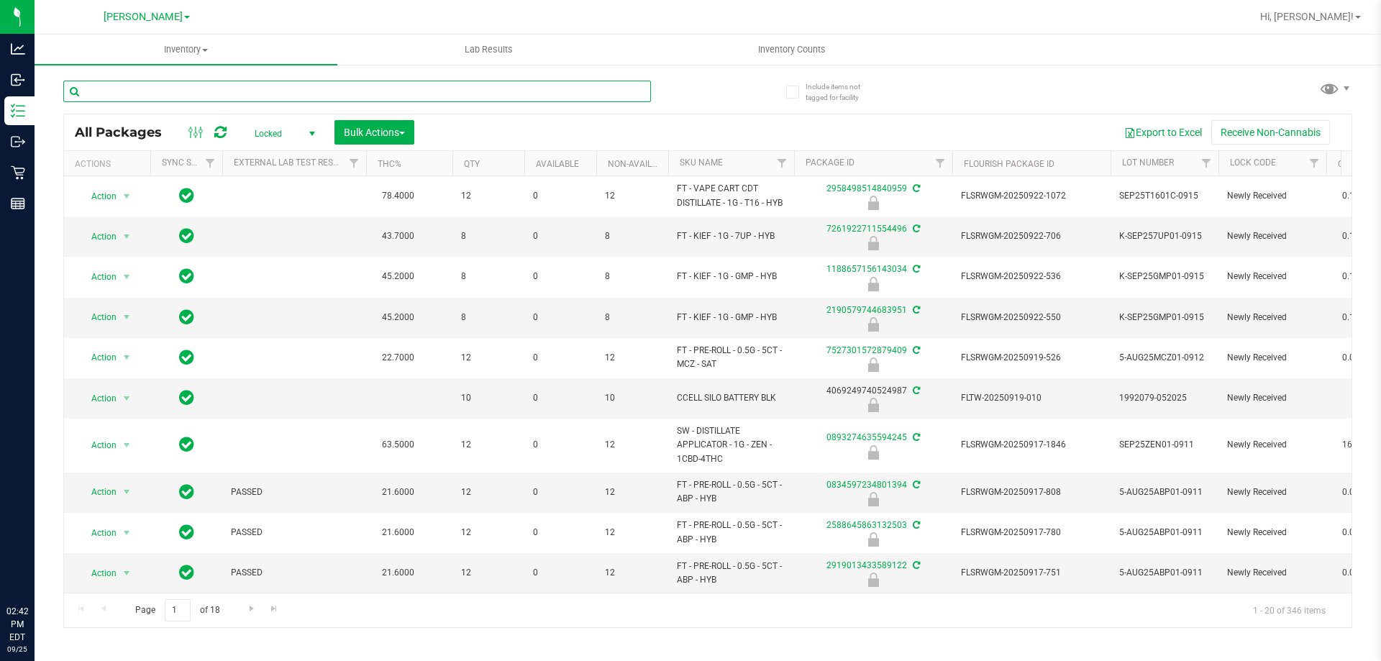
click at [345, 93] on input "text" at bounding box center [357, 92] width 588 height 22
type input "W-AUG25AML07-0908"
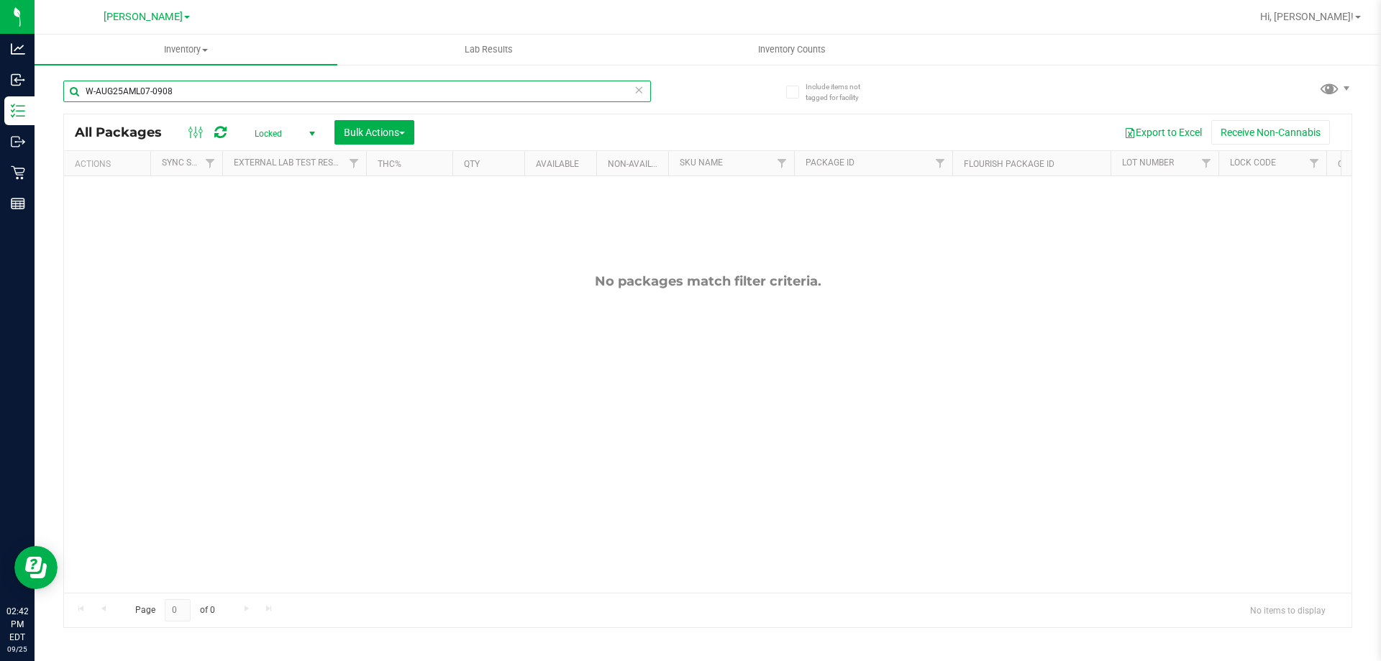
click at [368, 88] on input "W-AUG25AML07-0908" at bounding box center [357, 92] width 588 height 22
click at [267, 124] on span "Locked" at bounding box center [281, 134] width 79 height 20
click at [270, 131] on span "Locked" at bounding box center [281, 134] width 79 height 20
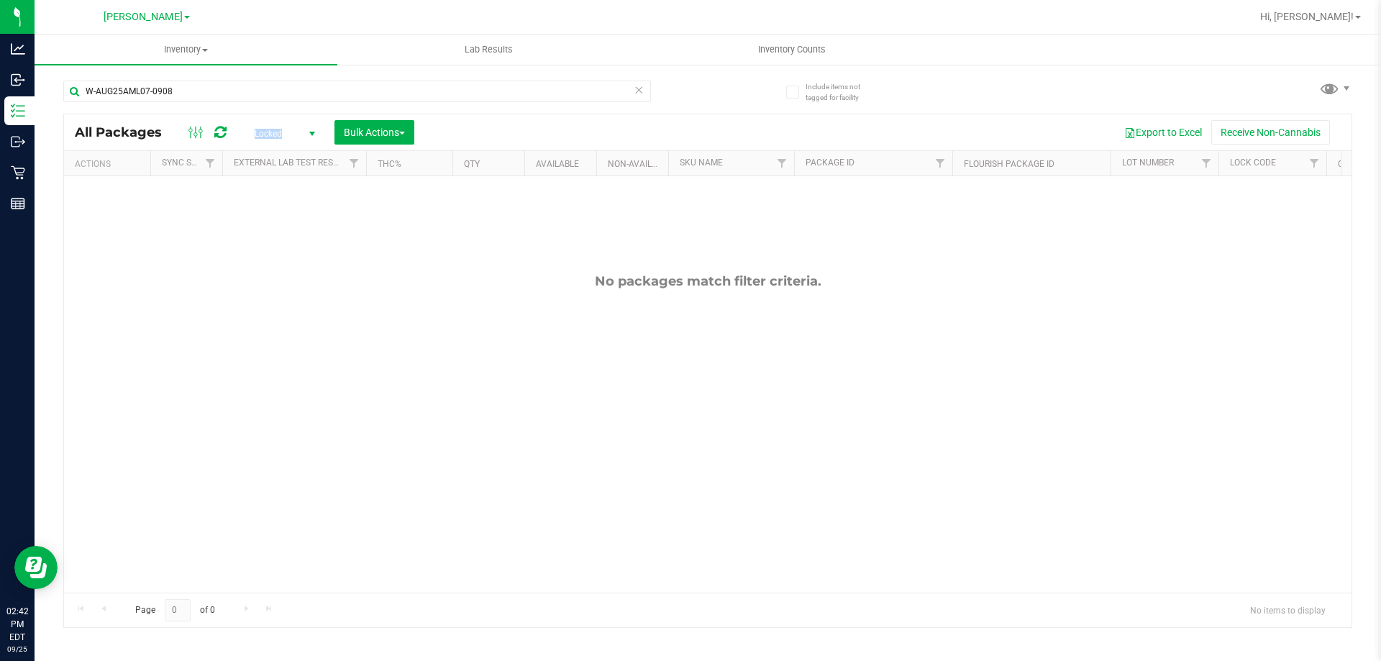
click at [270, 131] on span "Locked" at bounding box center [281, 134] width 79 height 20
click at [270, 144] on div "Active Only Lab Samples Locked All External Internal No data found." at bounding box center [281, 210] width 79 height 135
click at [267, 155] on li "Active Only" at bounding box center [281, 157] width 78 height 22
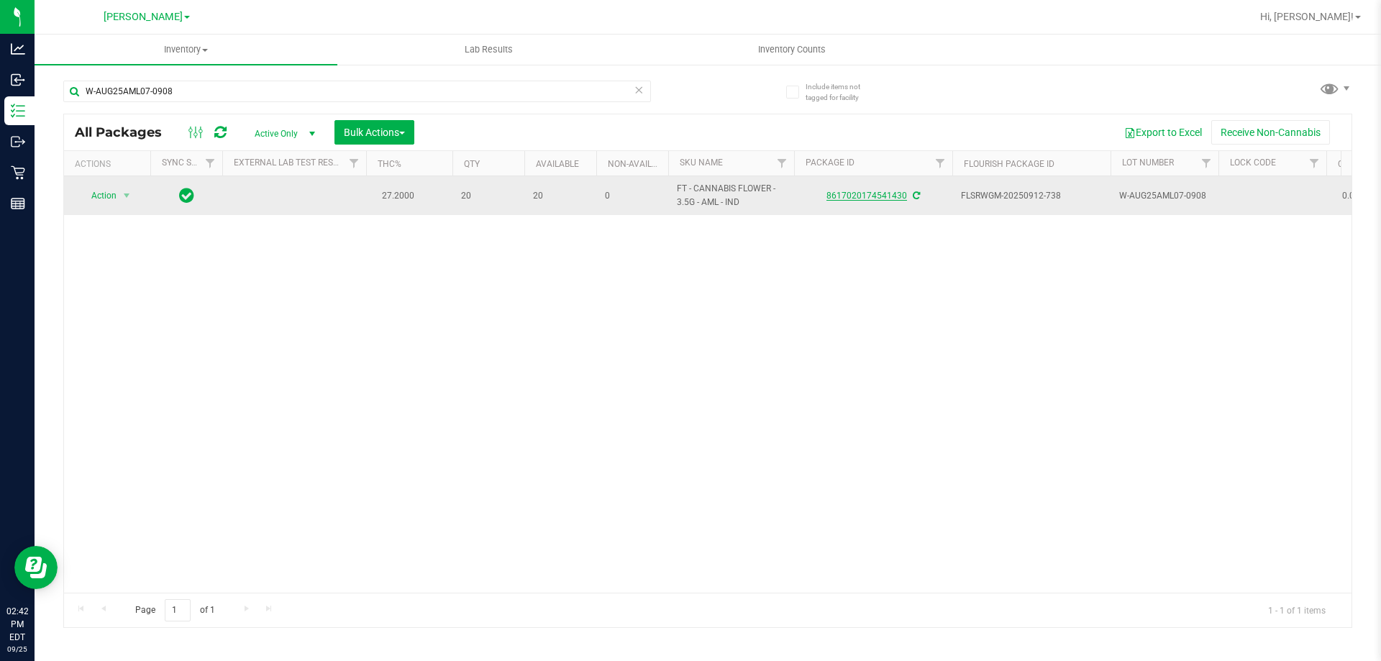
click at [868, 198] on link "8617020174541430" at bounding box center [867, 196] width 81 height 10
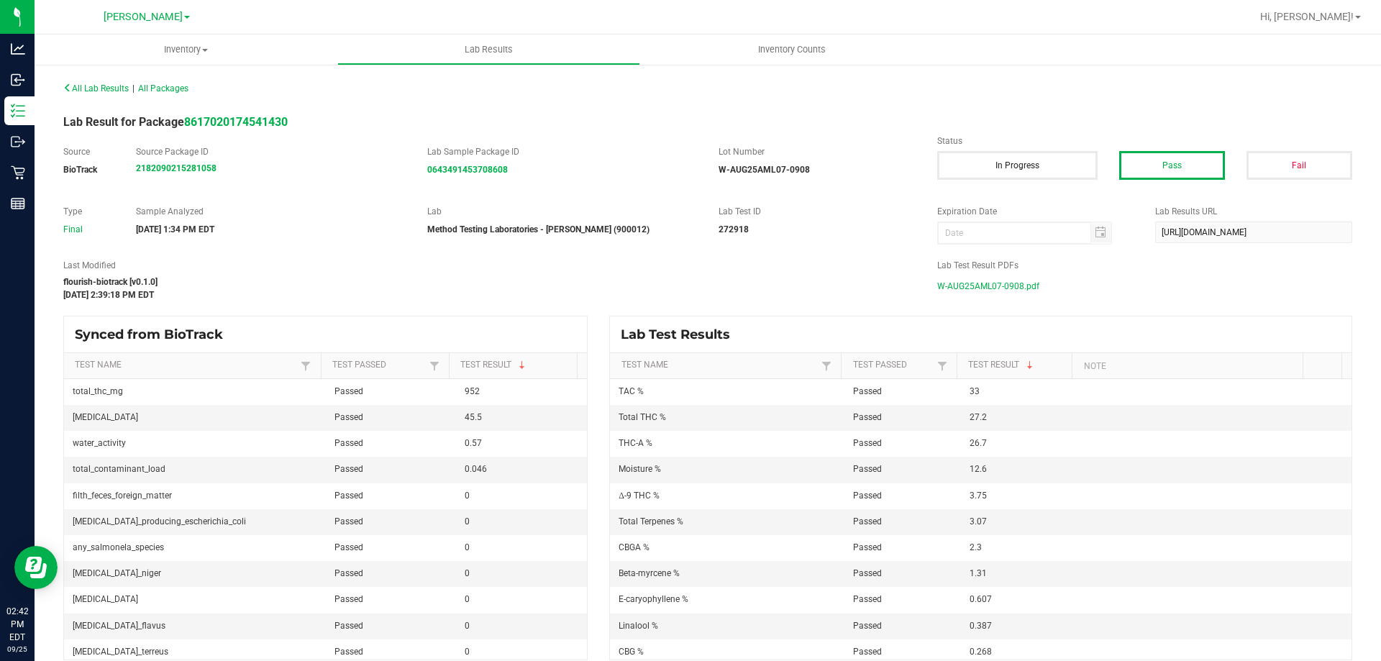
click at [970, 286] on span "W-AUG25AML07-0908.pdf" at bounding box center [988, 287] width 102 height 22
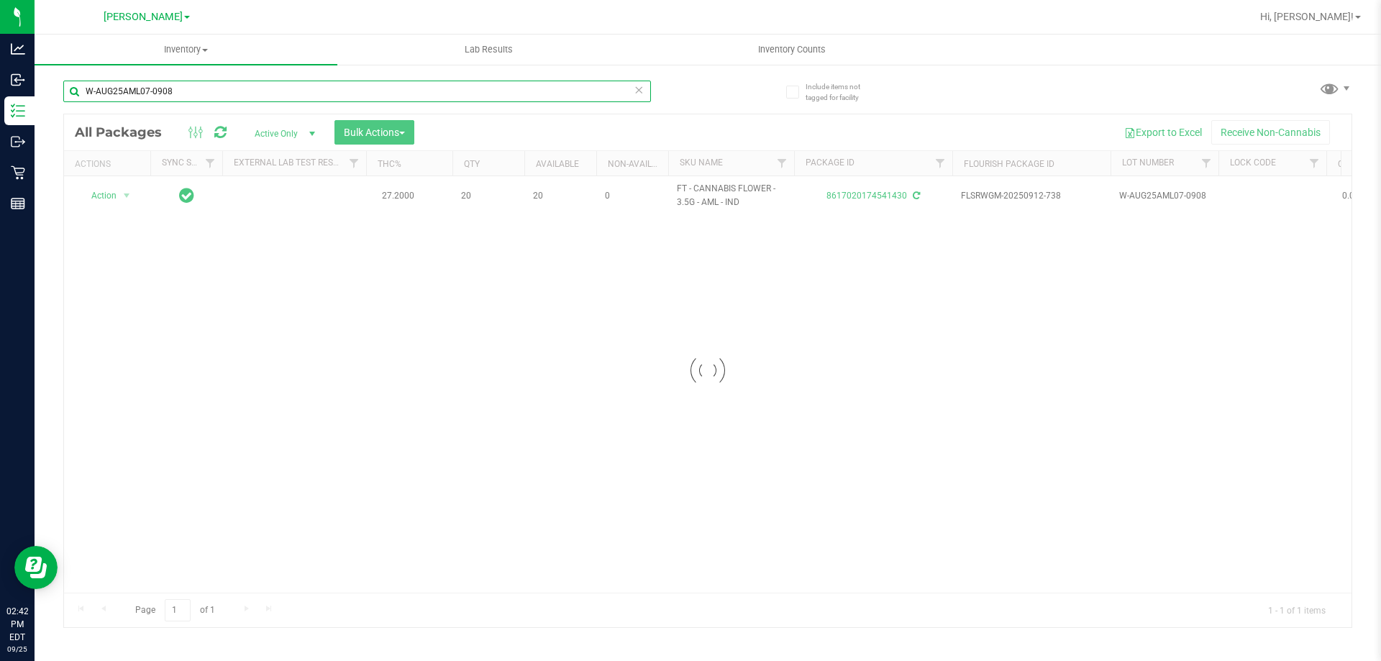
click at [282, 92] on input "W-AUG25AML07-0908" at bounding box center [357, 92] width 588 height 22
type input "dsc"
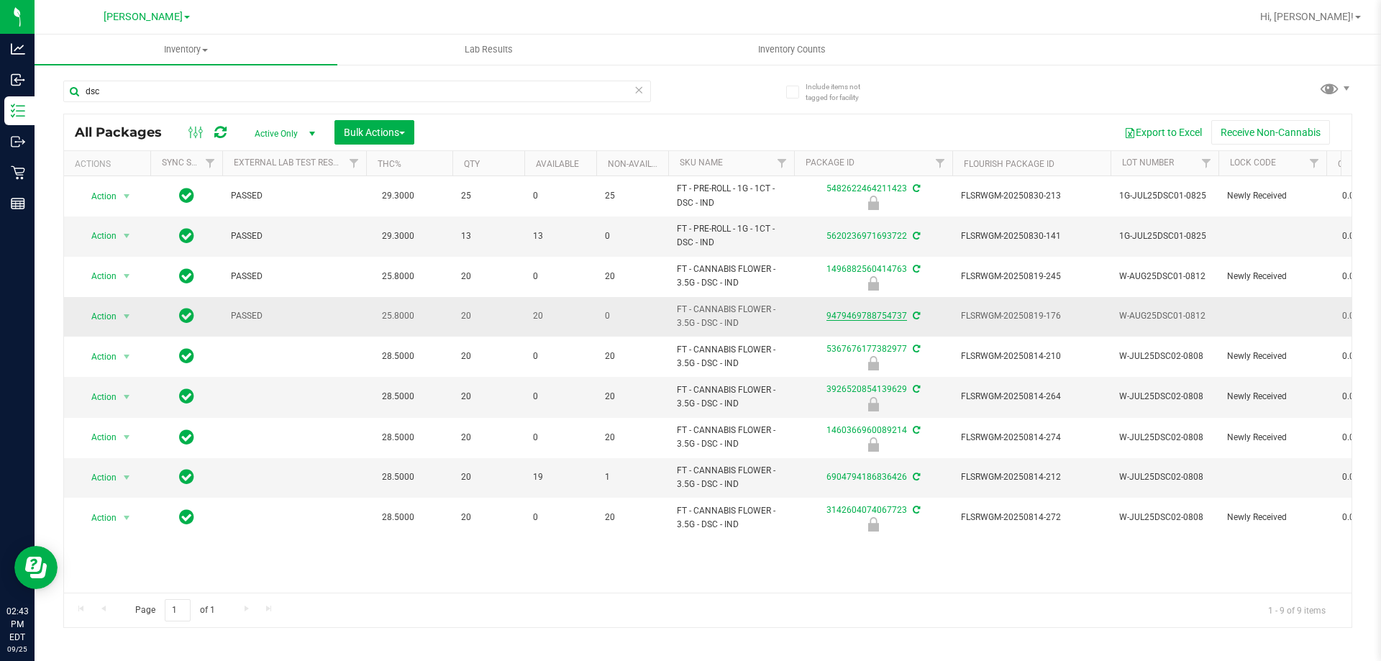
click at [880, 314] on link "9479469788754737" at bounding box center [867, 316] width 81 height 10
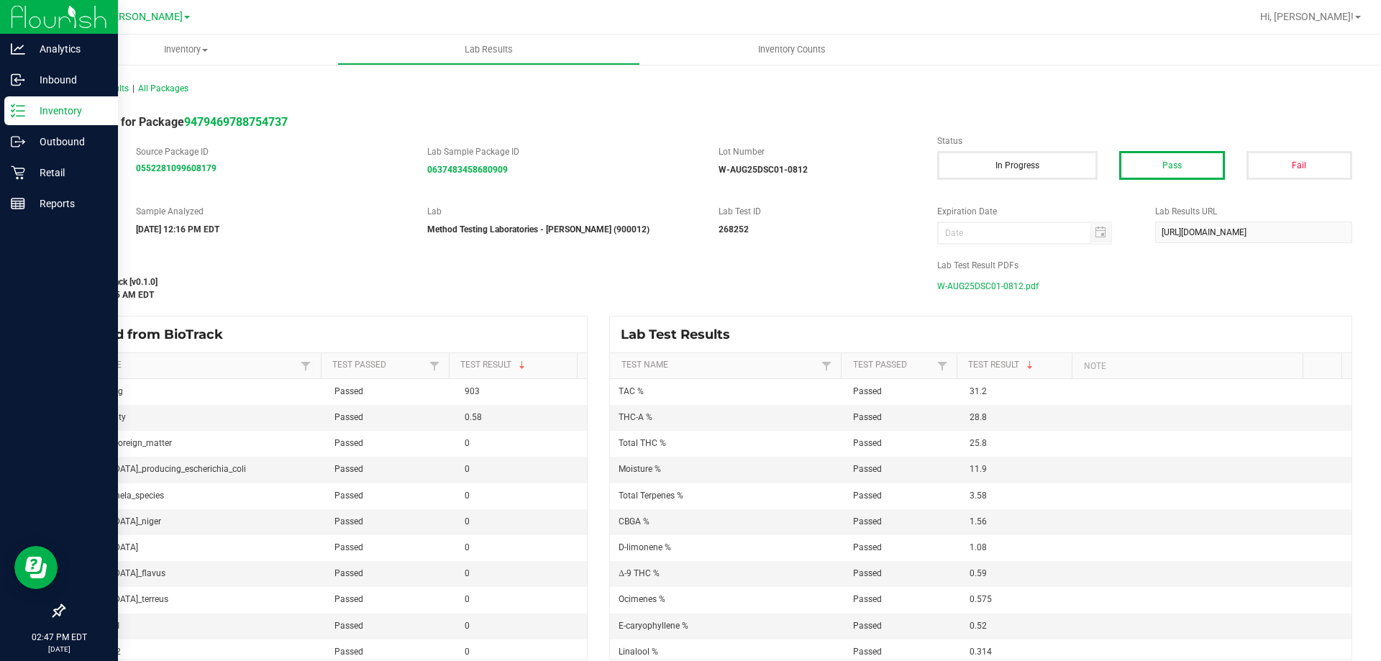
click at [31, 123] on div "Inventory" at bounding box center [61, 110] width 114 height 29
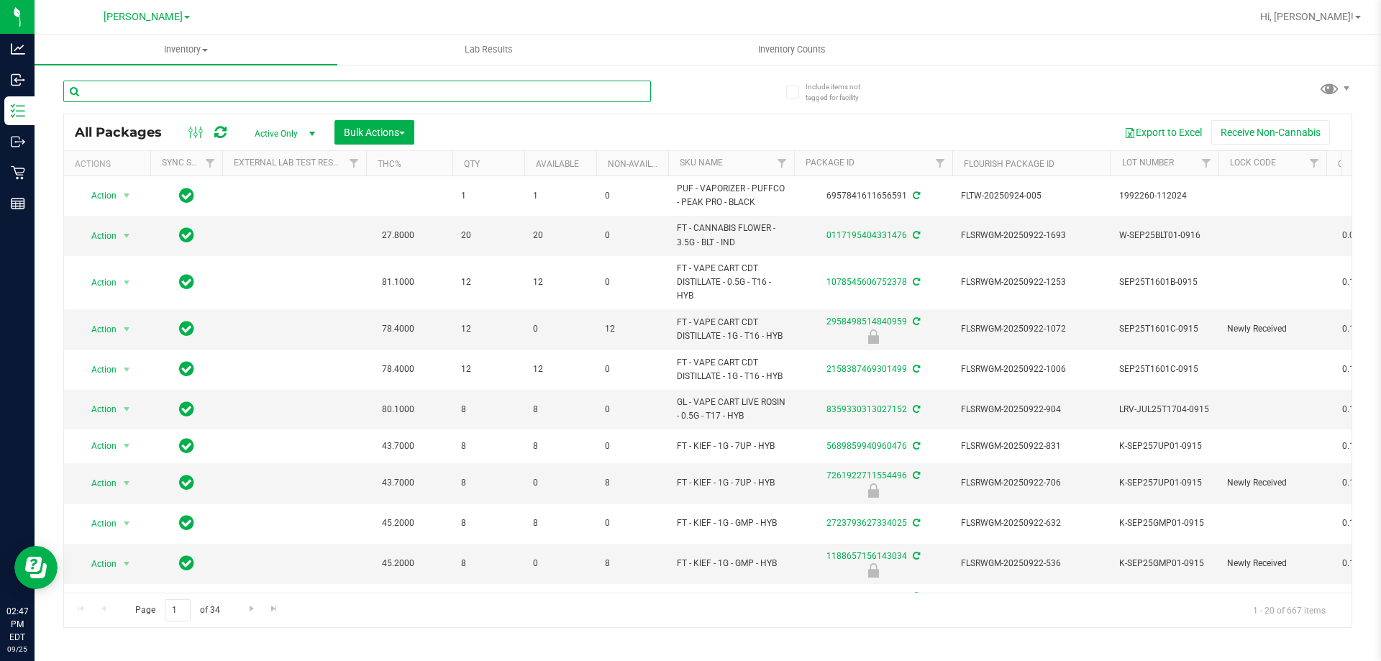
click at [183, 88] on input "text" at bounding box center [357, 92] width 588 height 22
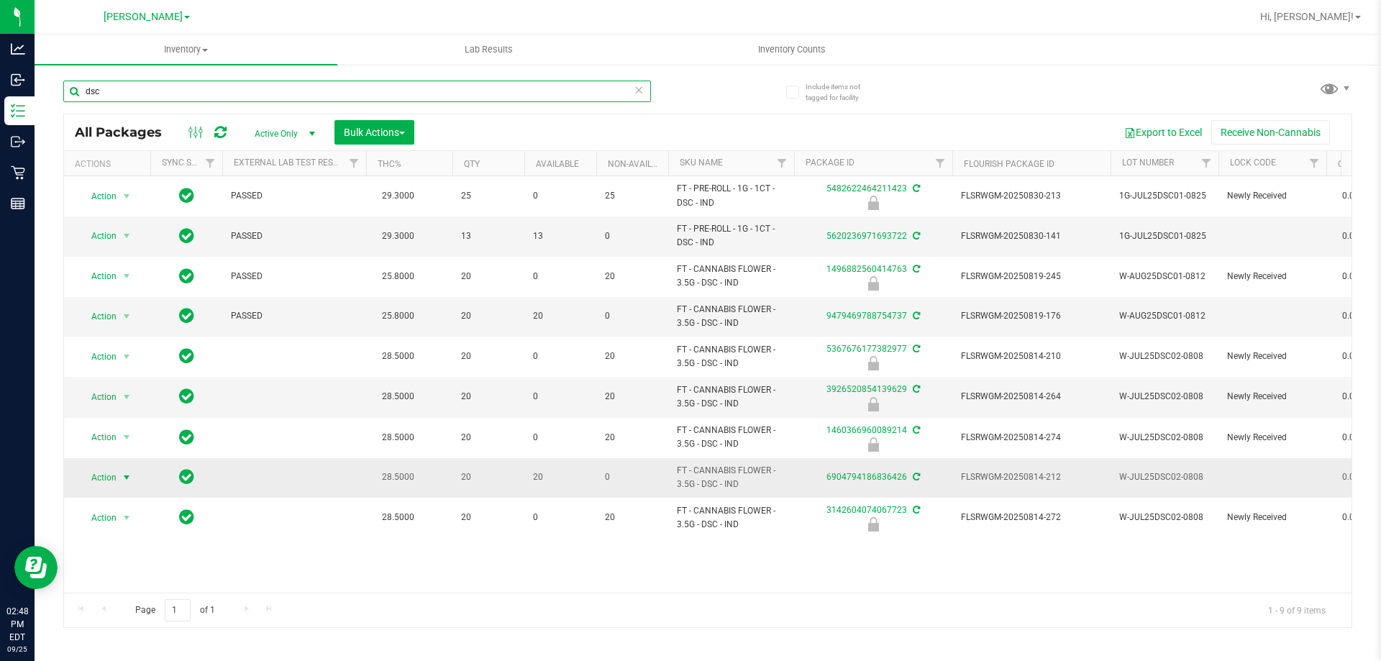
type input "dsc"
click at [91, 479] on span "Action" at bounding box center [97, 478] width 39 height 20
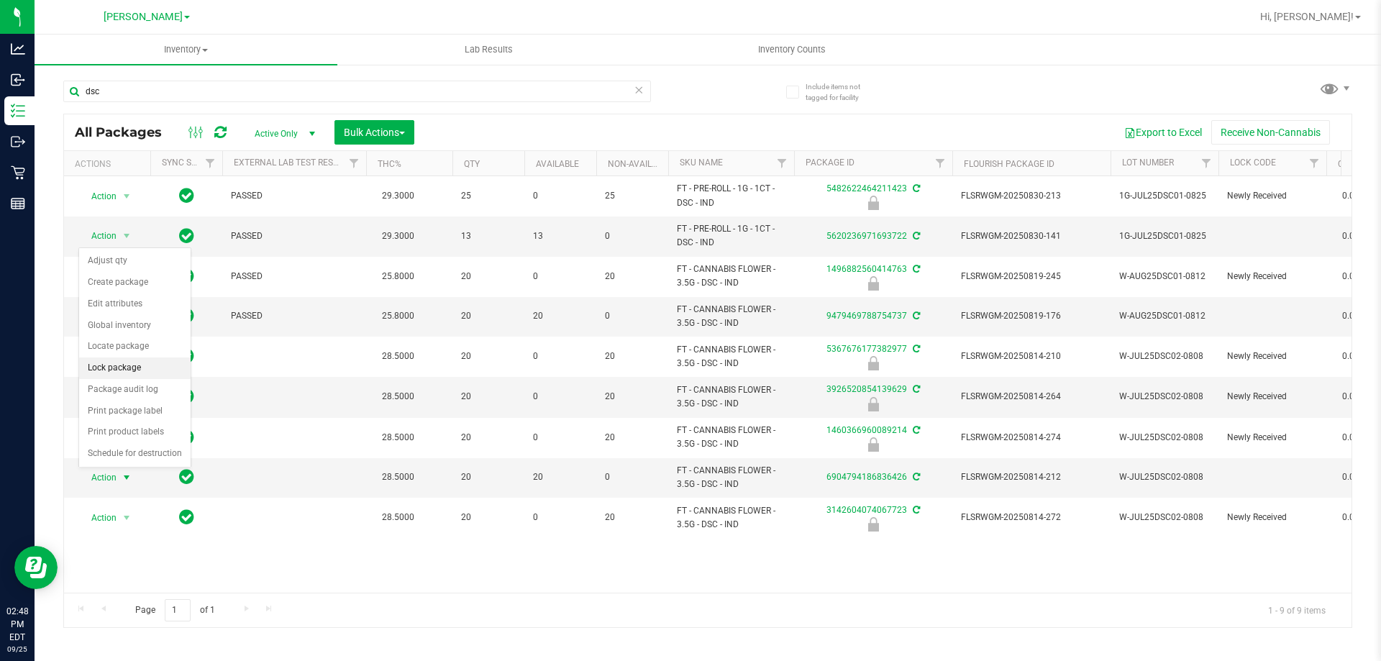
click at [132, 368] on li "Lock package" at bounding box center [134, 369] width 111 height 22
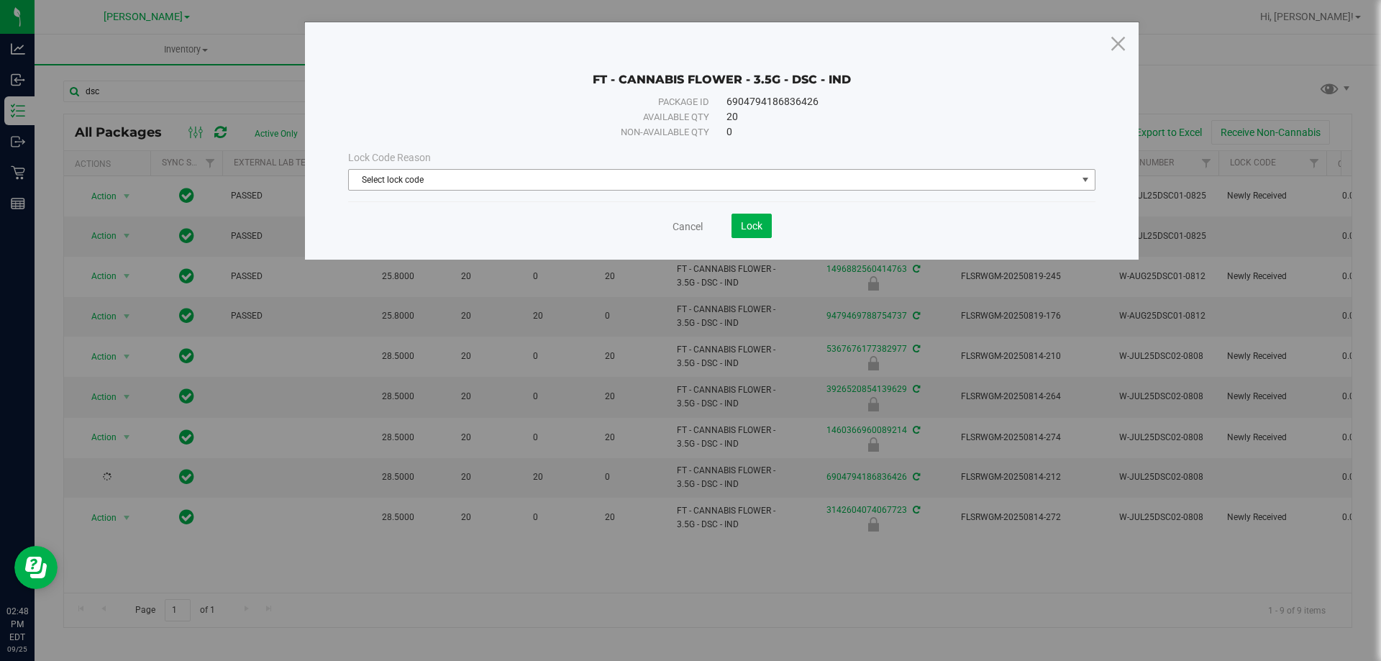
click at [527, 176] on span "Select lock code" at bounding box center [713, 180] width 728 height 20
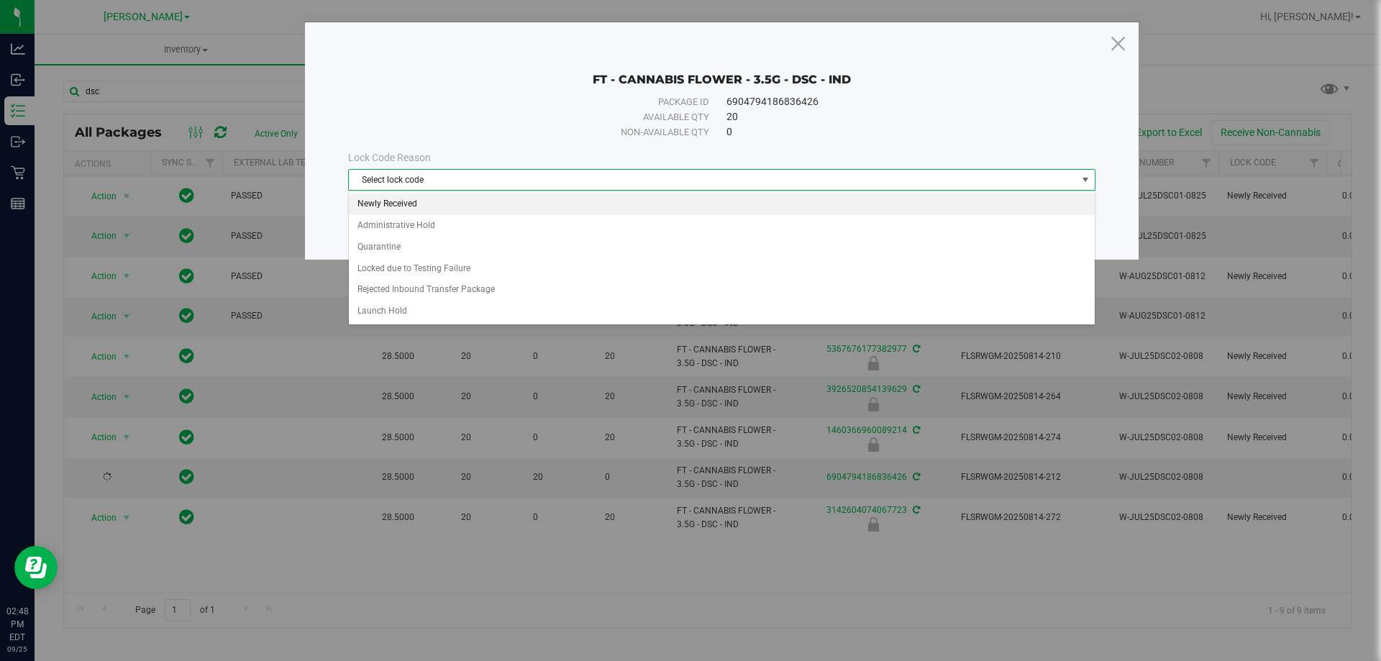
click at [419, 204] on li "Newly Received" at bounding box center [722, 205] width 746 height 22
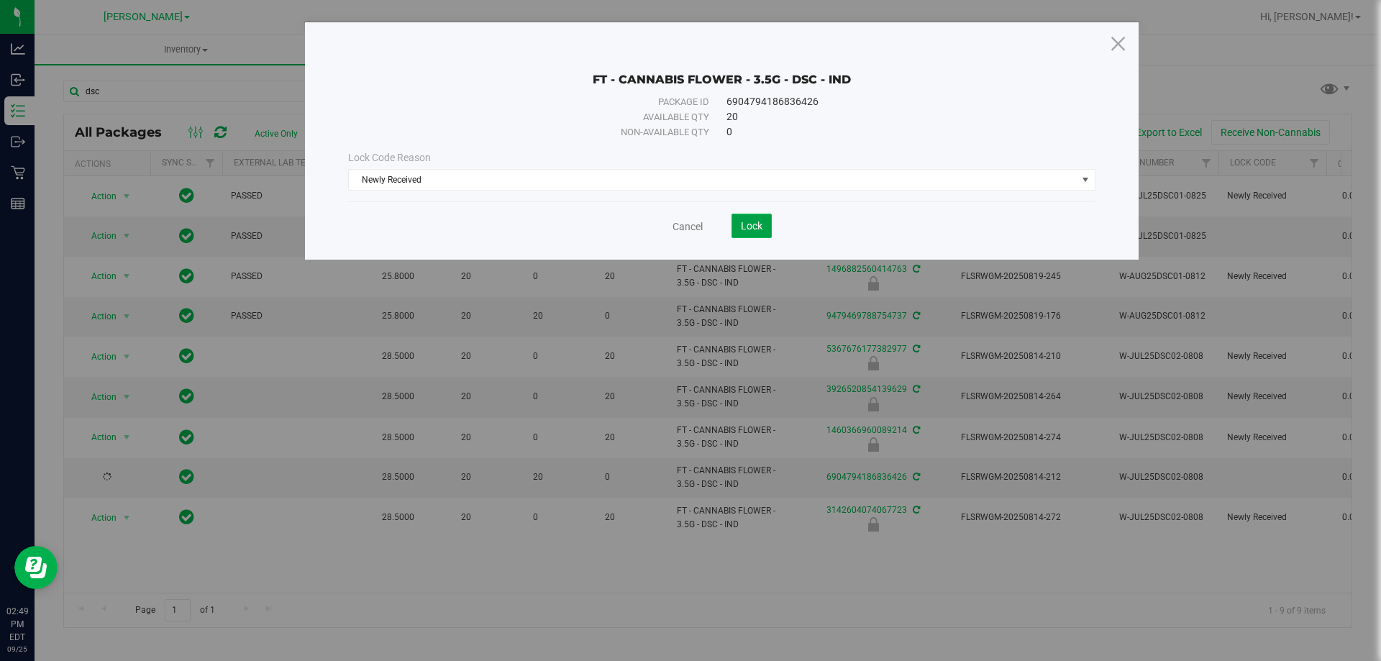
click at [746, 220] on span "Lock" at bounding box center [752, 226] width 22 height 12
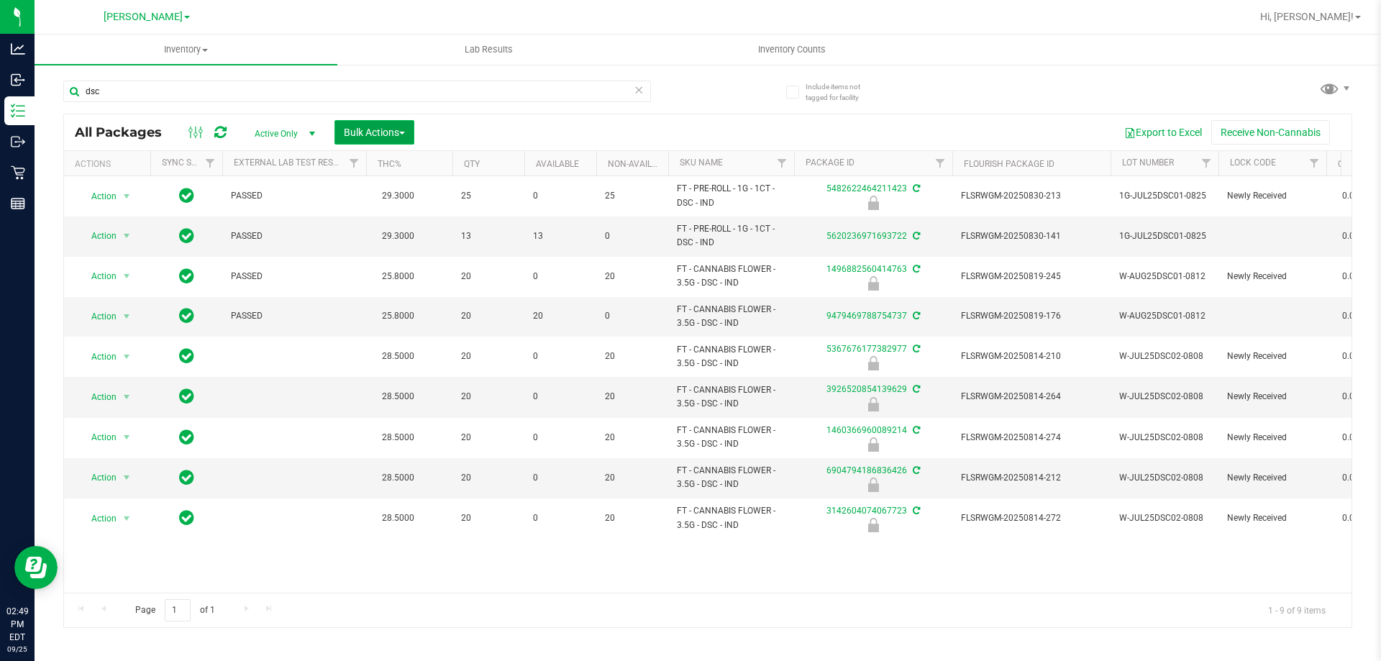
click at [377, 136] on span "Bulk Actions" at bounding box center [374, 133] width 61 height 12
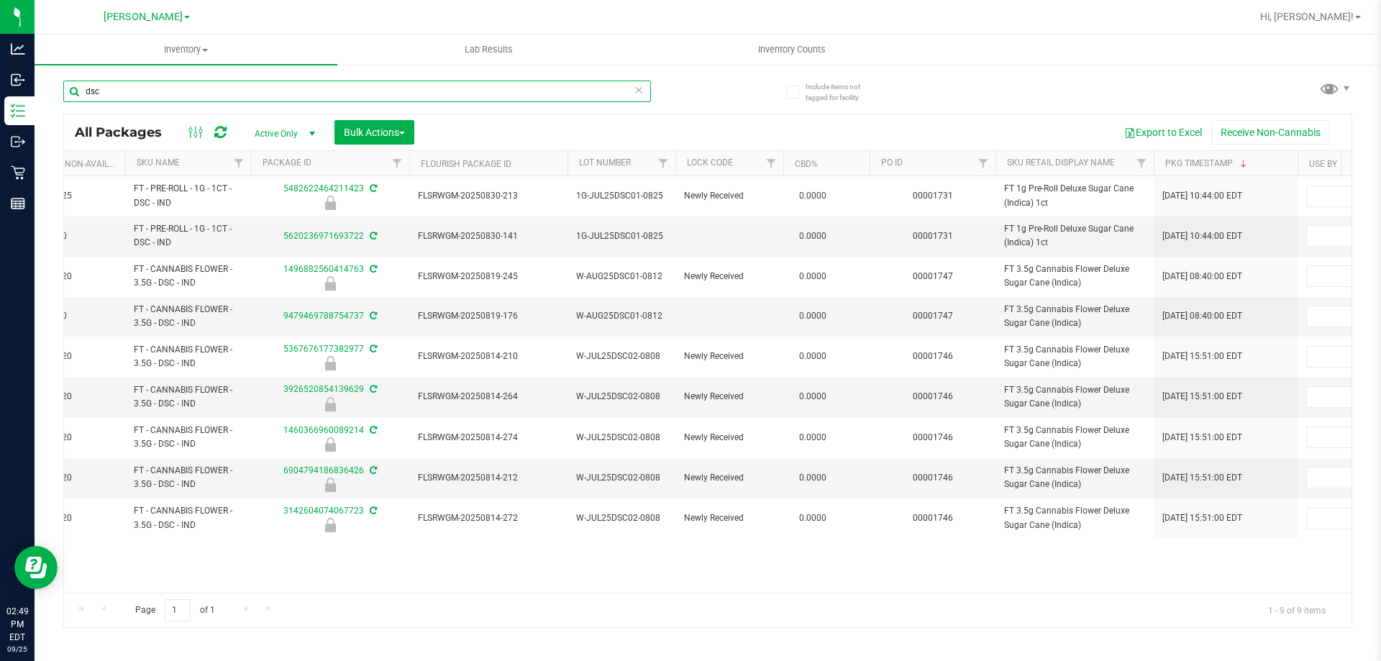
click at [133, 91] on input "dsc" at bounding box center [357, 92] width 588 height 22
click at [982, 170] on link "Filter" at bounding box center [984, 163] width 24 height 24
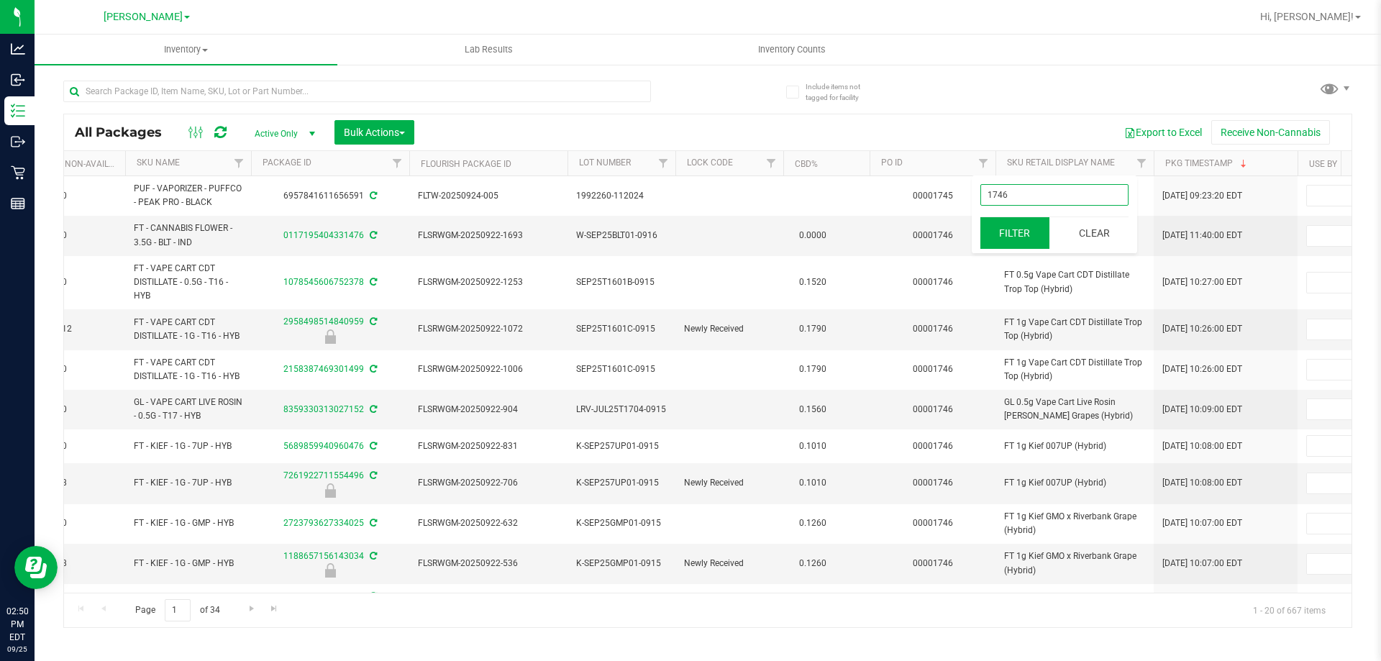
type input "1746"
click at [1037, 240] on button "Filter" at bounding box center [1014, 233] width 69 height 32
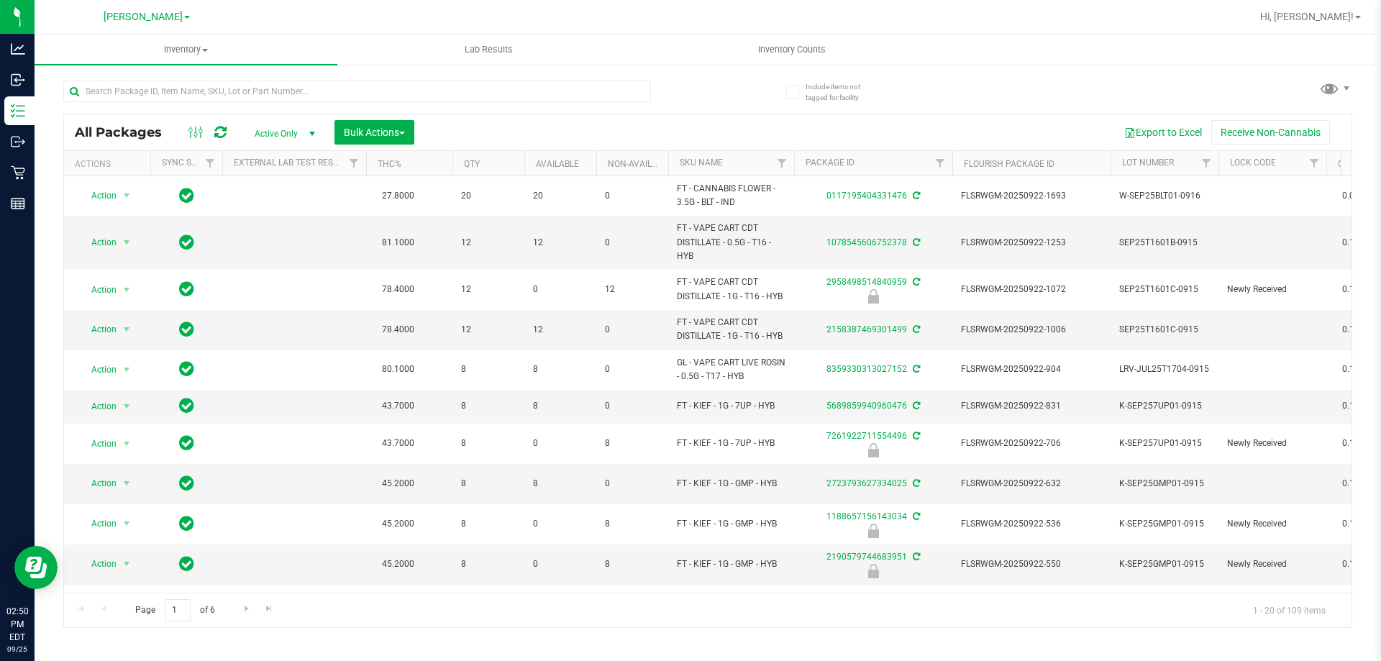
click at [737, 158] on th "SKU Name" at bounding box center [731, 163] width 126 height 25
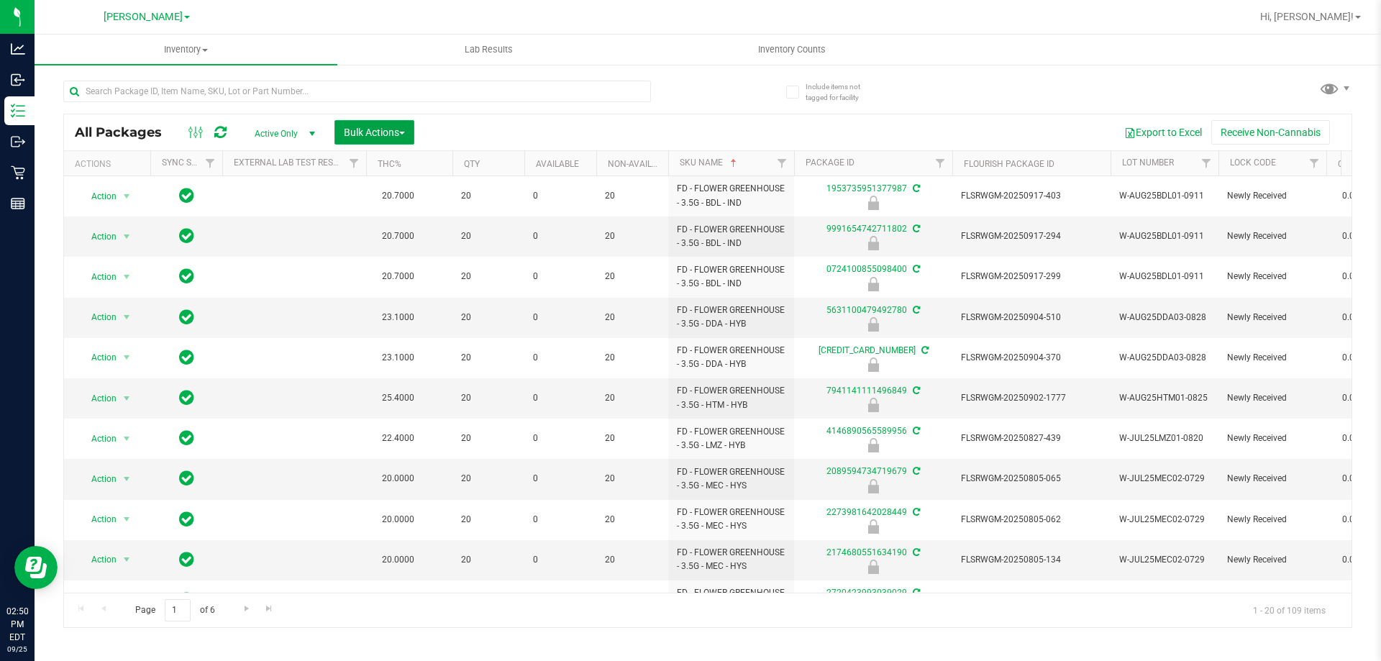
click at [376, 141] on button "Bulk Actions" at bounding box center [374, 132] width 80 height 24
click at [387, 265] on span "Lock/Unlock packages" at bounding box center [392, 271] width 99 height 12
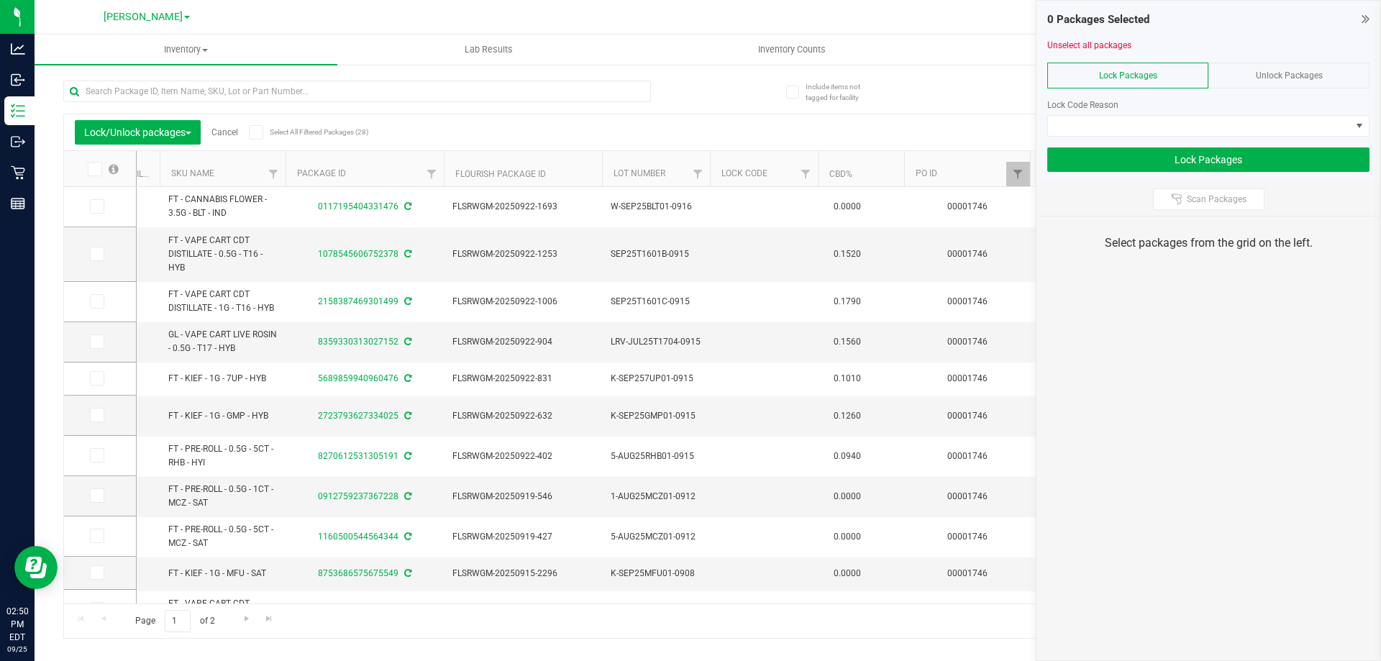
scroll to position [0, 500]
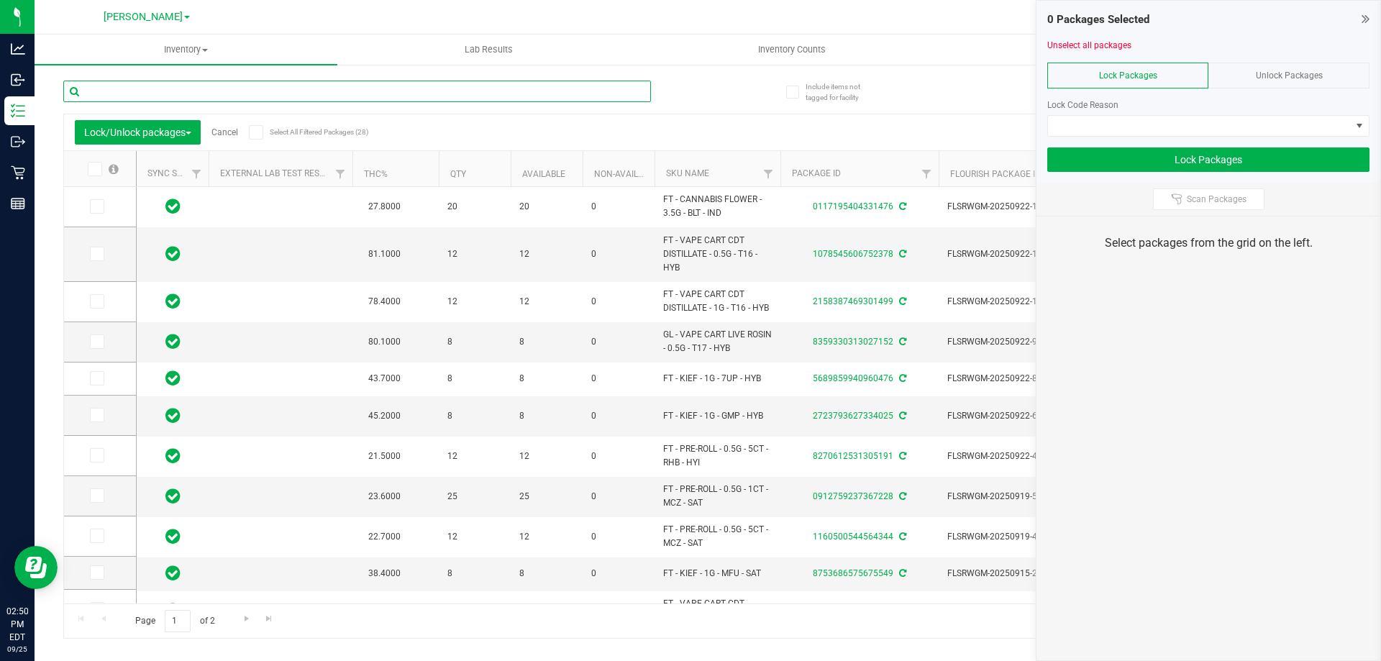
click at [171, 84] on input "text" at bounding box center [357, 92] width 588 height 22
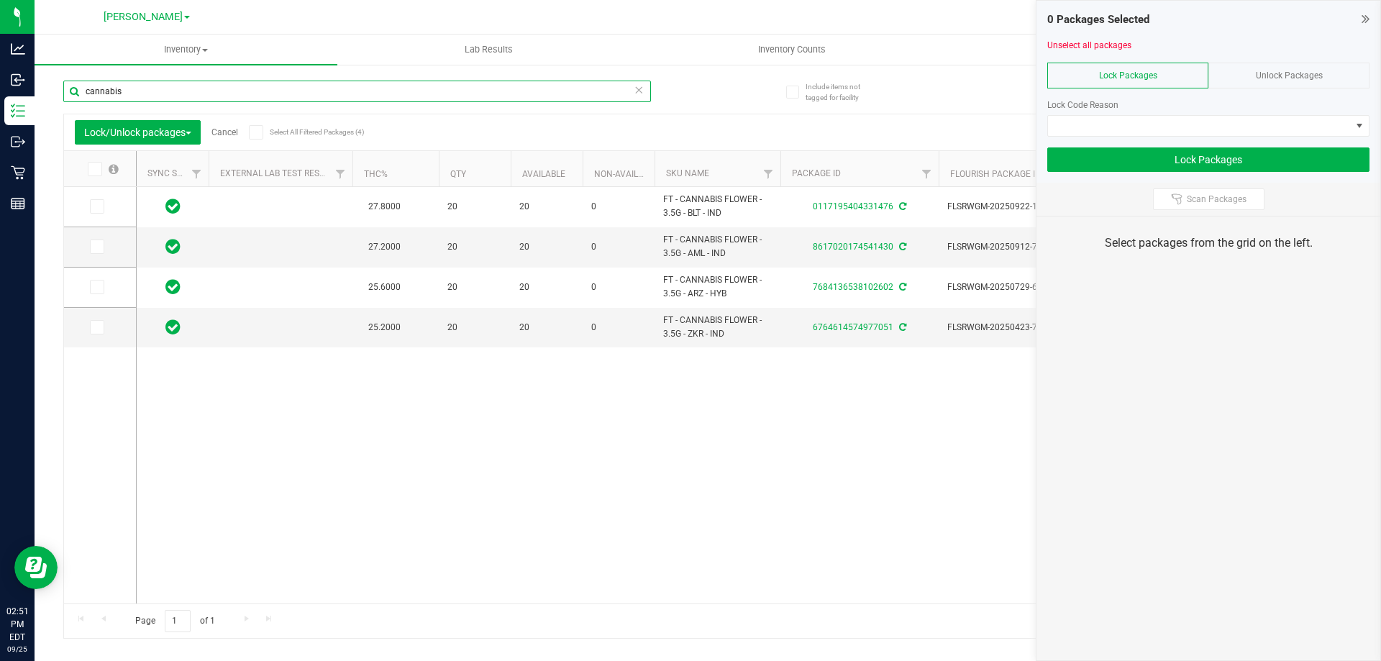
type input "cannabis"
click at [99, 165] on span at bounding box center [95, 169] width 14 height 14
click at [0, 0] on input "checkbox" at bounding box center [0, 0] width 0 height 0
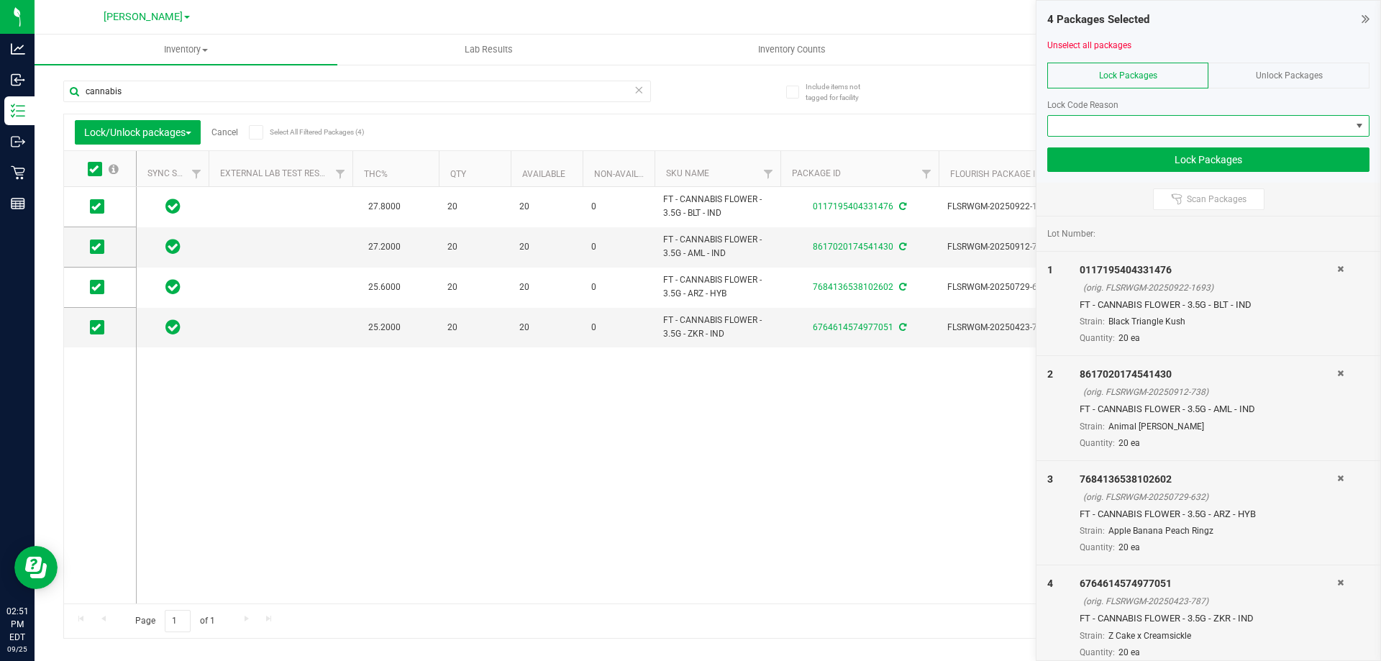
click at [1221, 126] on span at bounding box center [1199, 126] width 303 height 20
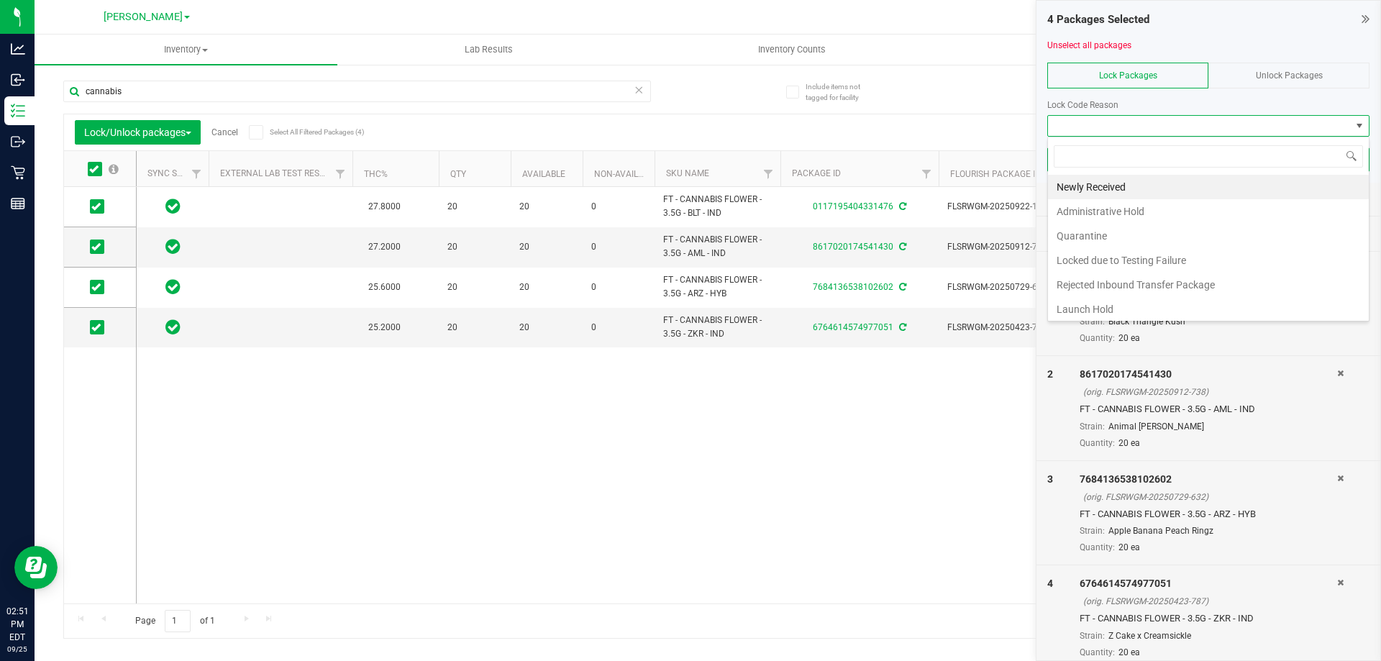
scroll to position [22, 322]
click at [1173, 308] on li "Launch Hold" at bounding box center [1208, 309] width 321 height 24
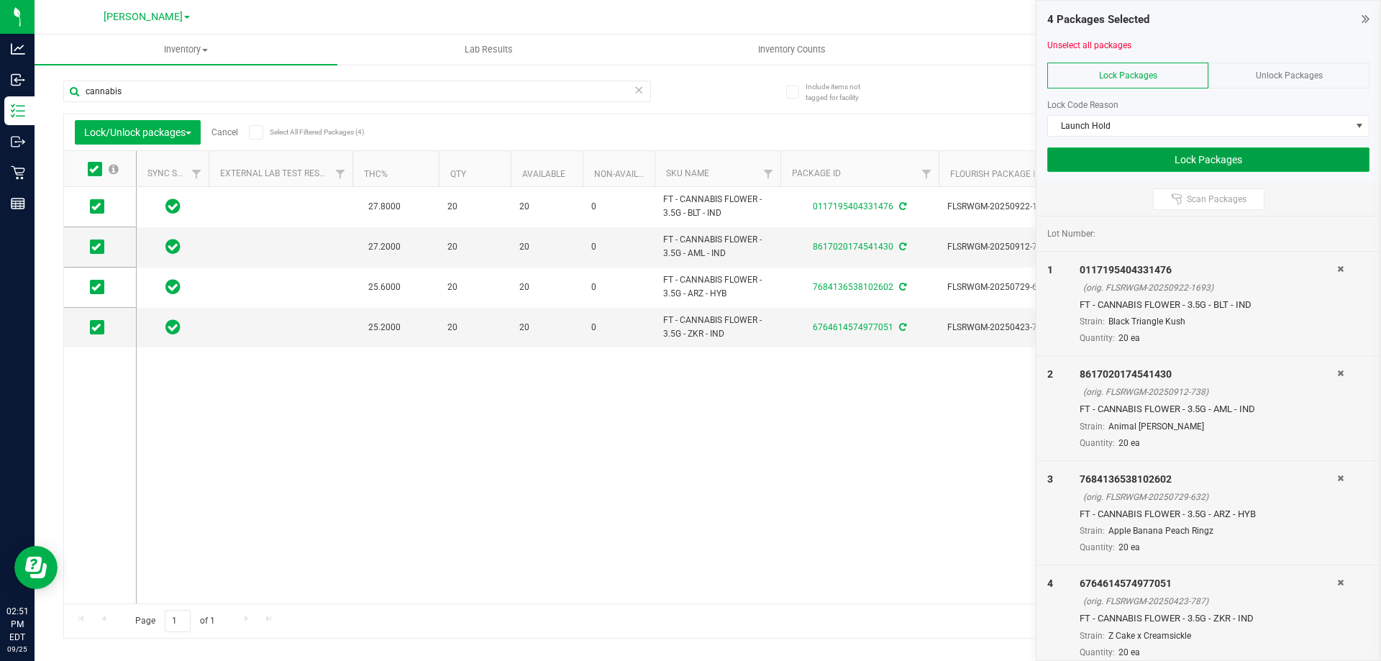
click at [1183, 157] on button "Lock Packages" at bounding box center [1208, 159] width 322 height 24
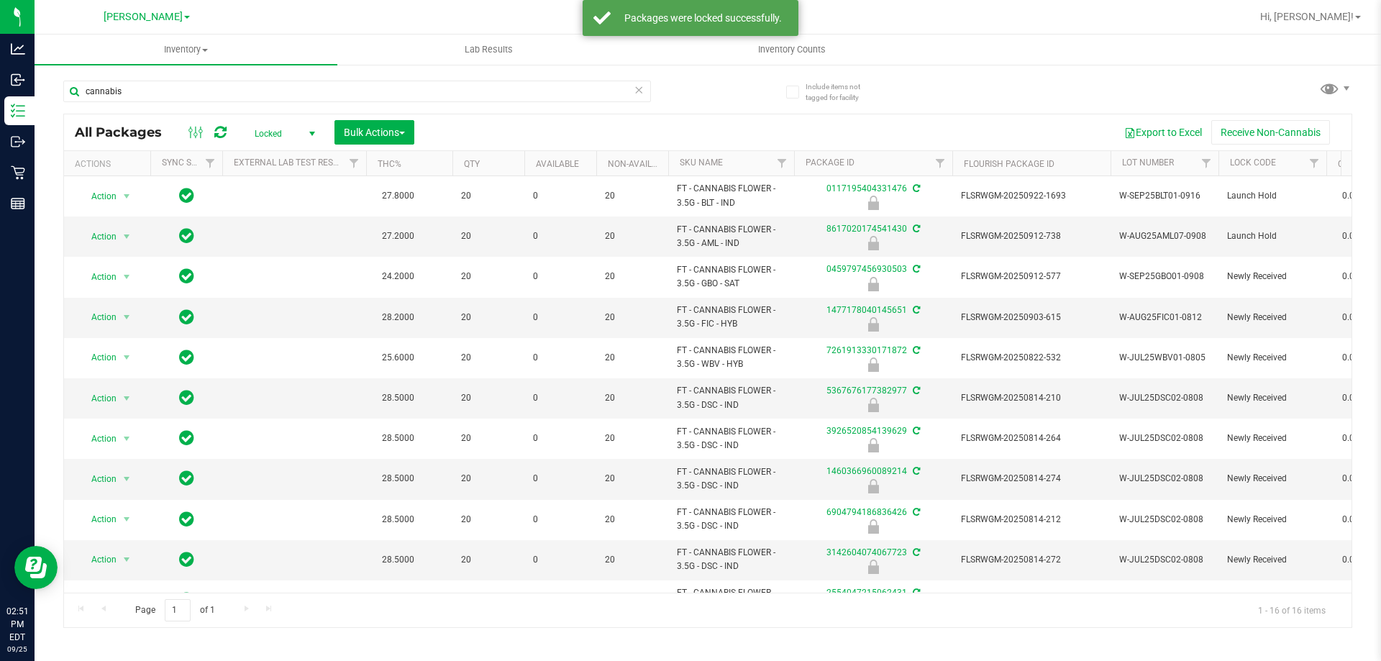
click at [277, 139] on span "Locked" at bounding box center [281, 134] width 79 height 20
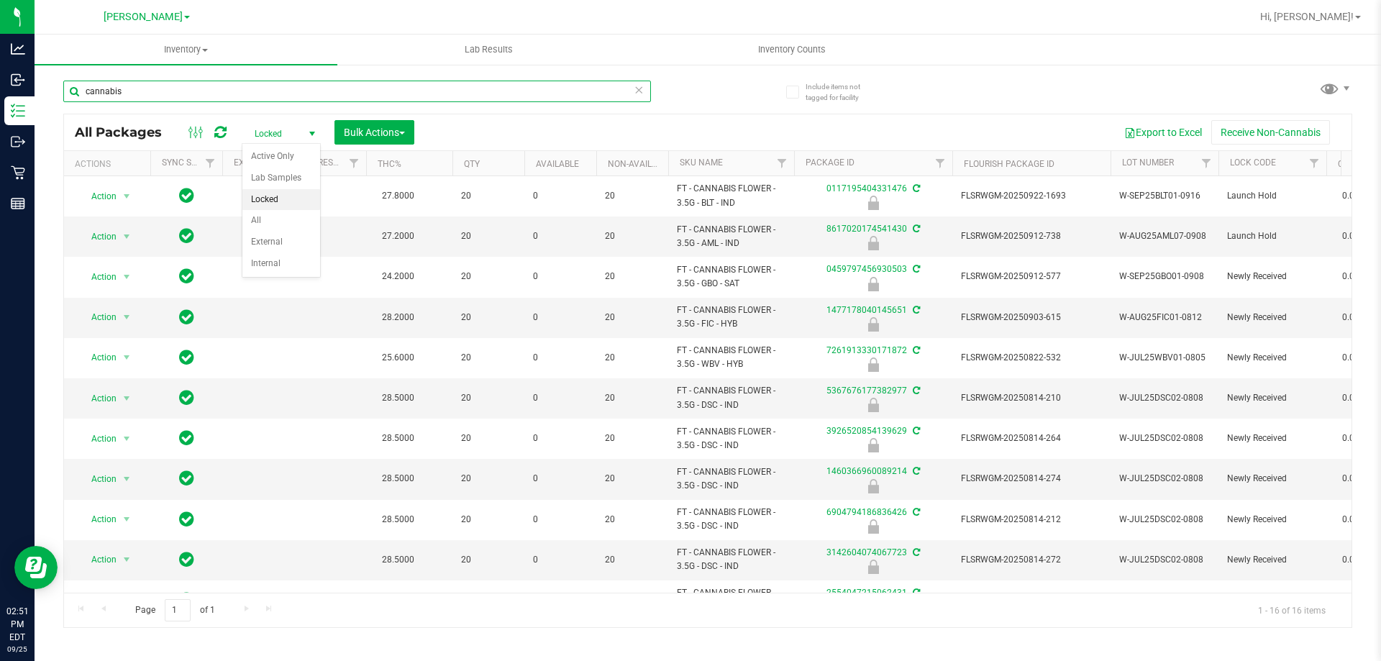
click at [289, 98] on input "cannabis" at bounding box center [357, 92] width 588 height 22
click at [197, 94] on input "cannabis" at bounding box center [357, 92] width 588 height 22
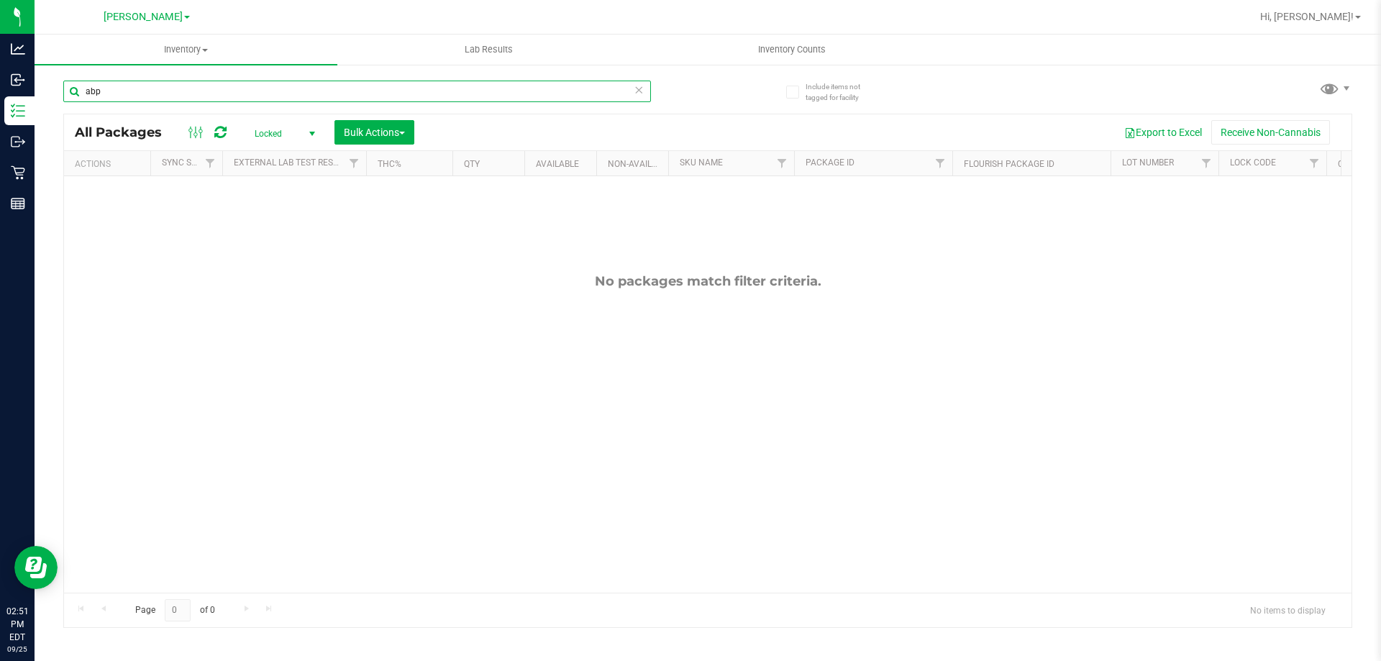
type input "abp"
click at [282, 128] on span "Locked" at bounding box center [281, 134] width 79 height 20
click at [275, 155] on li "Active Only" at bounding box center [281, 157] width 78 height 22
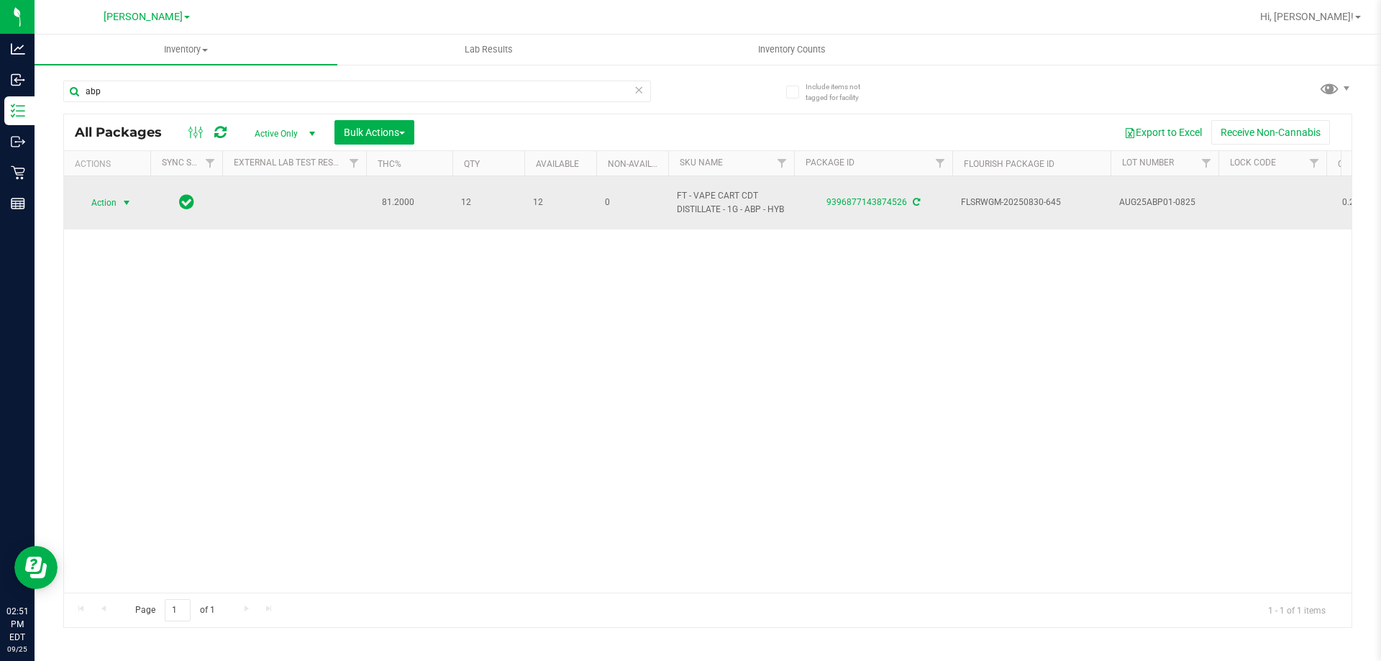
click at [105, 199] on span "Action" at bounding box center [97, 203] width 39 height 20
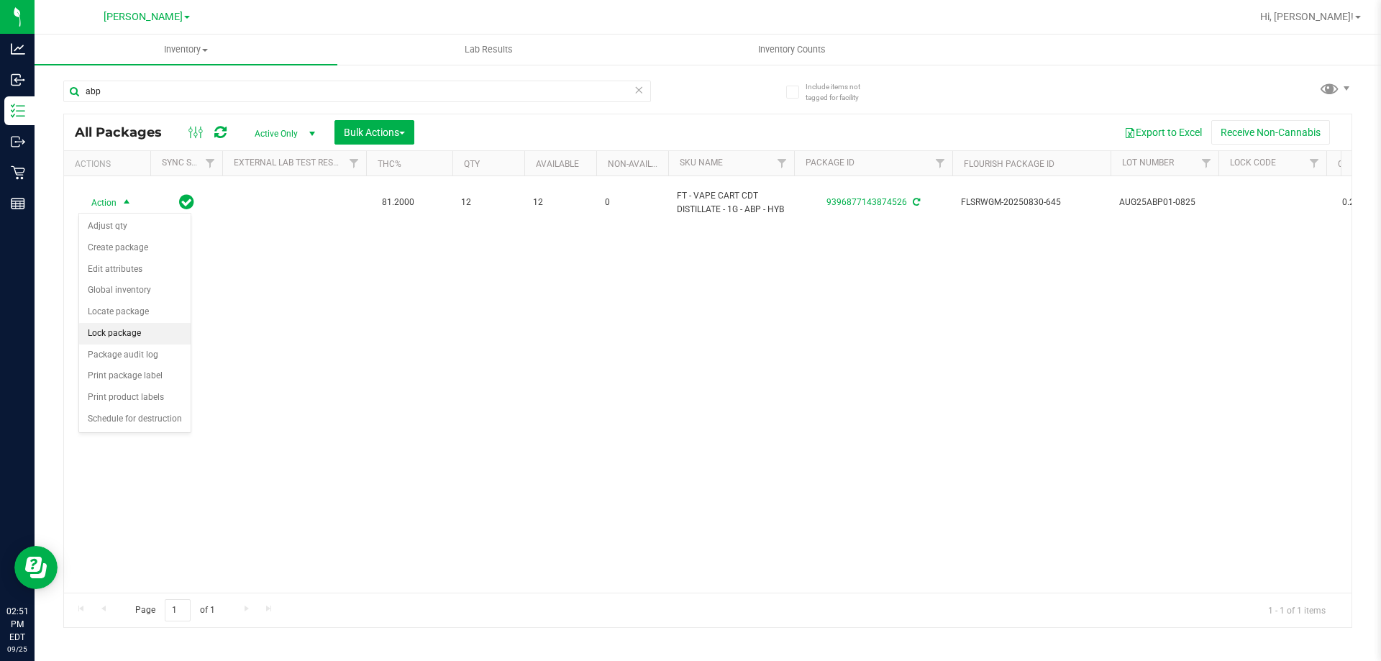
click at [111, 327] on li "Lock package" at bounding box center [134, 334] width 111 height 22
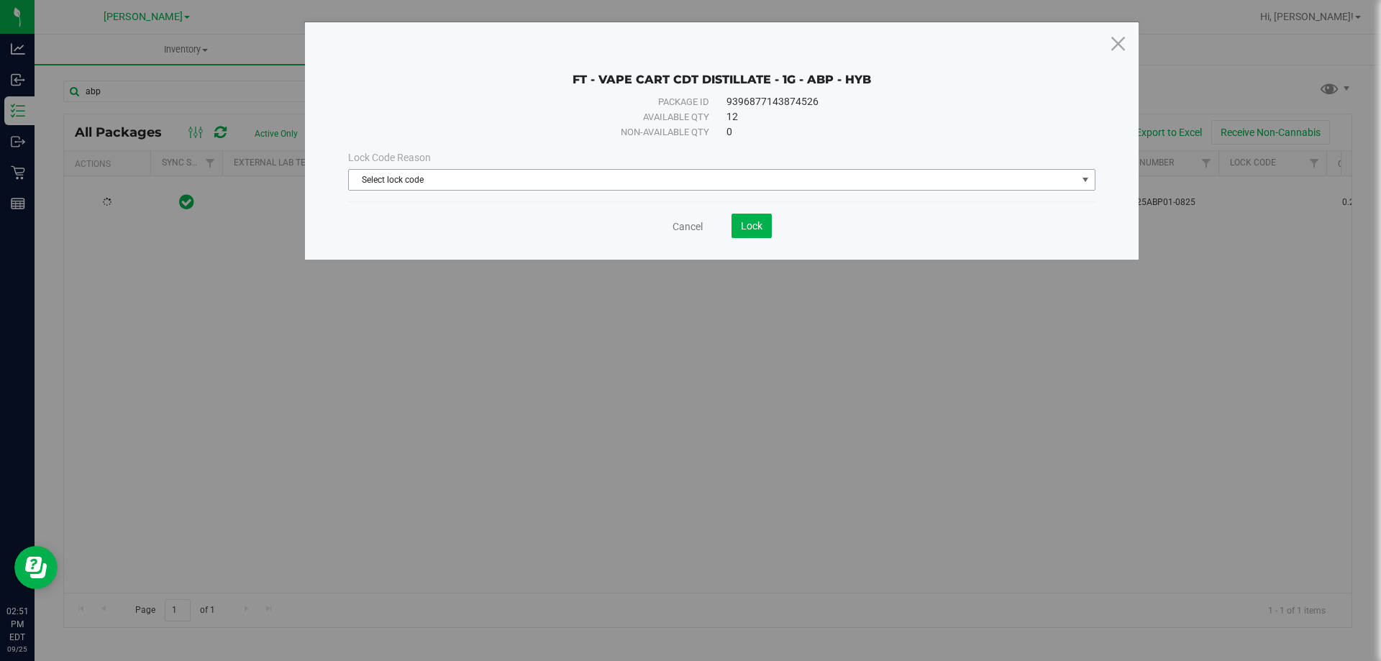
click at [496, 178] on span "Select lock code" at bounding box center [713, 180] width 728 height 20
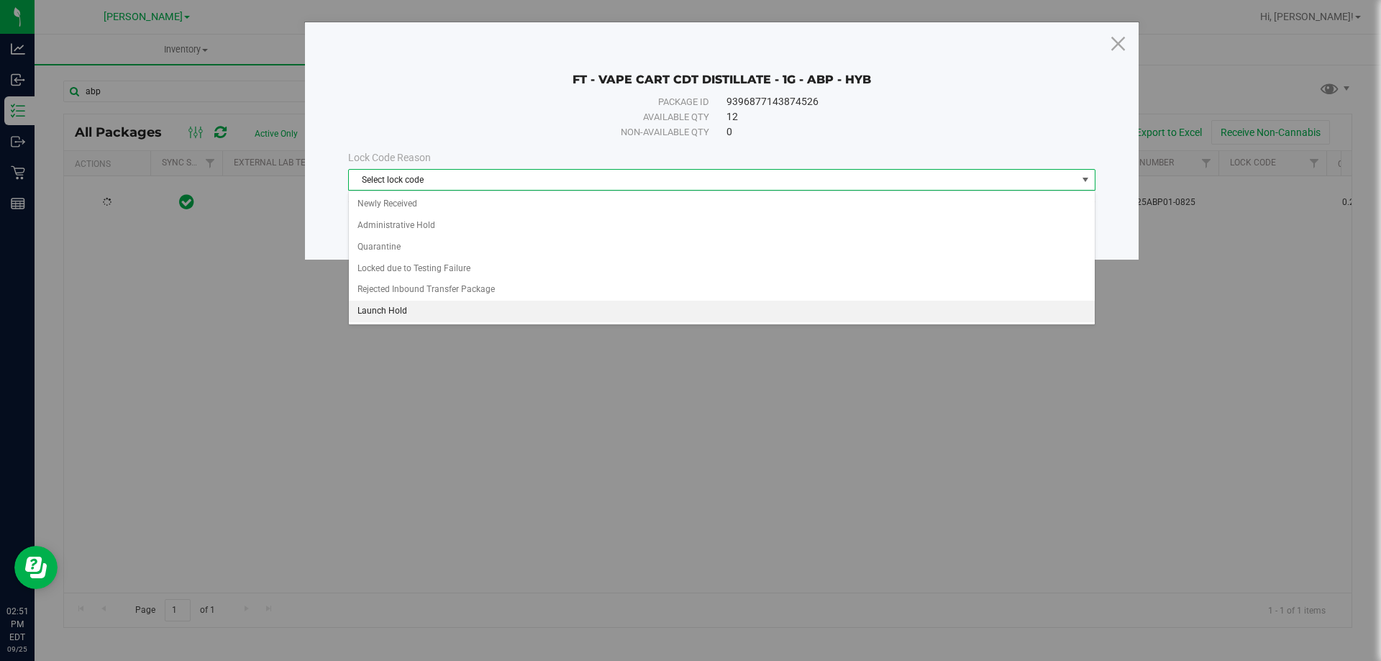
click at [480, 311] on li "Launch Hold" at bounding box center [722, 312] width 746 height 22
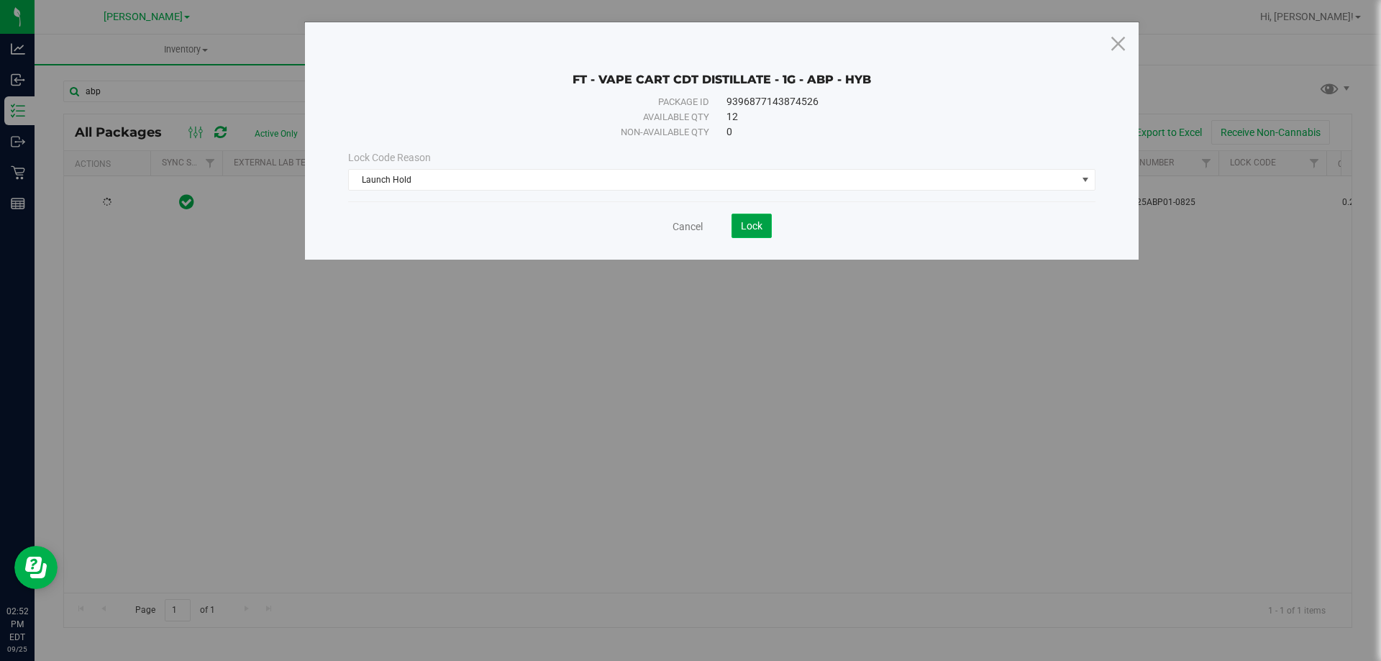
click at [753, 229] on span "Lock" at bounding box center [752, 226] width 22 height 12
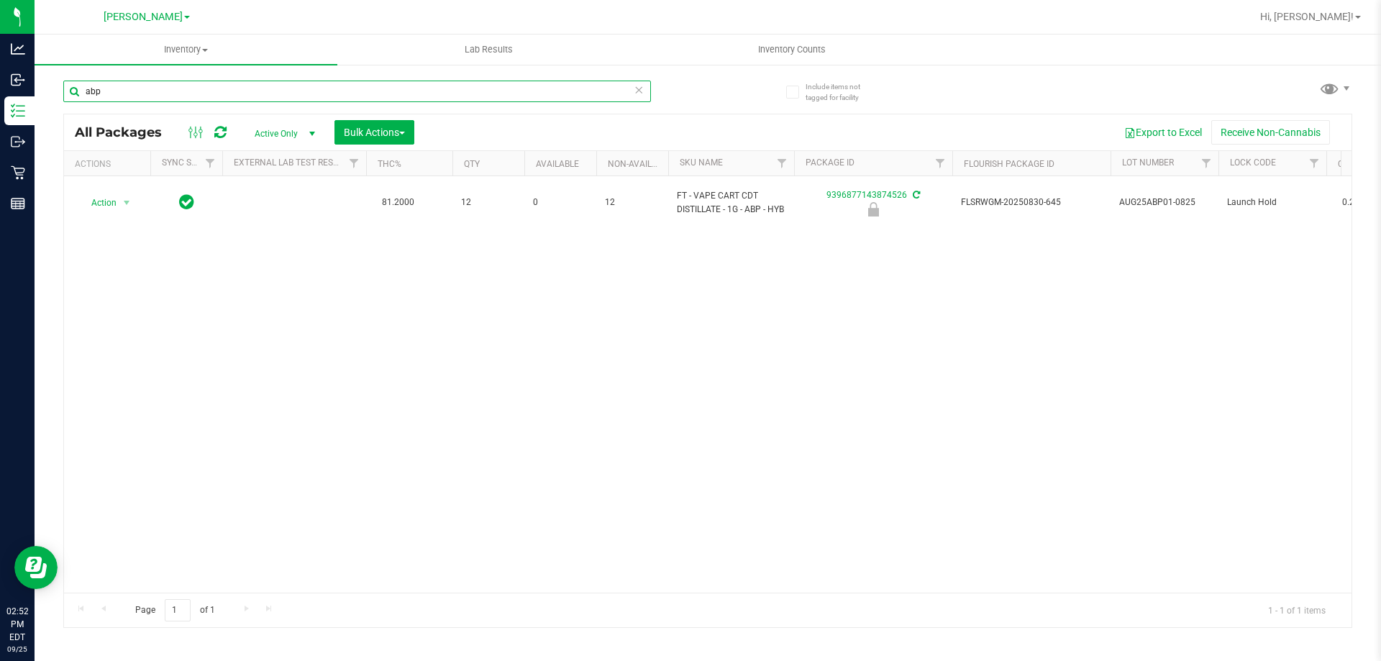
click at [150, 91] on input "abp" at bounding box center [357, 92] width 588 height 22
click at [151, 91] on input "abp" at bounding box center [357, 92] width 588 height 22
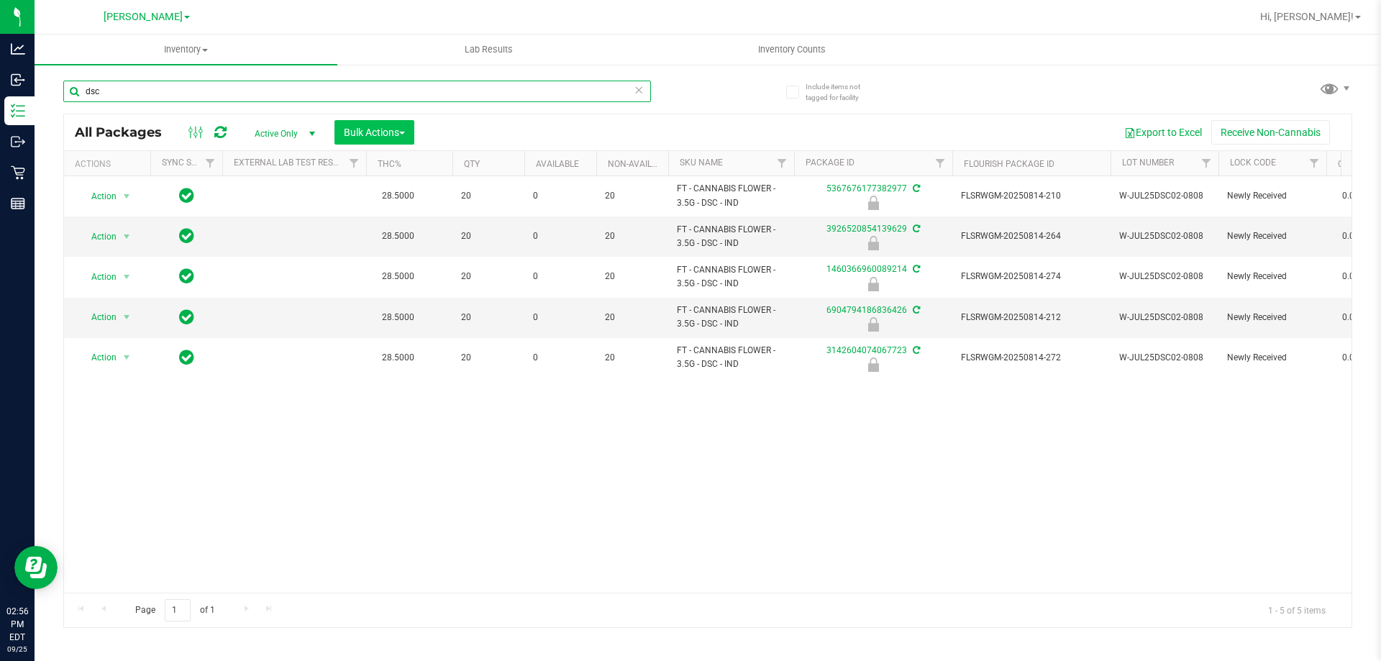
type input "dsc"
click at [369, 127] on span "Bulk Actions" at bounding box center [374, 133] width 61 height 12
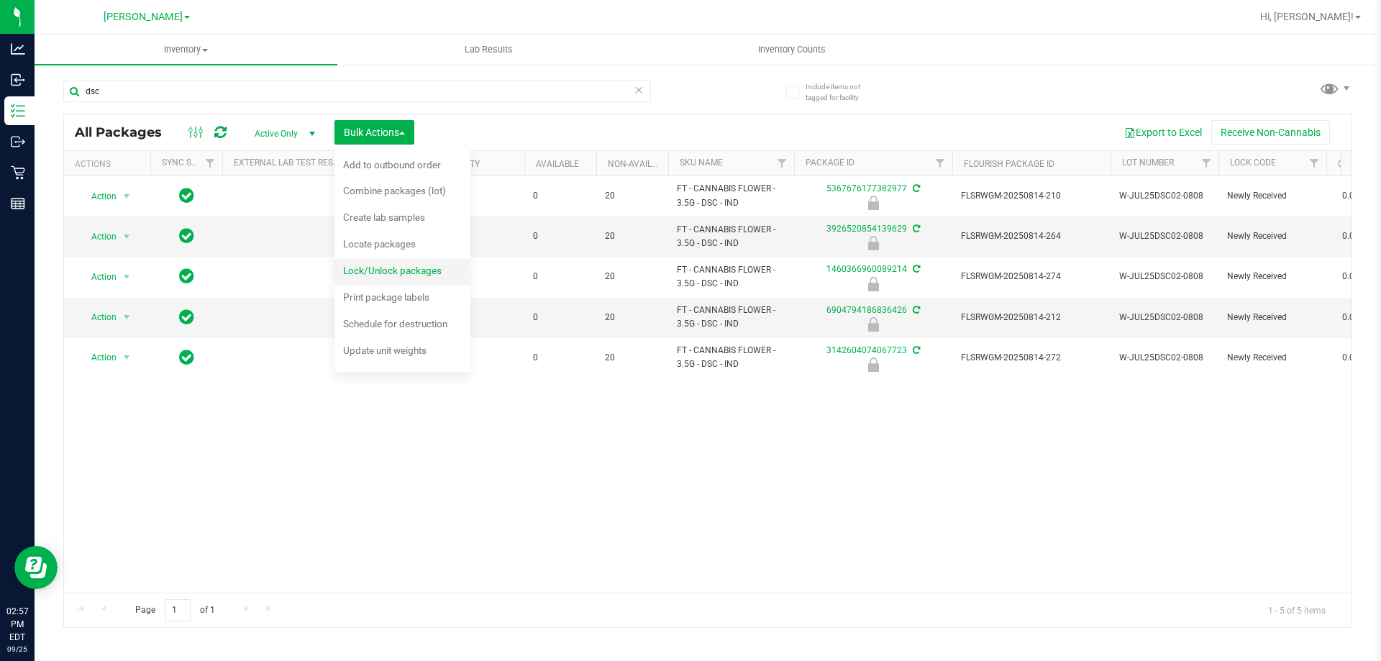
click at [383, 274] on span "Lock/Unlock packages" at bounding box center [392, 271] width 99 height 12
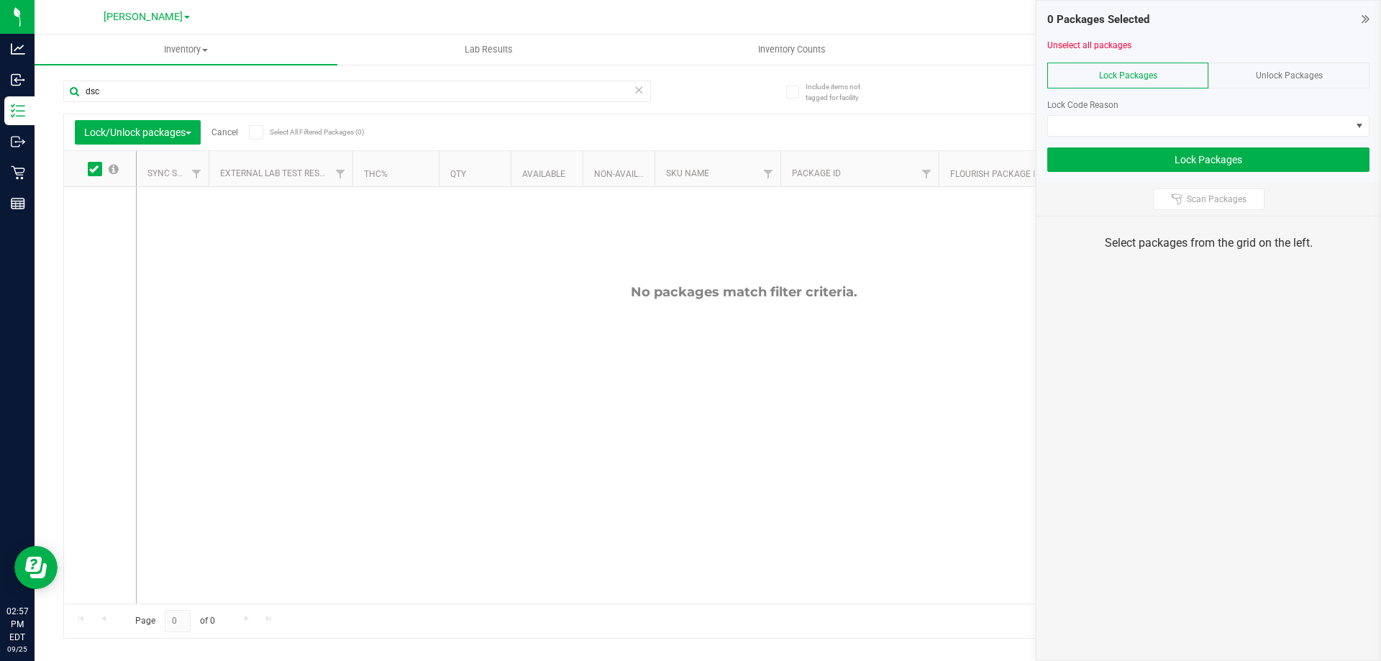
click at [1239, 77] on div "Unlock Packages" at bounding box center [1288, 76] width 161 height 26
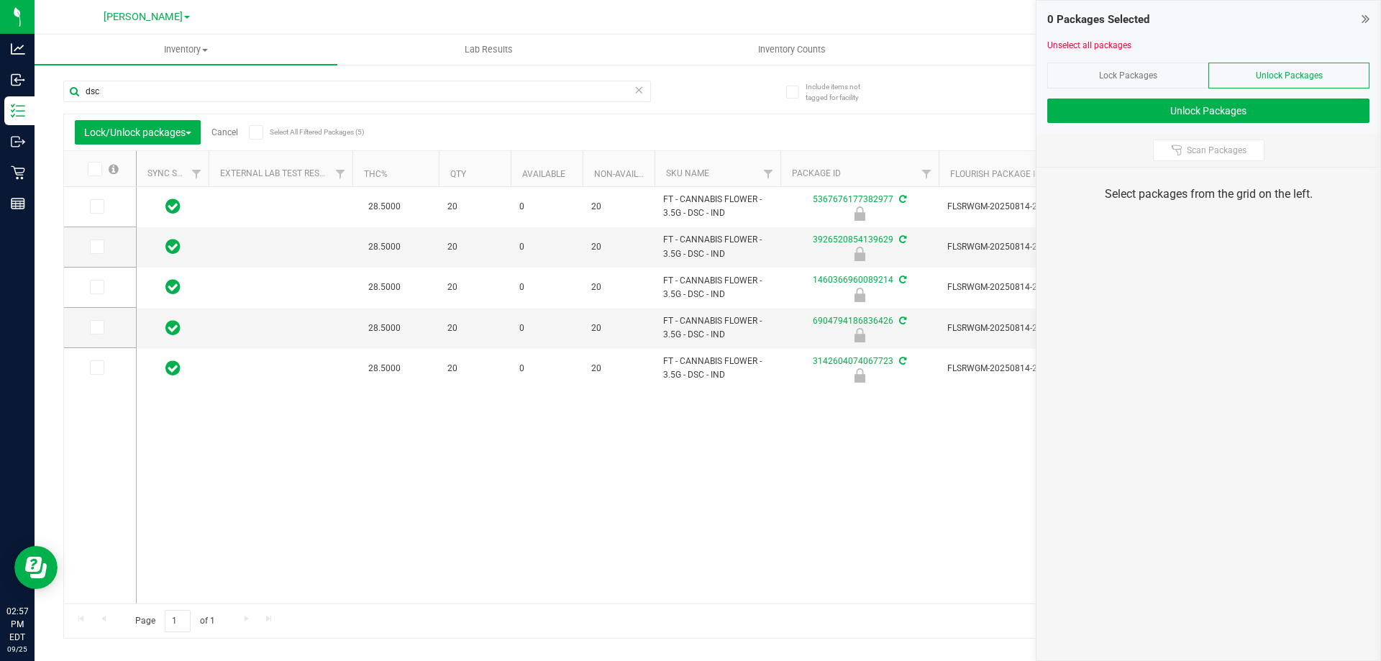
click at [94, 169] on icon at bounding box center [93, 169] width 9 height 0
click at [0, 0] on input "checkbox" at bounding box center [0, 0] width 0 height 0
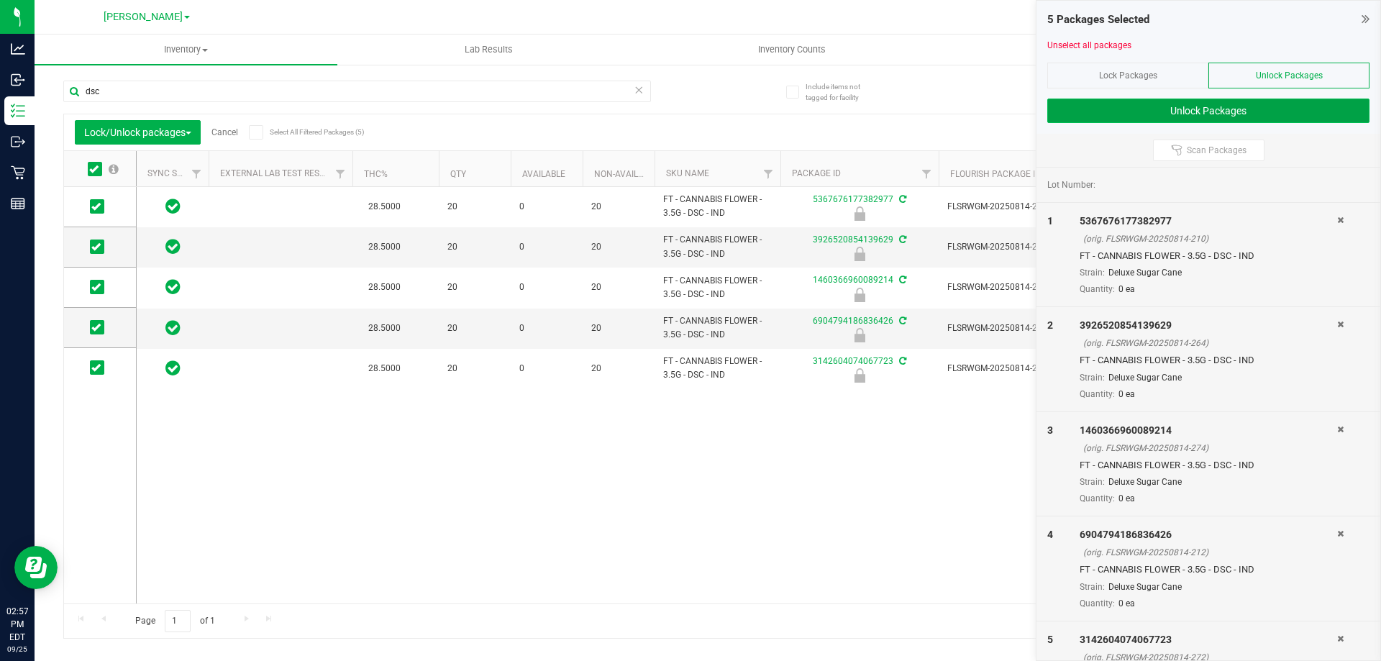
click at [1133, 107] on button "Unlock Packages" at bounding box center [1208, 111] width 322 height 24
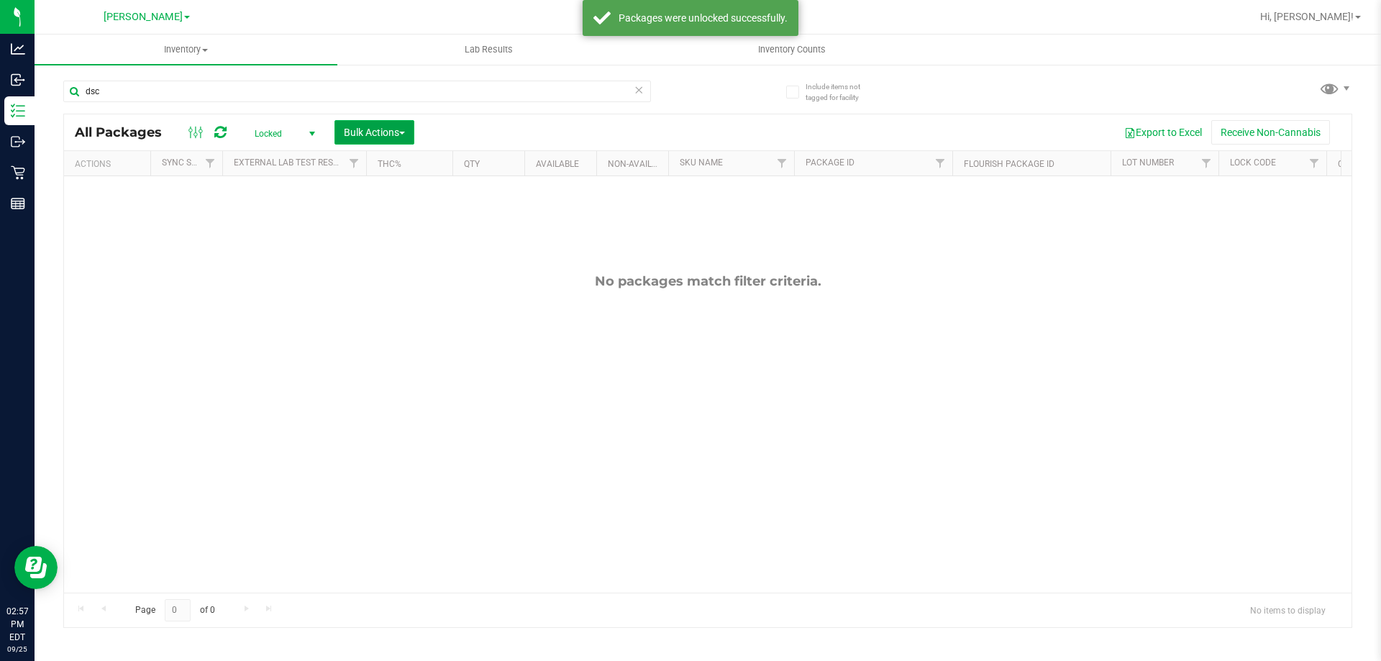
click at [380, 123] on button "Bulk Actions" at bounding box center [374, 132] width 80 height 24
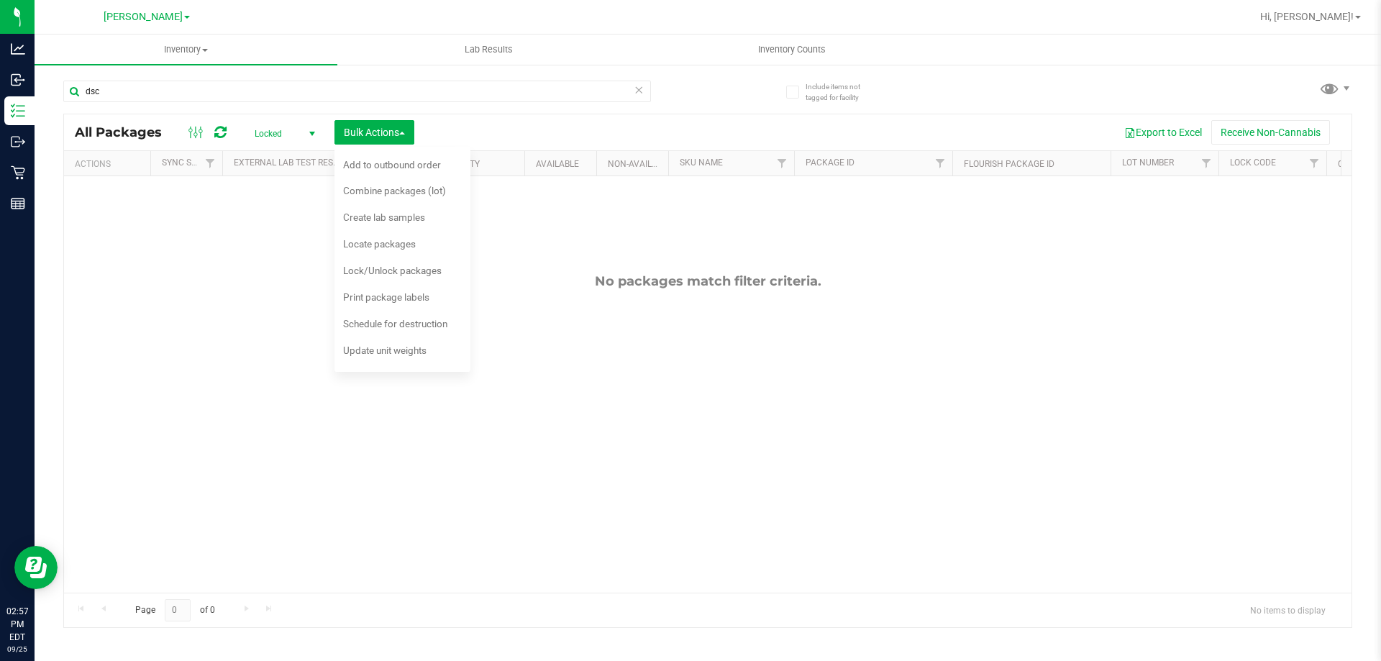
click at [267, 129] on span "Locked" at bounding box center [281, 134] width 79 height 20
click at [291, 160] on li "Active Only" at bounding box center [281, 157] width 78 height 22
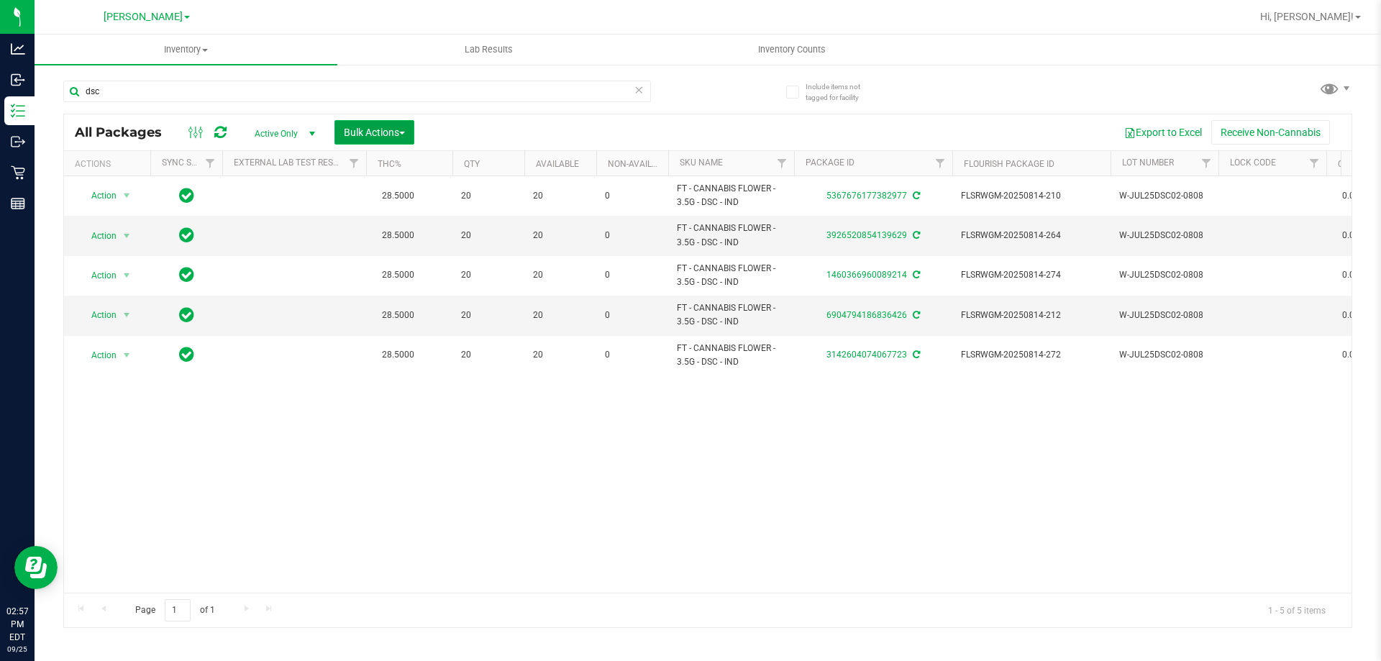
click at [358, 132] on span "Bulk Actions" at bounding box center [374, 133] width 61 height 12
click at [413, 279] on div "Lock/Unlock packages" at bounding box center [402, 272] width 118 height 23
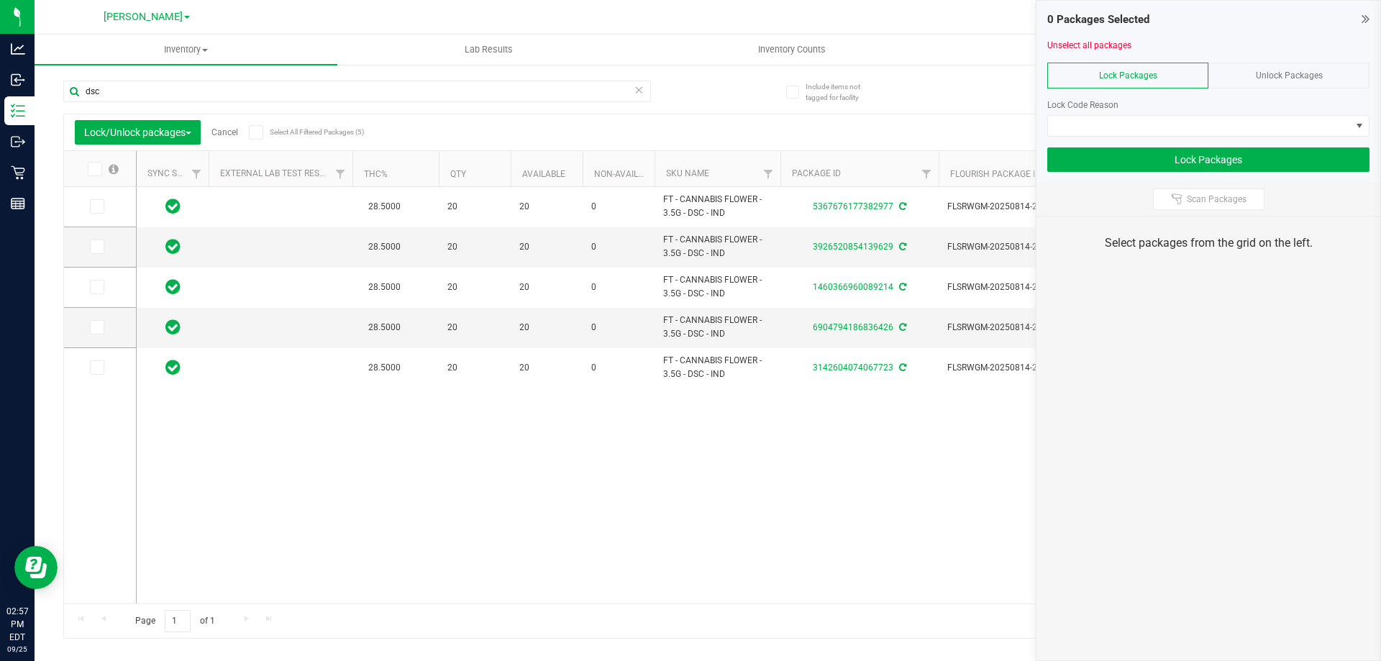
click at [96, 169] on icon at bounding box center [93, 169] width 9 height 0
click at [0, 0] on input "checkbox" at bounding box center [0, 0] width 0 height 0
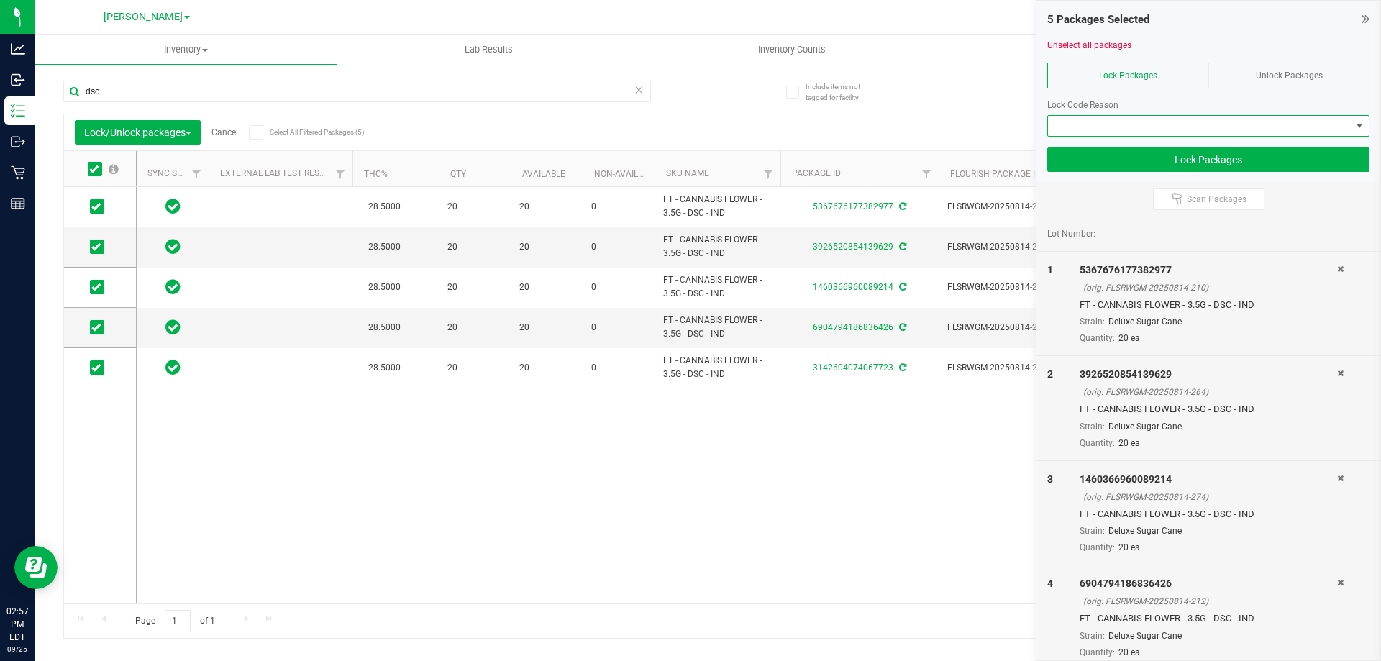
click at [1193, 122] on span at bounding box center [1199, 126] width 303 height 20
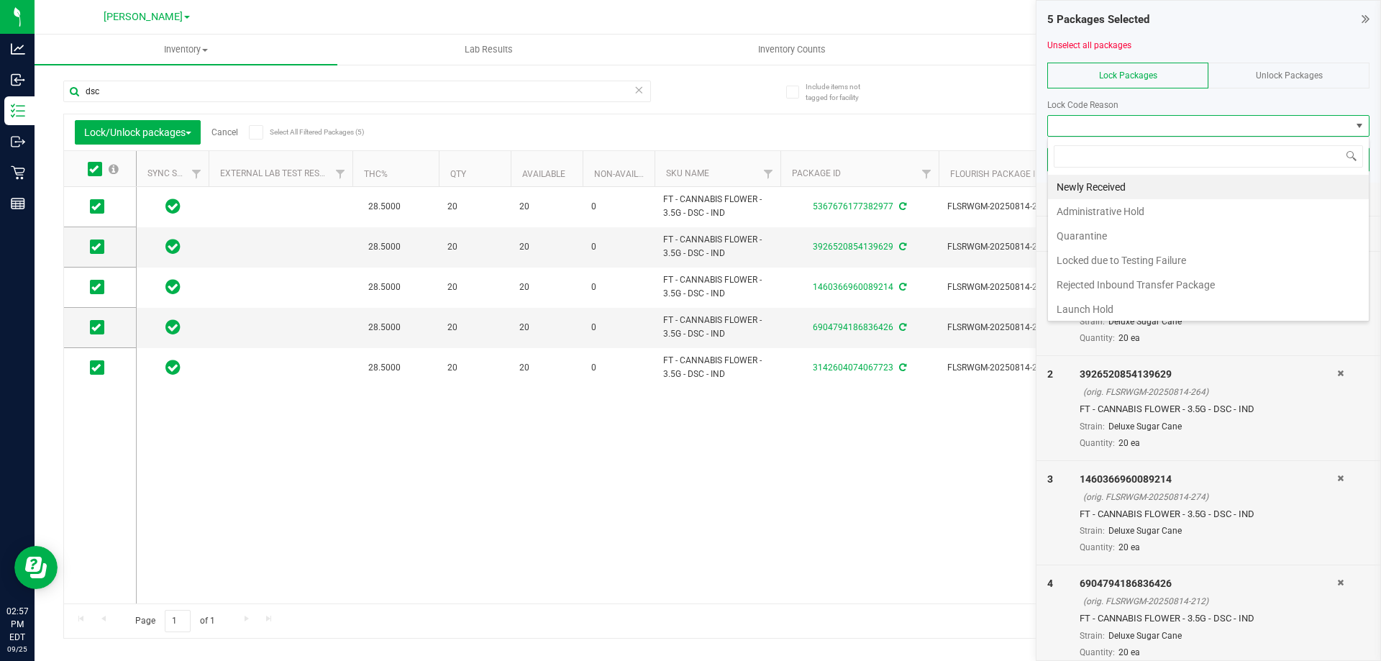
scroll to position [22, 322]
click at [1114, 308] on li "Launch Hold" at bounding box center [1208, 309] width 321 height 24
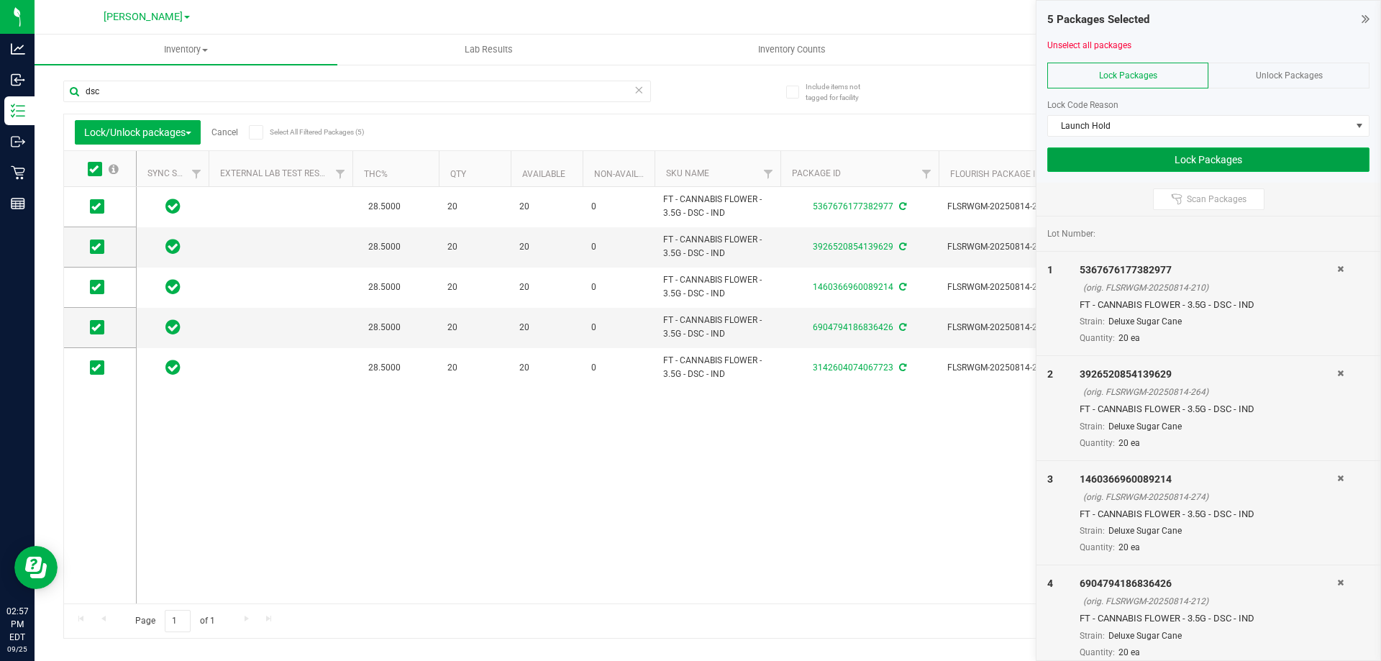
click at [1175, 168] on button "Lock Packages" at bounding box center [1208, 159] width 322 height 24
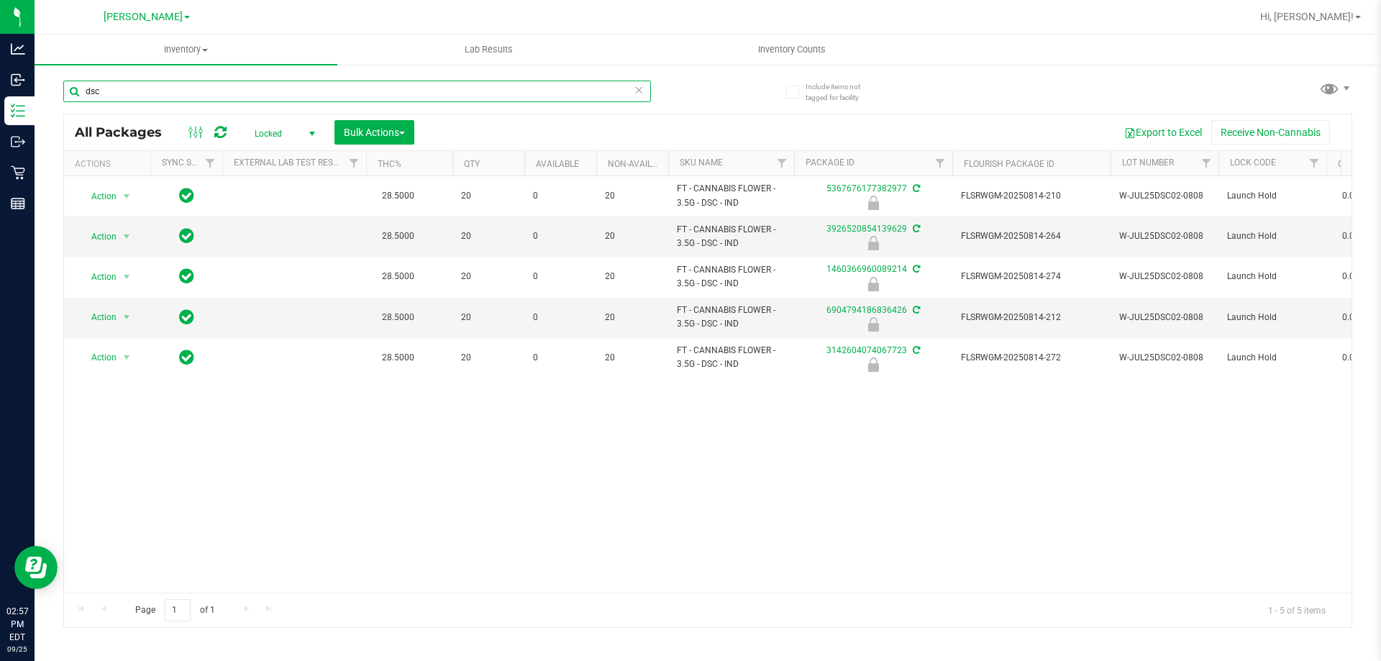
click at [226, 98] on input "dsc" at bounding box center [357, 92] width 588 height 22
type input "cannabis"
click at [291, 124] on div "Inventory All packages All inventory Waste log Create inventory Lab Results Inv…" at bounding box center [708, 348] width 1347 height 627
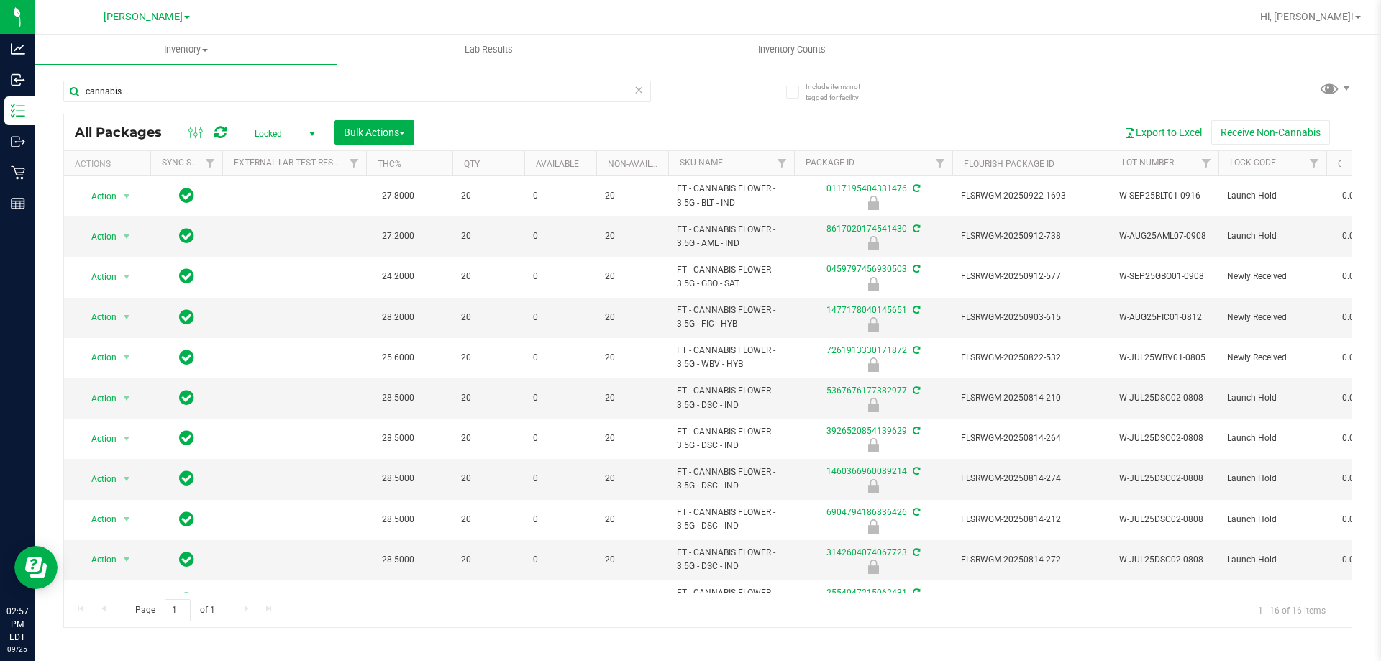
click at [279, 132] on span "Locked" at bounding box center [281, 134] width 79 height 20
click at [276, 222] on li "All" at bounding box center [281, 221] width 78 height 22
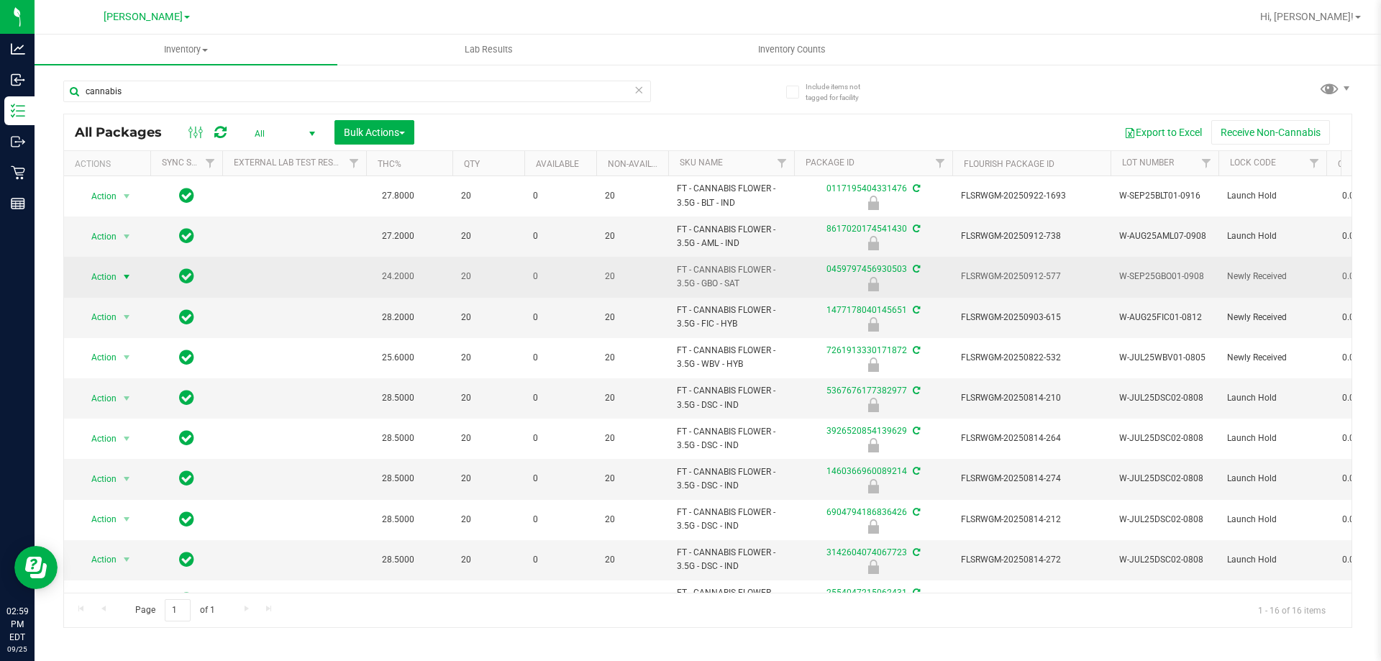
click at [115, 279] on span "Action" at bounding box center [97, 277] width 39 height 20
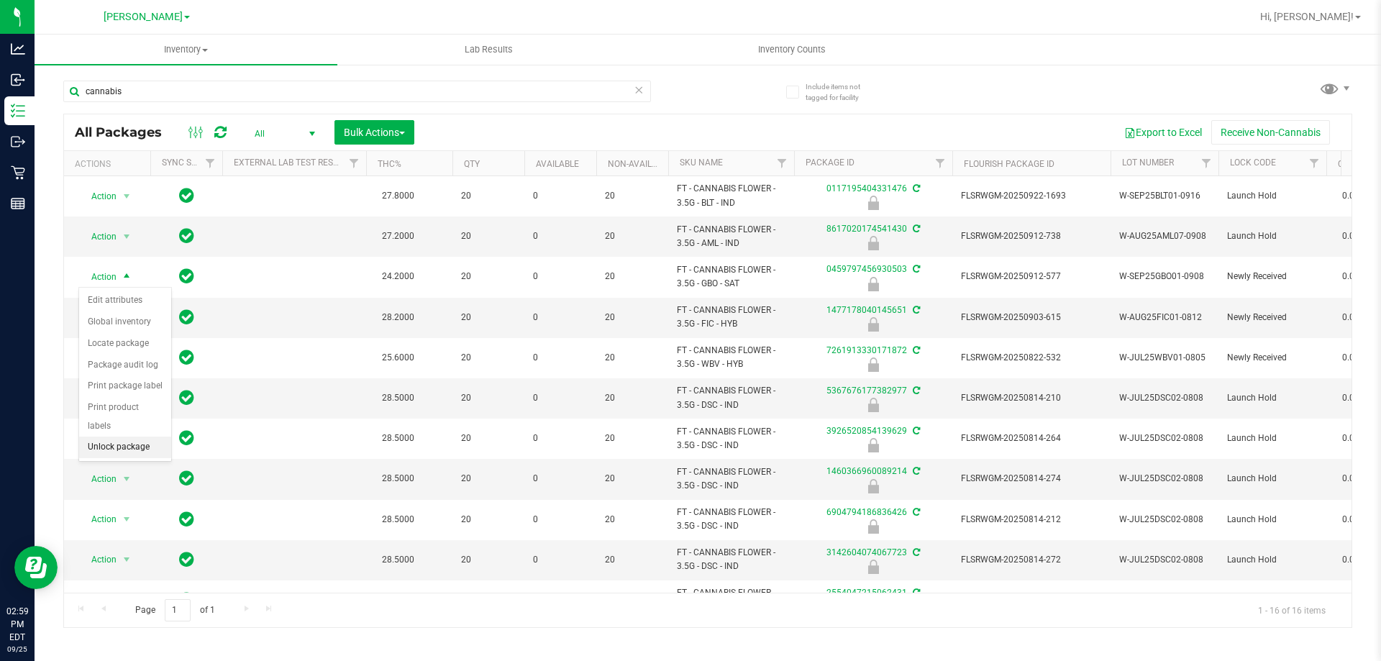
click at [95, 437] on li "Unlock package" at bounding box center [125, 448] width 92 height 22
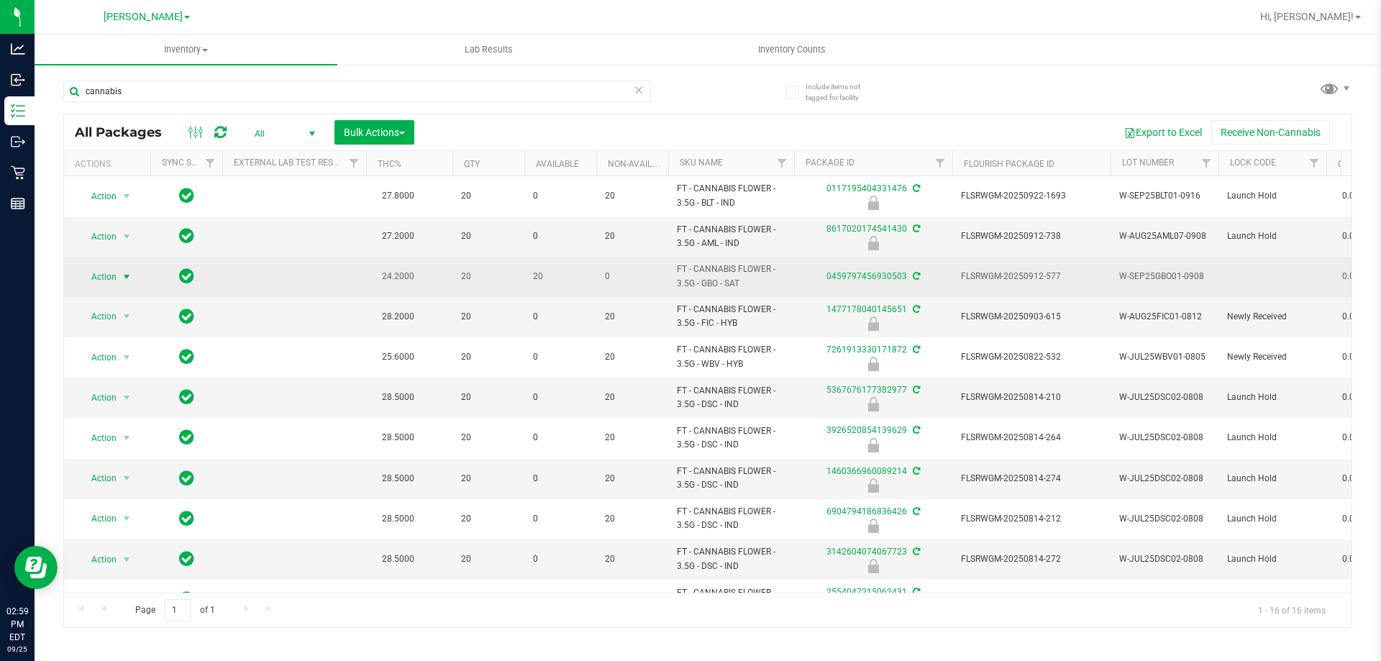
click at [117, 273] on span "Action" at bounding box center [97, 277] width 39 height 20
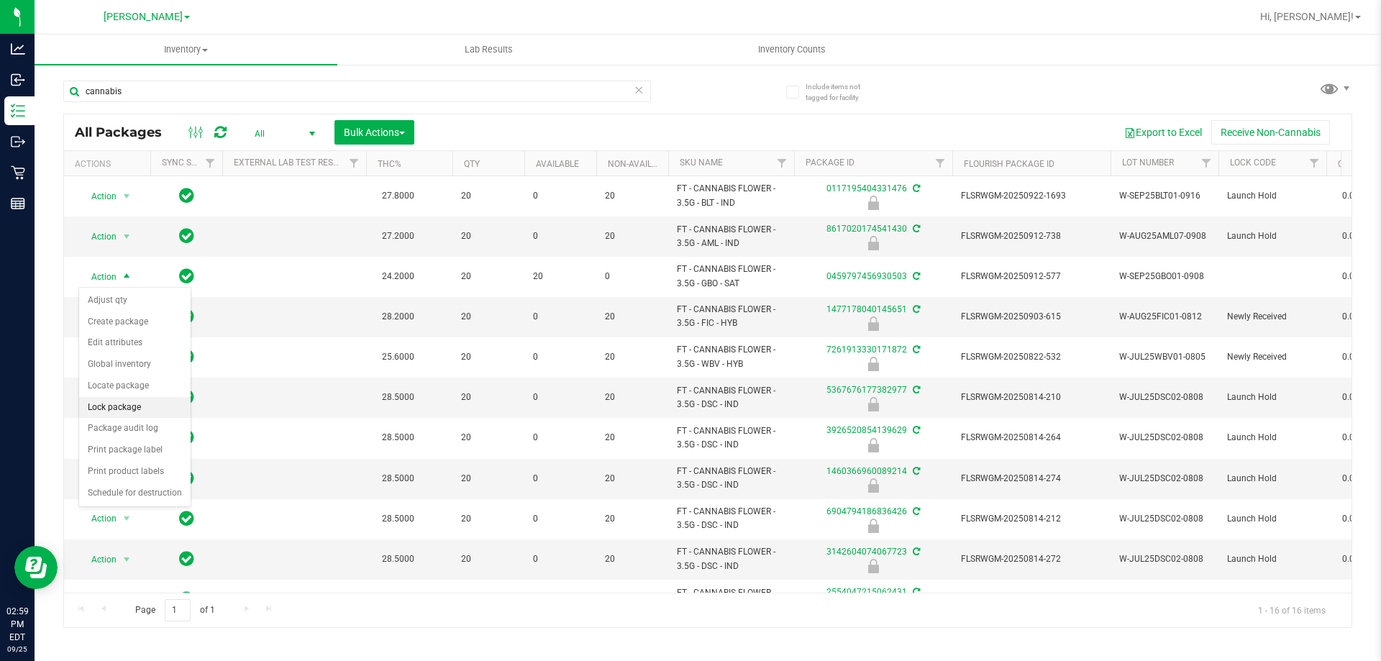
click at [130, 408] on li "Lock package" at bounding box center [134, 408] width 111 height 22
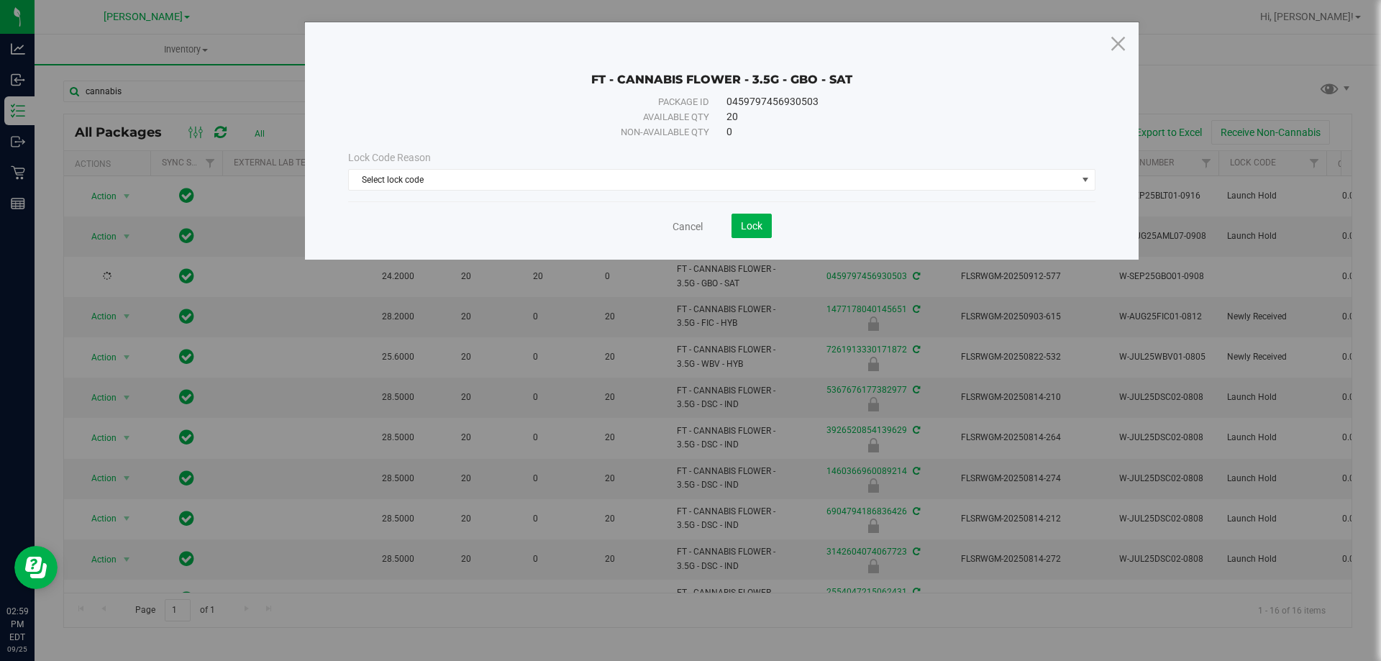
click at [450, 155] on div "Lock Code Reason" at bounding box center [721, 157] width 747 height 15
click at [447, 172] on span "Select lock code" at bounding box center [713, 180] width 728 height 20
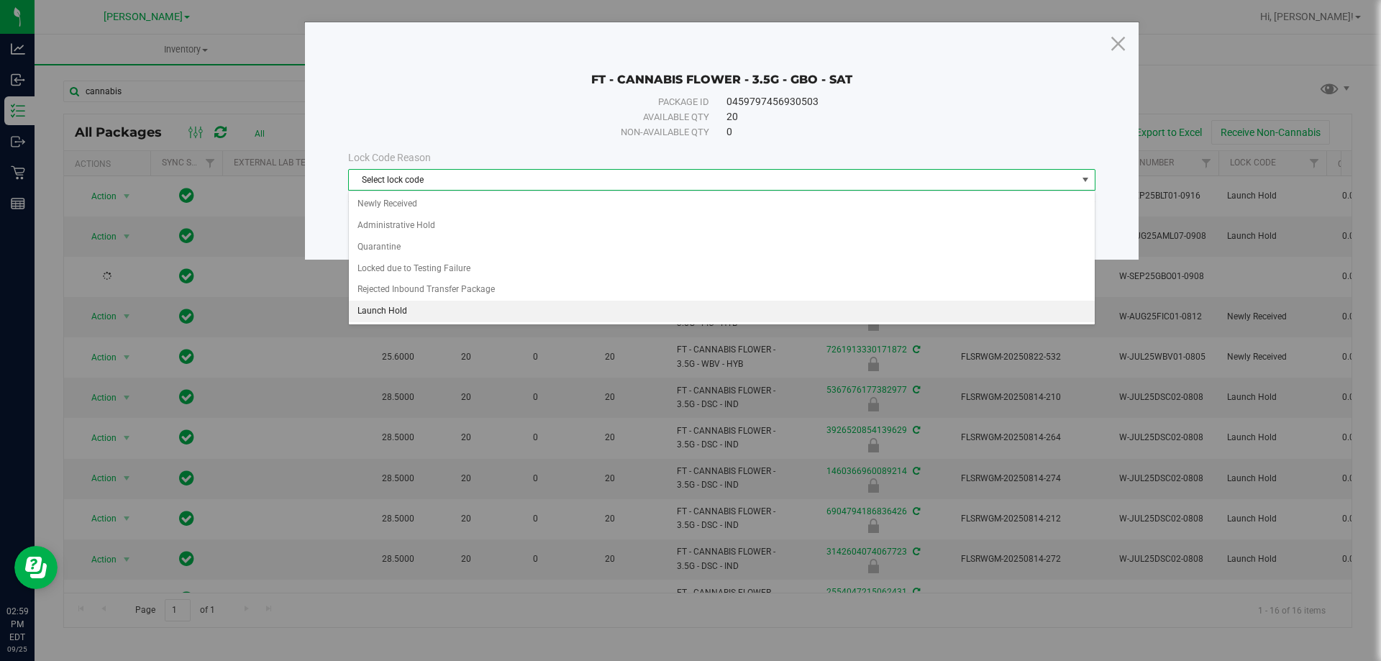
click at [422, 307] on li "Launch Hold" at bounding box center [722, 312] width 746 height 22
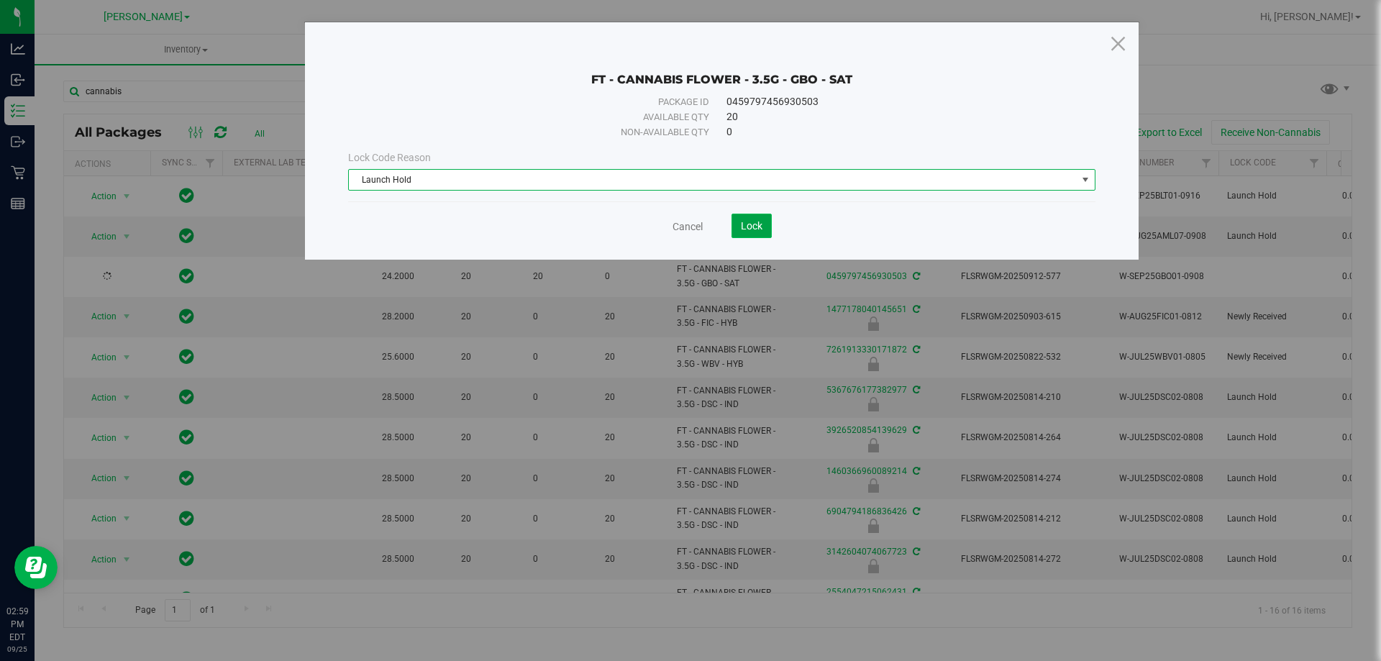
click at [745, 227] on span "Lock" at bounding box center [752, 226] width 22 height 12
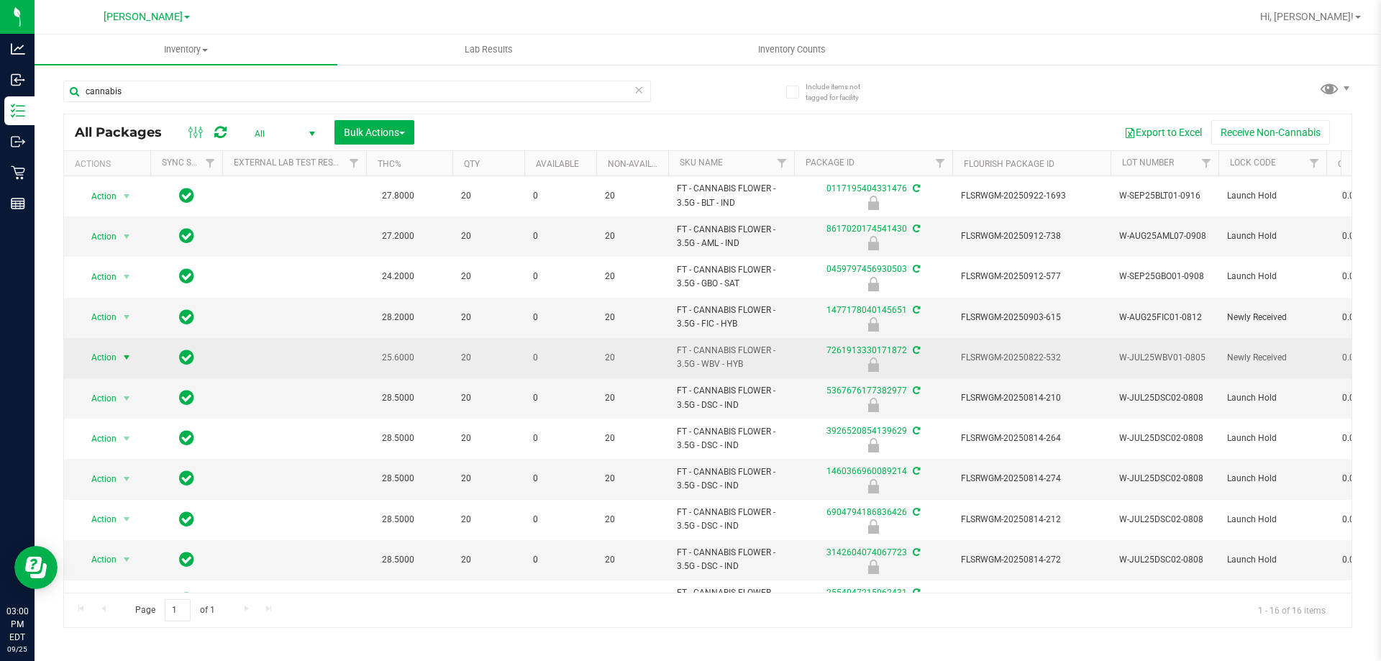
click at [97, 355] on span "Action" at bounding box center [97, 357] width 39 height 20
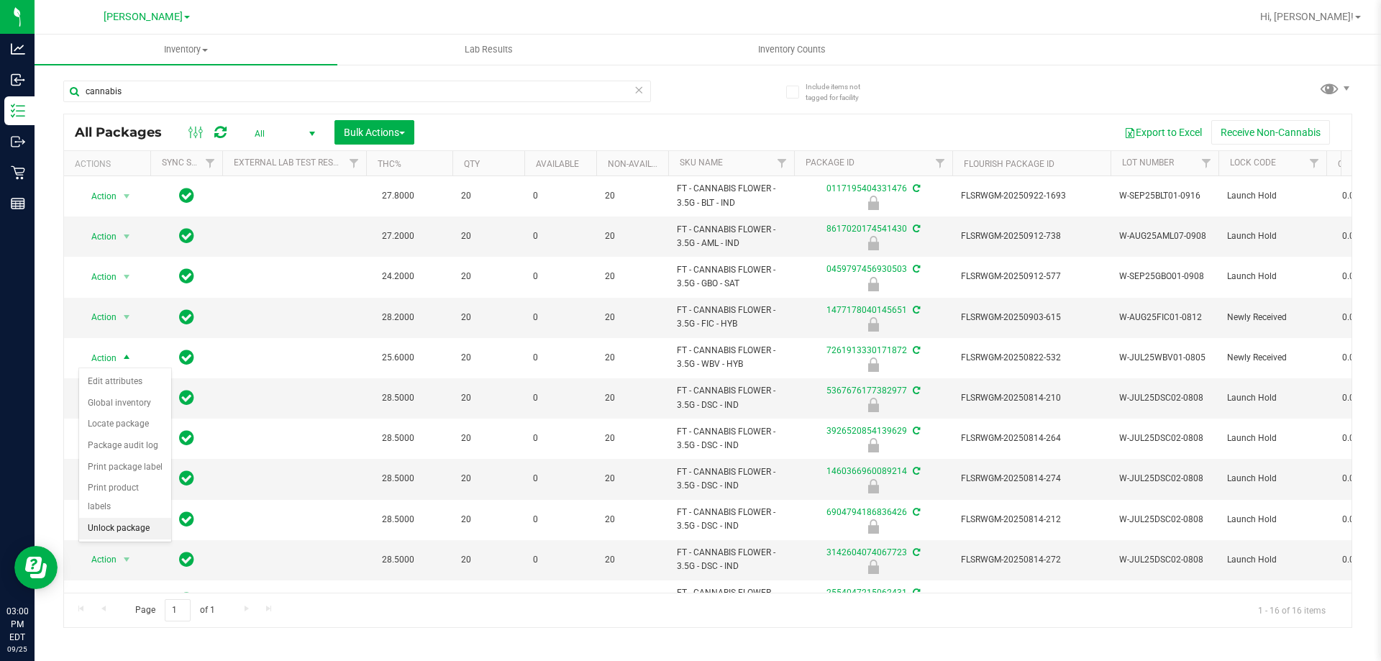
click at [101, 518] on li "Unlock package" at bounding box center [125, 529] width 92 height 22
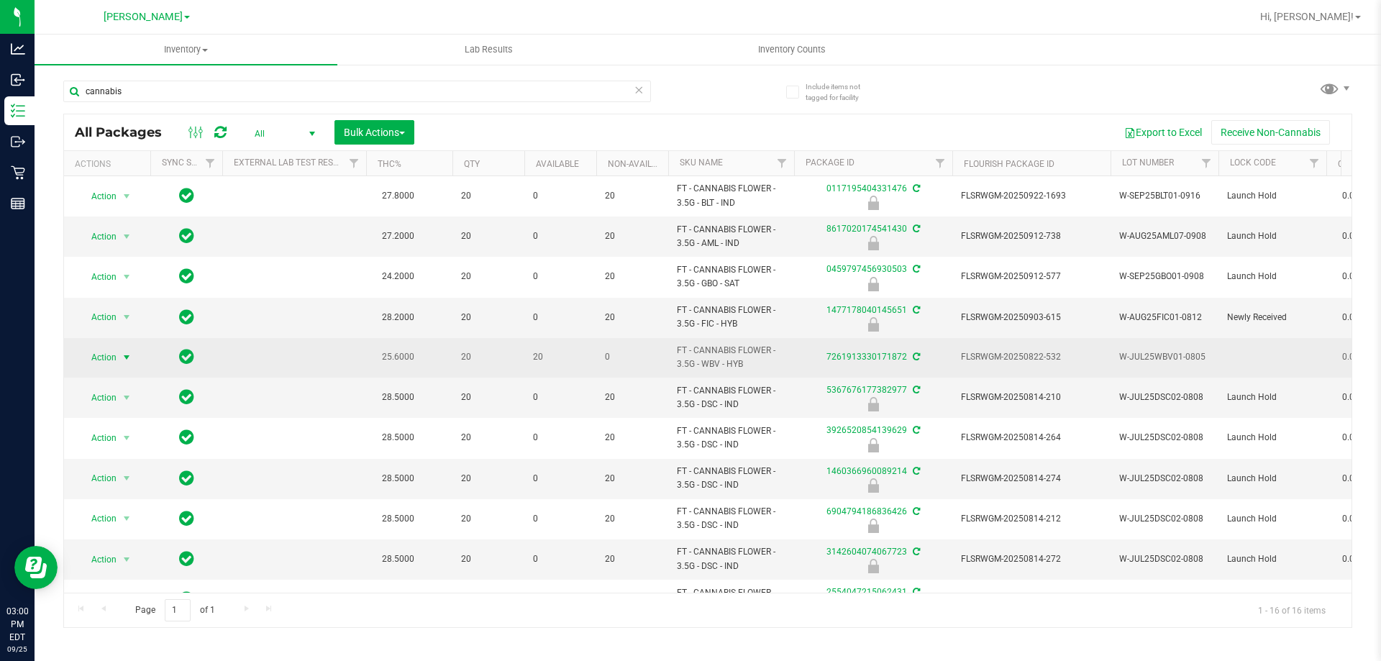
click at [107, 357] on span "Action" at bounding box center [97, 357] width 39 height 20
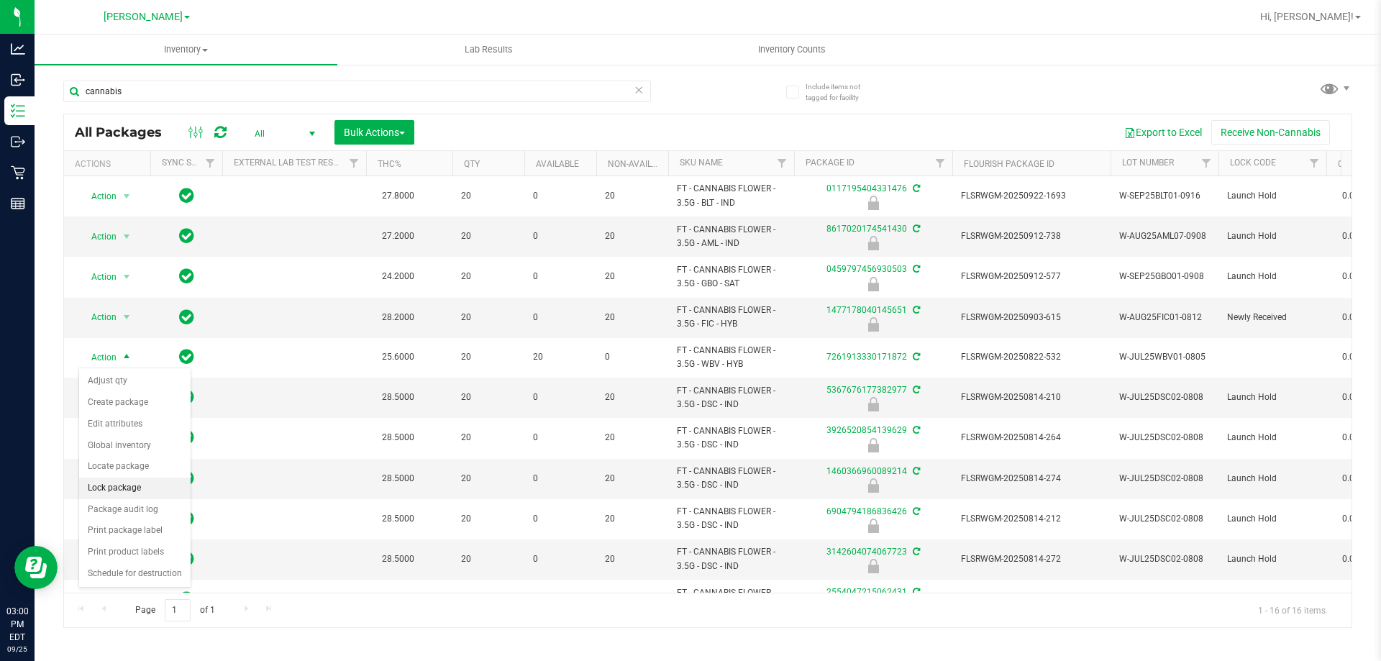
click at [118, 488] on li "Lock package" at bounding box center [134, 489] width 111 height 22
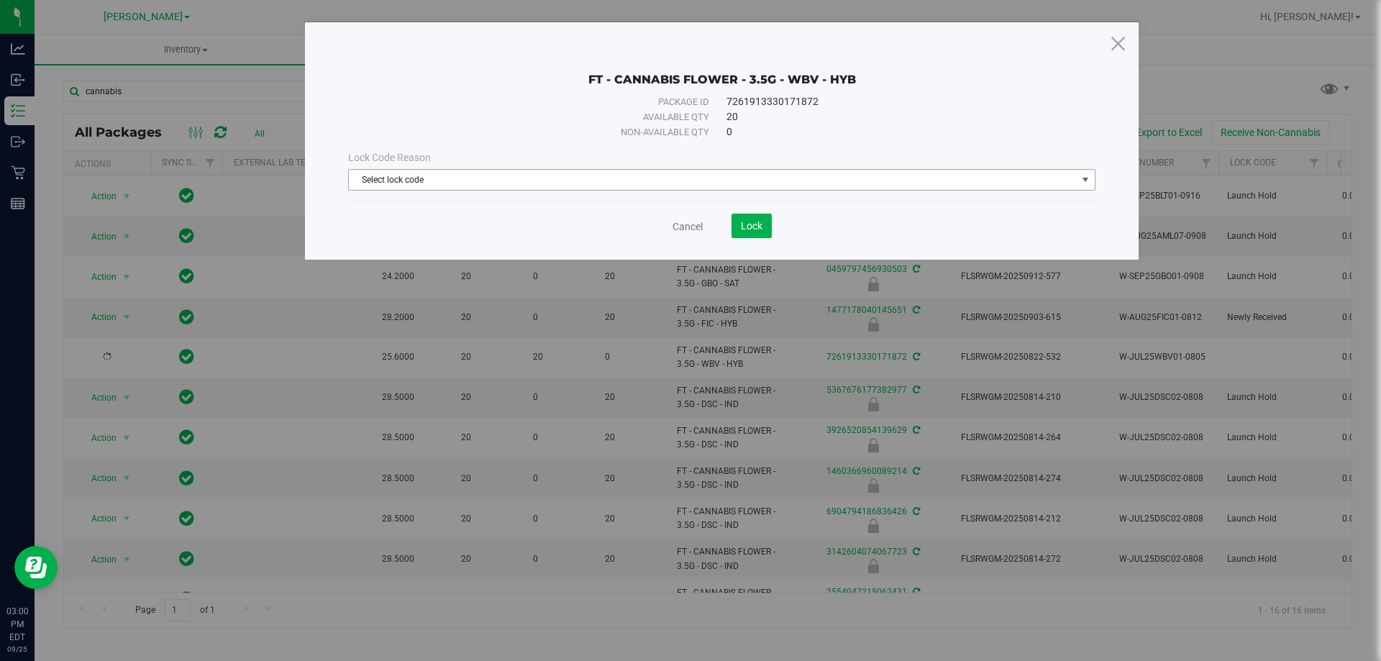
click at [570, 170] on span "Select lock code" at bounding box center [713, 180] width 728 height 20
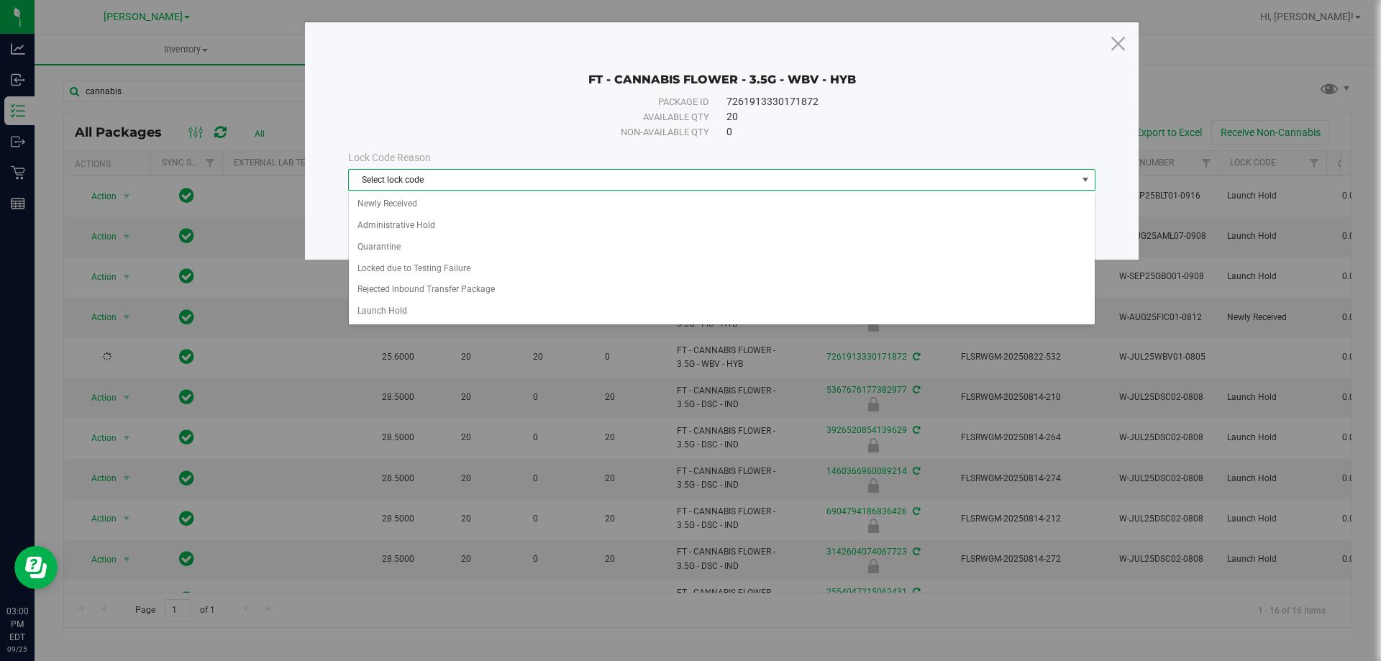
click at [558, 112] on div "Available qty" at bounding box center [545, 117] width 329 height 14
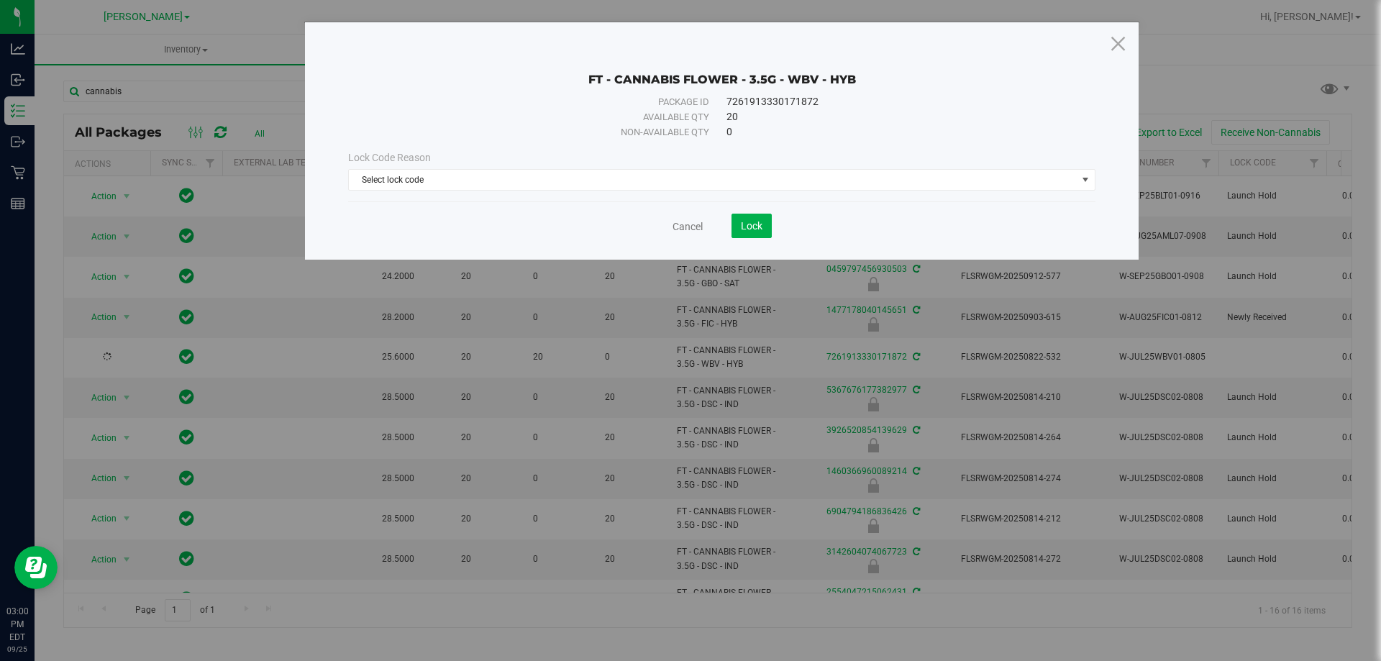
click at [688, 217] on div "Cancel Lock" at bounding box center [721, 226] width 747 height 24
click at [688, 224] on link "Cancel" at bounding box center [688, 226] width 30 height 14
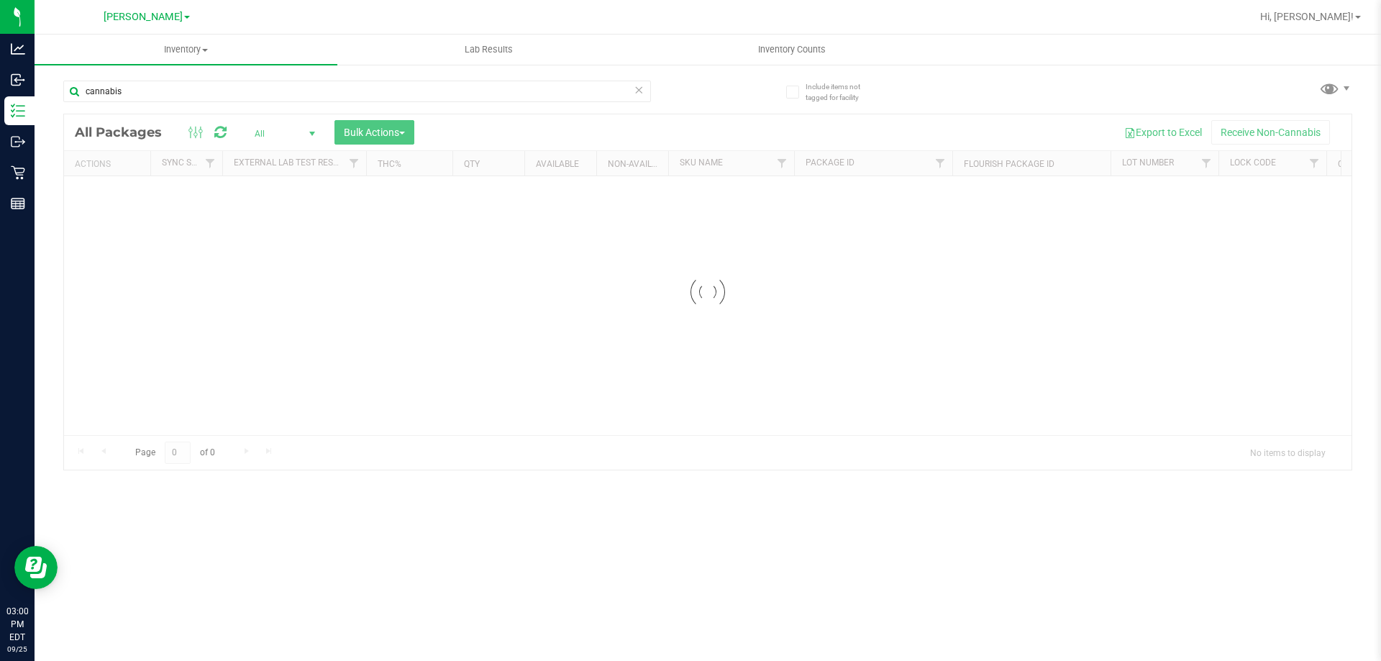
click at [361, 137] on div at bounding box center [708, 291] width 1288 height 355
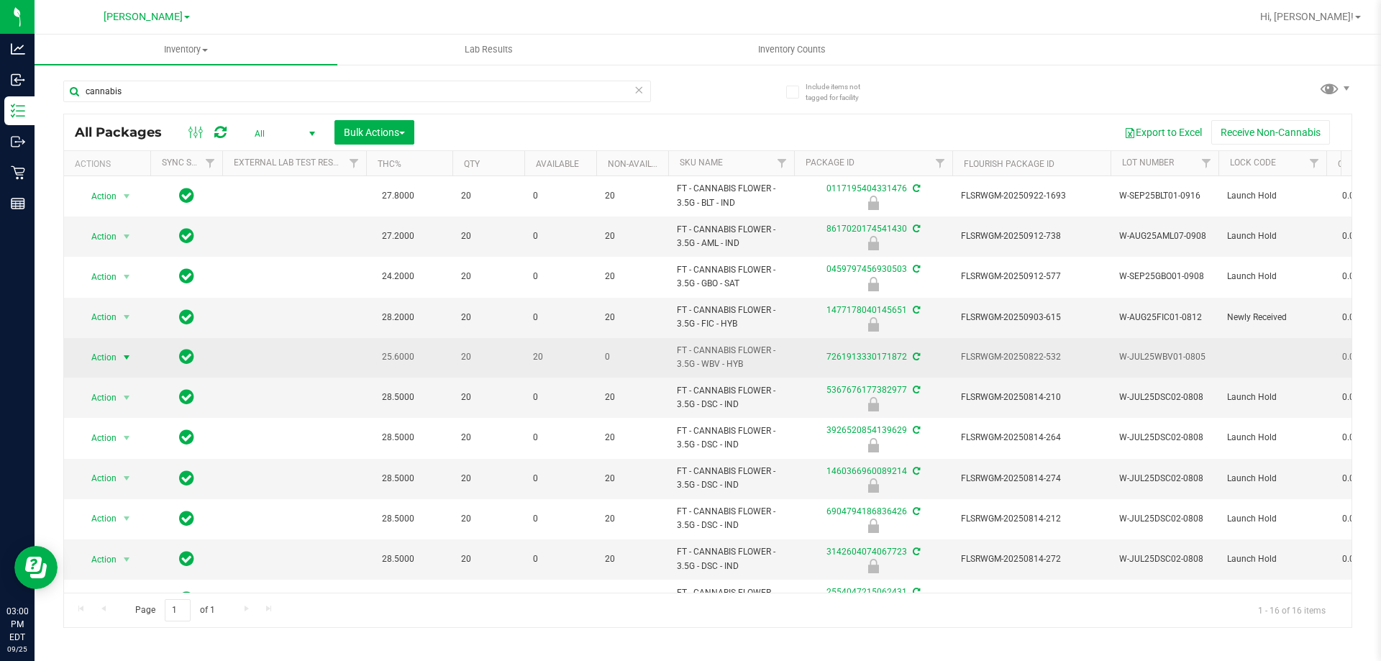
click at [122, 360] on span "select" at bounding box center [127, 358] width 12 height 12
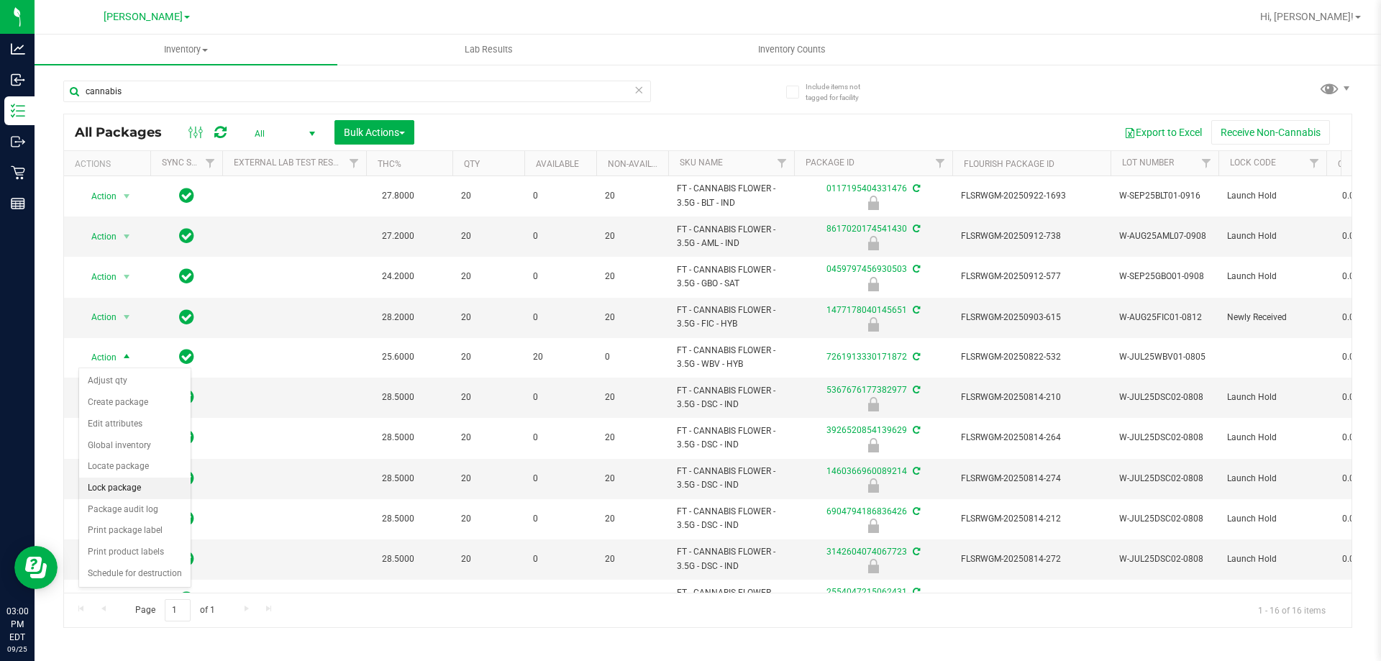
click at [130, 493] on li "Lock package" at bounding box center [134, 489] width 111 height 22
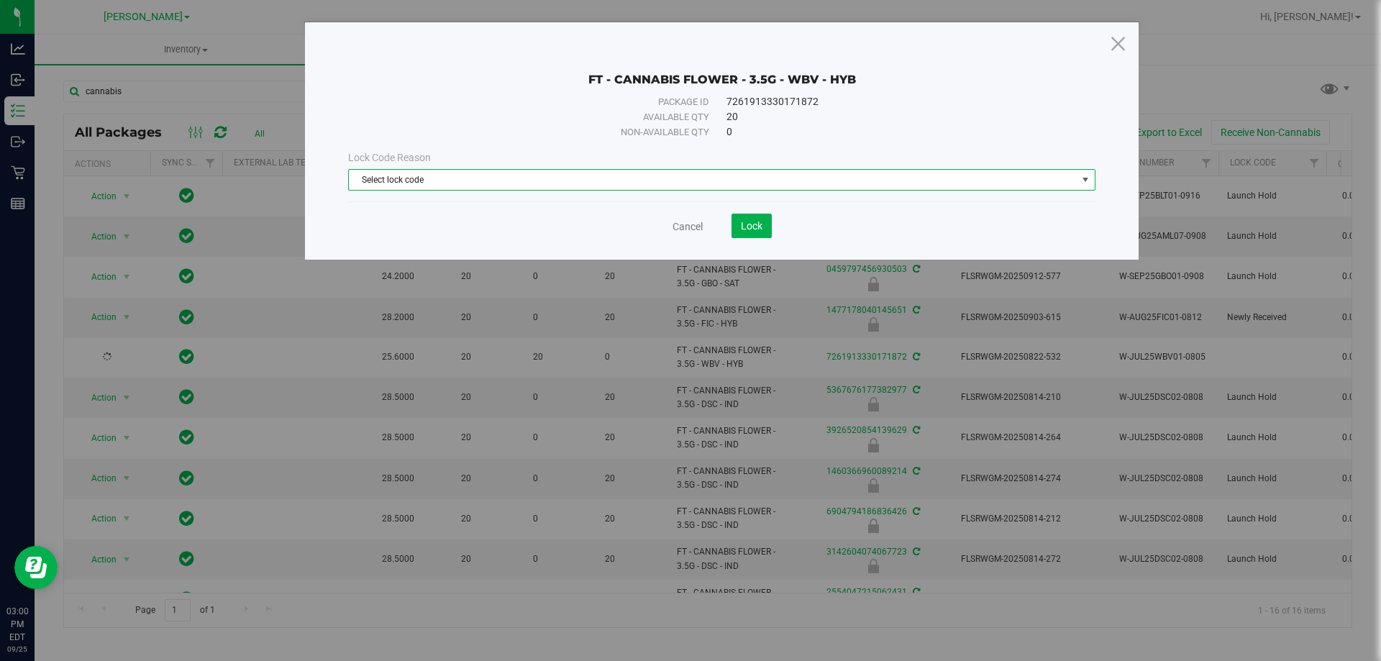
click at [622, 181] on span "Select lock code" at bounding box center [713, 180] width 728 height 20
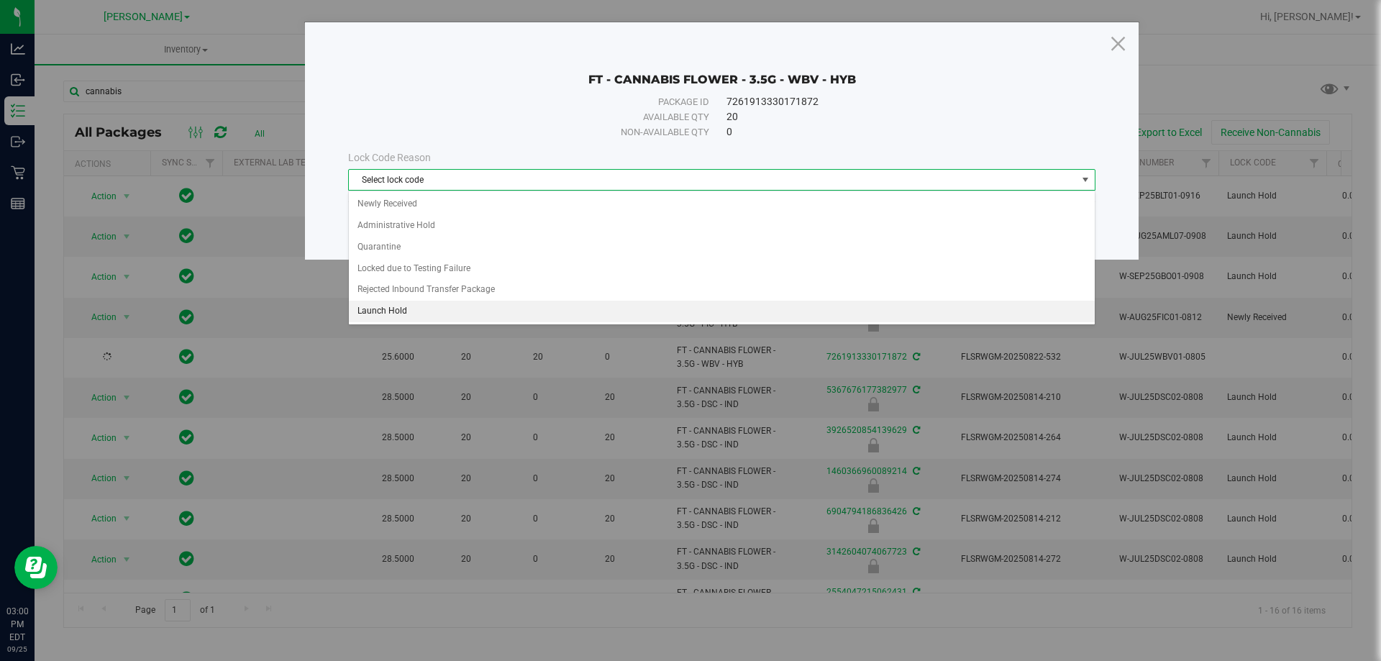
click at [571, 310] on li "Launch Hold" at bounding box center [722, 312] width 746 height 22
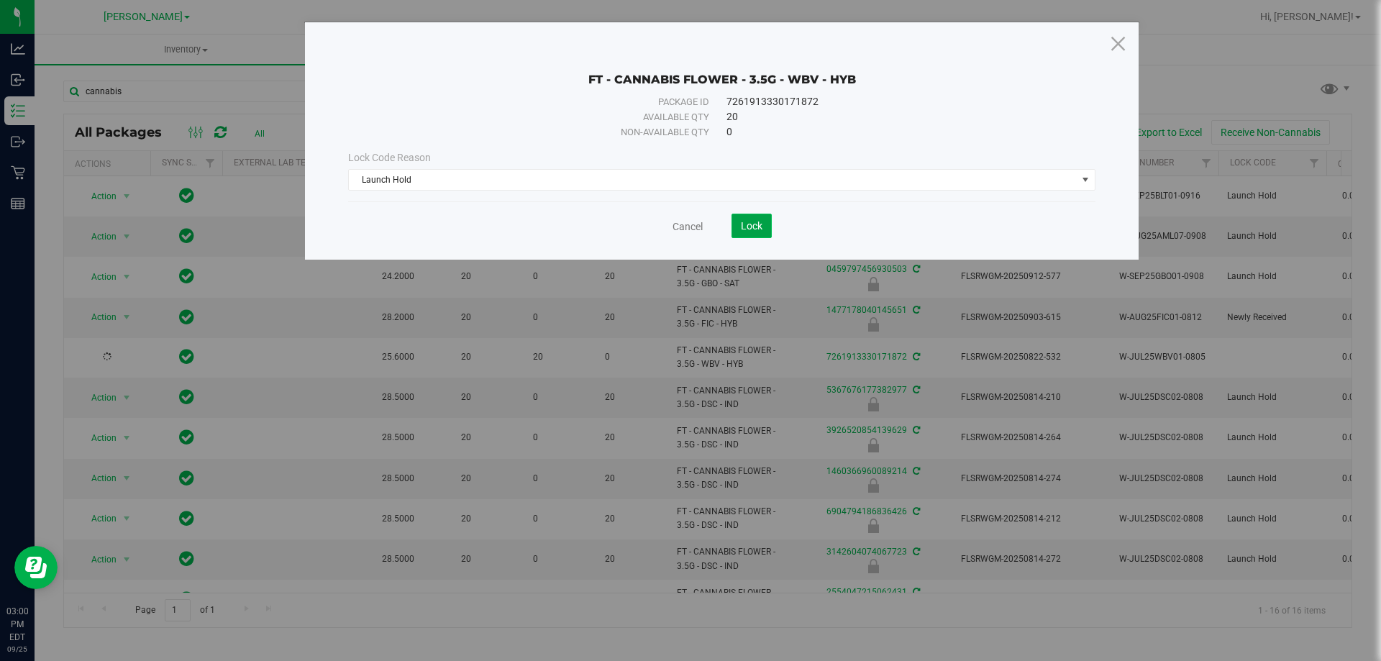
click at [741, 222] on span "Lock" at bounding box center [752, 226] width 22 height 12
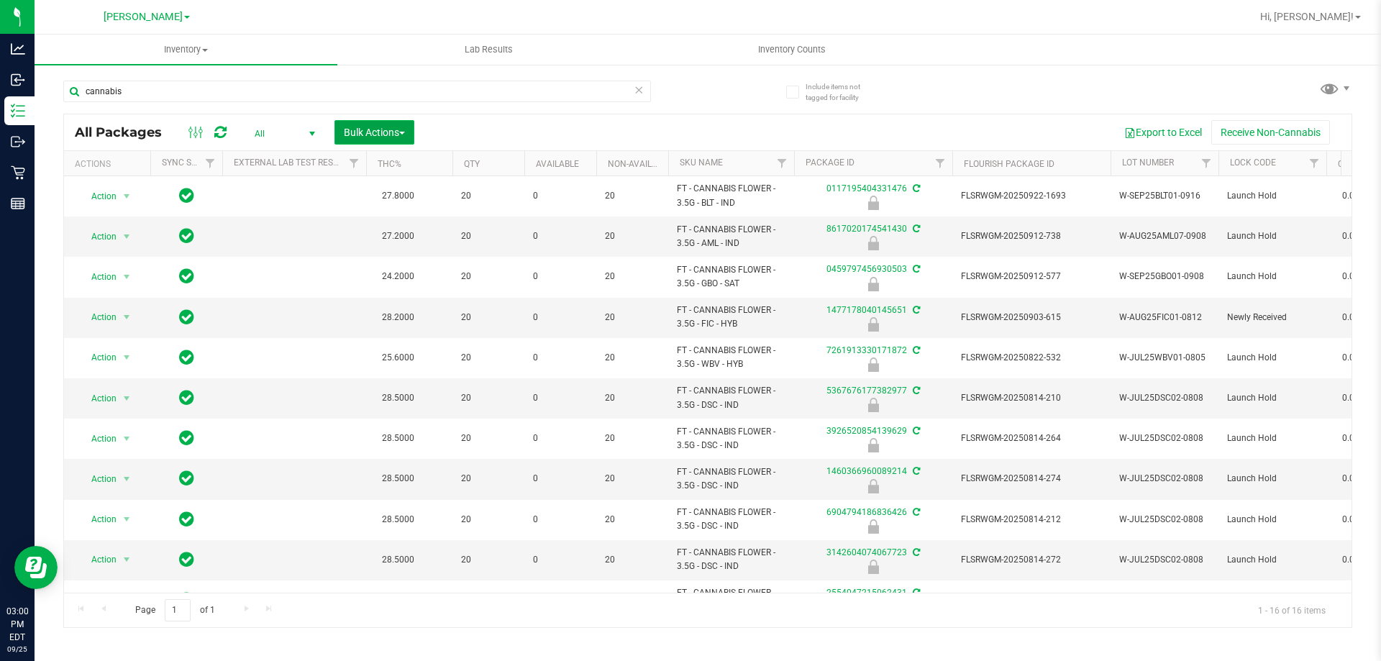
click at [355, 129] on span "Bulk Actions" at bounding box center [374, 133] width 61 height 12
click at [399, 281] on div "Lock/Unlock packages" at bounding box center [402, 272] width 118 height 23
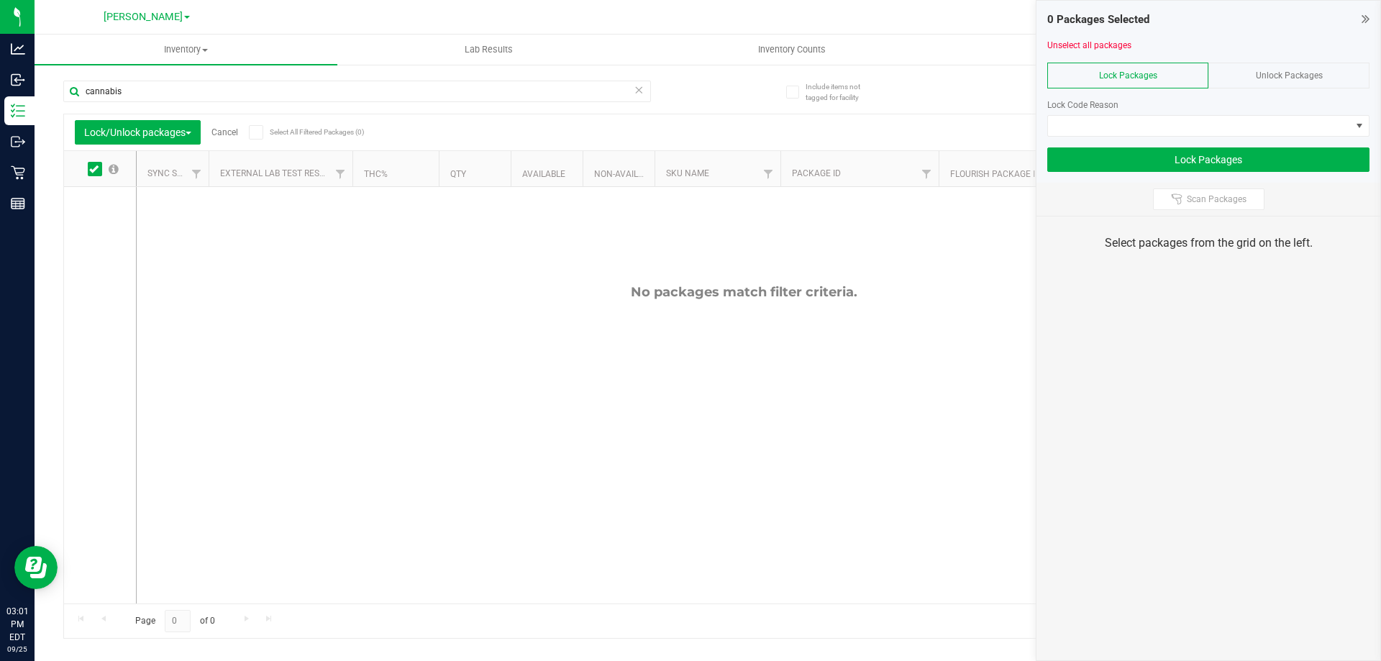
click at [1252, 80] on div "Unlock Packages" at bounding box center [1288, 76] width 161 height 26
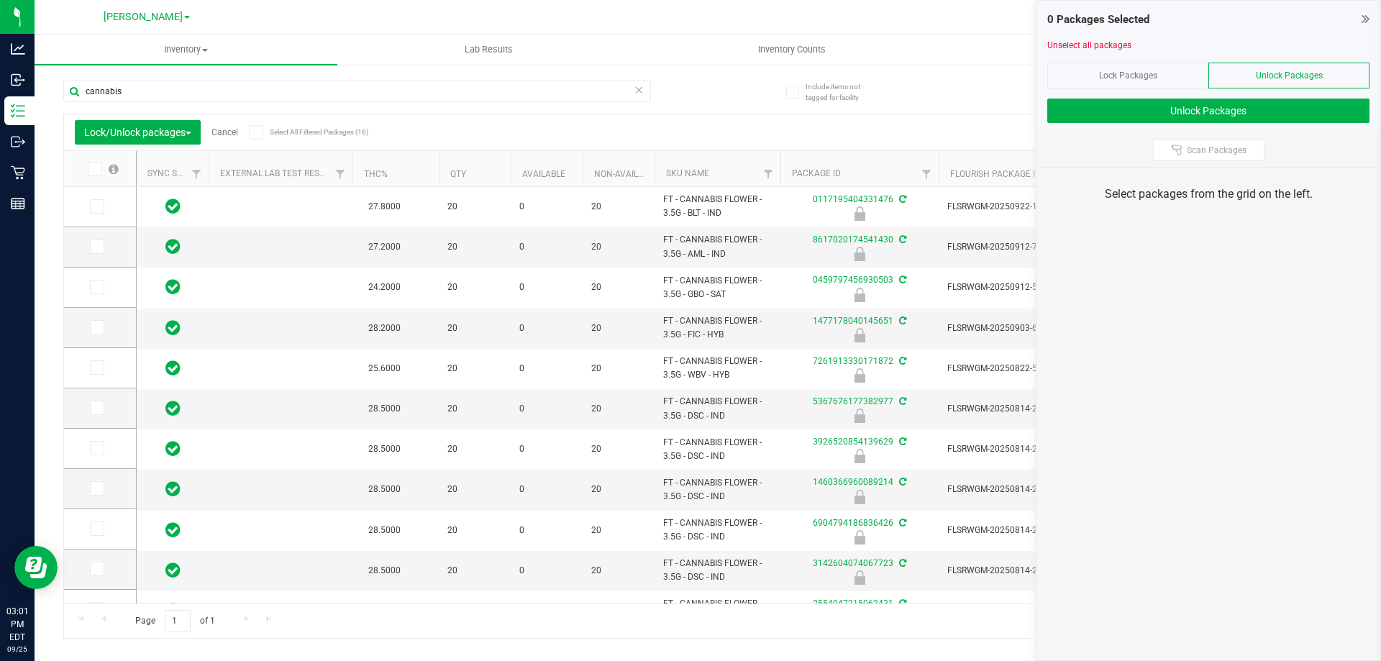
click at [94, 169] on icon at bounding box center [93, 169] width 9 height 0
click at [0, 0] on input "checkbox" at bounding box center [0, 0] width 0 height 0
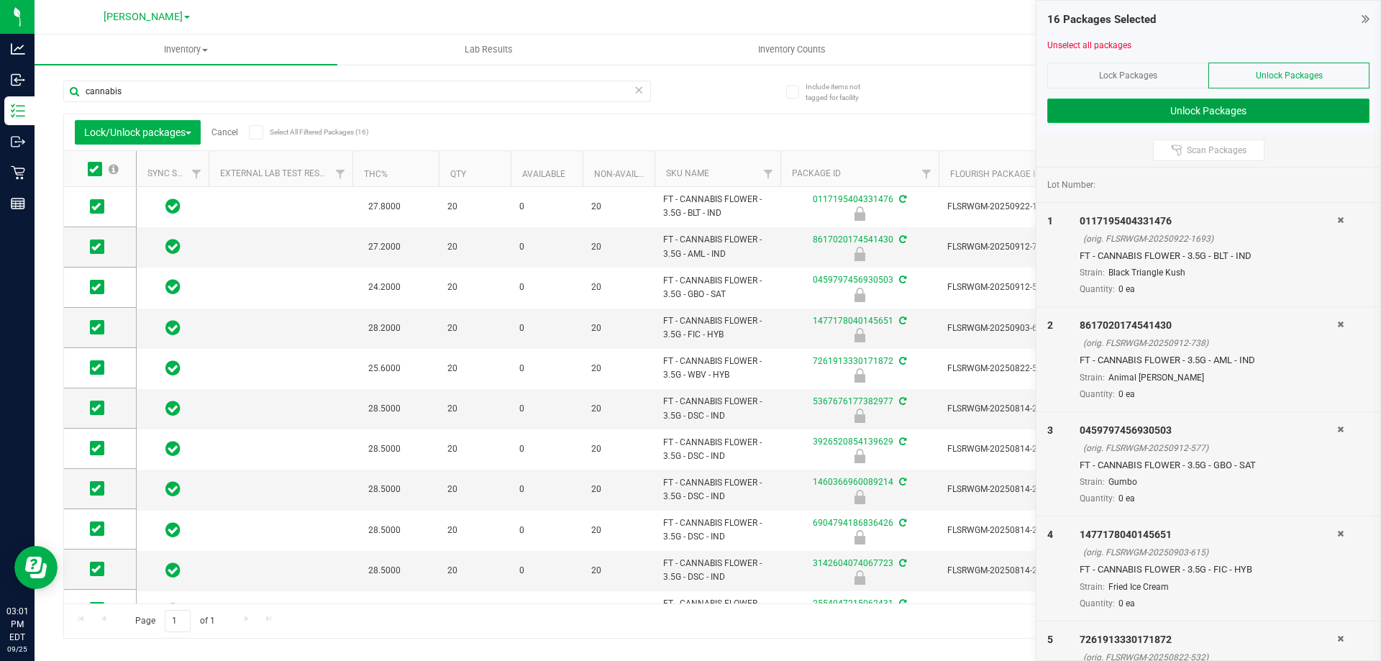
click at [1248, 114] on button "Unlock Packages" at bounding box center [1208, 111] width 322 height 24
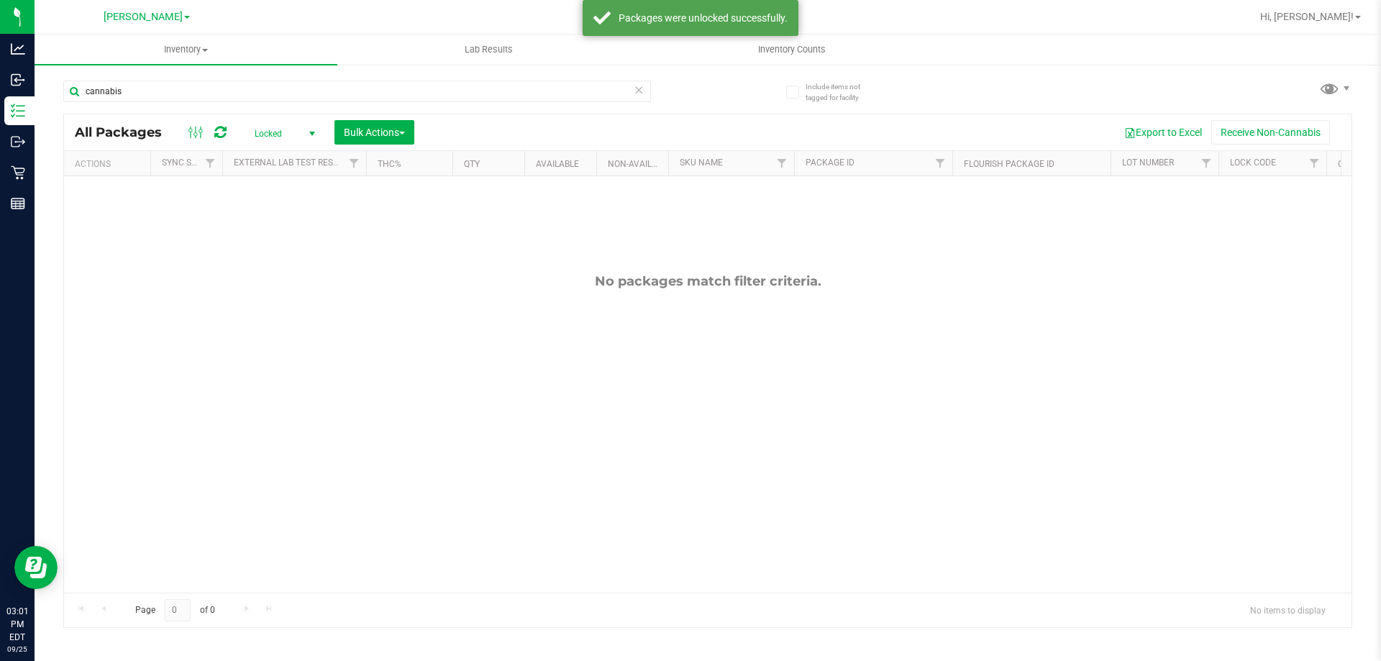
click at [278, 121] on div "Locked Active Only Lab Samples Locked All External Internal Bulk Actions Add to…" at bounding box center [333, 132] width 183 height 24
click at [275, 130] on span "Locked" at bounding box center [281, 134] width 79 height 20
click at [283, 154] on li "Active Only" at bounding box center [281, 157] width 78 height 22
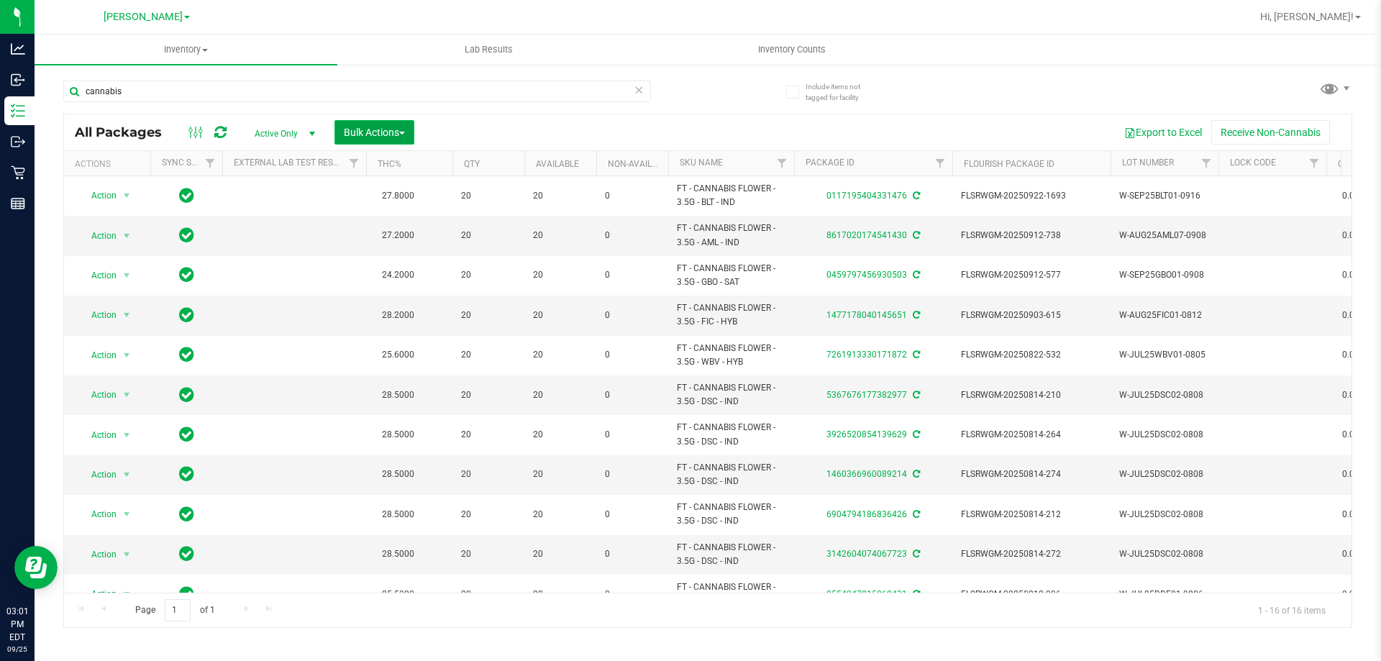
click at [376, 135] on span "Bulk Actions" at bounding box center [374, 133] width 61 height 12
click at [393, 274] on span "Lock/Unlock packages" at bounding box center [392, 271] width 99 height 12
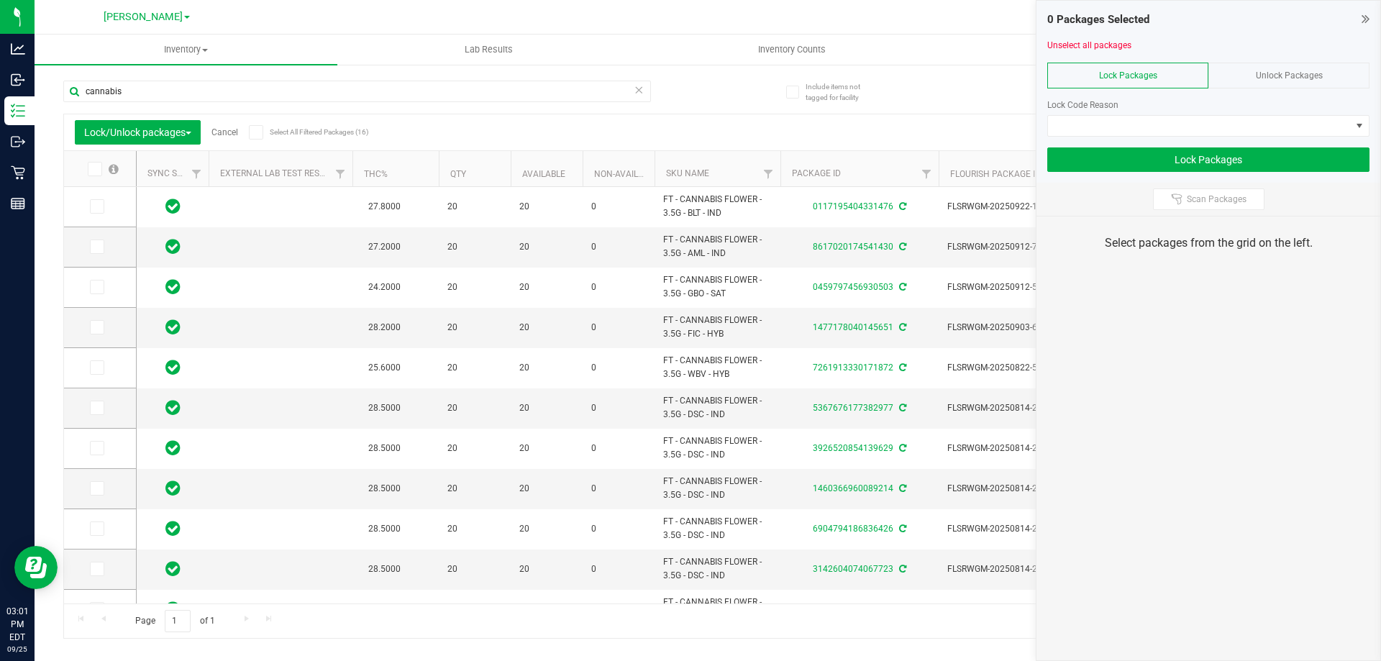
click at [91, 169] on icon at bounding box center [93, 169] width 9 height 0
click at [0, 0] on input "checkbox" at bounding box center [0, 0] width 0 height 0
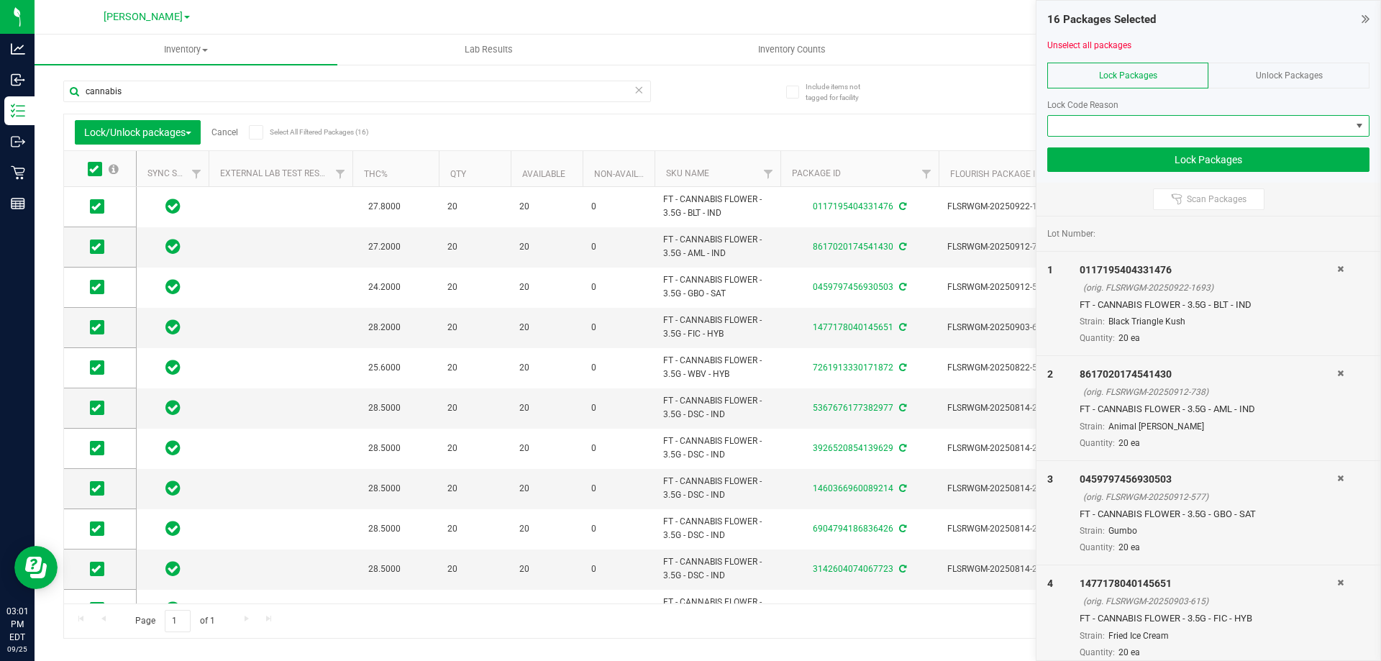
click at [1155, 120] on span at bounding box center [1199, 126] width 303 height 20
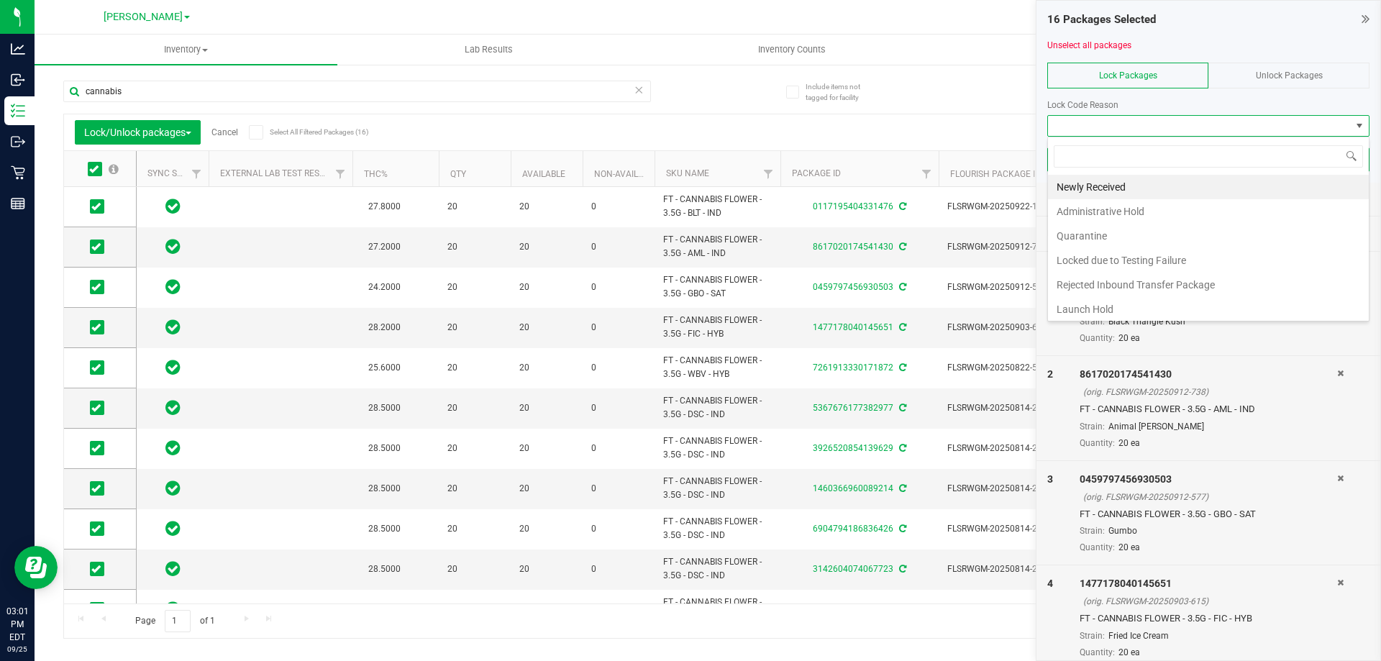
scroll to position [22, 322]
click at [1120, 312] on li "Launch Hold" at bounding box center [1208, 309] width 321 height 24
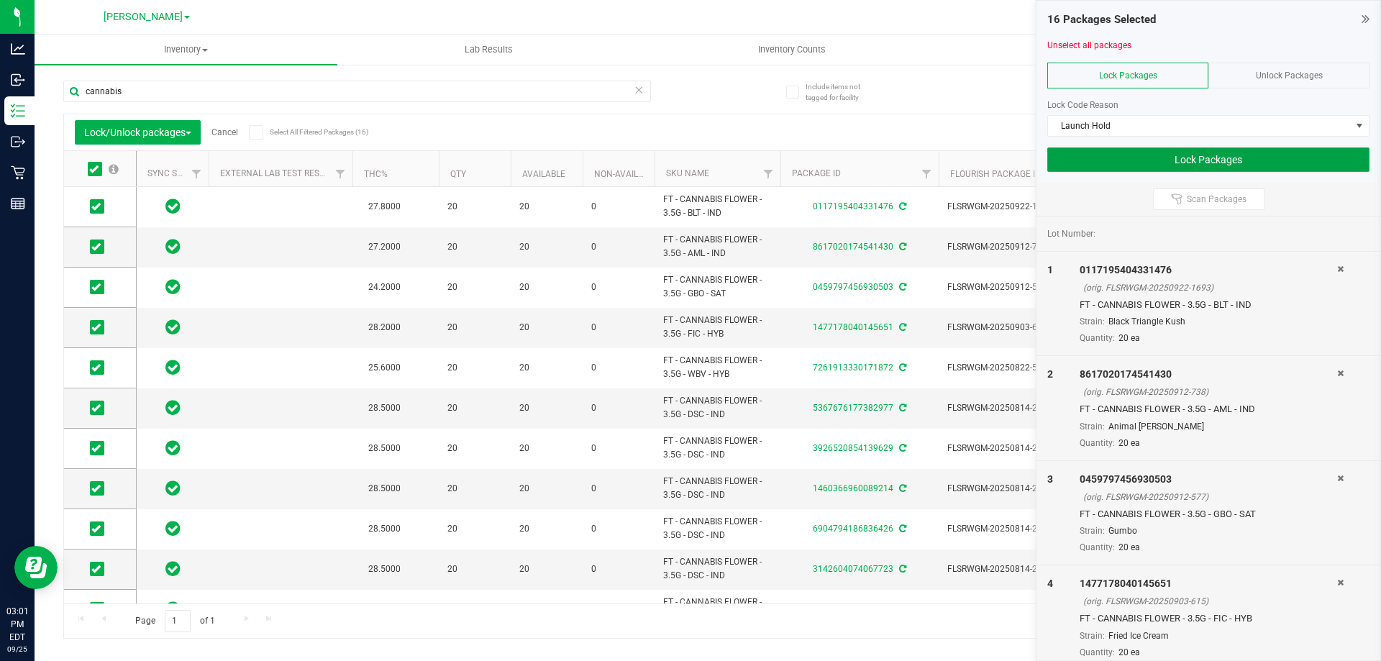
click at [1172, 151] on button "Lock Packages" at bounding box center [1208, 159] width 322 height 24
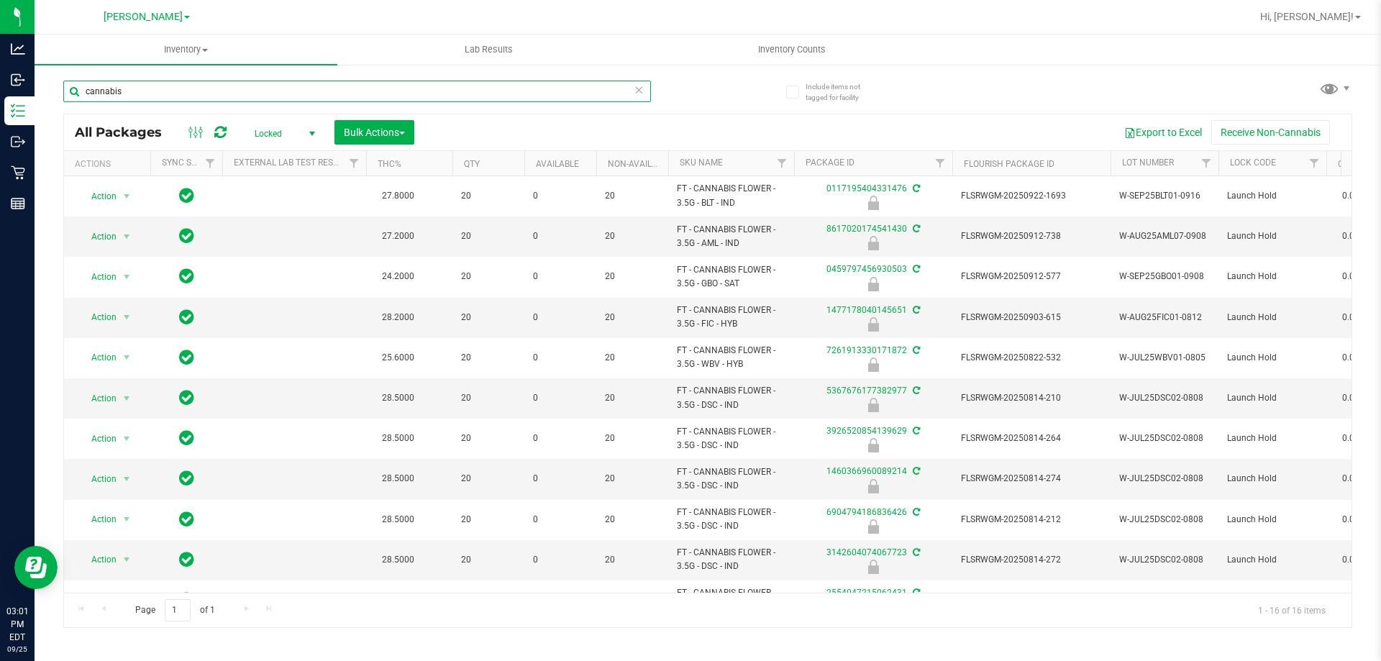
click at [163, 96] on input "cannabis" at bounding box center [357, 92] width 588 height 22
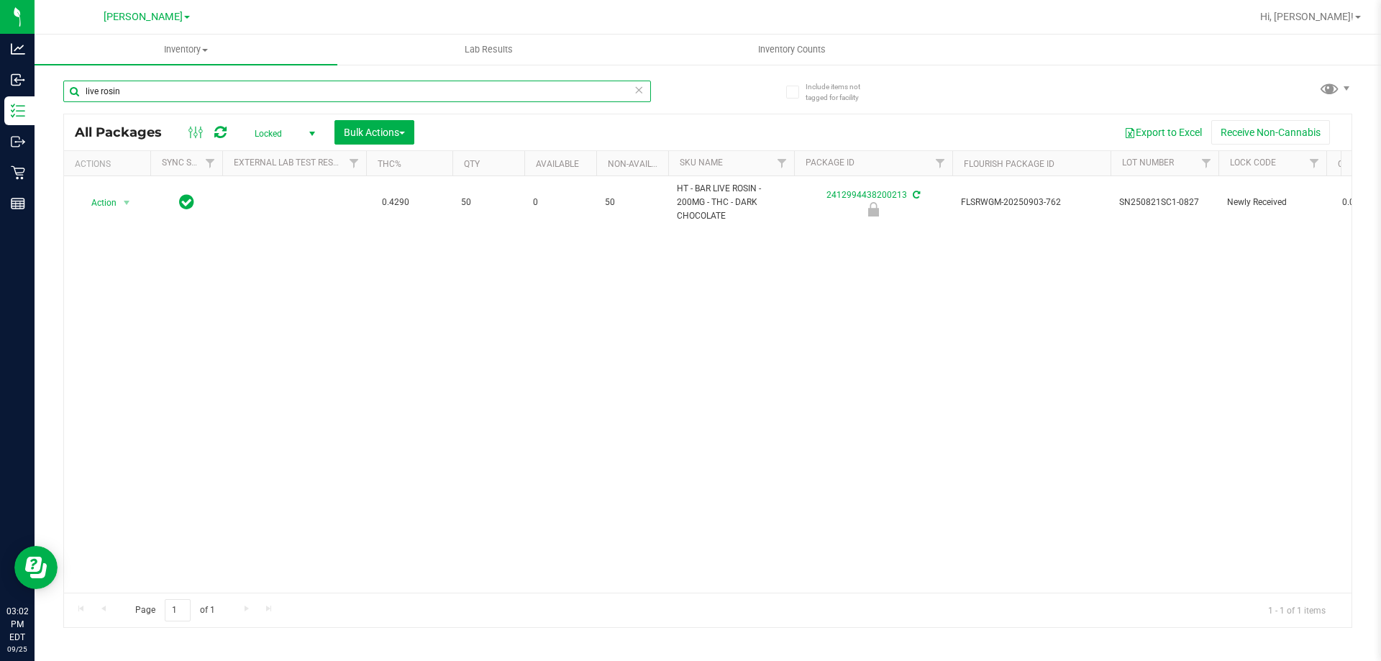
drag, startPoint x: 135, startPoint y: 95, endPoint x: 42, endPoint y: 69, distance: 96.3
click at [42, 69] on div "Include items not tagged for facility live rosin All Packages Locked Active Onl…" at bounding box center [708, 282] width 1347 height 439
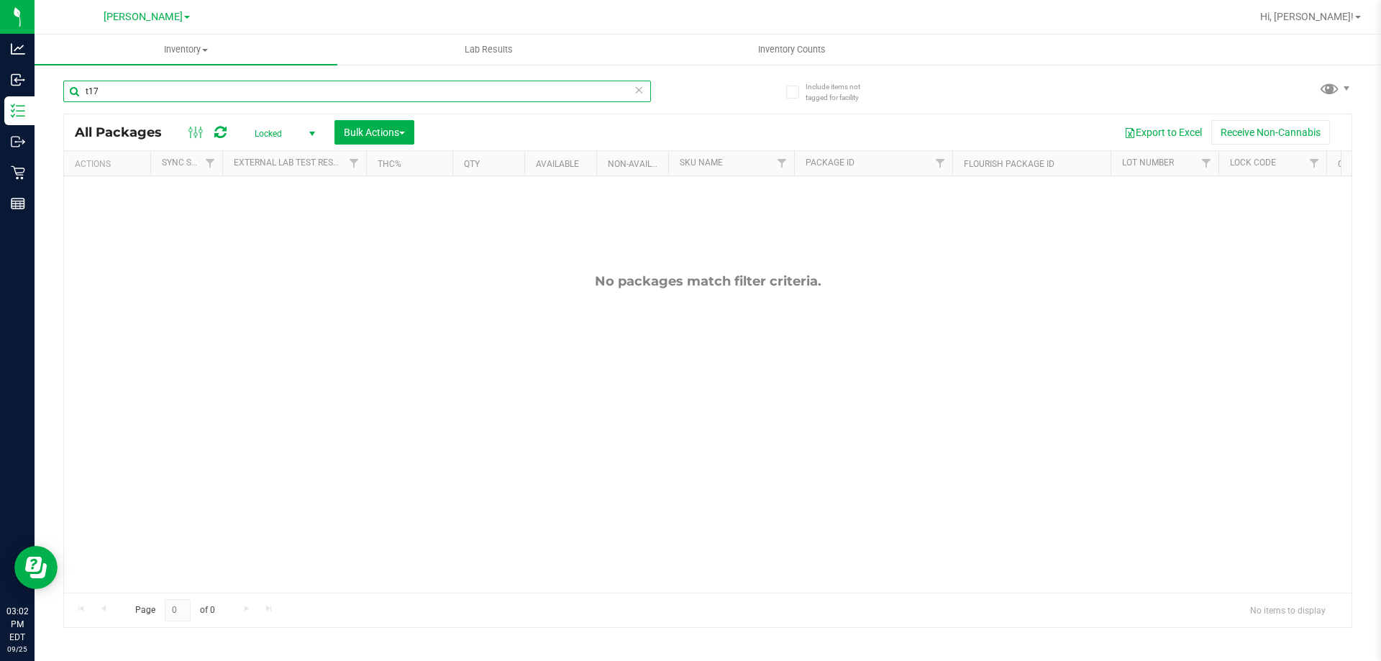
type input "t17"
click at [273, 127] on span "Locked" at bounding box center [281, 134] width 79 height 20
click at [287, 155] on li "Active Only" at bounding box center [281, 157] width 78 height 22
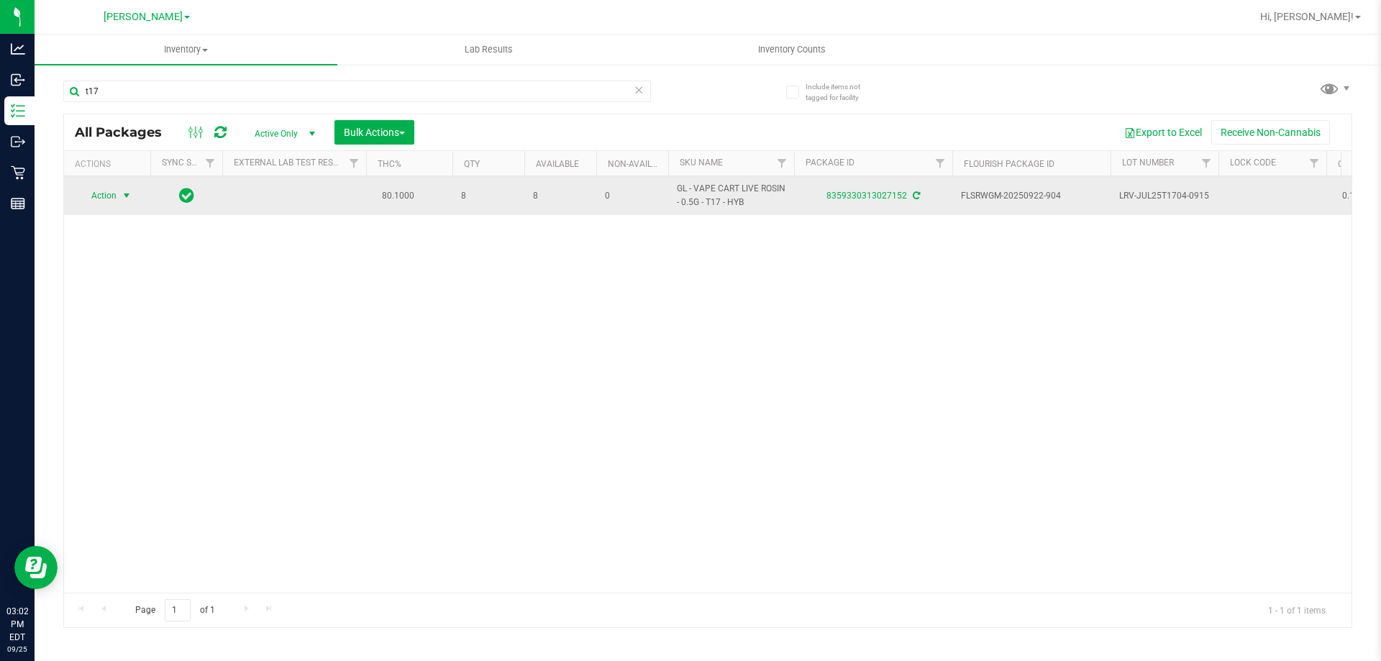
click at [105, 199] on span "Action" at bounding box center [97, 196] width 39 height 20
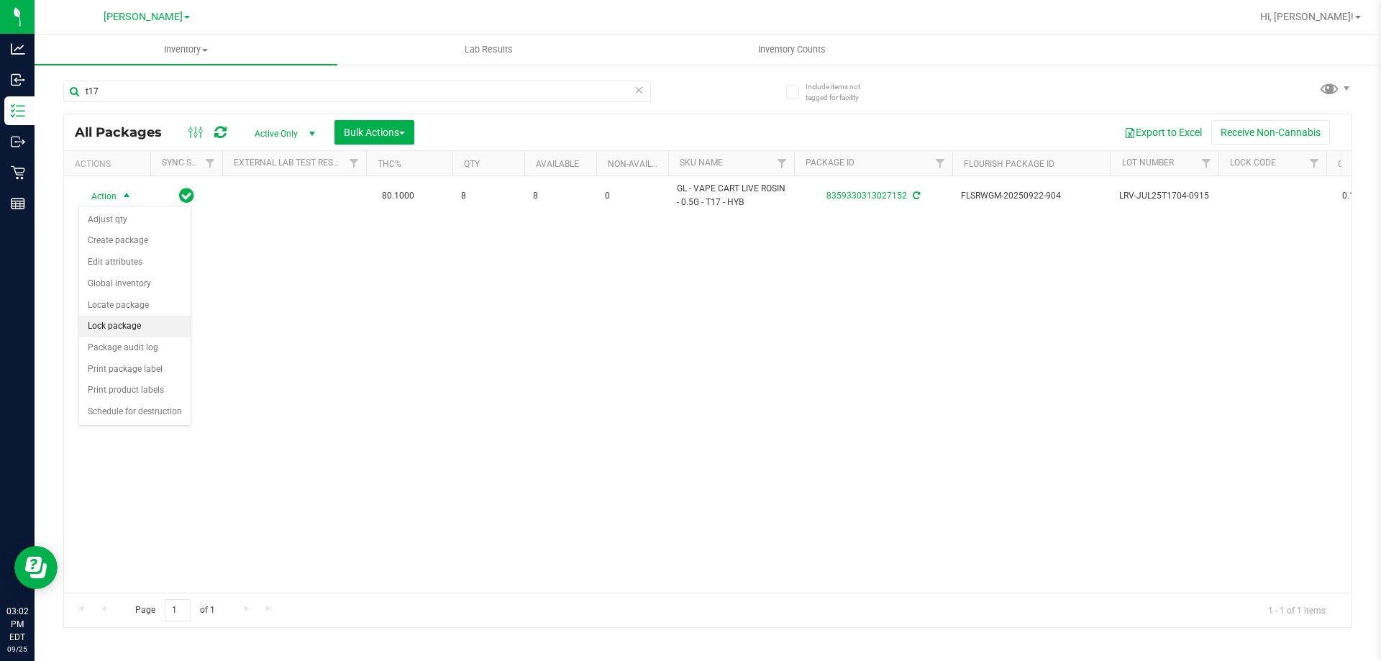
click at [159, 319] on li "Lock package" at bounding box center [134, 327] width 111 height 22
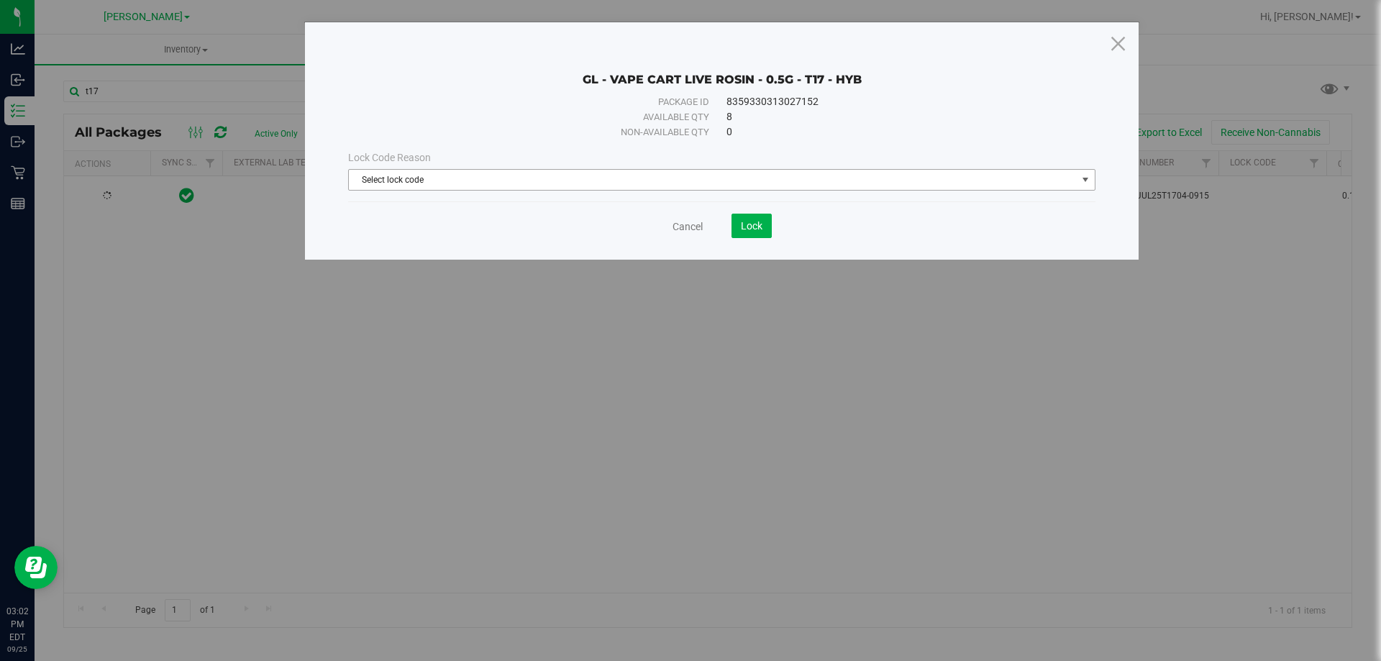
click at [570, 188] on span "Select lock code" at bounding box center [713, 180] width 728 height 20
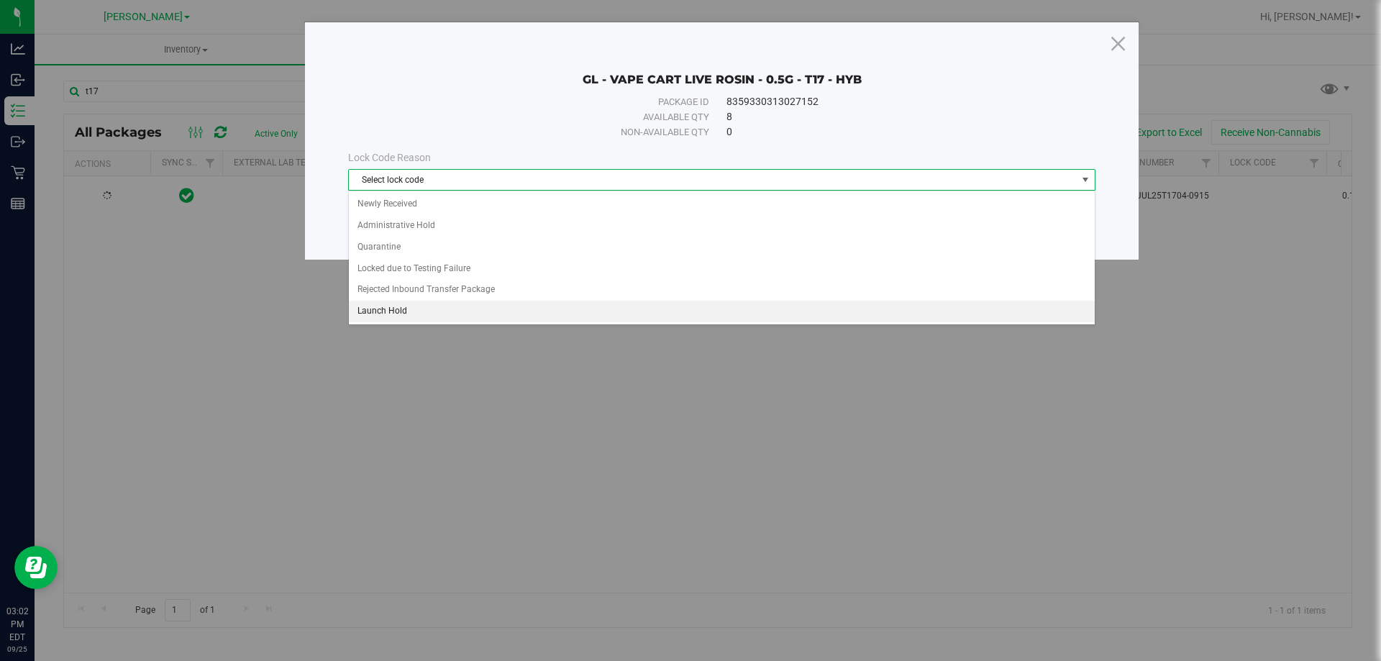
click at [492, 312] on li "Launch Hold" at bounding box center [722, 312] width 746 height 22
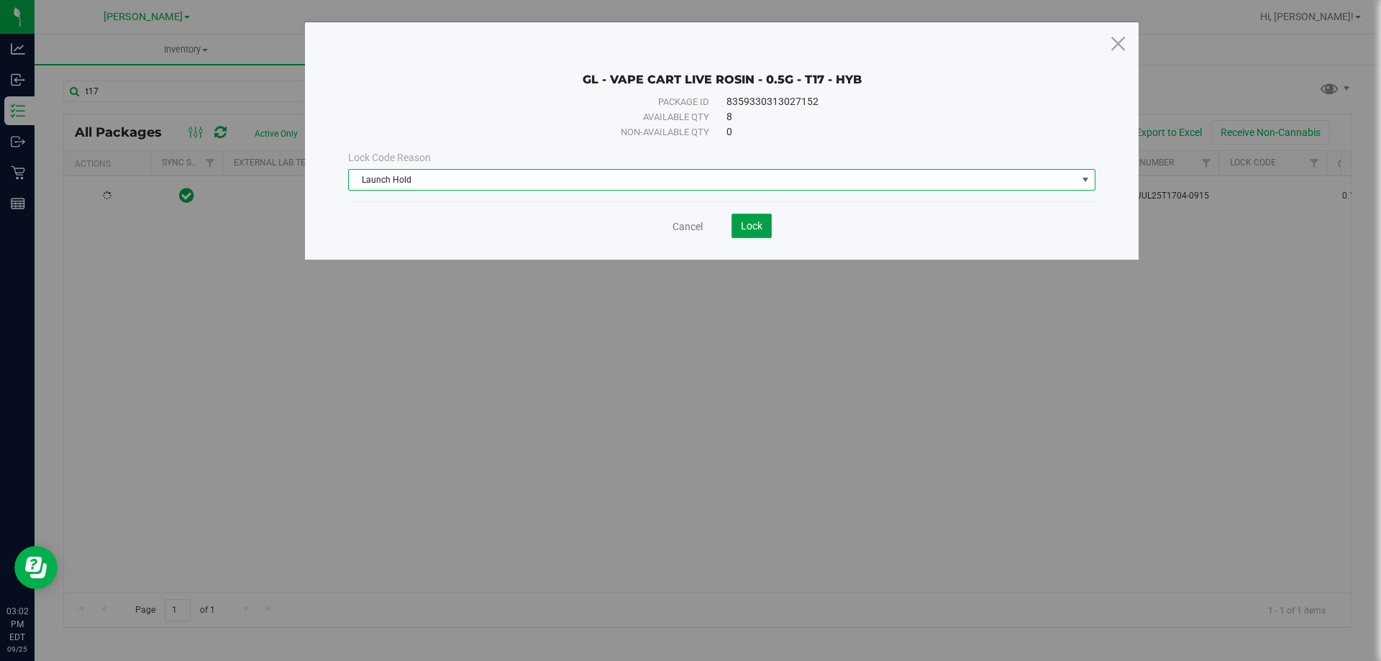
click at [753, 229] on span "Lock" at bounding box center [752, 226] width 22 height 12
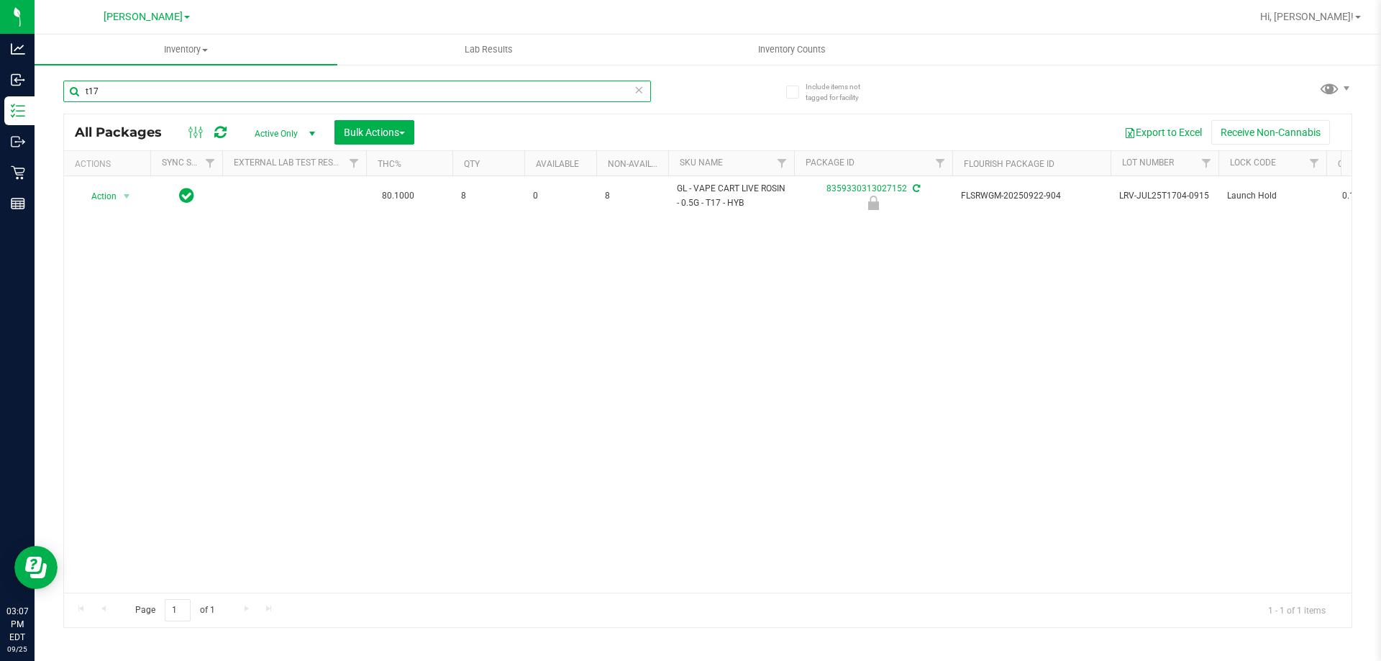
click at [362, 93] on input "t17" at bounding box center [357, 92] width 588 height 22
click at [362, 92] on input "t17" at bounding box center [357, 92] width 588 height 22
type input "1825111668359540"
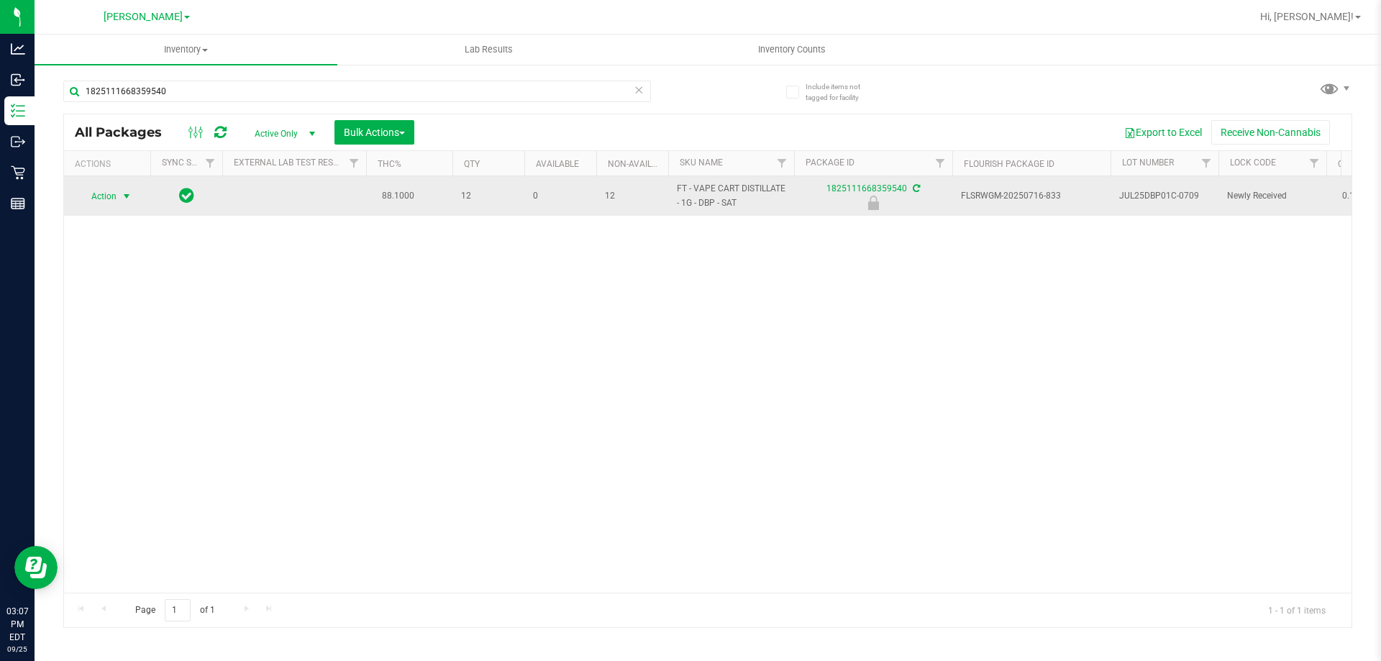
click at [106, 199] on span "Action" at bounding box center [97, 196] width 39 height 20
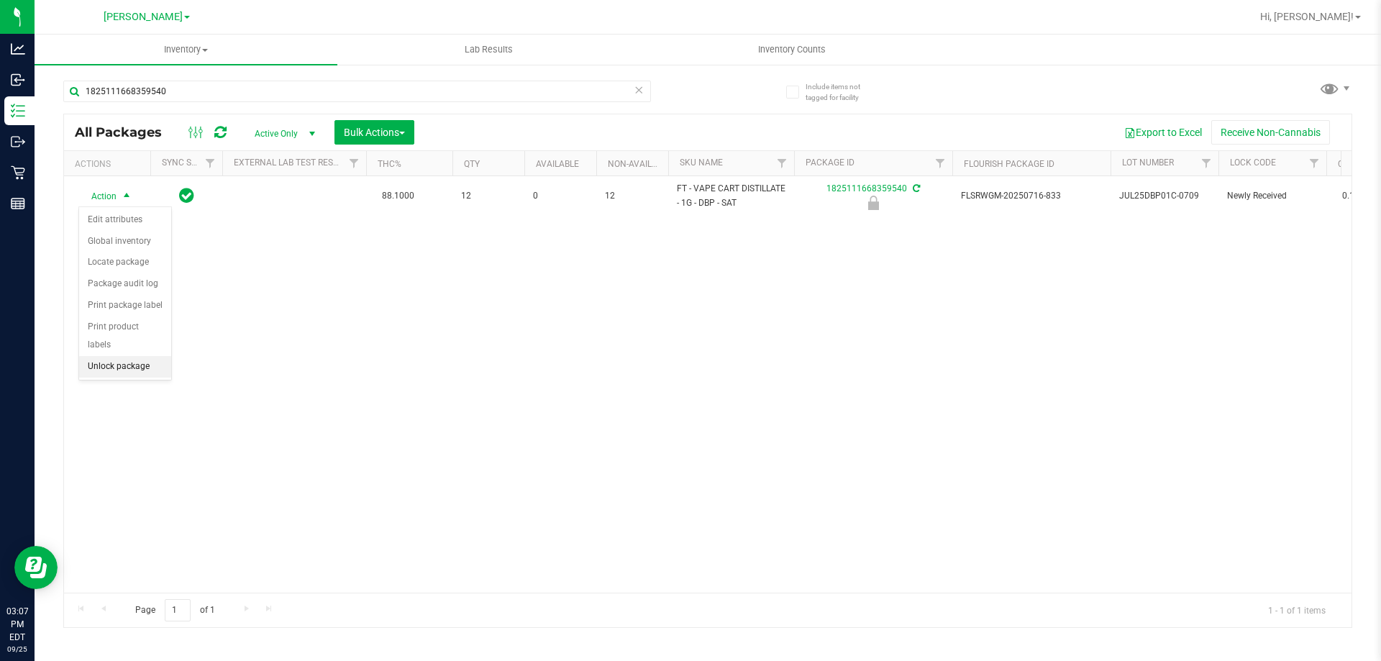
click at [158, 356] on li "Unlock package" at bounding box center [125, 367] width 92 height 22
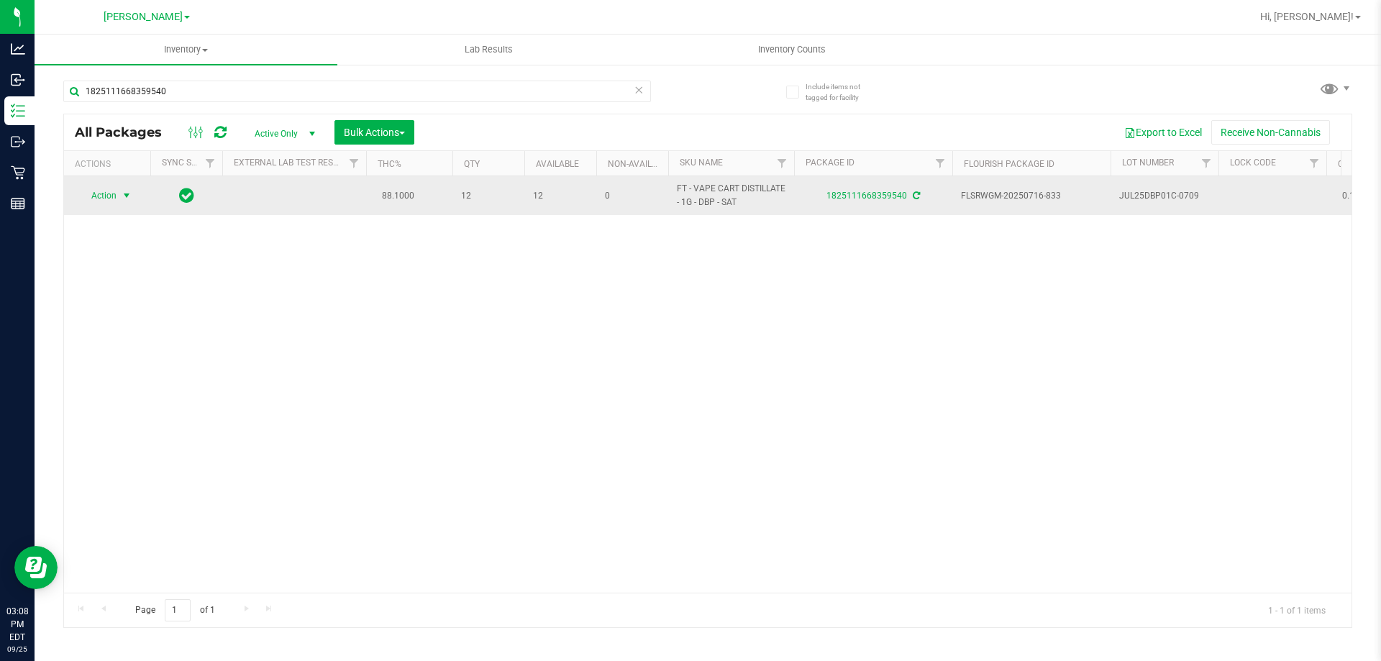
click at [93, 197] on span "Action" at bounding box center [97, 196] width 39 height 20
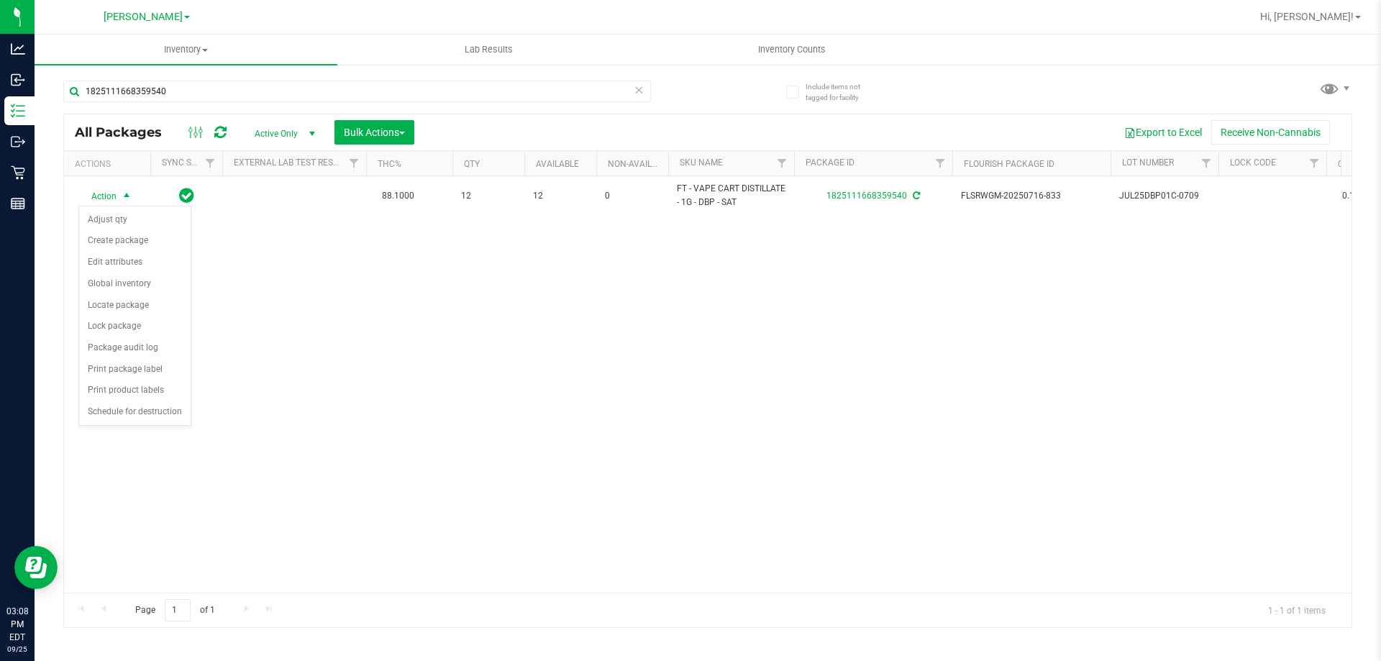
click at [567, 344] on div "Action Action Adjust qty Create package Edit attributes Global inventory Locate…" at bounding box center [708, 384] width 1288 height 416
click at [292, 128] on span "Active Only" at bounding box center [281, 134] width 79 height 20
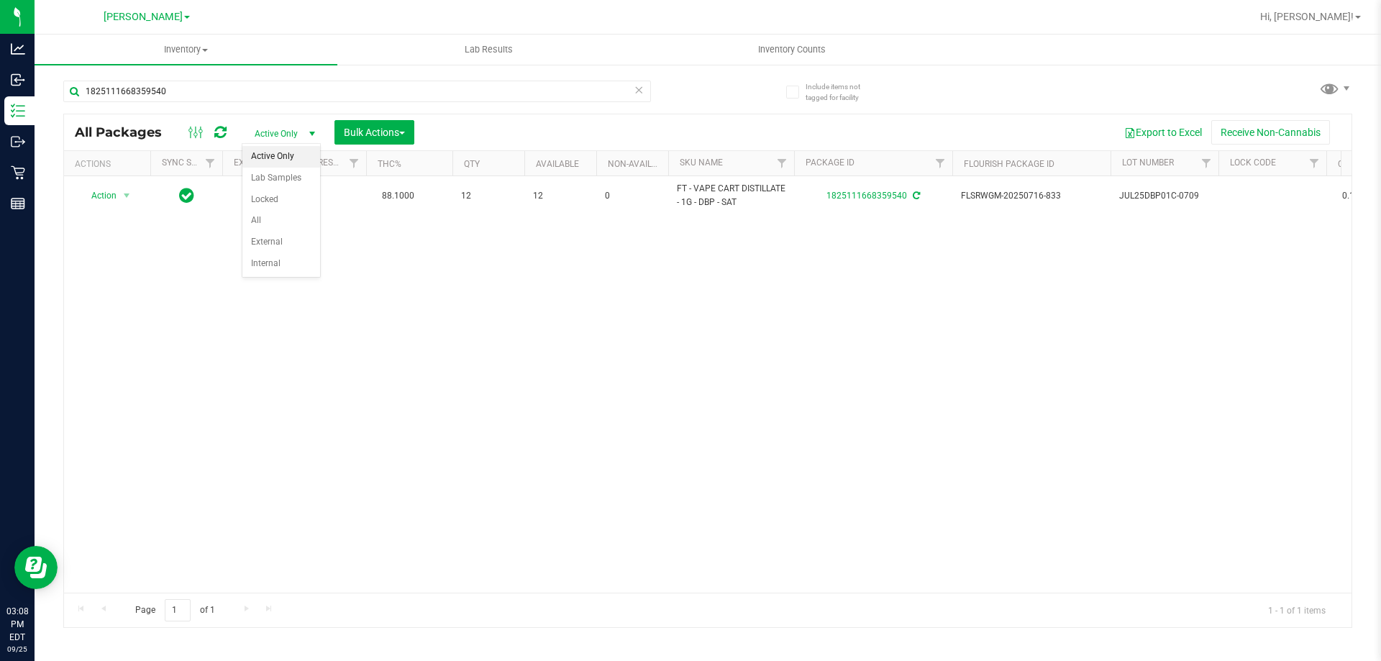
click at [292, 128] on span "Active Only" at bounding box center [281, 134] width 79 height 20
click at [212, 95] on input "1825111668359540" at bounding box center [357, 92] width 588 height 22
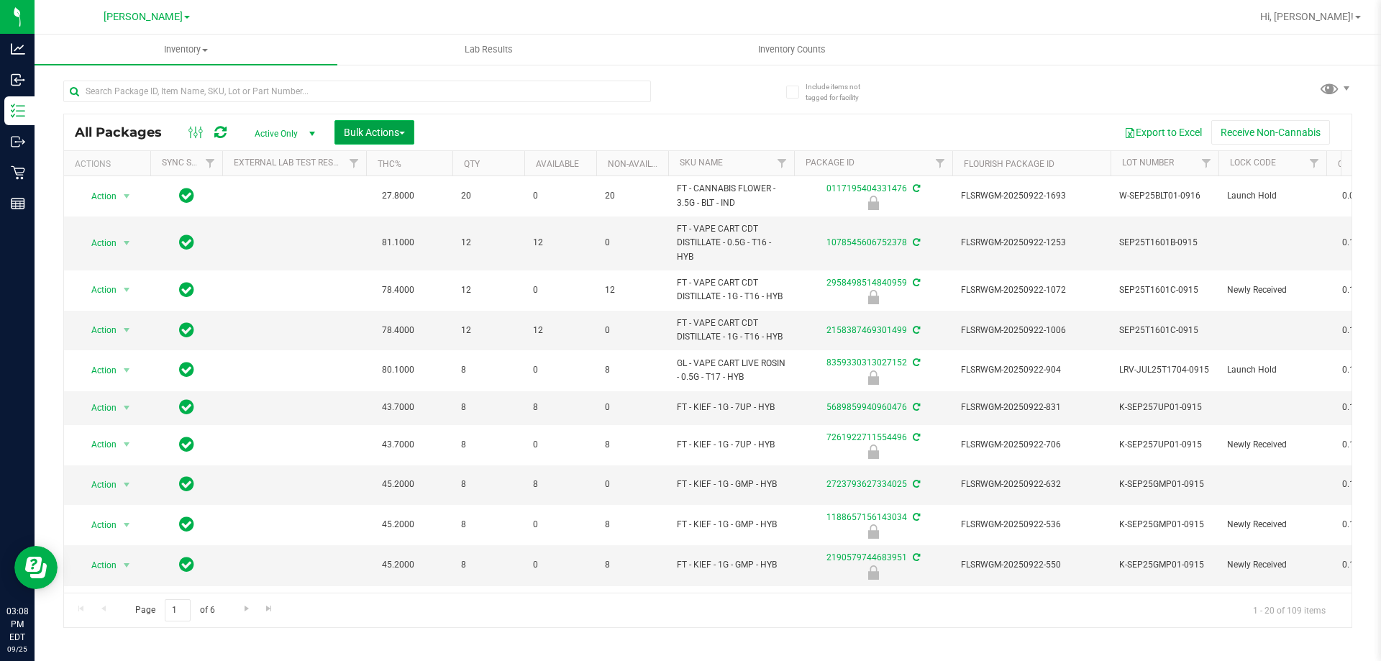
click at [373, 132] on span "Bulk Actions" at bounding box center [374, 133] width 61 height 12
click at [397, 268] on span "Lock/Unlock packages" at bounding box center [392, 271] width 99 height 12
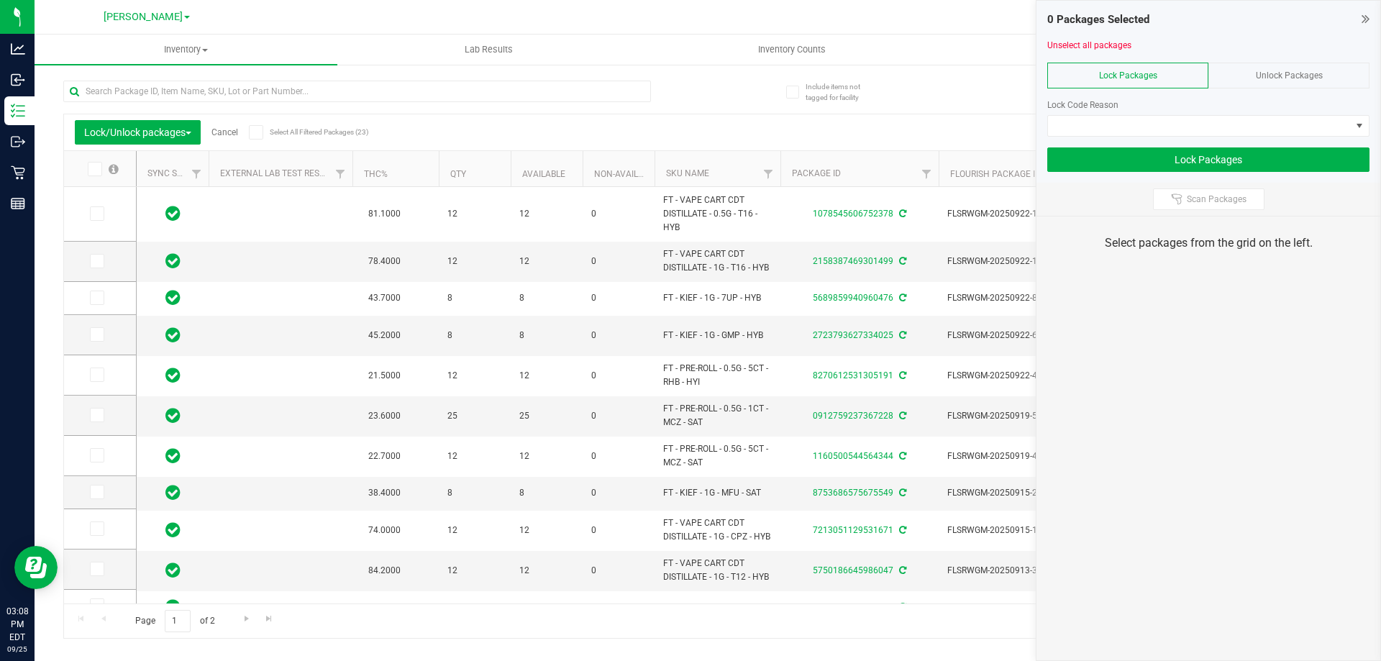
click at [94, 169] on icon at bounding box center [93, 169] width 9 height 0
click at [0, 0] on input "checkbox" at bounding box center [0, 0] width 0 height 0
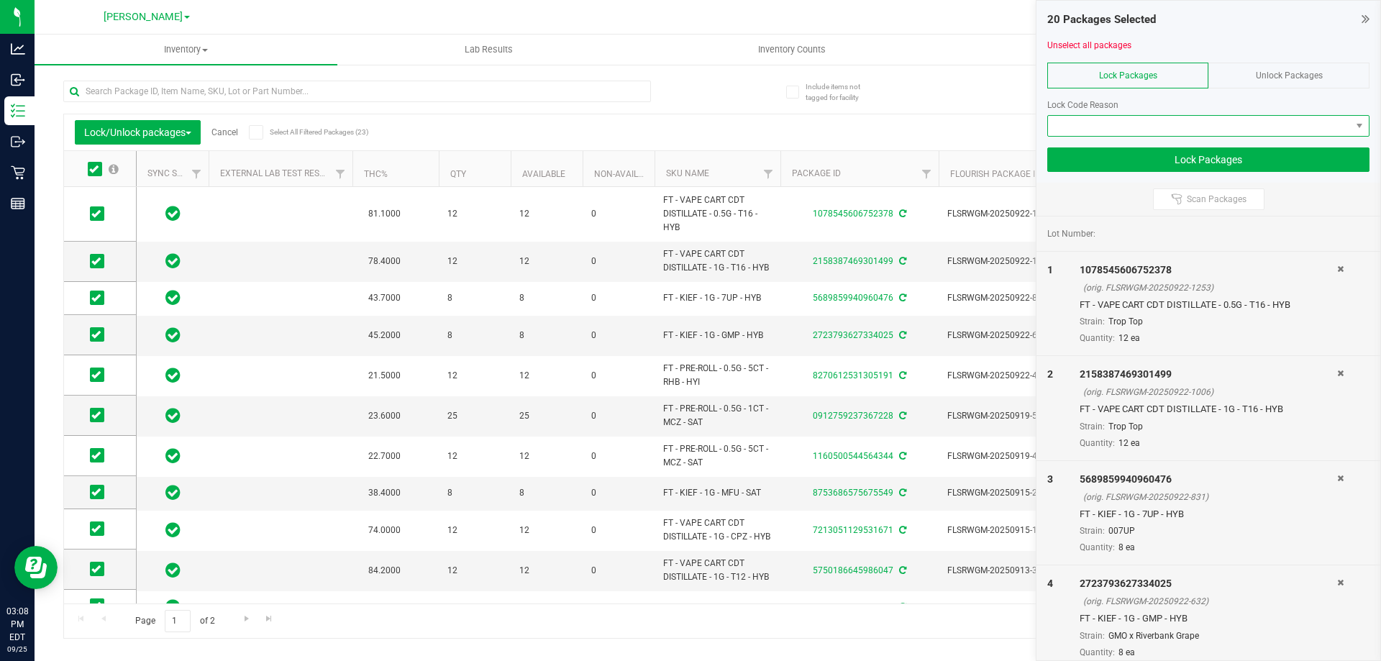
click at [1135, 128] on span at bounding box center [1199, 126] width 303 height 20
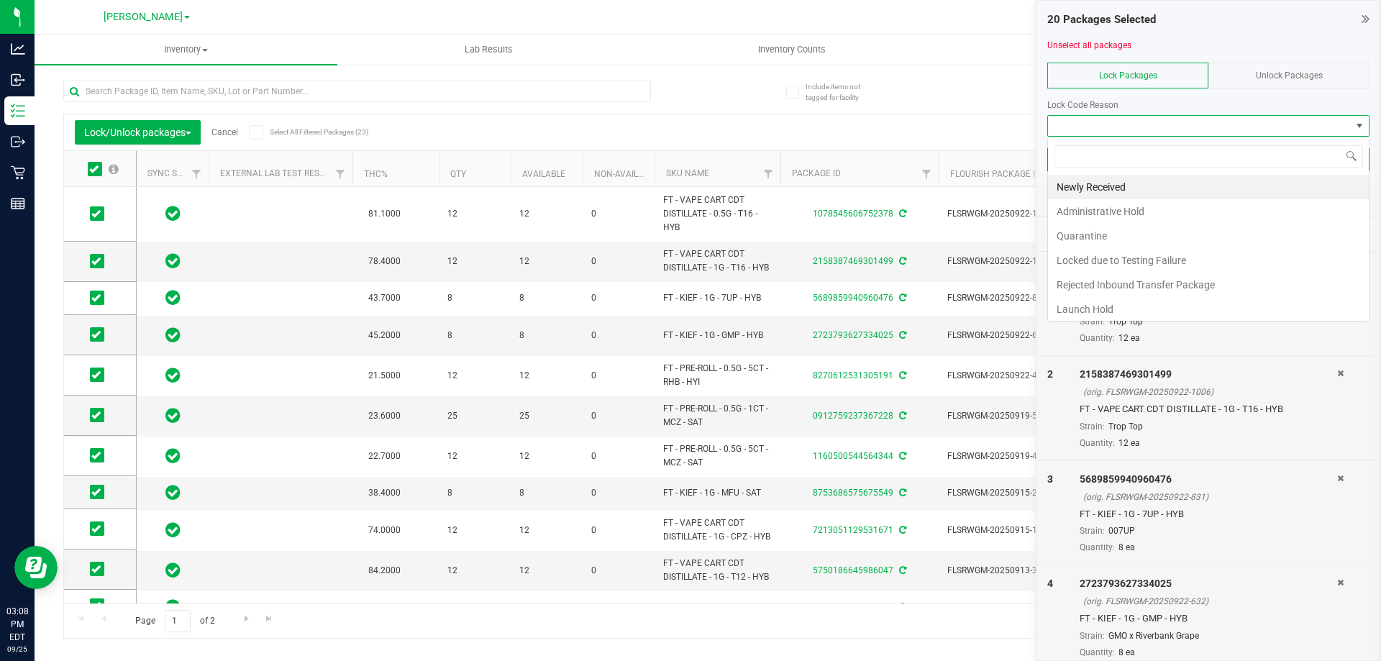
scroll to position [22, 322]
click at [1096, 306] on li "Launch Hold" at bounding box center [1208, 309] width 321 height 24
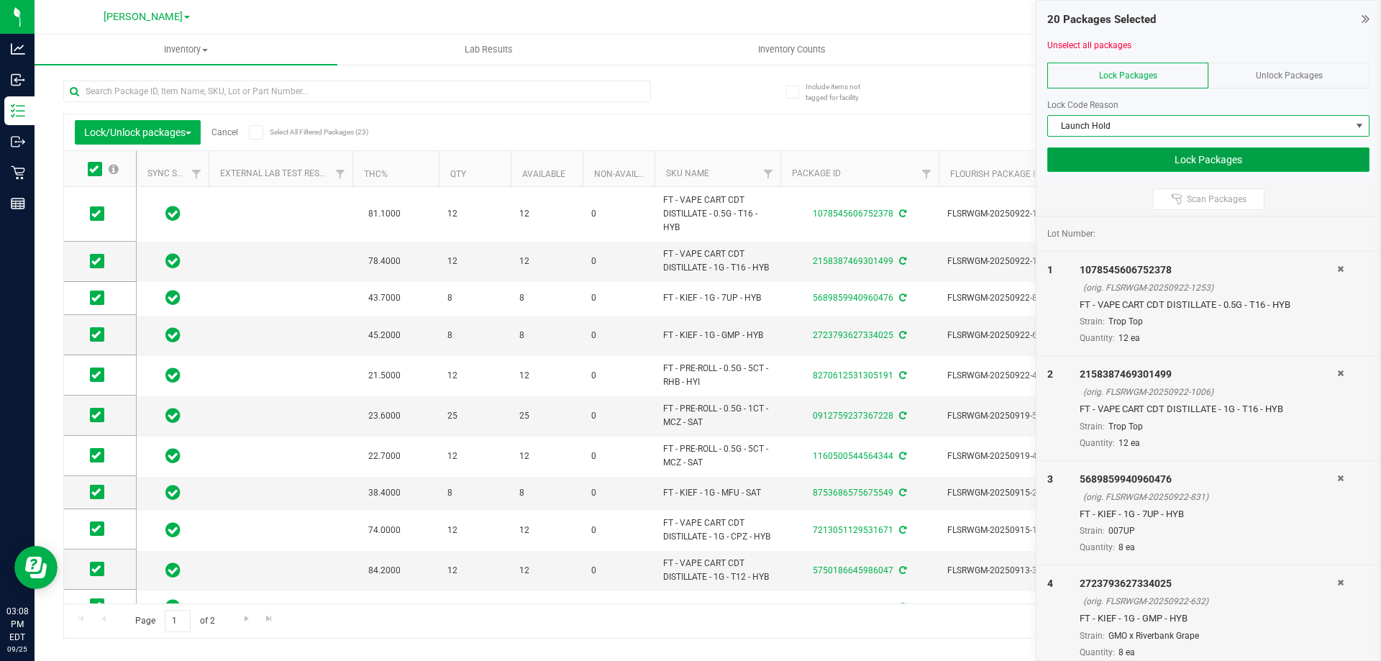
click at [1120, 166] on button "Lock Packages" at bounding box center [1208, 159] width 322 height 24
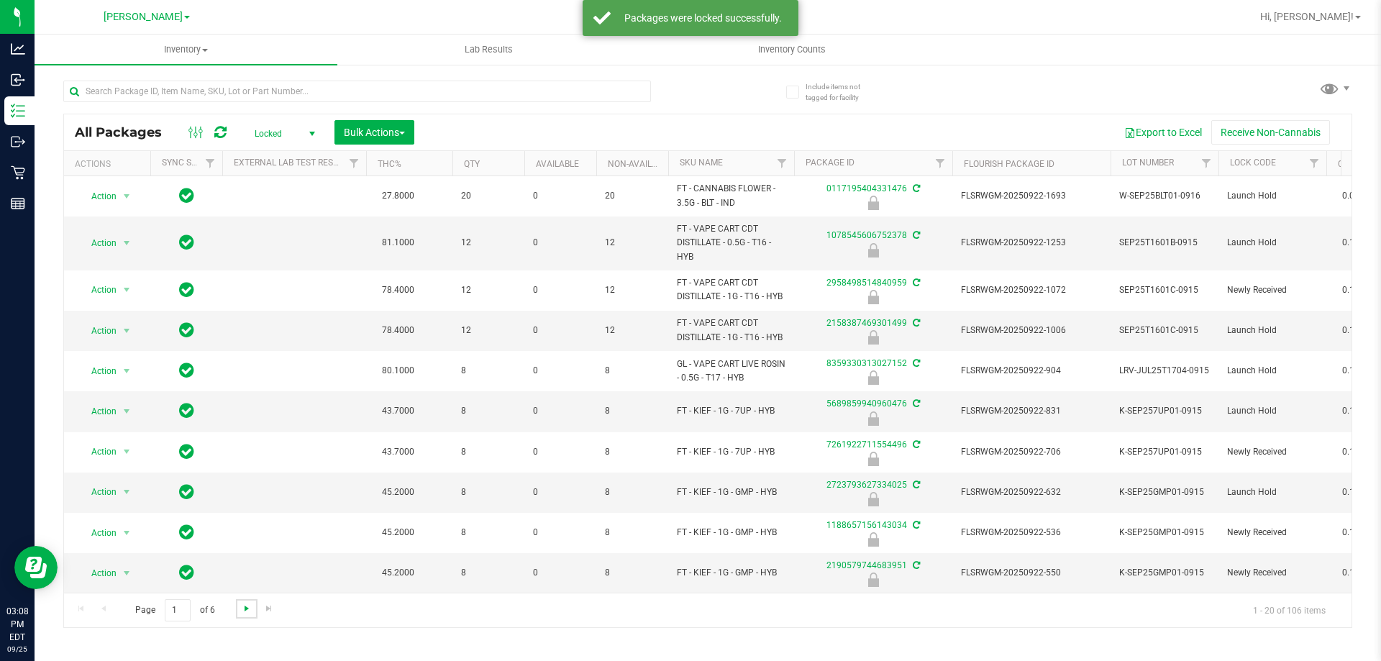
click at [247, 610] on span "Go to the next page" at bounding box center [247, 609] width 12 height 12
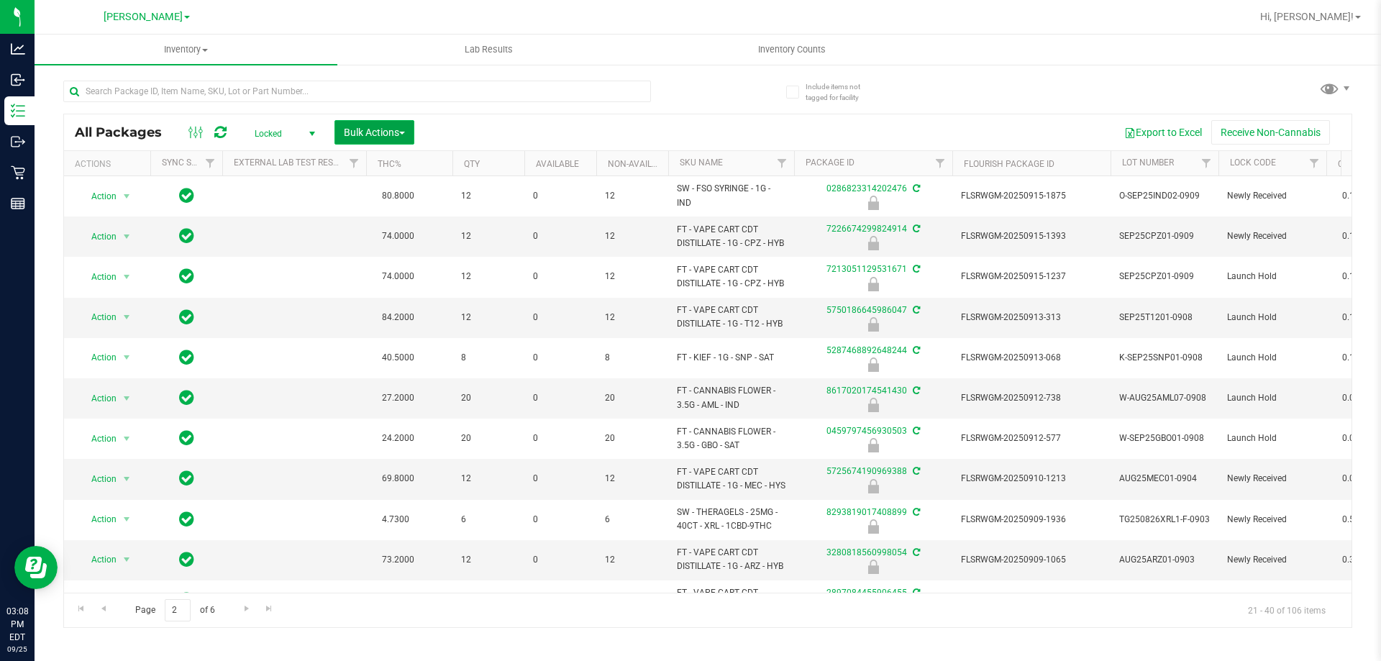
click at [381, 134] on span "Bulk Actions" at bounding box center [374, 133] width 61 height 12
click at [377, 125] on button "Bulk Actions" at bounding box center [374, 132] width 80 height 24
click at [373, 127] on span "Bulk Actions" at bounding box center [374, 133] width 61 height 12
click at [391, 263] on div "Lock/Unlock packages" at bounding box center [402, 272] width 118 height 23
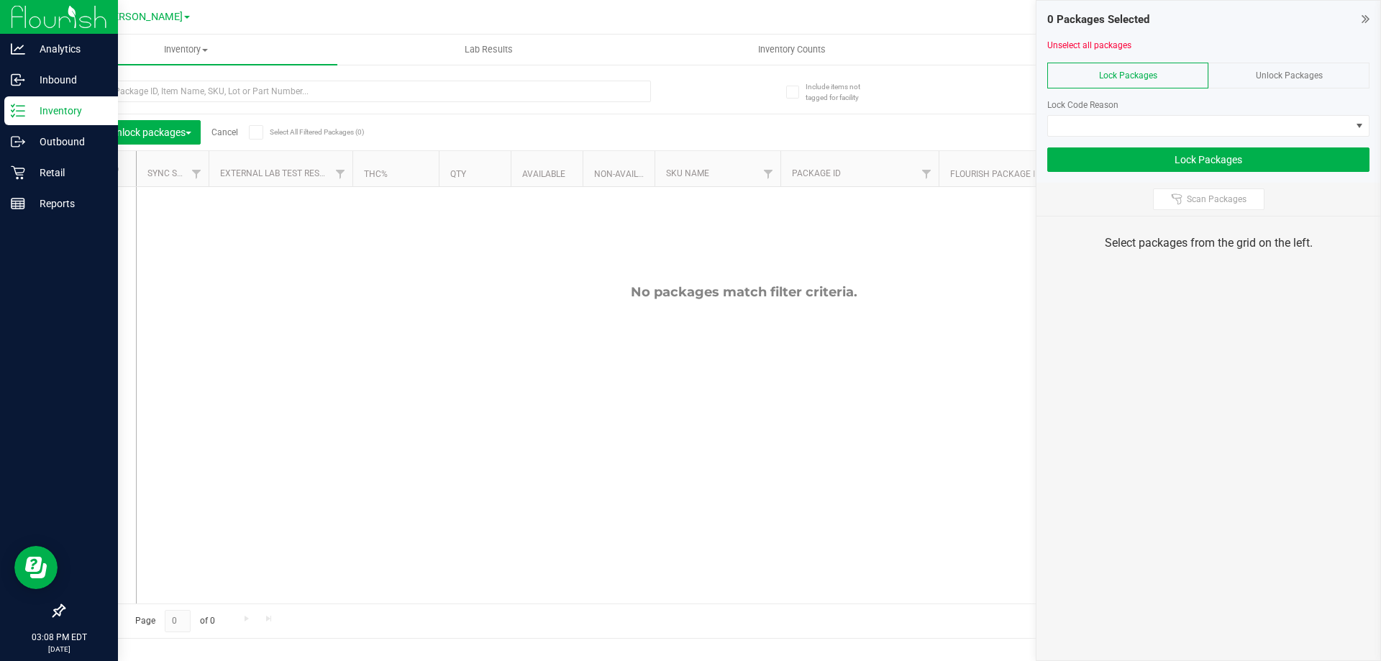
click at [29, 110] on p "Inventory" at bounding box center [68, 110] width 86 height 17
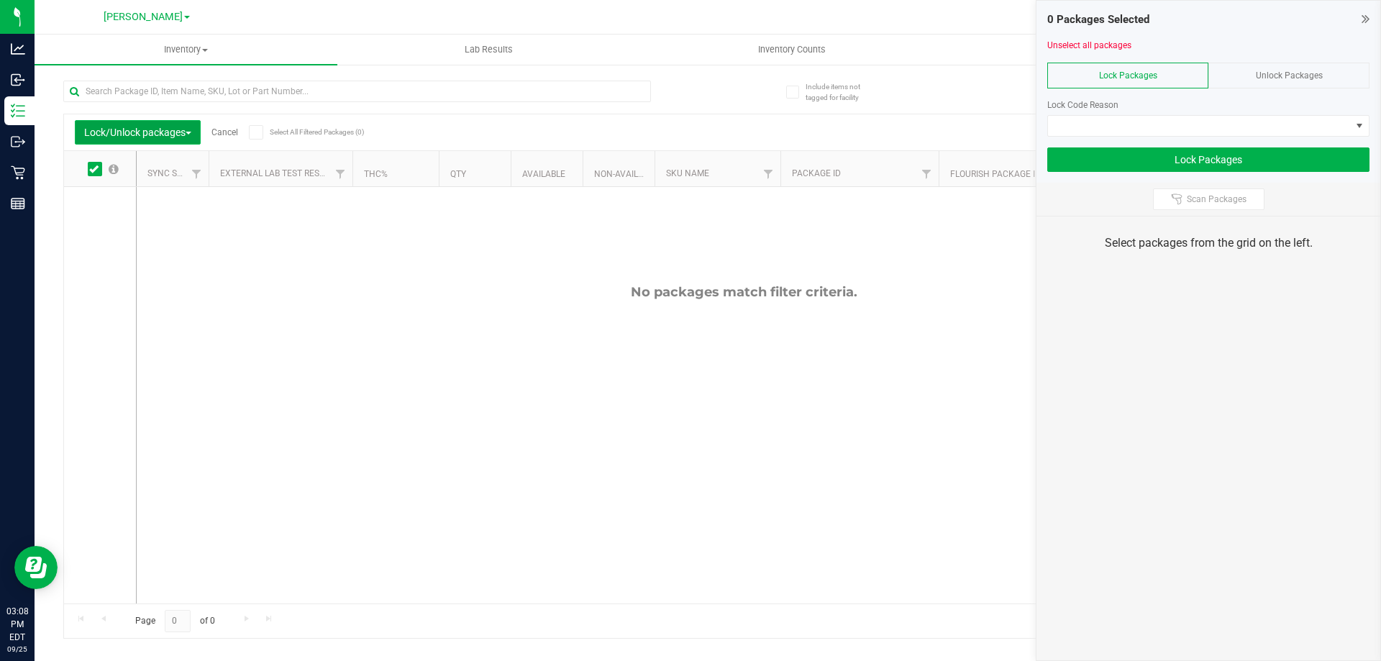
click at [170, 136] on span "Lock/Unlock packages" at bounding box center [137, 133] width 107 height 12
click at [181, 138] on button "Lock/Unlock packages" at bounding box center [138, 132] width 126 height 24
click at [1365, 12] on icon at bounding box center [1366, 19] width 8 height 14
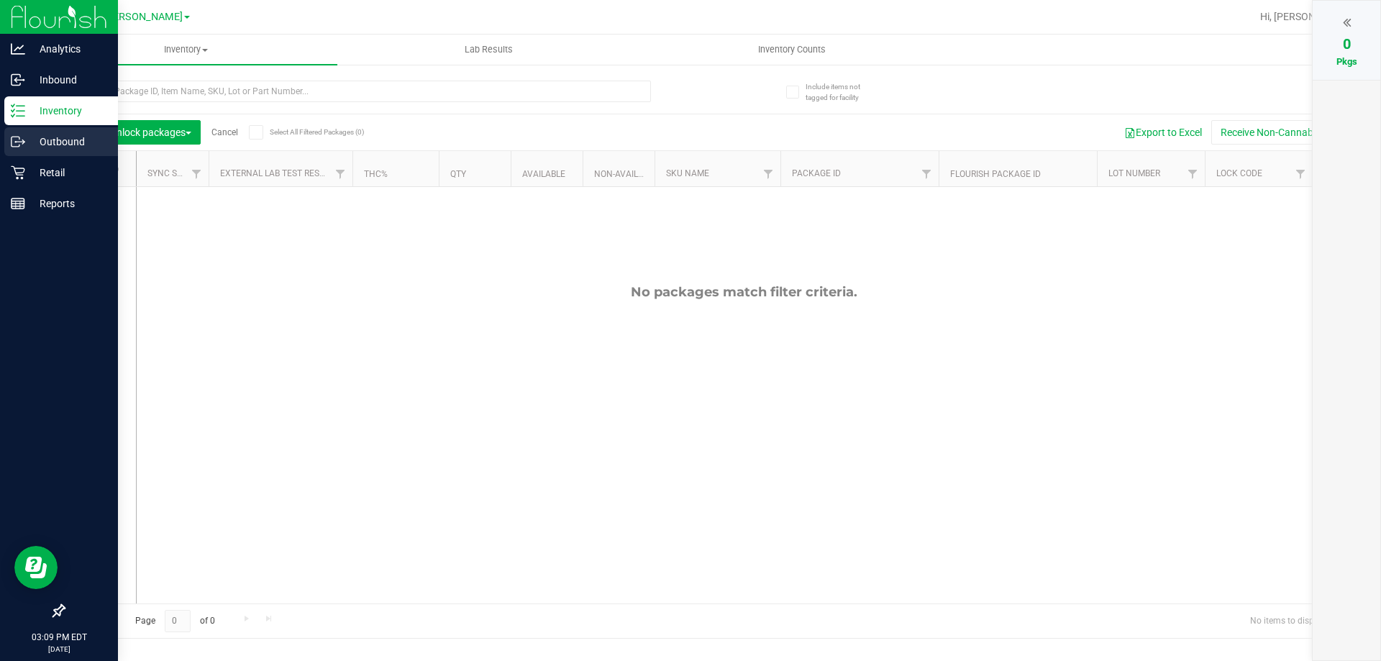
click at [70, 144] on p "Outbound" at bounding box center [68, 141] width 86 height 17
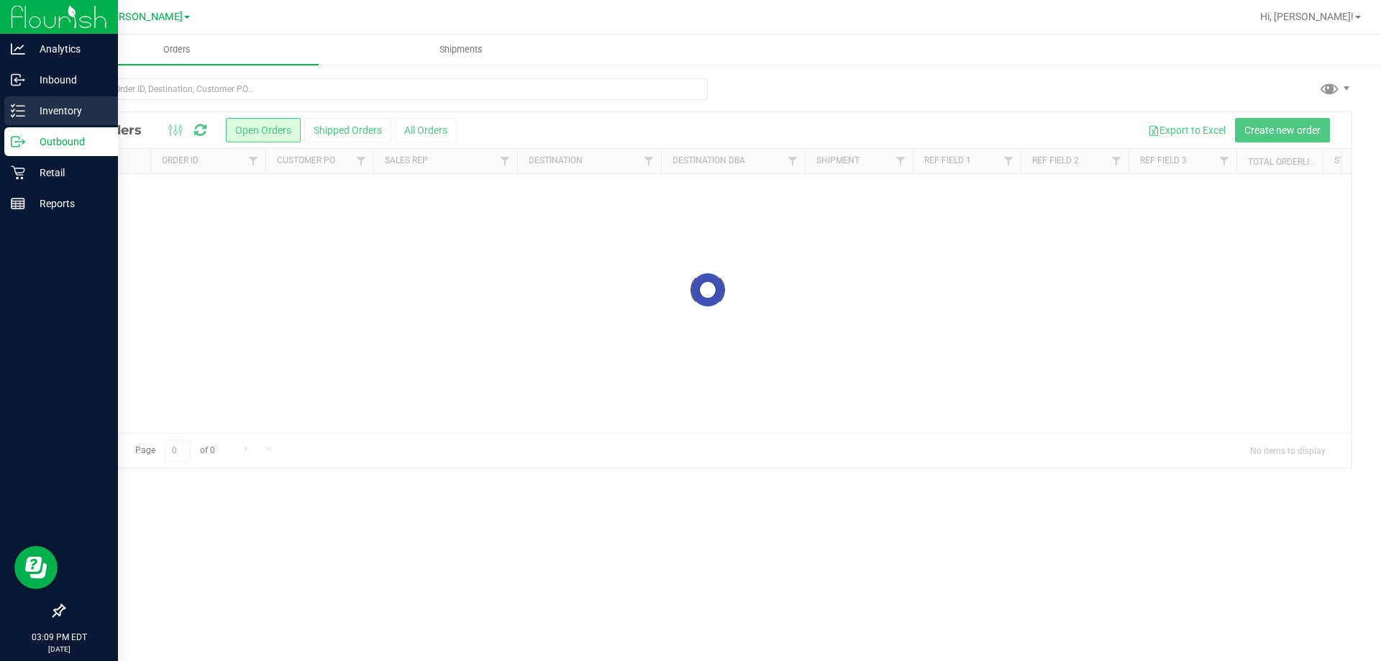
click at [70, 118] on p "Inventory" at bounding box center [68, 110] width 86 height 17
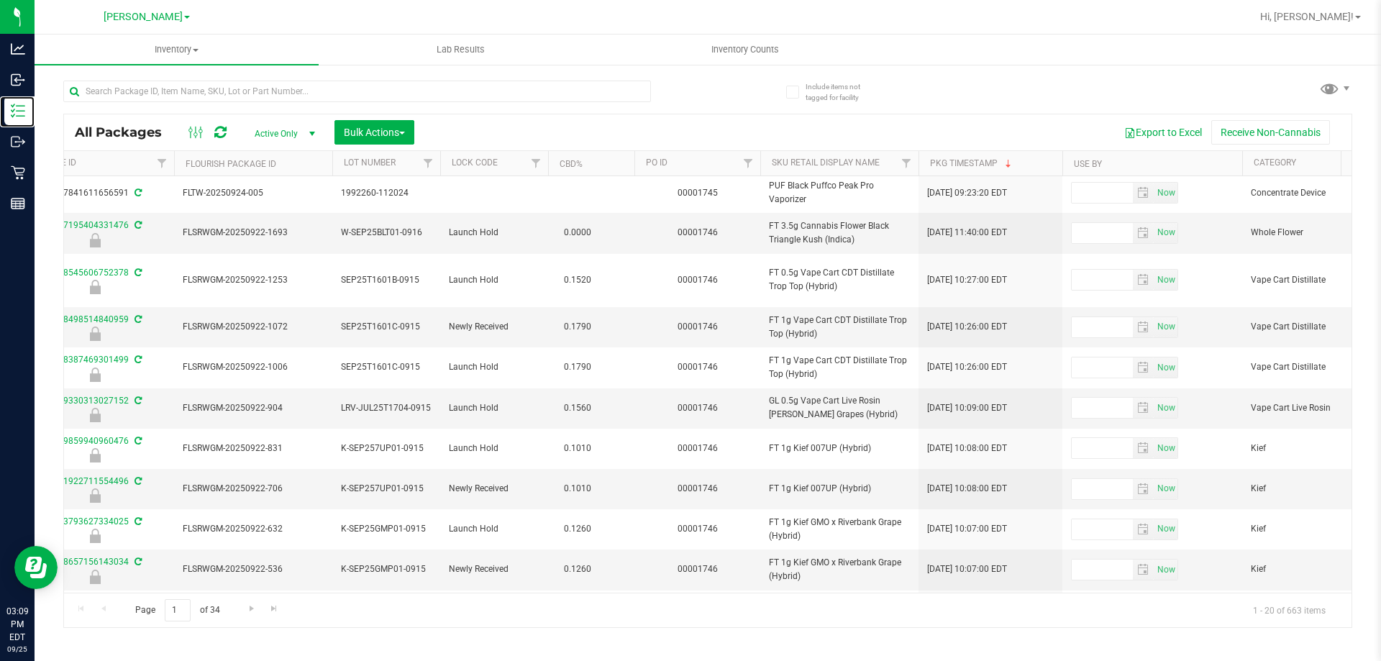
scroll to position [0, 778]
click at [753, 161] on span "Filter" at bounding box center [748, 164] width 12 height 12
type input "1746"
click at [796, 220] on button "Filter" at bounding box center [779, 233] width 69 height 32
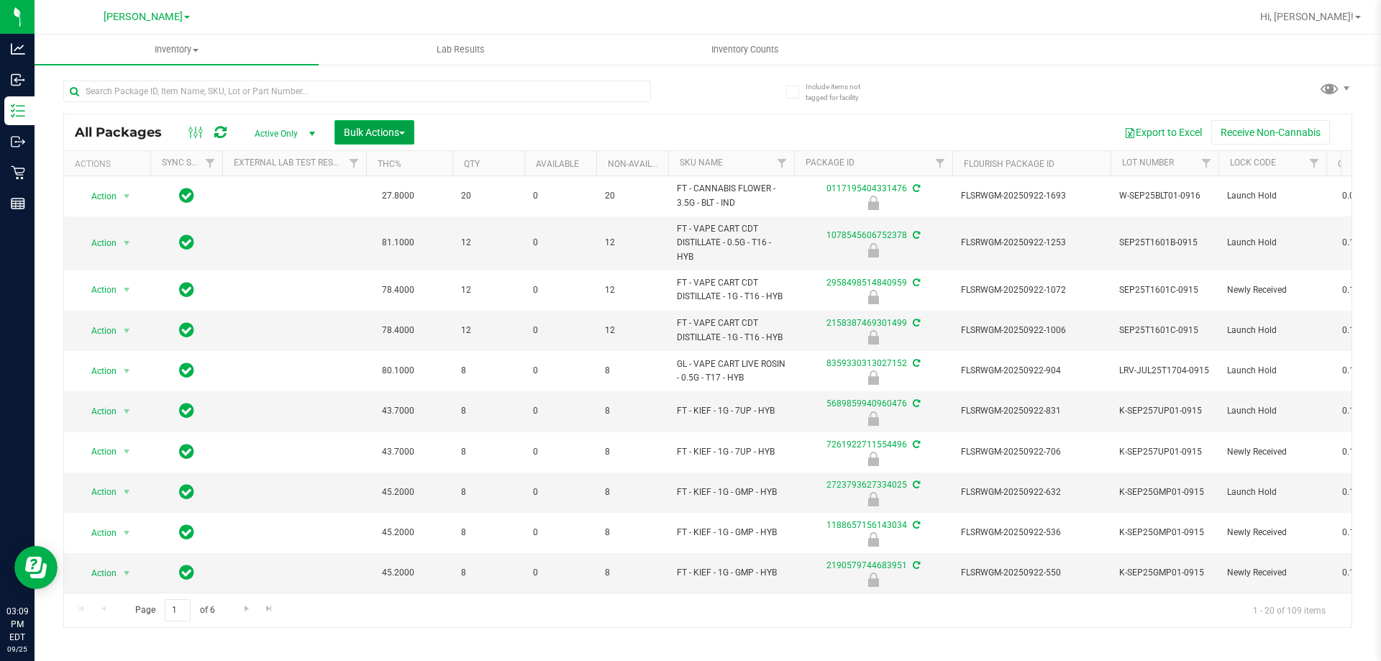
click at [373, 135] on span "Bulk Actions" at bounding box center [374, 133] width 61 height 12
click at [394, 268] on span "Lock/Unlock packages" at bounding box center [392, 271] width 99 height 12
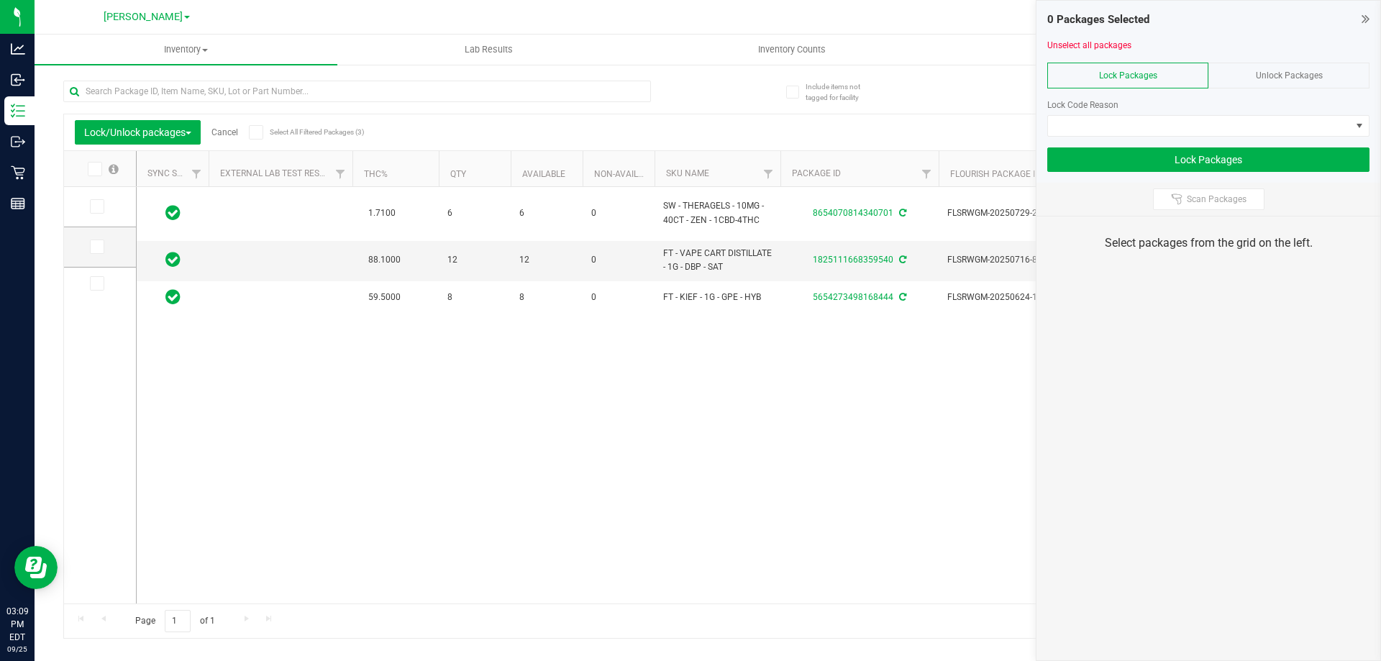
click at [98, 169] on icon at bounding box center [93, 169] width 9 height 0
click at [0, 0] on input "checkbox" at bounding box center [0, 0] width 0 height 0
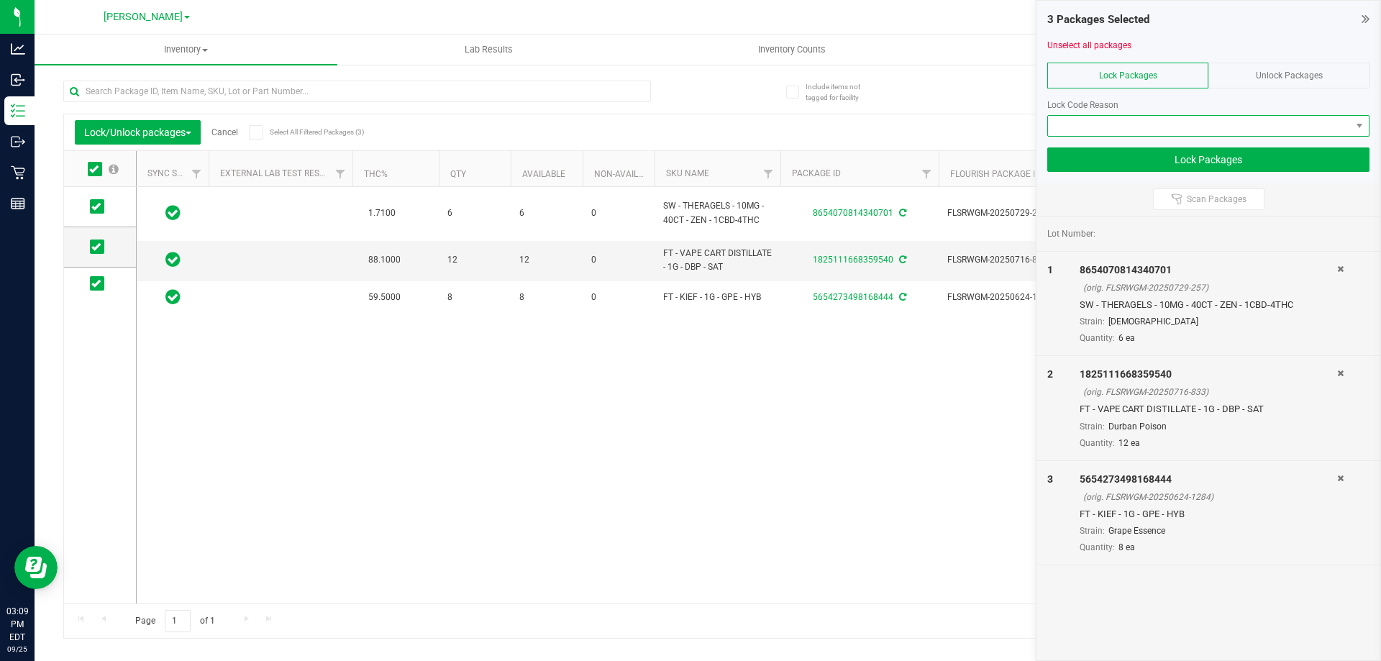
click at [1141, 127] on span at bounding box center [1199, 126] width 303 height 20
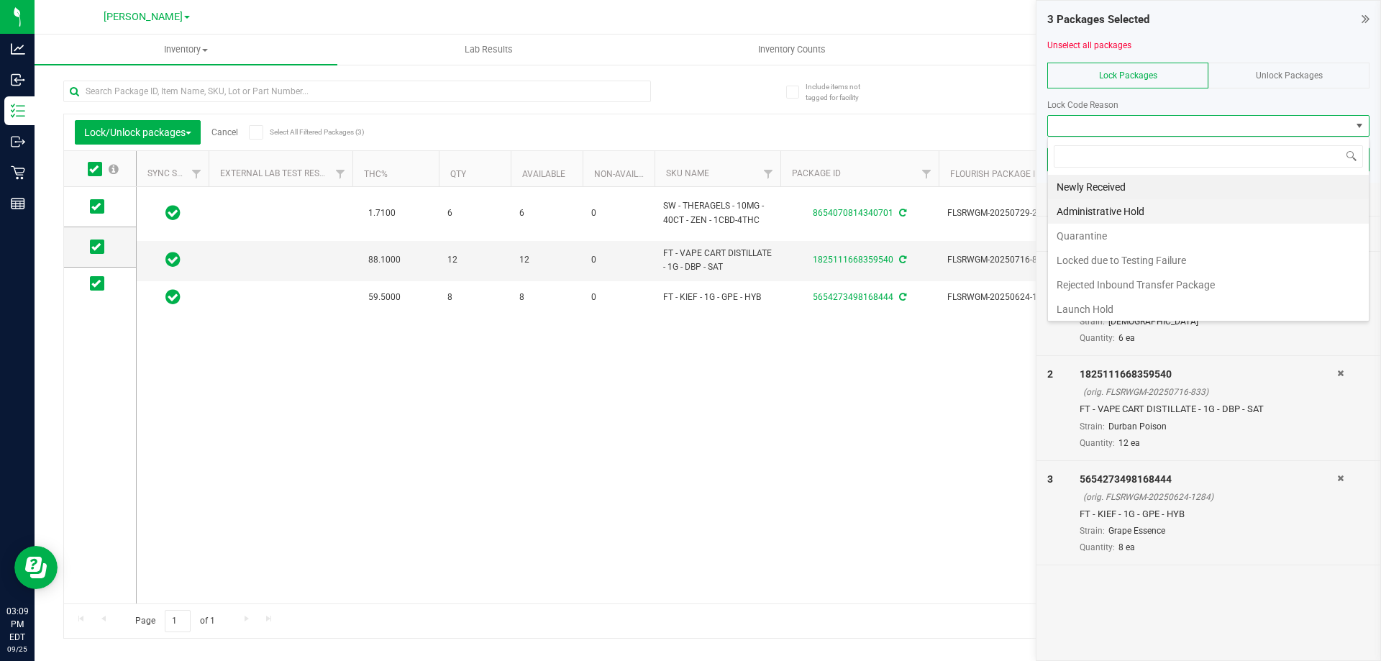
scroll to position [22, 322]
click at [1121, 304] on li "Launch Hold" at bounding box center [1208, 309] width 321 height 24
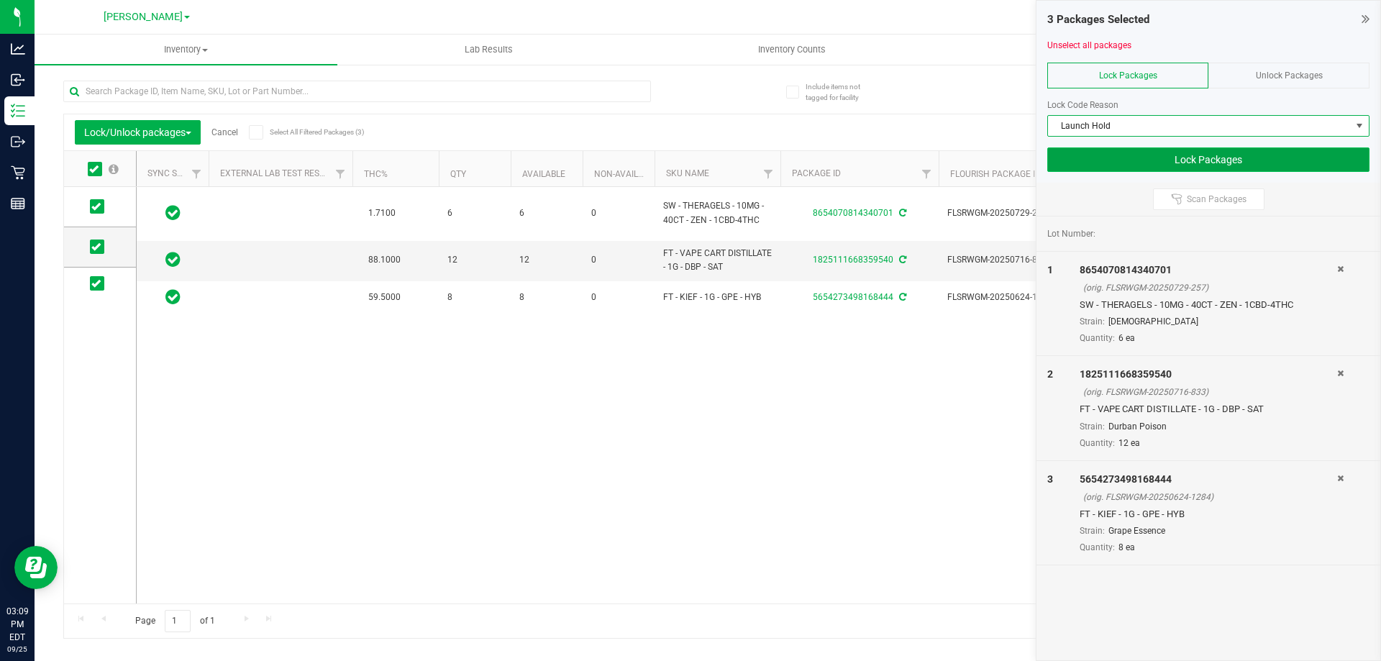
click at [1216, 163] on button "Lock Packages" at bounding box center [1208, 159] width 322 height 24
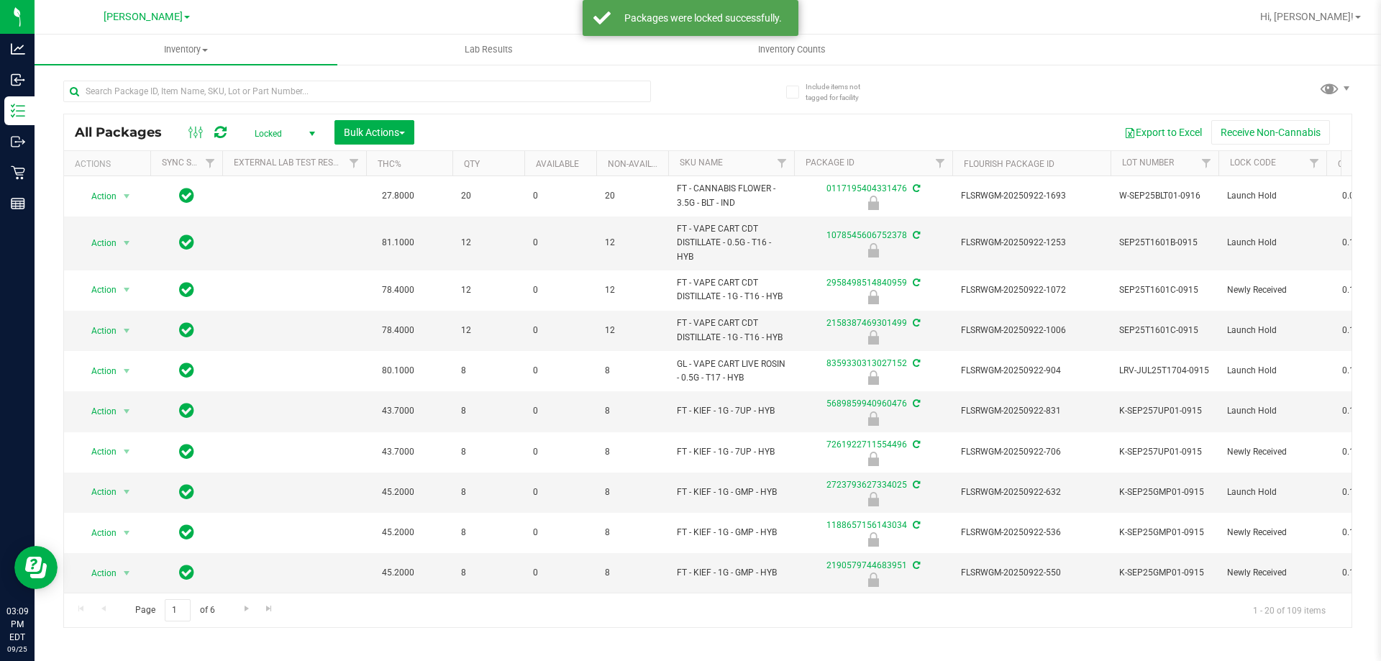
click at [286, 129] on span "Locked" at bounding box center [281, 134] width 79 height 20
click at [284, 216] on li "All" at bounding box center [281, 221] width 78 height 22
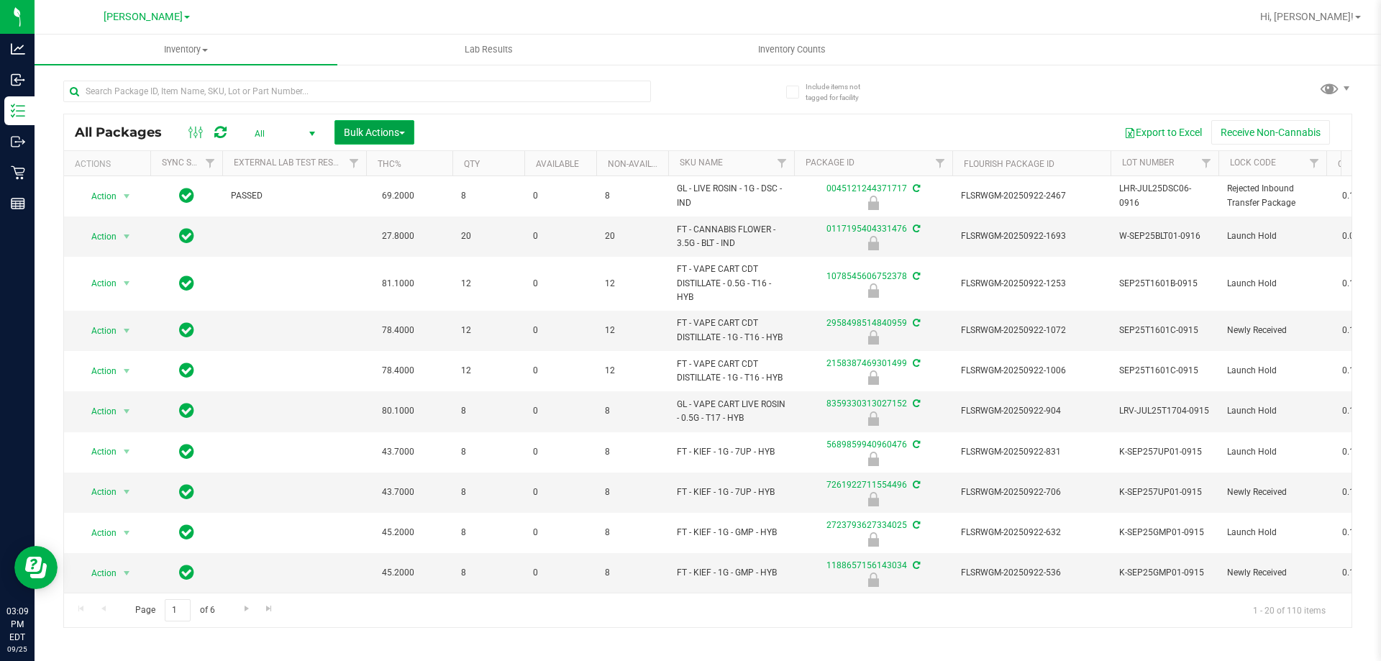
click at [389, 125] on button "Bulk Actions" at bounding box center [374, 132] width 80 height 24
click at [399, 264] on div "Lock/Unlock packages" at bounding box center [402, 272] width 118 height 23
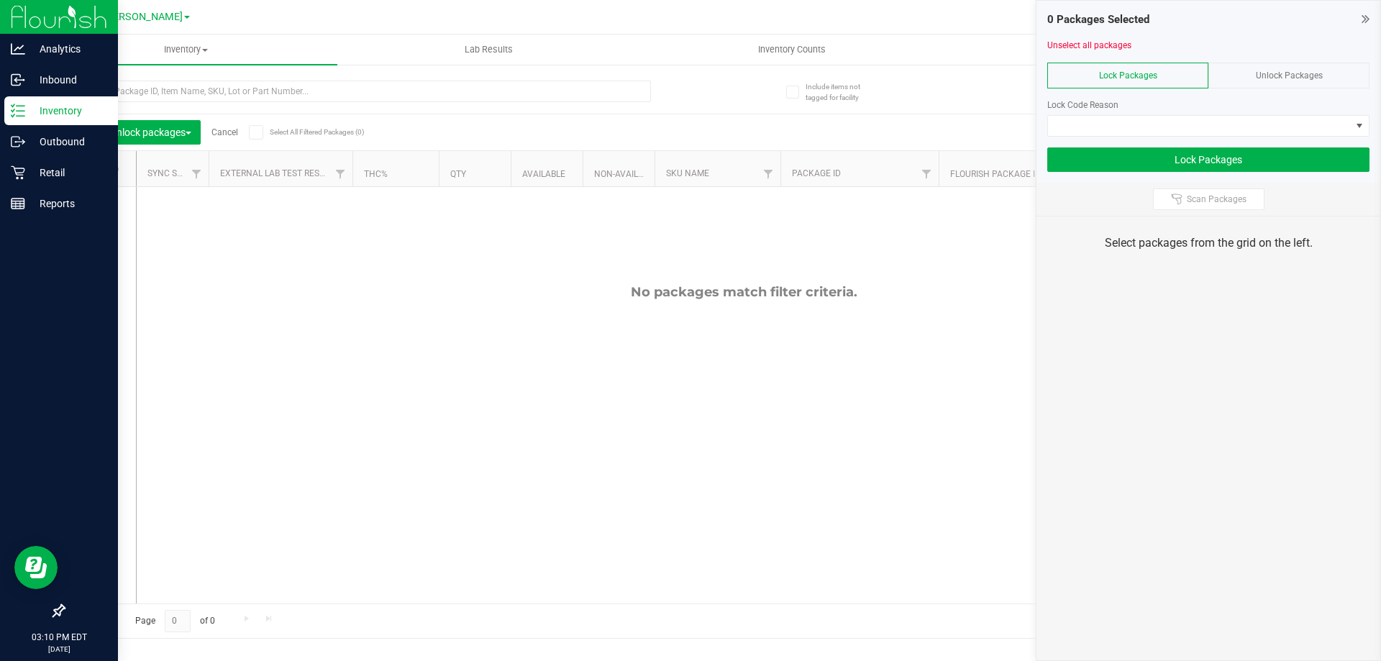
click at [23, 109] on icon at bounding box center [18, 111] width 14 height 14
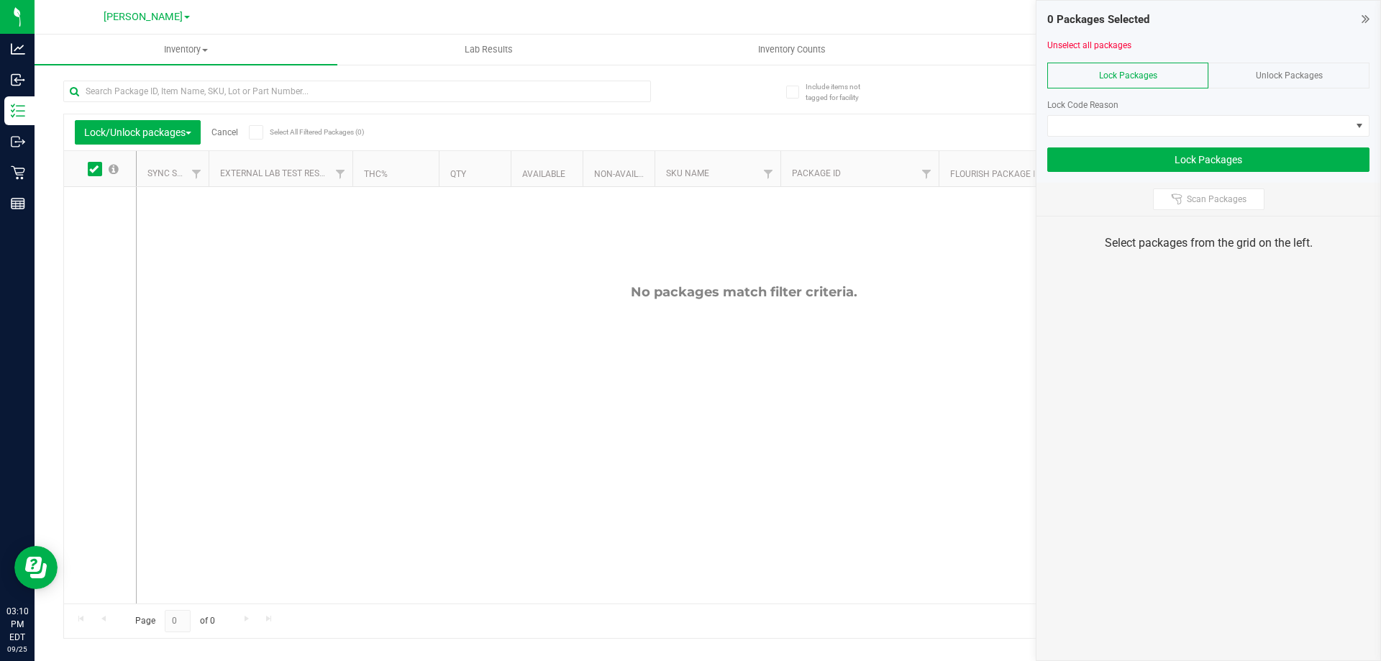
click at [1365, 16] on icon at bounding box center [1366, 19] width 8 height 14
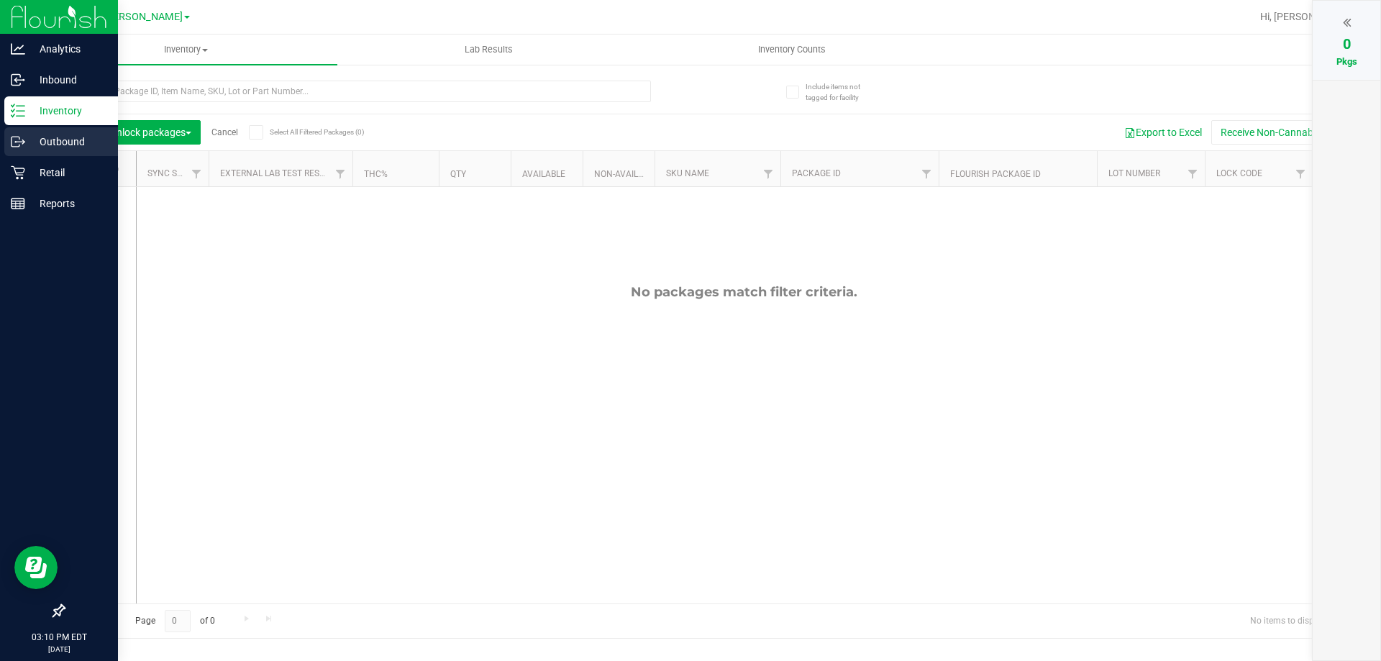
click at [24, 145] on icon at bounding box center [18, 142] width 14 height 14
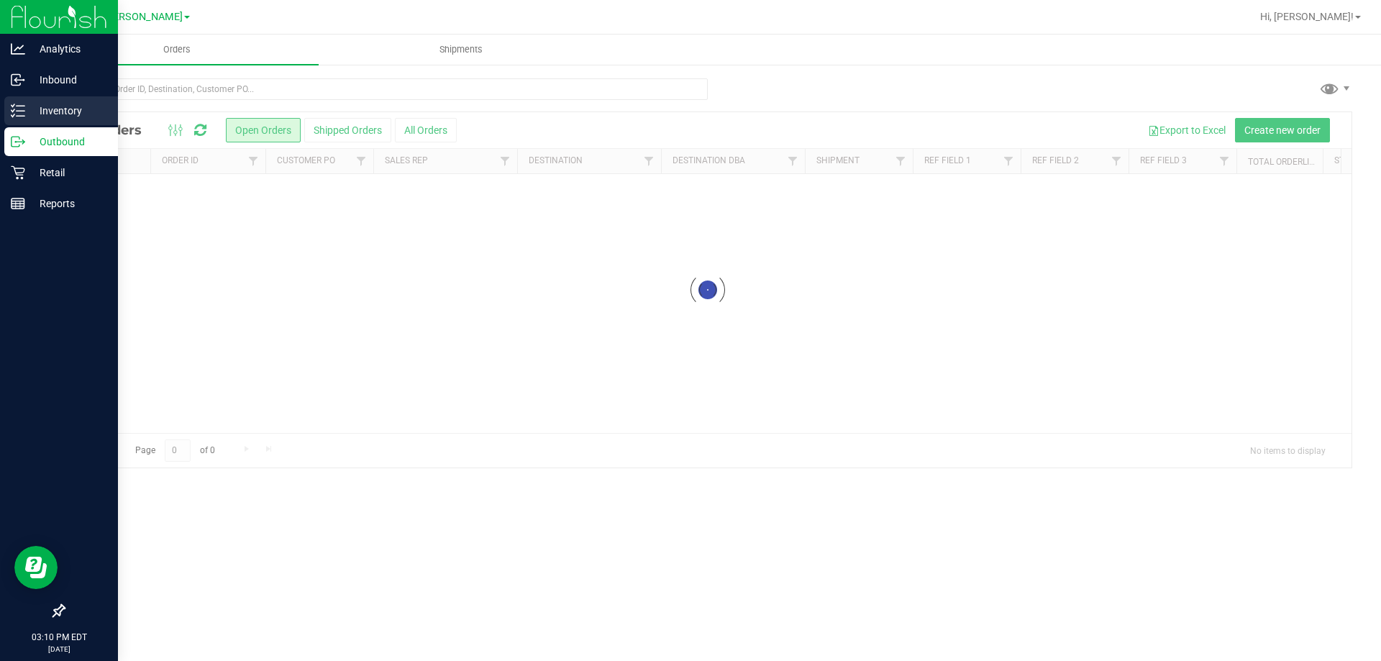
click at [59, 102] on p "Inventory" at bounding box center [68, 110] width 86 height 17
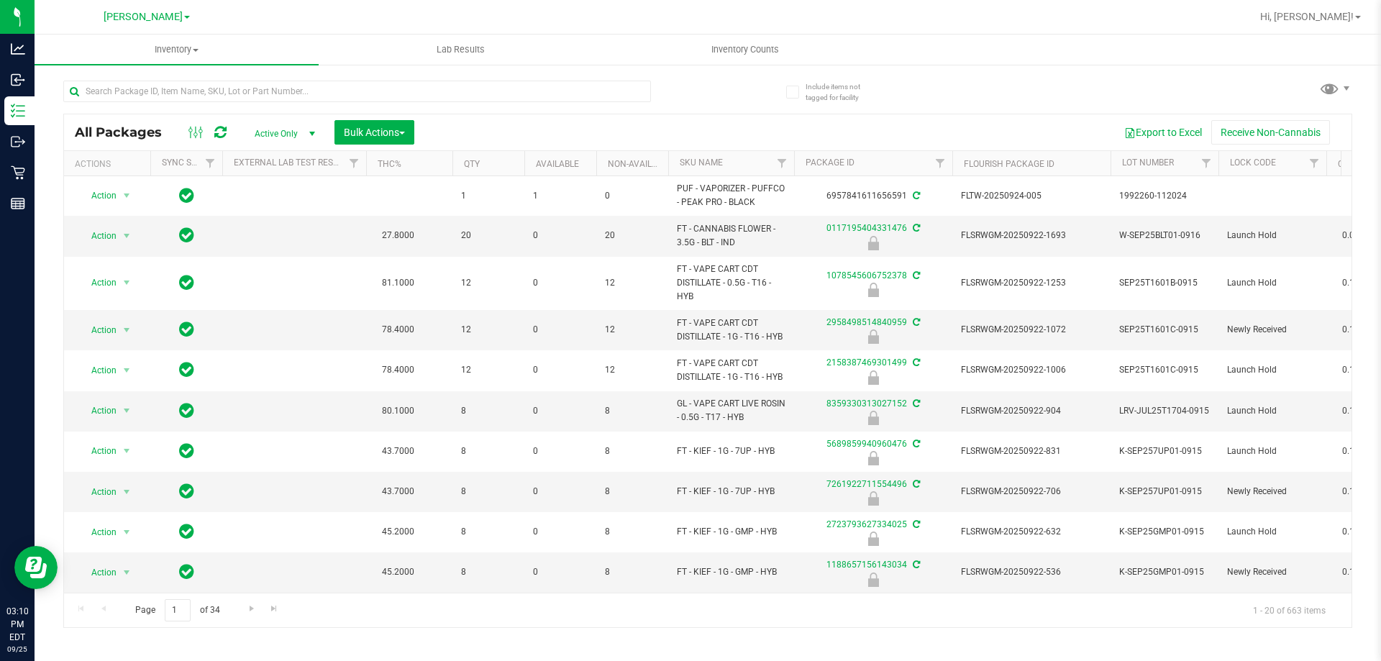
click at [739, 165] on th "SKU Name" at bounding box center [731, 163] width 126 height 25
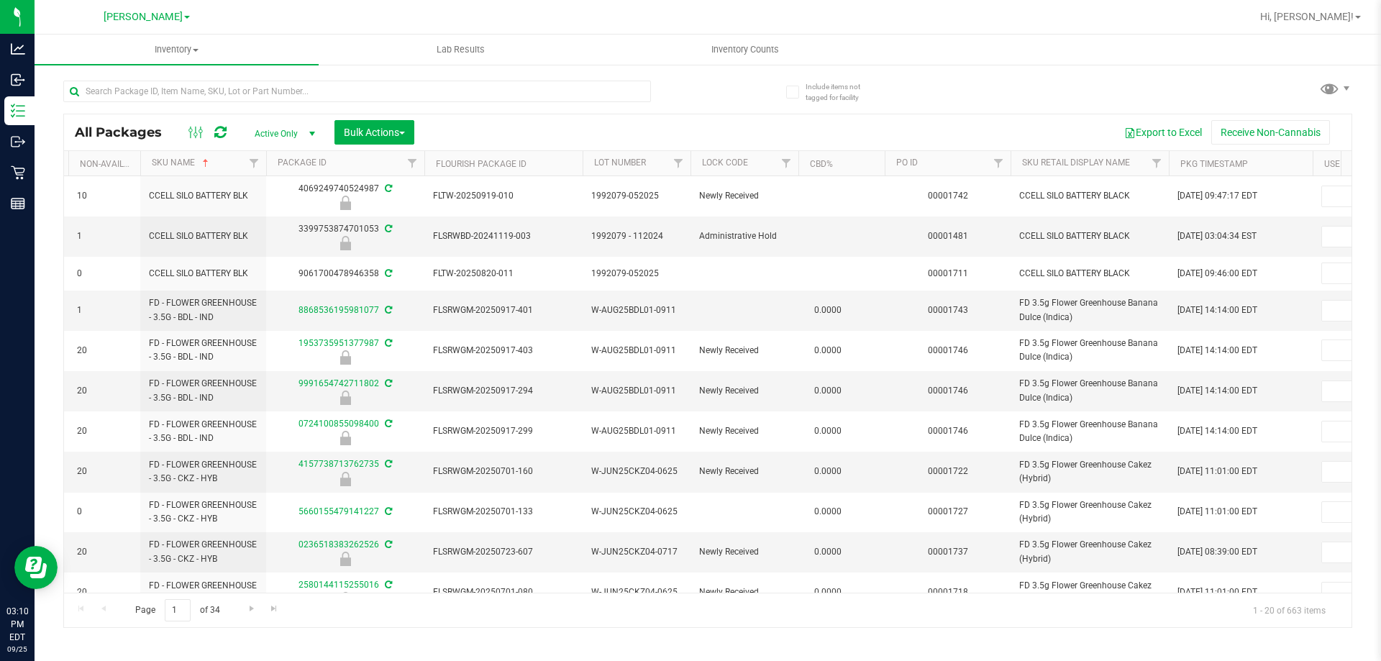
scroll to position [0, 522]
click at [1004, 168] on span "Filter" at bounding box center [1005, 164] width 12 height 12
type input "1746"
click at [1029, 219] on button "Filter" at bounding box center [1036, 233] width 69 height 32
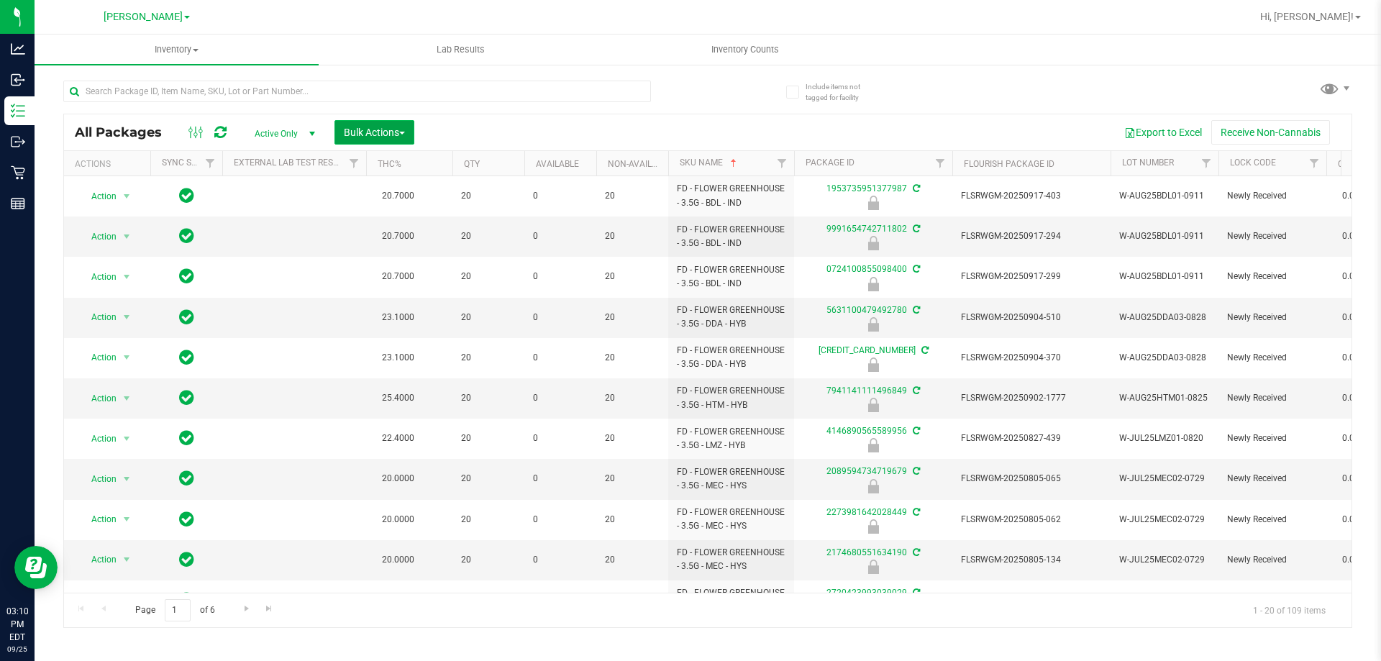
click at [360, 130] on span "Bulk Actions" at bounding box center [374, 133] width 61 height 12
click at [383, 277] on div "Lock/Unlock packages" at bounding box center [402, 272] width 118 height 23
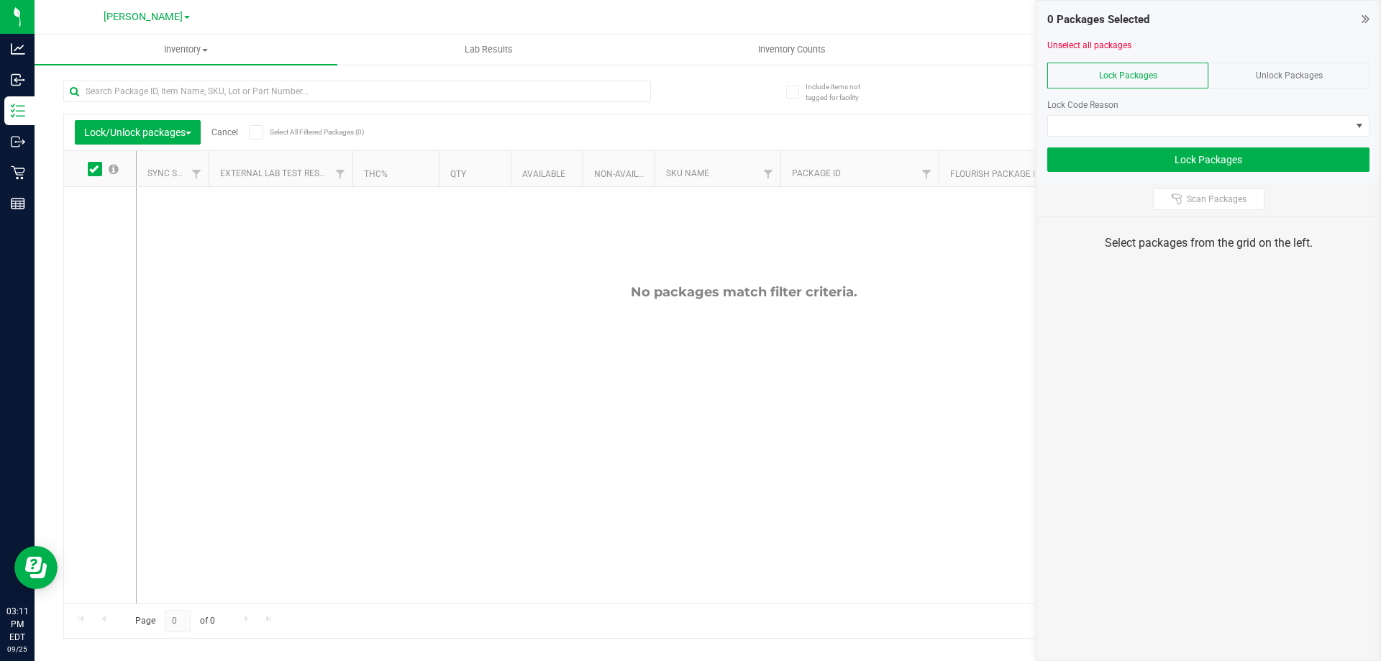
click at [1295, 76] on span "Unlock Packages" at bounding box center [1289, 75] width 67 height 10
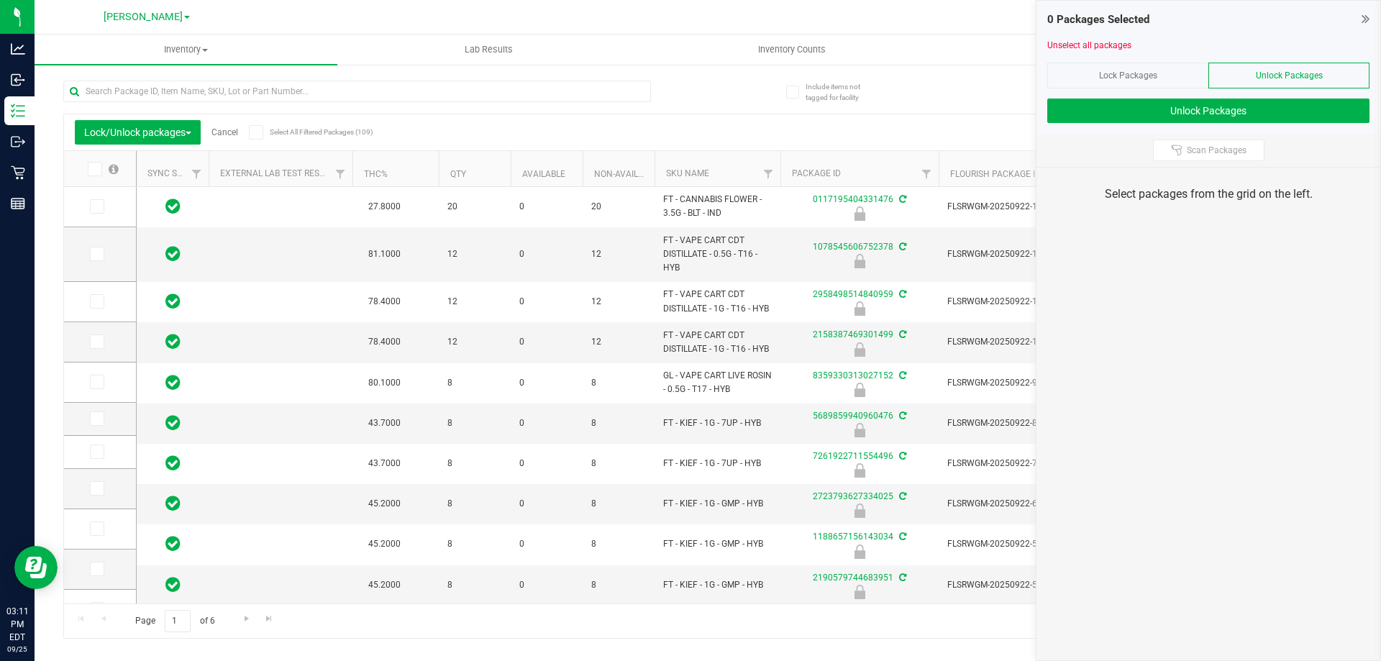
click at [91, 169] on icon at bounding box center [93, 169] width 9 height 0
click at [0, 0] on input "checkbox" at bounding box center [0, 0] width 0 height 0
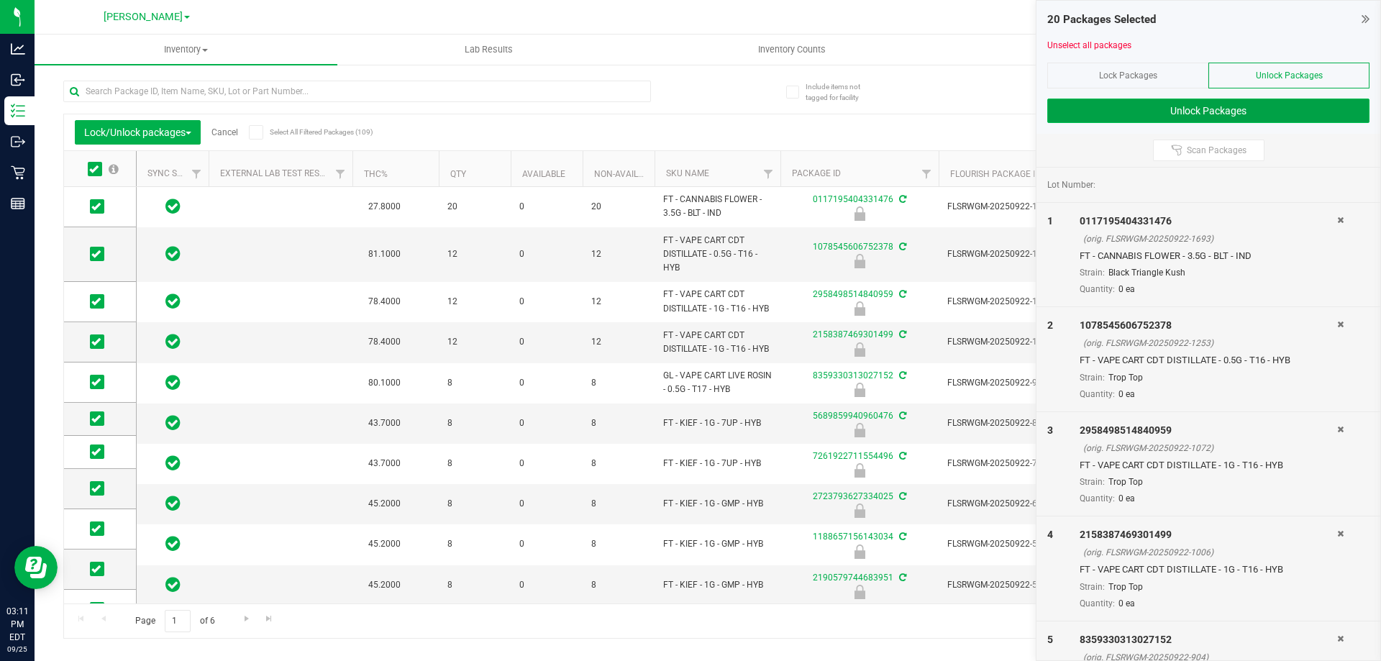
click at [1168, 114] on button "Unlock Packages" at bounding box center [1208, 111] width 322 height 24
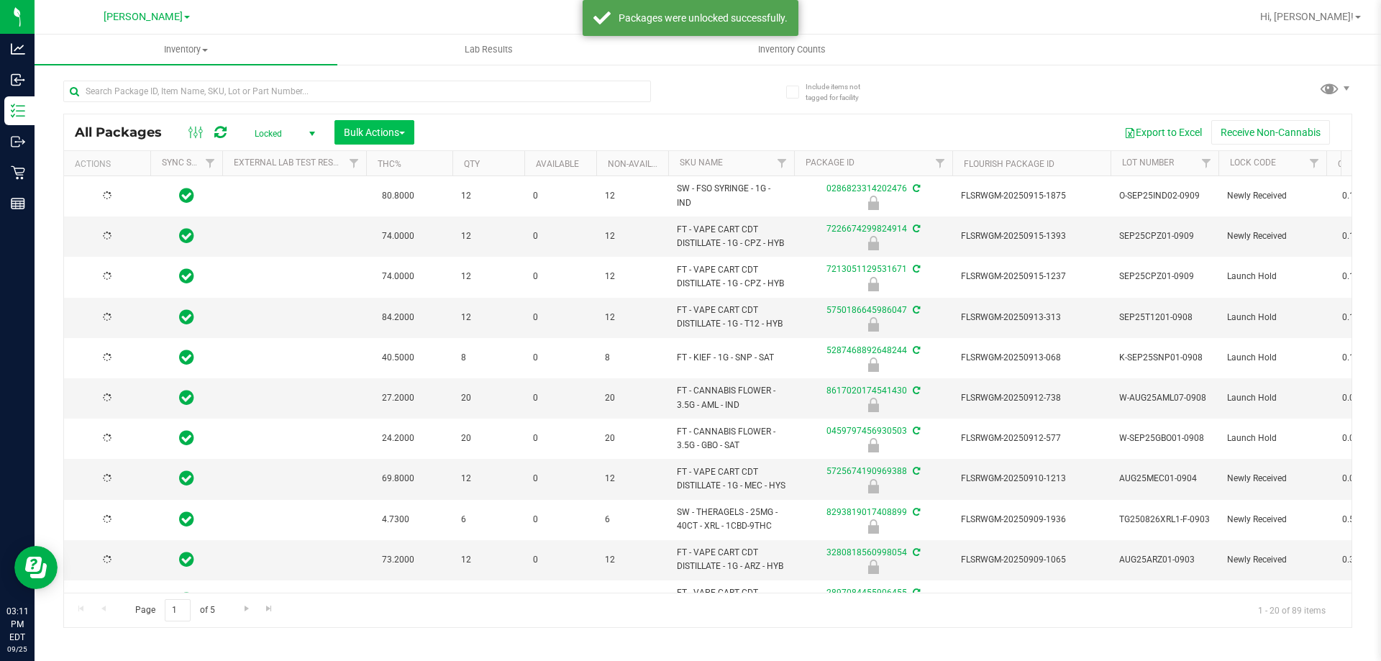
type input "2026-01-27"
type input "2026-03-03"
click at [373, 132] on span "Bulk Actions" at bounding box center [374, 133] width 61 height 12
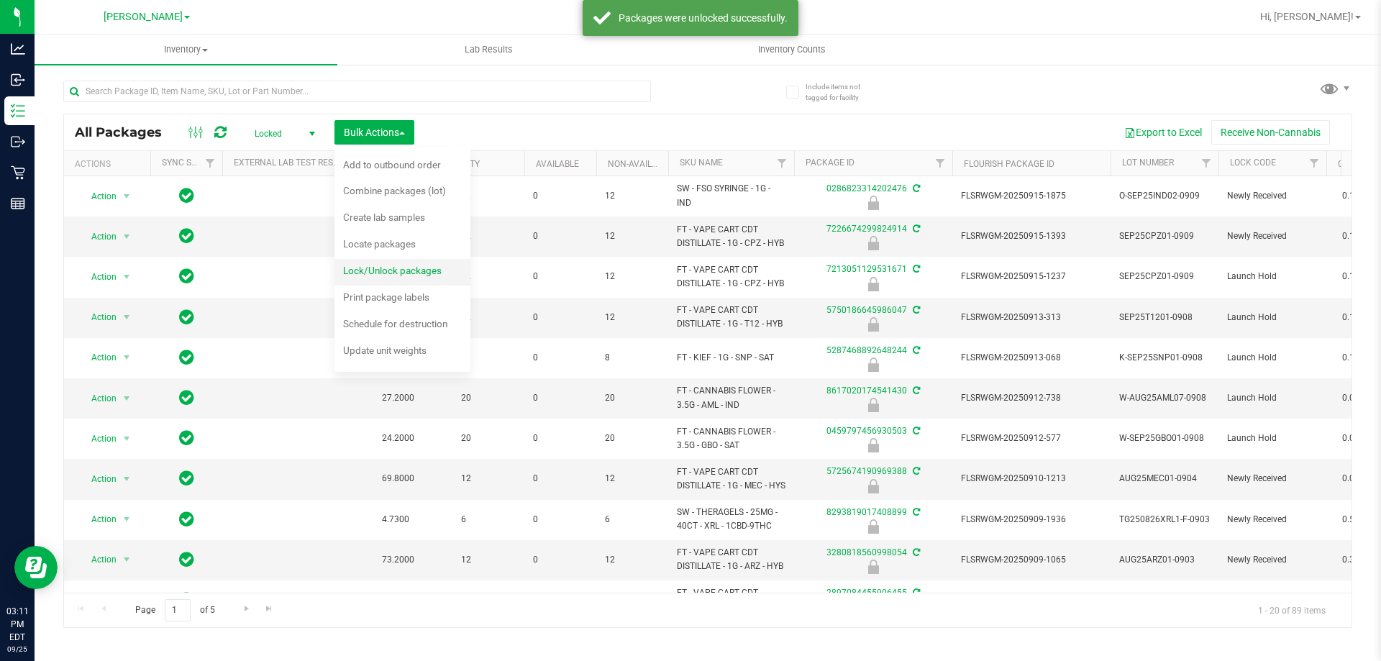
click at [368, 276] on span "Lock/Unlock packages" at bounding box center [392, 271] width 99 height 12
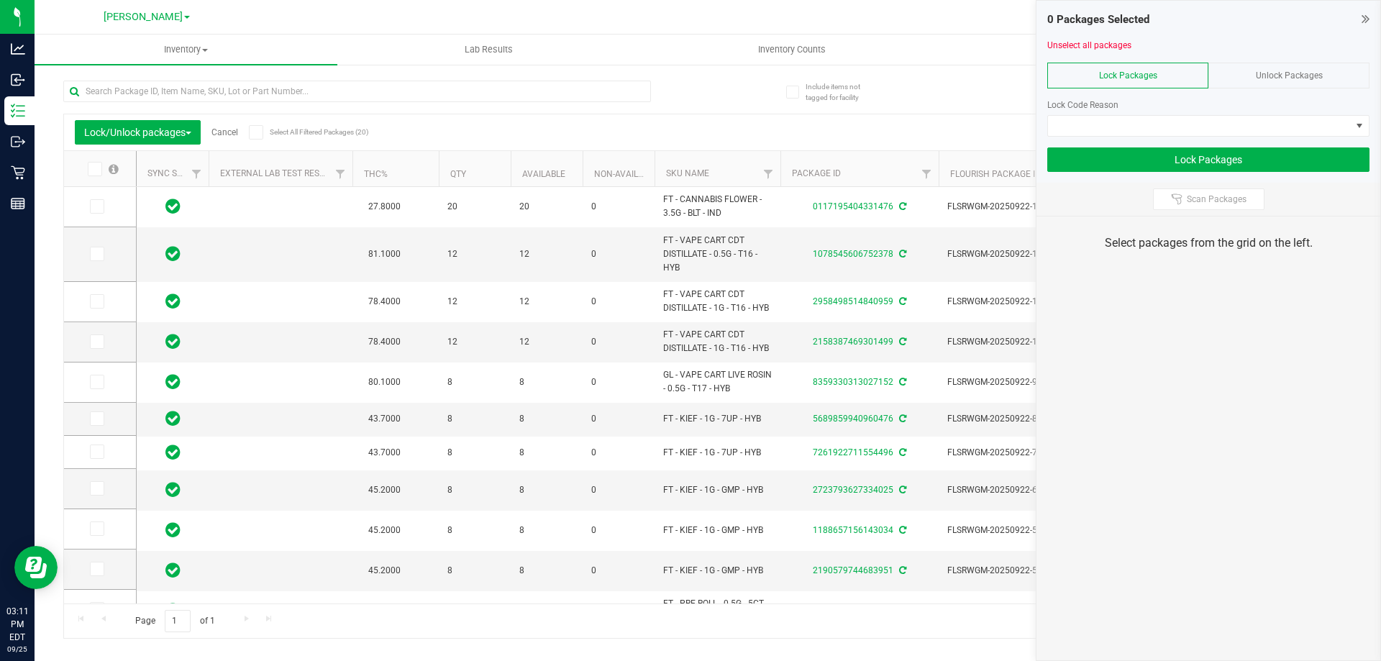
click at [91, 169] on icon at bounding box center [93, 169] width 9 height 0
click at [0, 0] on input "checkbox" at bounding box center [0, 0] width 0 height 0
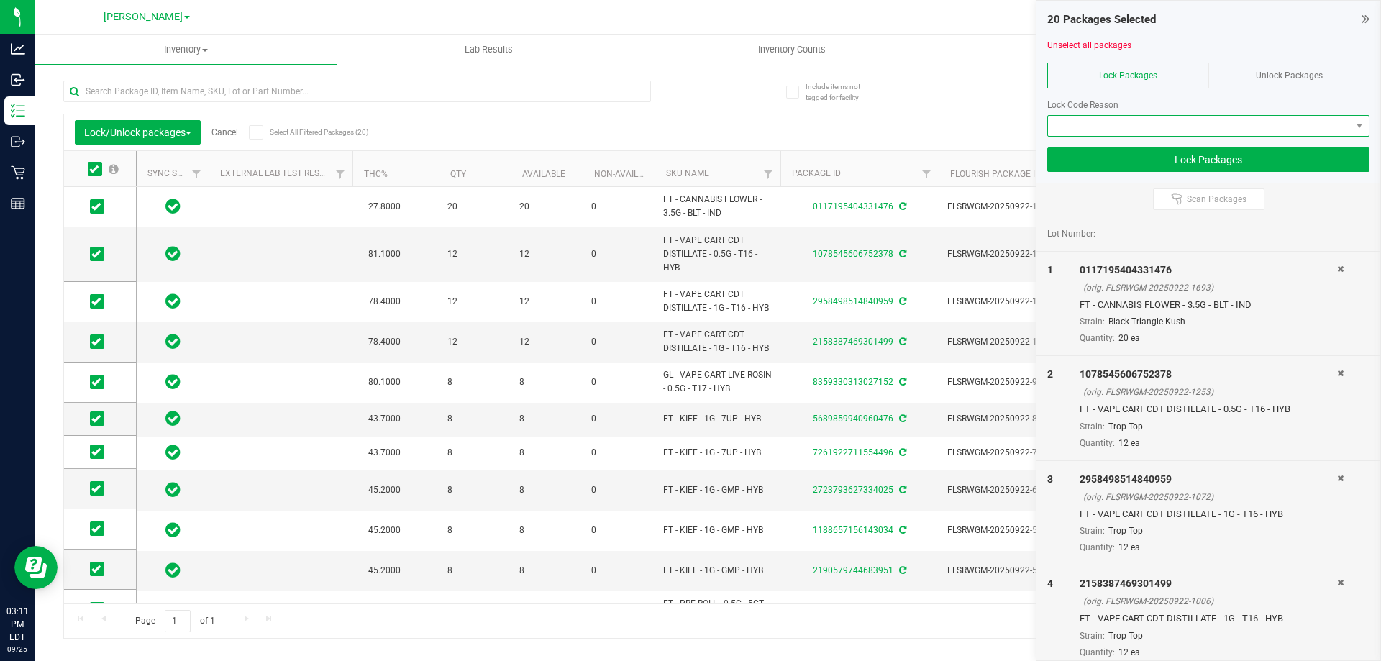
click at [1175, 122] on span at bounding box center [1199, 126] width 303 height 20
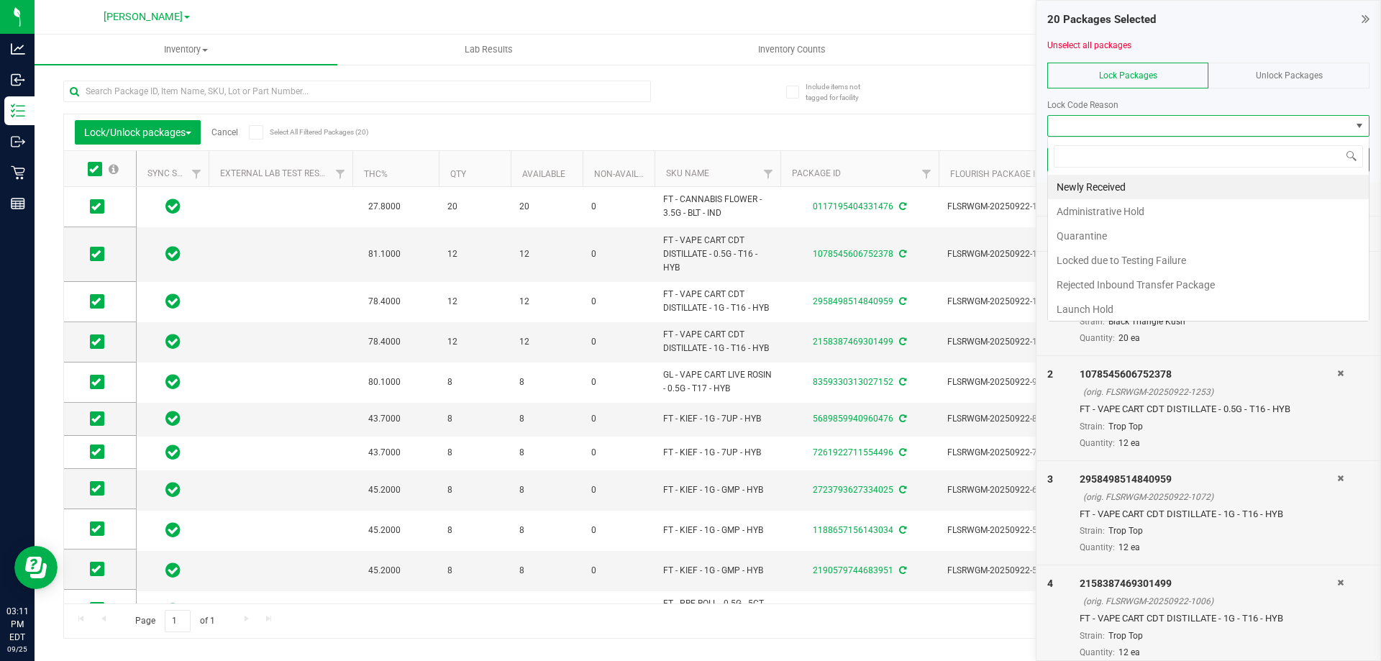
scroll to position [22, 322]
click at [1155, 308] on li "Launch Hold" at bounding box center [1208, 309] width 321 height 24
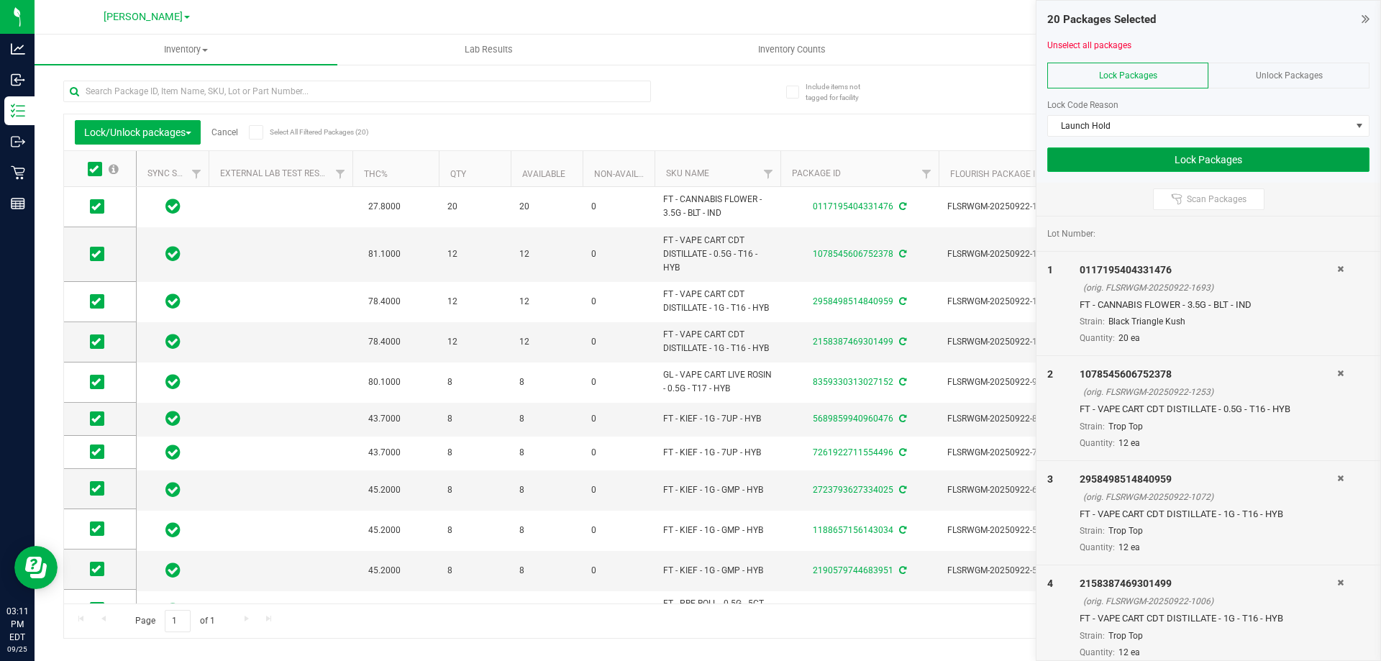
click at [1224, 152] on button "Lock Packages" at bounding box center [1208, 159] width 322 height 24
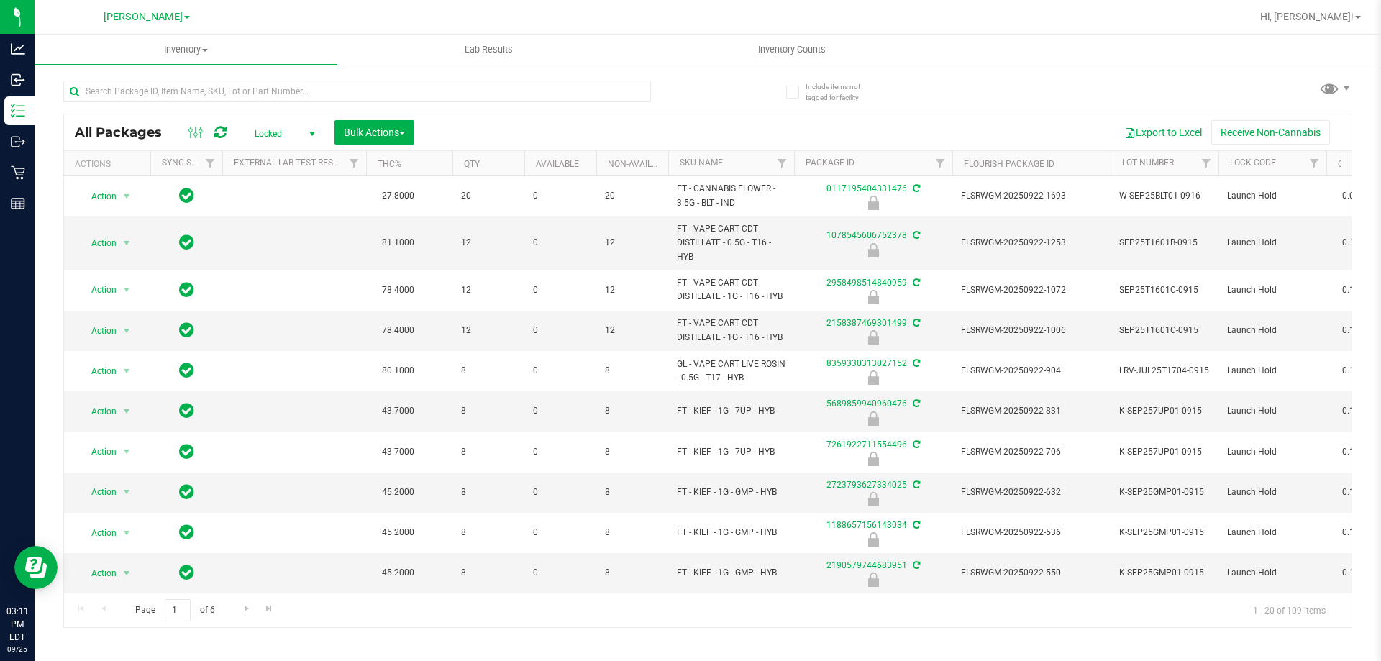
click at [302, 132] on span "Locked" at bounding box center [281, 134] width 79 height 20
click at [287, 228] on li "All" at bounding box center [281, 221] width 78 height 22
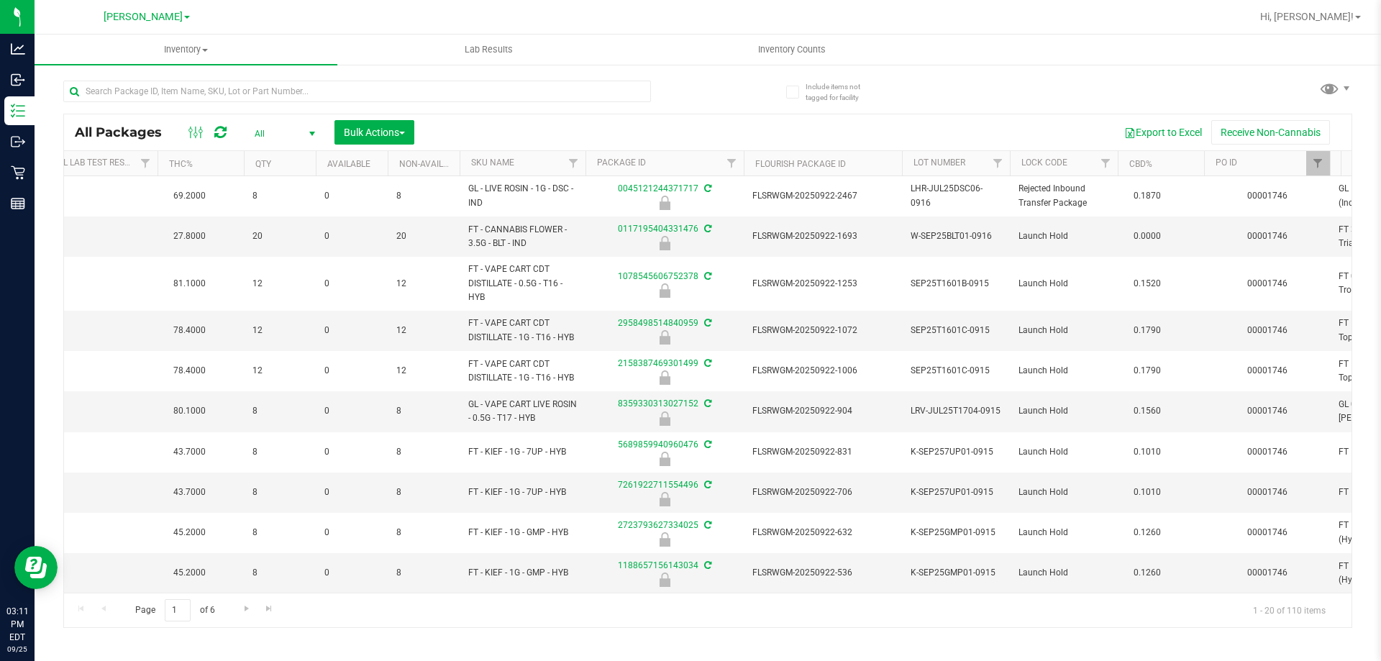
scroll to position [0, 227]
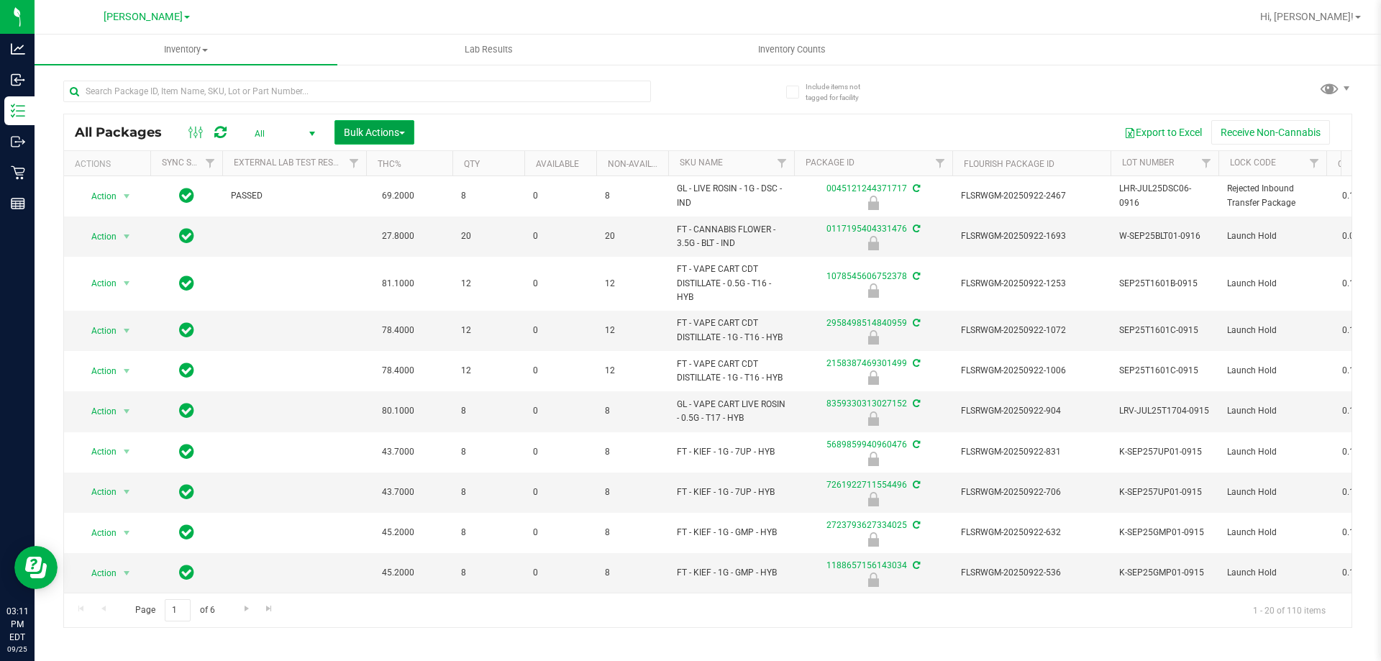
click at [405, 129] on span "Bulk Actions" at bounding box center [374, 133] width 61 height 12
click at [414, 278] on div "Lock/Unlock packages" at bounding box center [402, 272] width 118 height 23
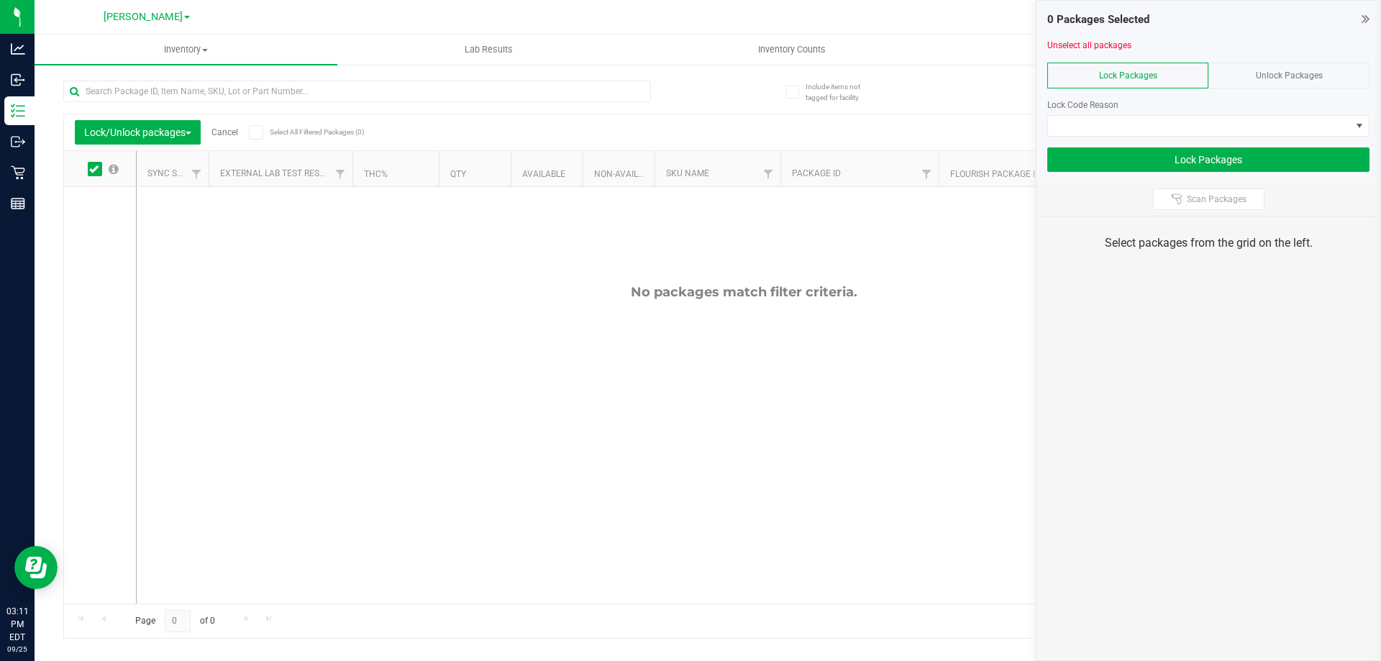
click at [1252, 73] on div "Unlock Packages" at bounding box center [1288, 76] width 161 height 26
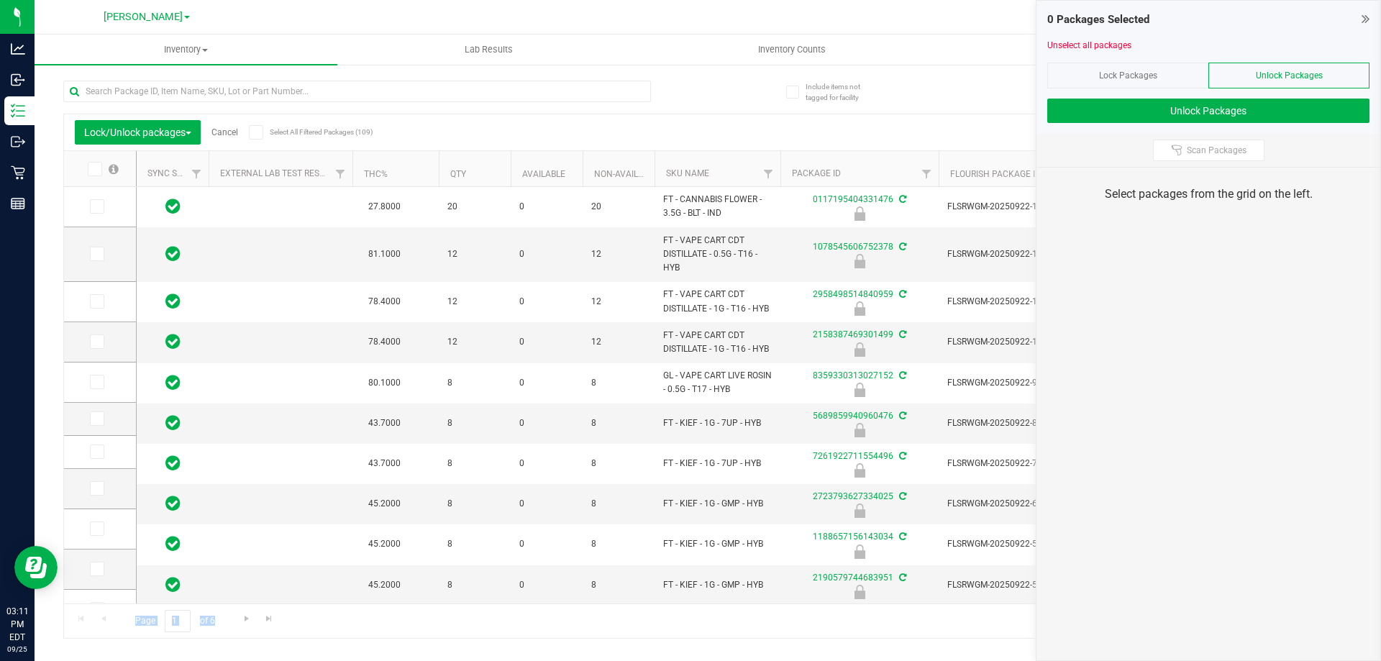
scroll to position [70, 0]
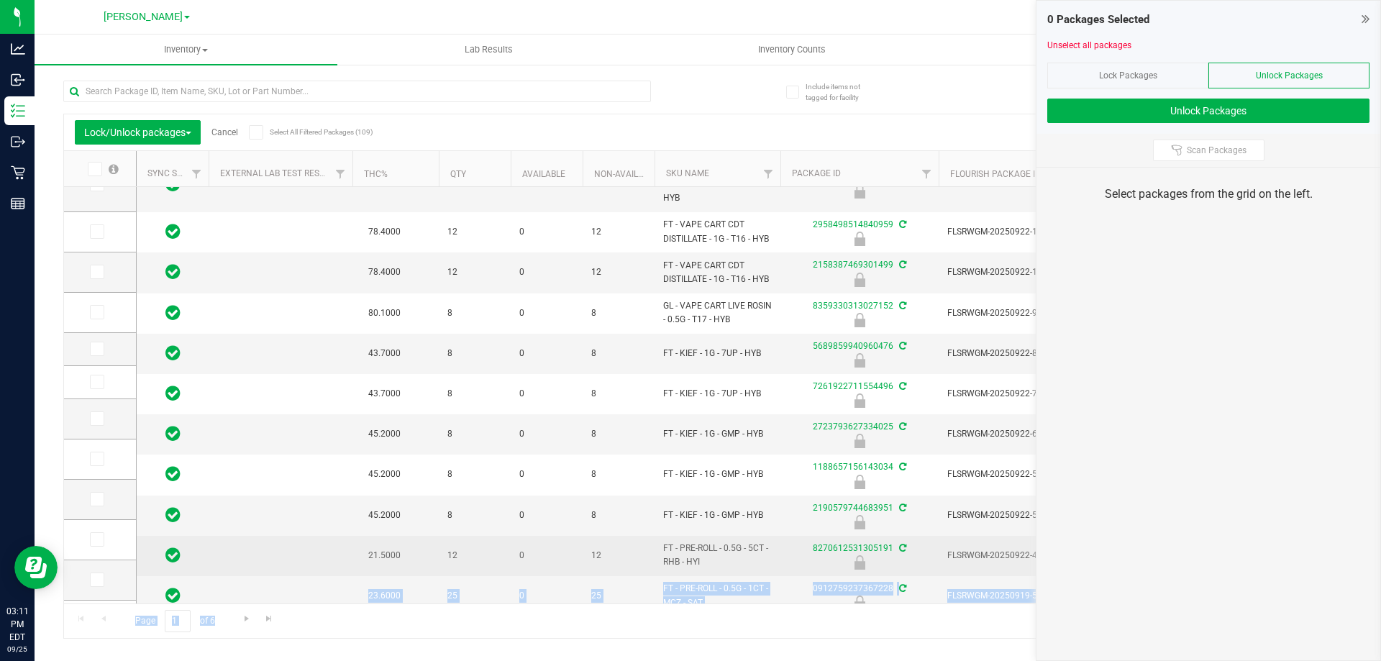
drag, startPoint x: 232, startPoint y: 603, endPoint x: 360, endPoint y: 586, distance: 129.9
click at [360, 586] on div "Lock/Unlock packages Cancel Select All Filtered Packages (109) Add to manufactu…" at bounding box center [707, 376] width 1289 height 525
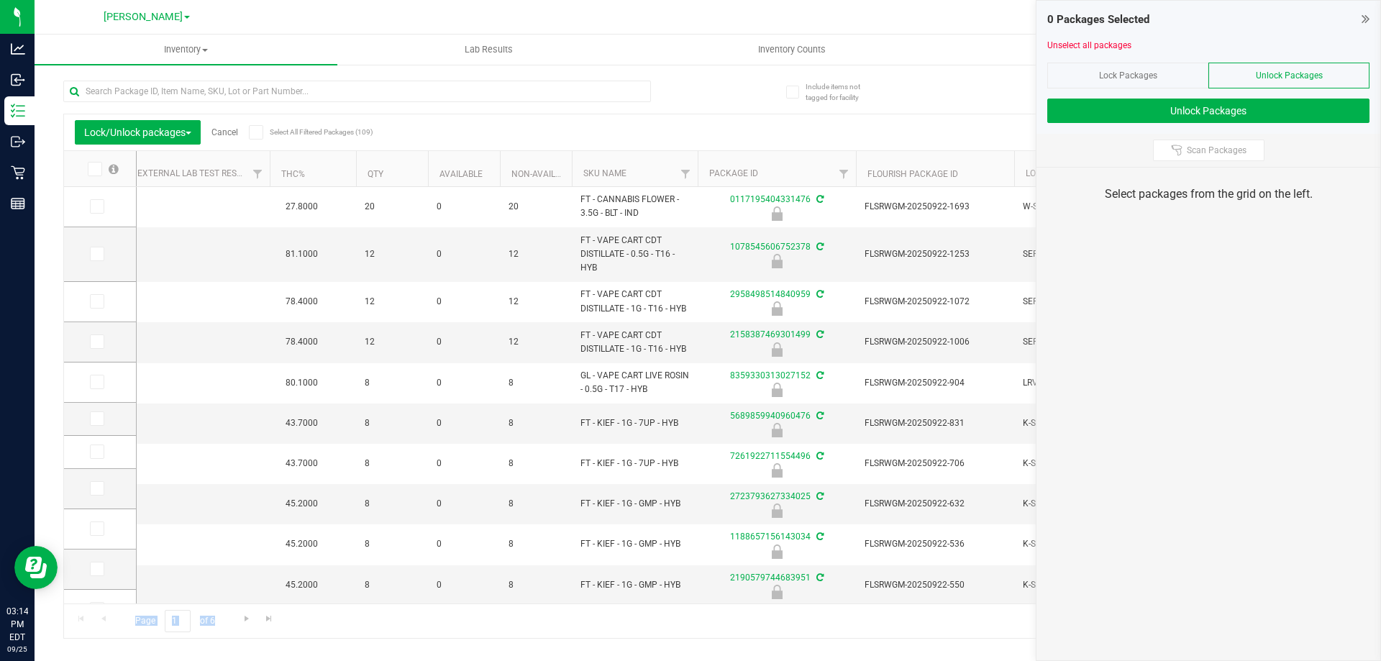
scroll to position [0, 0]
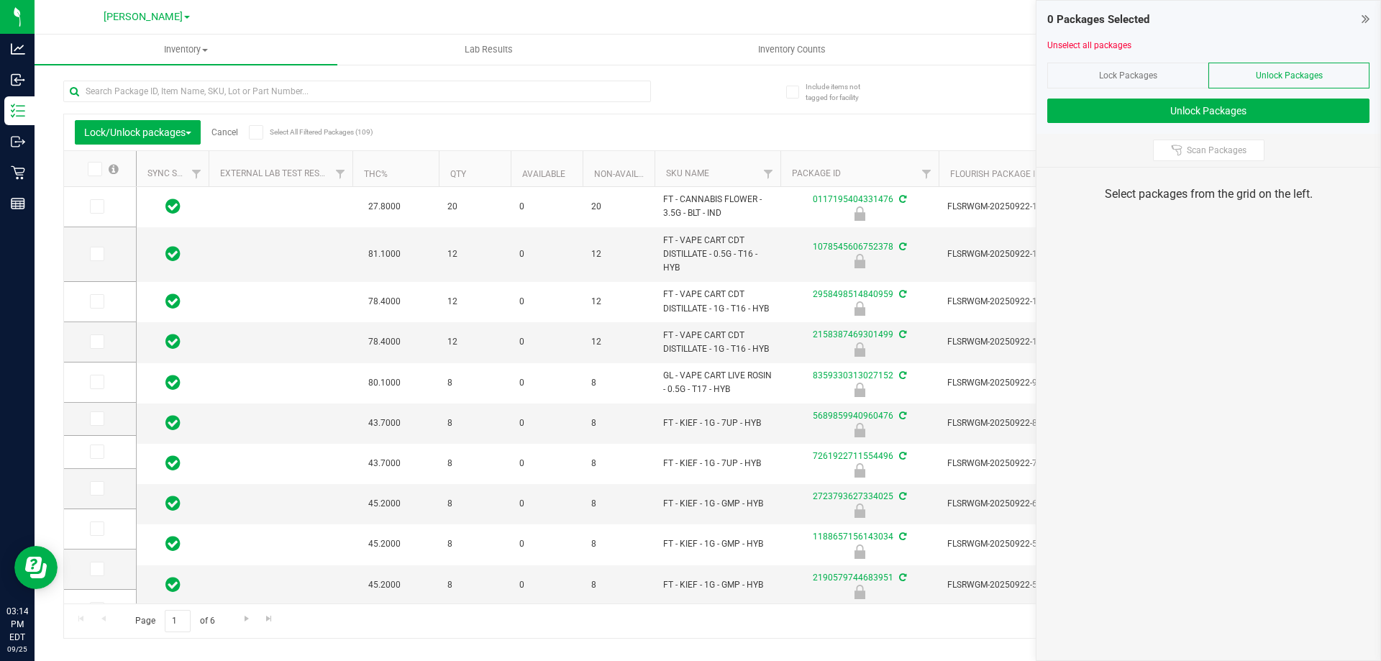
click at [94, 169] on icon at bounding box center [93, 169] width 9 height 0
click at [0, 0] on input "checkbox" at bounding box center [0, 0] width 0 height 0
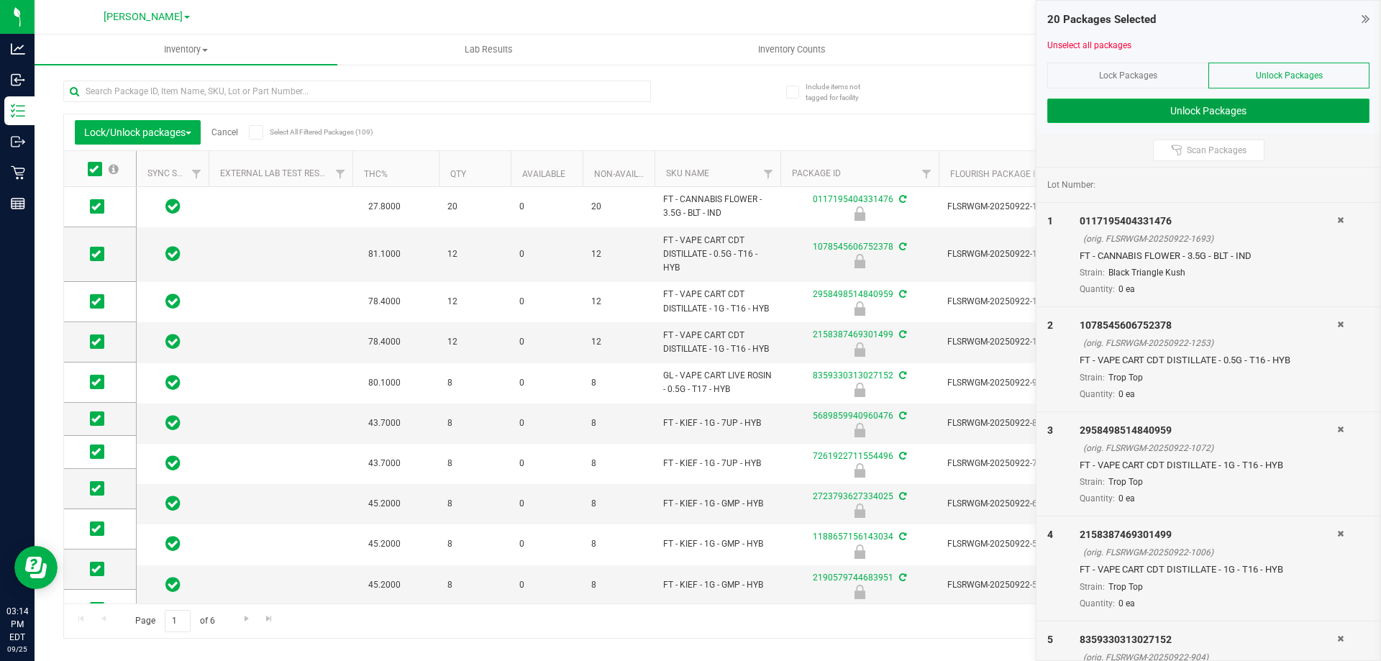
click at [1135, 111] on button "Unlock Packages" at bounding box center [1208, 111] width 322 height 24
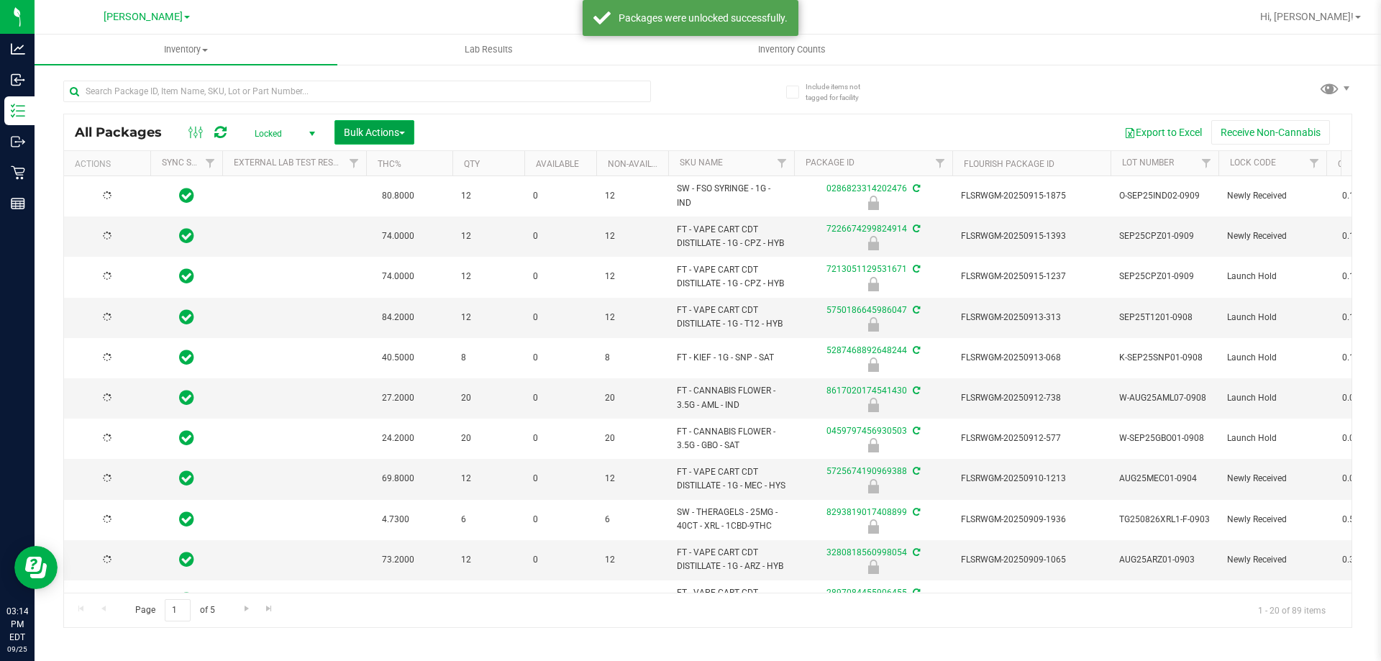
click at [380, 130] on span "Bulk Actions" at bounding box center [374, 133] width 61 height 12
type input "2026-01-27"
type input "2026-03-03"
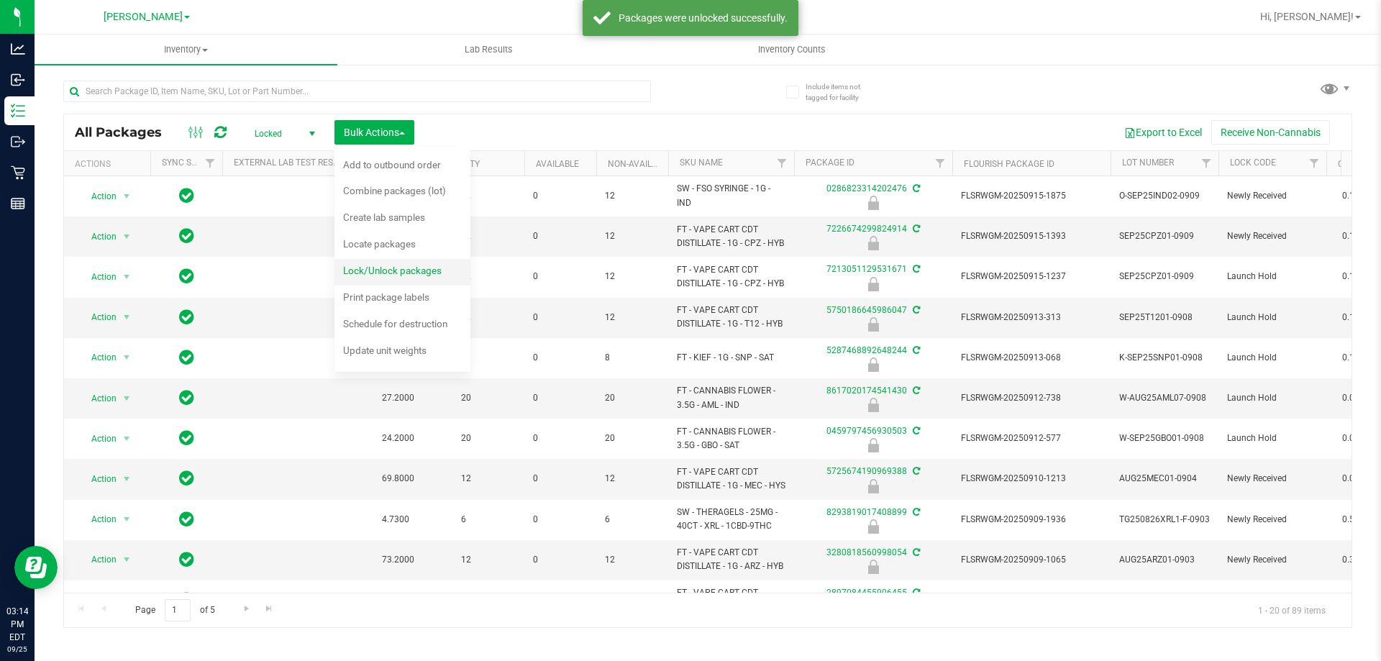
click at [391, 270] on span "Lock/Unlock packages" at bounding box center [392, 271] width 99 height 12
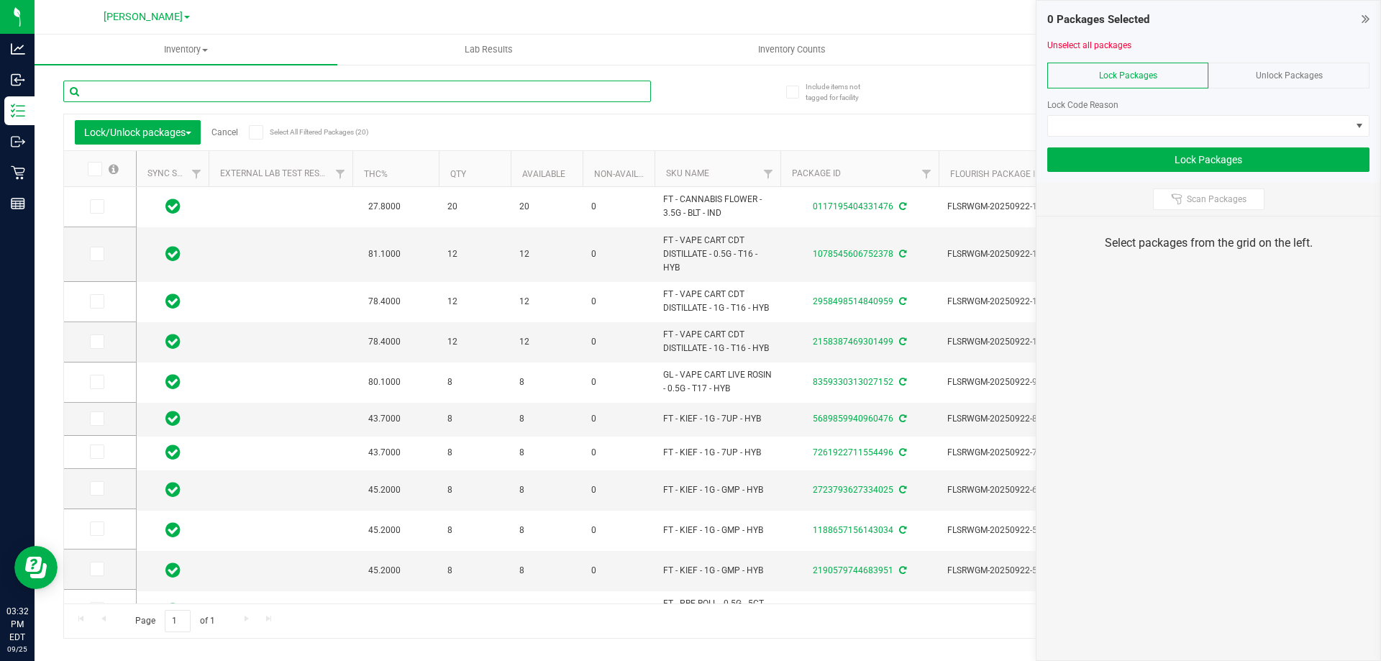
click at [366, 101] on input "text" at bounding box center [357, 92] width 588 height 22
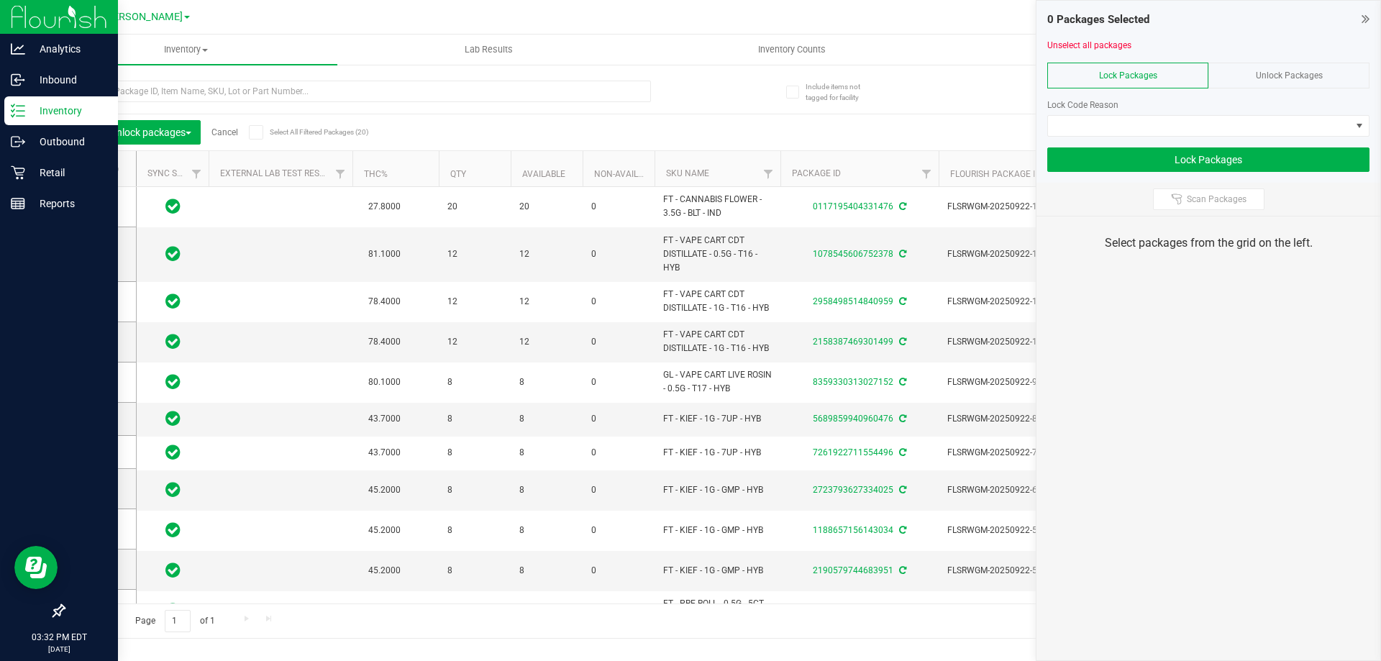
click at [65, 108] on p "Inventory" at bounding box center [68, 110] width 86 height 17
click at [33, 169] on p "Retail" at bounding box center [68, 172] width 86 height 17
